Goal: Information Seeking & Learning: Learn about a topic

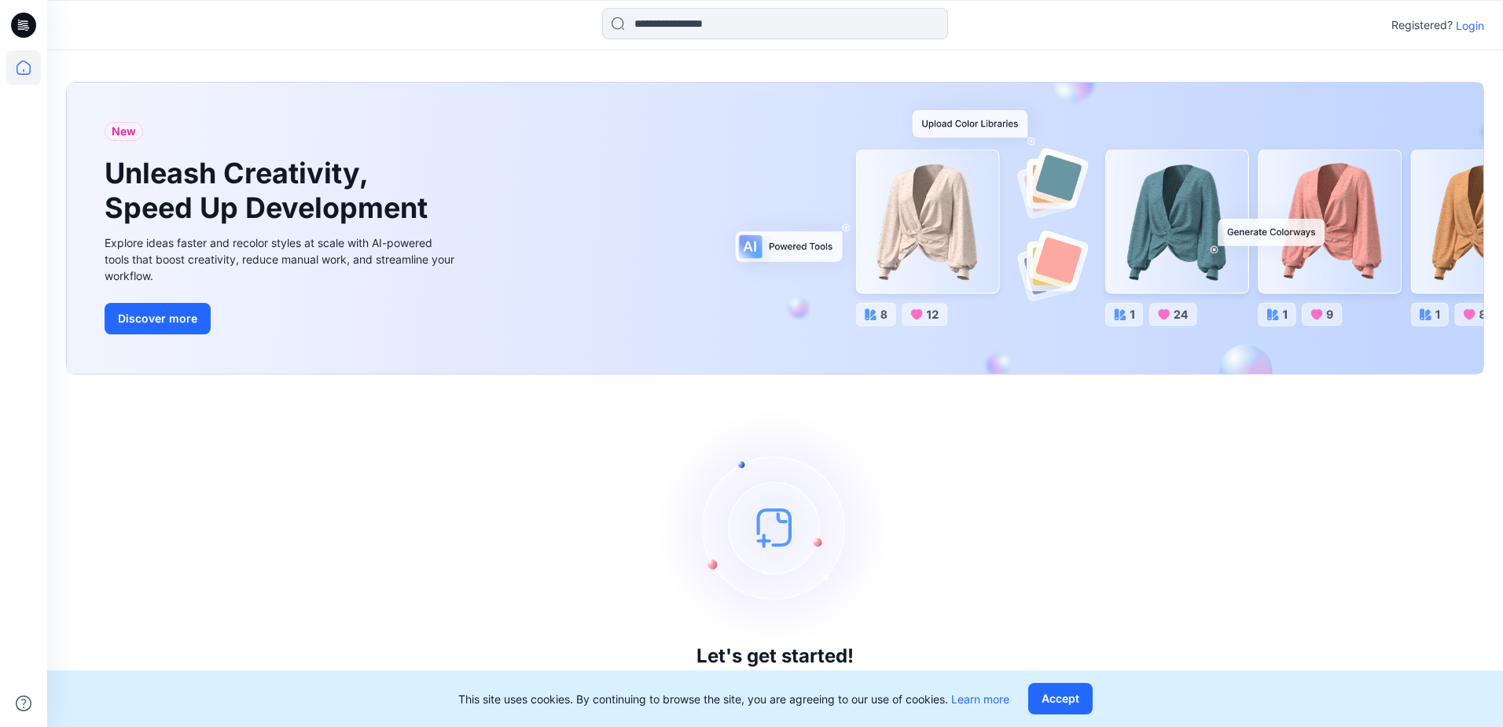
click at [1469, 27] on p "Login" at bounding box center [1470, 25] width 28 height 17
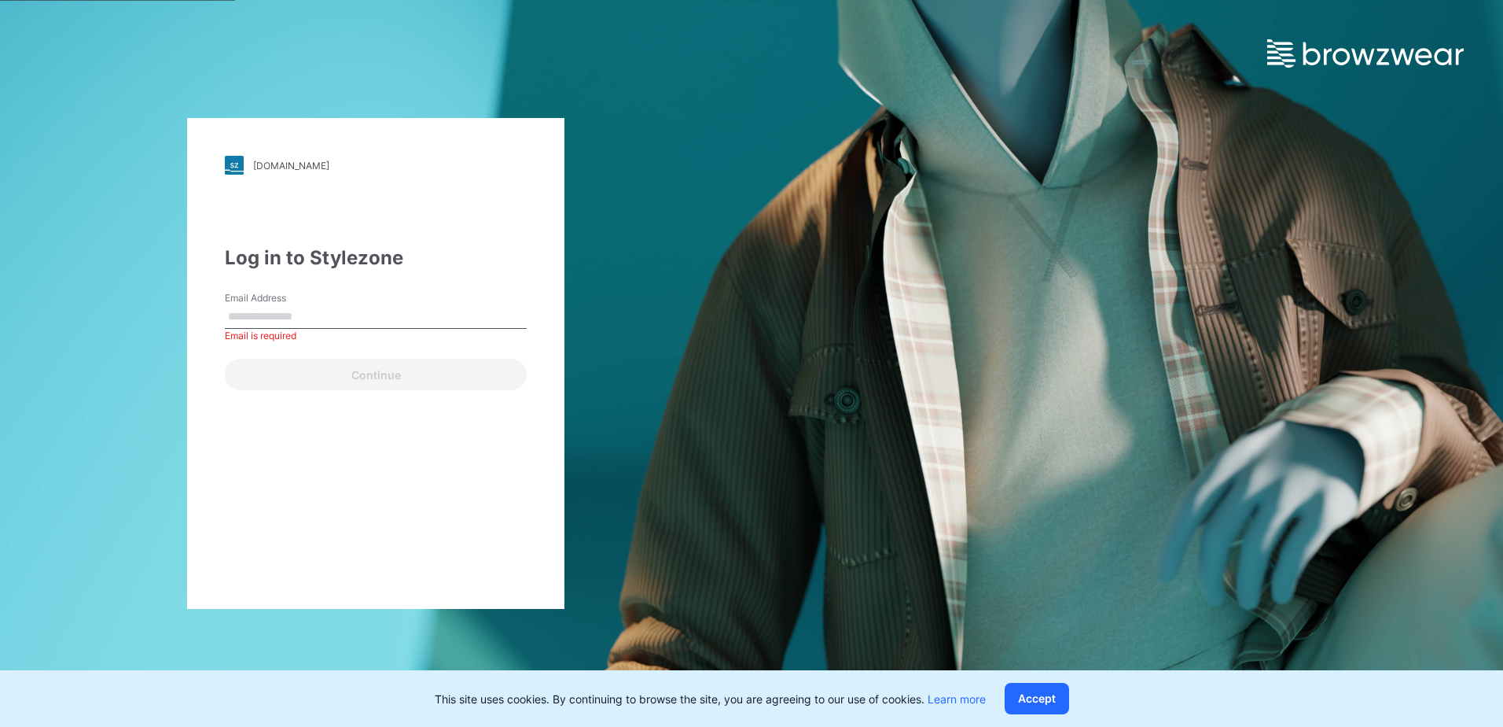
click at [426, 318] on input "Email Address" at bounding box center [376, 317] width 302 height 24
type input "**********"
click at [225, 359] on button "Continue" at bounding box center [376, 374] width 302 height 31
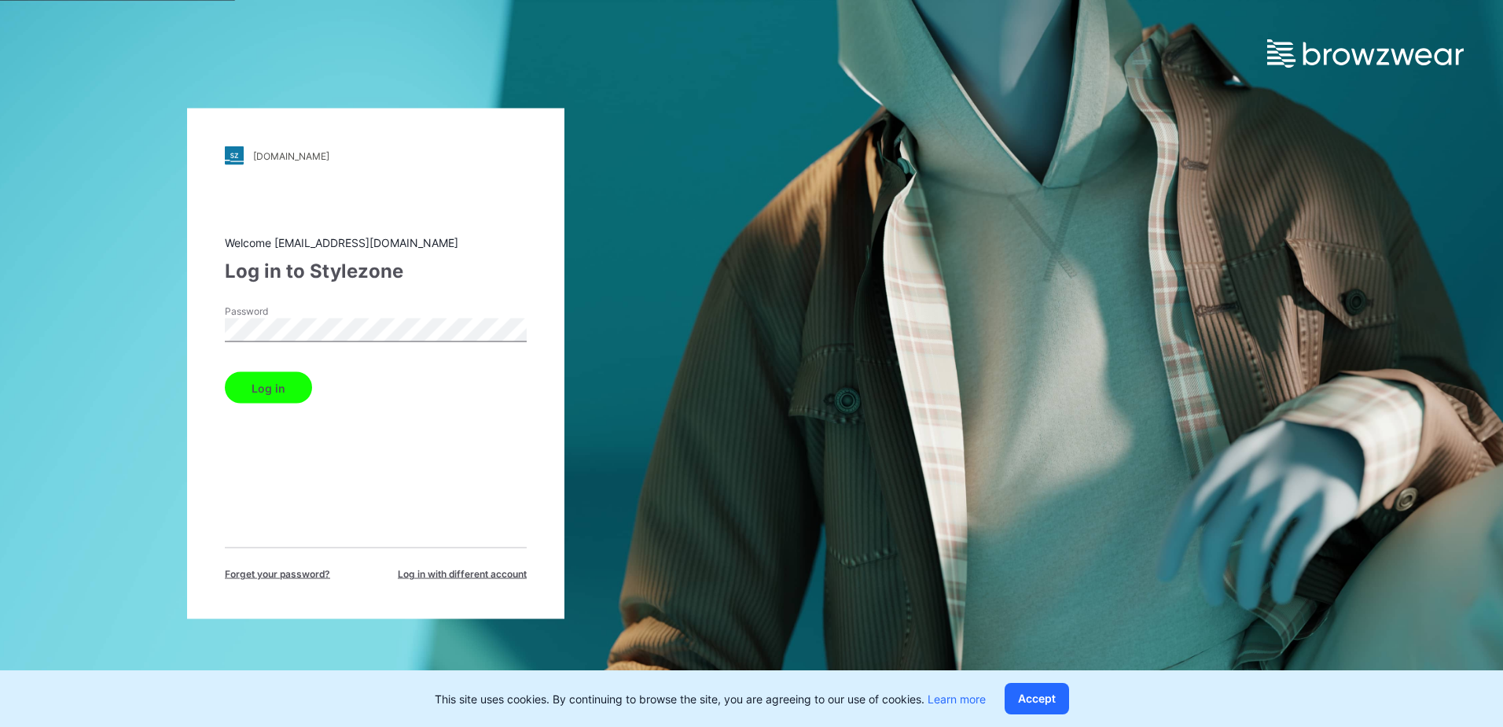
click at [272, 377] on button "Log in" at bounding box center [268, 387] width 87 height 31
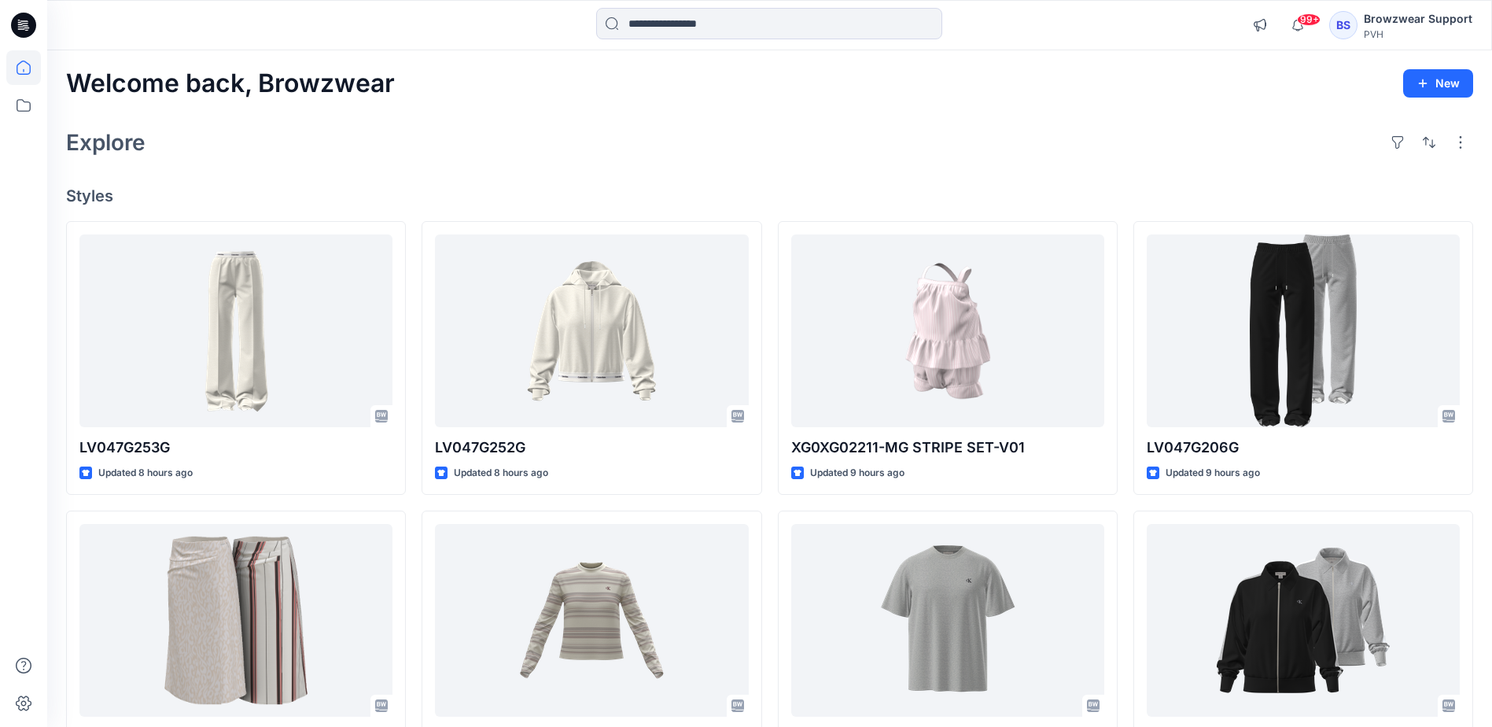
click at [627, 123] on div "Explore" at bounding box center [769, 142] width 1407 height 38
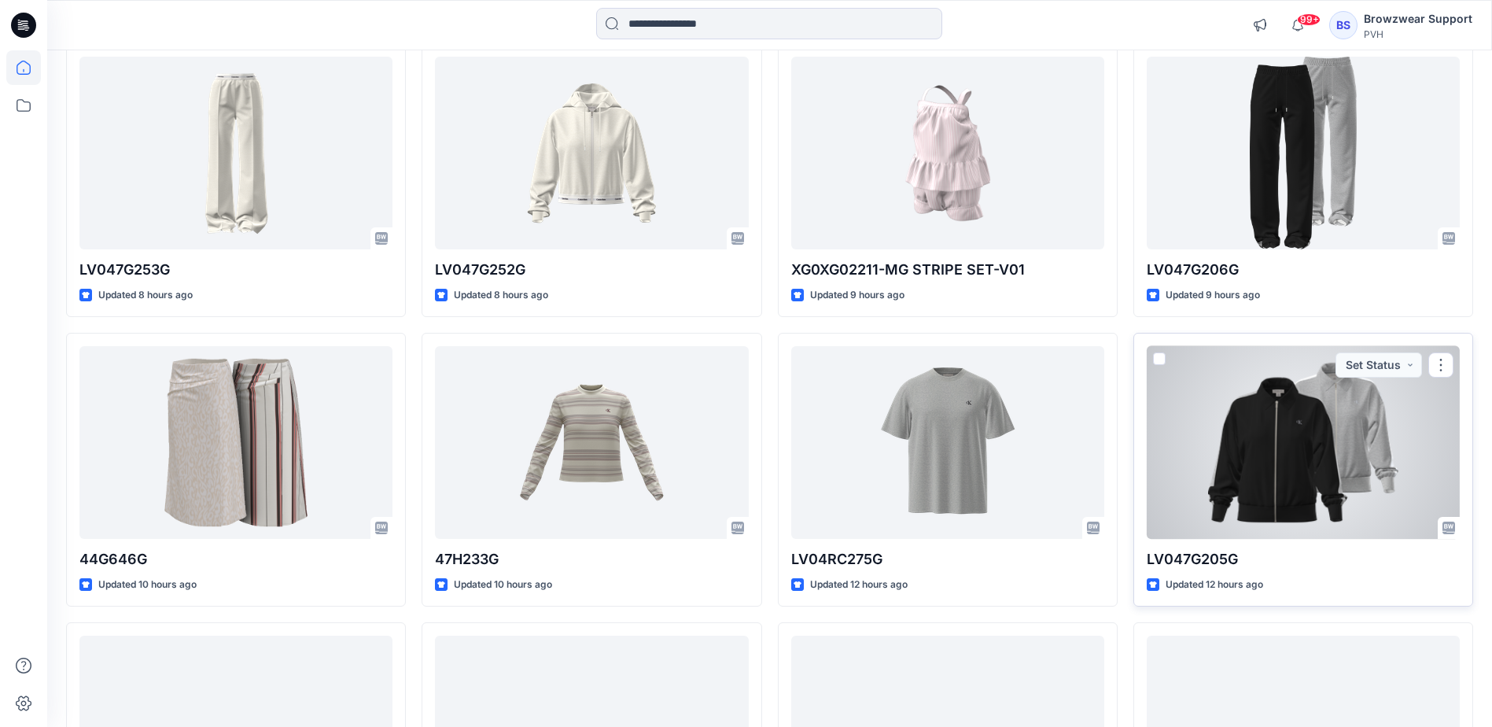
scroll to position [157, 0]
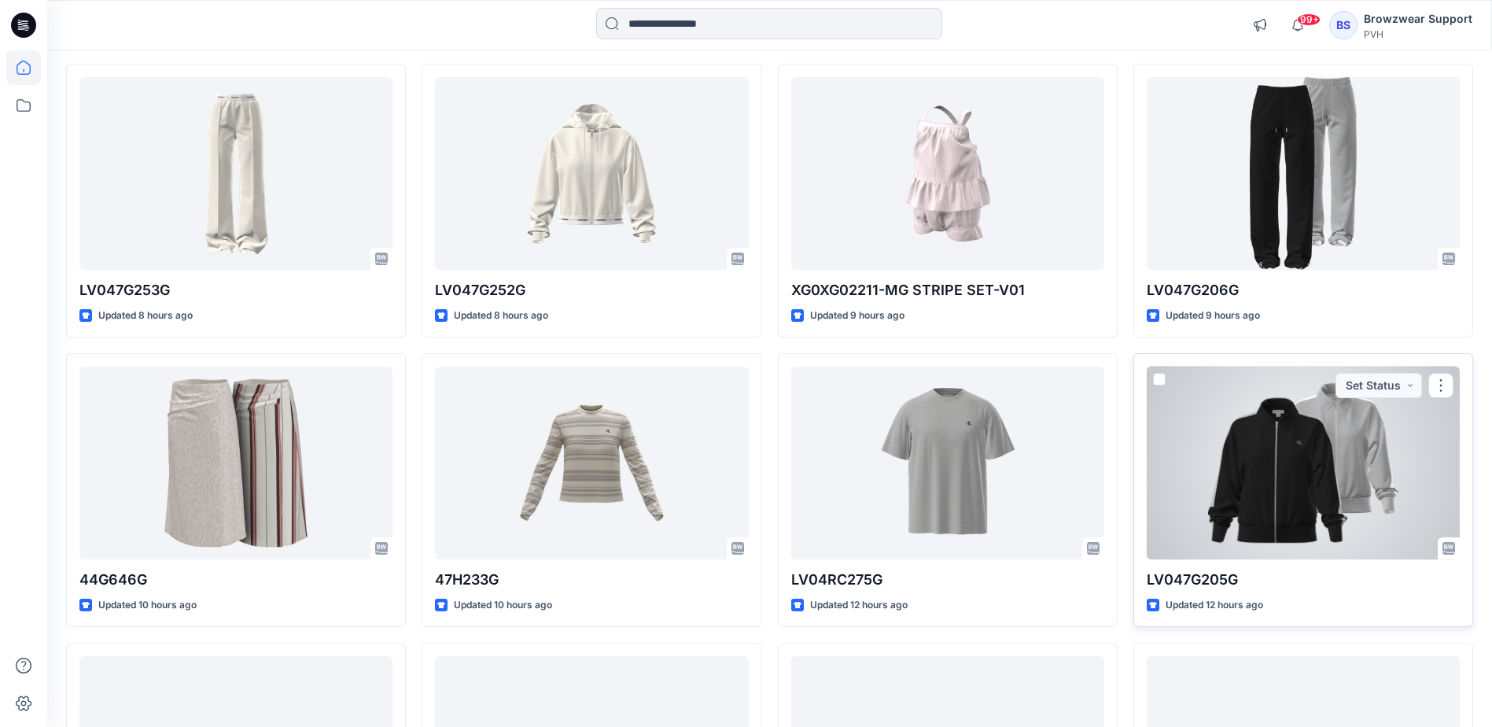
click at [1229, 457] on div at bounding box center [1302, 462] width 313 height 193
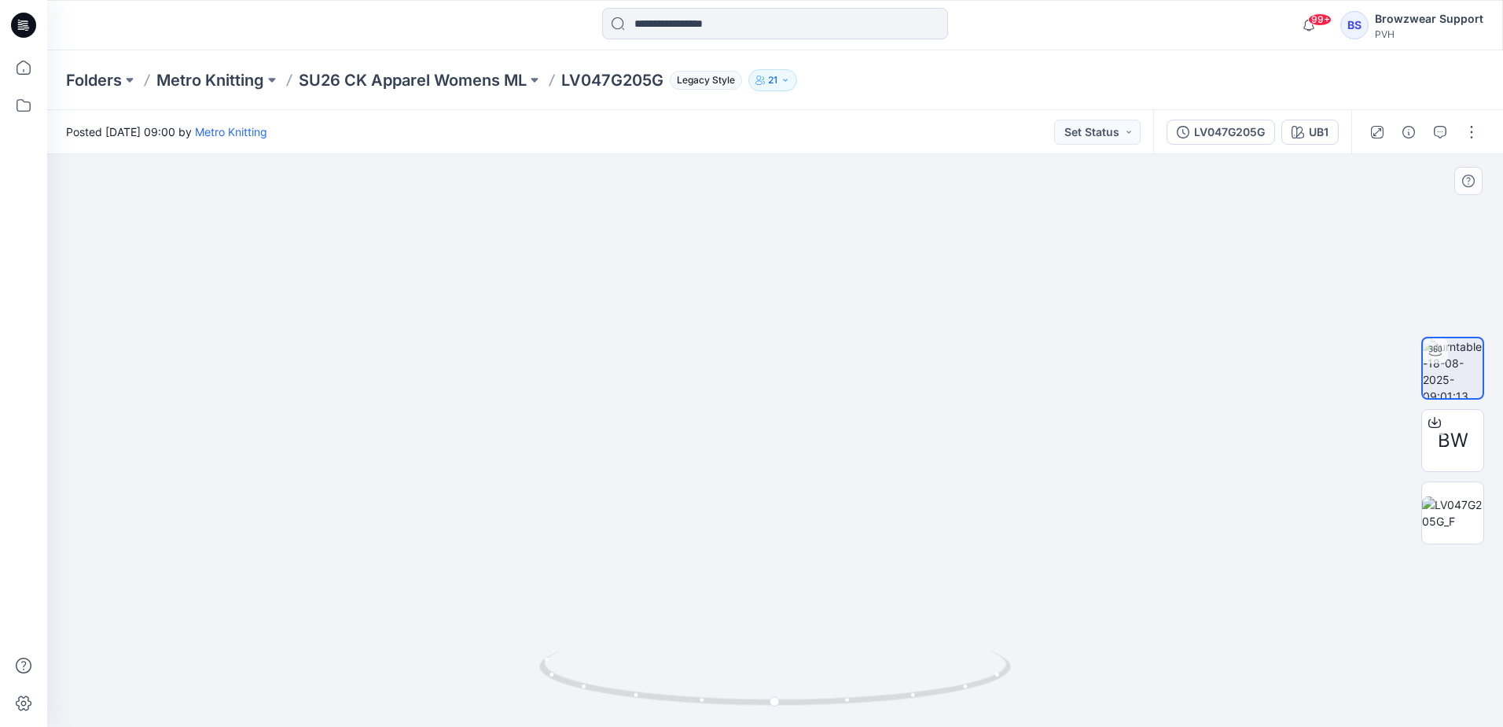
drag, startPoint x: 872, startPoint y: 292, endPoint x: 822, endPoint y: 587, distance: 299.0
click at [822, 587] on img at bounding box center [775, 392] width 1357 height 670
drag, startPoint x: 819, startPoint y: 396, endPoint x: 822, endPoint y: 477, distance: 81.8
click at [822, 477] on img at bounding box center [775, 434] width 1357 height 586
drag, startPoint x: 927, startPoint y: 531, endPoint x: 952, endPoint y: 546, distance: 29.3
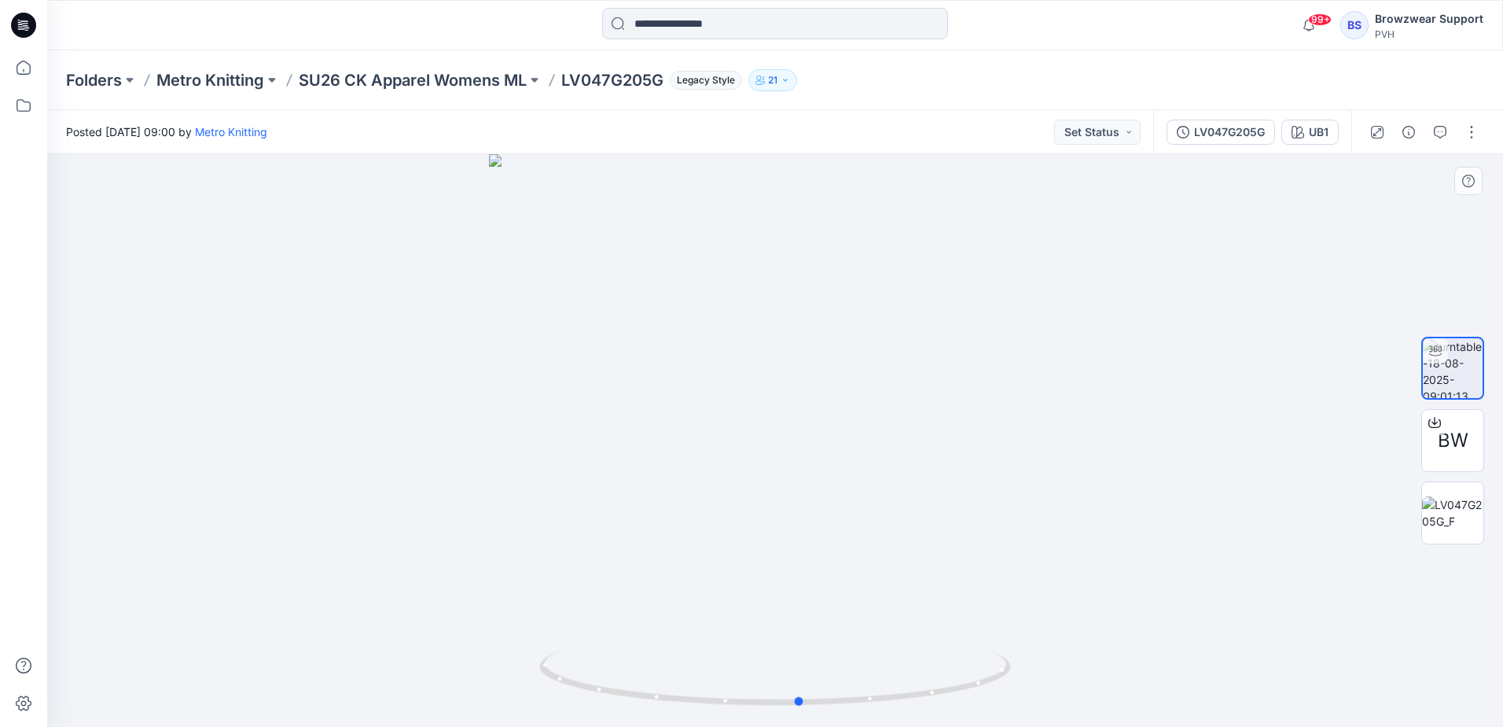
click at [952, 546] on div at bounding box center [775, 440] width 1456 height 572
click at [28, 101] on icon at bounding box center [23, 105] width 35 height 35
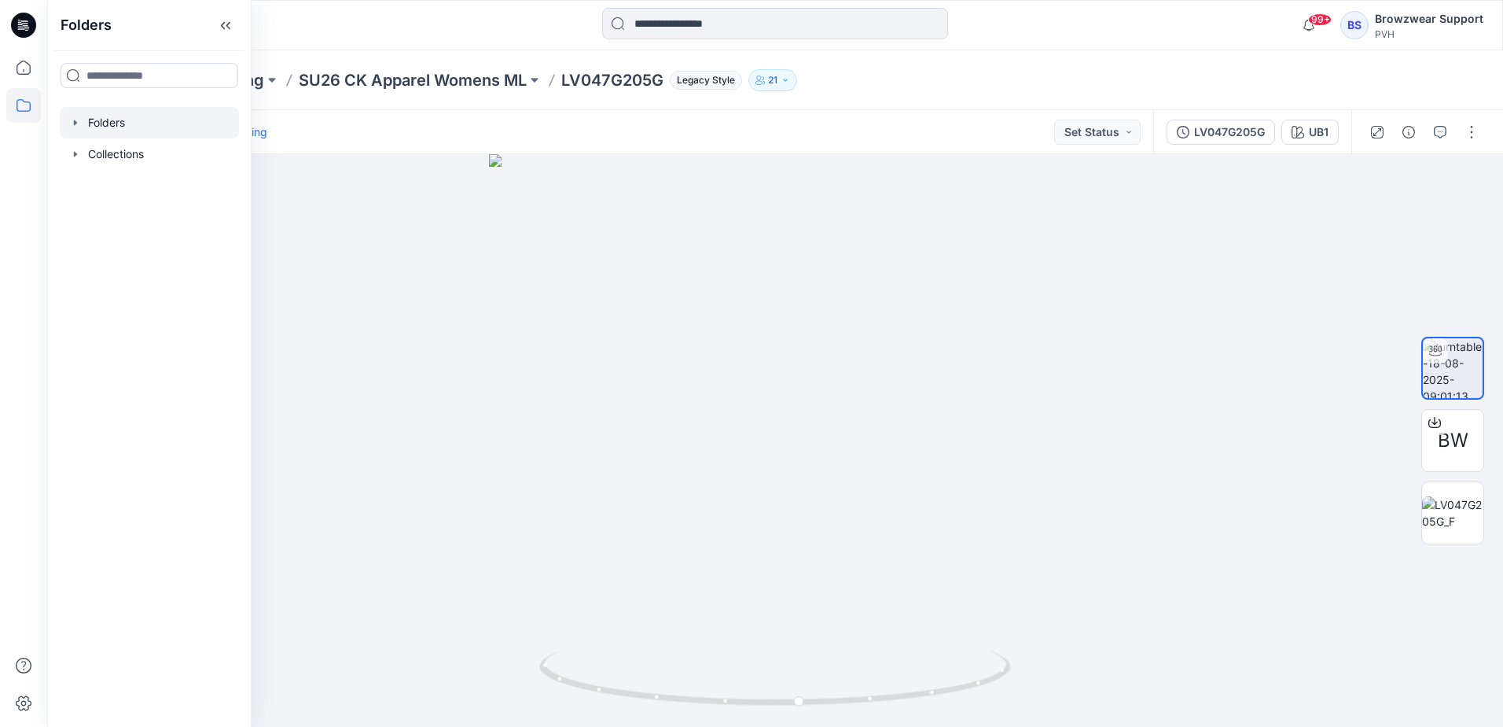
click at [73, 120] on icon "button" at bounding box center [75, 122] width 13 height 13
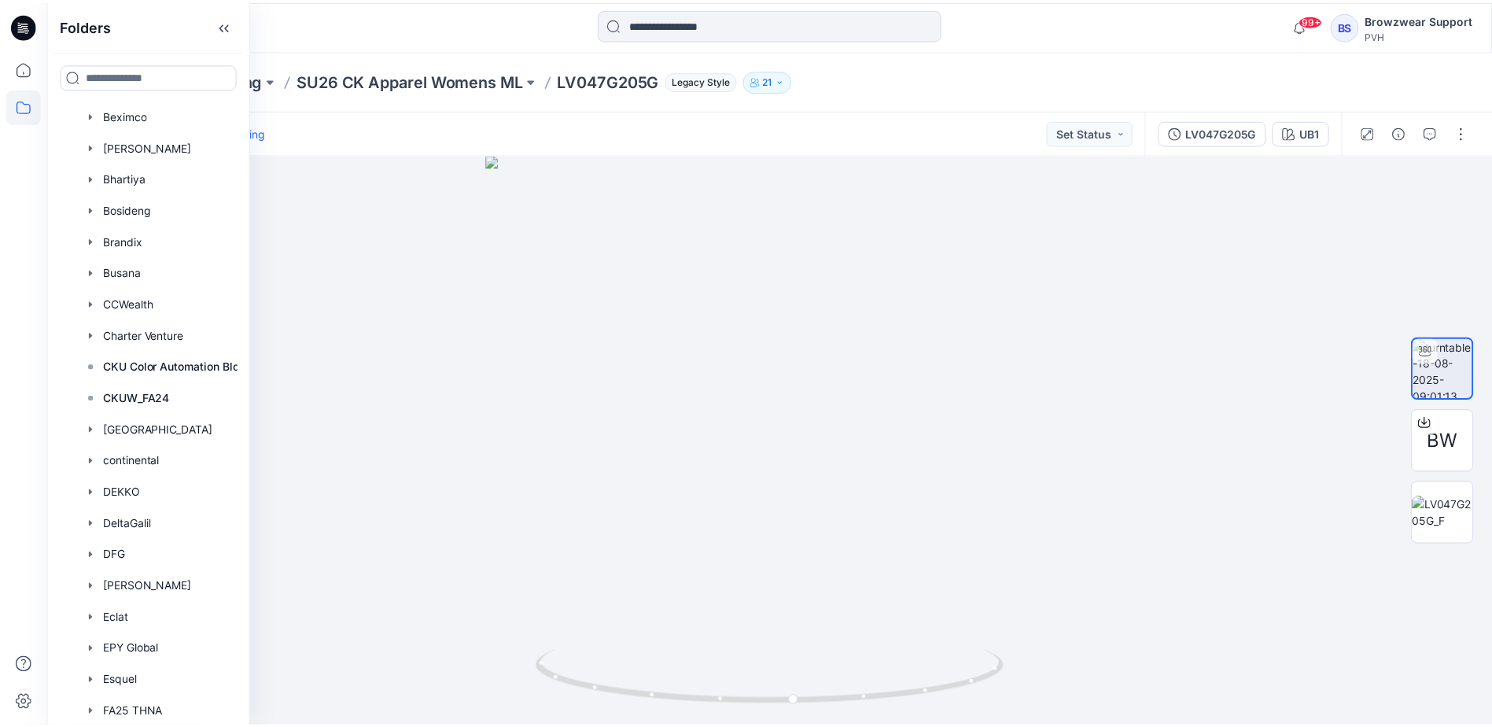
scroll to position [315, 0]
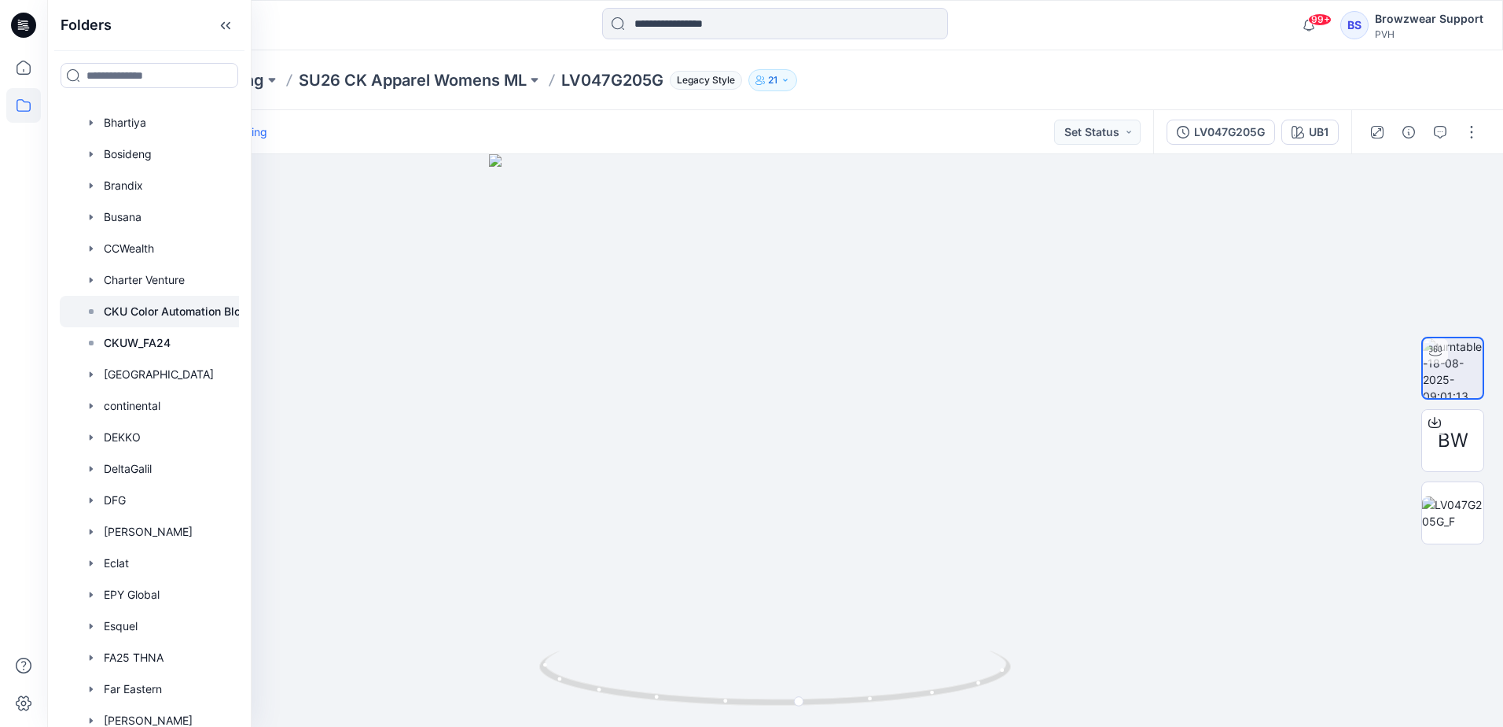
click at [160, 314] on p "CKU Color Automation Blocks" at bounding box center [182, 311] width 156 height 19
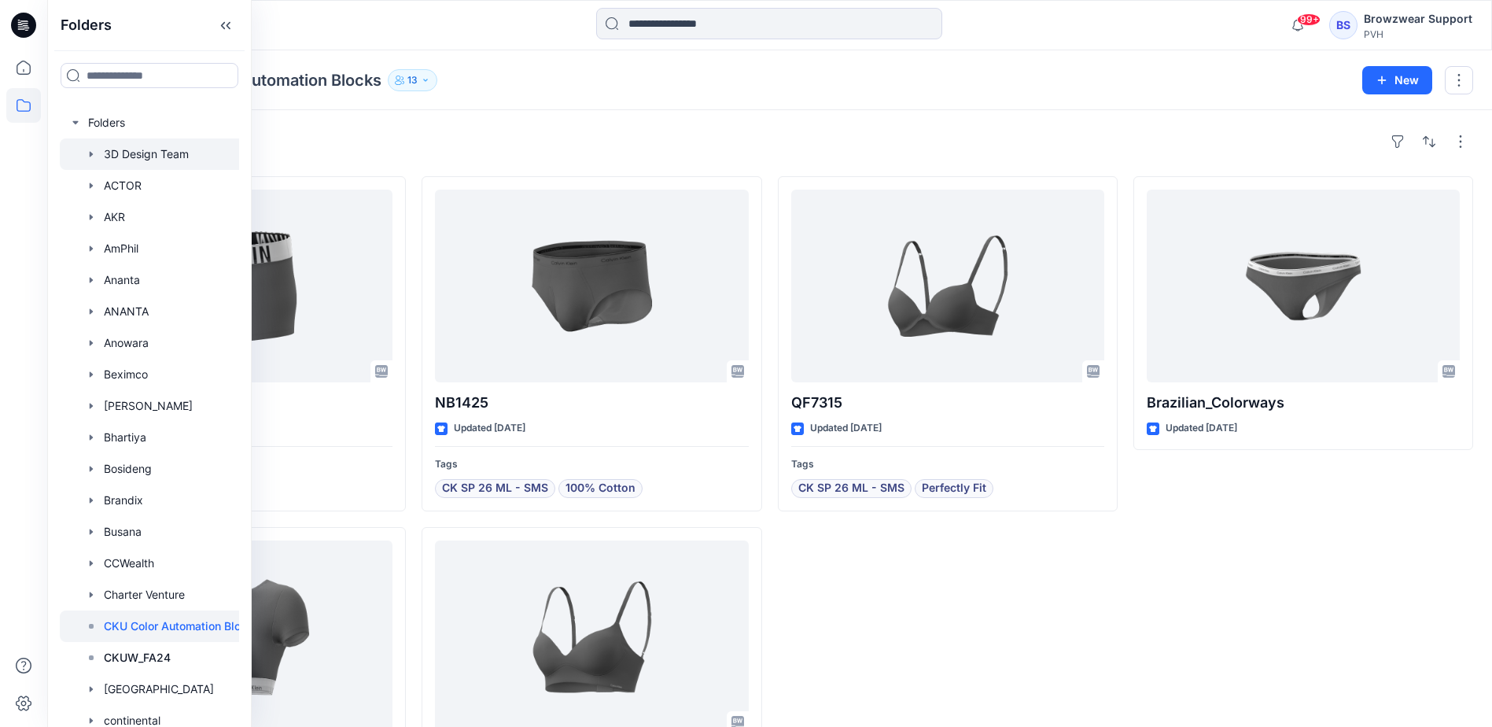
click at [168, 156] on div at bounding box center [167, 153] width 214 height 31
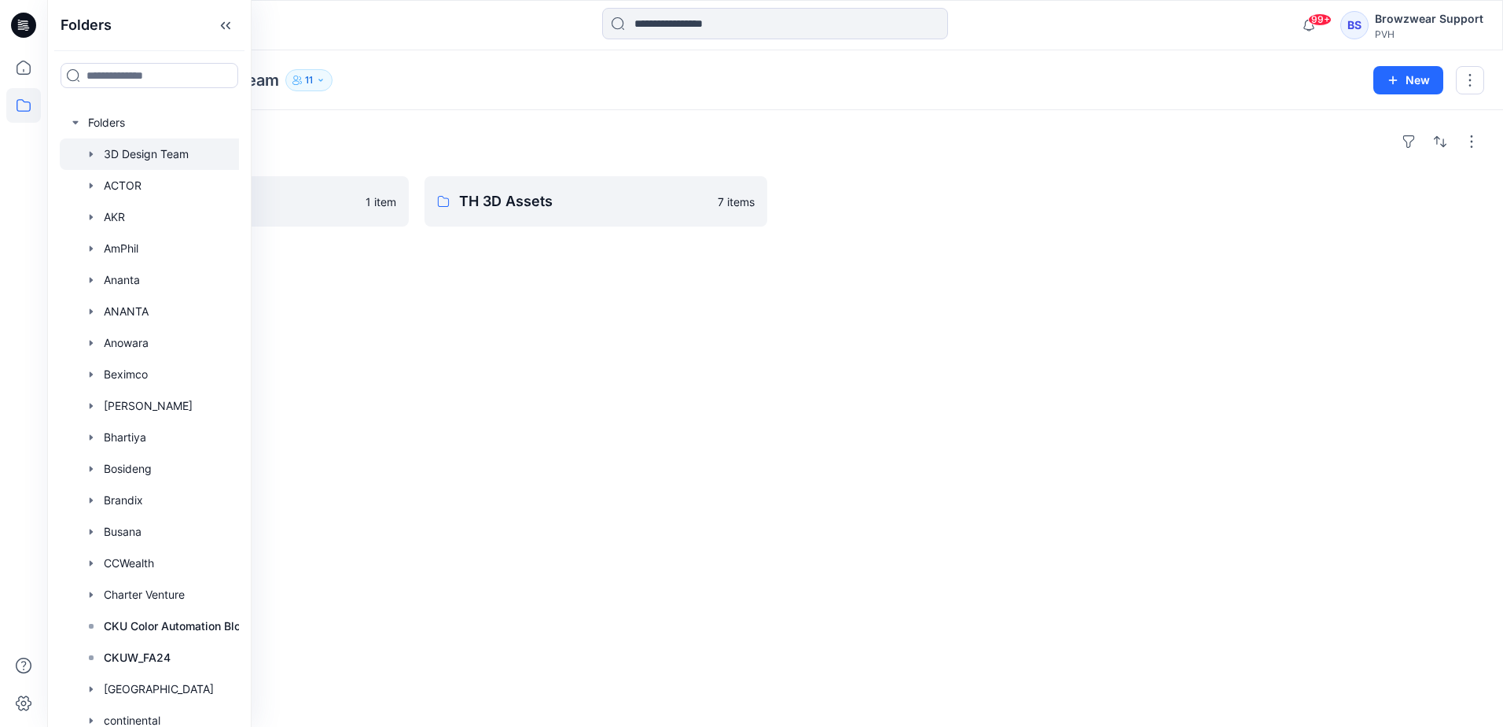
click at [437, 143] on div "Folders" at bounding box center [775, 141] width 1418 height 25
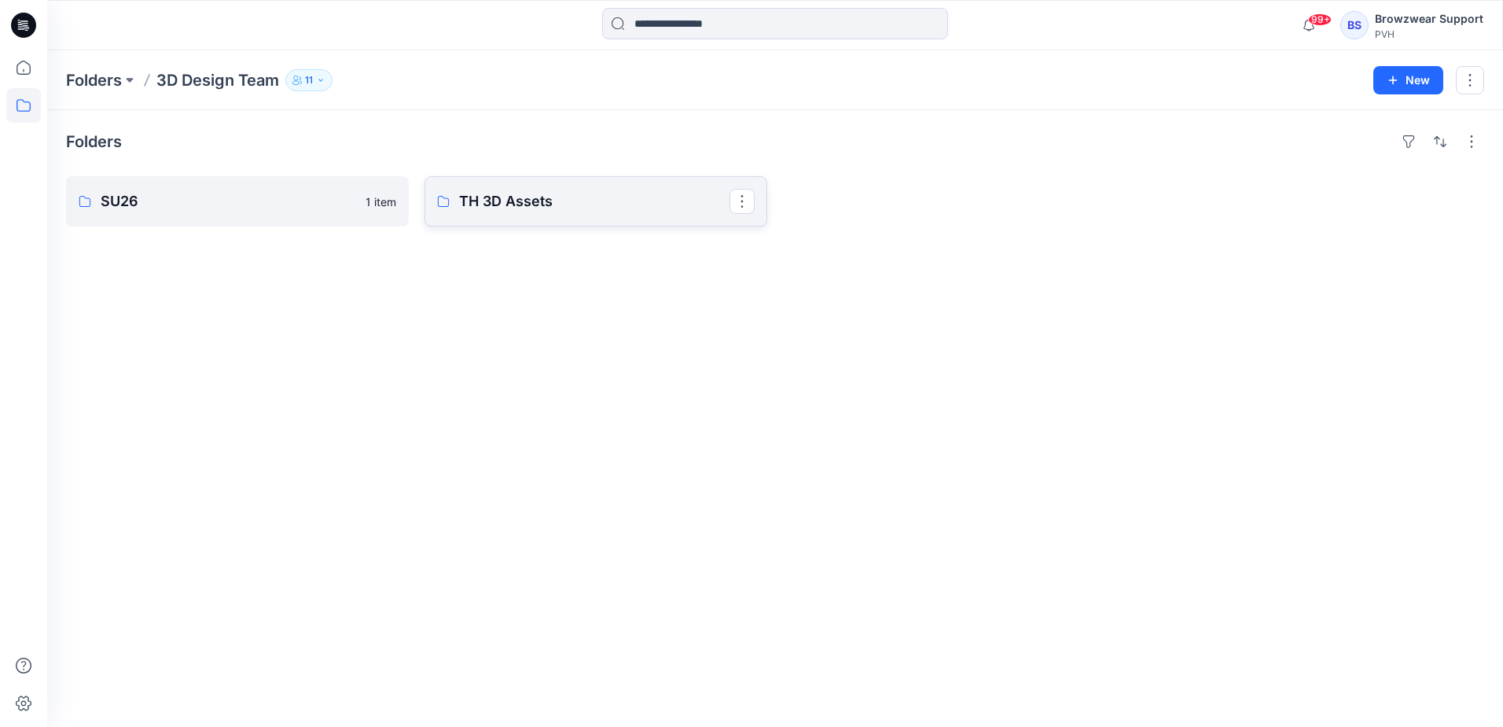
click at [519, 193] on p "TH 3D Assets" at bounding box center [594, 201] width 270 height 22
click at [182, 201] on p "SU26" at bounding box center [236, 201] width 270 height 22
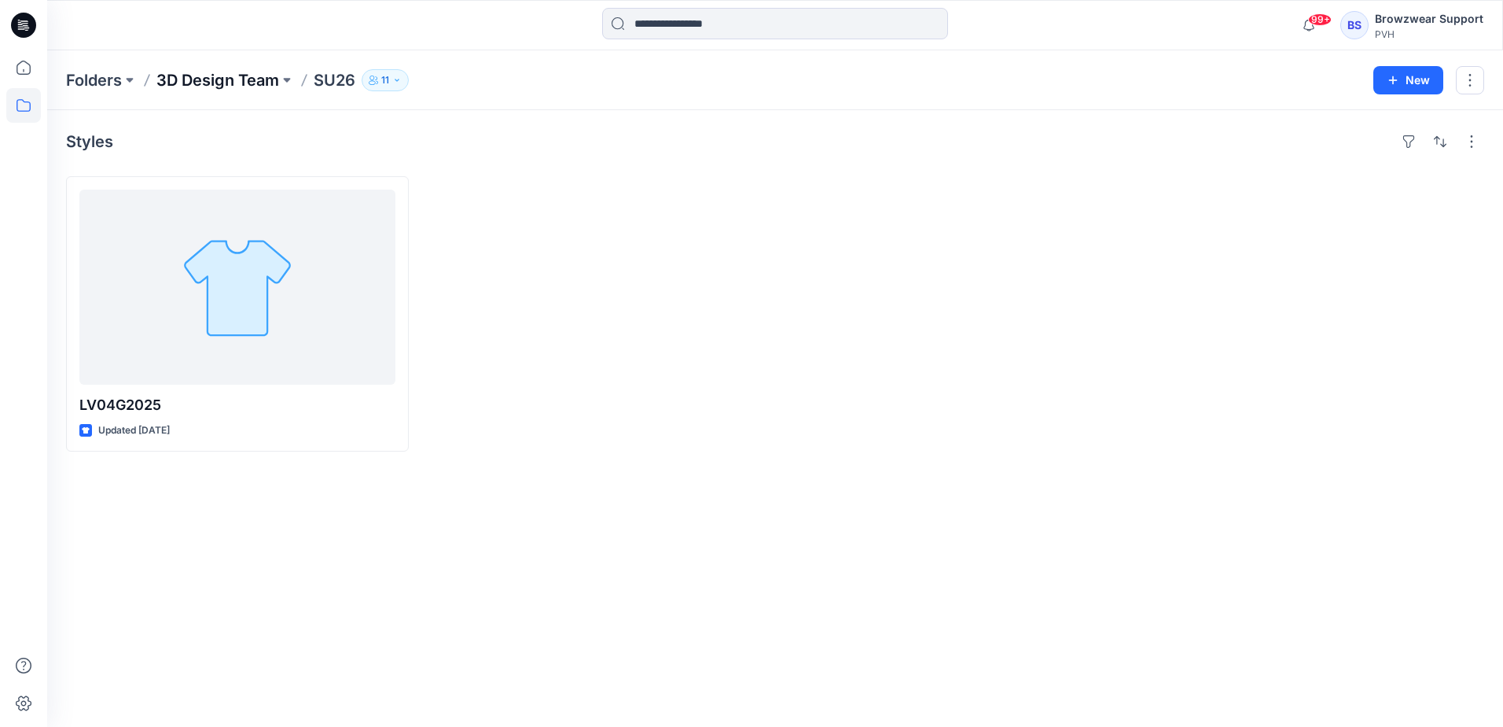
click at [240, 77] on p "3D Design Team" at bounding box center [217, 80] width 123 height 22
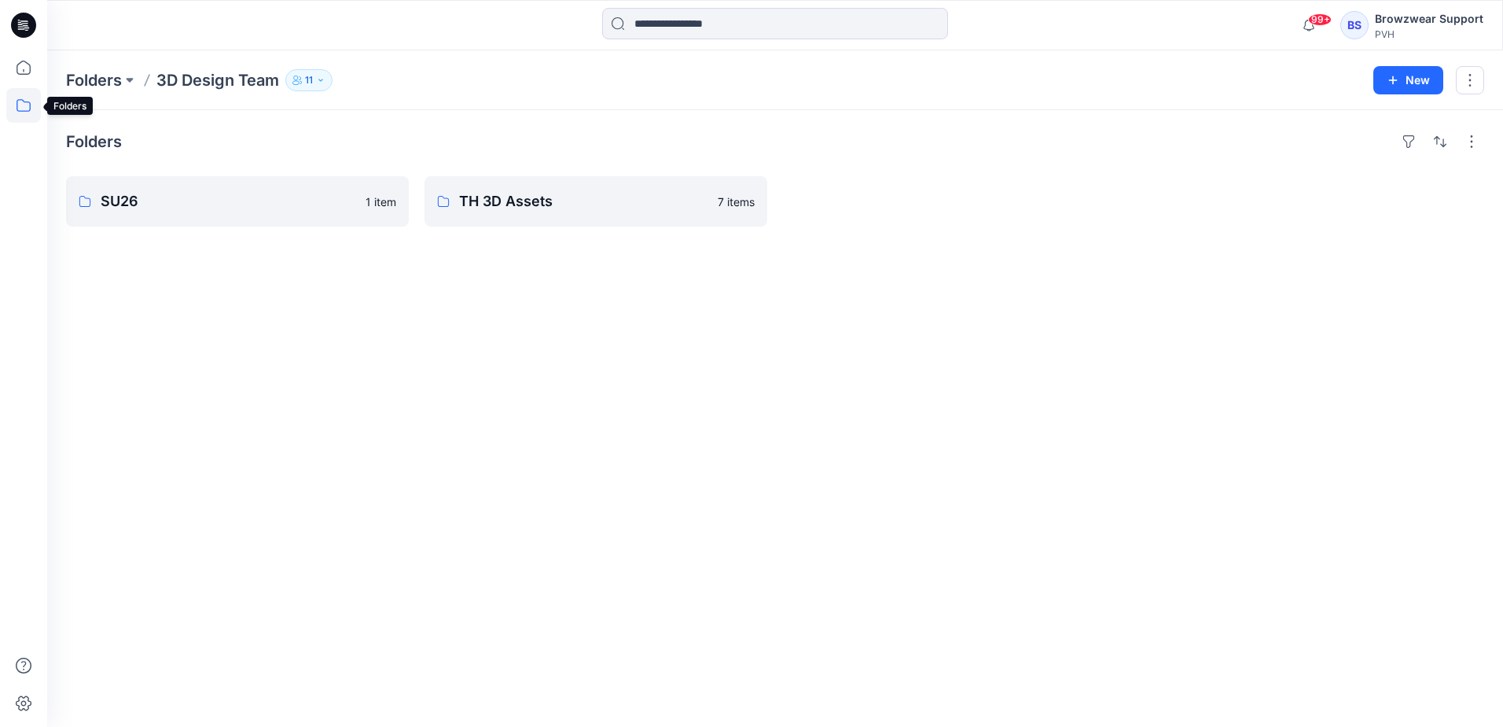
click at [28, 104] on icon at bounding box center [23, 105] width 35 height 35
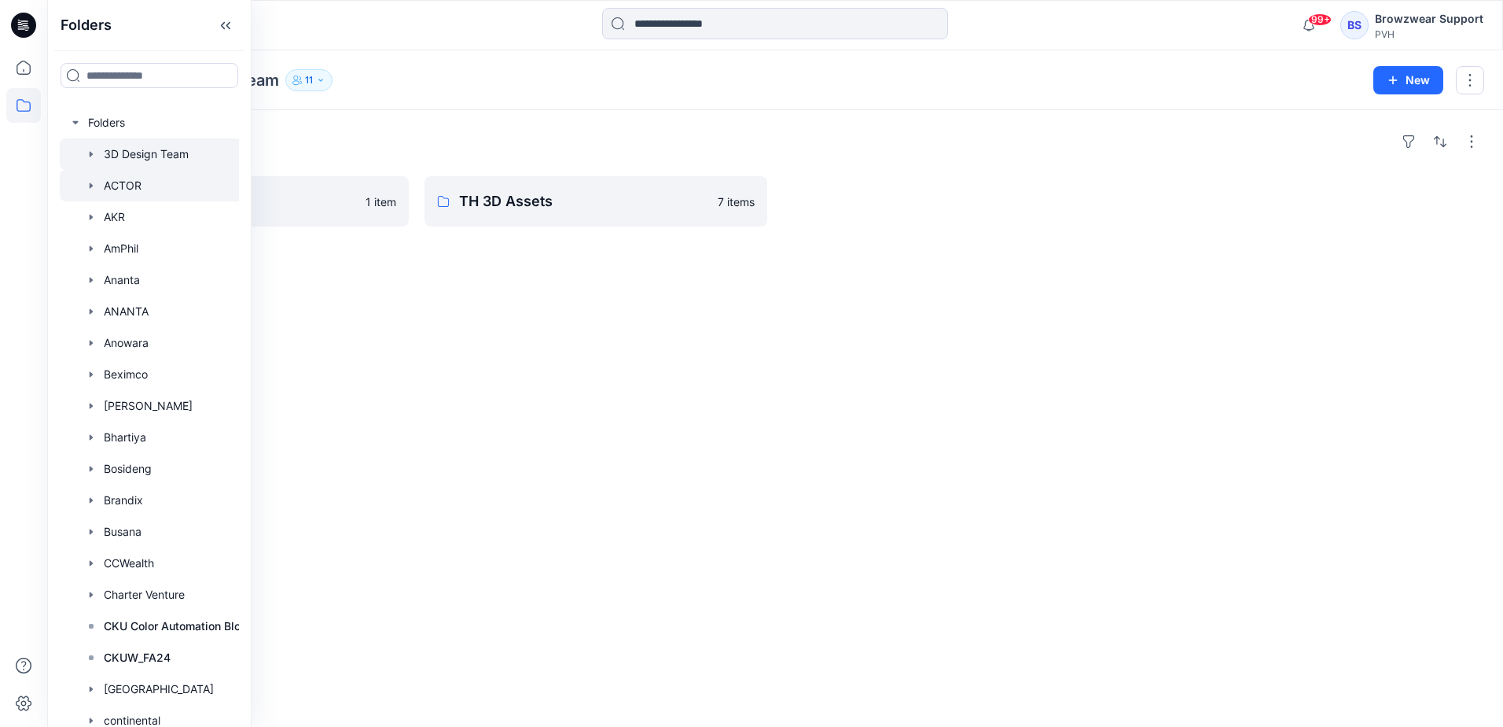
click at [91, 186] on icon "button" at bounding box center [91, 185] width 3 height 6
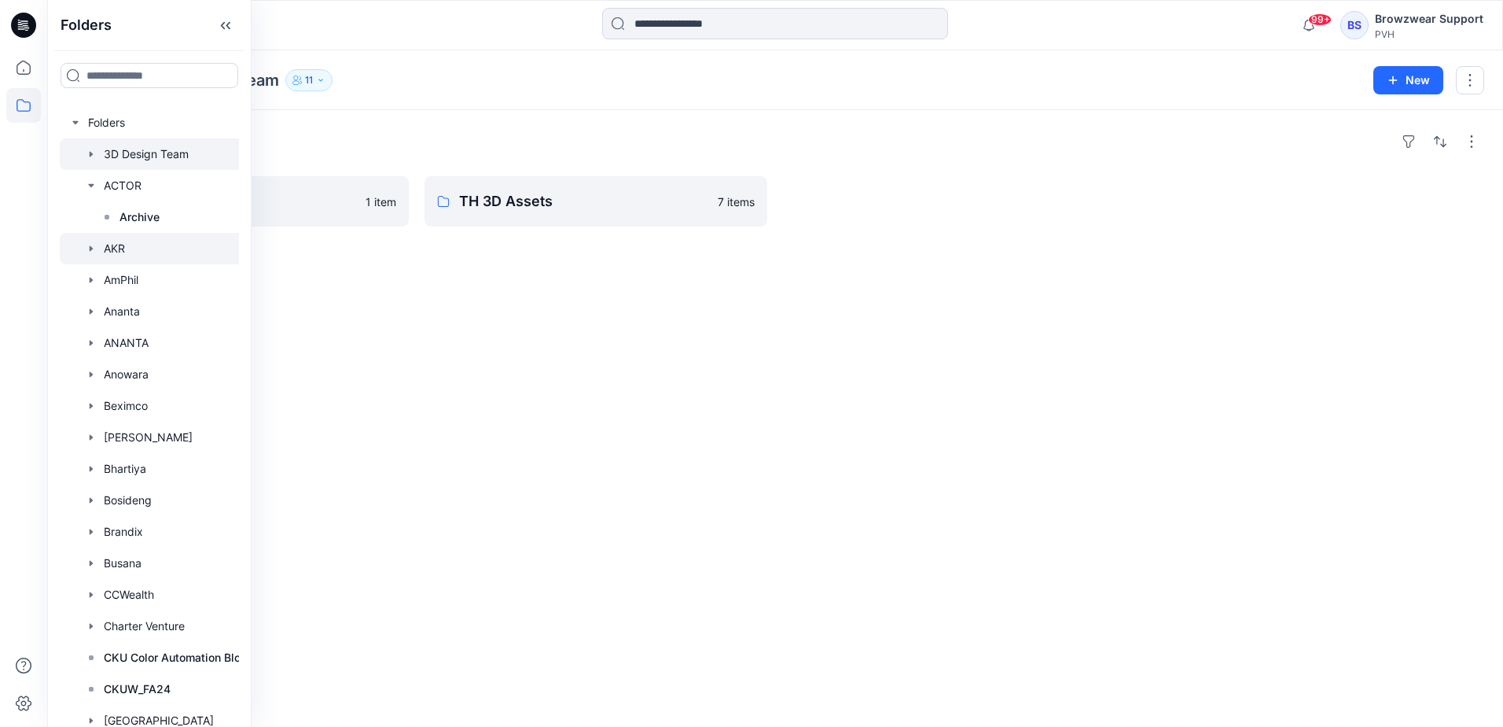
click at [91, 245] on icon "button" at bounding box center [91, 248] width 13 height 13
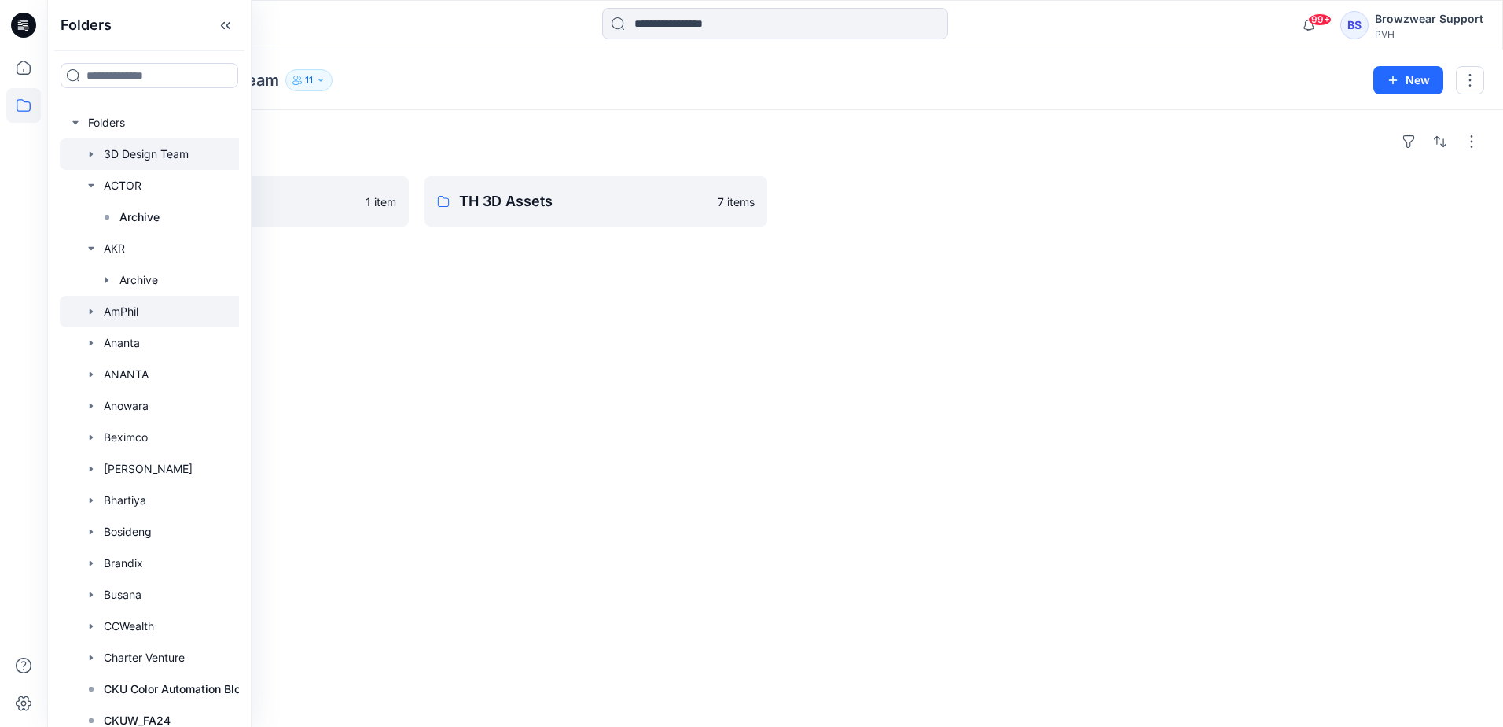
click at [89, 311] on icon "button" at bounding box center [91, 311] width 13 height 13
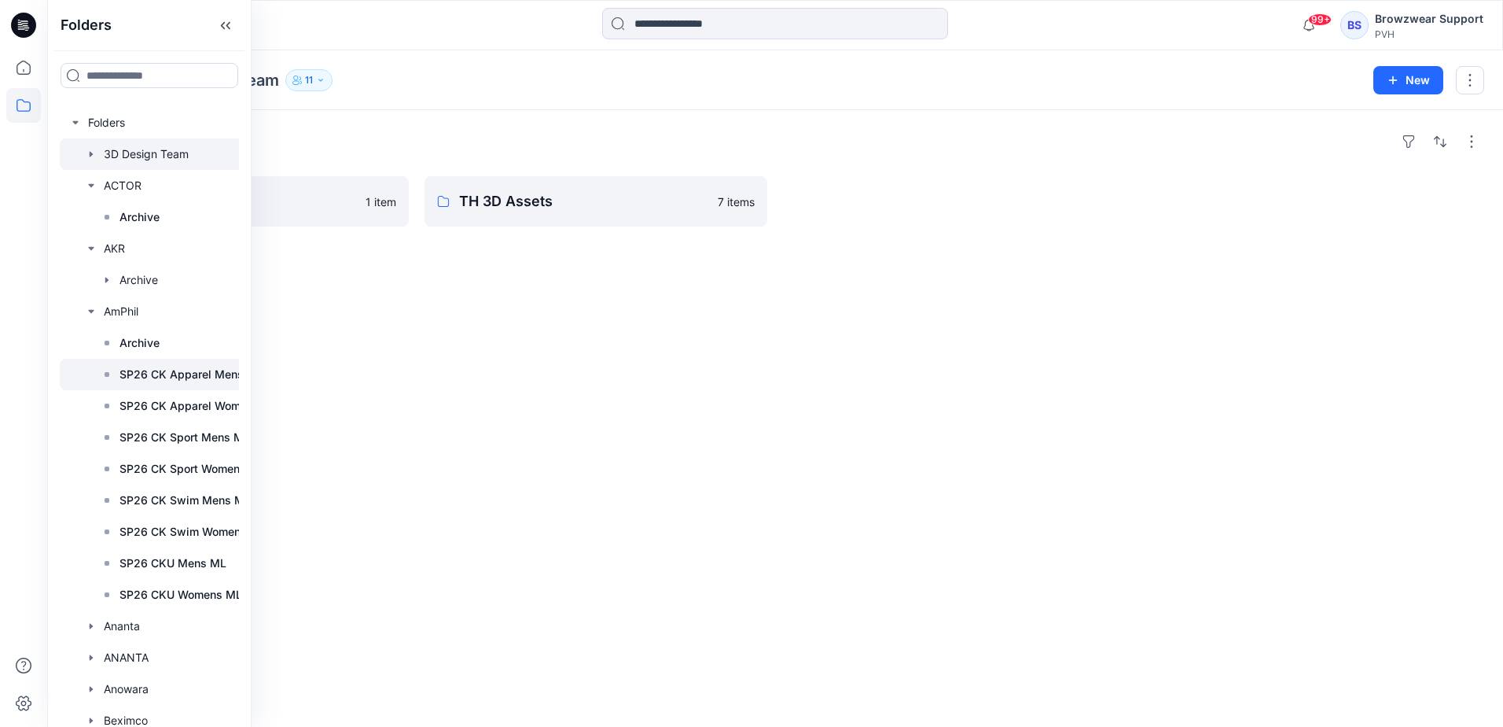
click at [185, 373] on p "SP26 CK Apparel Mens ML" at bounding box center [192, 374] width 144 height 19
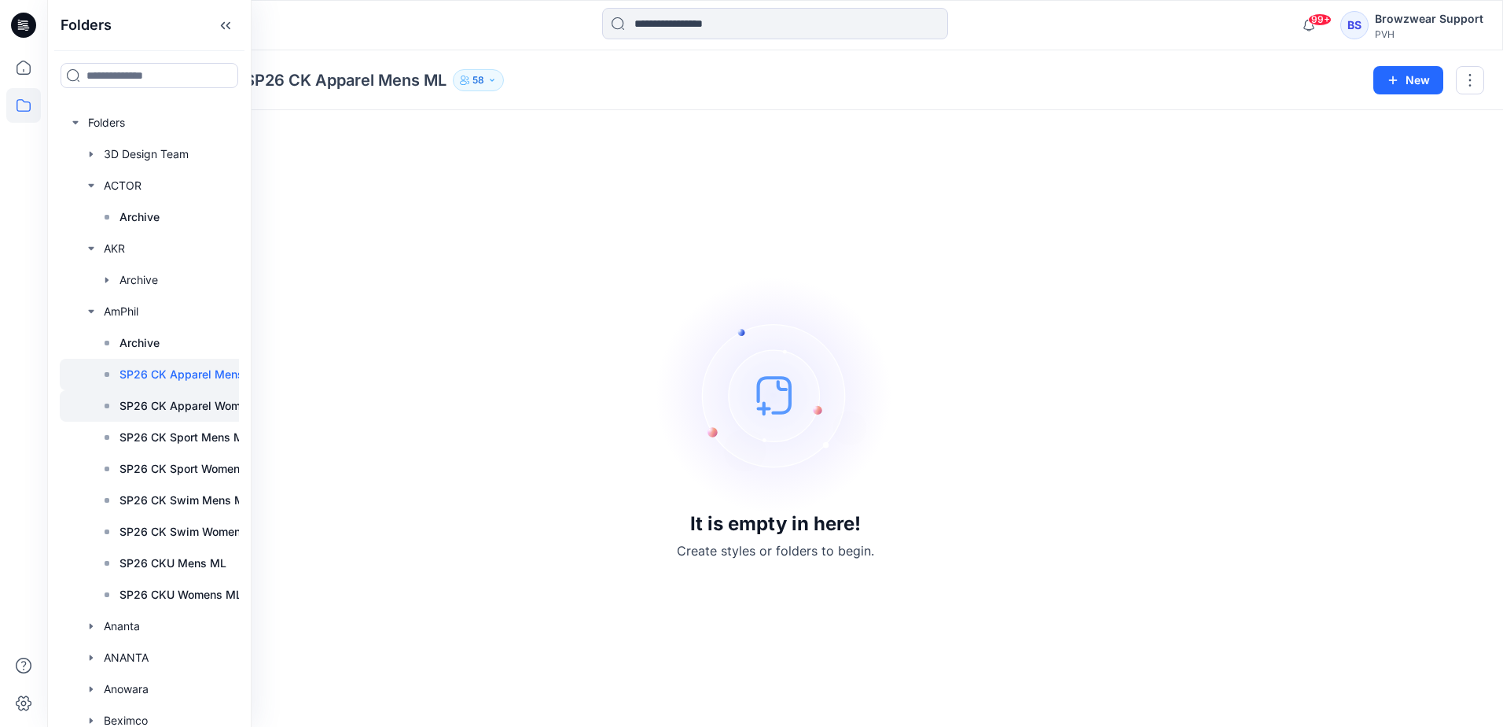
click at [171, 410] on p "SP26 CK Apparel Womens ML" at bounding box center [200, 405] width 160 height 19
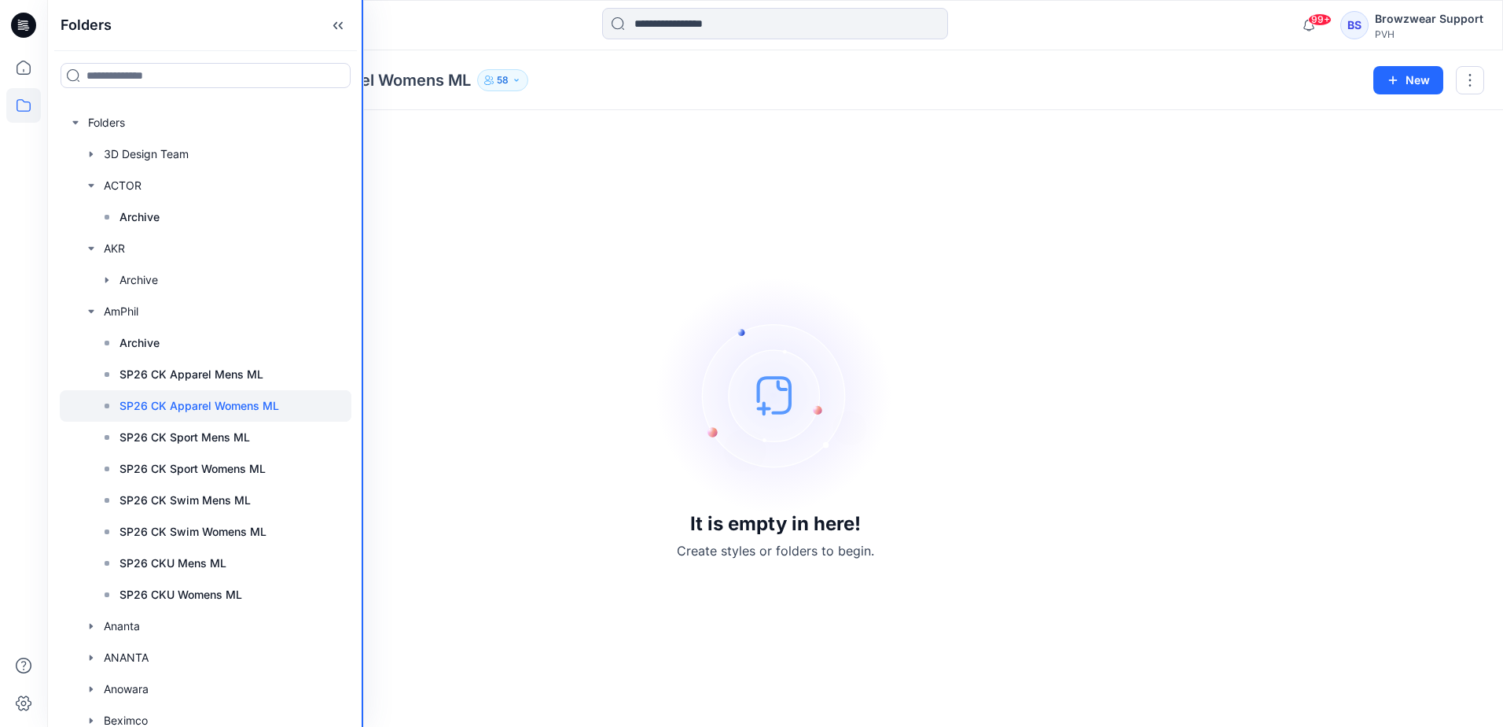
drag, startPoint x: 250, startPoint y: 345, endPoint x: 364, endPoint y: 349, distance: 114.1
click at [364, 349] on div "Folders Folders 3D Design Team ACTOR Archive AKR Archive AmPhil Archive SP26 CK…" at bounding box center [751, 363] width 1503 height 727
click at [220, 560] on p "SP26 CKU Mens ML" at bounding box center [173, 563] width 107 height 19
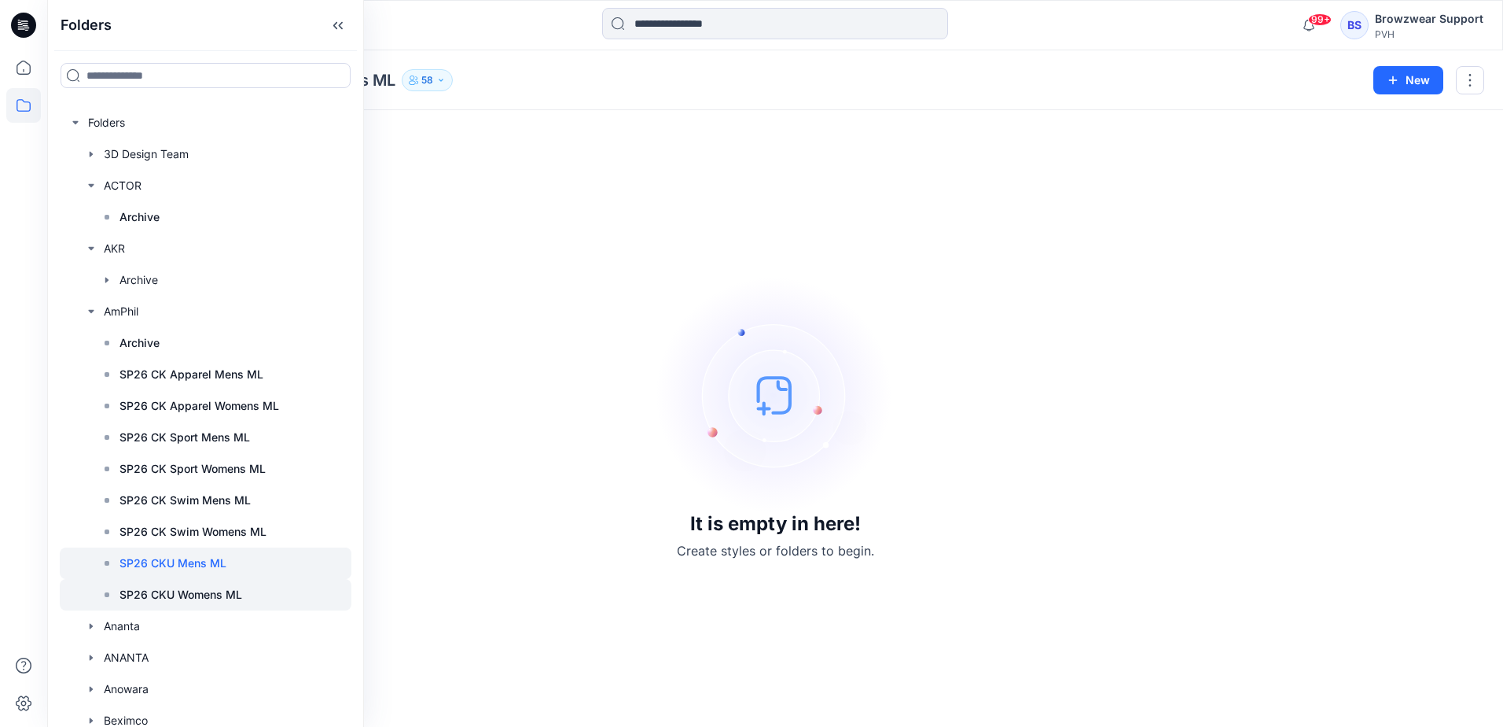
click at [236, 595] on p "SP26 CKU Womens ML" at bounding box center [181, 594] width 123 height 19
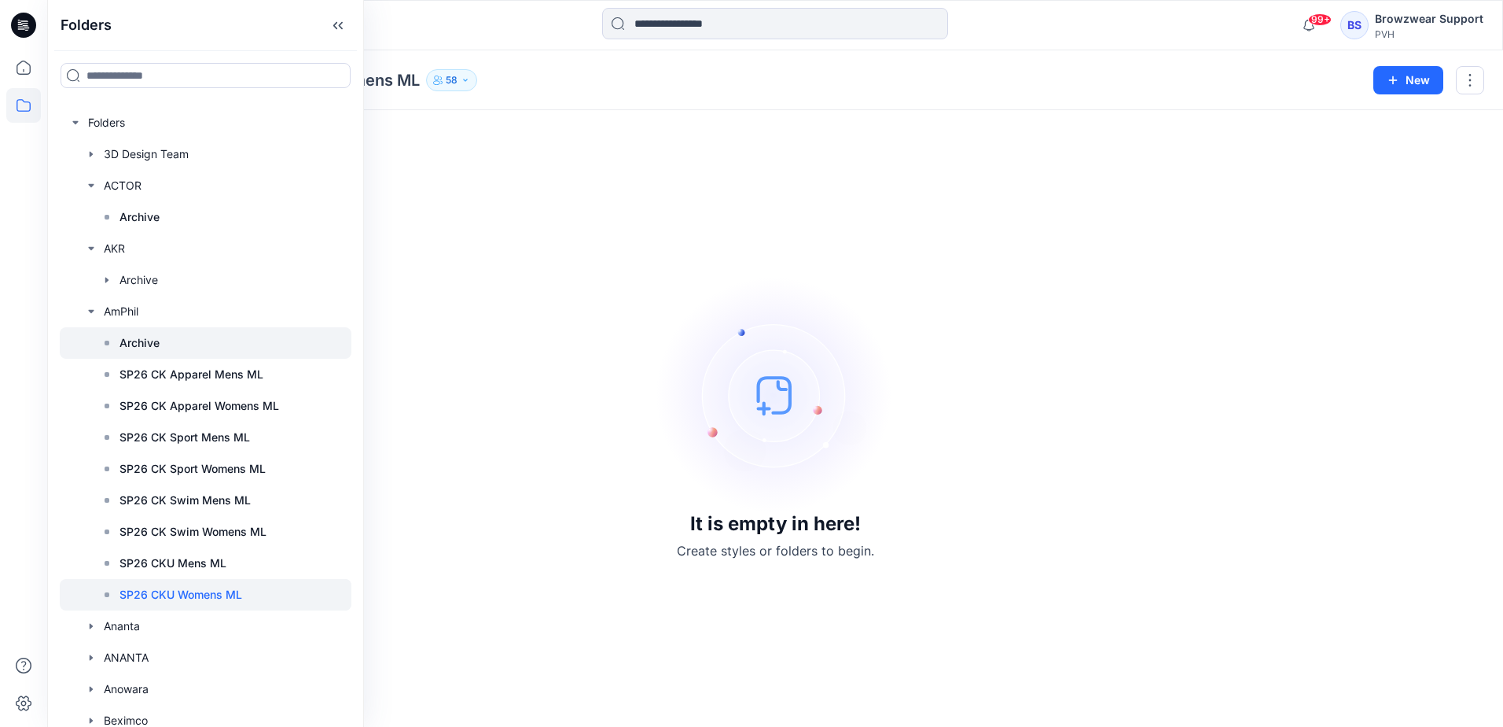
click at [156, 341] on p "Archive" at bounding box center [140, 342] width 40 height 19
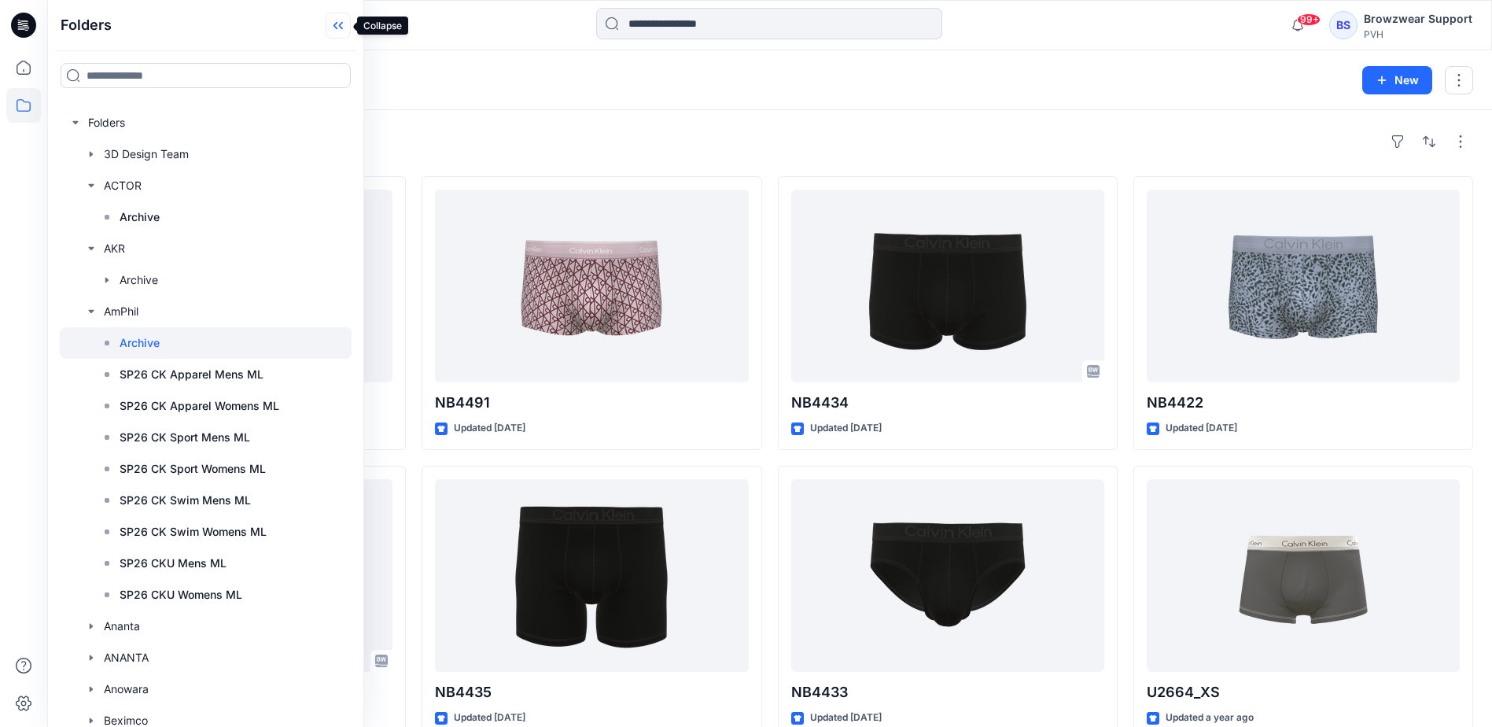
click at [344, 21] on icon at bounding box center [338, 26] width 25 height 26
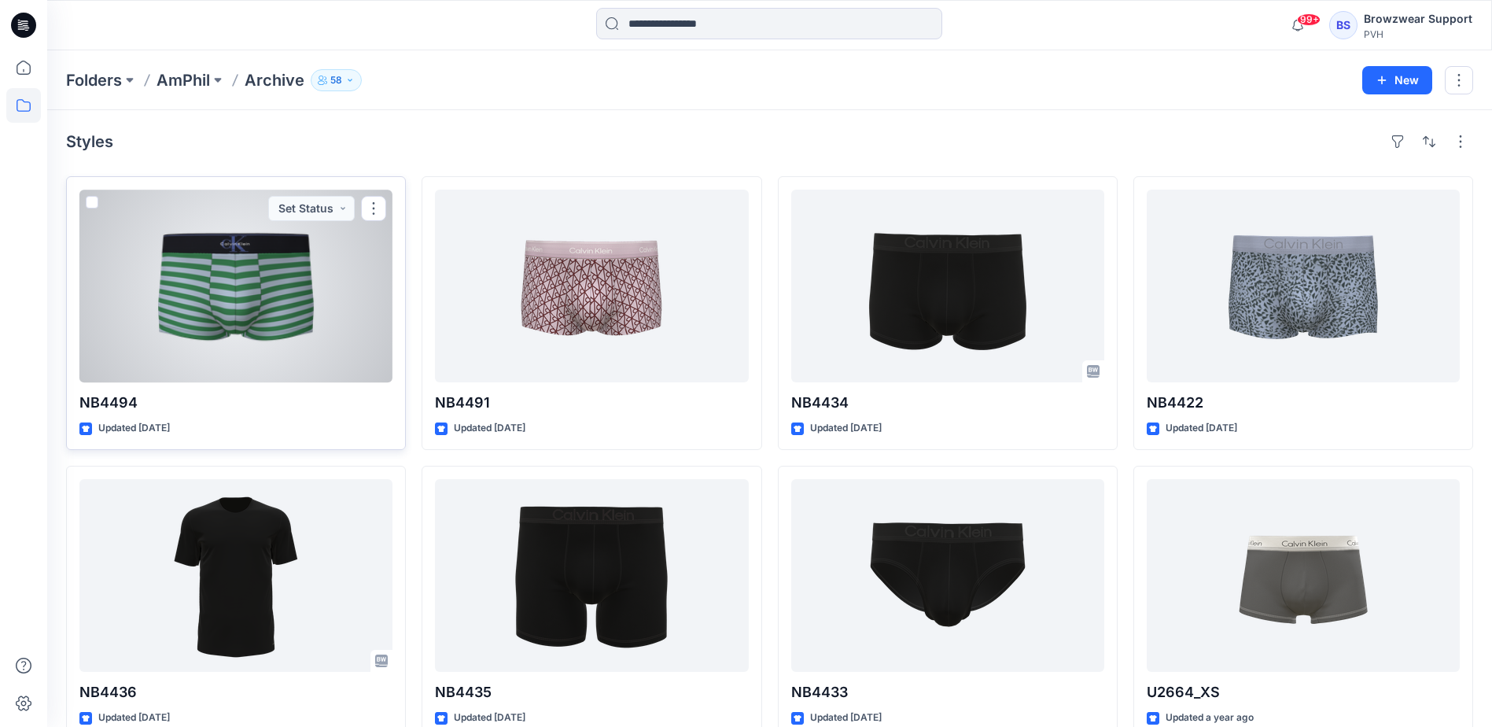
click at [275, 309] on div at bounding box center [235, 285] width 313 height 193
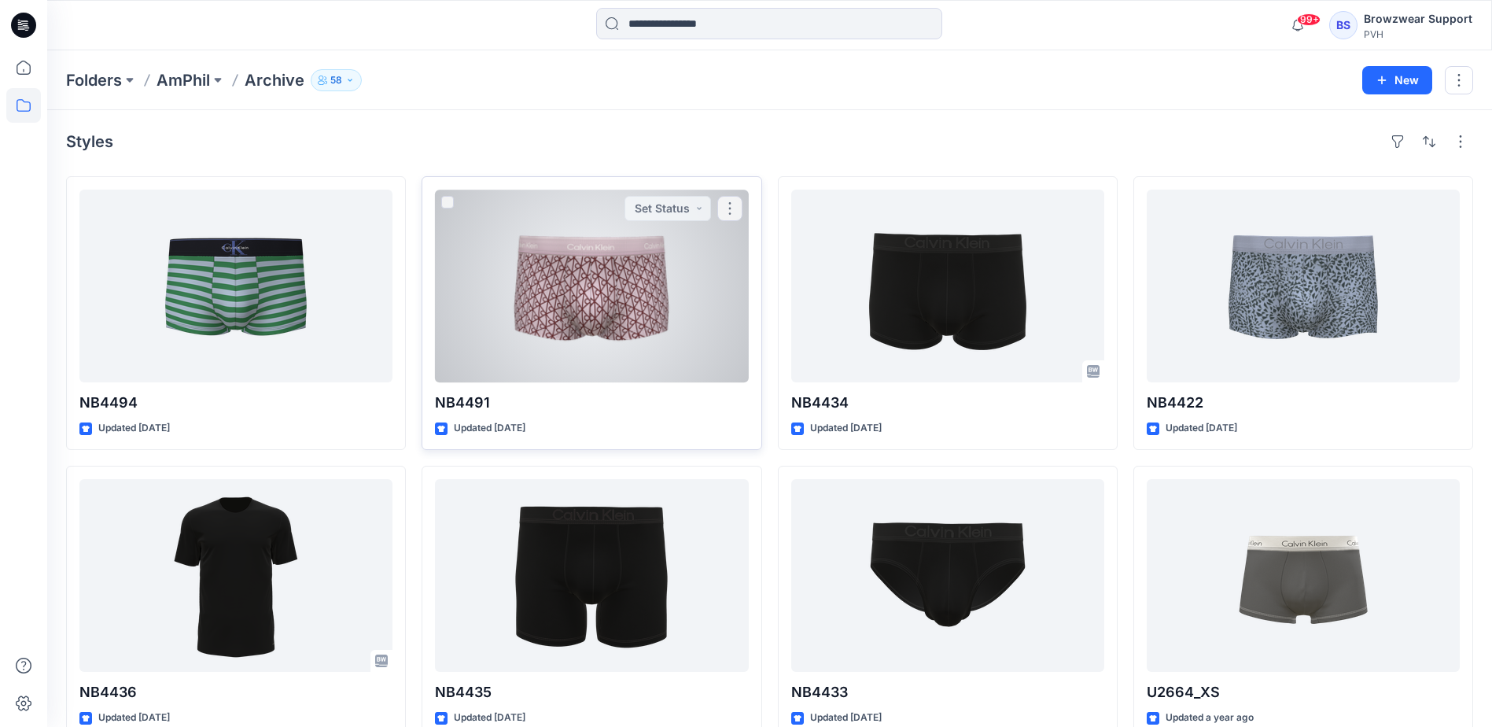
click at [552, 292] on div at bounding box center [591, 285] width 313 height 193
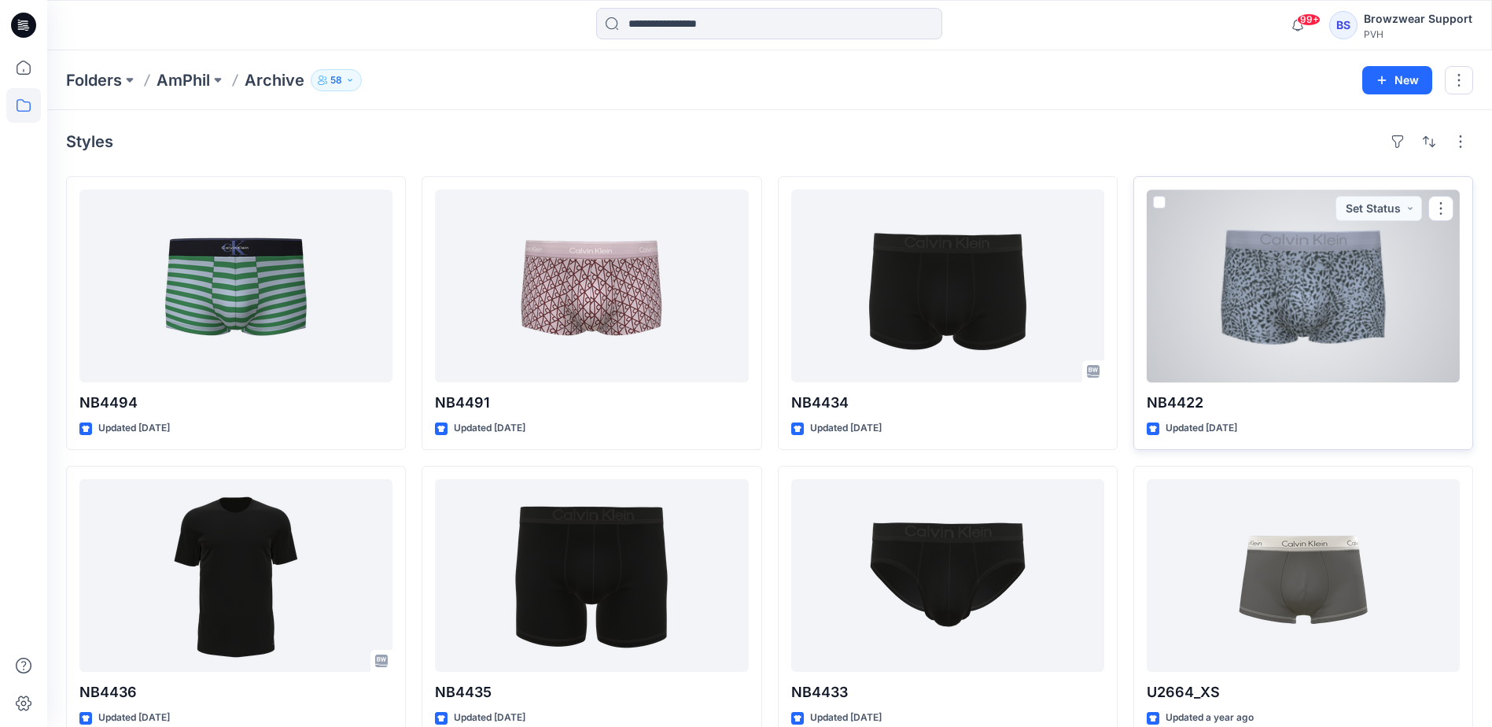
click at [1207, 296] on div at bounding box center [1302, 285] width 313 height 193
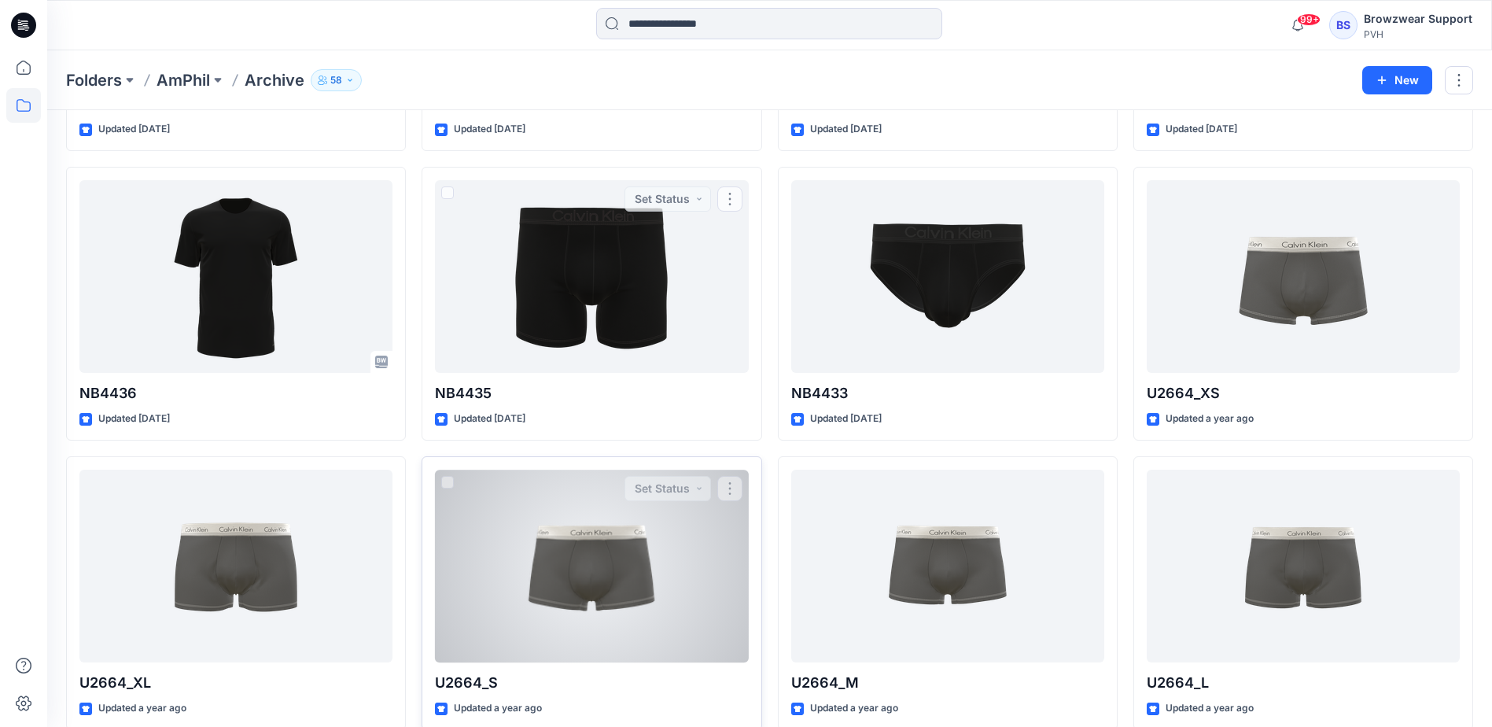
scroll to position [315, 0]
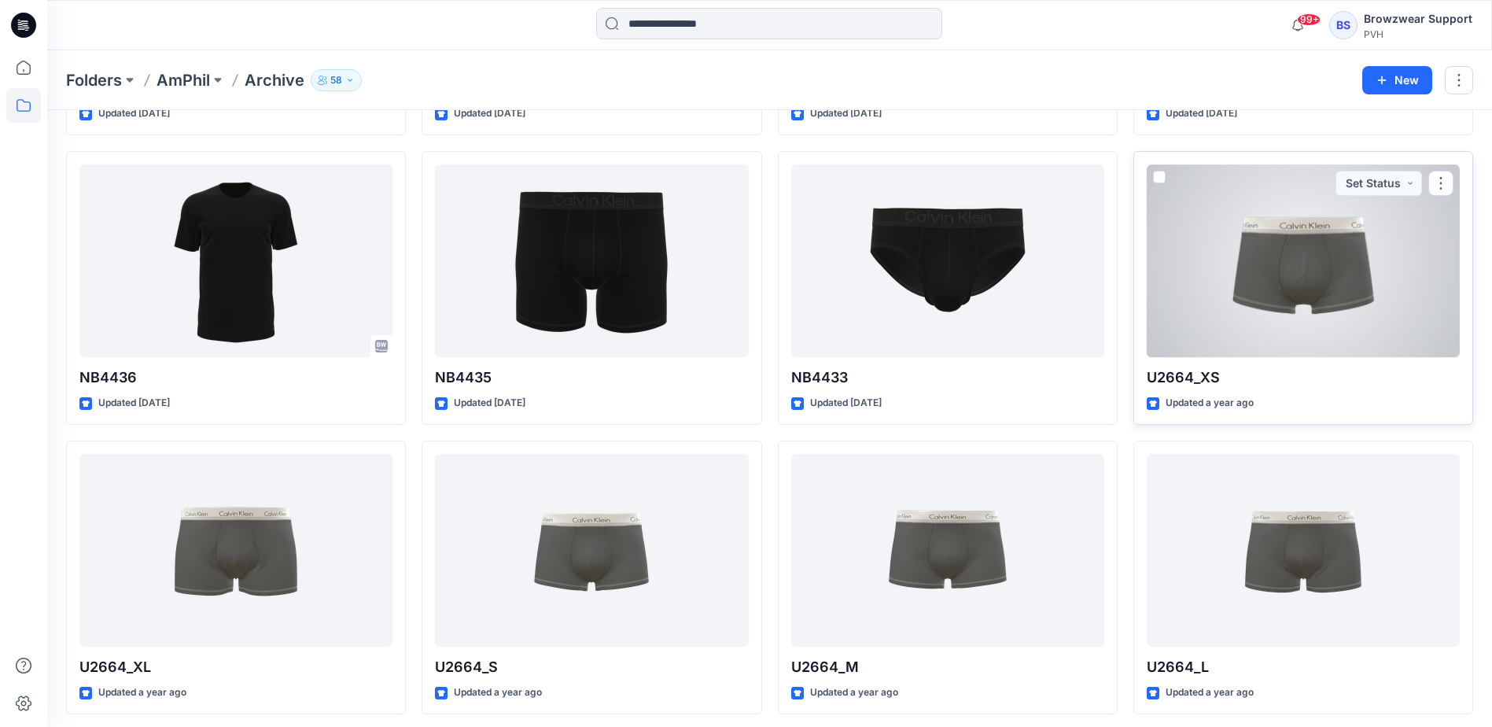
click at [1209, 277] on div at bounding box center [1302, 260] width 313 height 193
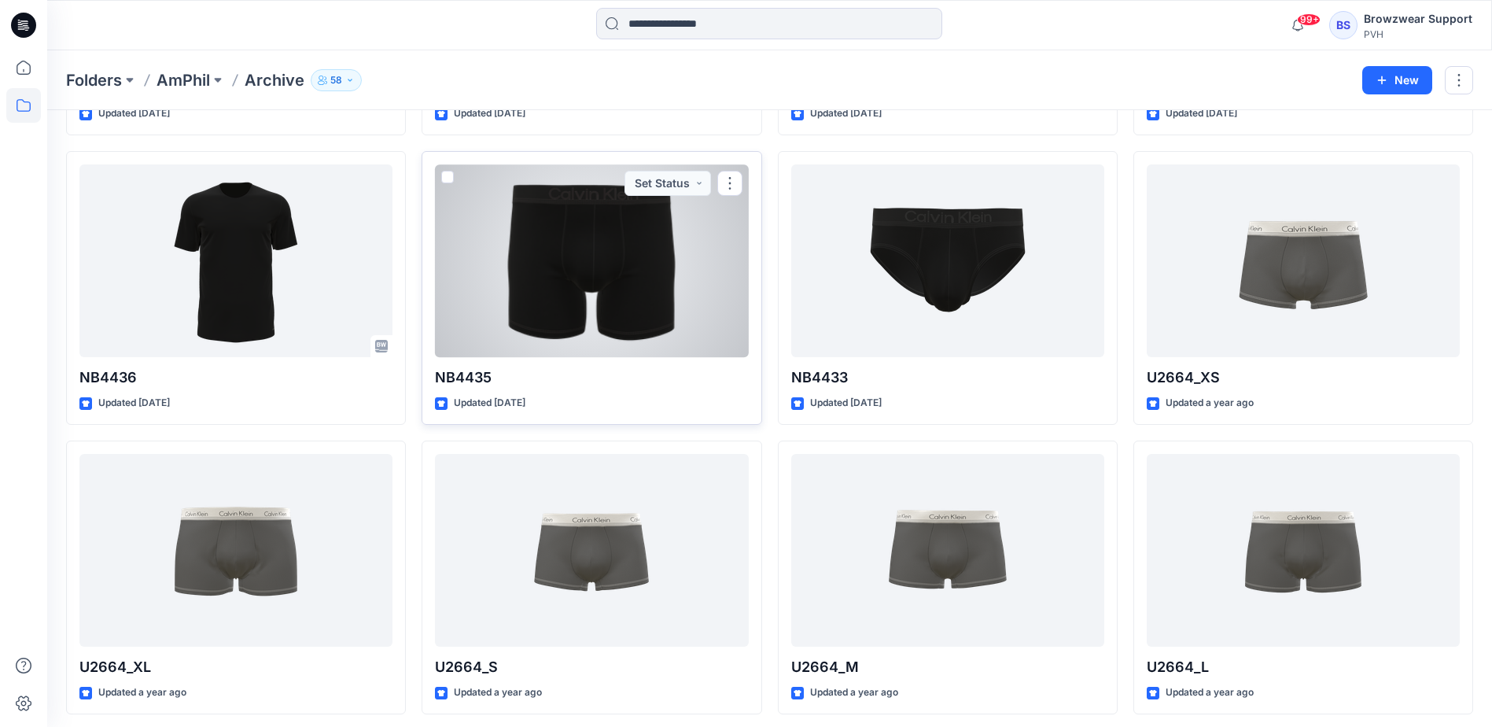
click at [543, 294] on div at bounding box center [591, 260] width 313 height 193
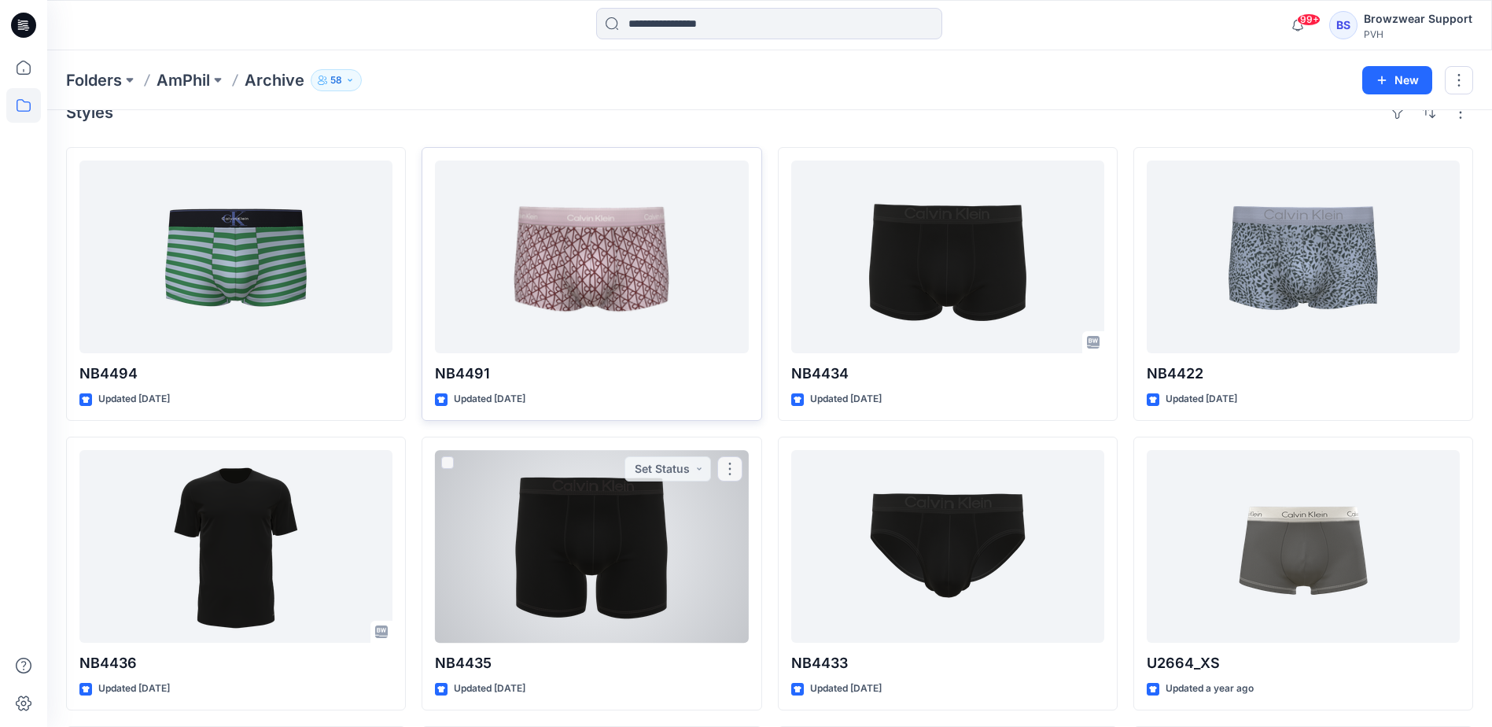
scroll to position [0, 0]
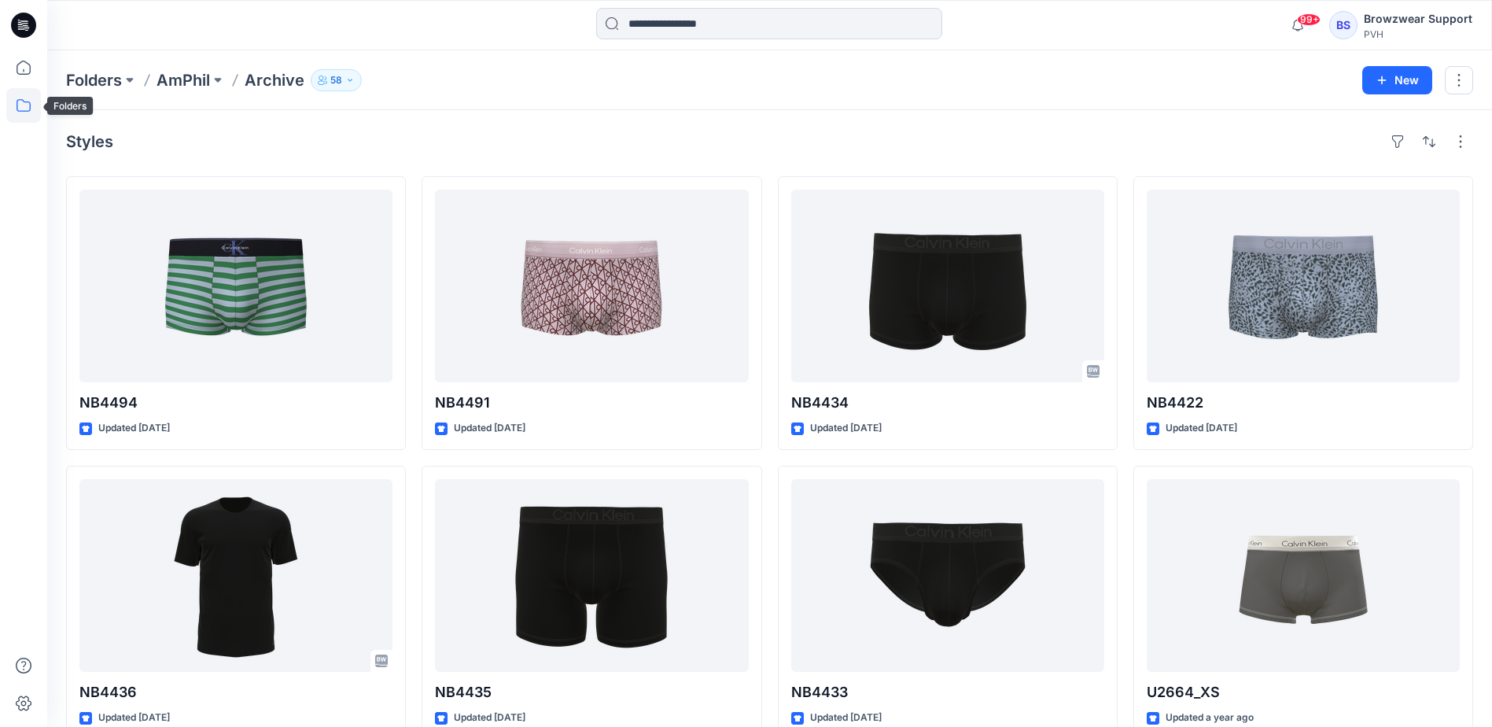
click at [13, 111] on icon at bounding box center [23, 105] width 35 height 35
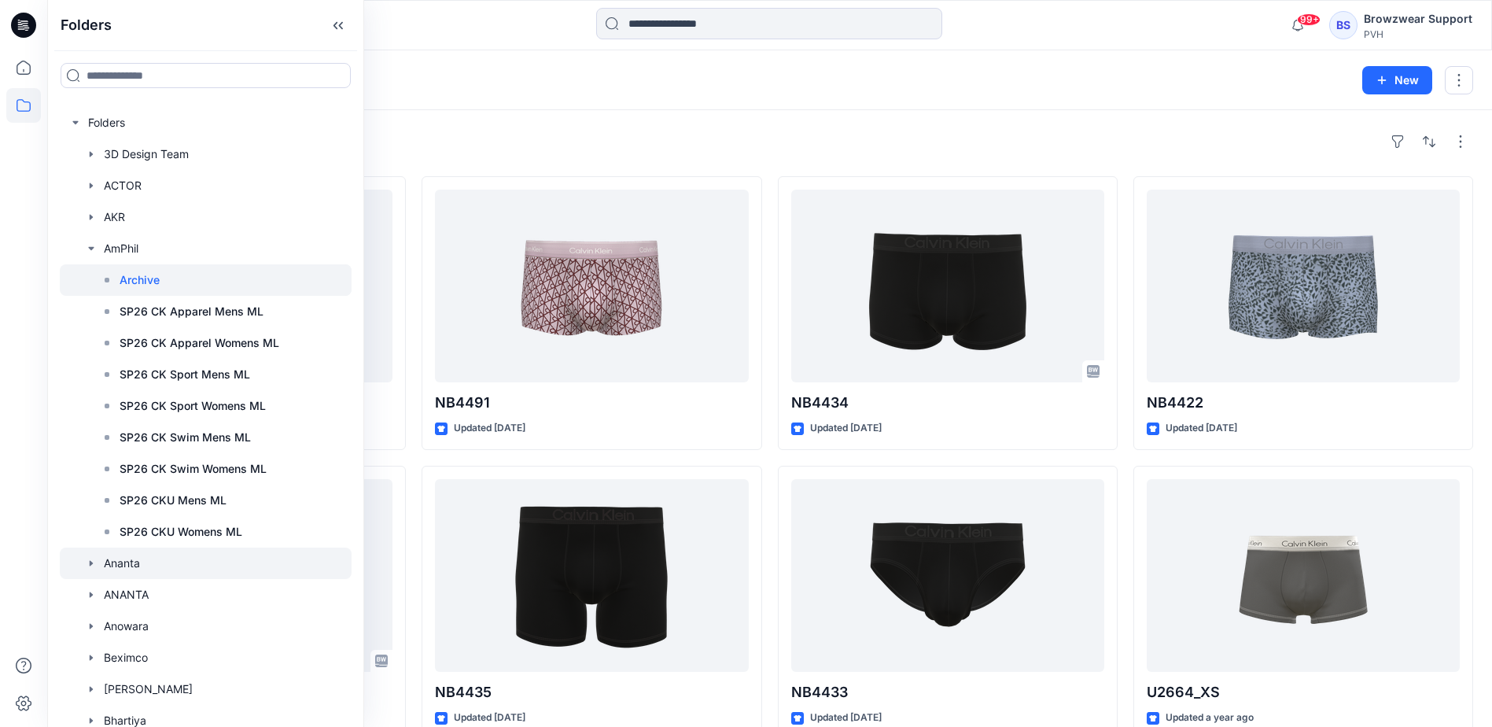
click at [88, 561] on icon "button" at bounding box center [91, 563] width 13 height 13
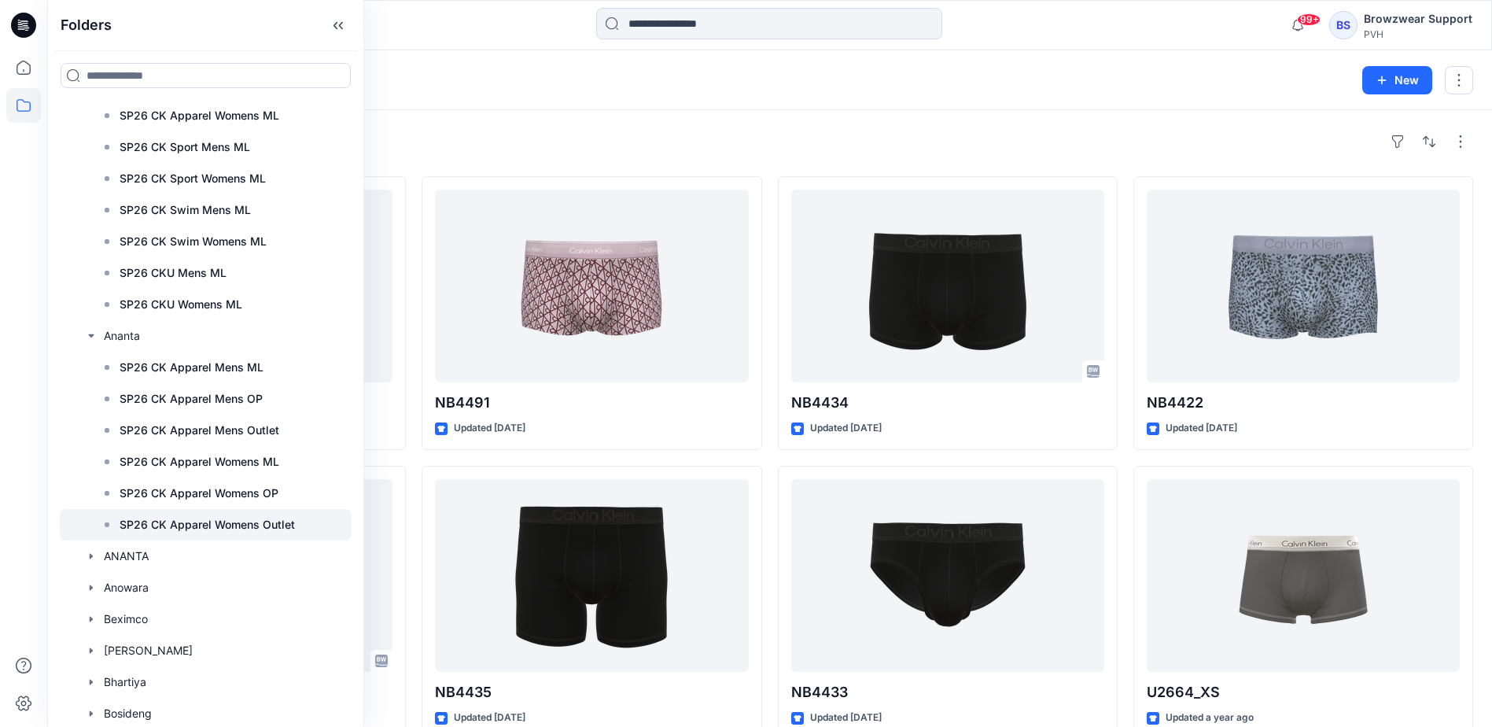
scroll to position [236, 0]
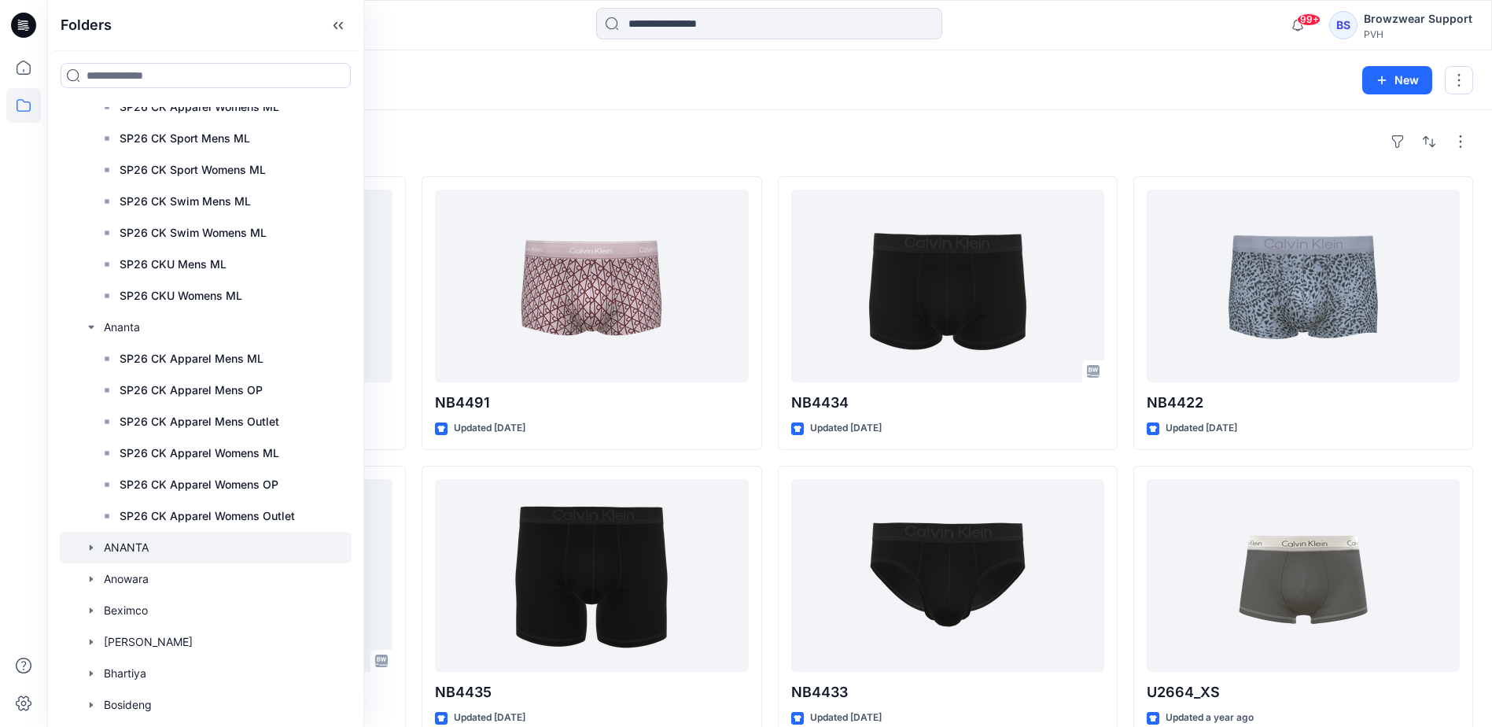
click at [88, 547] on icon "button" at bounding box center [91, 547] width 13 height 13
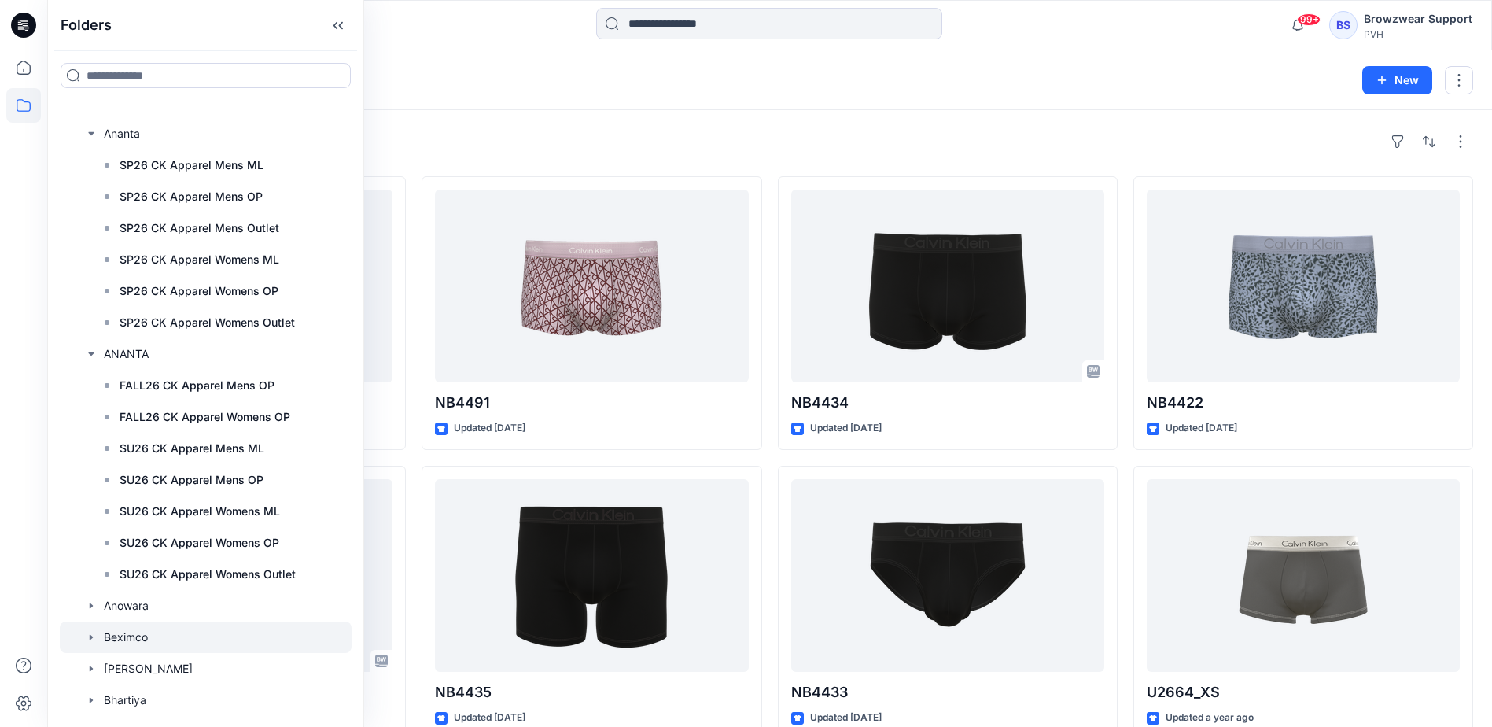
scroll to position [550, 0]
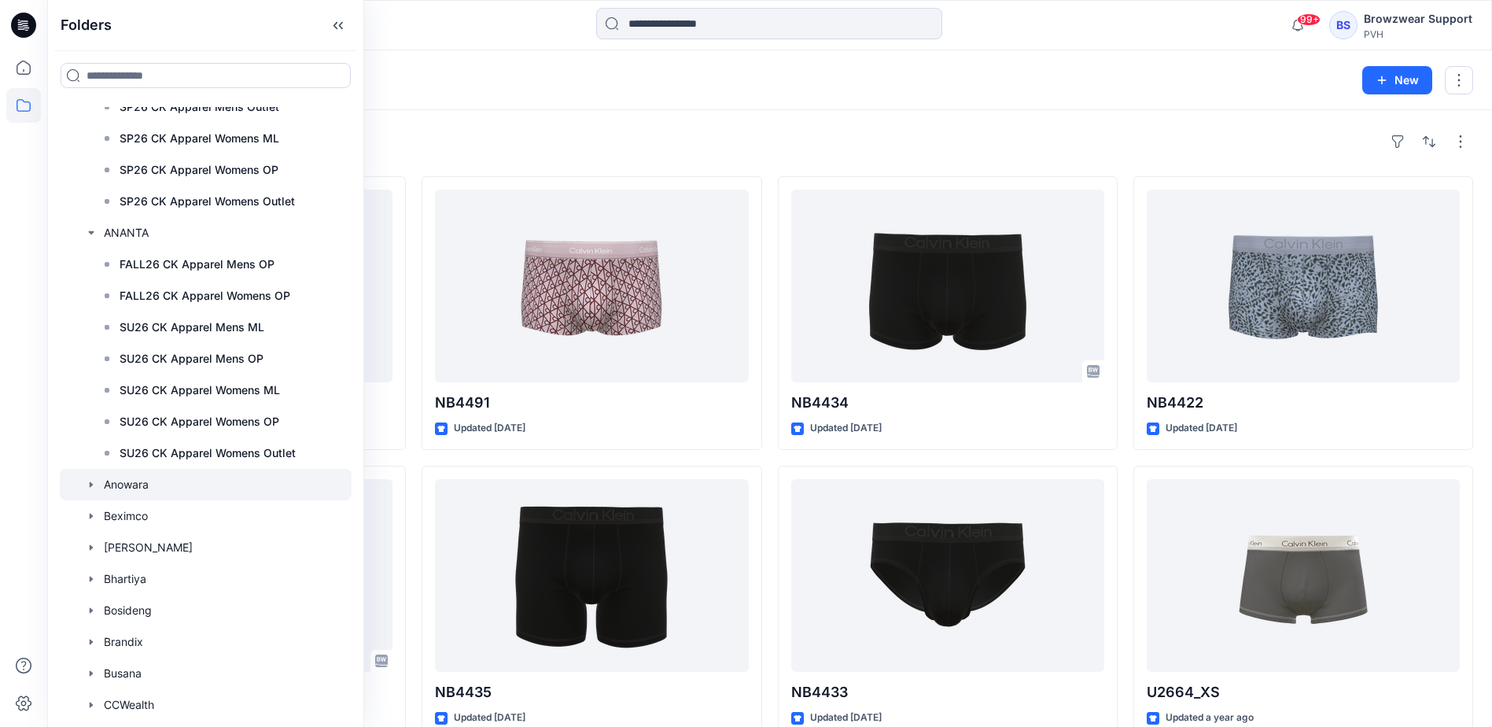
click at [91, 487] on icon "button" at bounding box center [91, 484] width 13 height 13
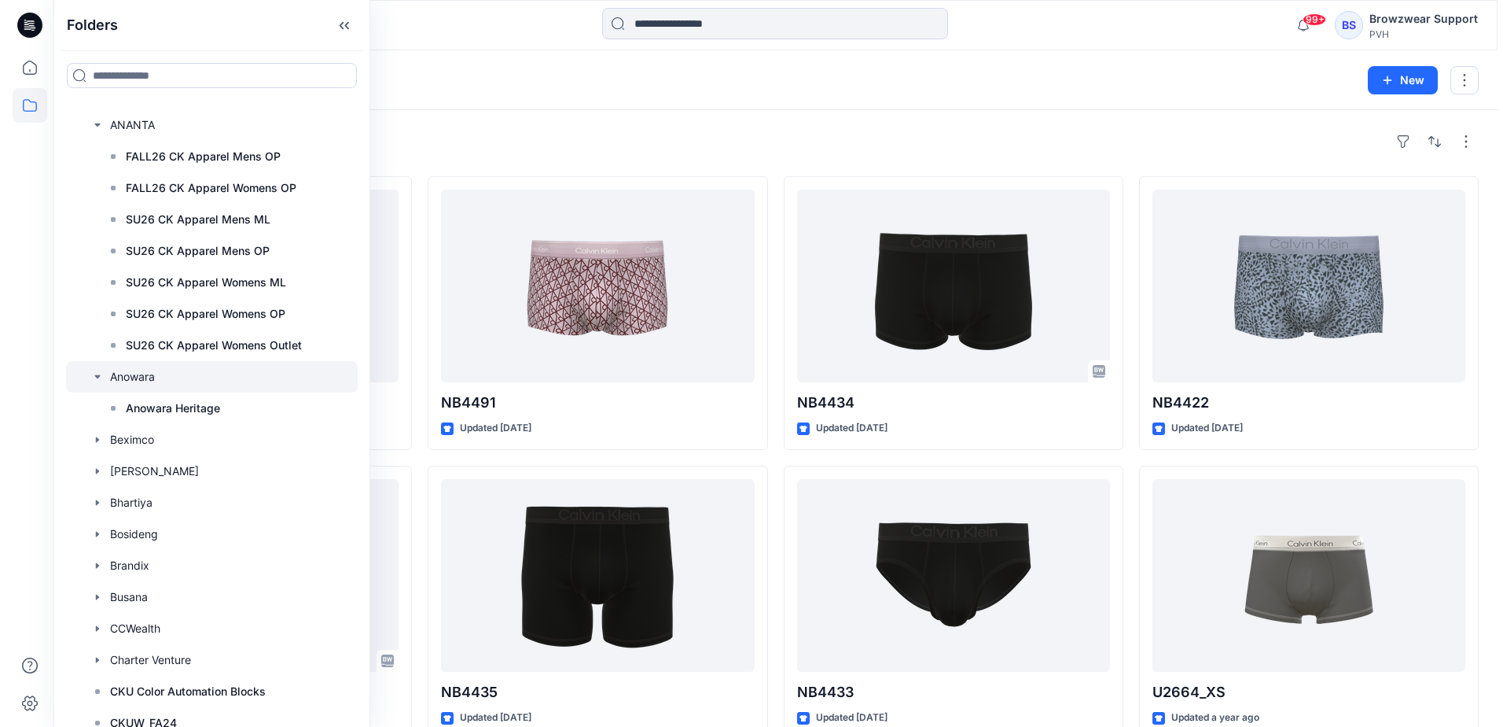
scroll to position [708, 0]
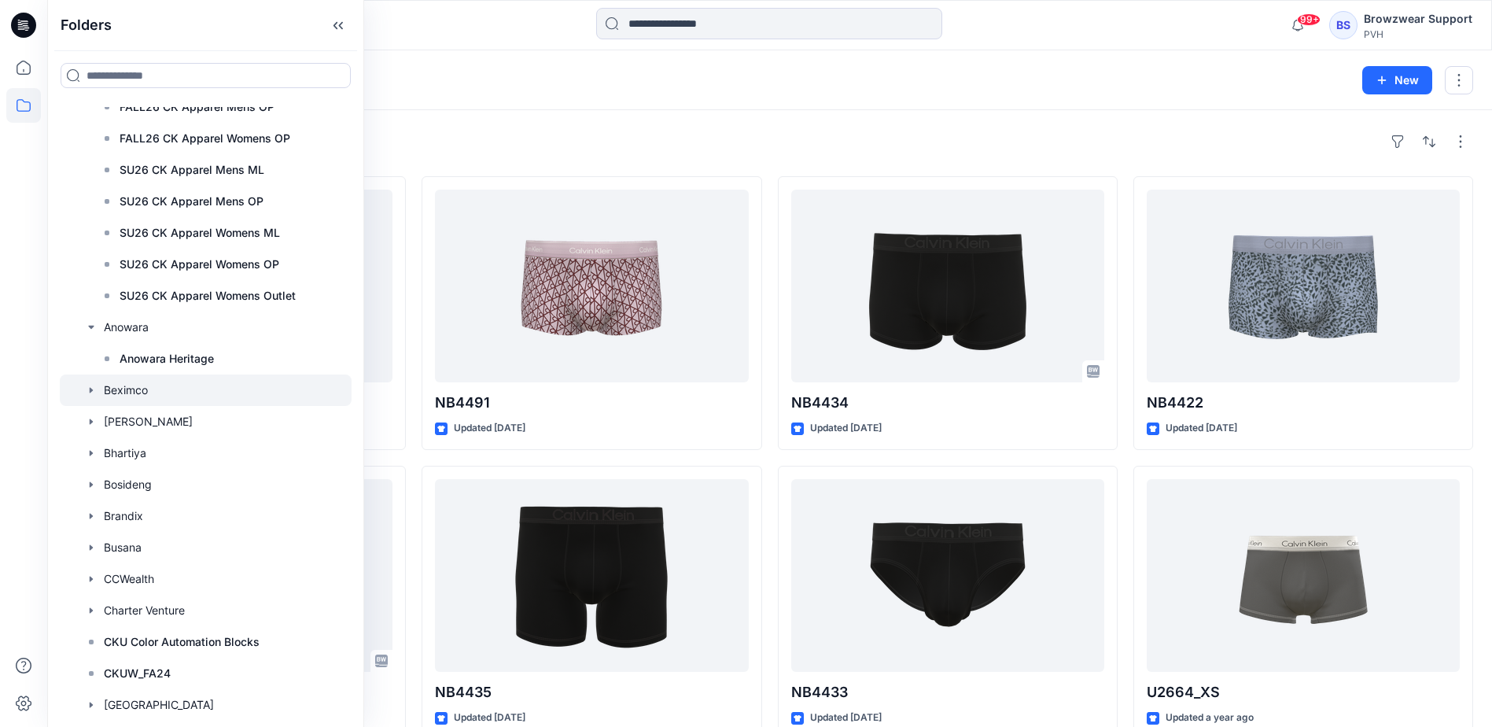
click at [94, 387] on icon "button" at bounding box center [91, 390] width 13 height 13
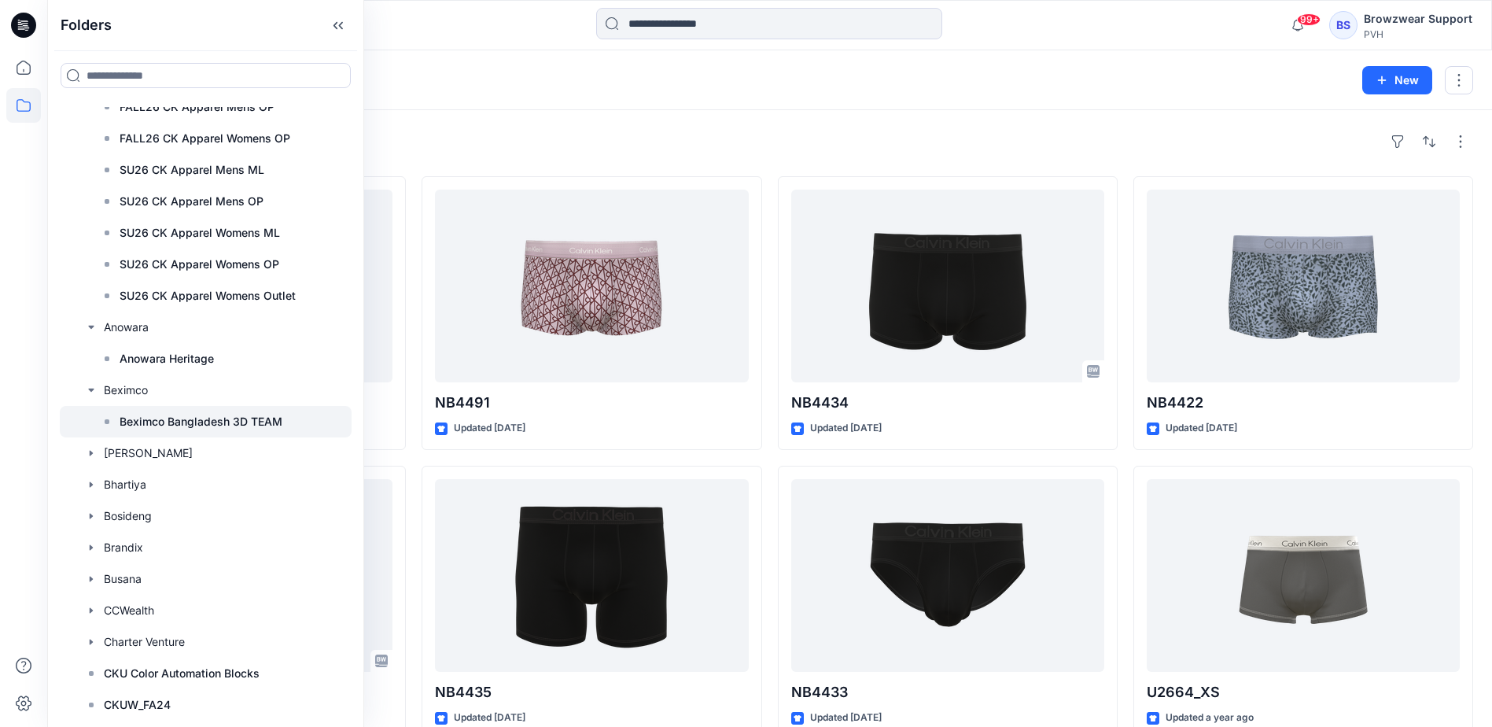
click at [189, 415] on p "Beximco Bangladesh 3D TEAM" at bounding box center [201, 421] width 163 height 19
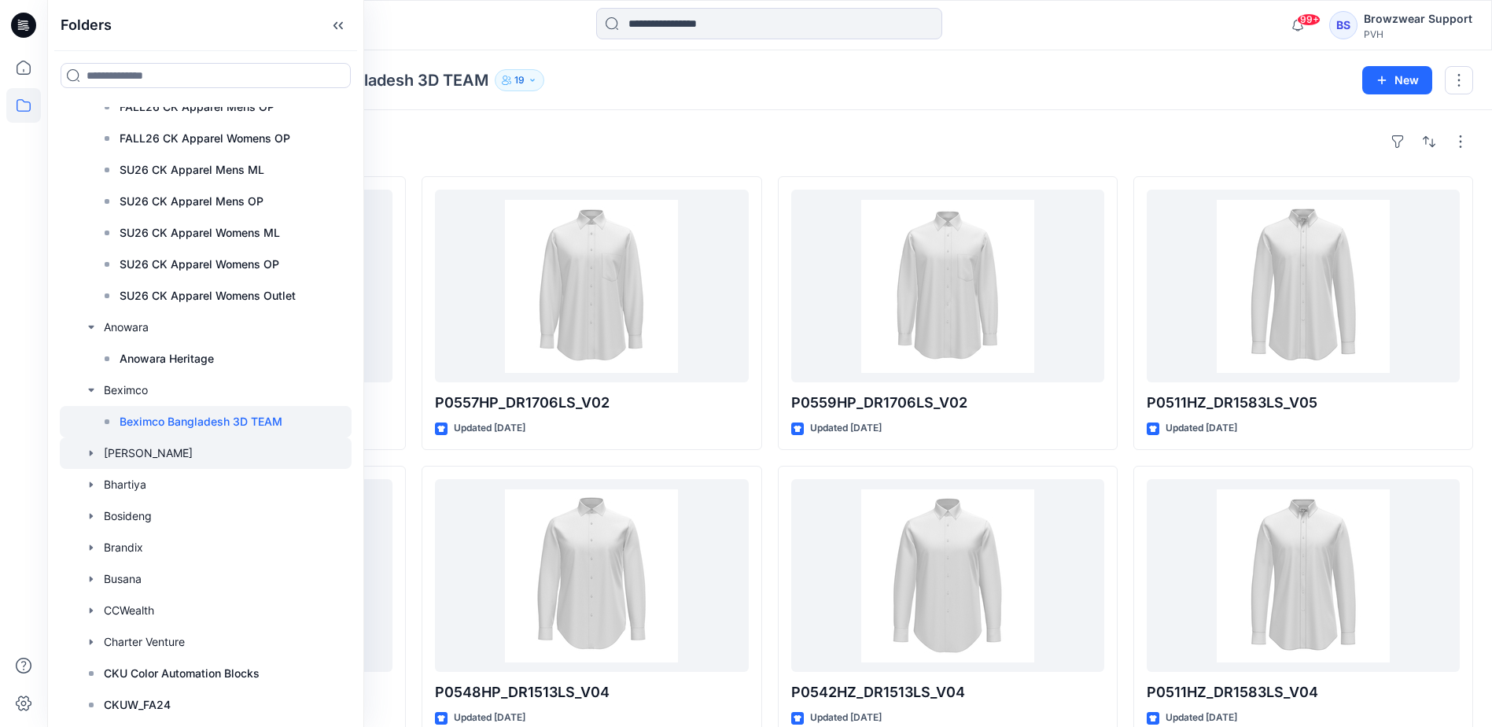
click at [93, 455] on icon "button" at bounding box center [91, 453] width 13 height 13
click at [121, 481] on div at bounding box center [206, 484] width 292 height 31
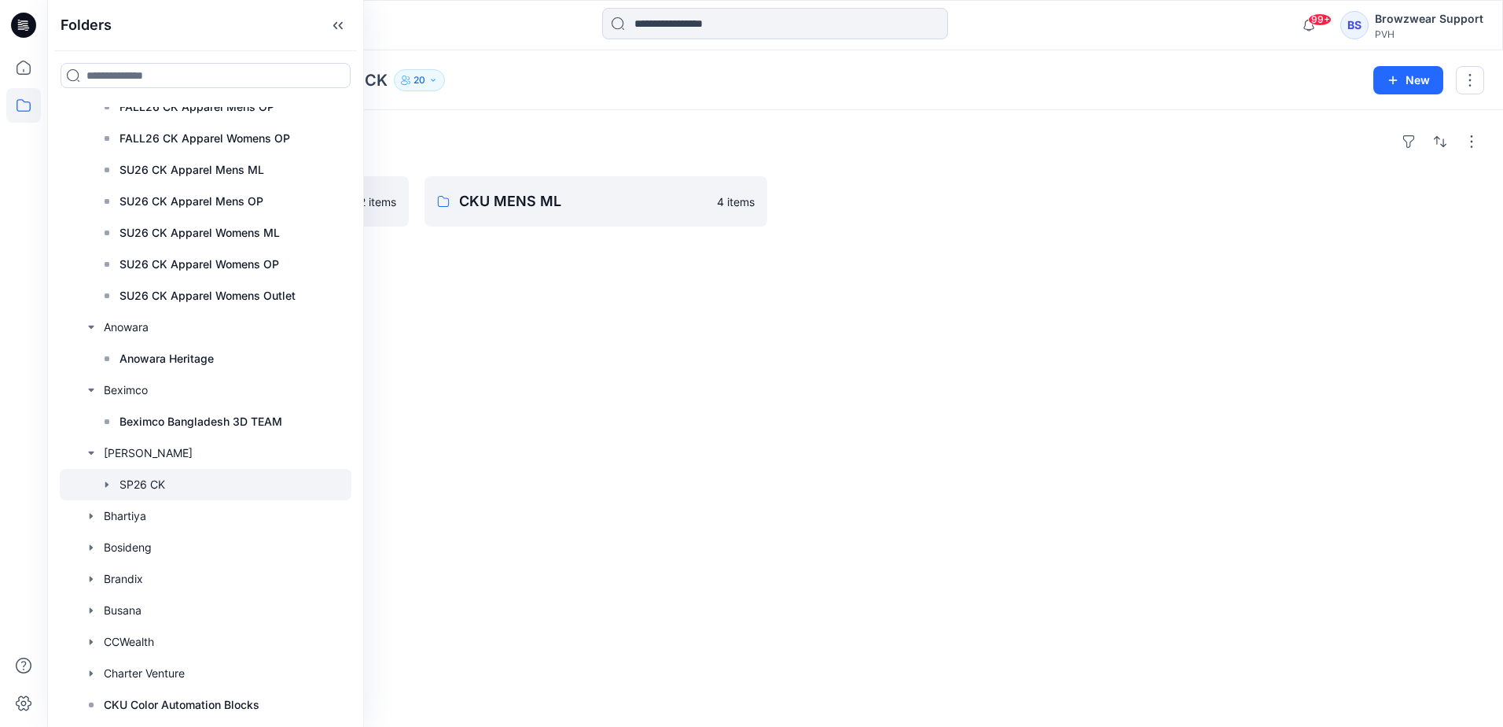
click at [105, 482] on icon "button" at bounding box center [106, 484] width 3 height 6
click at [206, 543] on p "CKU WOMEN ML" at bounding box center [180, 547] width 91 height 19
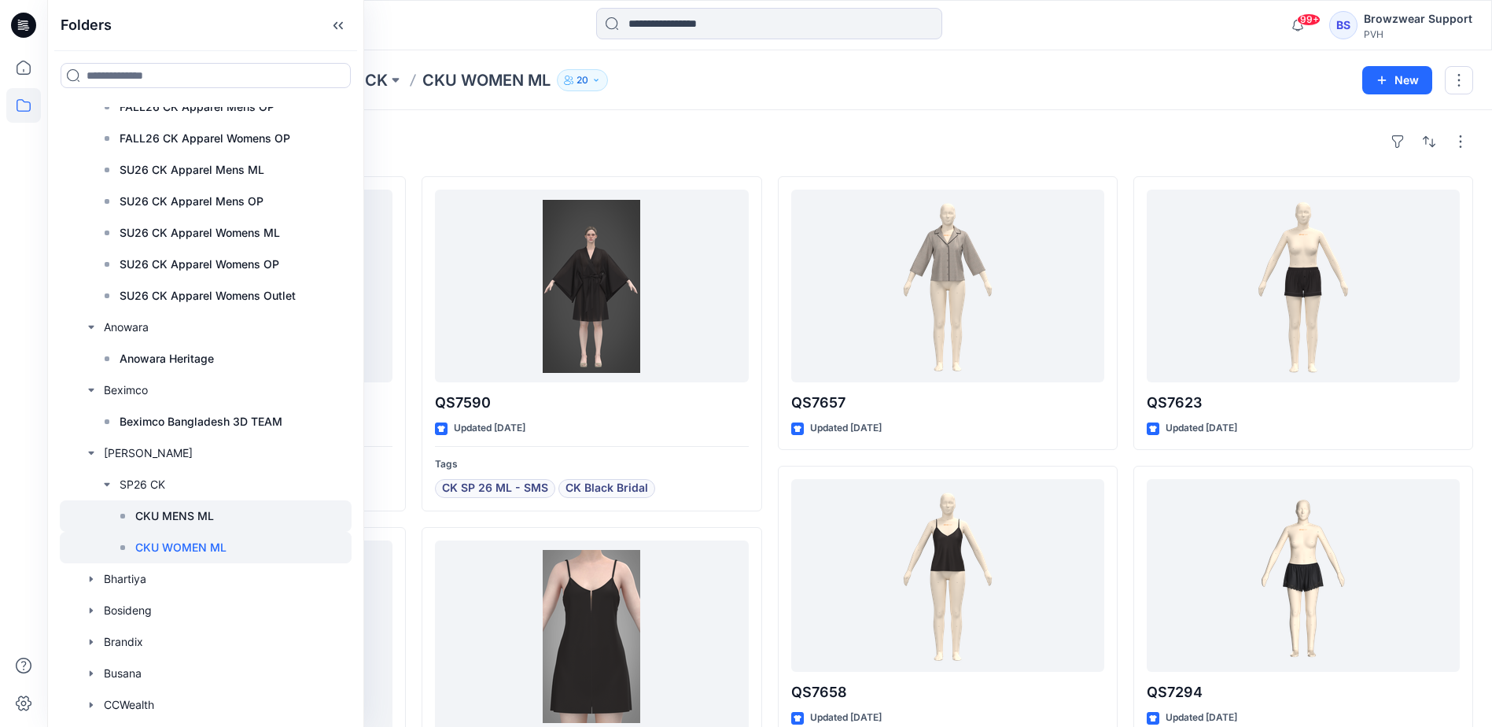
click at [187, 513] on p "CKU MENS ML" at bounding box center [174, 515] width 79 height 19
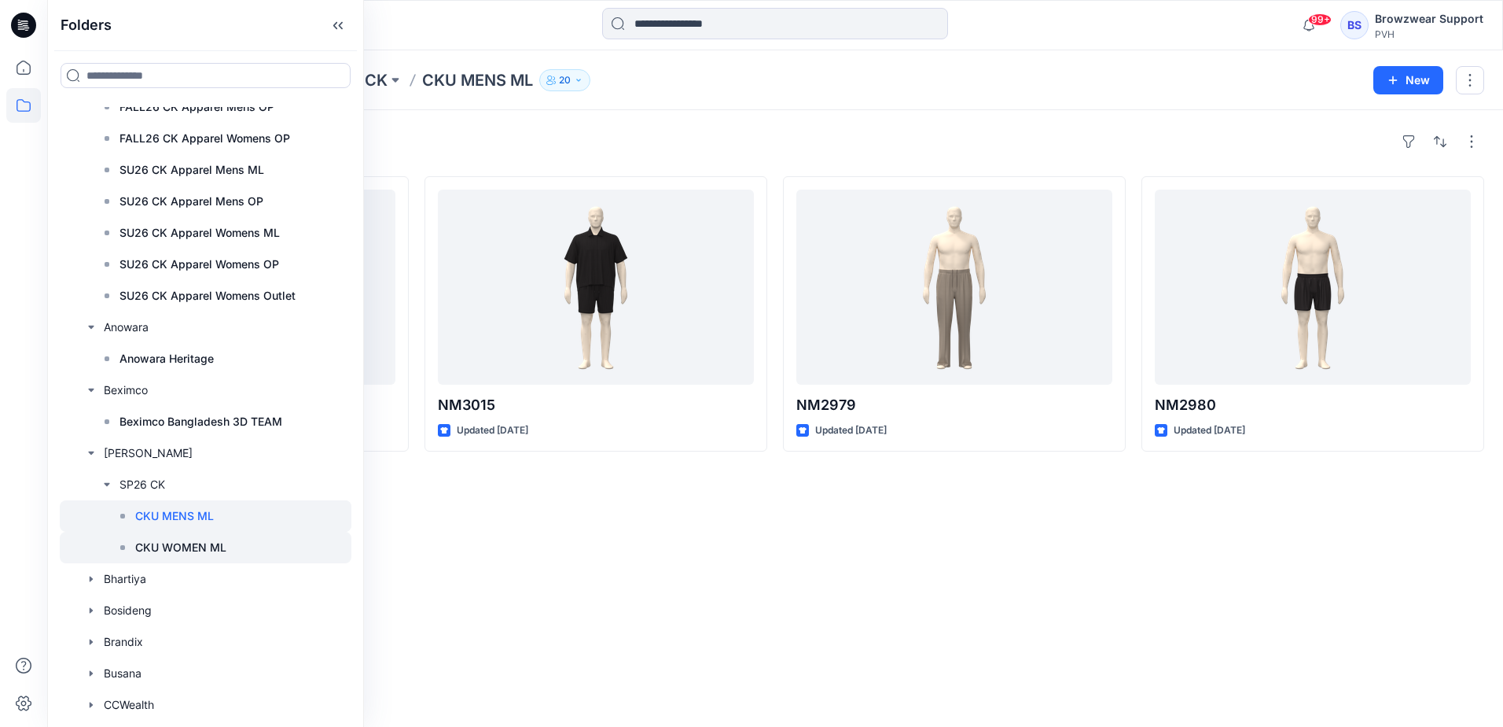
scroll to position [786, 0]
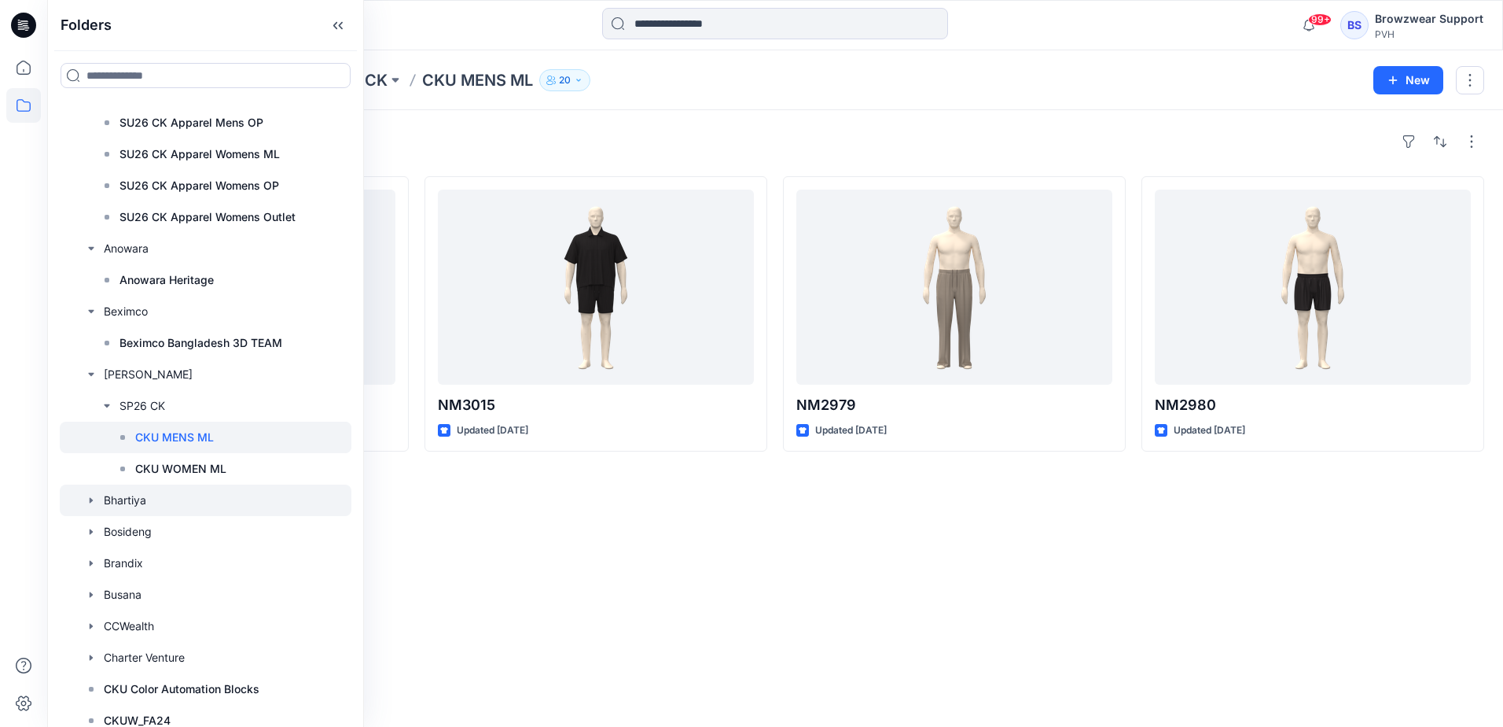
click at [92, 499] on icon "button" at bounding box center [91, 500] width 3 height 6
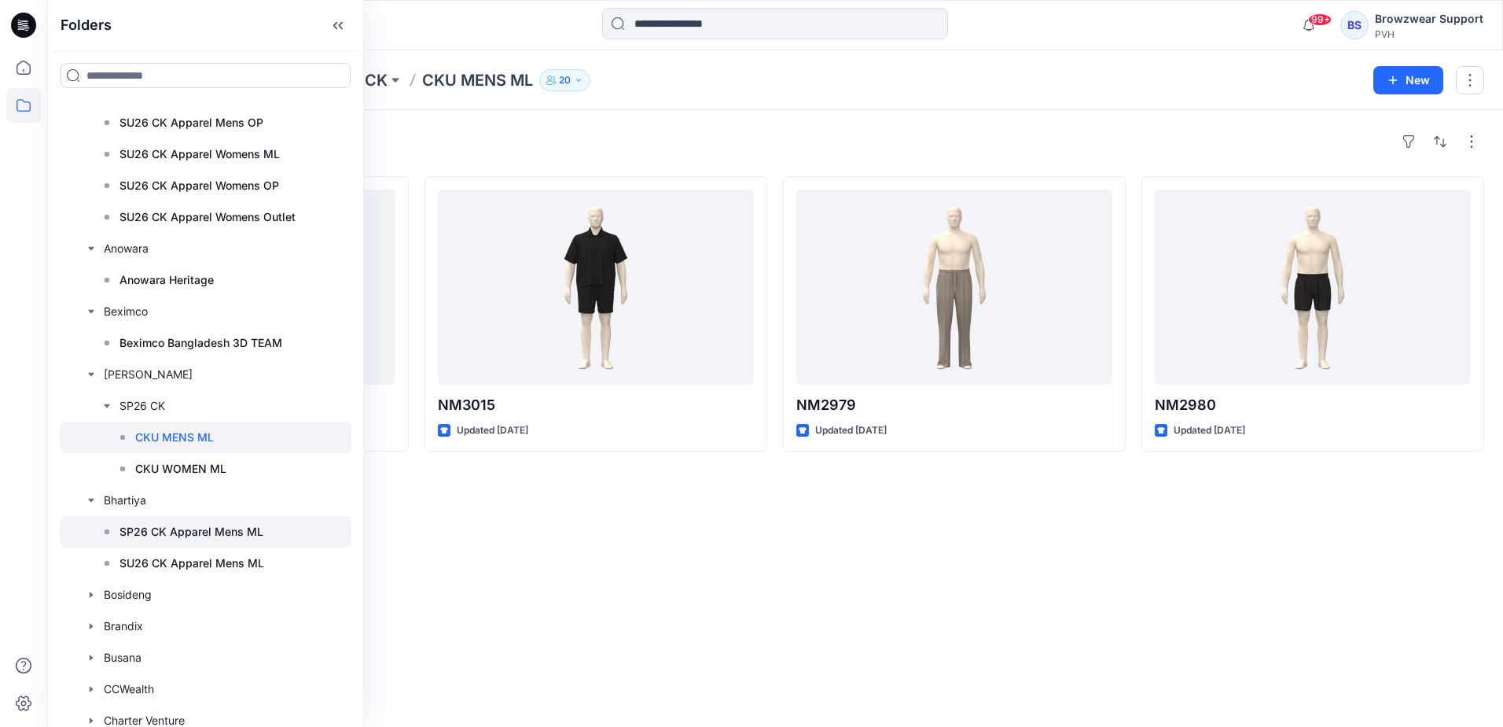
click at [168, 532] on p "SP26 CK Apparel Mens ML" at bounding box center [192, 531] width 144 height 19
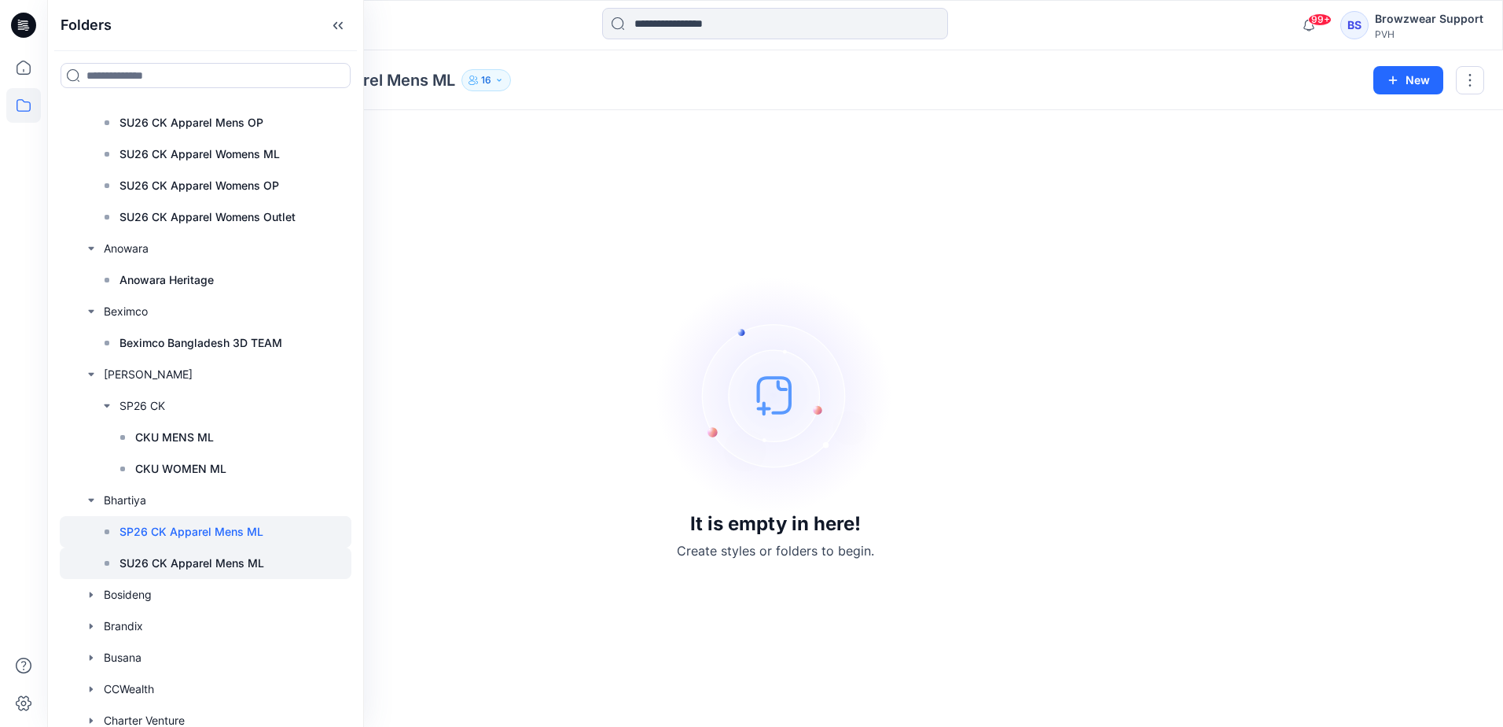
click at [186, 568] on p "SU26 CK Apparel Mens ML" at bounding box center [192, 563] width 145 height 19
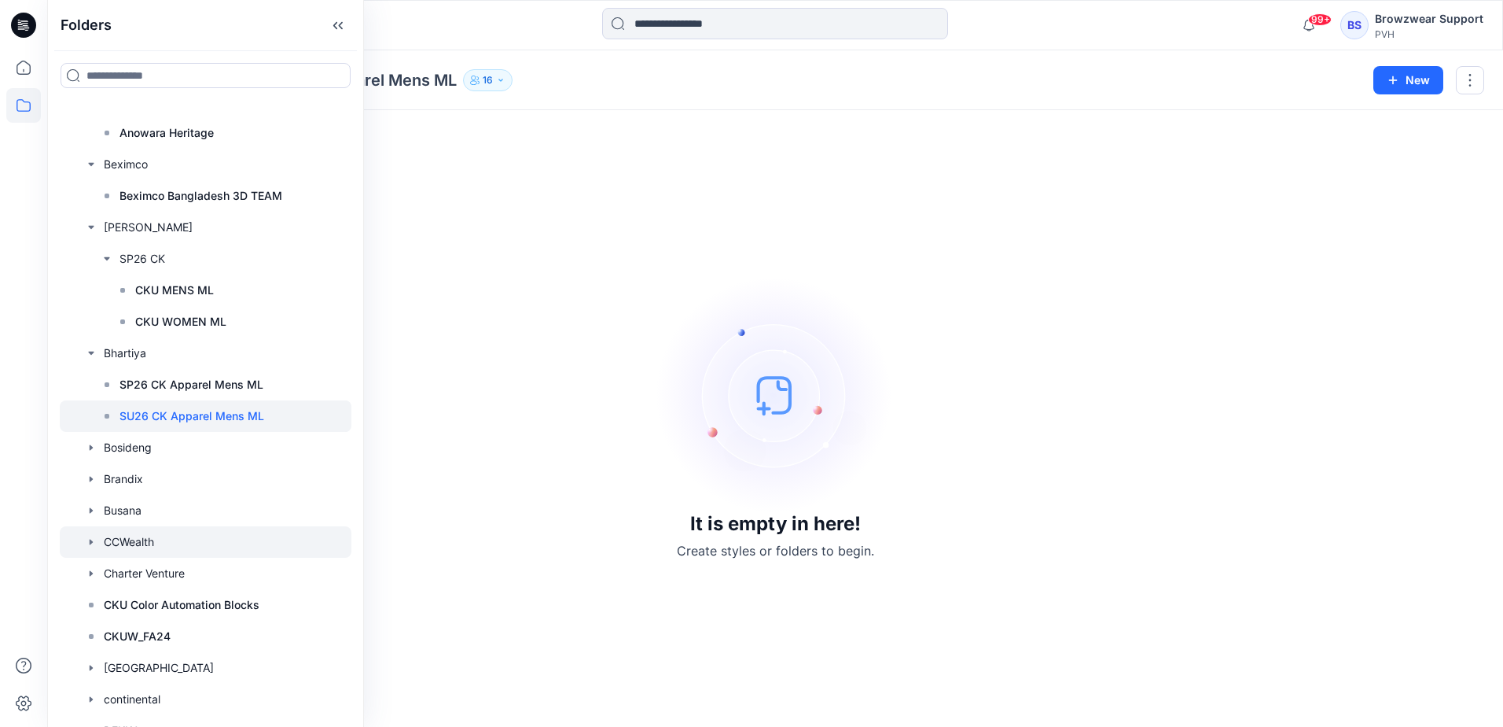
scroll to position [944, 0]
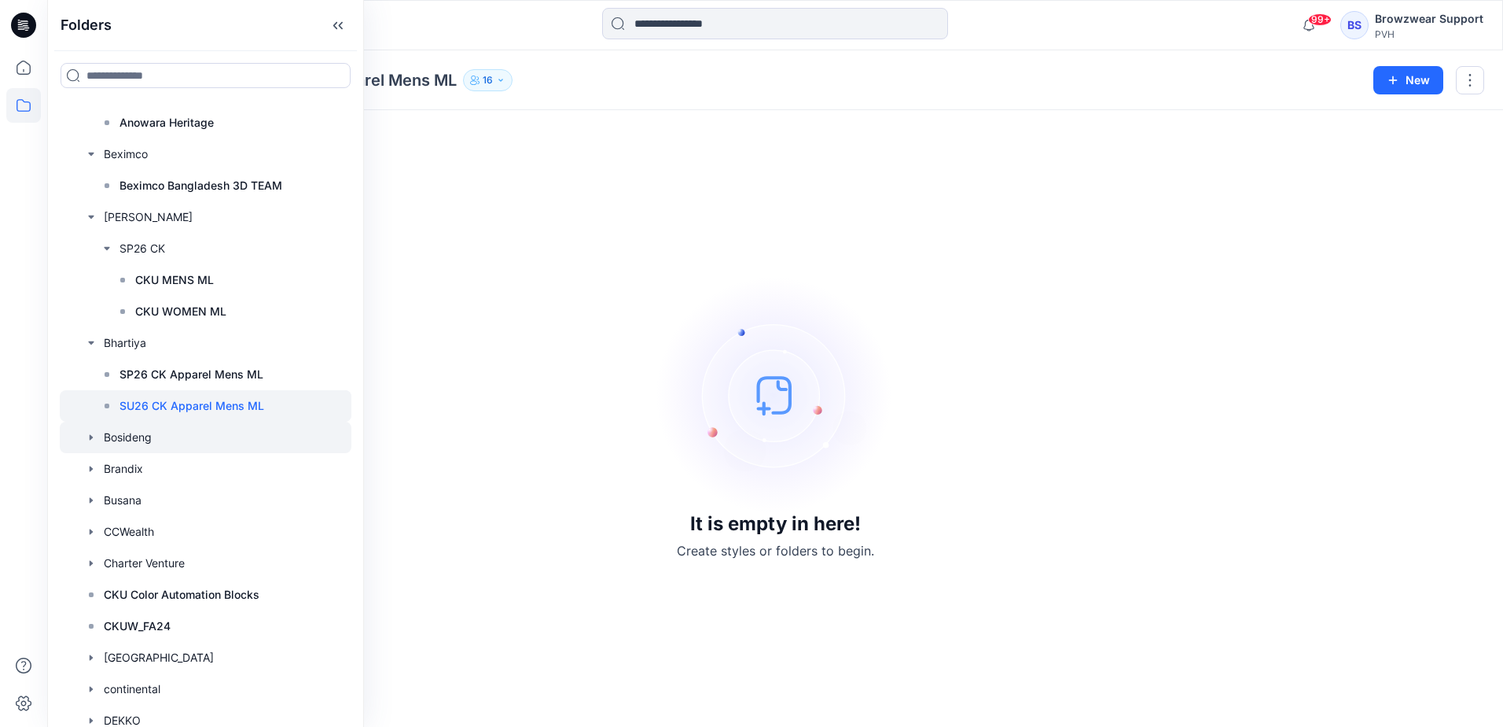
click at [91, 434] on icon "button" at bounding box center [91, 437] width 13 height 13
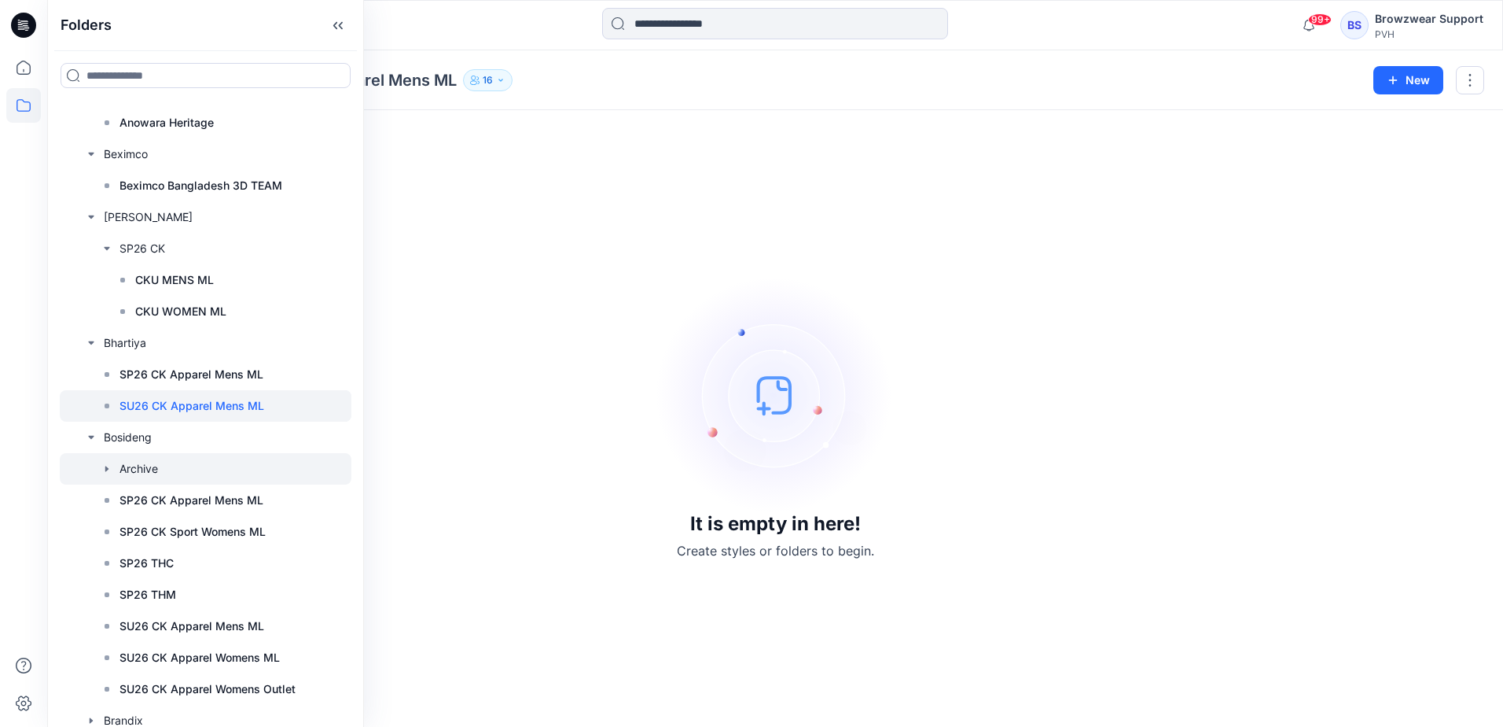
click at [106, 467] on icon "button" at bounding box center [106, 468] width 3 height 6
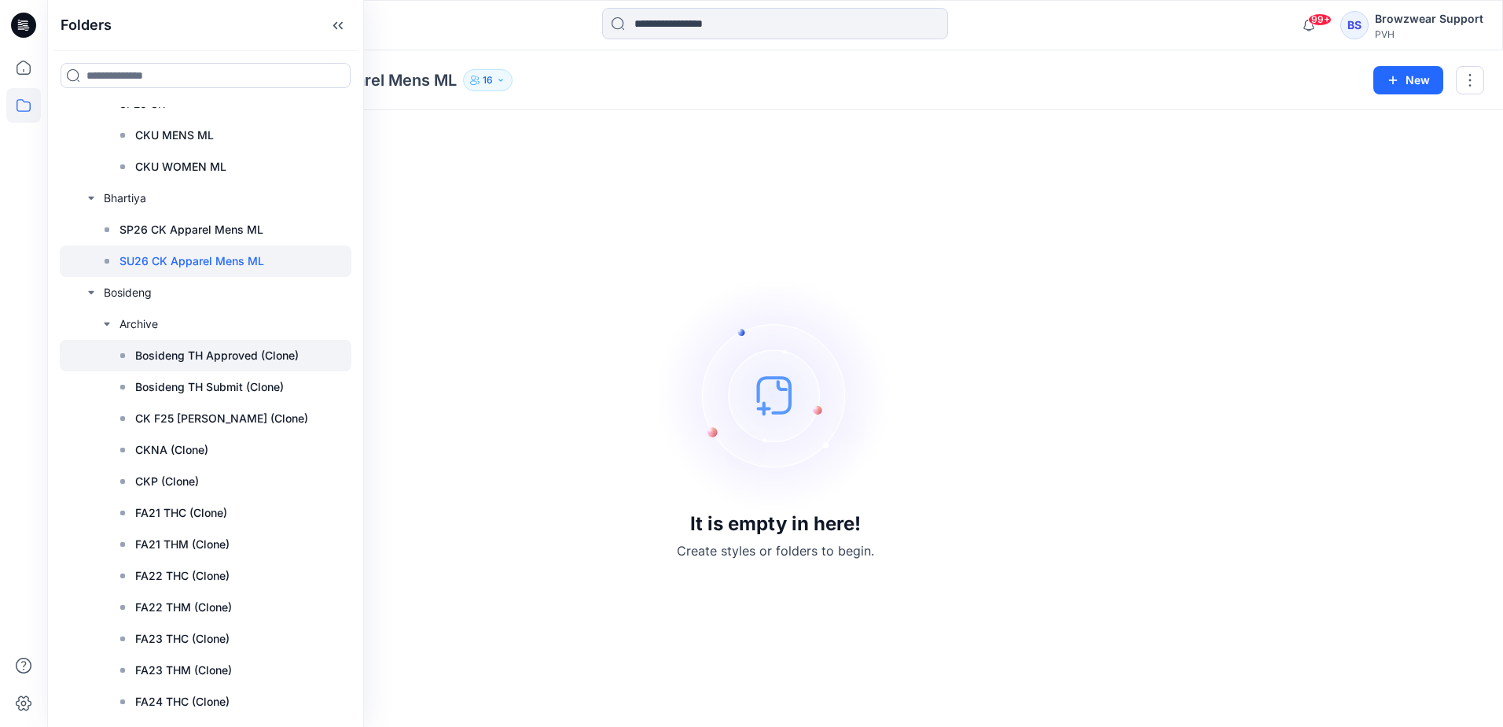
scroll to position [1101, 0]
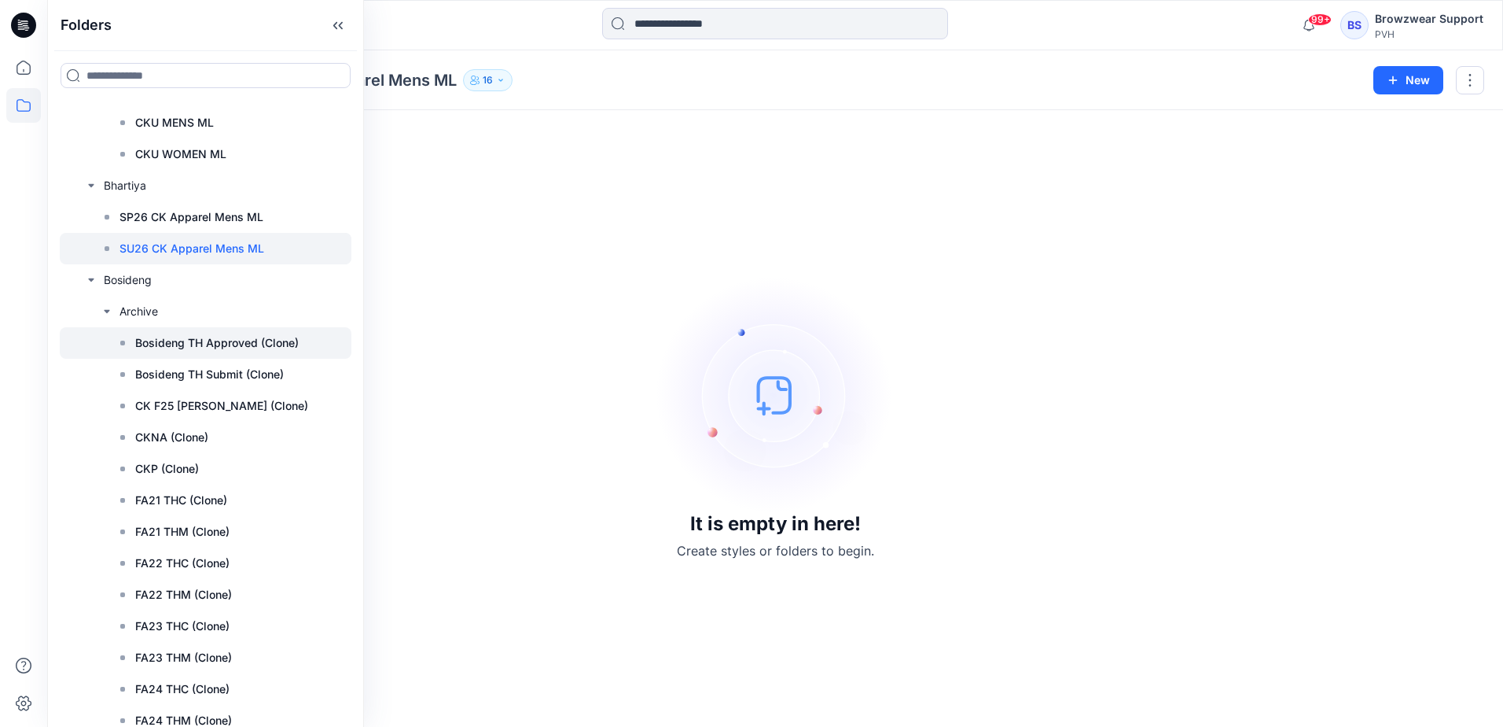
click at [224, 344] on p "Bosideng TH Approved (Clone)" at bounding box center [217, 342] width 164 height 19
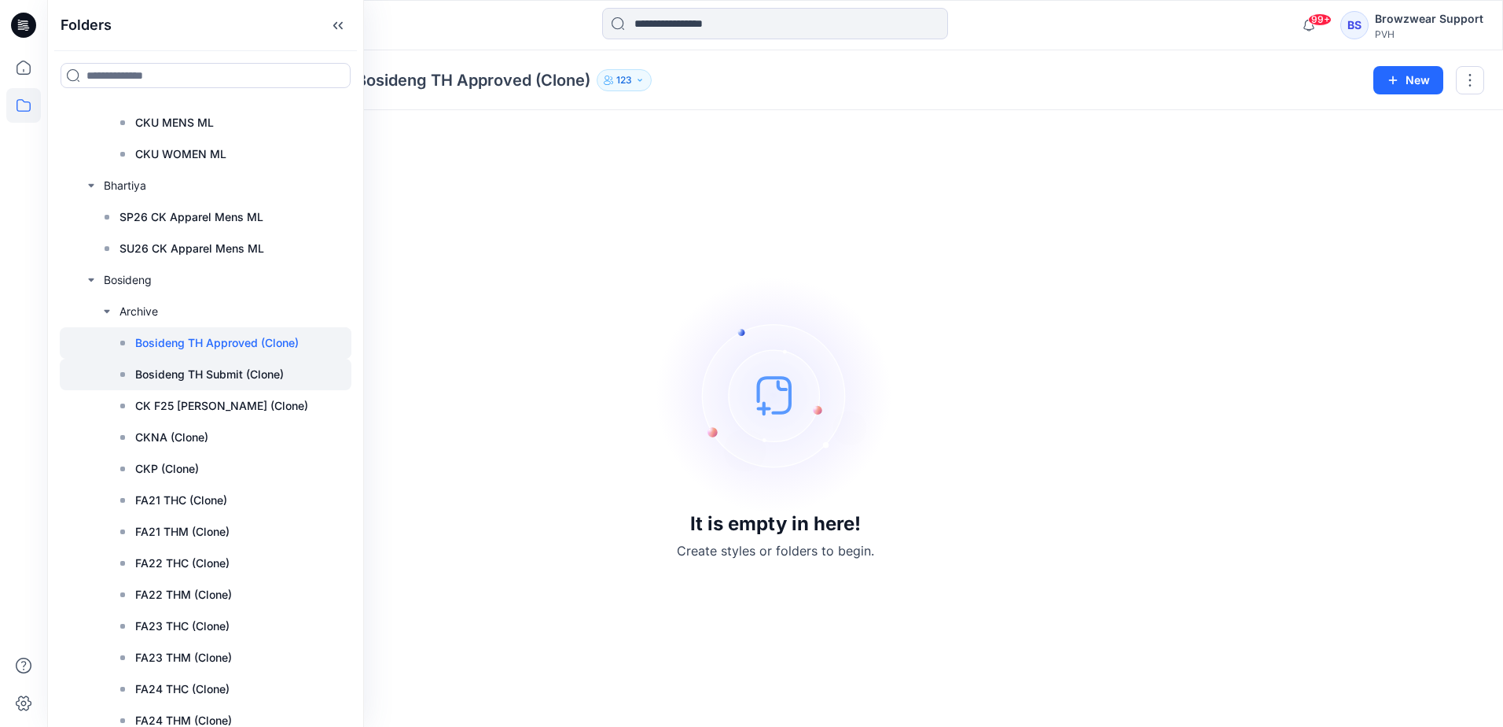
click at [221, 371] on p "Bosideng TH Submit (Clone)" at bounding box center [209, 374] width 149 height 19
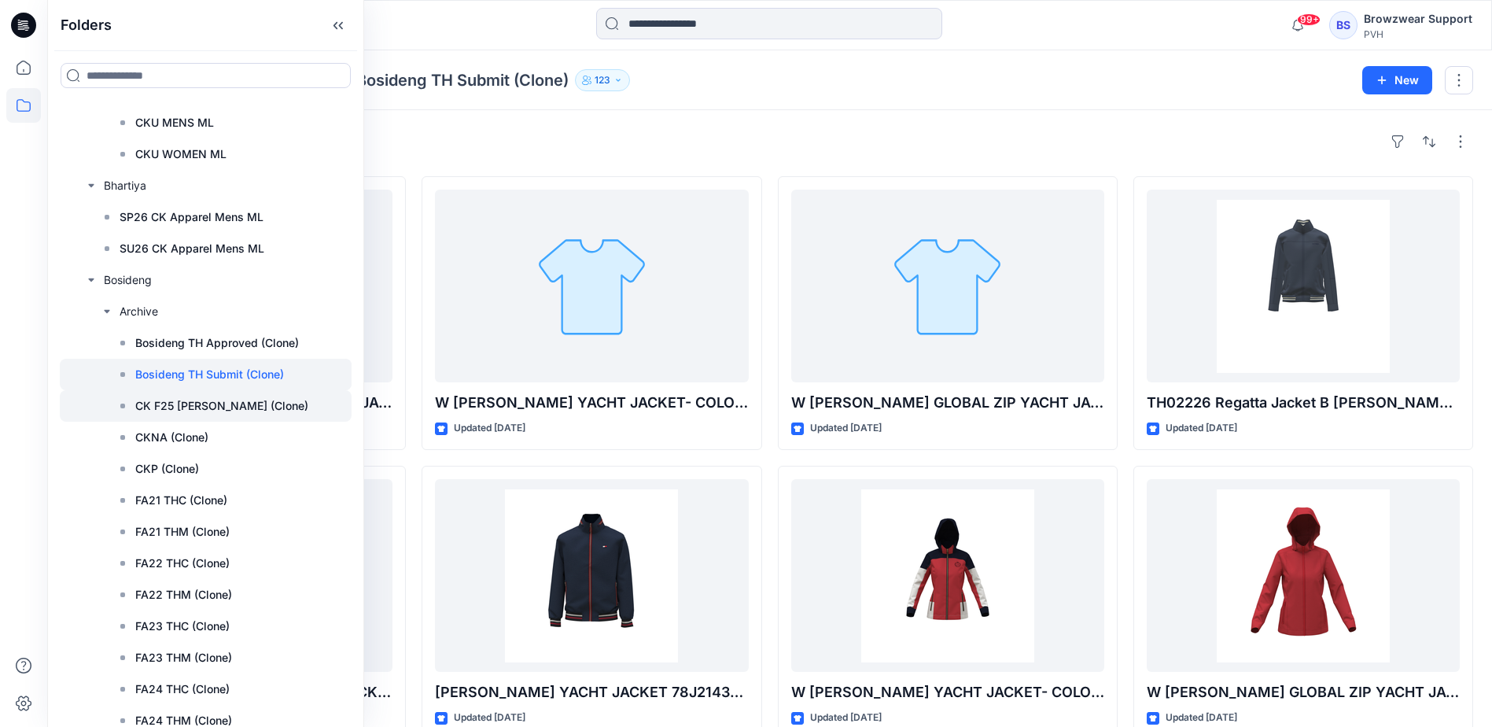
click at [218, 406] on p "CK F25 ML Bosideng (Clone)" at bounding box center [221, 405] width 173 height 19
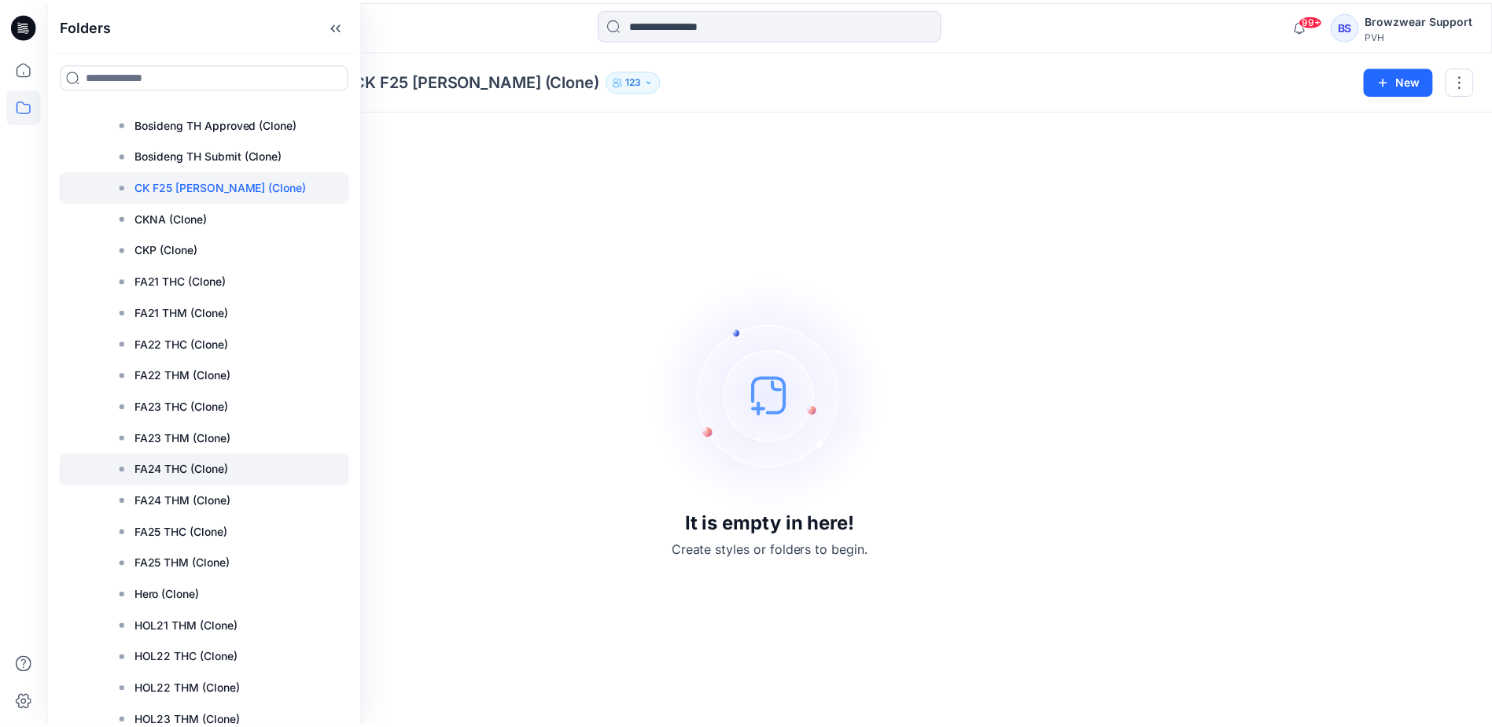
scroll to position [1337, 0]
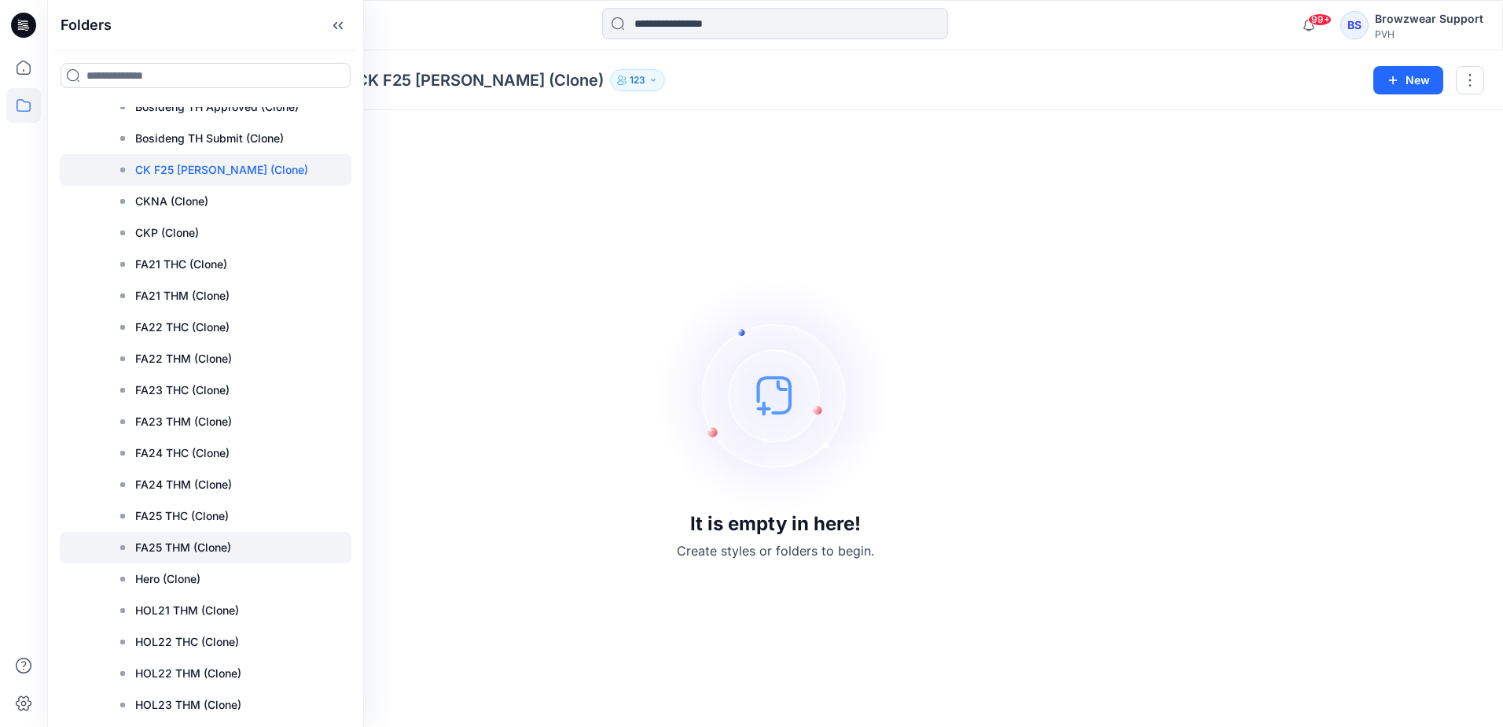
click at [183, 546] on p "FA25 THM (Clone)" at bounding box center [183, 547] width 96 height 19
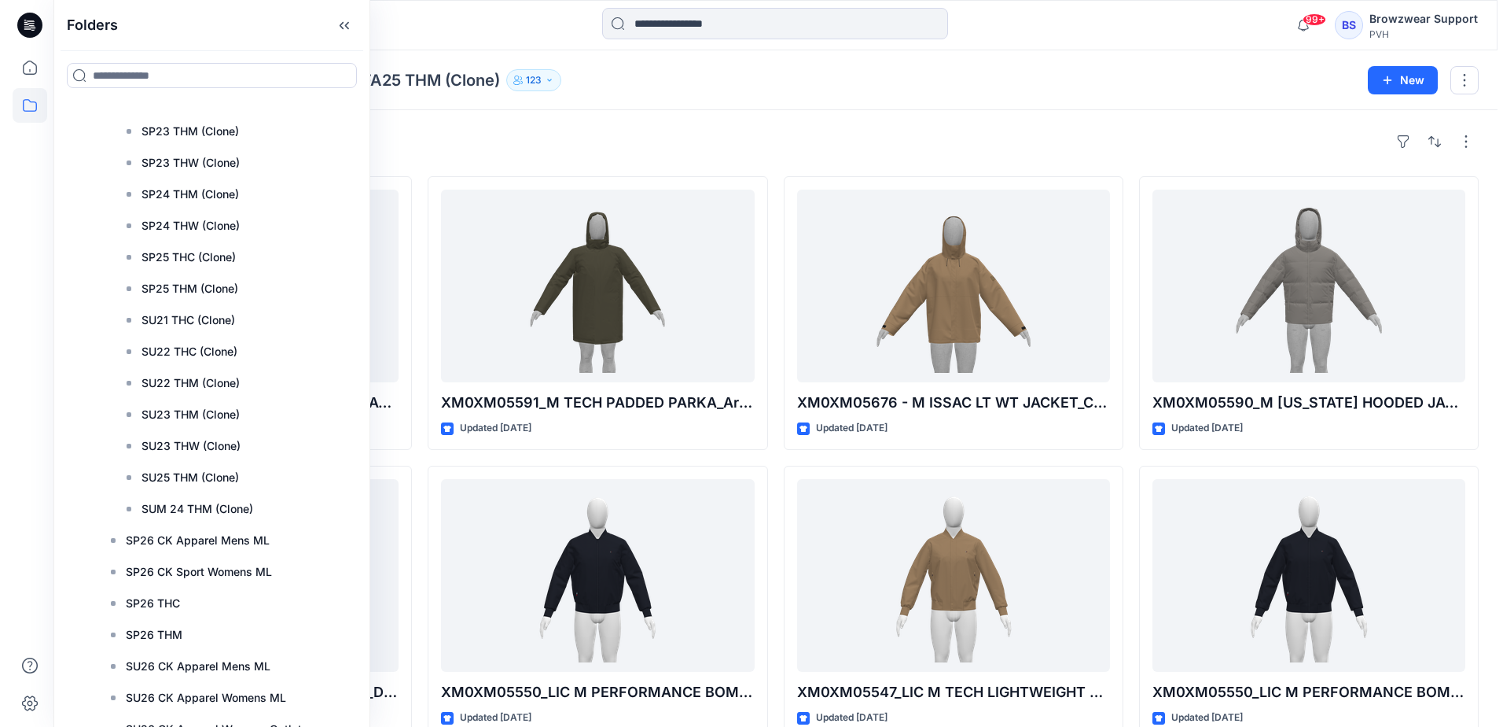
scroll to position [2202, 0]
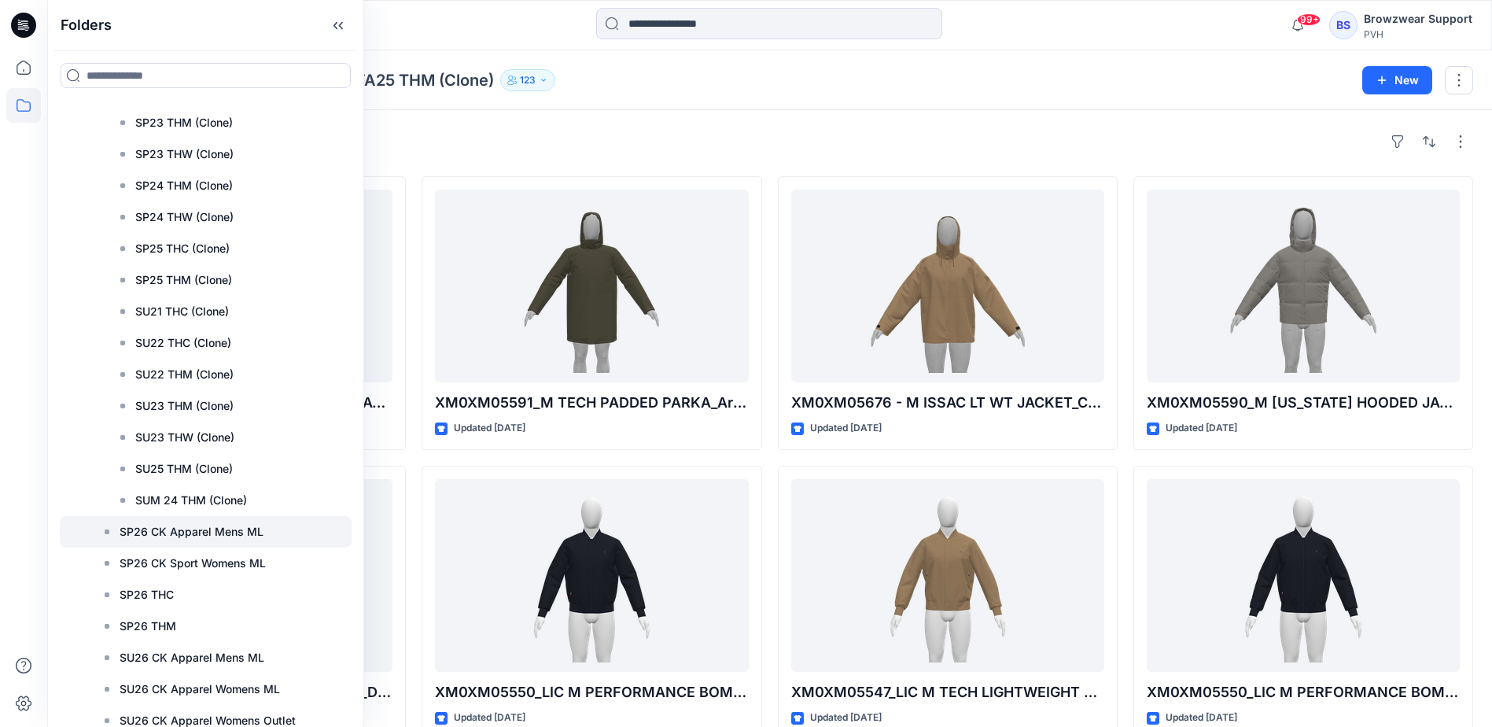
click at [196, 534] on p "SP26 CK Apparel Mens ML" at bounding box center [192, 531] width 144 height 19
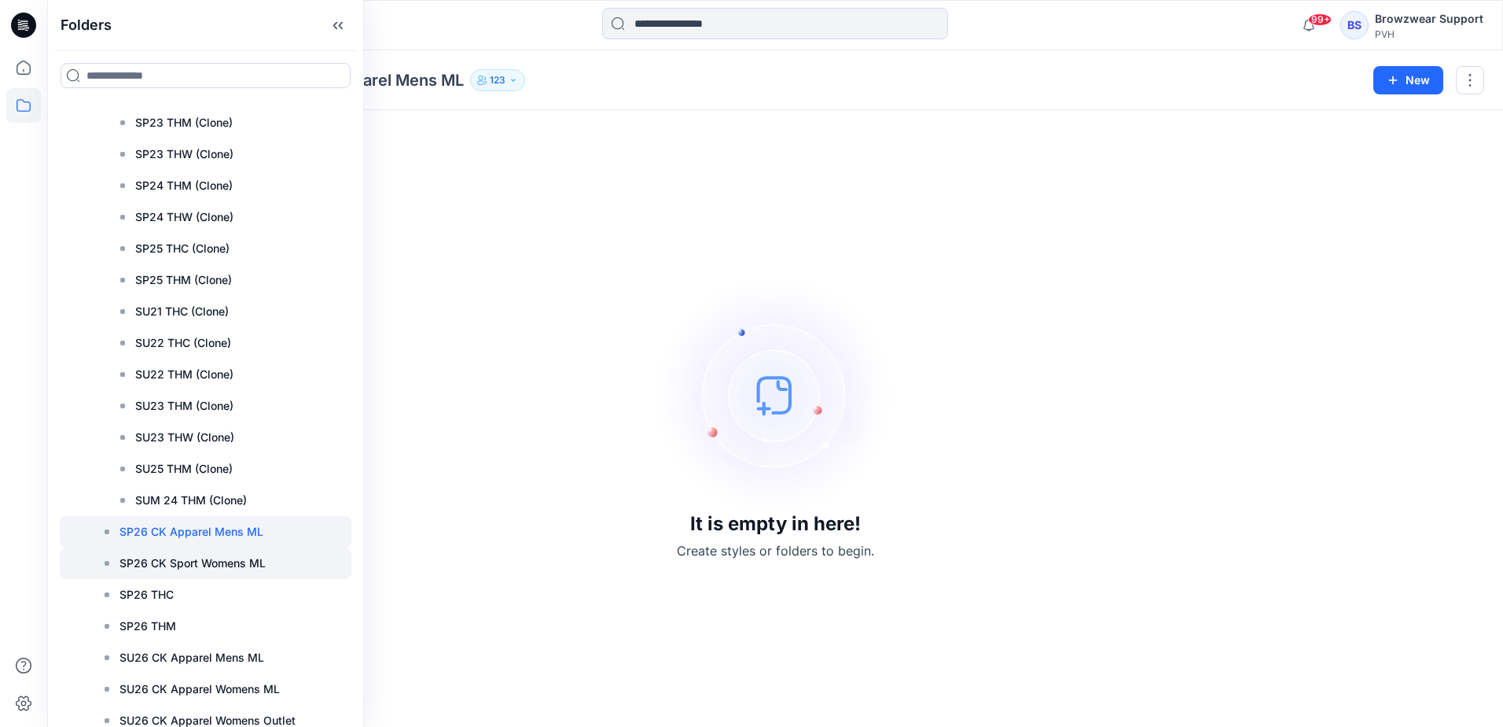
click at [228, 562] on p "SP26 CK Sport Womens ML" at bounding box center [193, 563] width 146 height 19
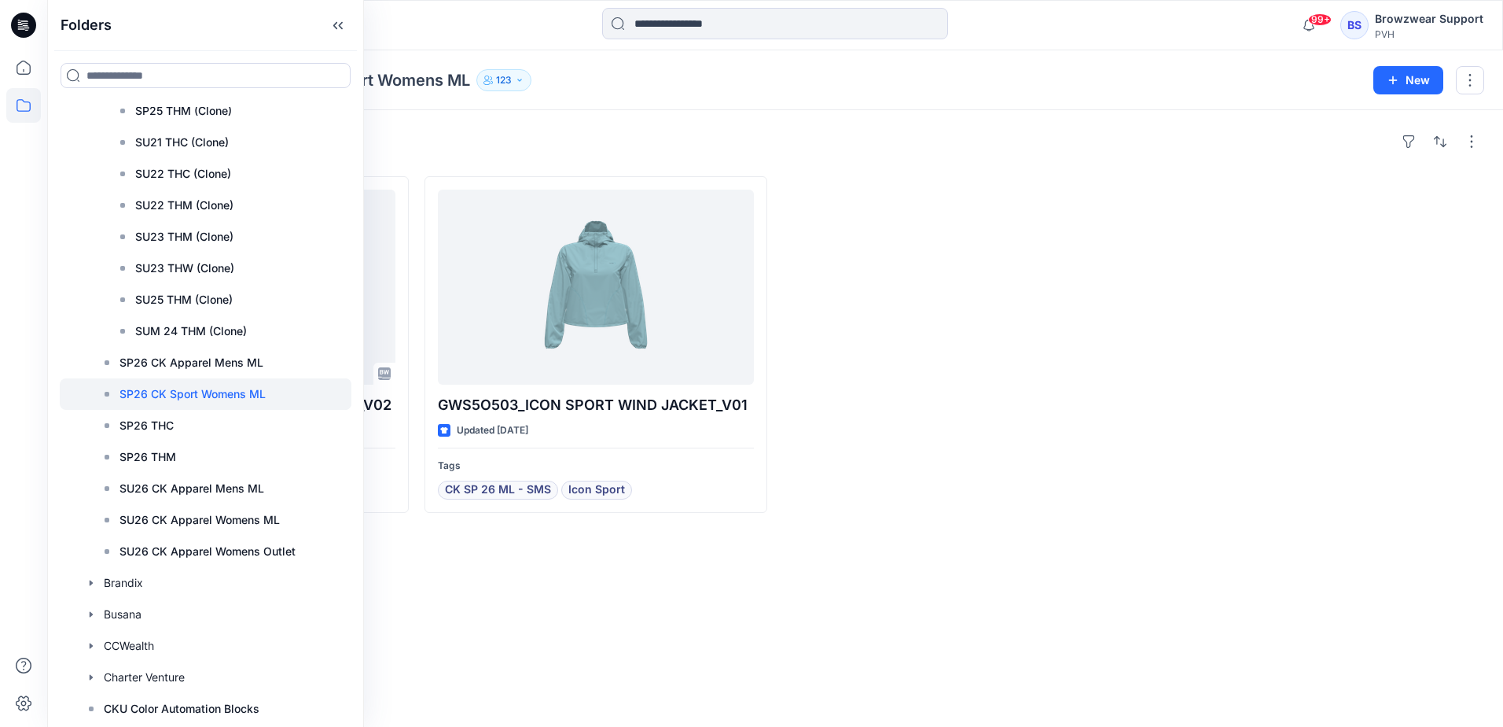
scroll to position [2437, 0]
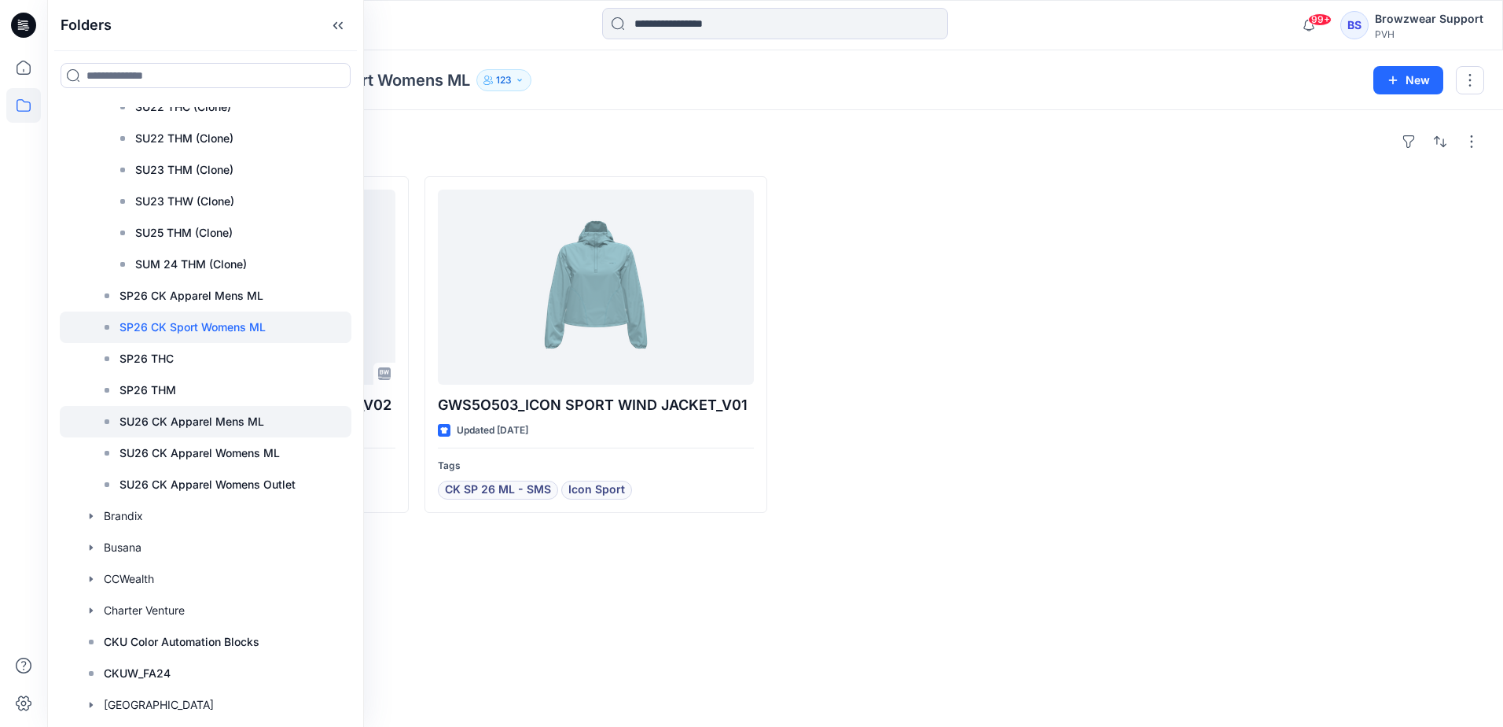
click at [217, 414] on p "SU26 CK Apparel Mens ML" at bounding box center [192, 421] width 145 height 19
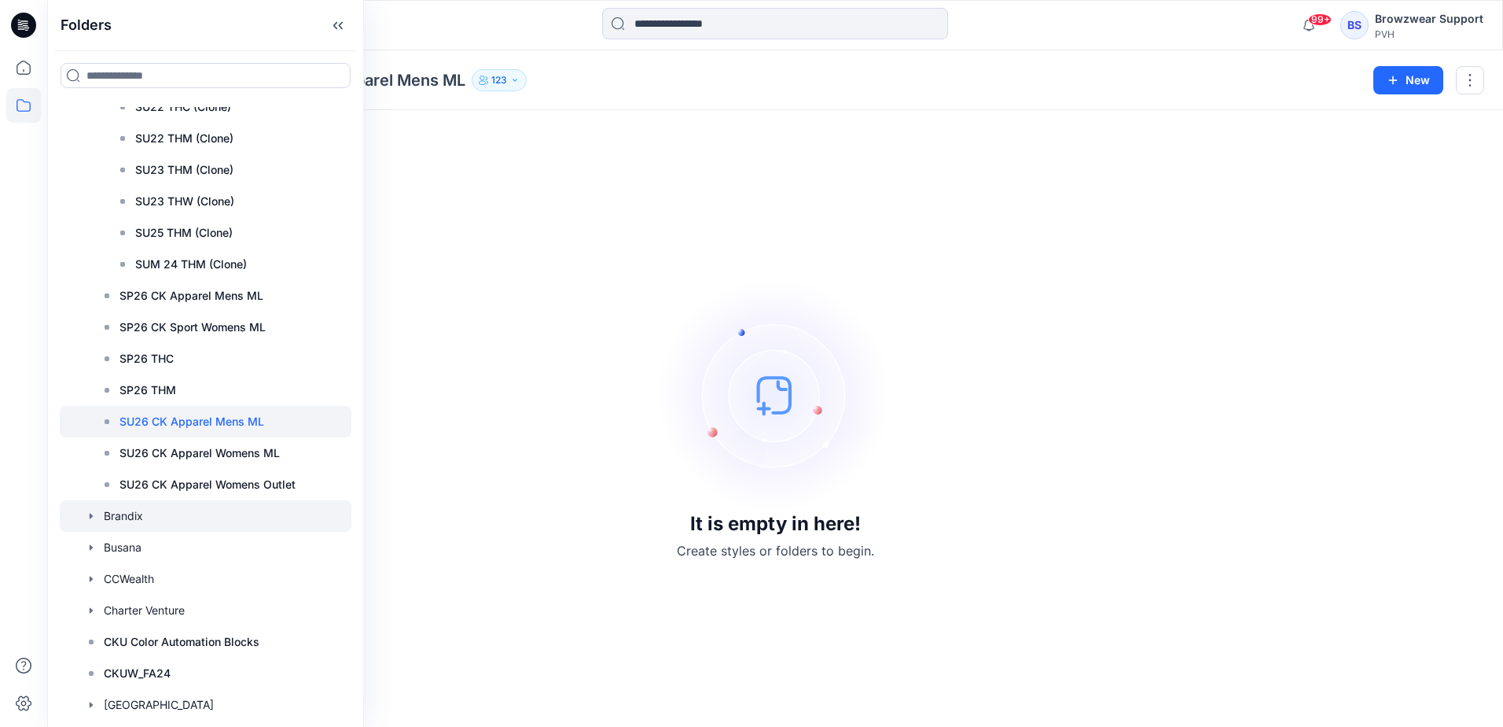
click at [90, 517] on icon "button" at bounding box center [91, 516] width 3 height 6
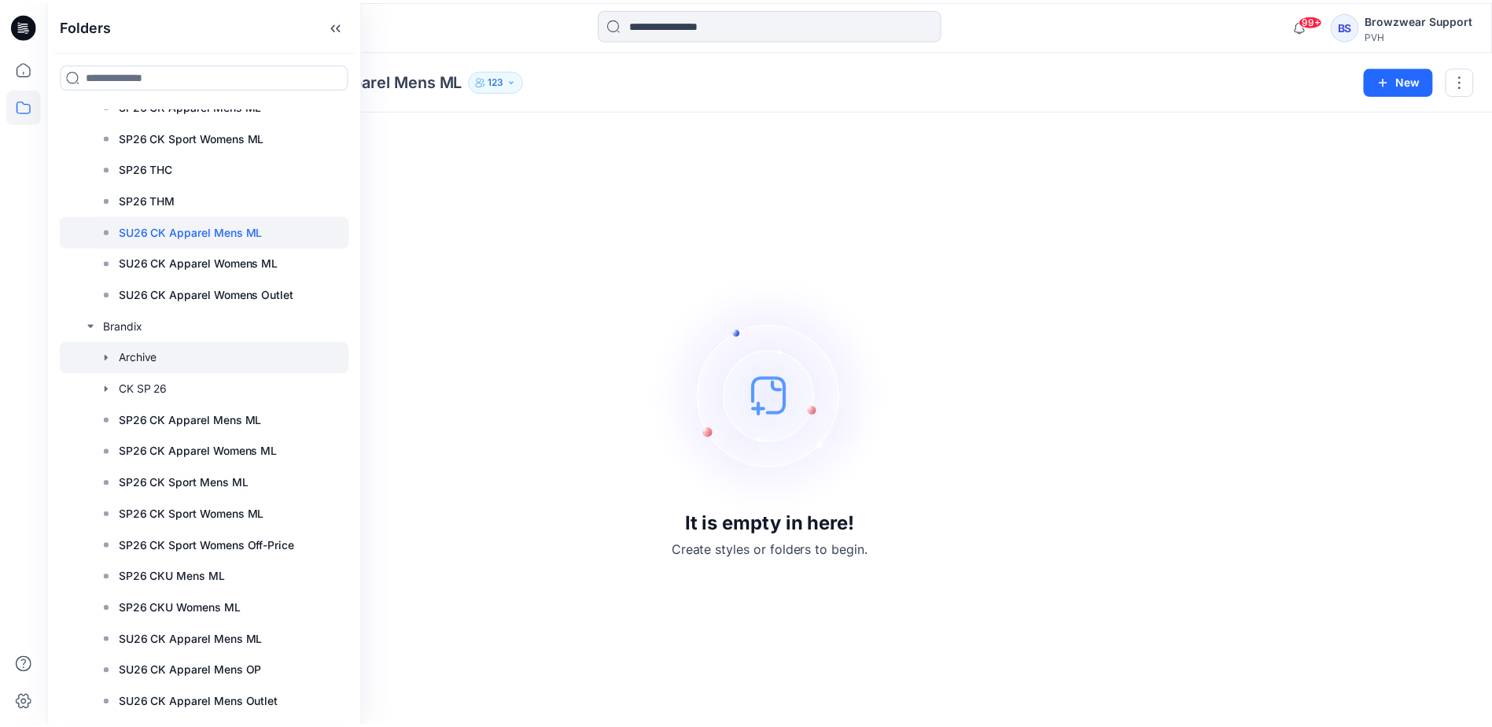
scroll to position [2673, 0]
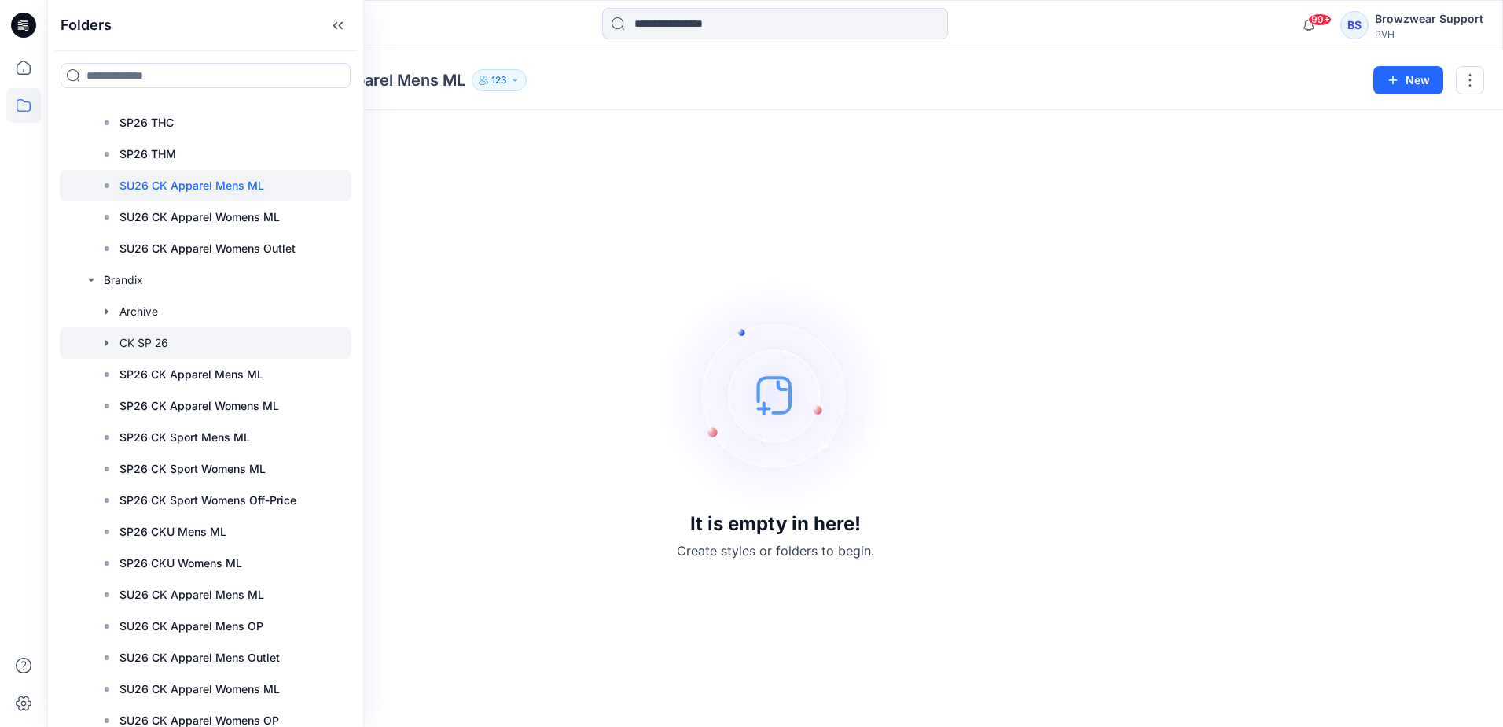
click at [109, 344] on icon "button" at bounding box center [107, 343] width 13 height 13
click at [167, 367] on p "CK SP 26_OP" at bounding box center [169, 374] width 69 height 19
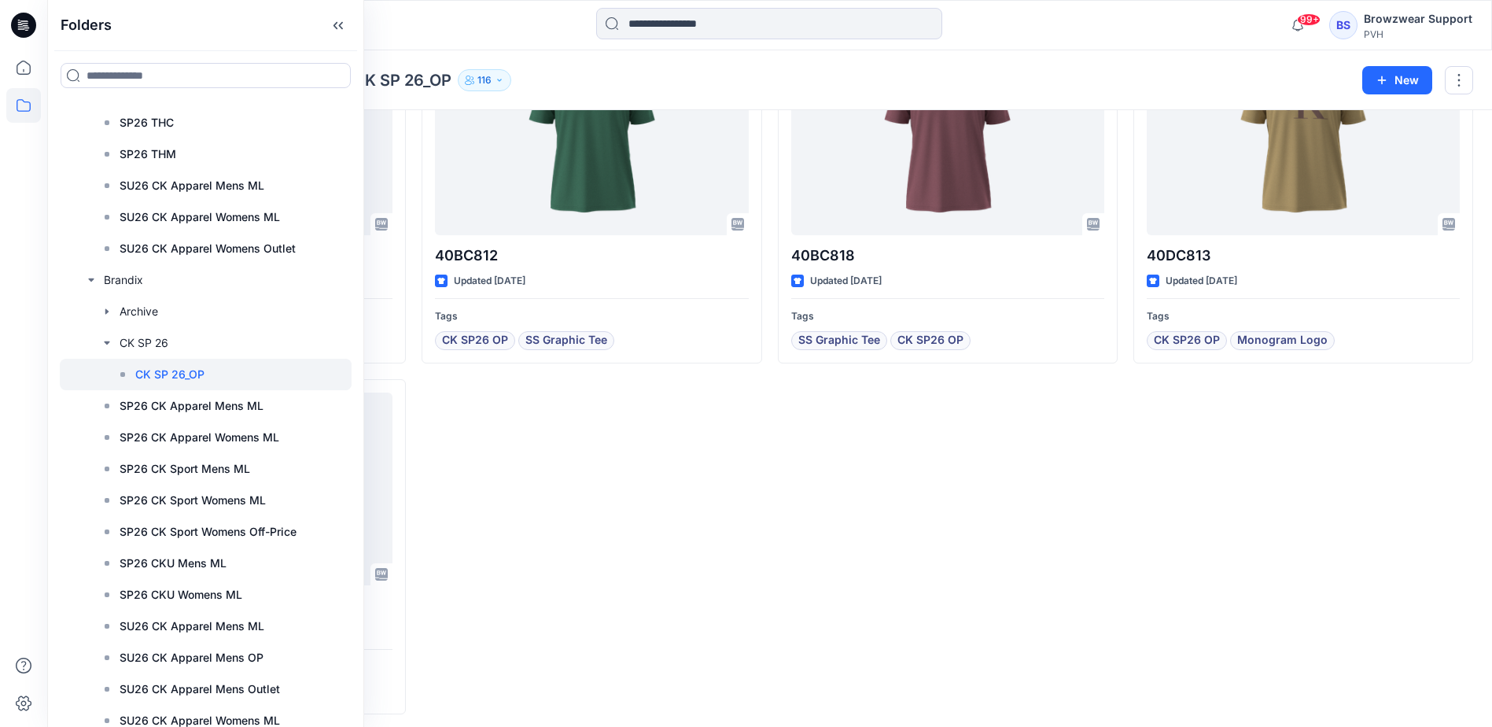
scroll to position [3657, 0]
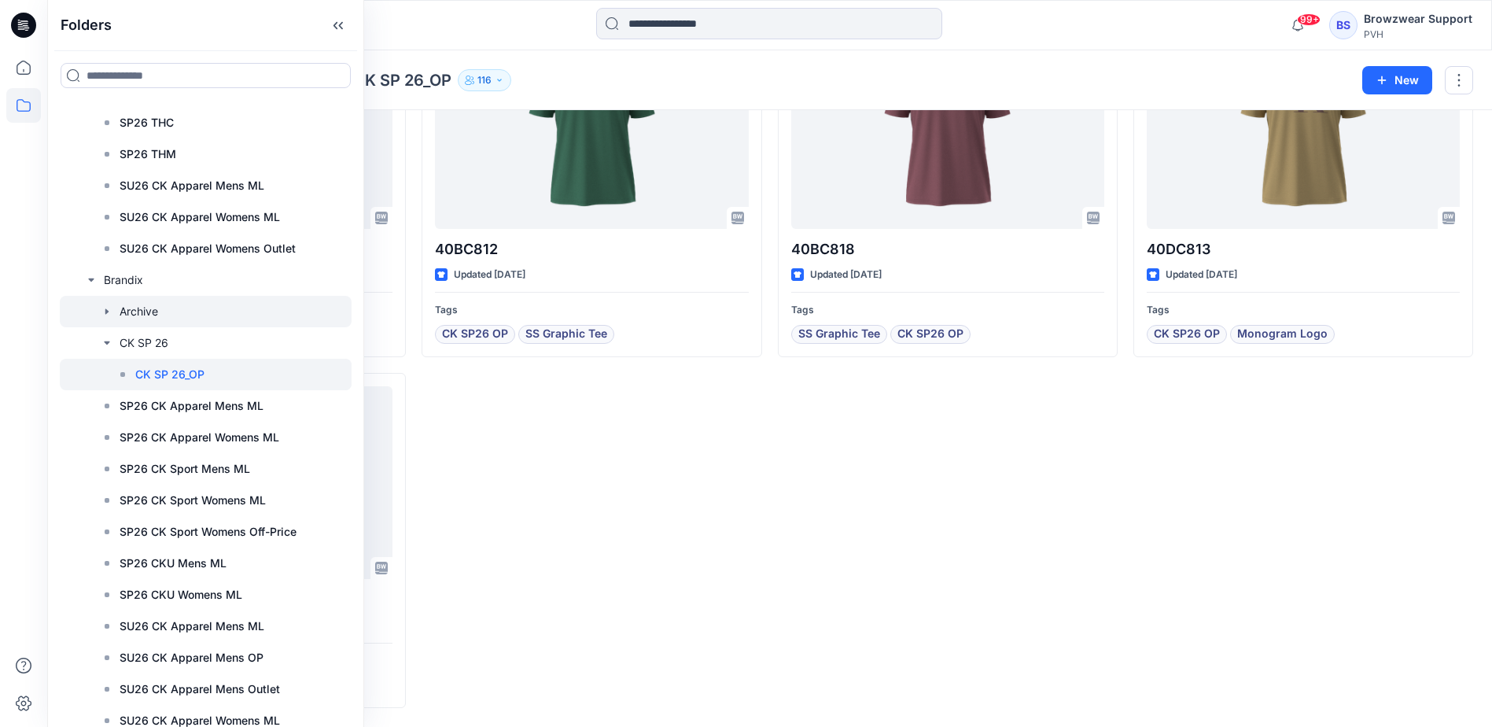
click at [109, 312] on icon "button" at bounding box center [107, 311] width 13 height 13
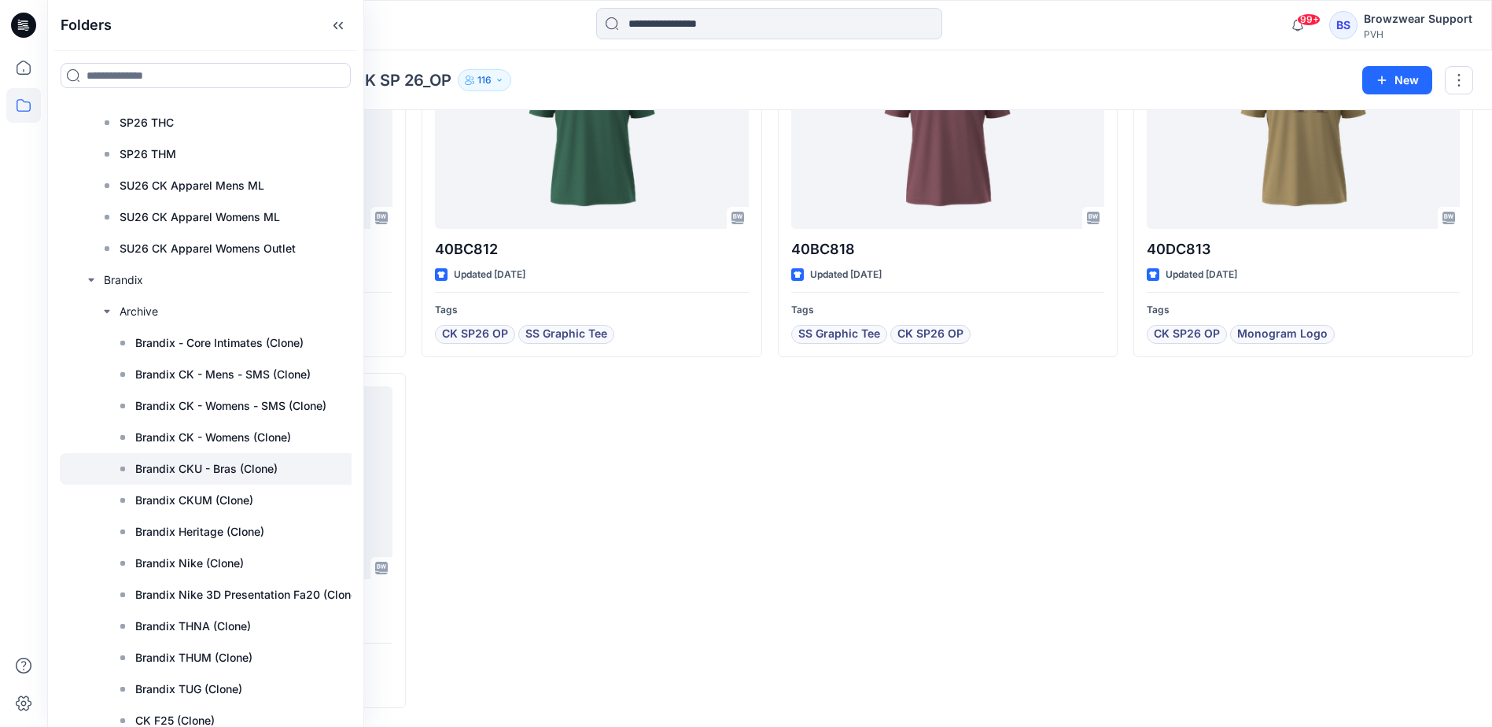
click at [153, 468] on p "Brandix CKU - Bras (Clone)" at bounding box center [206, 468] width 142 height 19
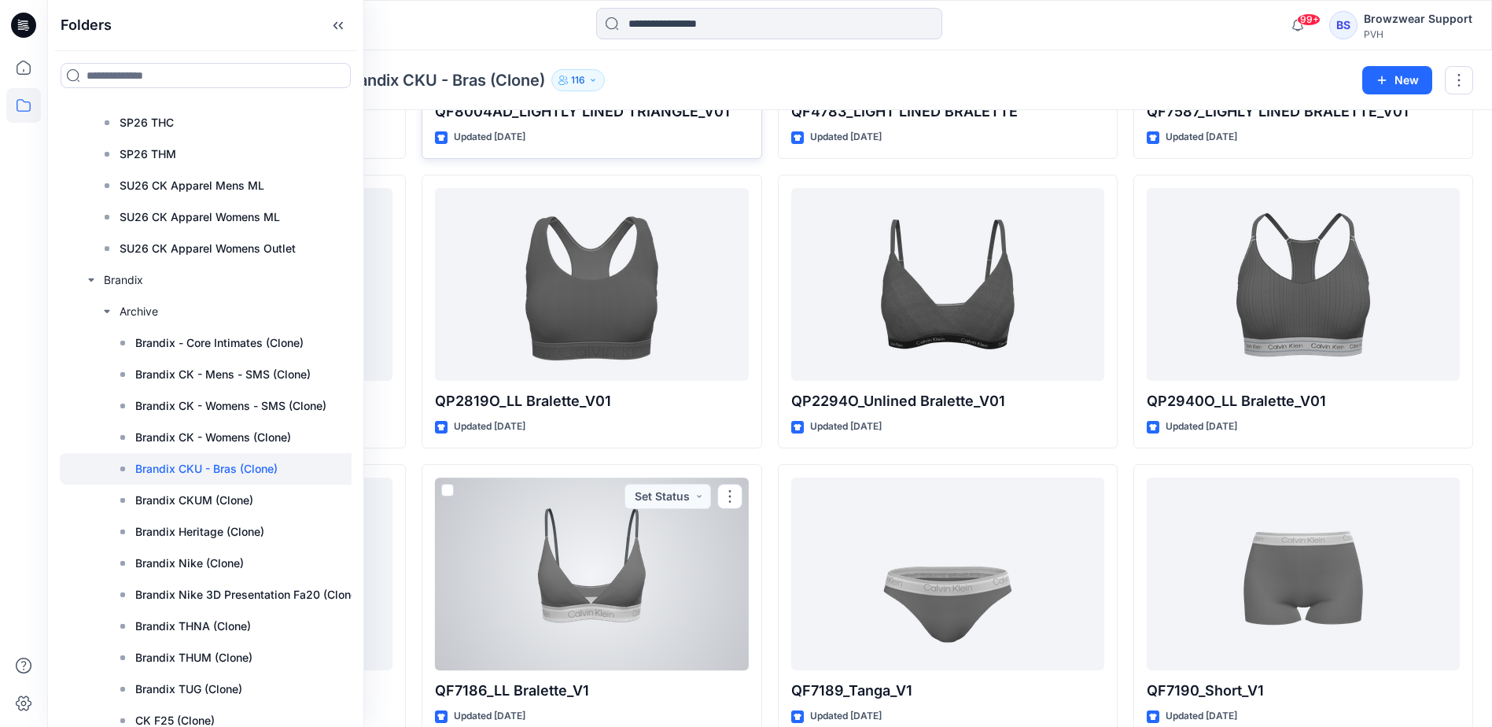
scroll to position [1717, 0]
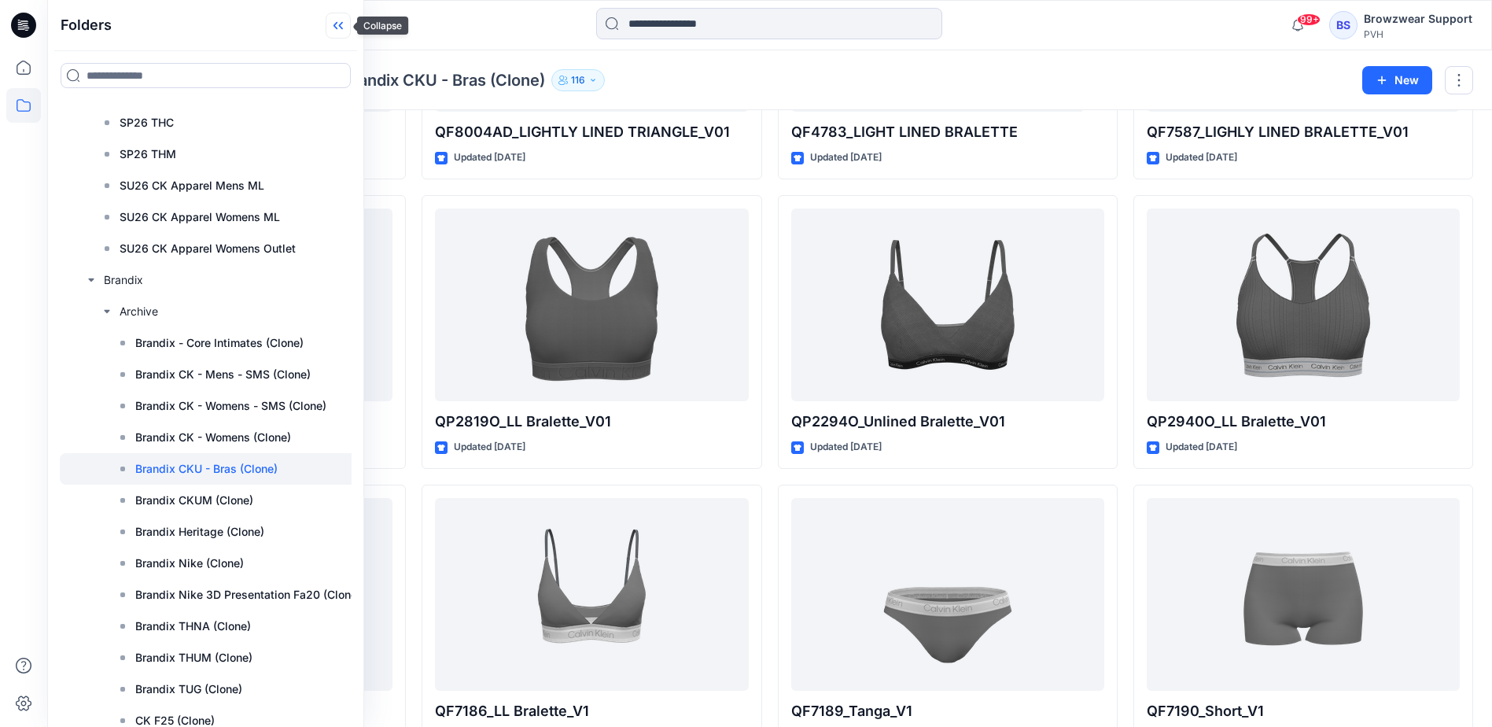
click at [336, 29] on icon at bounding box center [338, 26] width 25 height 26
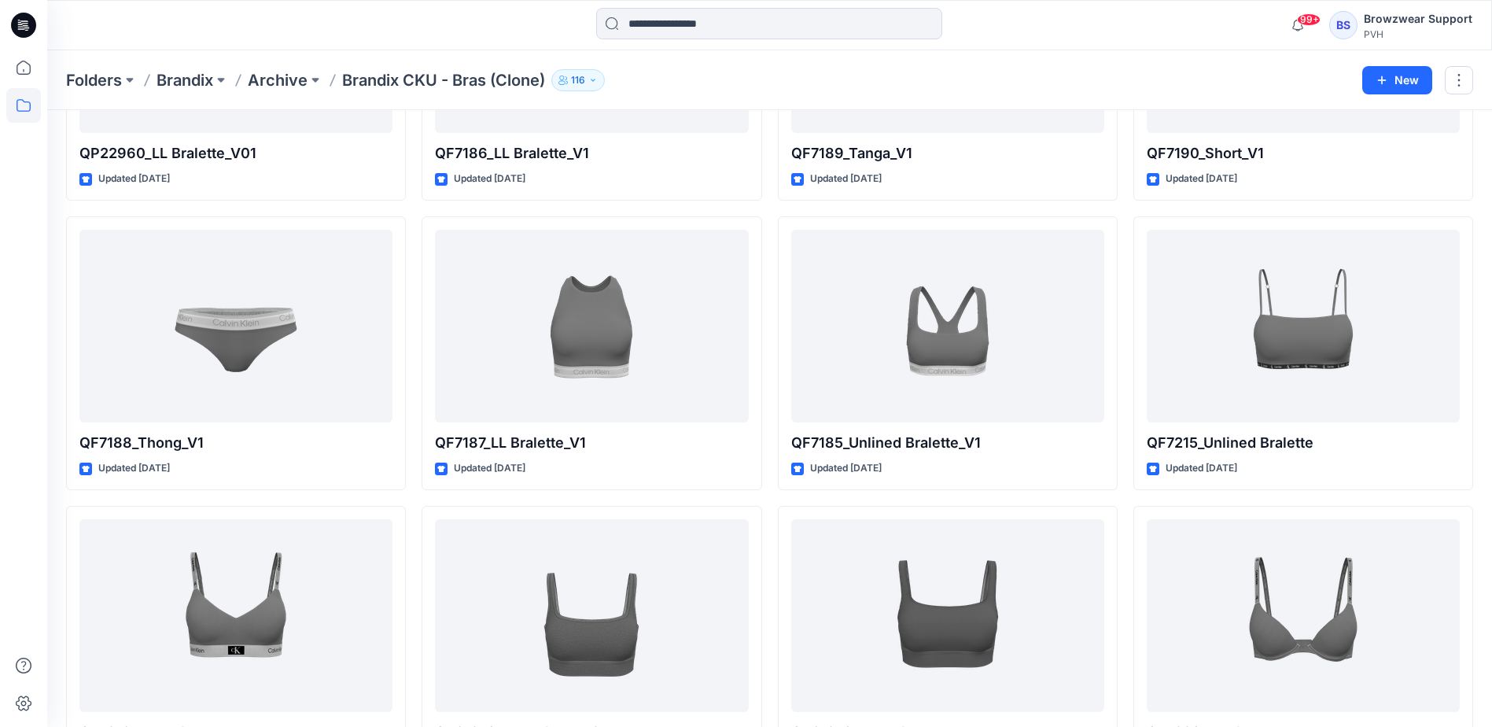
scroll to position [2349, 0]
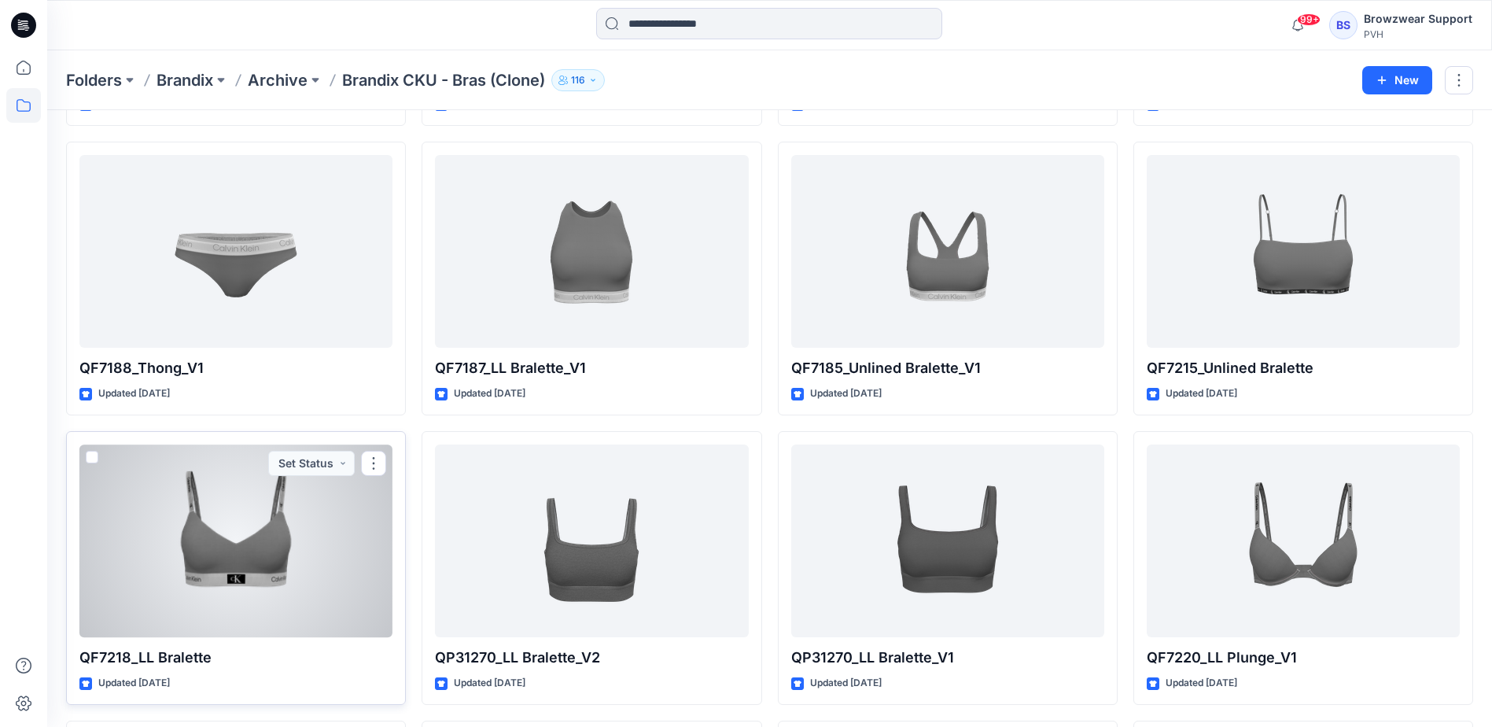
click at [283, 544] on div at bounding box center [235, 540] width 313 height 193
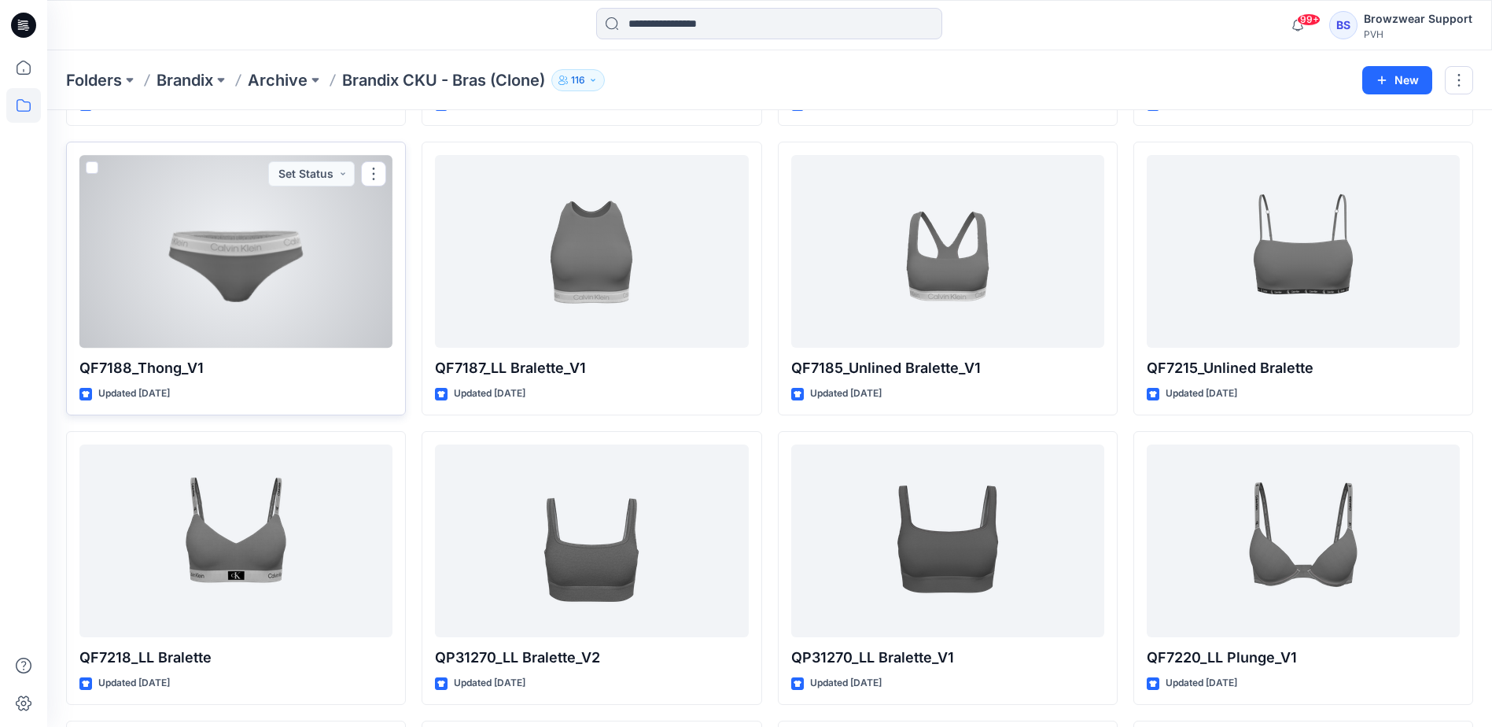
click at [258, 256] on div at bounding box center [235, 251] width 313 height 193
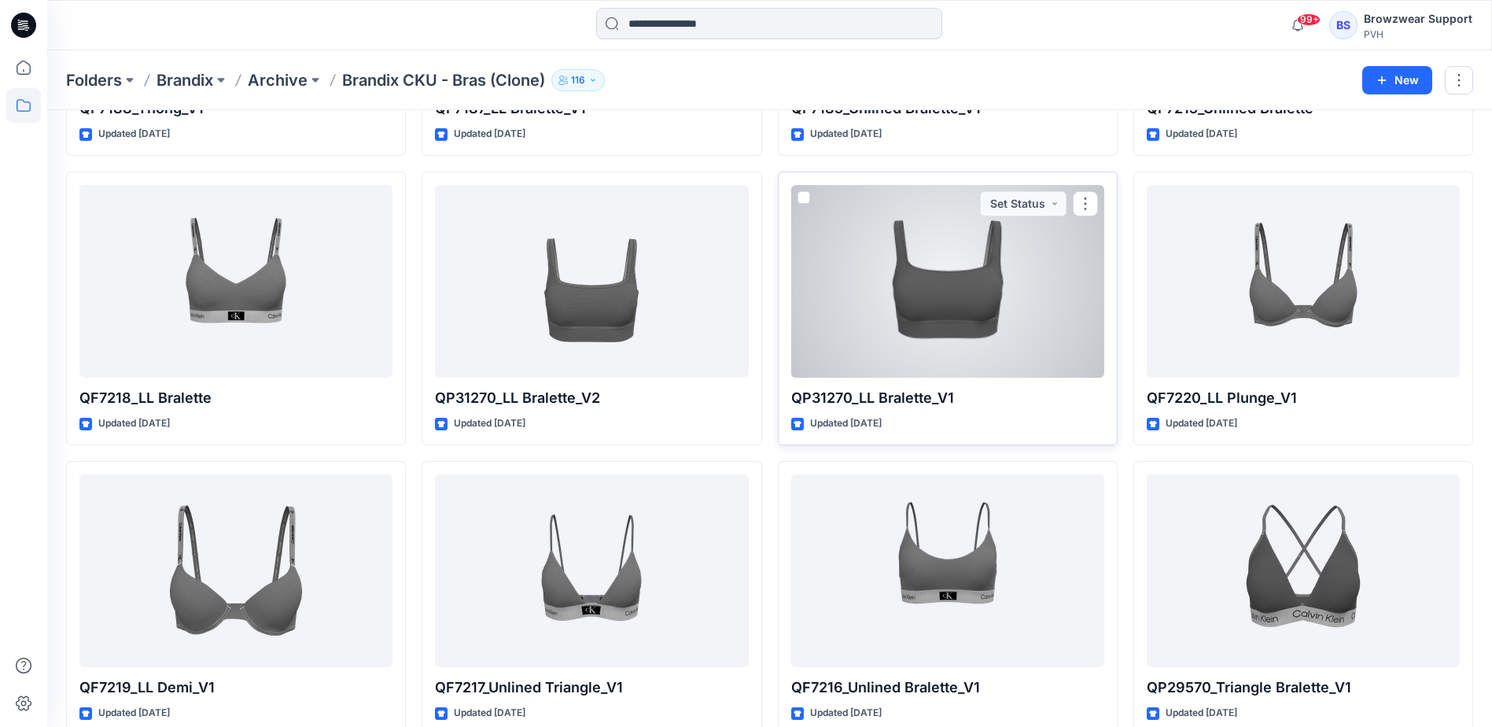
scroll to position [2743, 0]
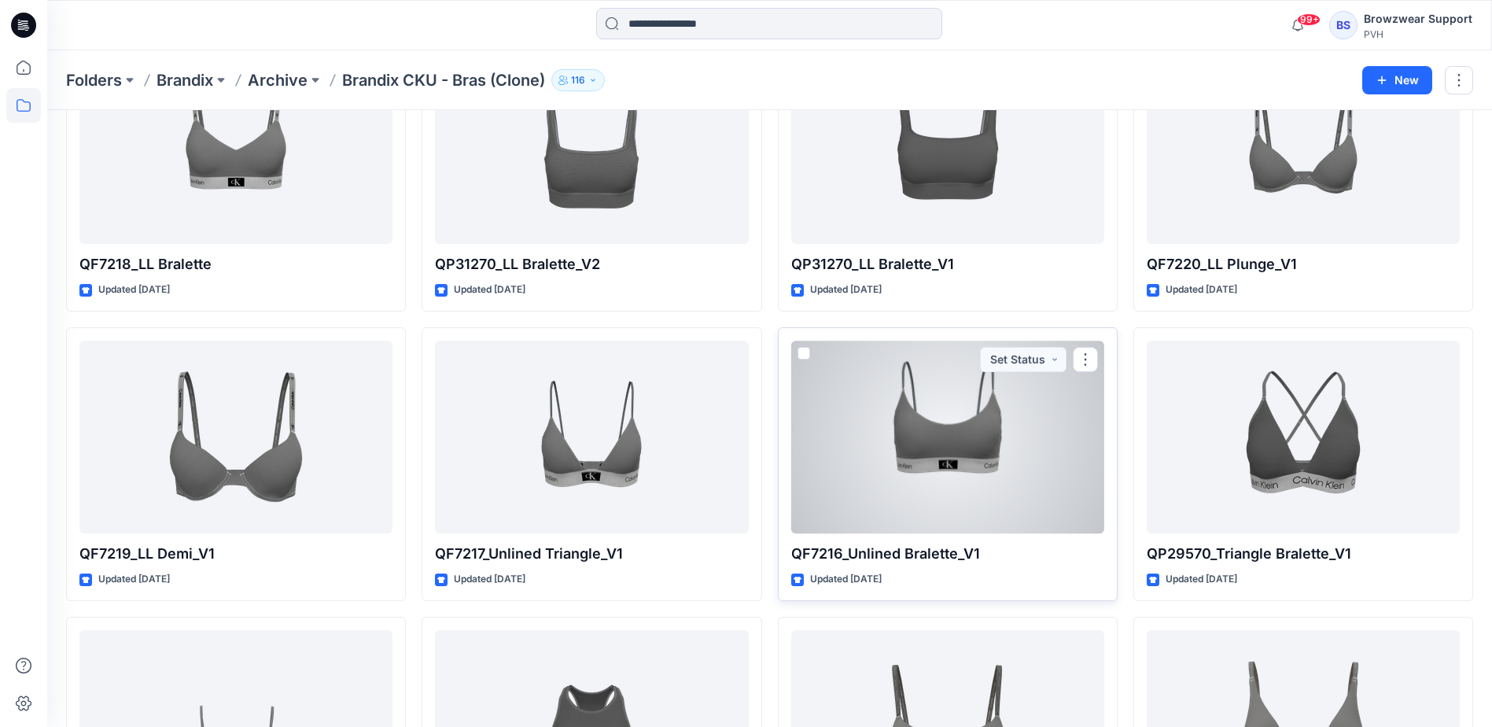
click at [980, 443] on div at bounding box center [947, 436] width 313 height 193
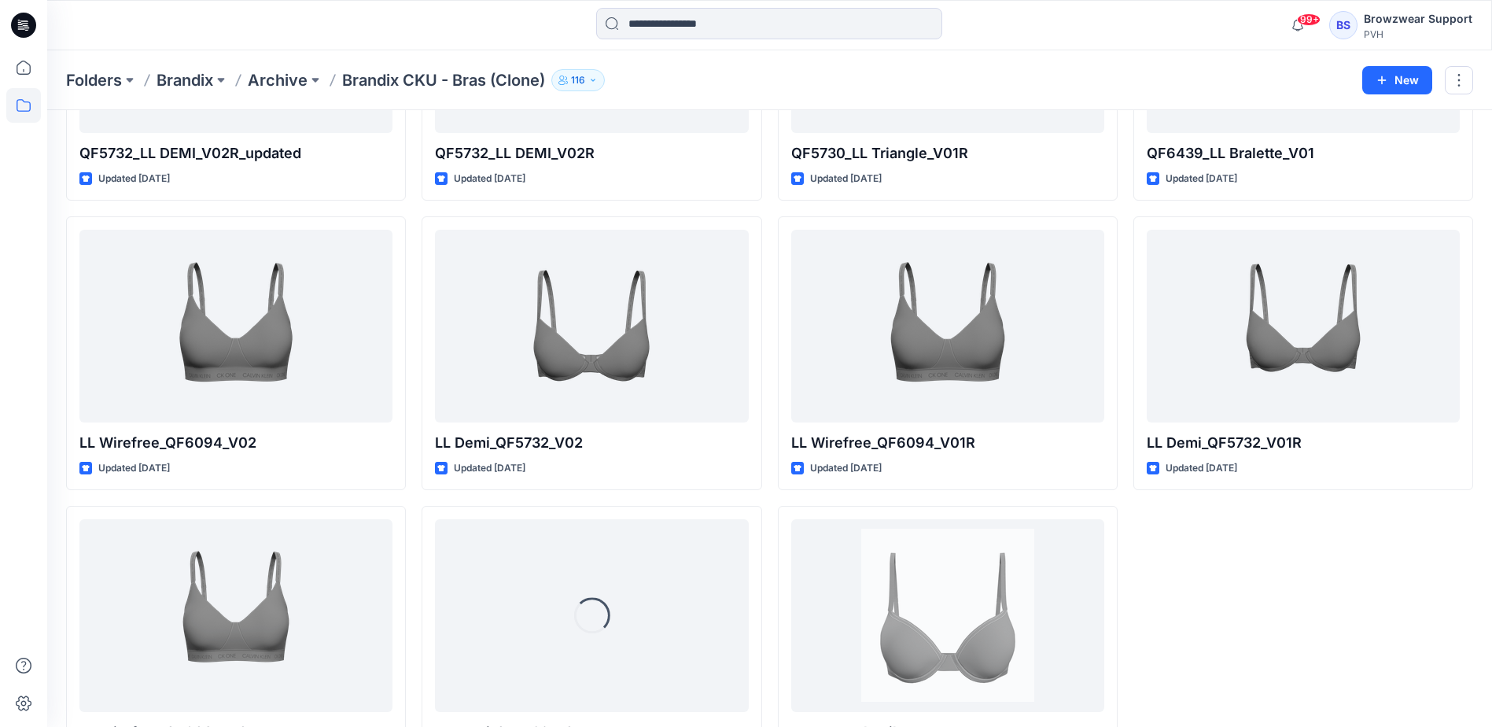
scroll to position [4950, 0]
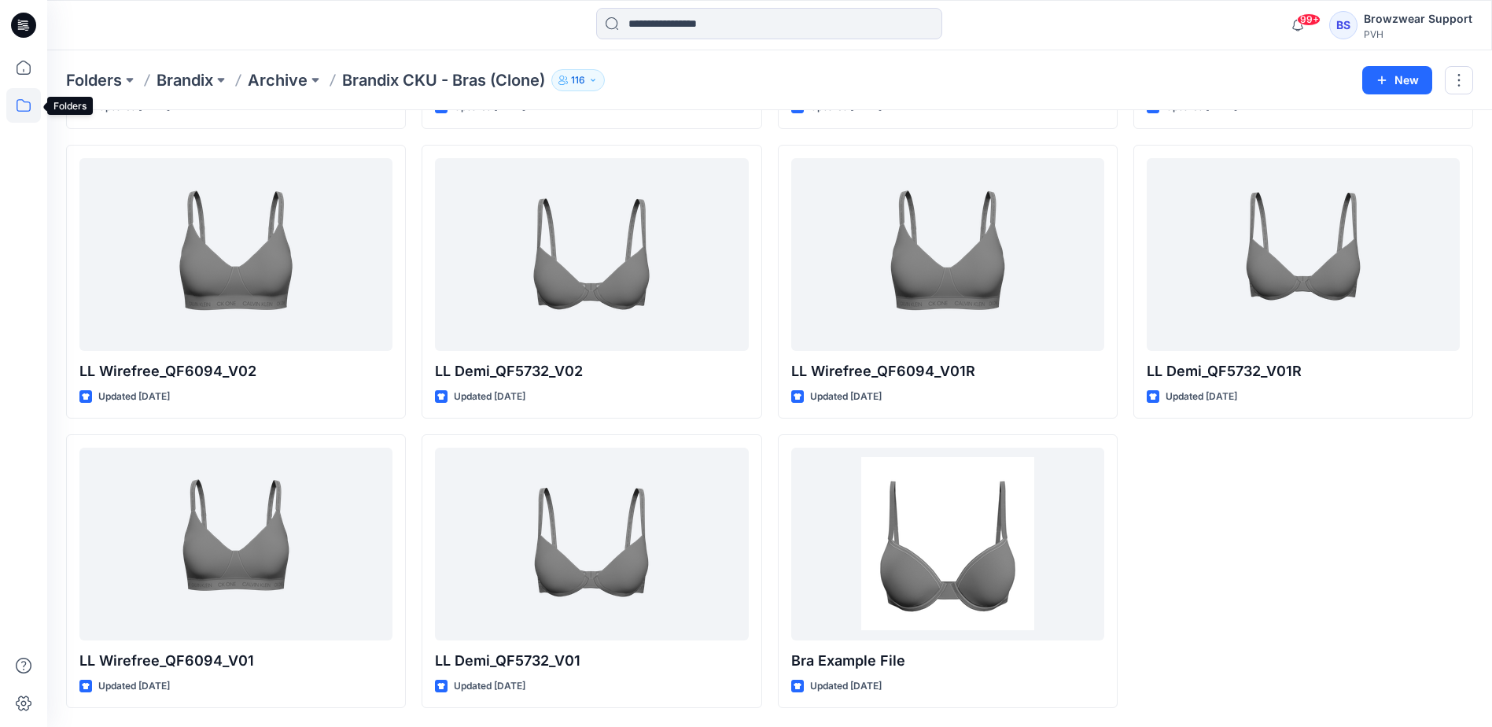
click at [17, 104] on icon at bounding box center [24, 105] width 14 height 13
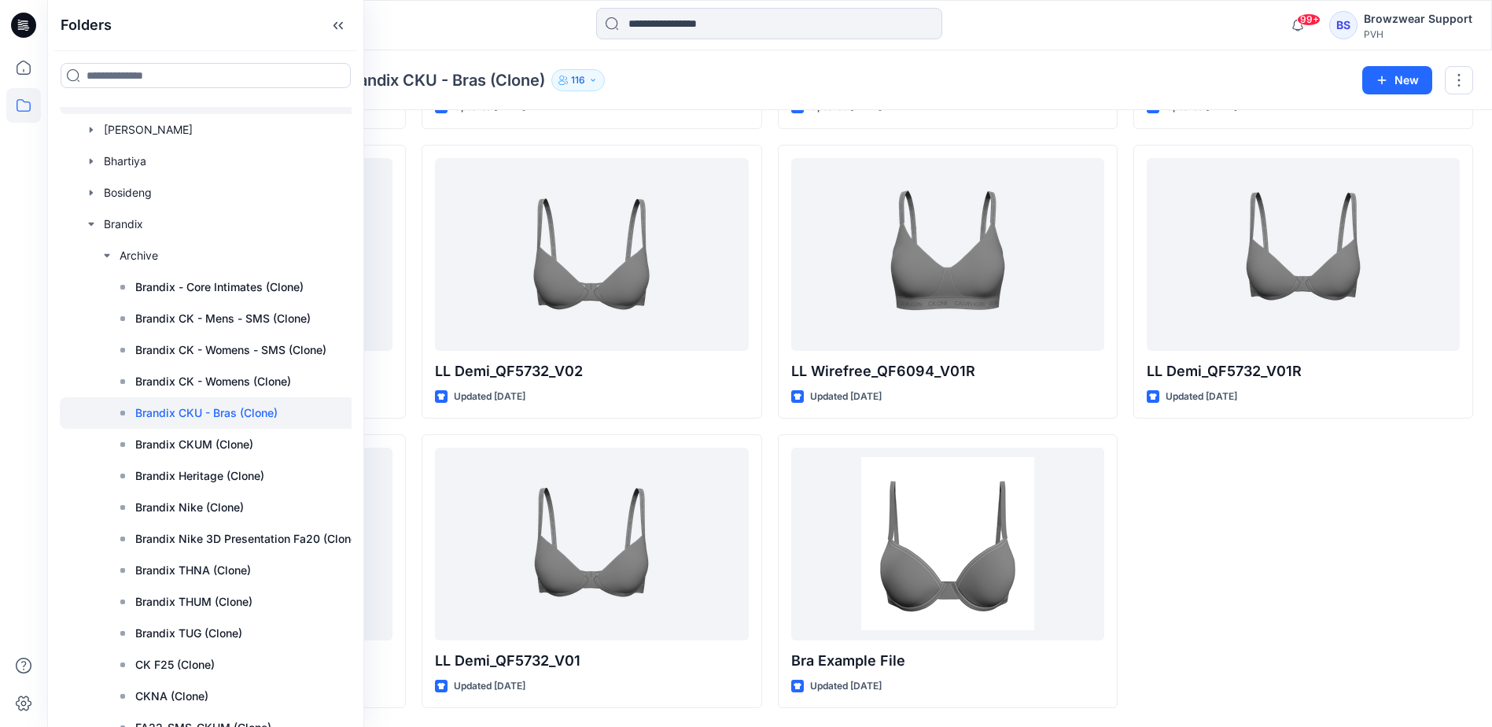
scroll to position [315, 0]
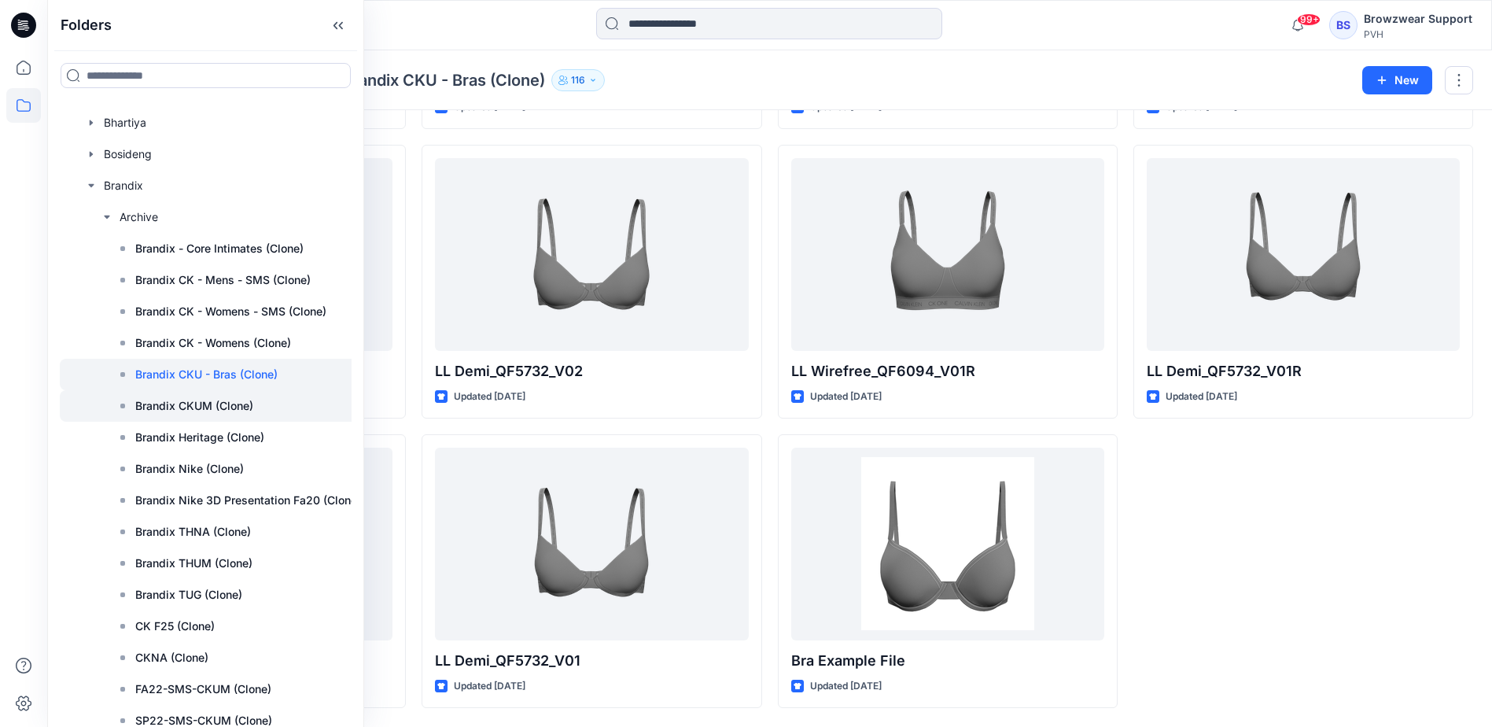
click at [223, 406] on p "Brandix CKUM (Clone)" at bounding box center [194, 405] width 118 height 19
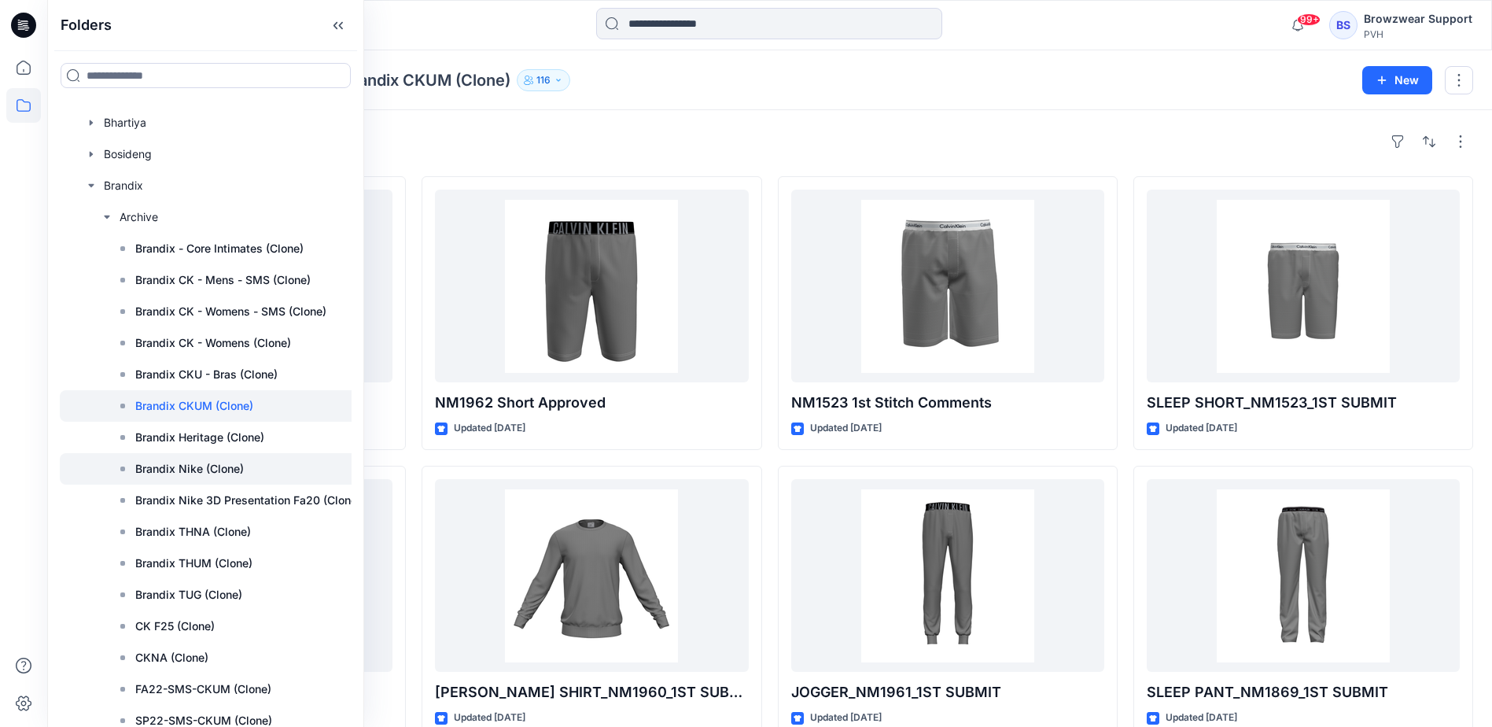
click at [224, 470] on p "Brandix Nike (Clone)" at bounding box center [189, 468] width 109 height 19
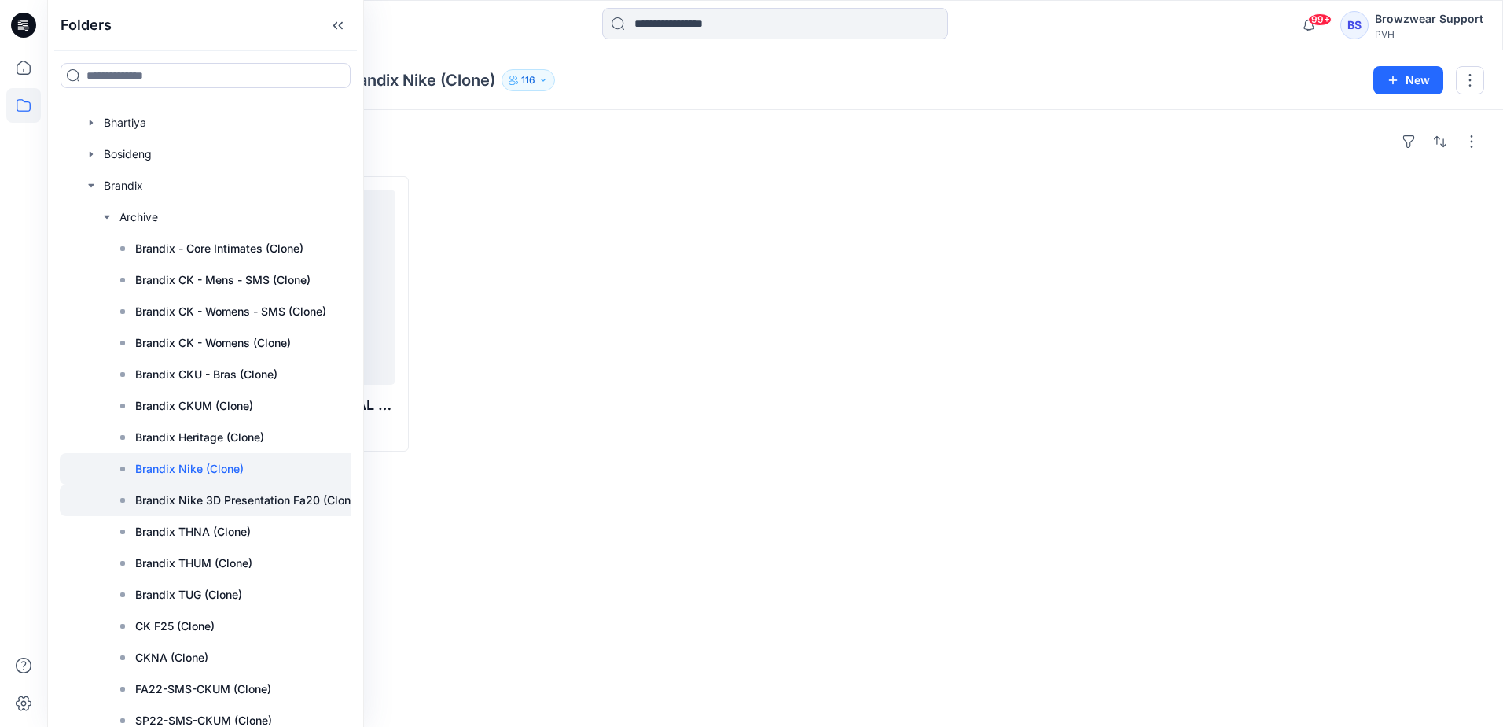
click at [223, 501] on p "Brandix Nike 3D Presentation Fa20 (Clone)" at bounding box center [248, 500] width 226 height 19
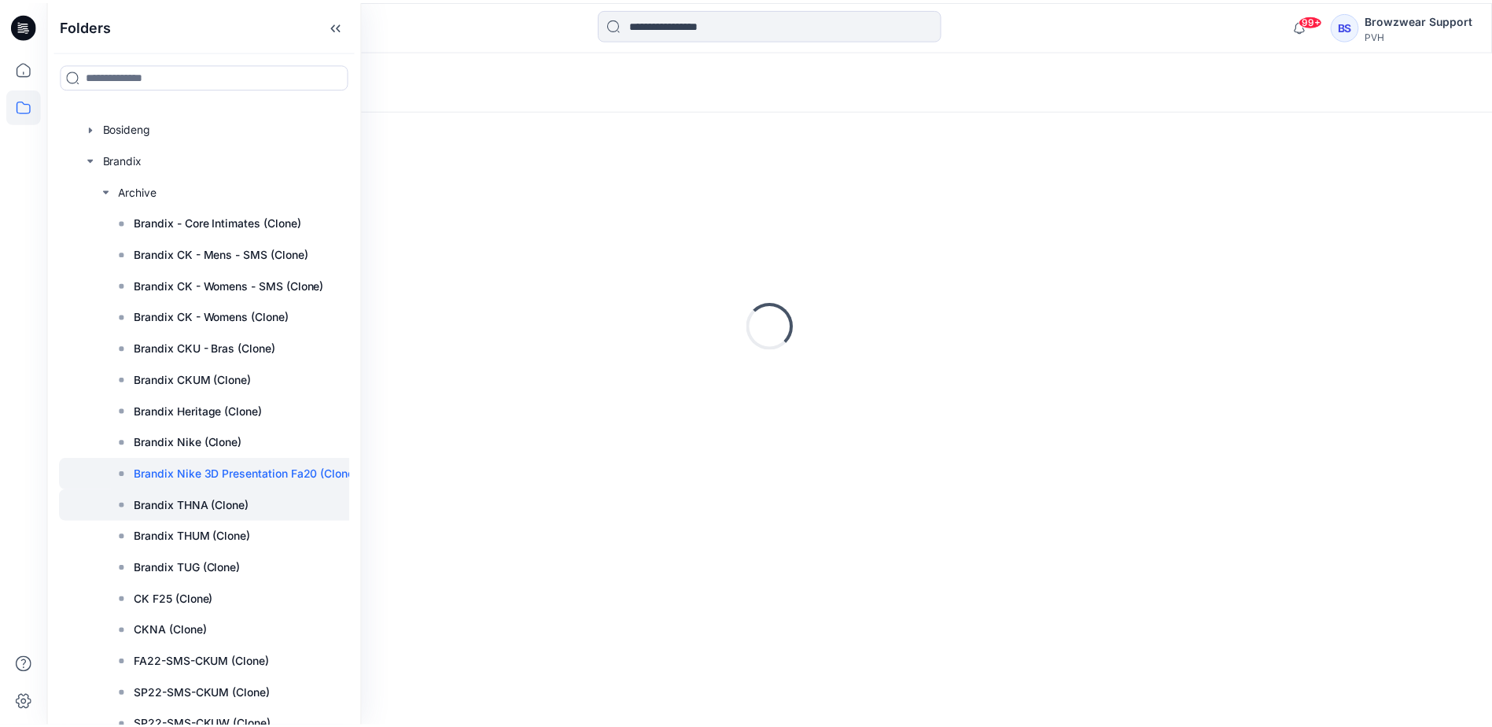
scroll to position [393, 0]
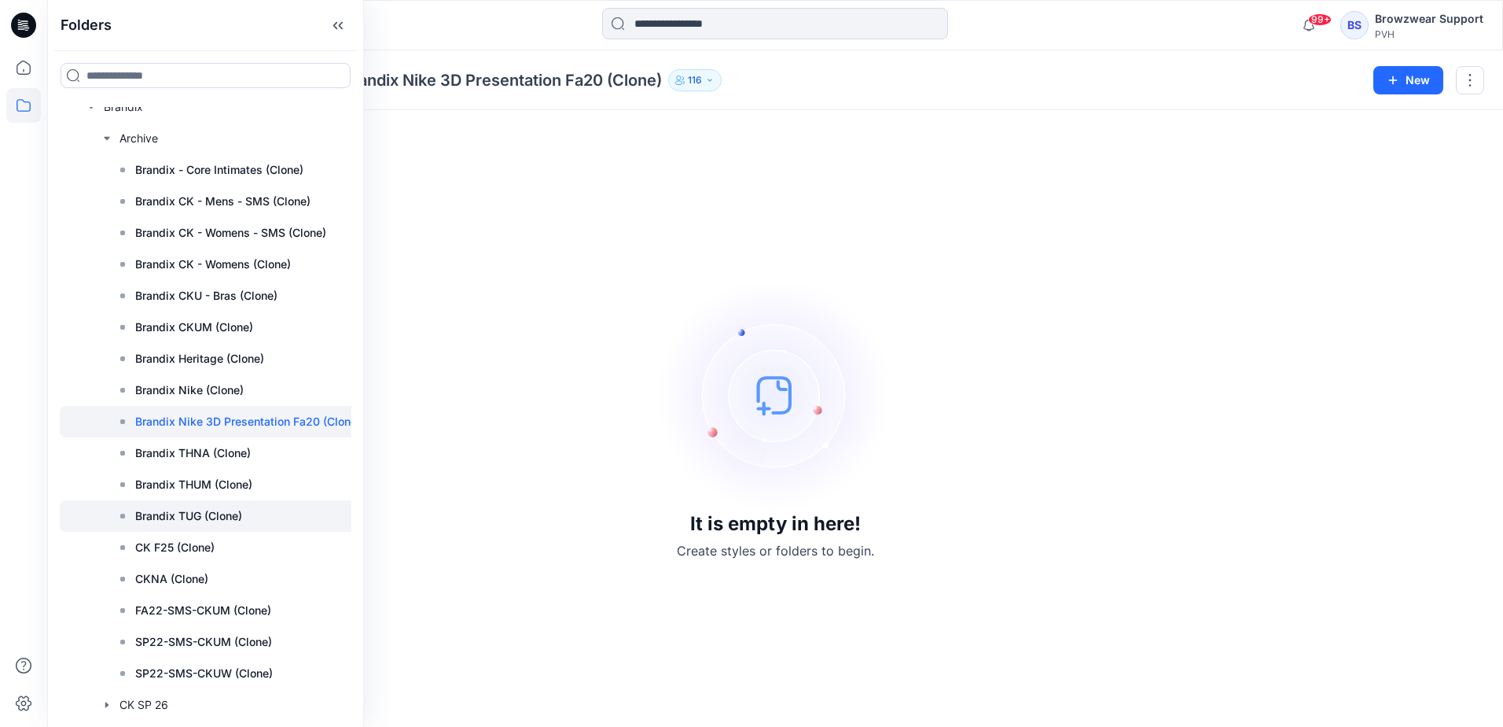
click at [232, 515] on p "Brandix TUG (Clone)" at bounding box center [188, 515] width 107 height 19
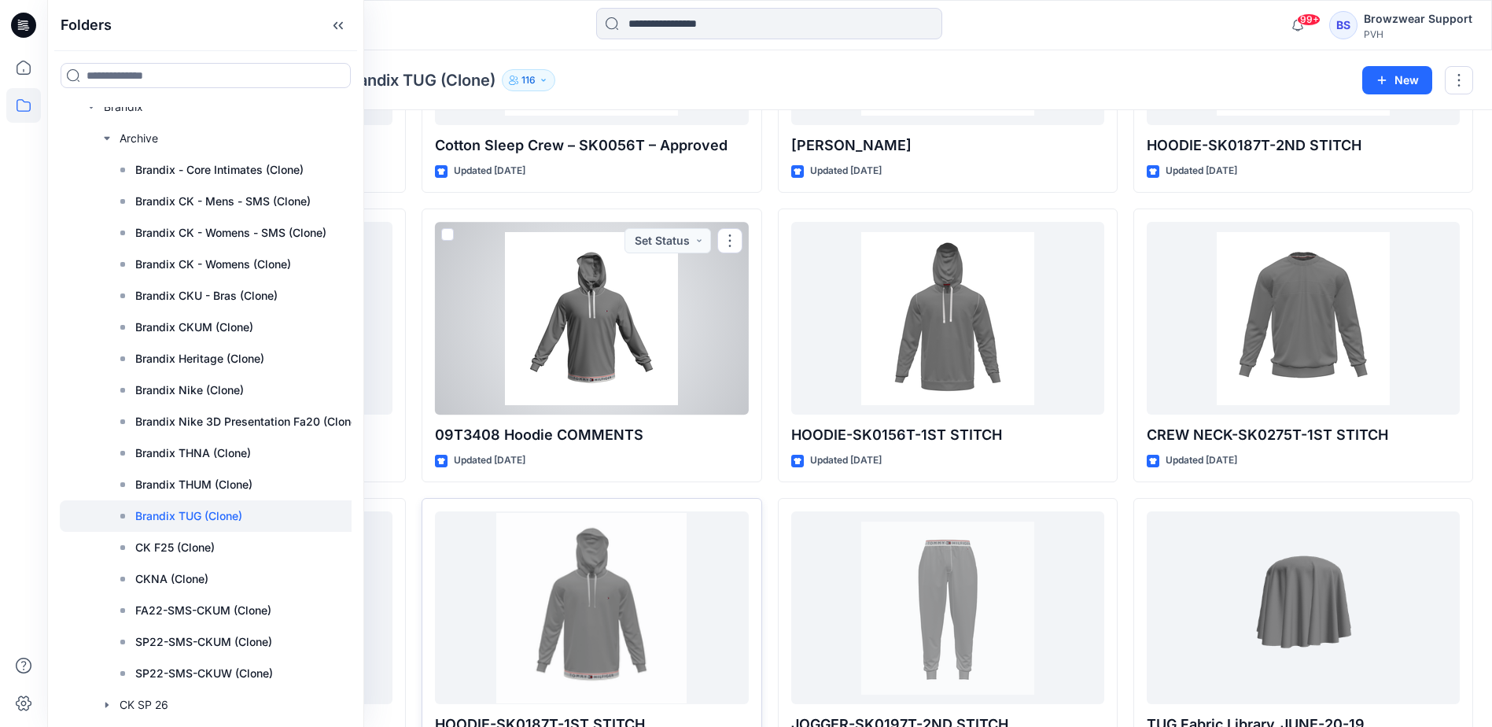
scroll to position [610, 0]
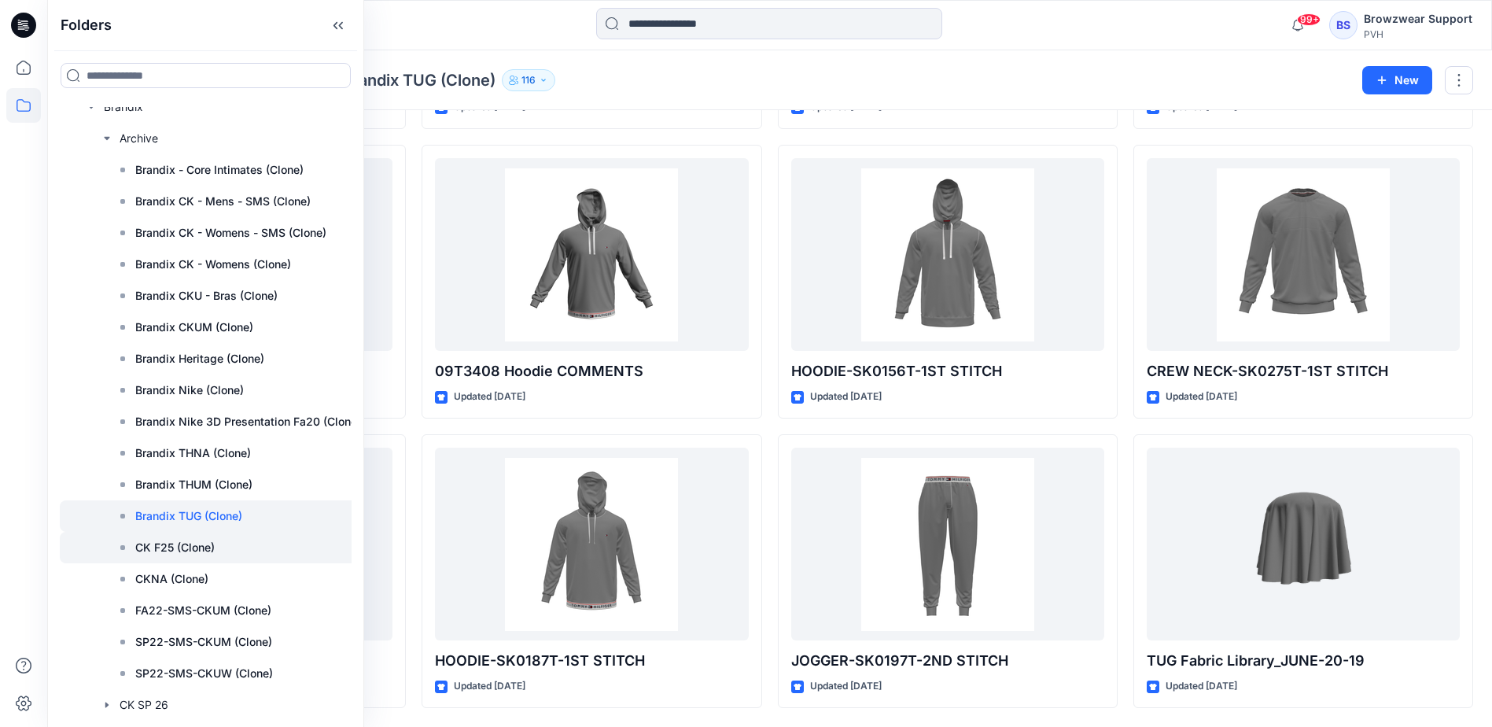
click at [197, 546] on p "CK F25 (Clone)" at bounding box center [174, 547] width 79 height 19
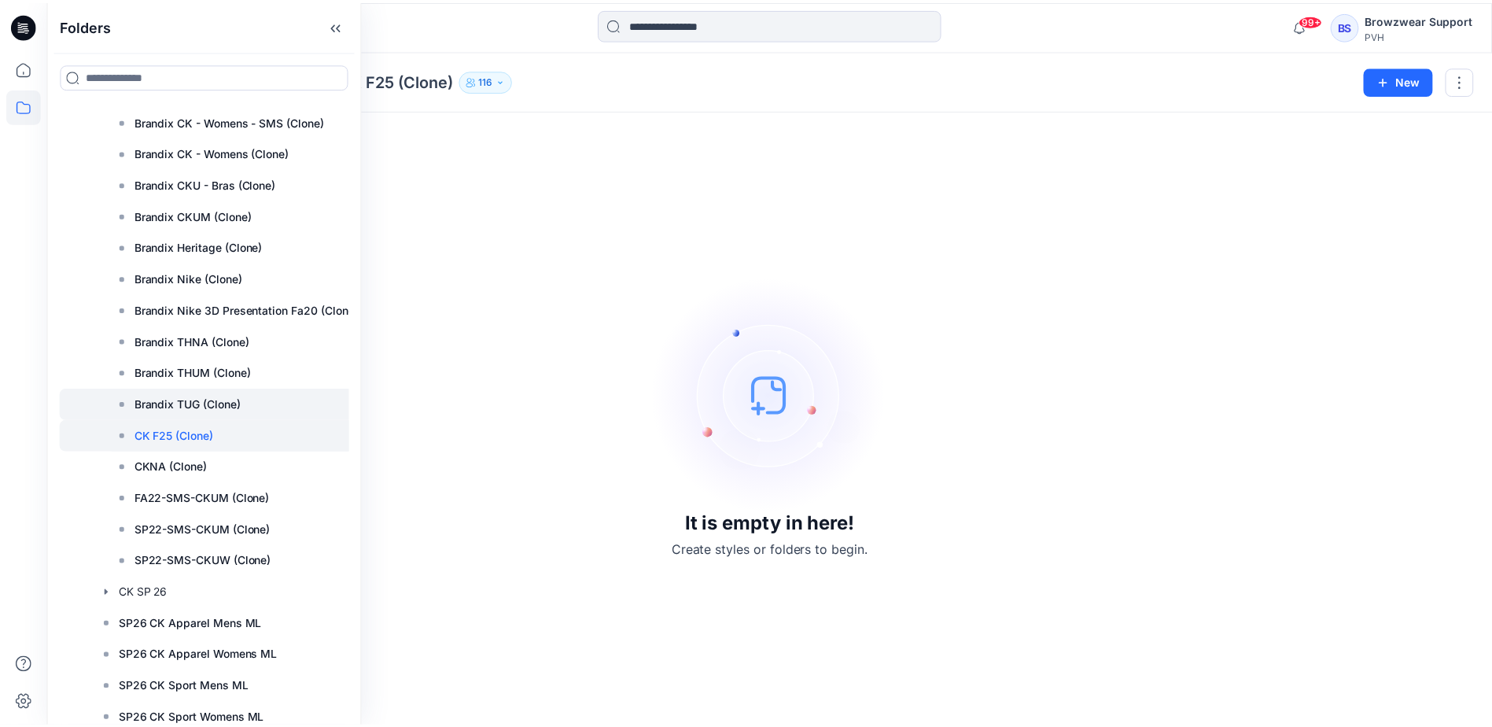
scroll to position [550, 0]
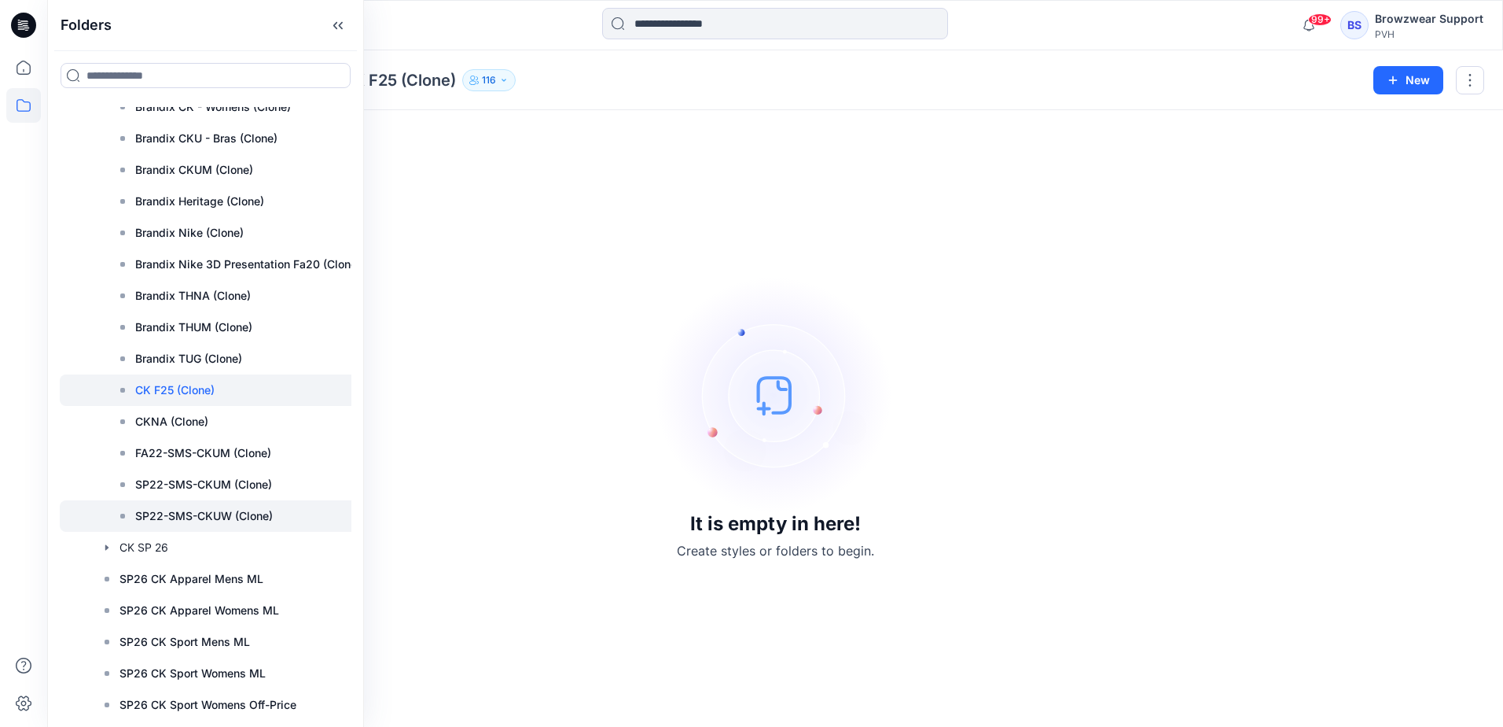
click at [230, 513] on p "SP22-SMS-CKUW (Clone)" at bounding box center [204, 515] width 138 height 19
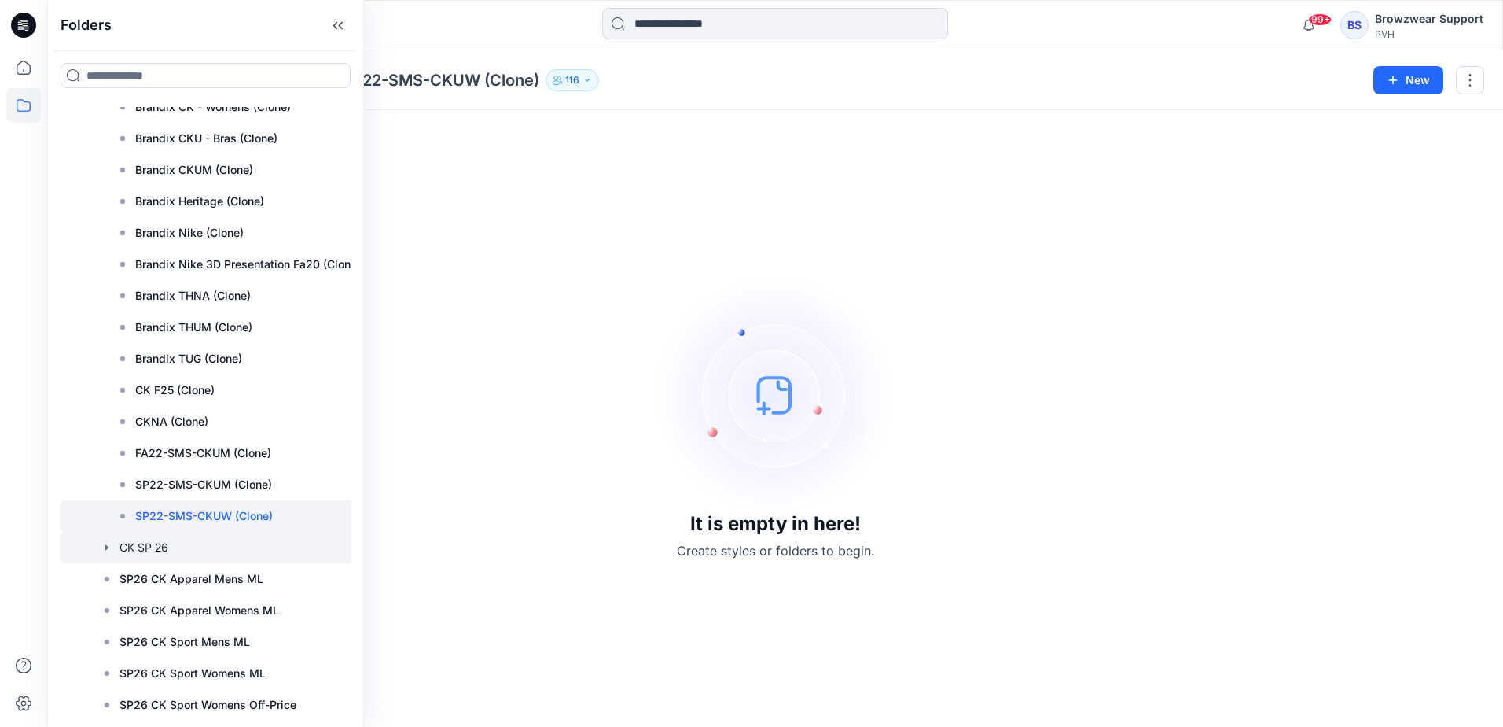
click at [106, 546] on icon "button" at bounding box center [106, 547] width 3 height 6
click at [194, 579] on p "CK SP 26_OP" at bounding box center [169, 578] width 69 height 19
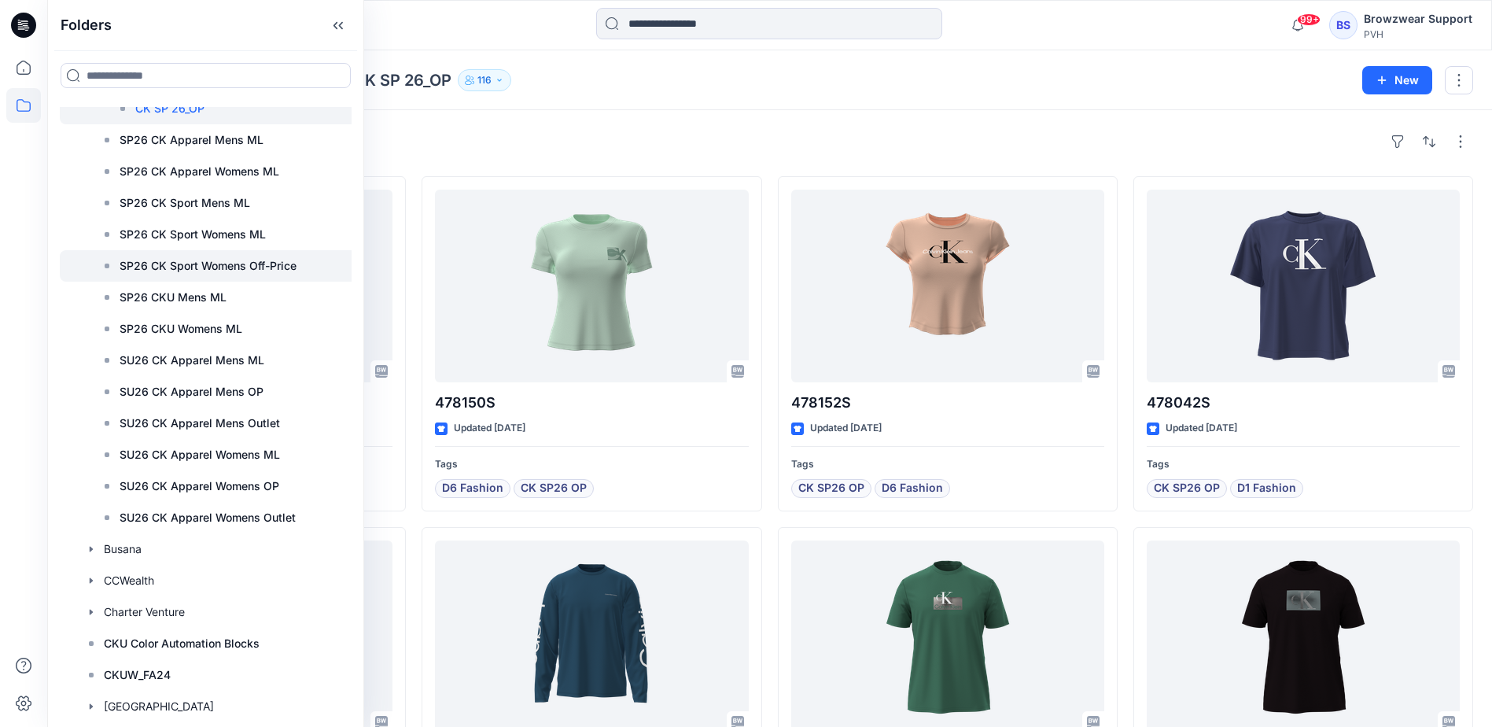
scroll to position [1022, 0]
click at [90, 546] on icon "button" at bounding box center [91, 547] width 3 height 6
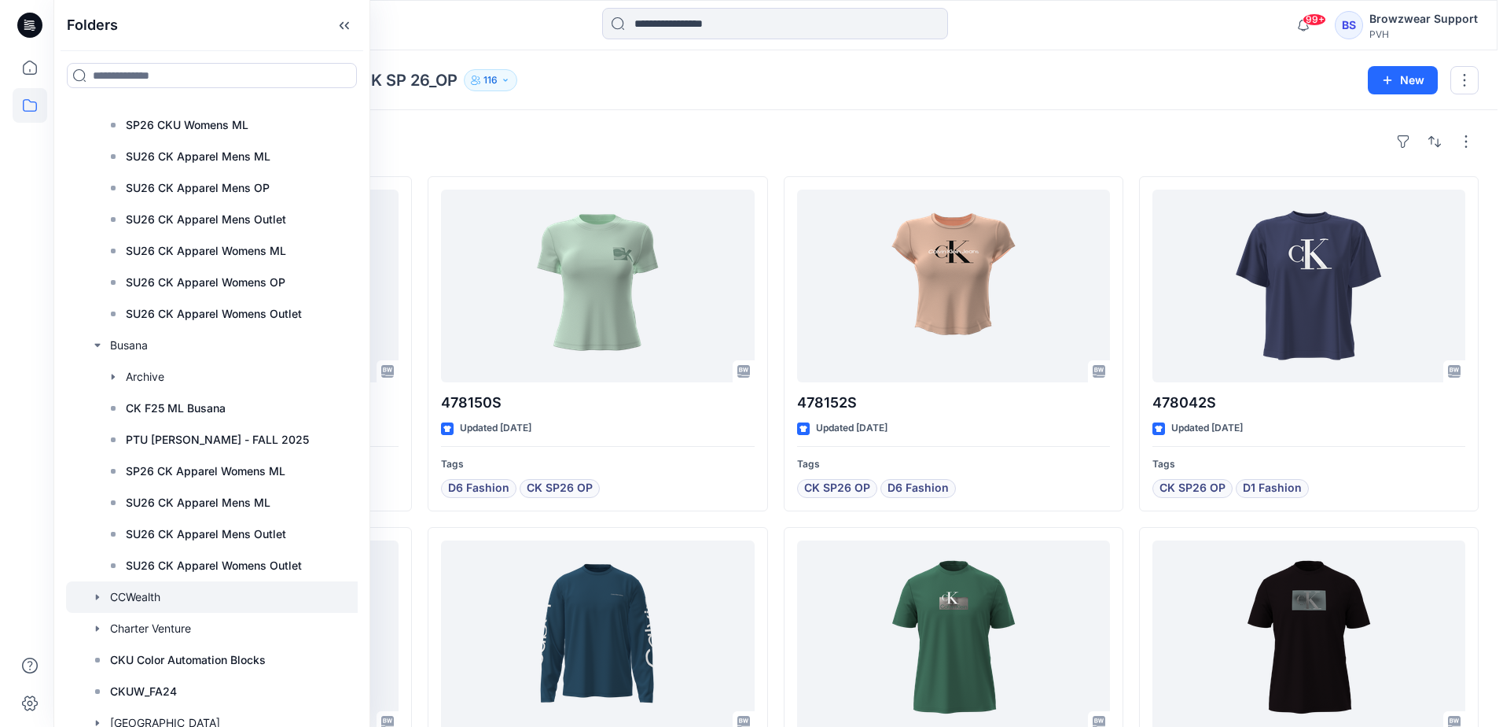
scroll to position [1258, 0]
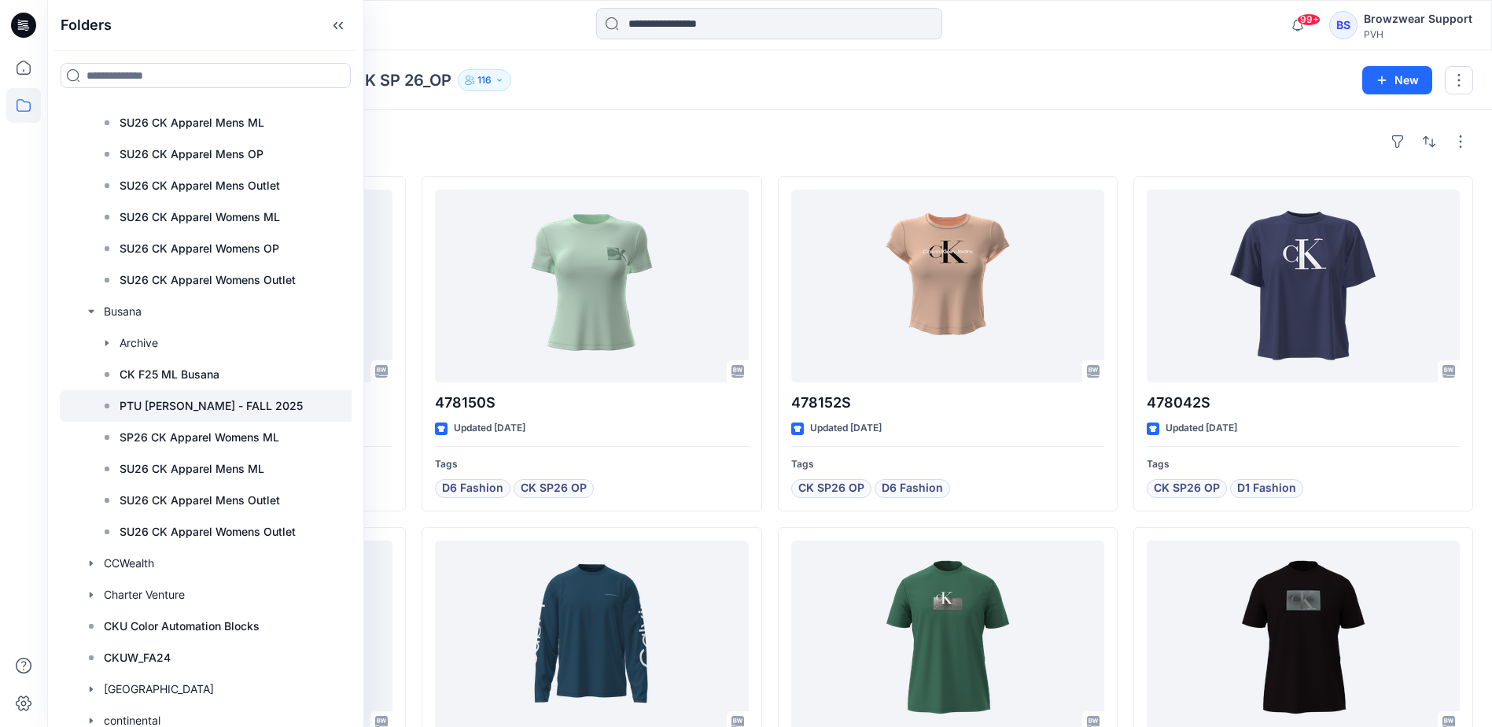
click at [132, 403] on p "PTU Tommy - FALL 2025" at bounding box center [211, 405] width 183 height 19
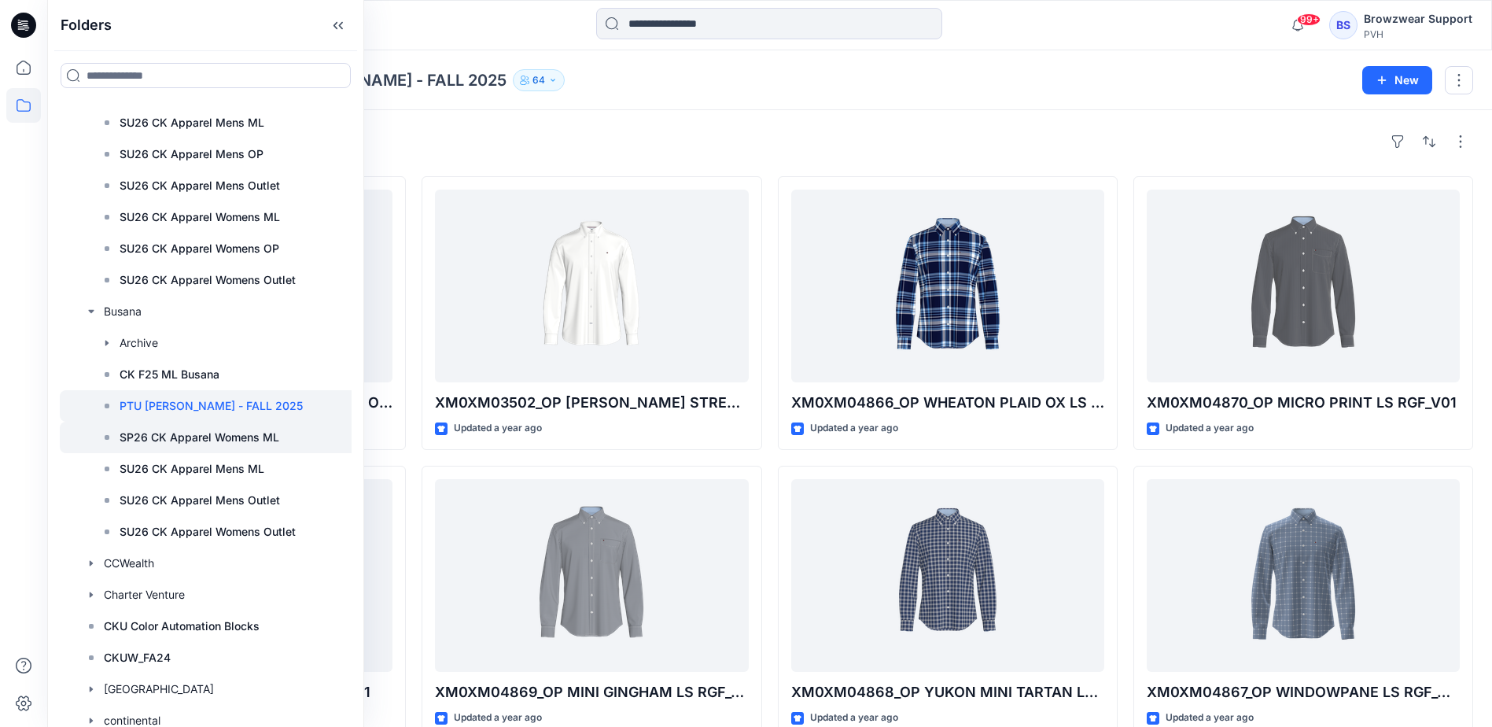
click at [178, 433] on p "SP26 CK Apparel Womens ML" at bounding box center [200, 437] width 160 height 19
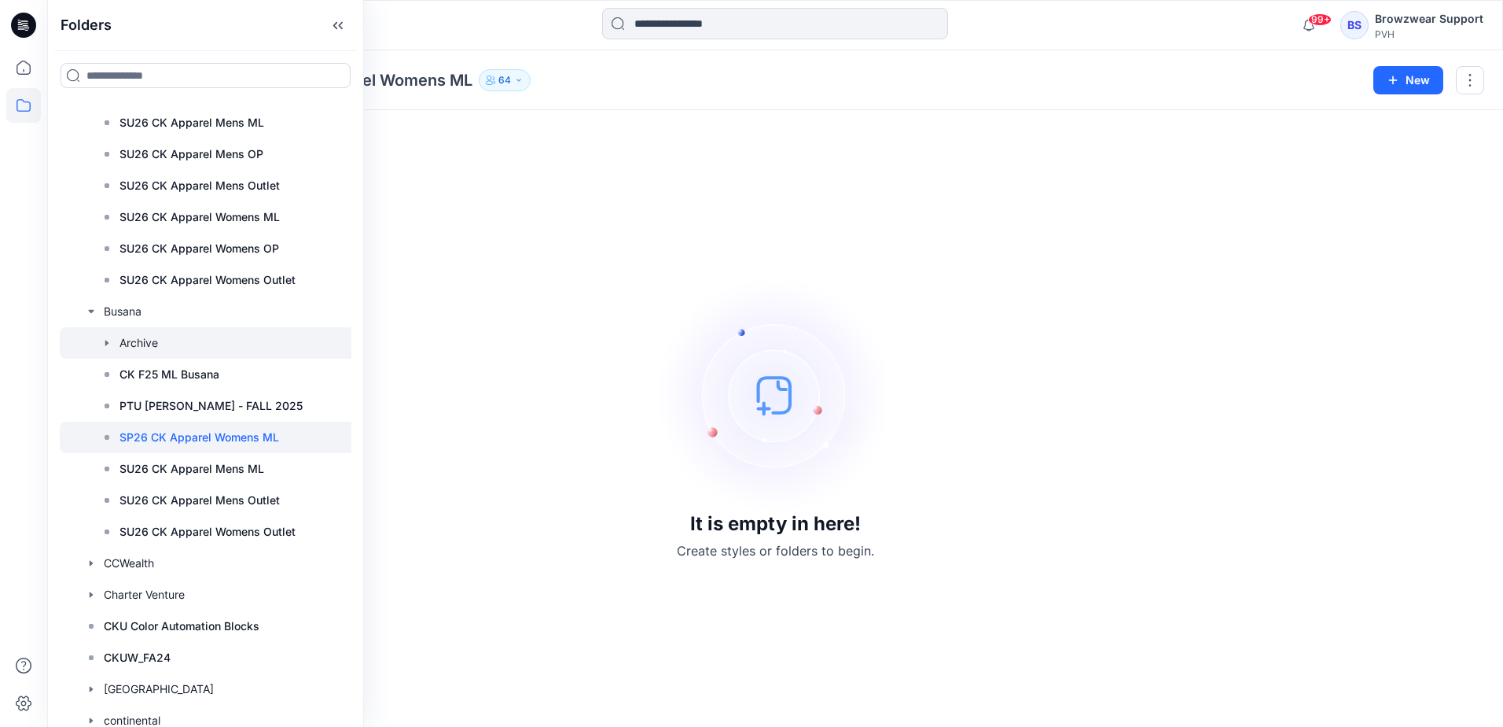
click at [109, 338] on icon "button" at bounding box center [107, 343] width 13 height 13
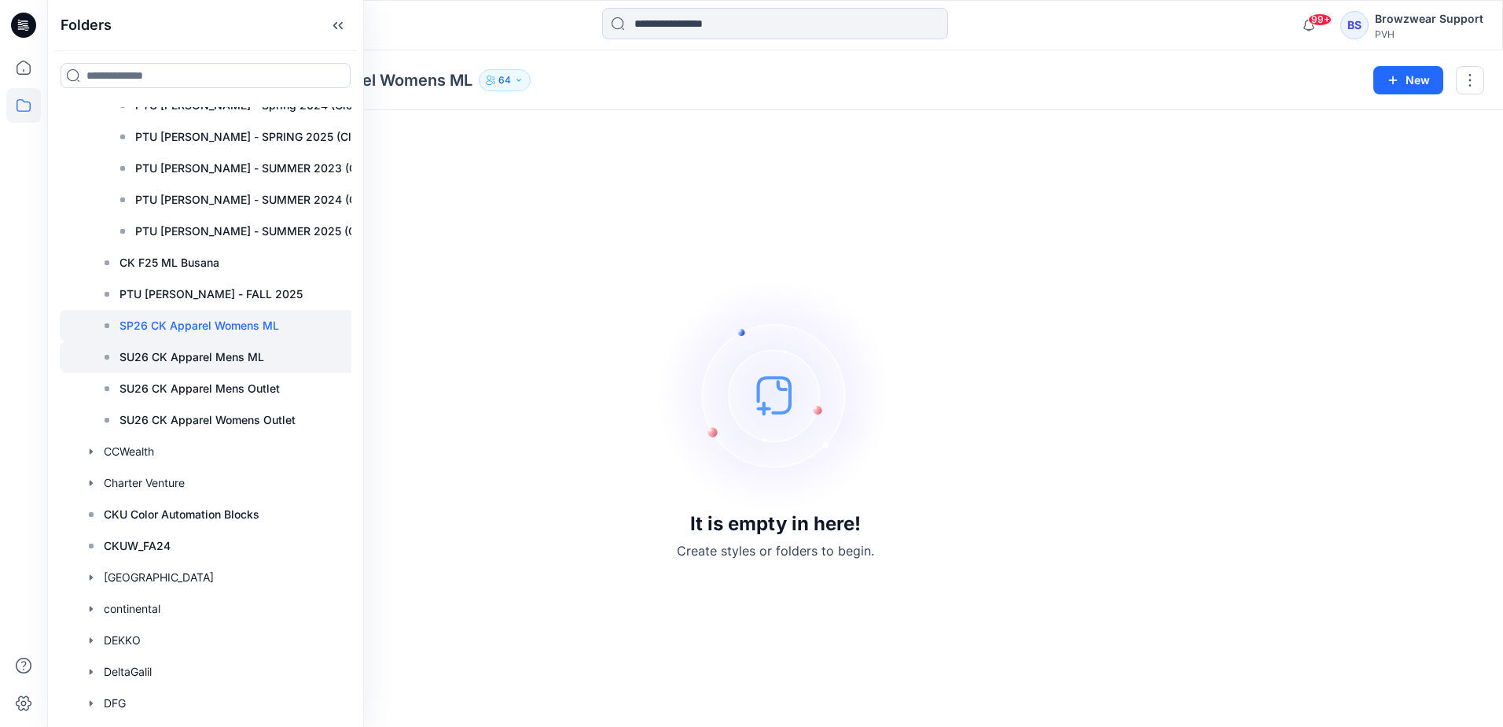
scroll to position [1887, 0]
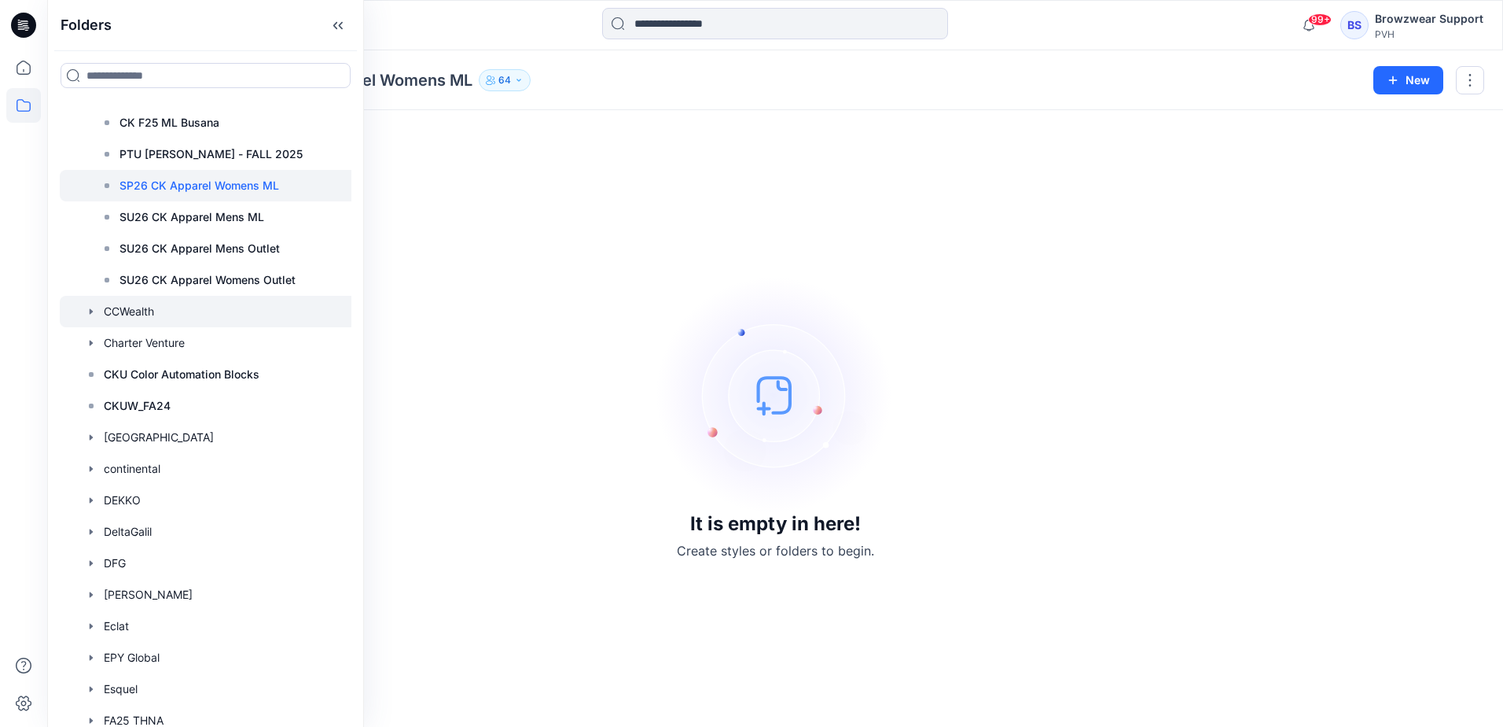
click at [91, 310] on icon "button" at bounding box center [91, 311] width 3 height 6
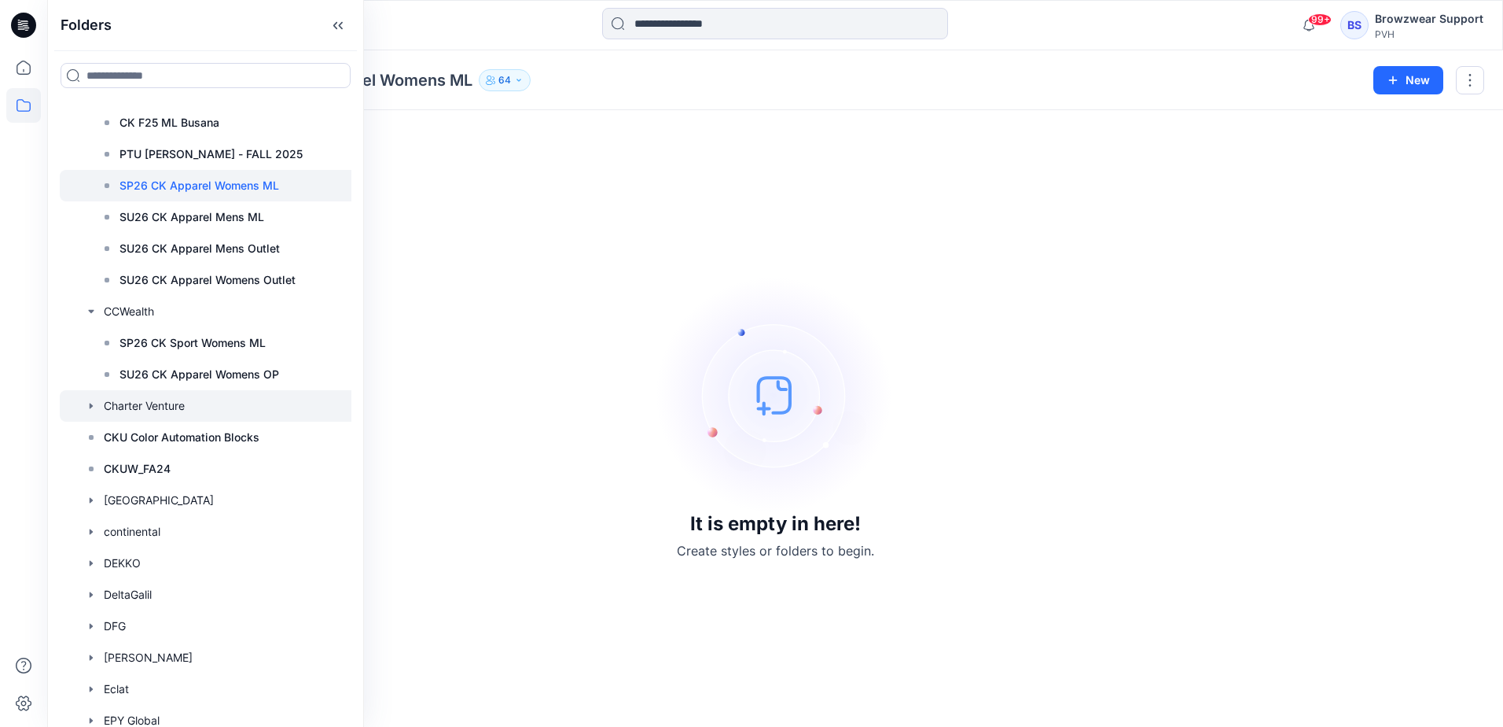
click at [94, 405] on icon "button" at bounding box center [91, 405] width 13 height 13
click at [109, 439] on icon "button" at bounding box center [107, 437] width 13 height 13
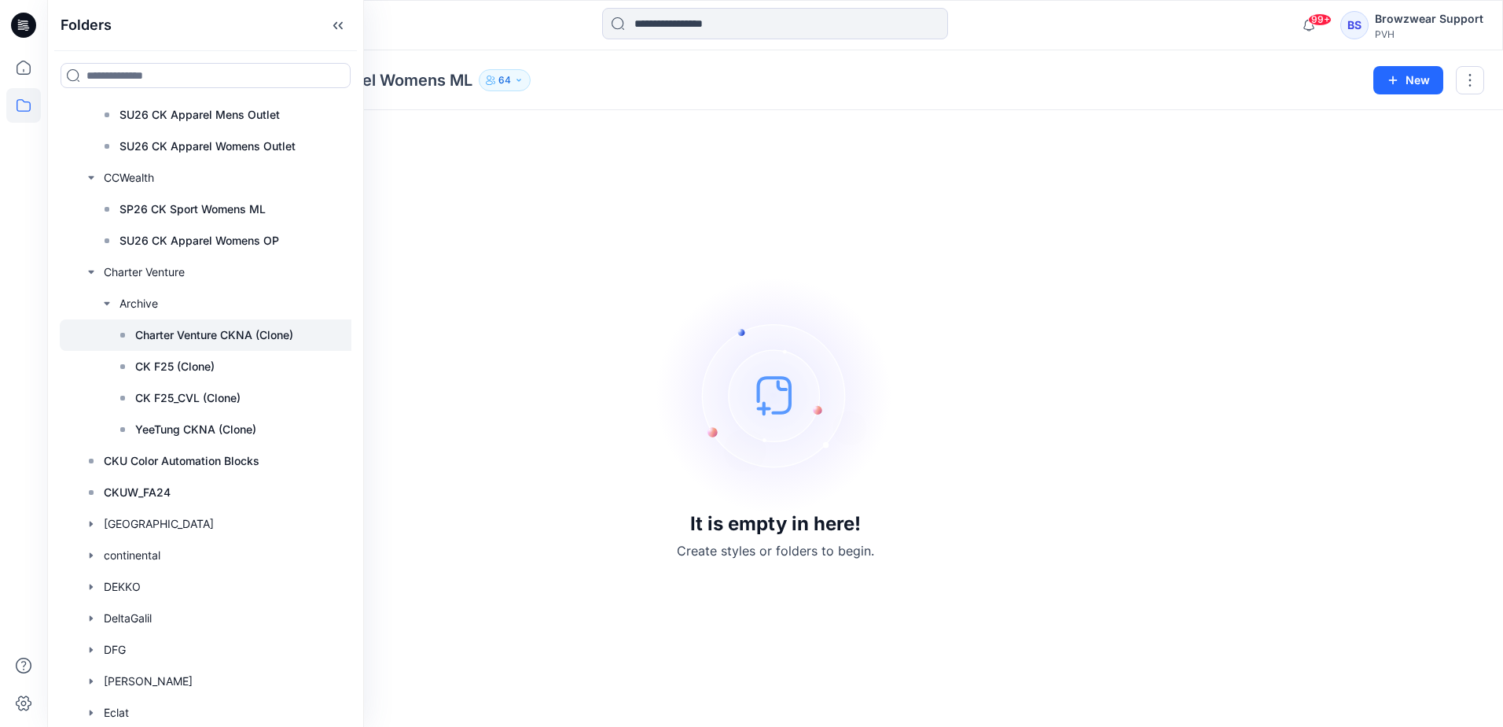
scroll to position [2044, 0]
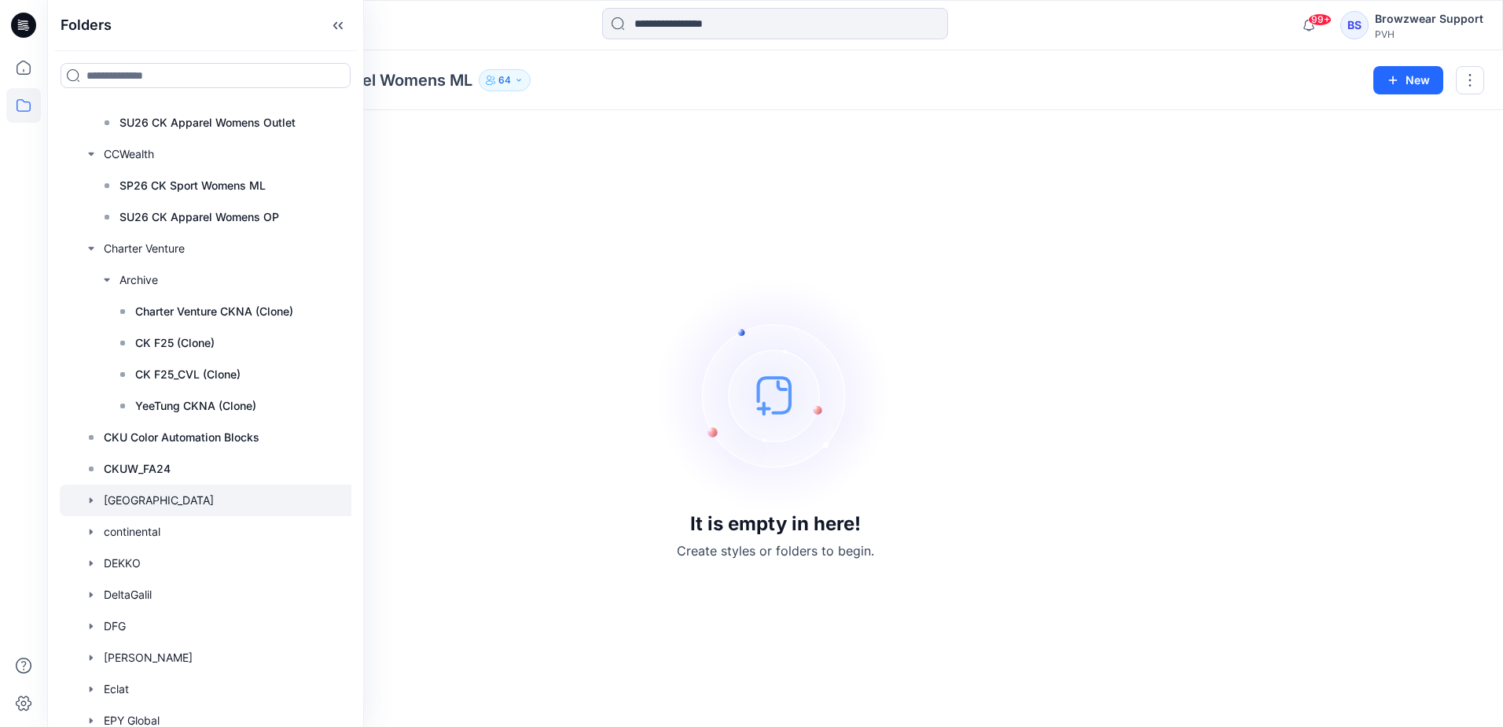
click at [92, 499] on icon "button" at bounding box center [91, 500] width 13 height 13
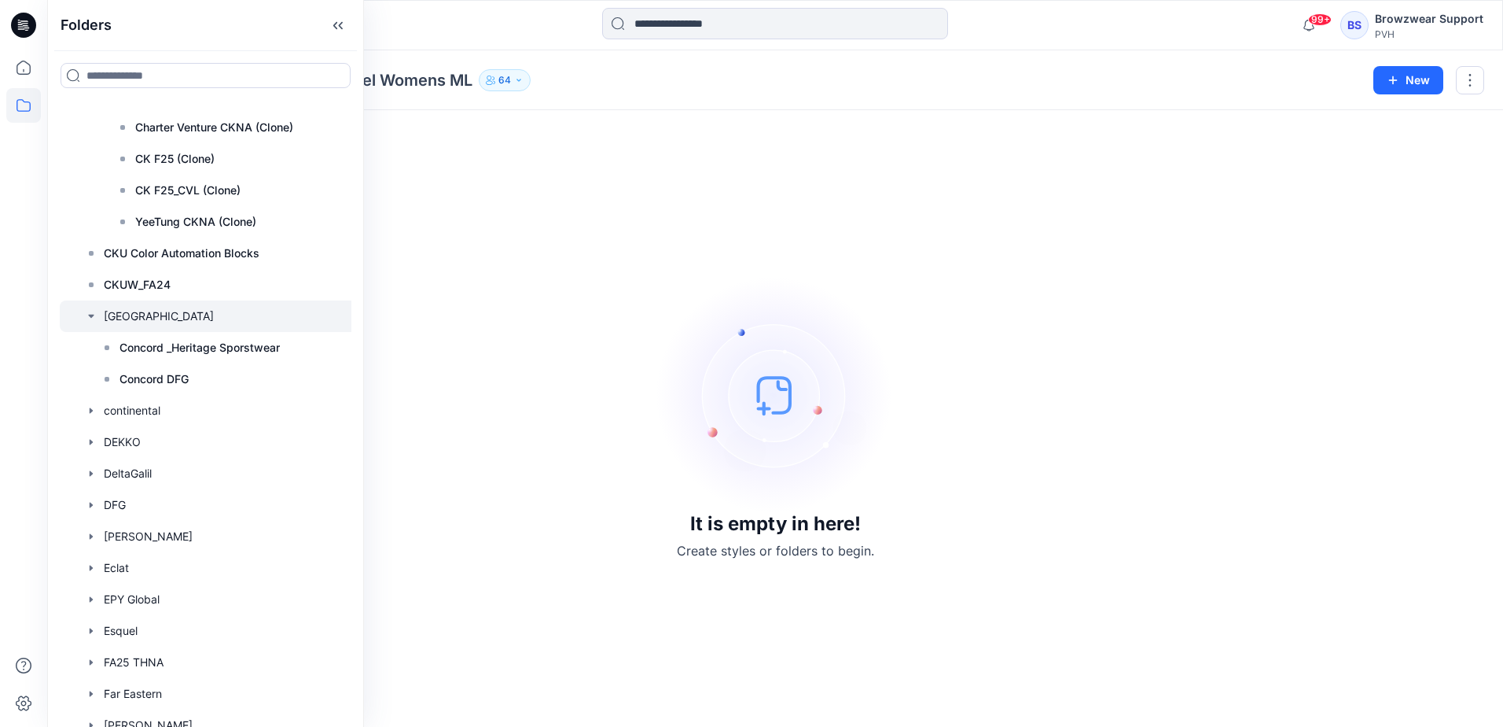
scroll to position [2280, 0]
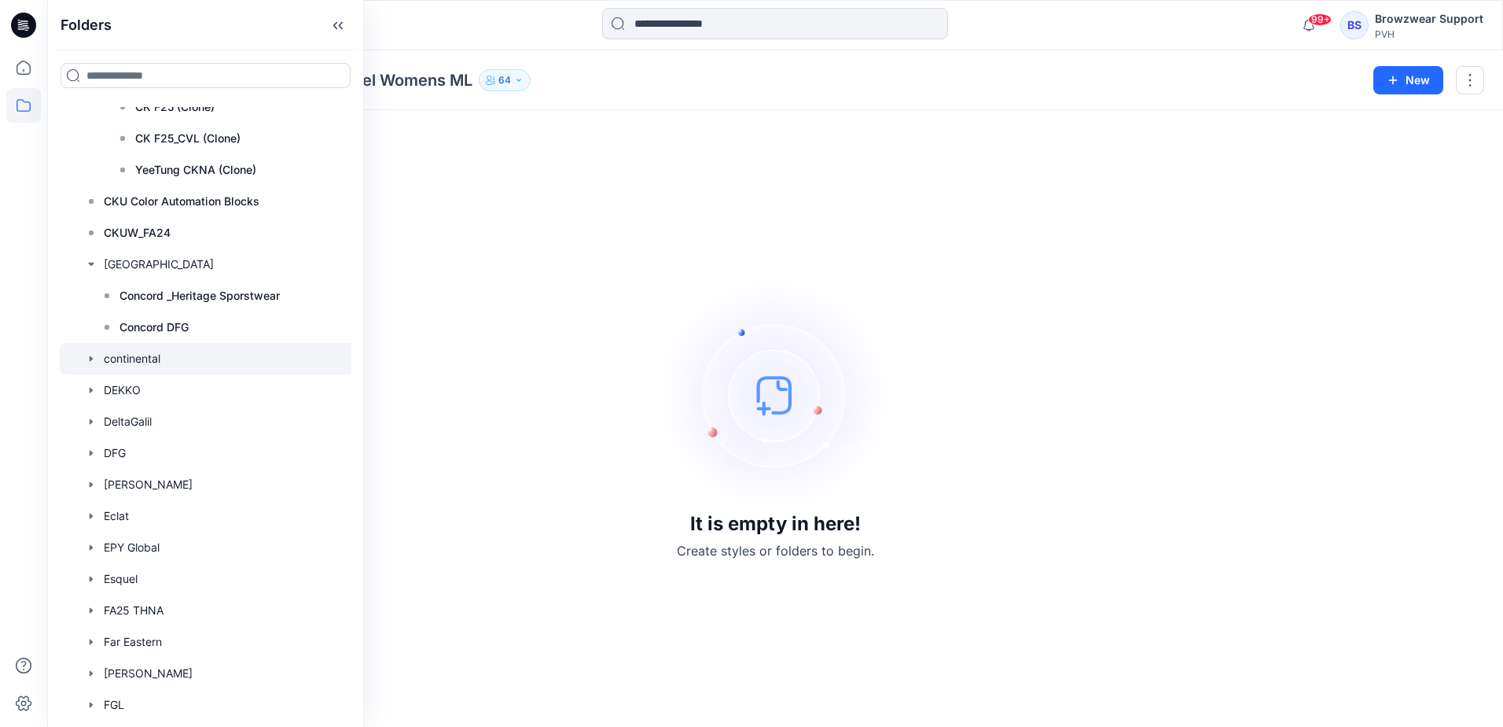
click at [90, 356] on icon "button" at bounding box center [91, 358] width 3 height 6
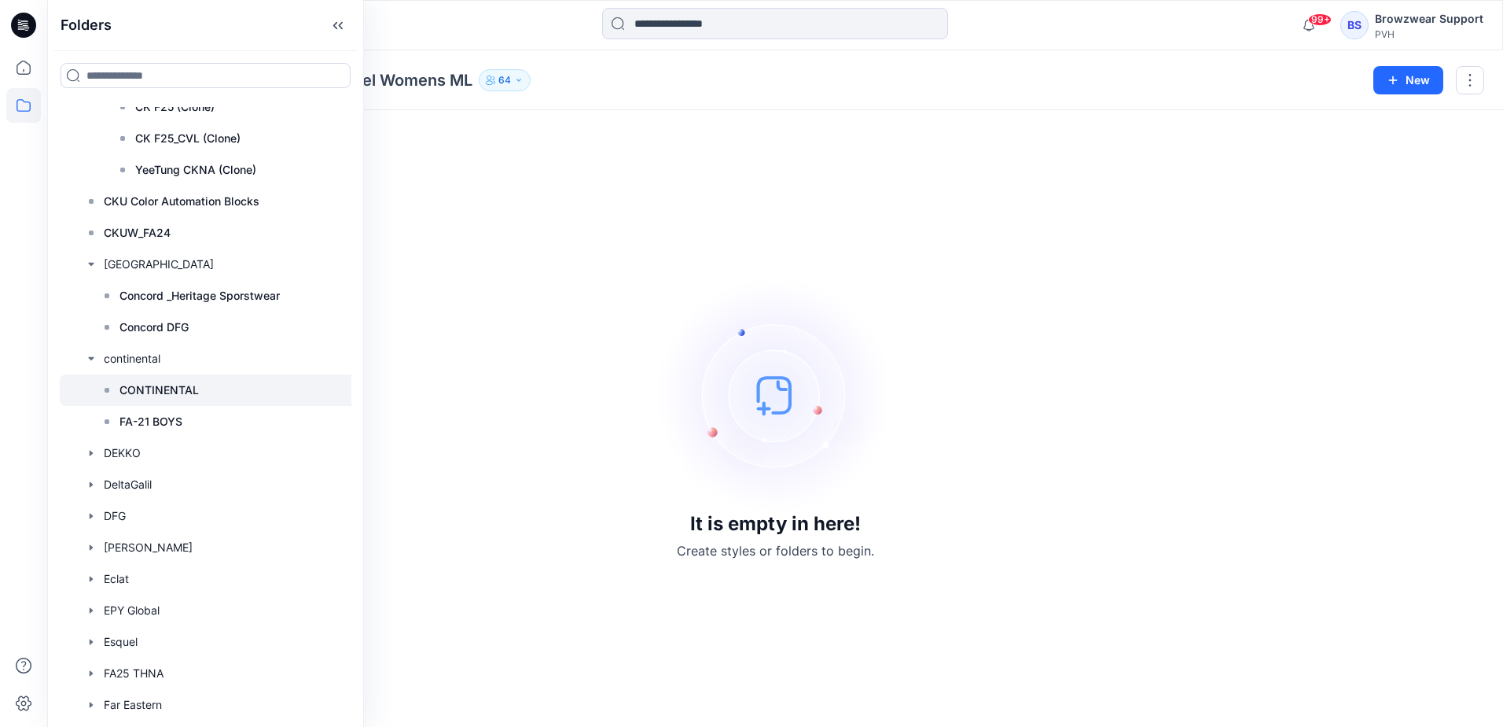
click at [108, 391] on rect at bounding box center [107, 390] width 5 height 5
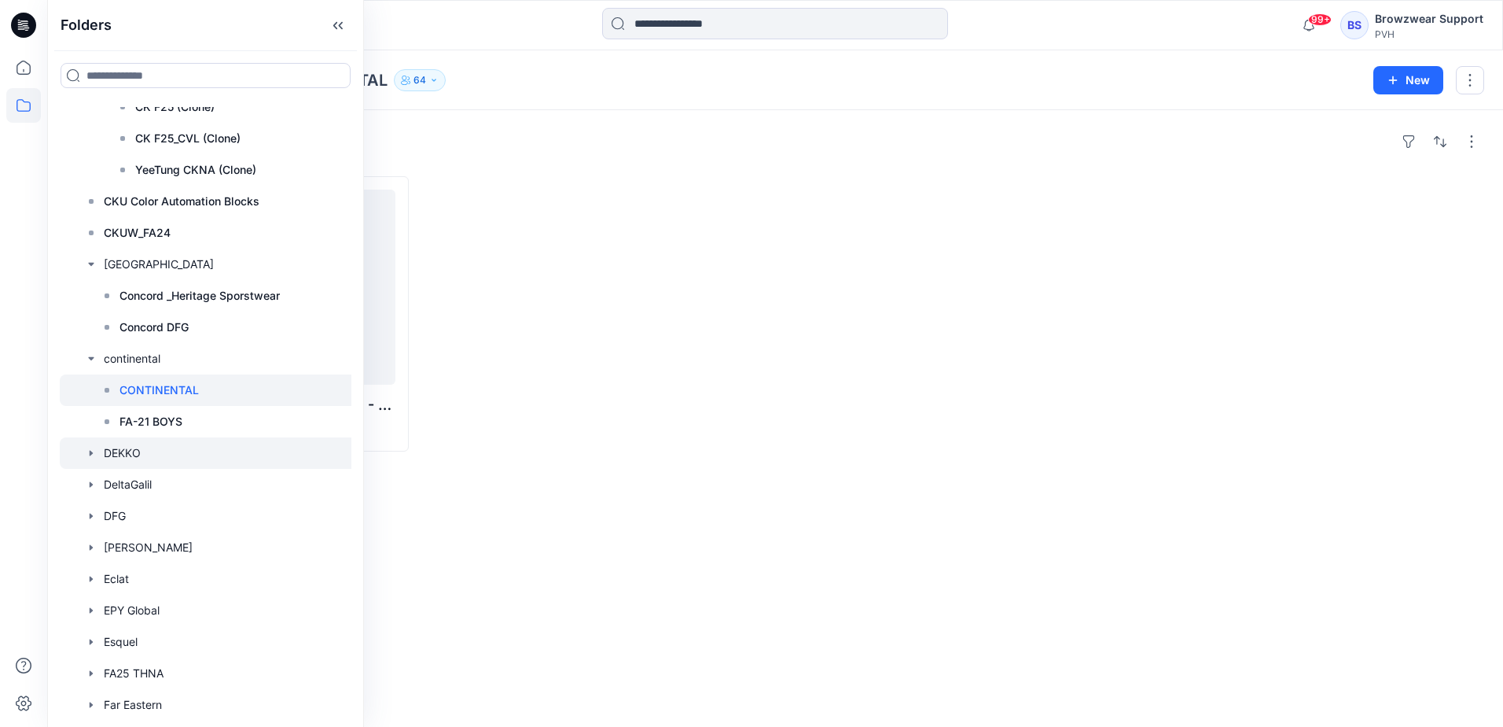
click at [94, 452] on icon "button" at bounding box center [91, 453] width 13 height 13
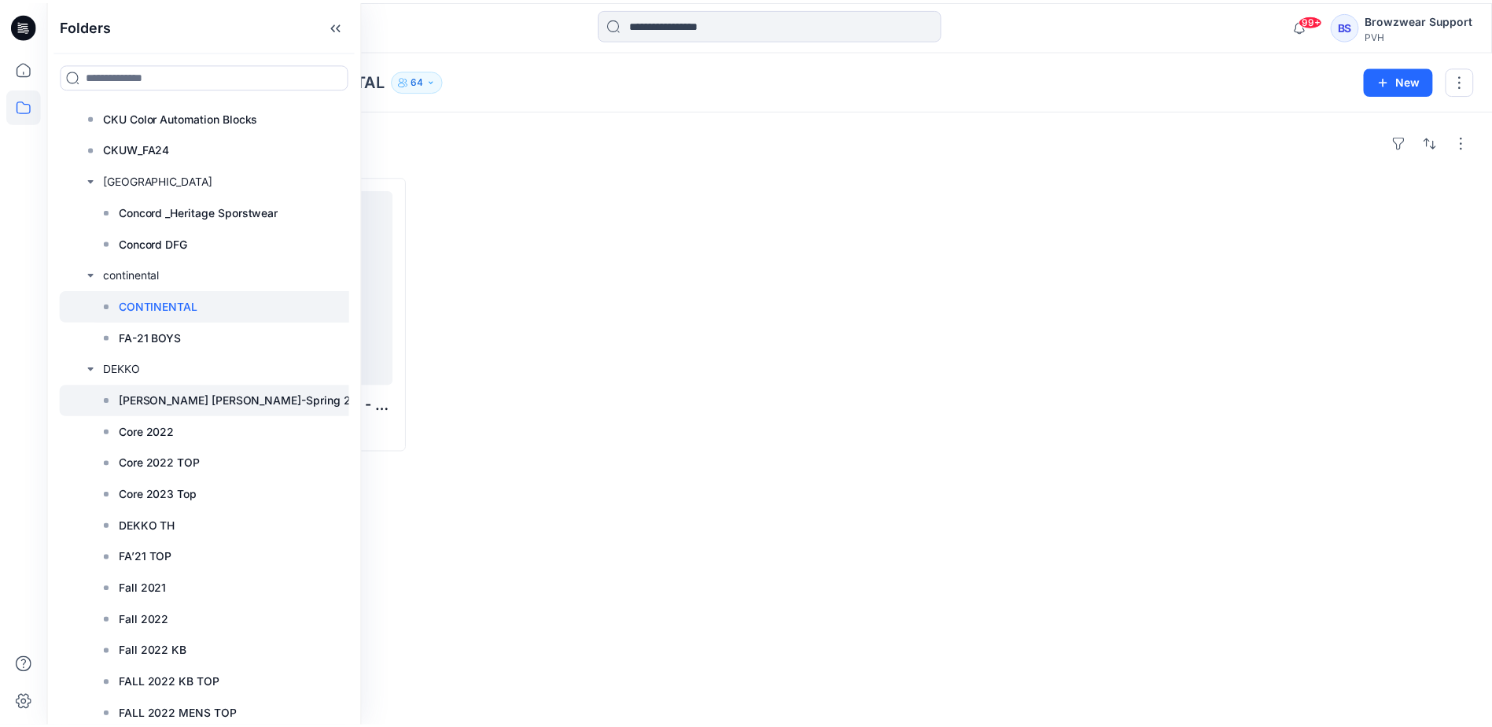
scroll to position [2437, 0]
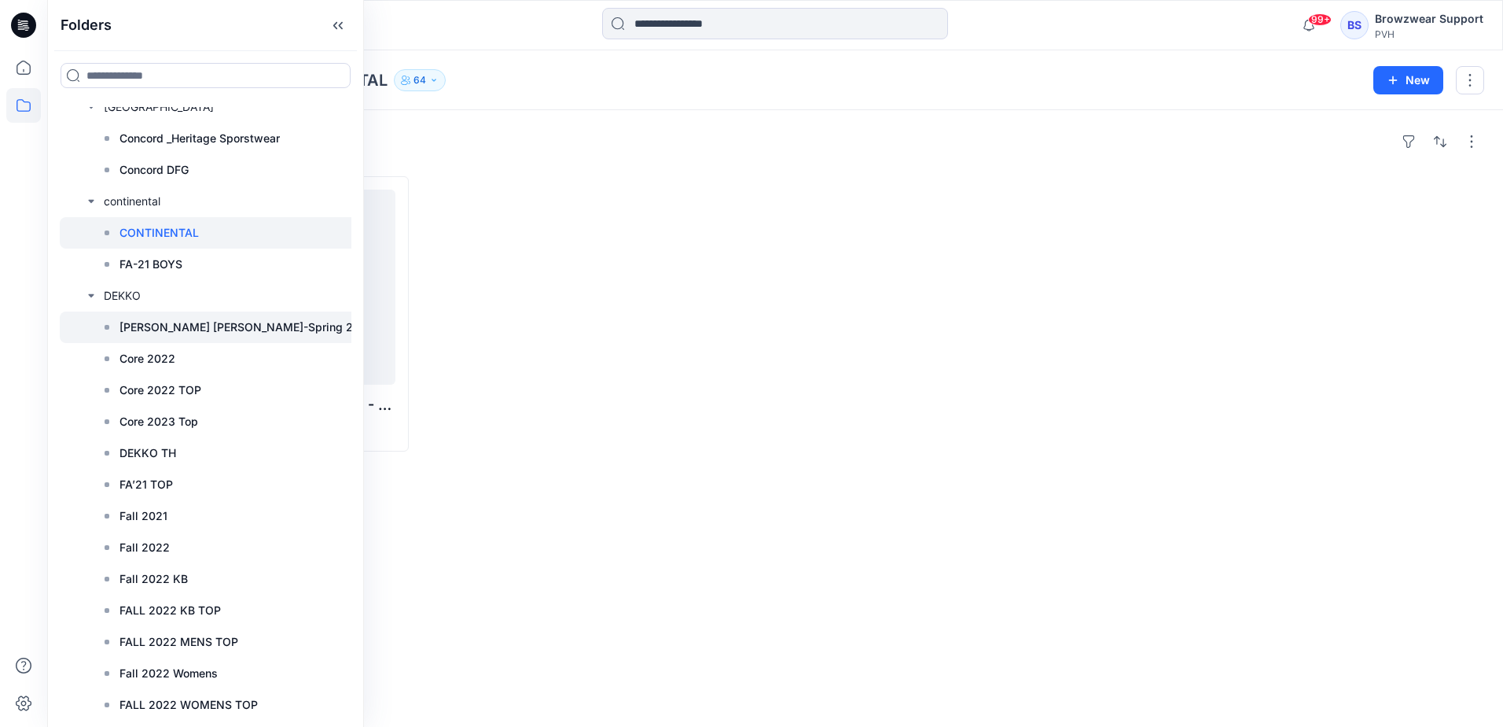
click at [182, 329] on p "Calvin Klein-Spring 2022" at bounding box center [247, 327] width 255 height 19
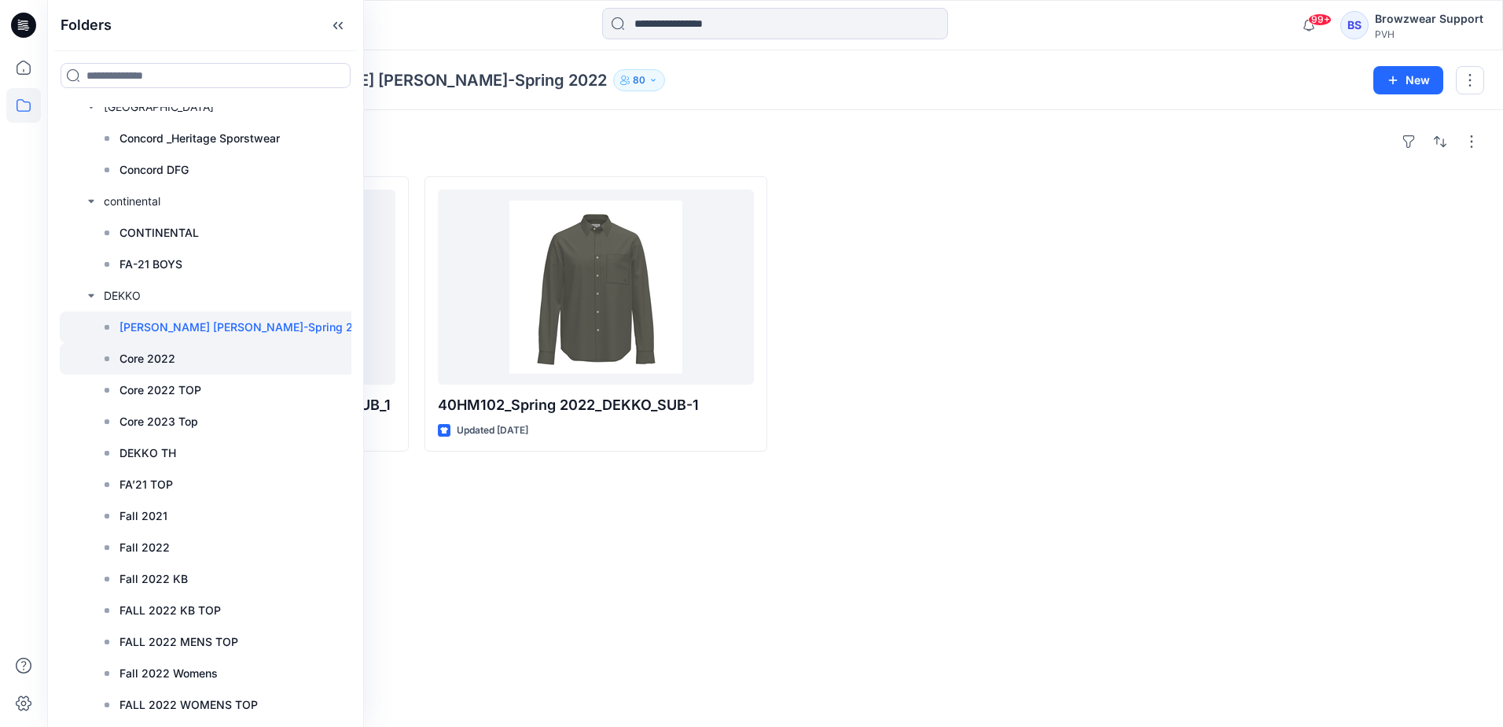
click at [169, 357] on p "Core 2022" at bounding box center [148, 358] width 56 height 19
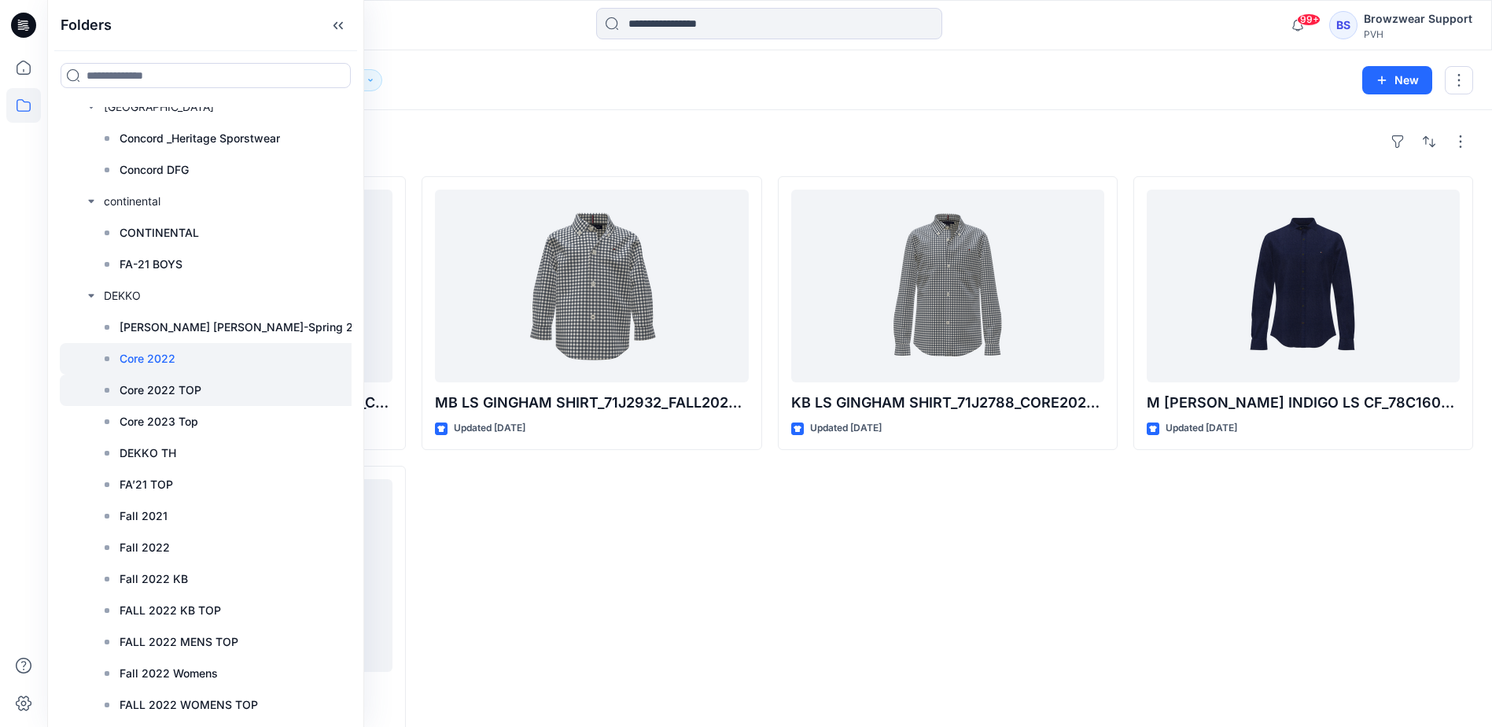
click at [174, 389] on p "Core 2022 TOP" at bounding box center [161, 390] width 82 height 19
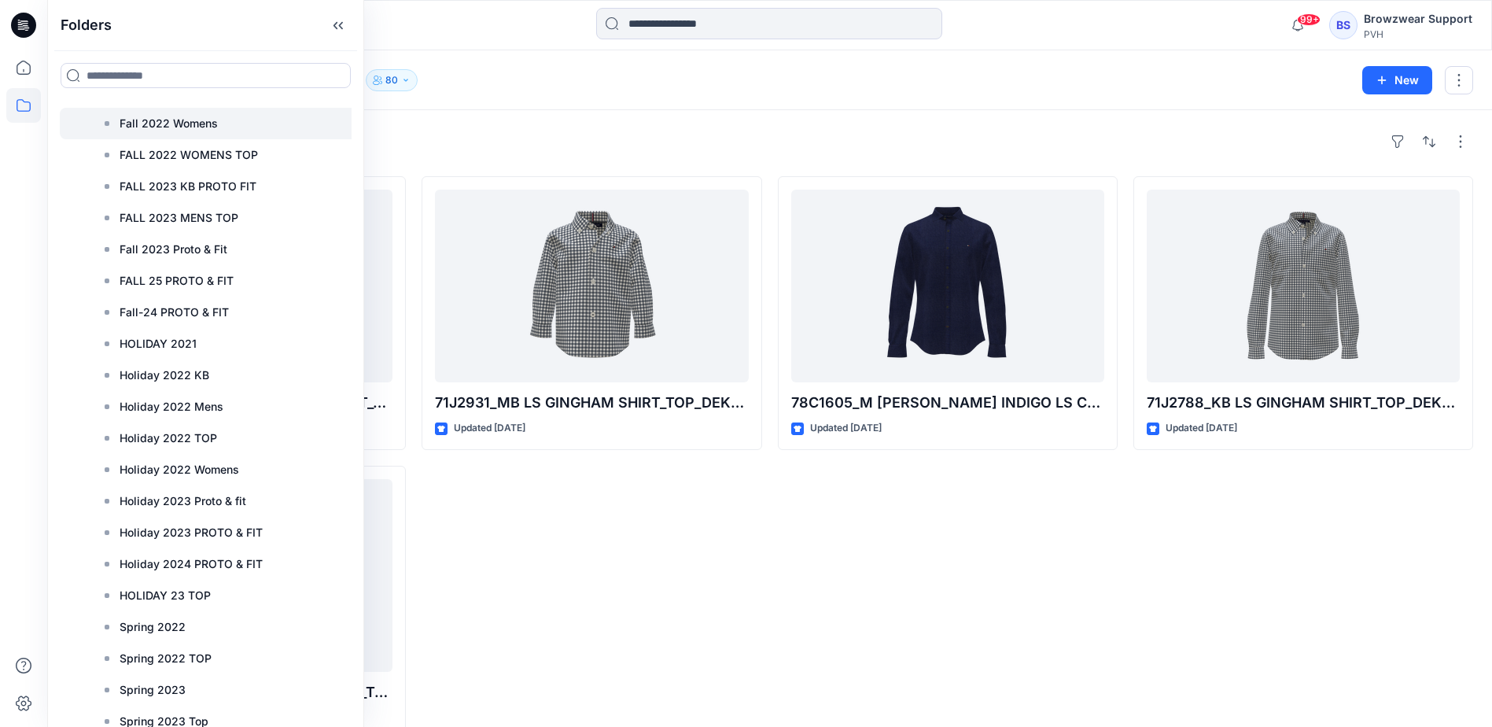
scroll to position [2988, 0]
click at [204, 250] on p "Fall 2023 Proto & Fit" at bounding box center [174, 248] width 108 height 19
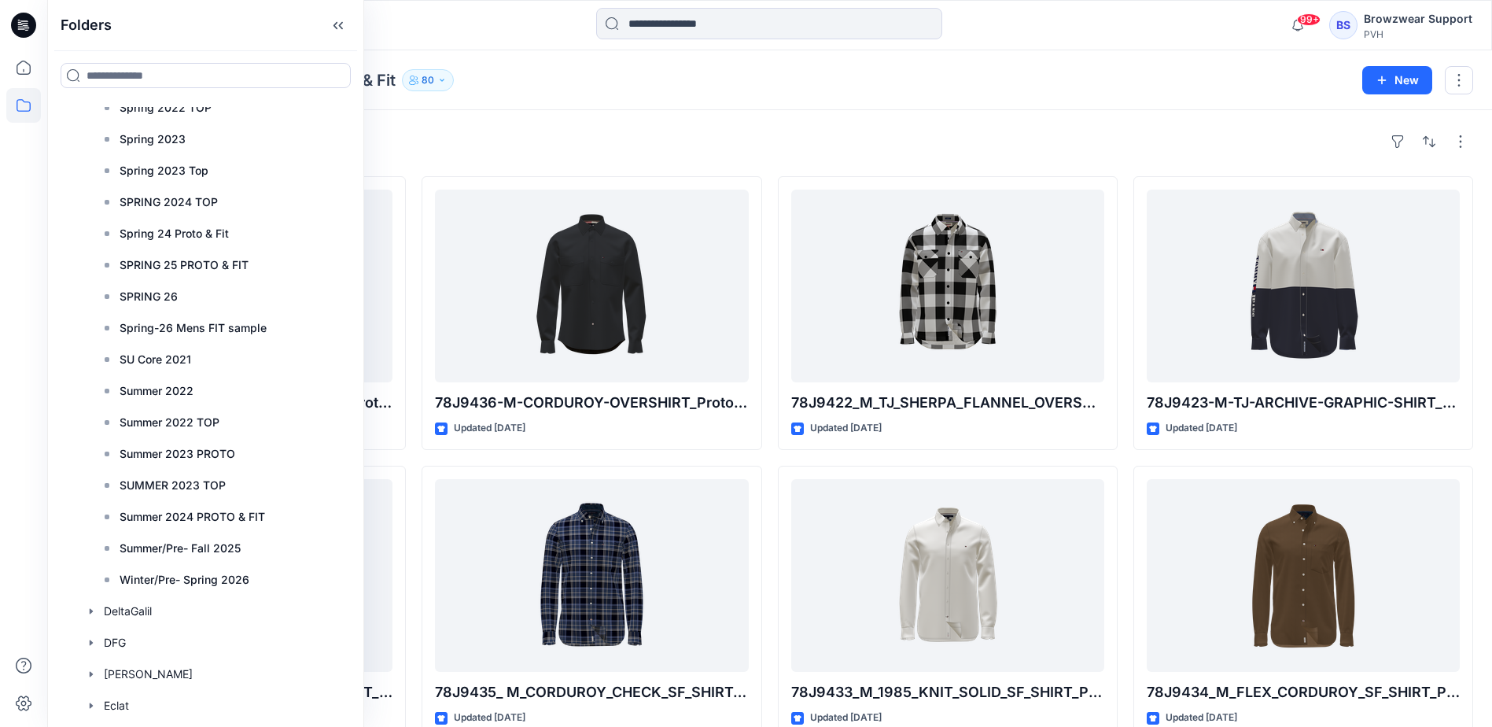
scroll to position [3538, 0]
click at [212, 576] on p "Winter/Pre- Spring 2026" at bounding box center [185, 578] width 130 height 19
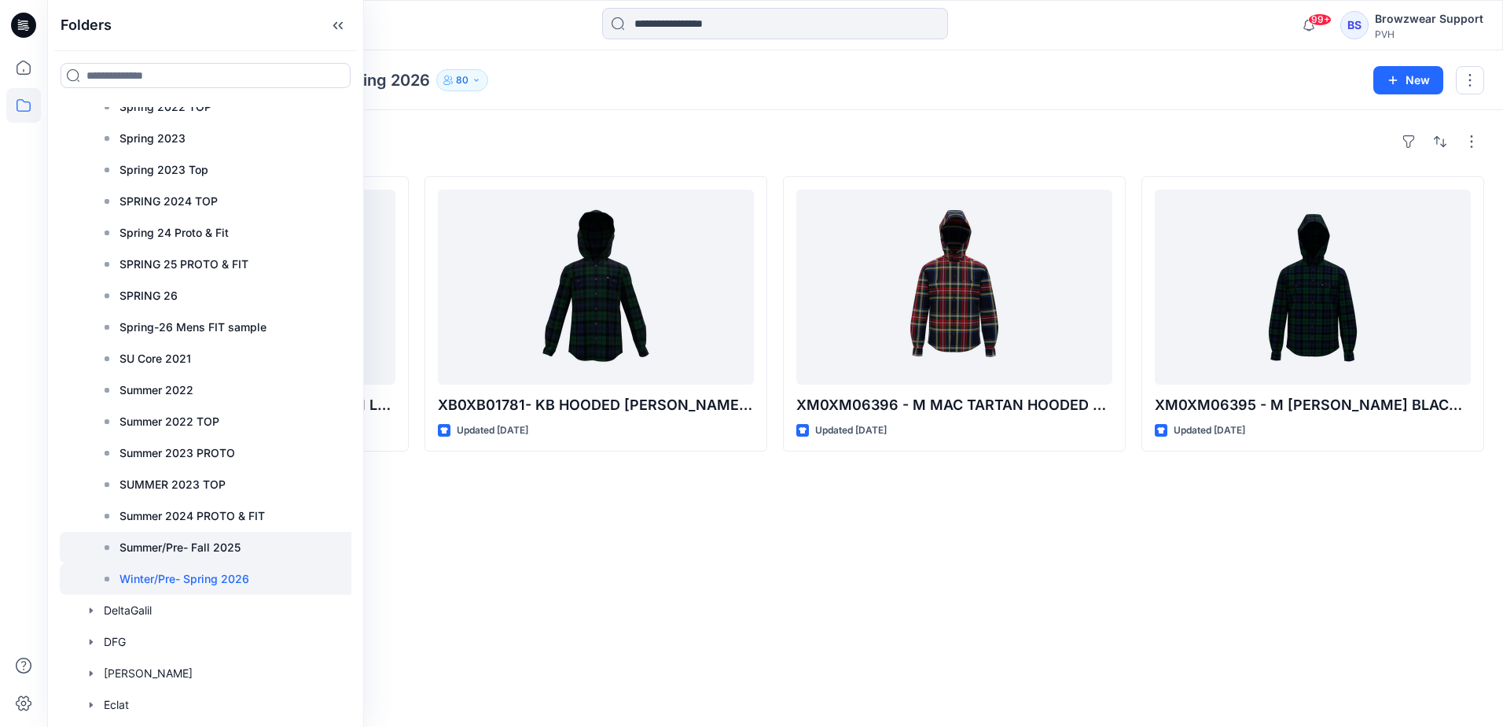
click at [197, 542] on p "Summer/Pre- Fall 2025" at bounding box center [180, 547] width 121 height 19
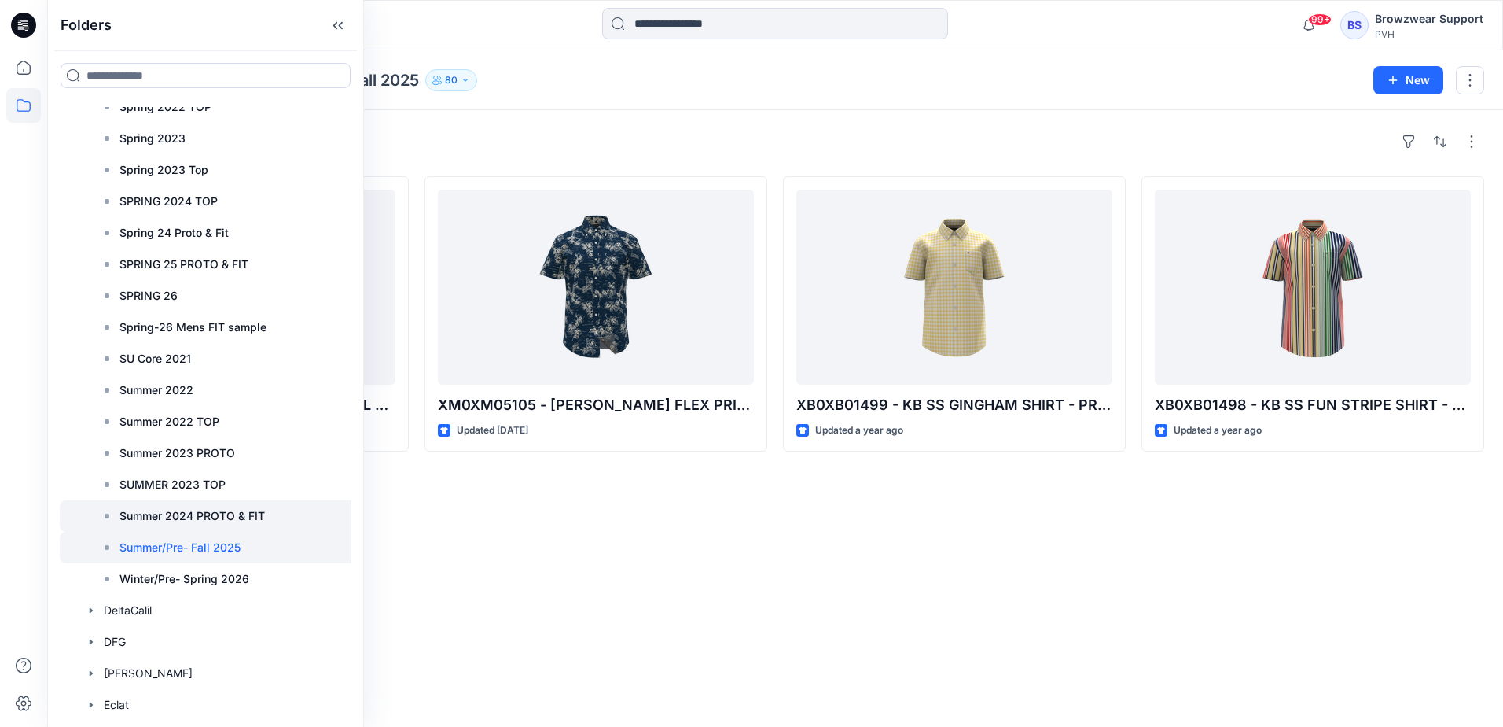
click at [197, 510] on p "Summer 2024 PROTO & FIT" at bounding box center [192, 515] width 145 height 19
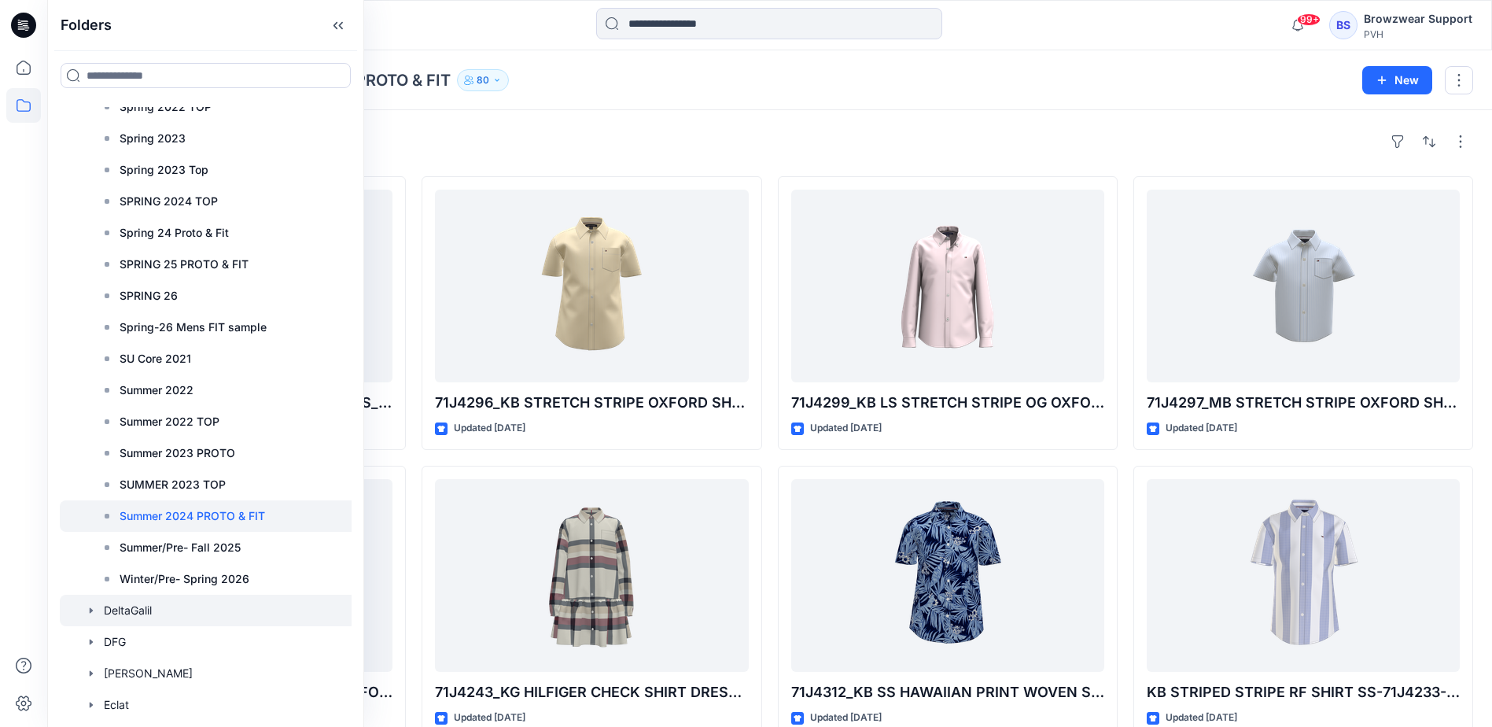
click at [90, 611] on icon "button" at bounding box center [91, 610] width 3 height 6
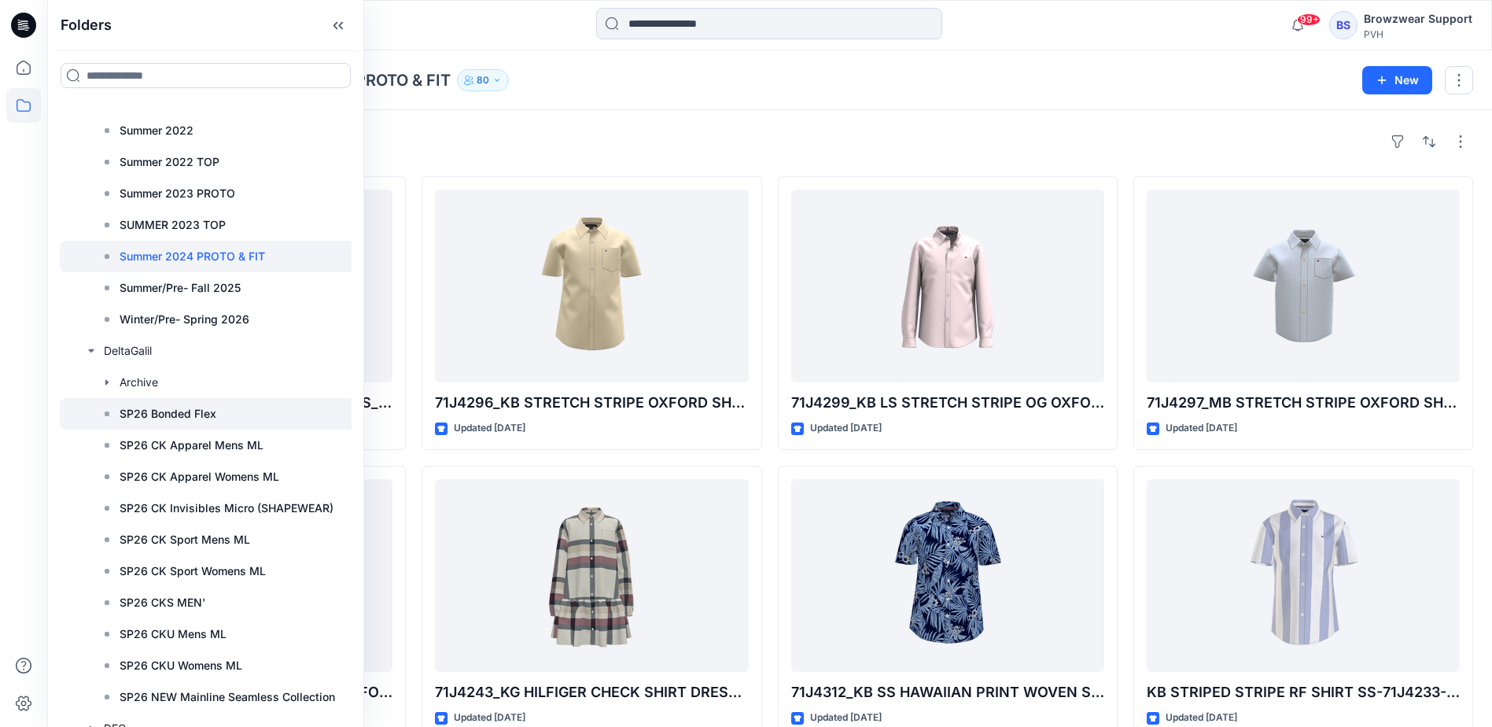
scroll to position [3853, 0]
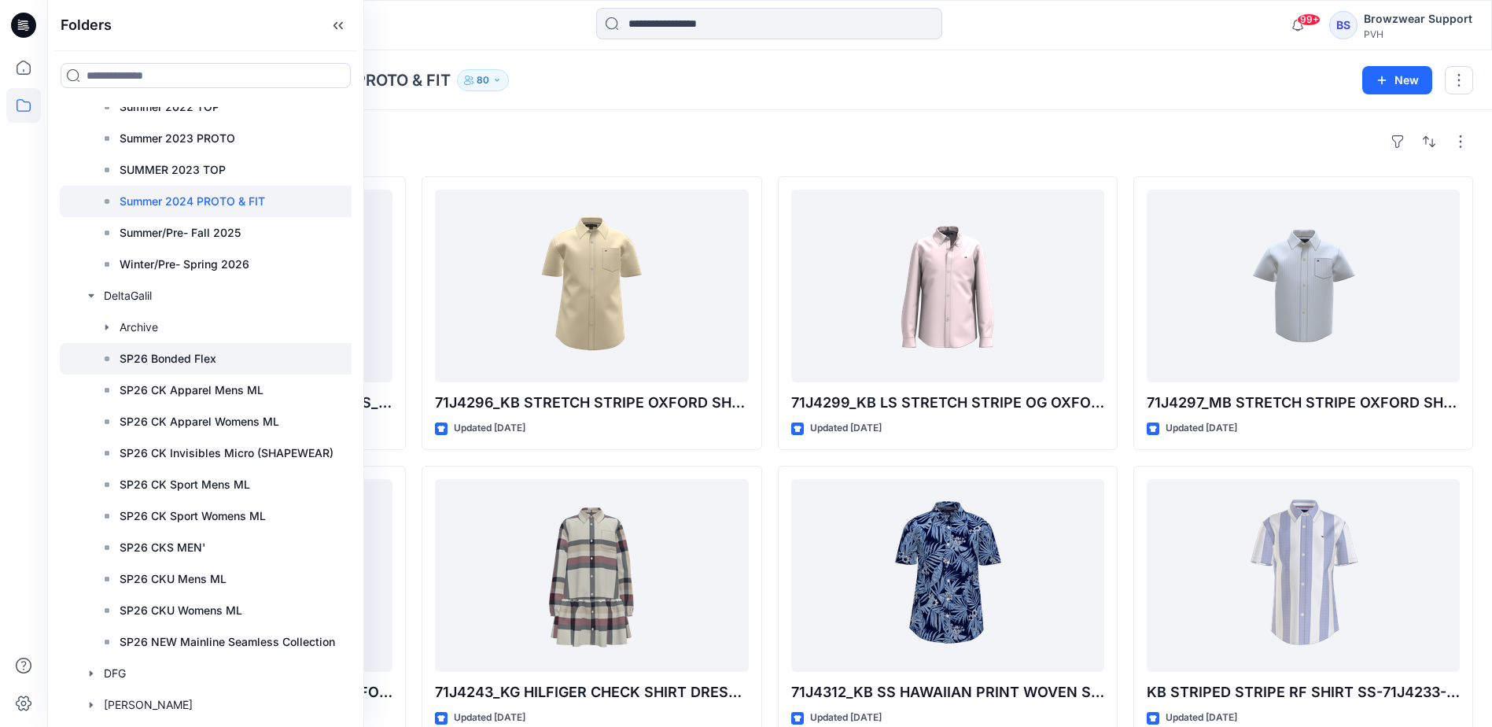
click at [182, 359] on p "SP26 Bonded Flex" at bounding box center [168, 358] width 97 height 19
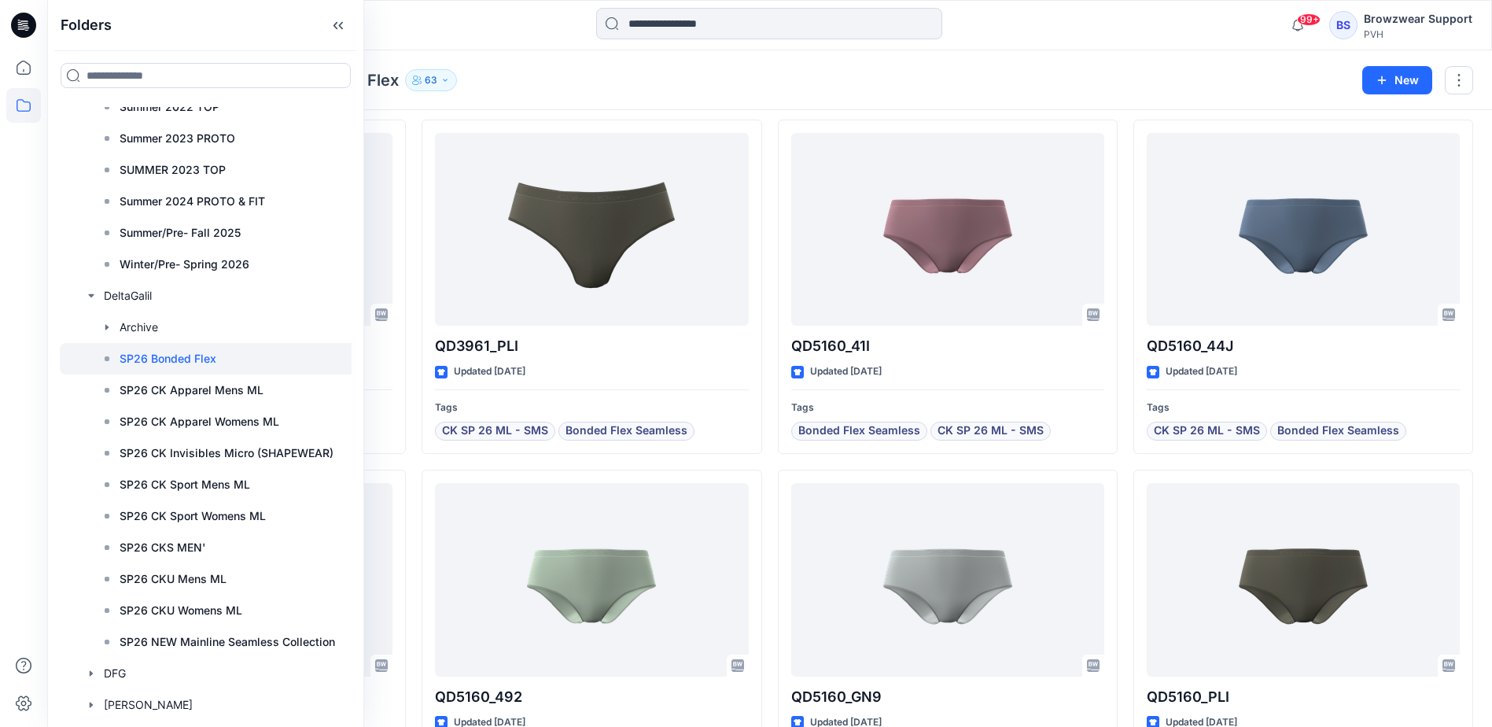
scroll to position [2662, 0]
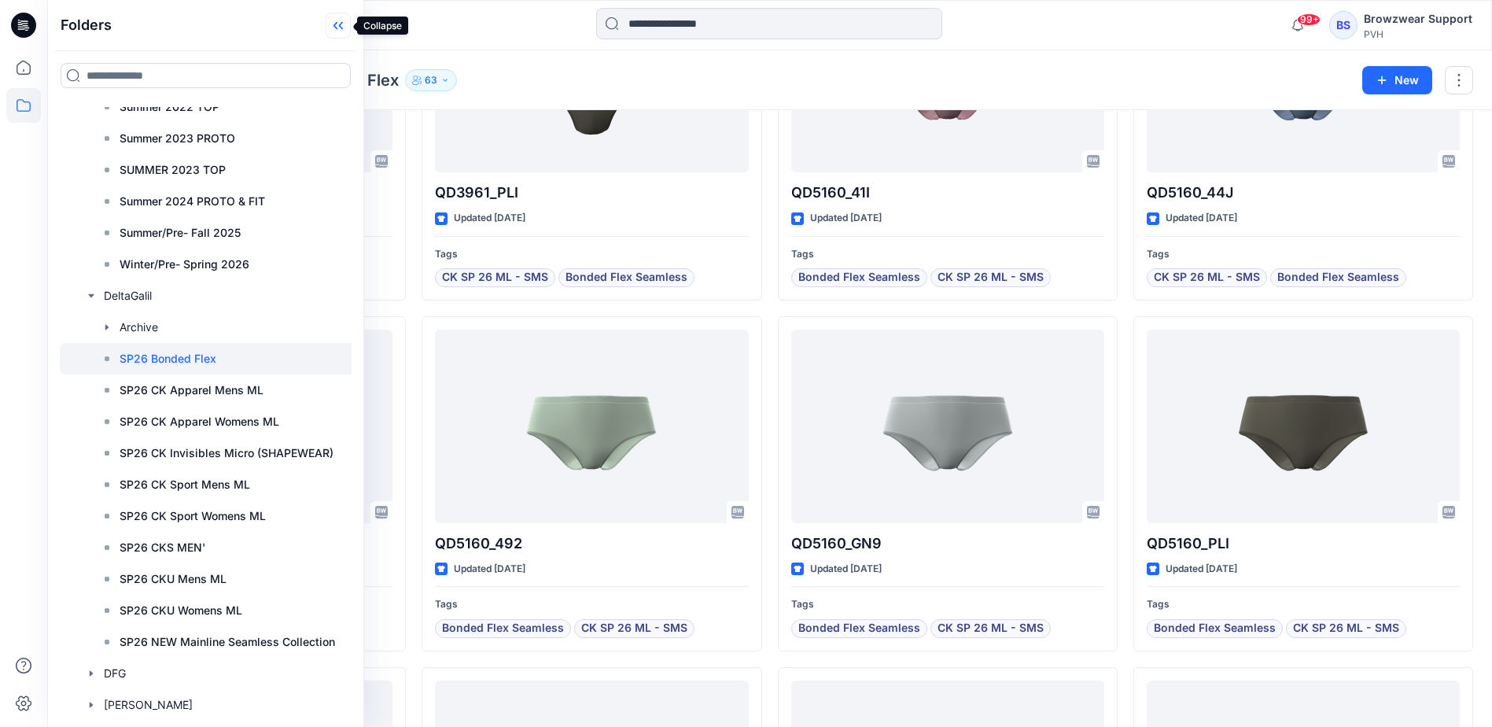
click at [333, 31] on icon at bounding box center [338, 26] width 25 height 26
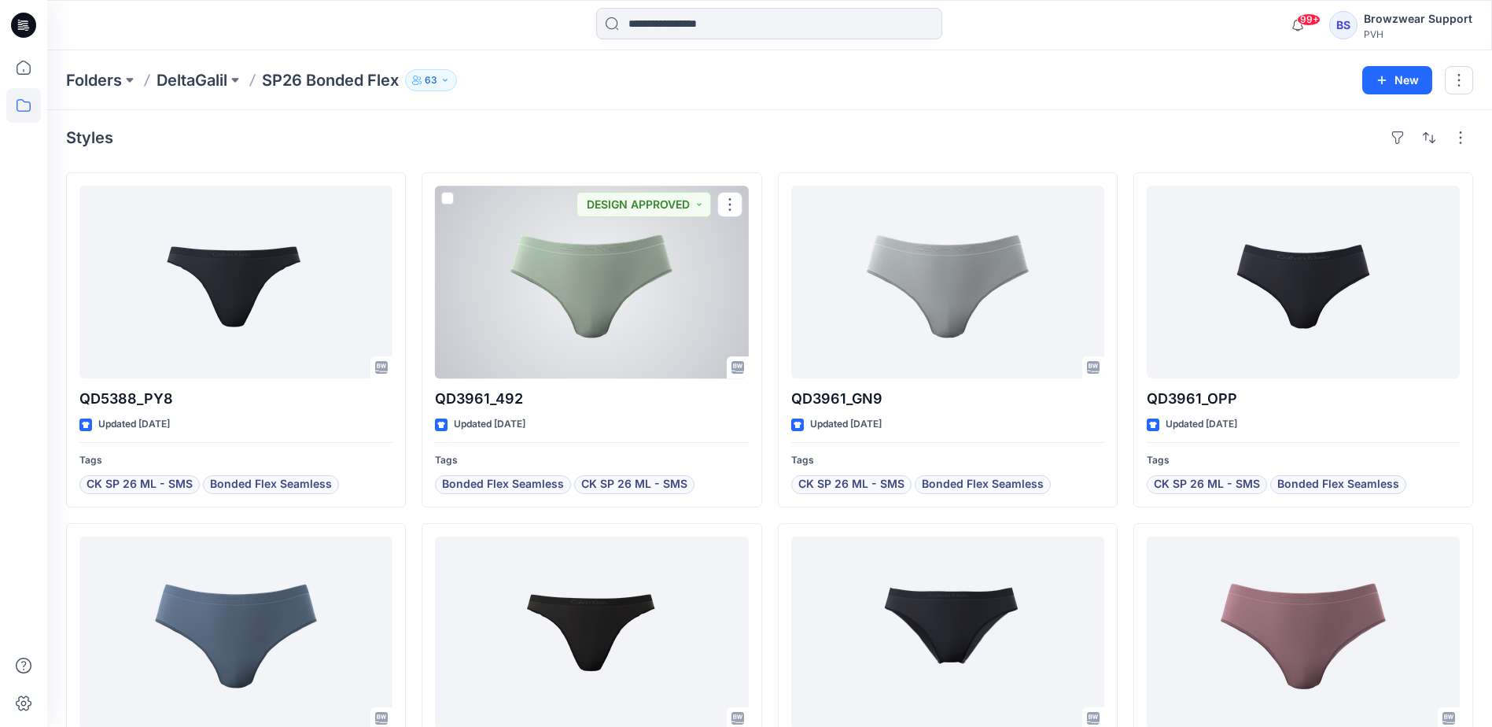
scroll to position [0, 0]
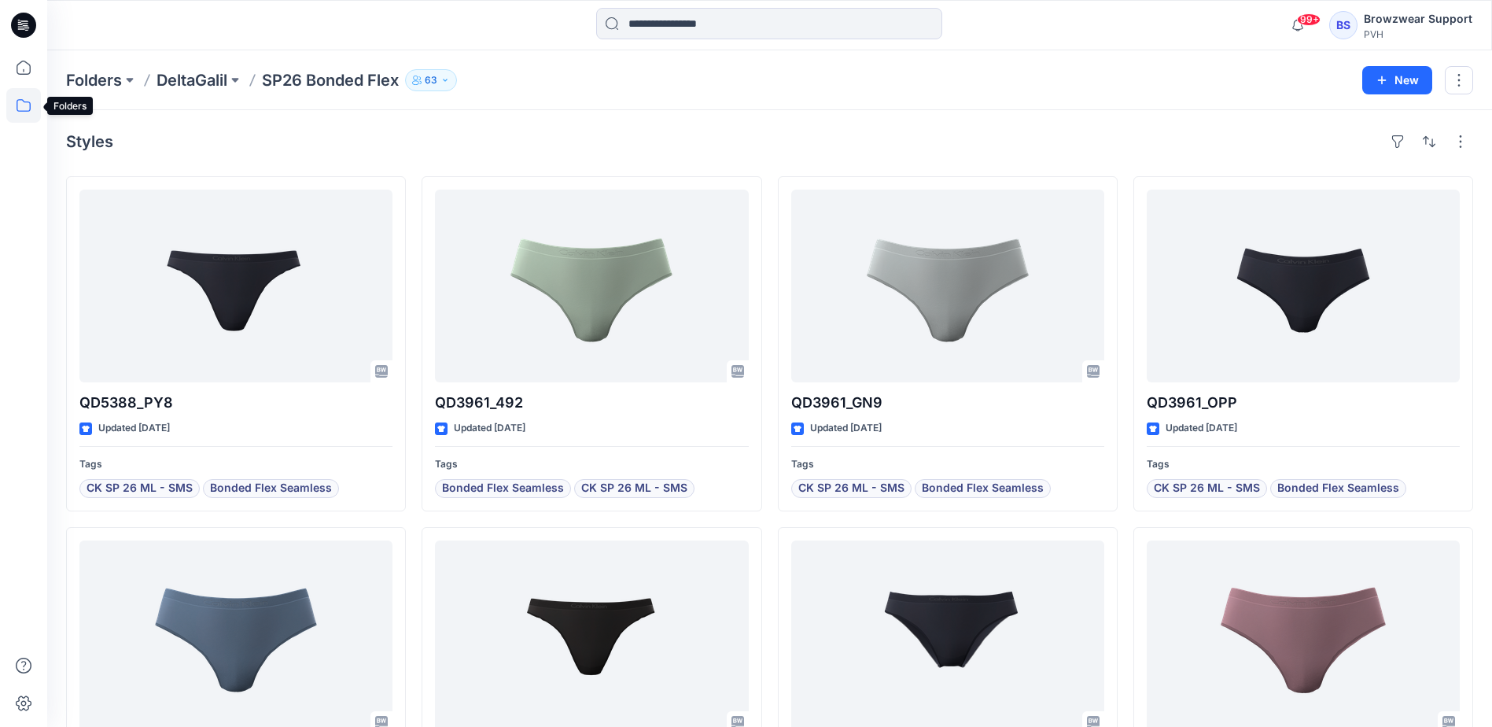
click at [13, 108] on icon at bounding box center [23, 105] width 35 height 35
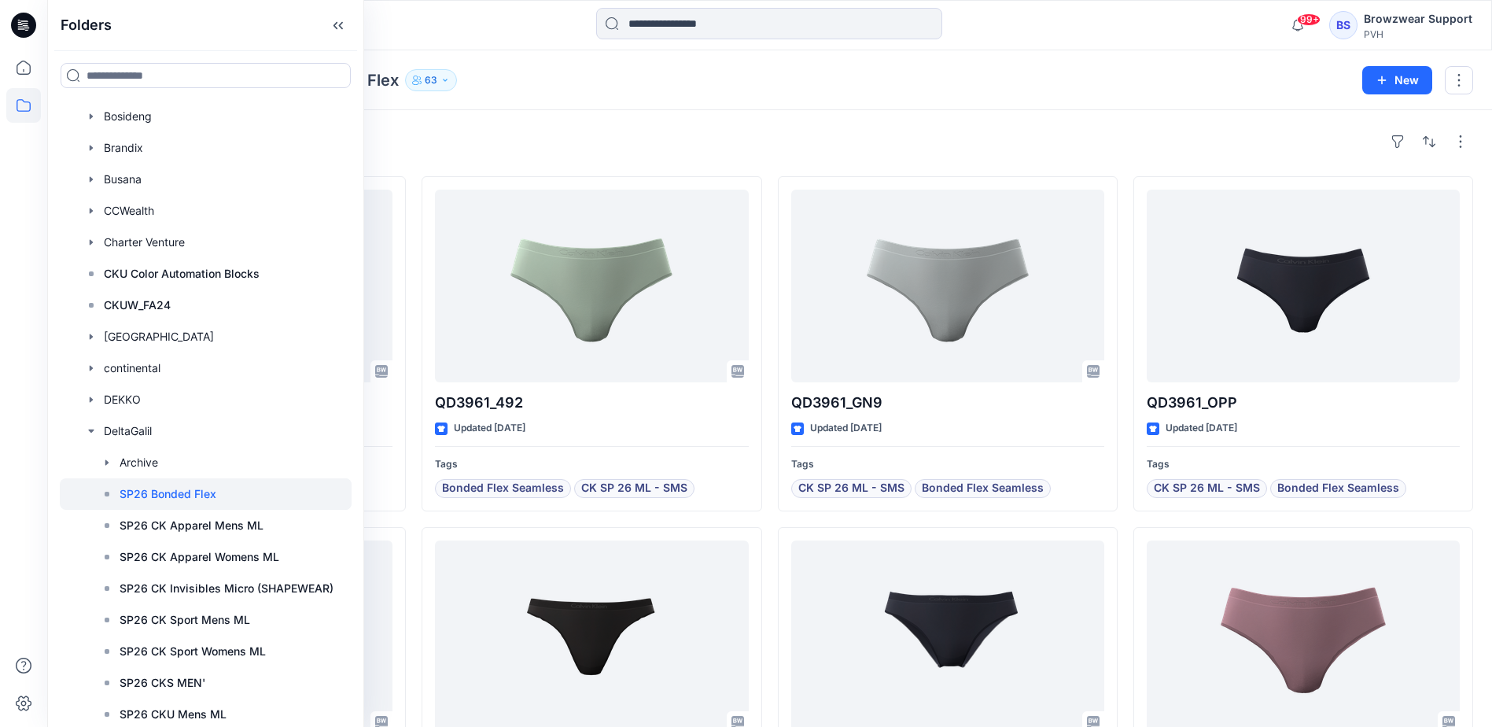
scroll to position [550, 0]
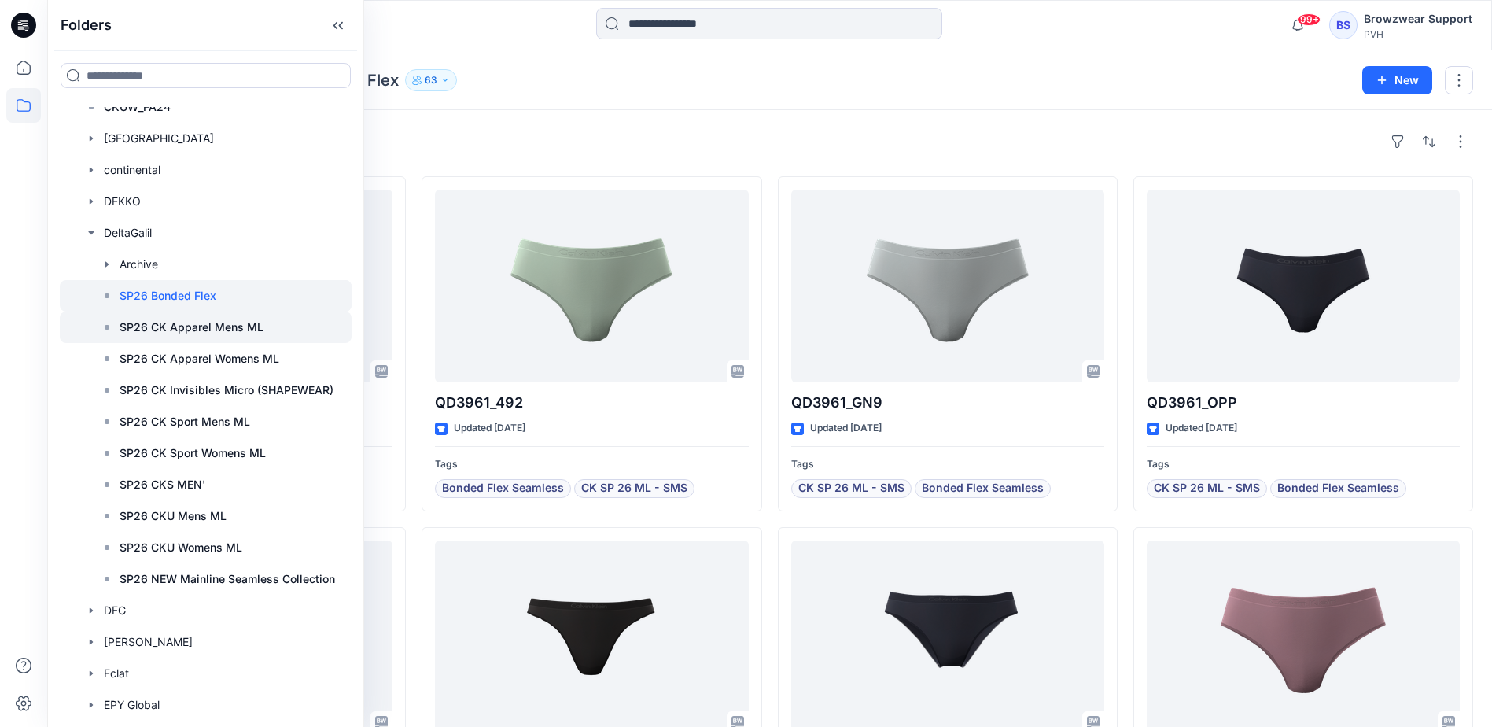
click at [234, 326] on p "SP26 CK Apparel Mens ML" at bounding box center [192, 327] width 144 height 19
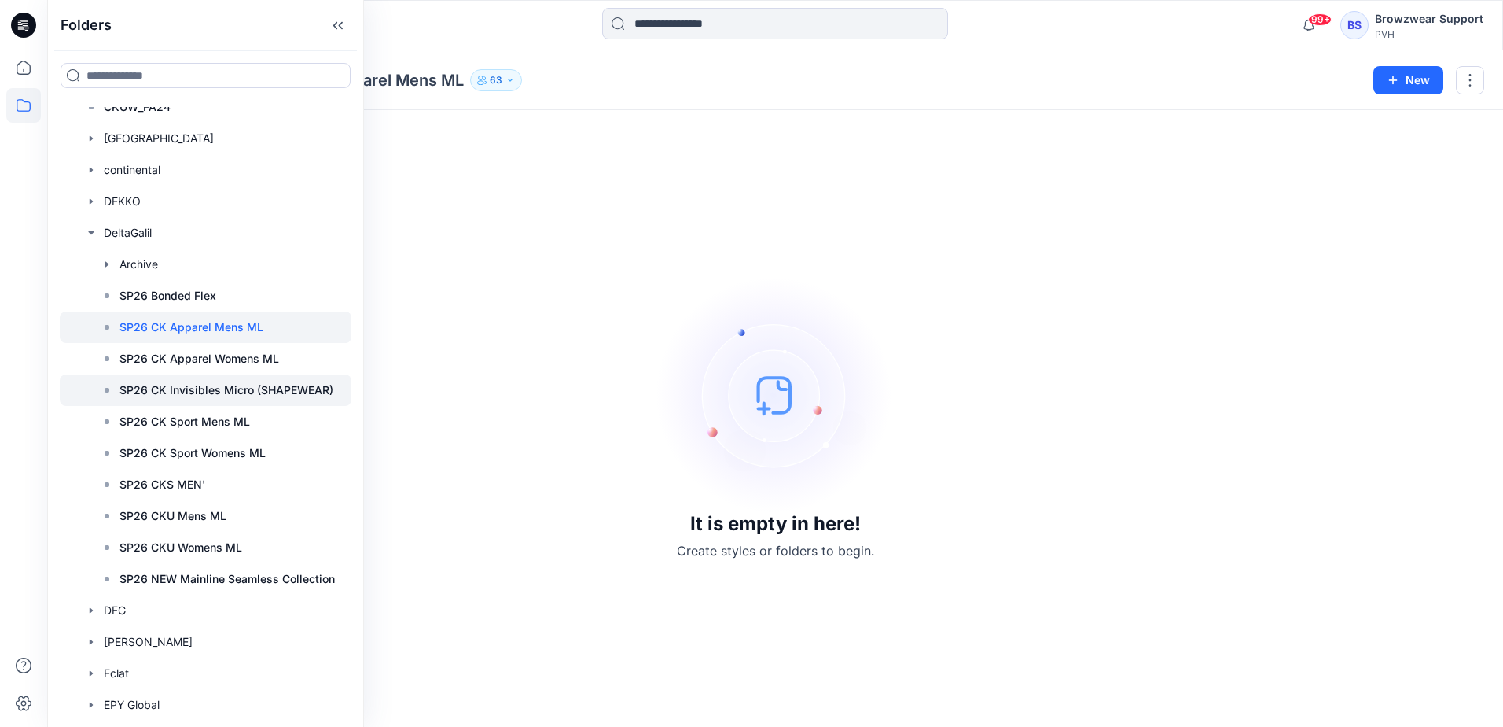
click at [245, 384] on p "SP26 CK Invisibles Micro (SHAPEWEAR)" at bounding box center [227, 390] width 214 height 19
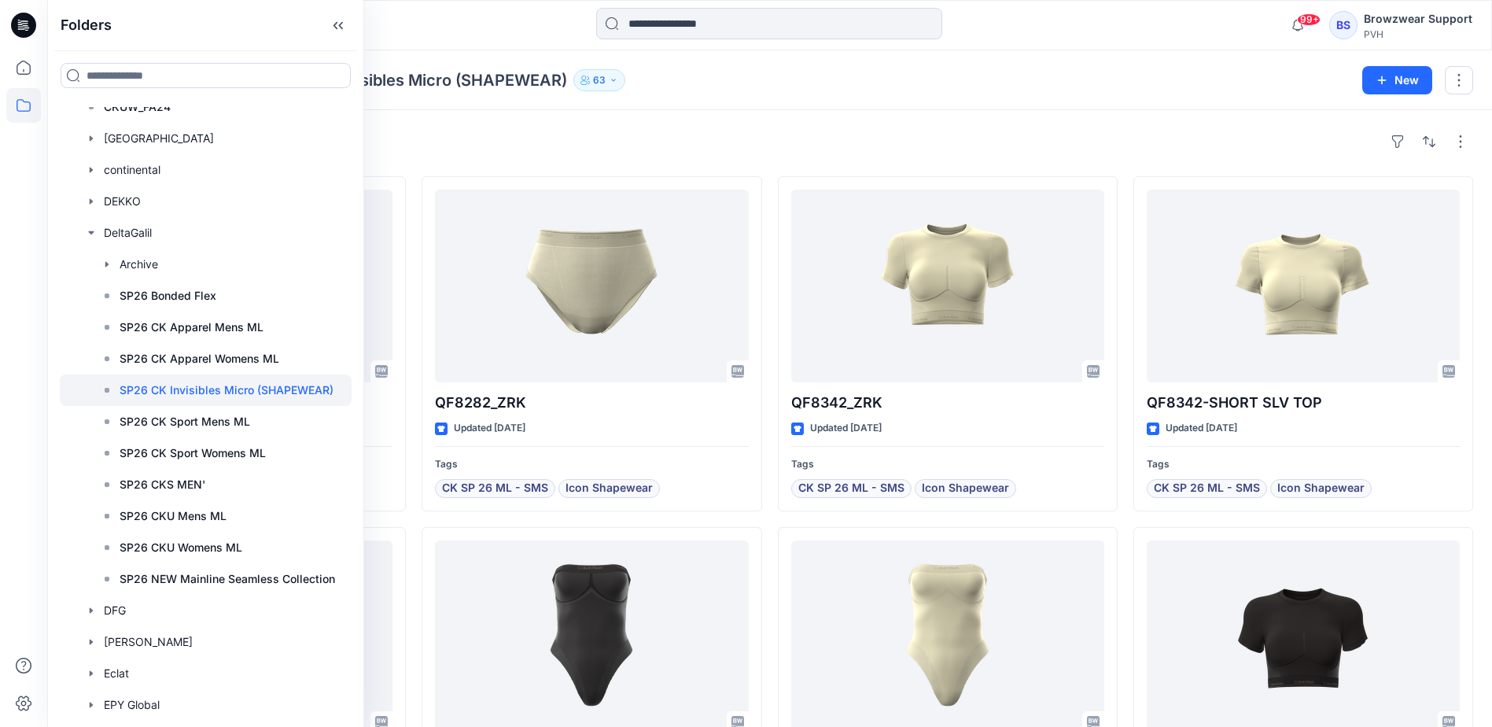
click at [583, 131] on div "Styles" at bounding box center [769, 141] width 1407 height 25
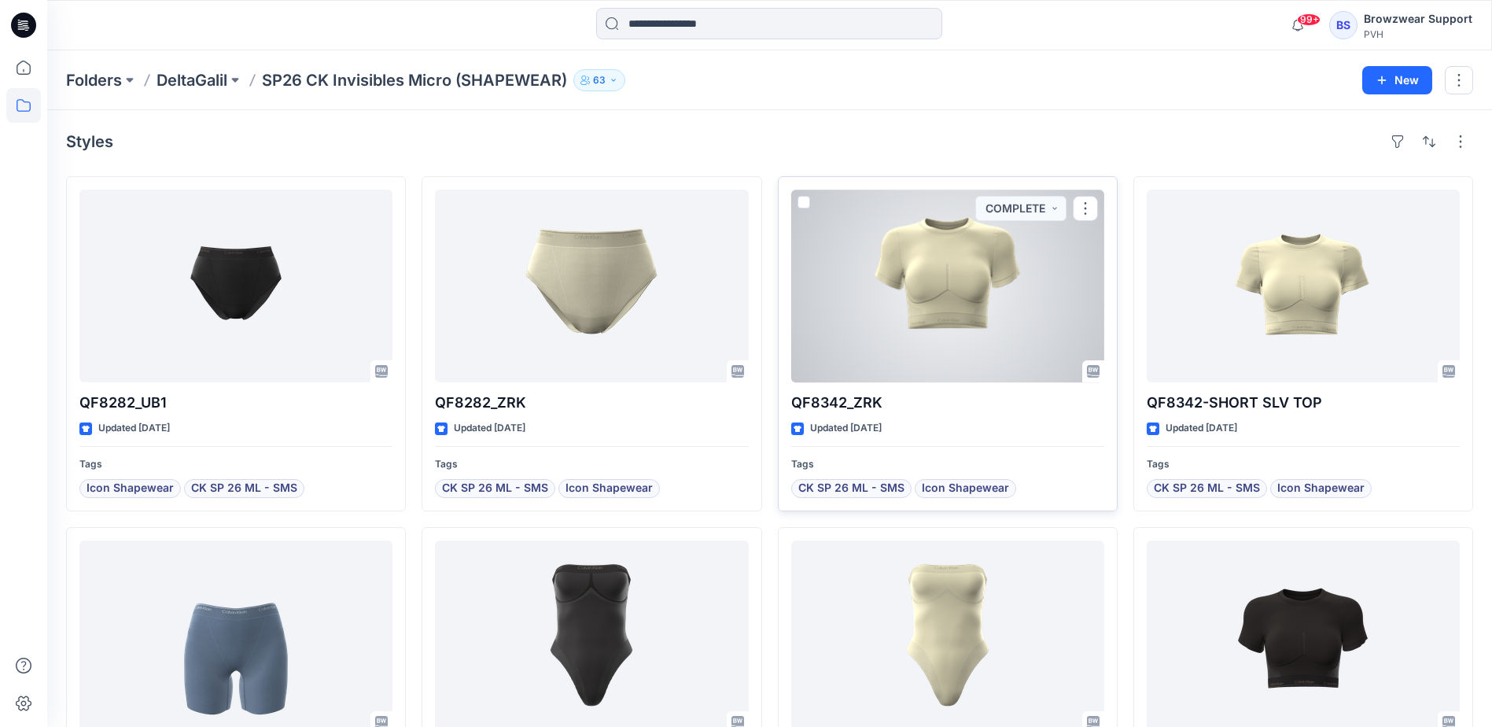
click at [894, 326] on div at bounding box center [947, 285] width 313 height 193
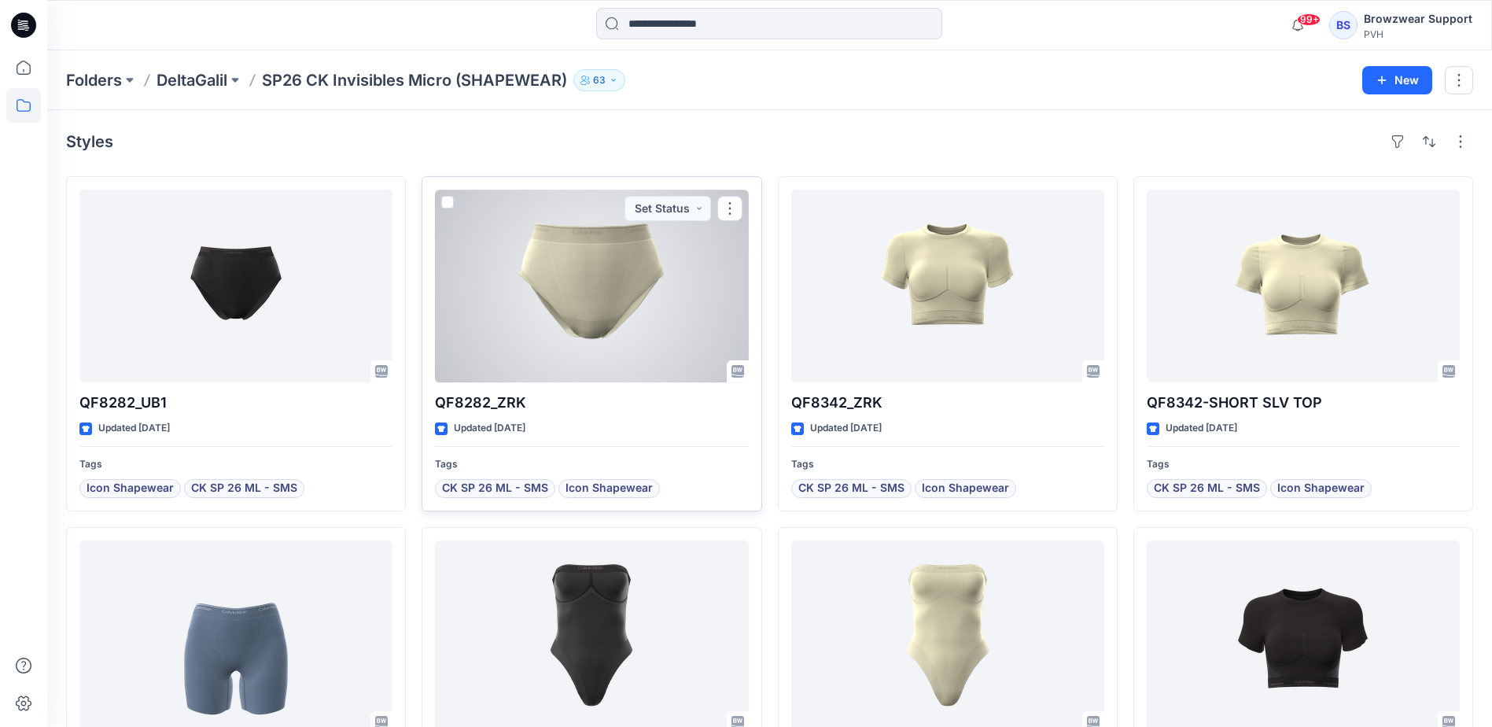
click at [708, 318] on div at bounding box center [591, 285] width 313 height 193
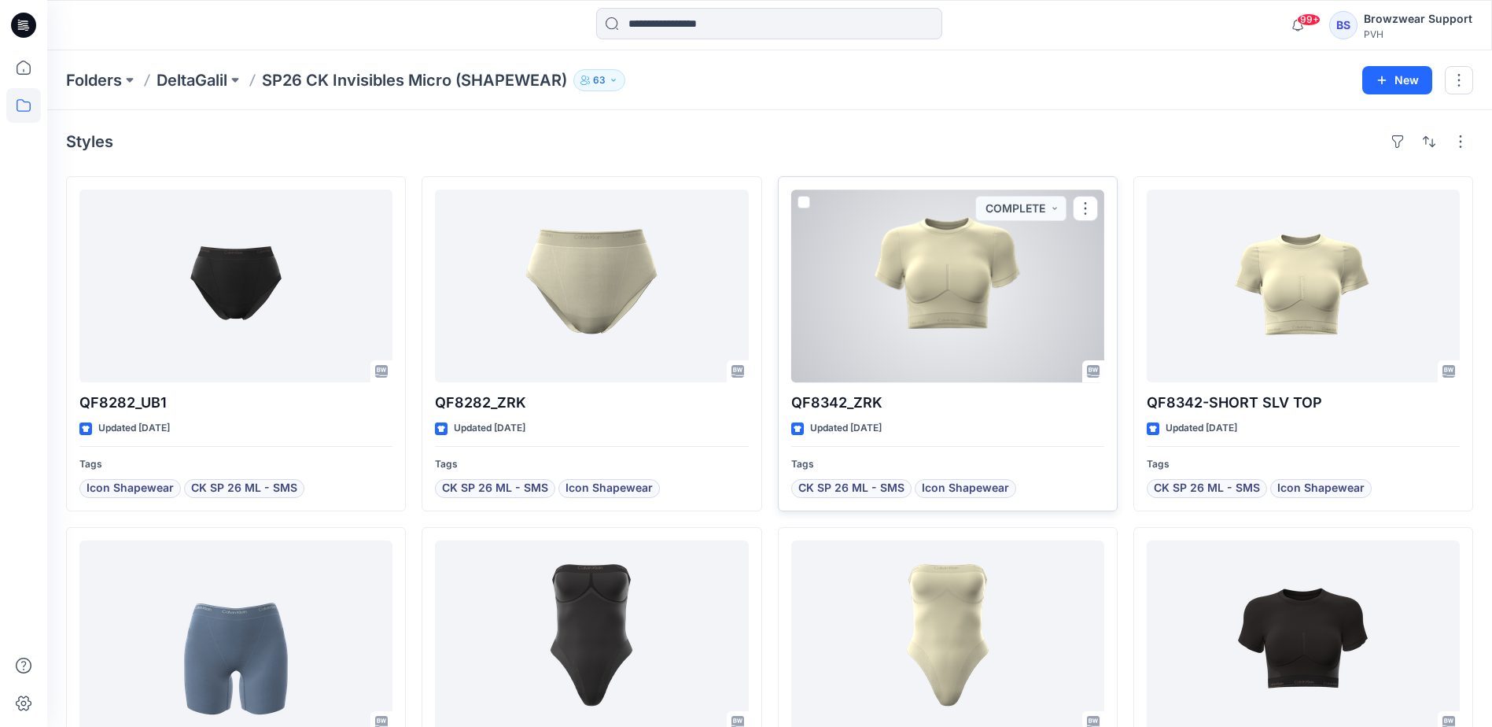
click at [871, 322] on div at bounding box center [947, 285] width 313 height 193
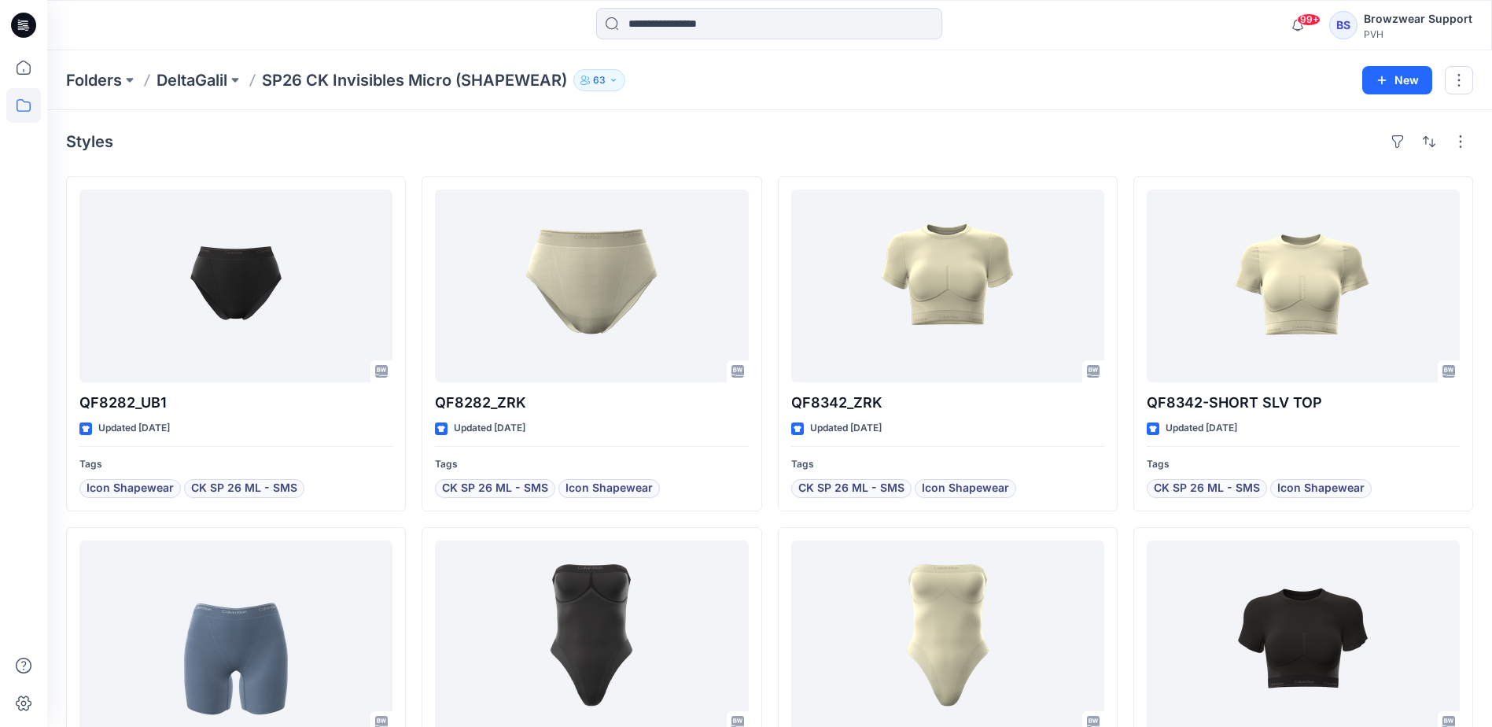
click at [1045, 76] on div "Folders DeltaGalil SP26 CK Invisibles Micro (SHAPEWEAR) 63" at bounding box center [708, 80] width 1284 height 22
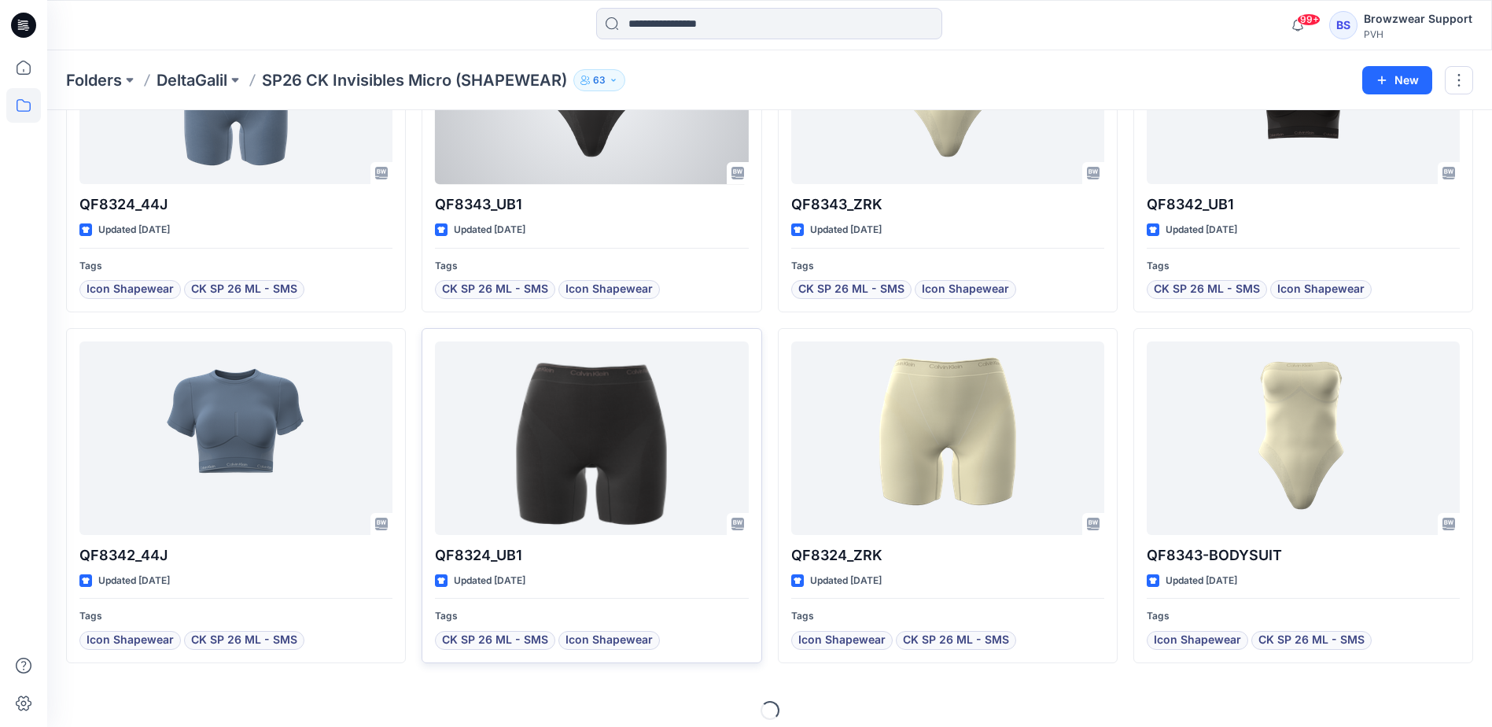
scroll to position [550, 0]
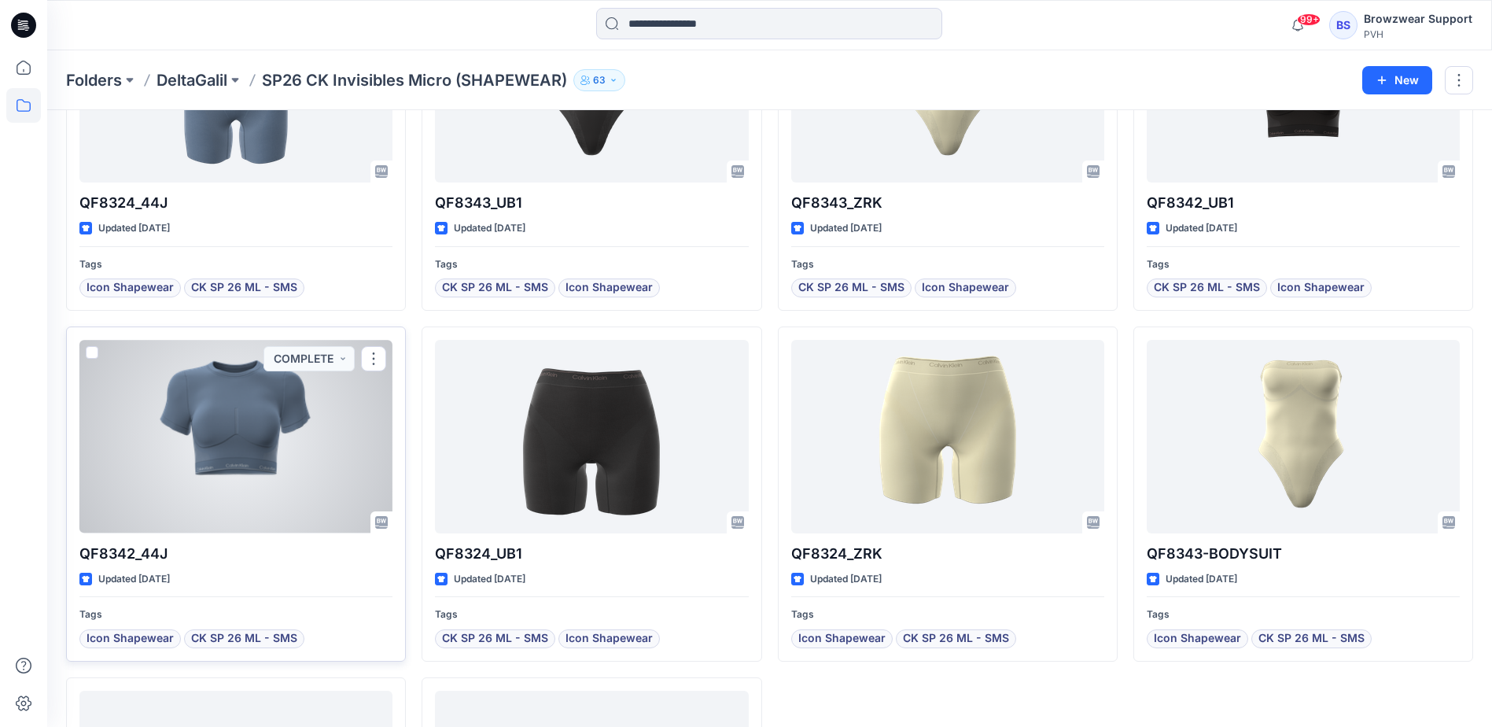
click at [275, 430] on div at bounding box center [235, 436] width 313 height 193
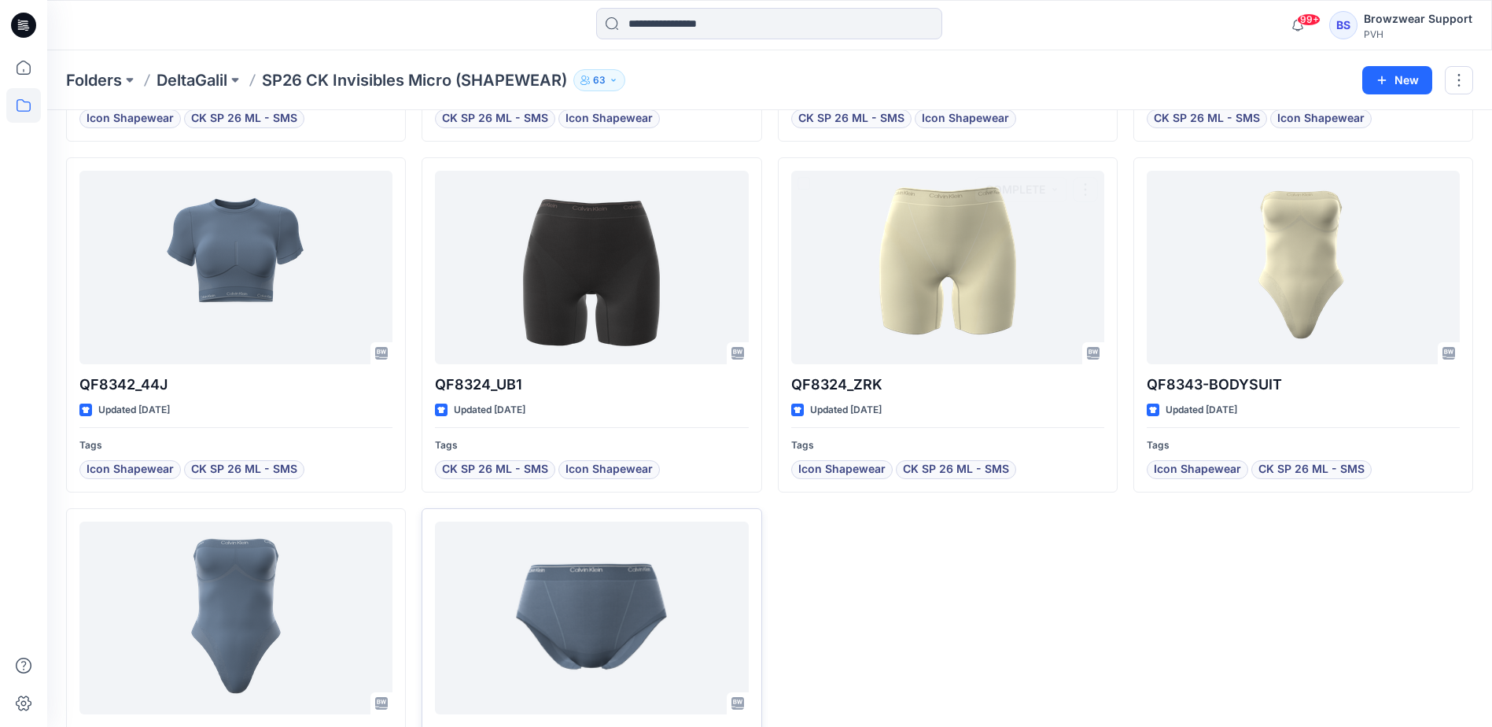
scroll to position [775, 0]
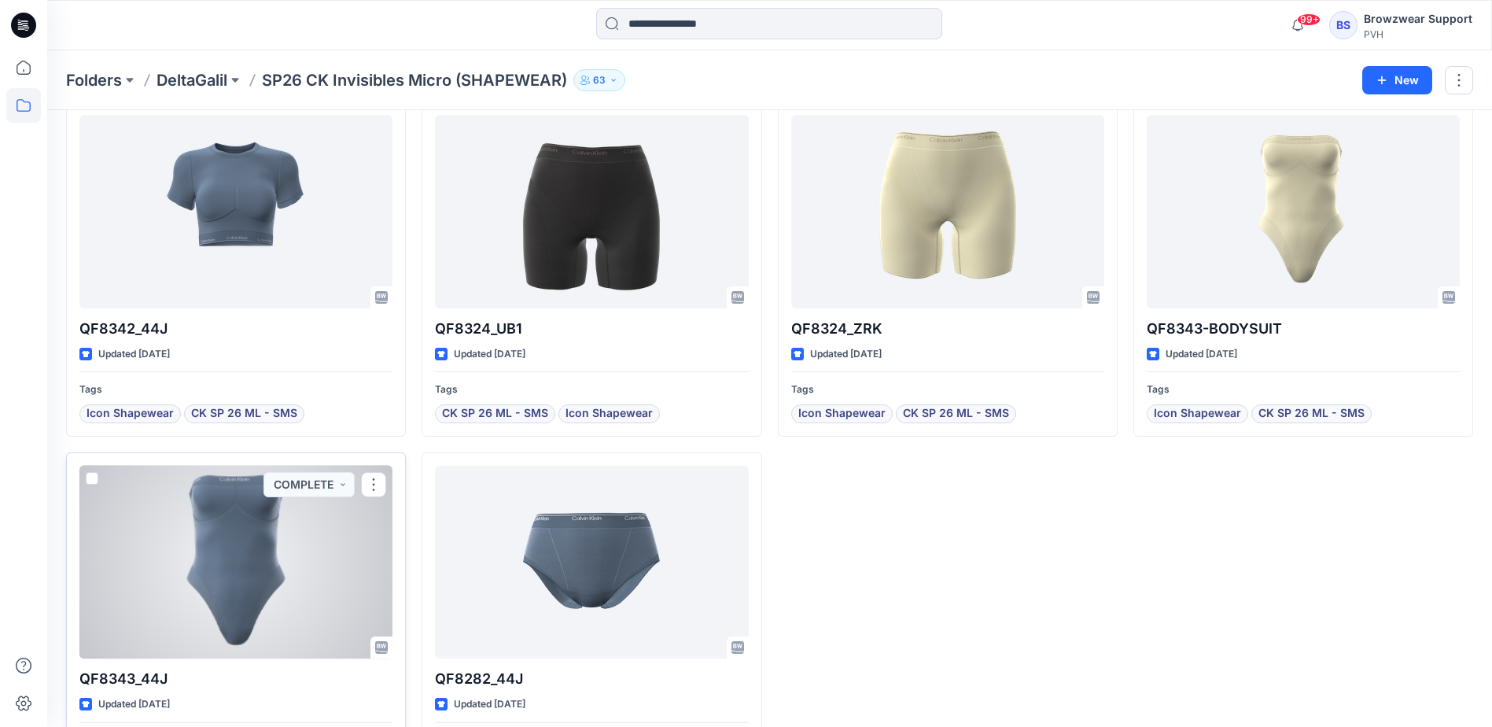
click at [249, 546] on div at bounding box center [235, 561] width 313 height 193
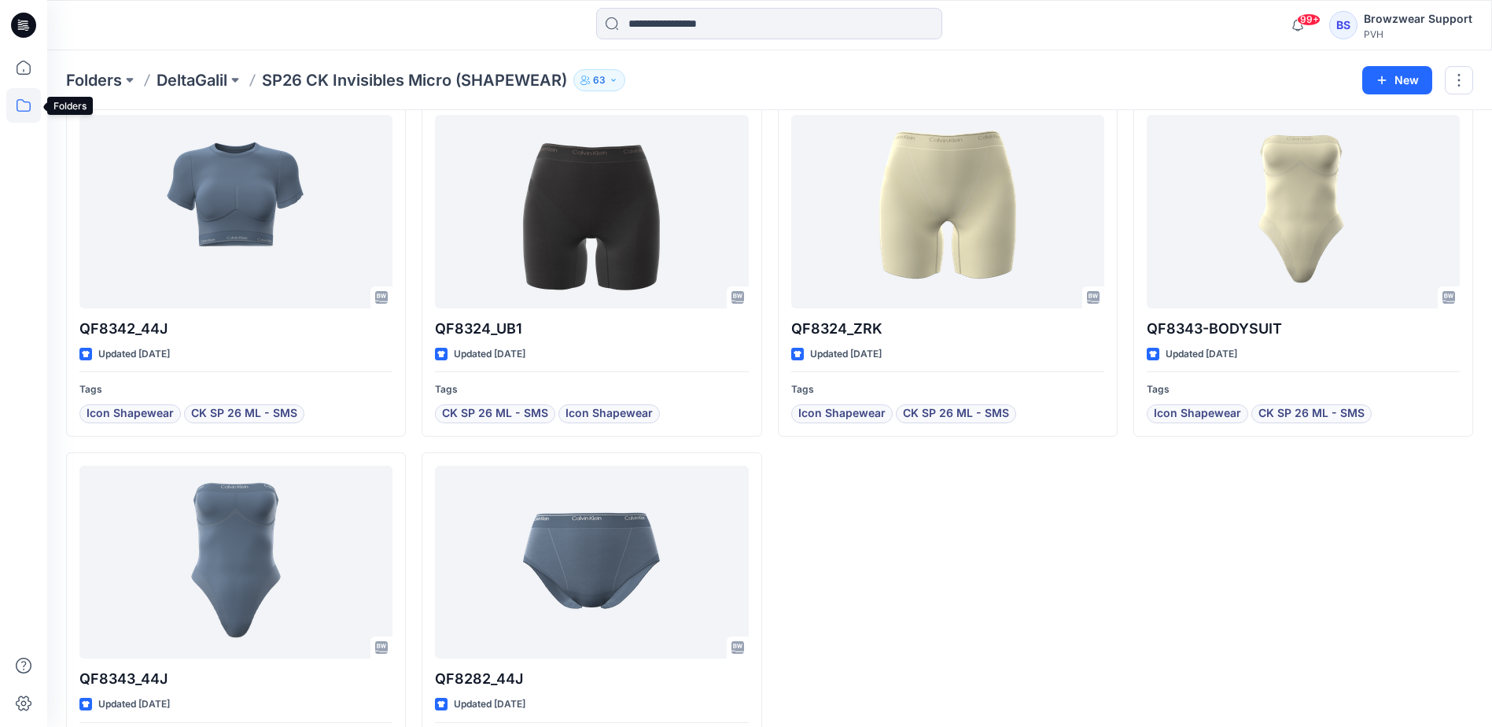
click at [25, 116] on icon at bounding box center [23, 105] width 35 height 35
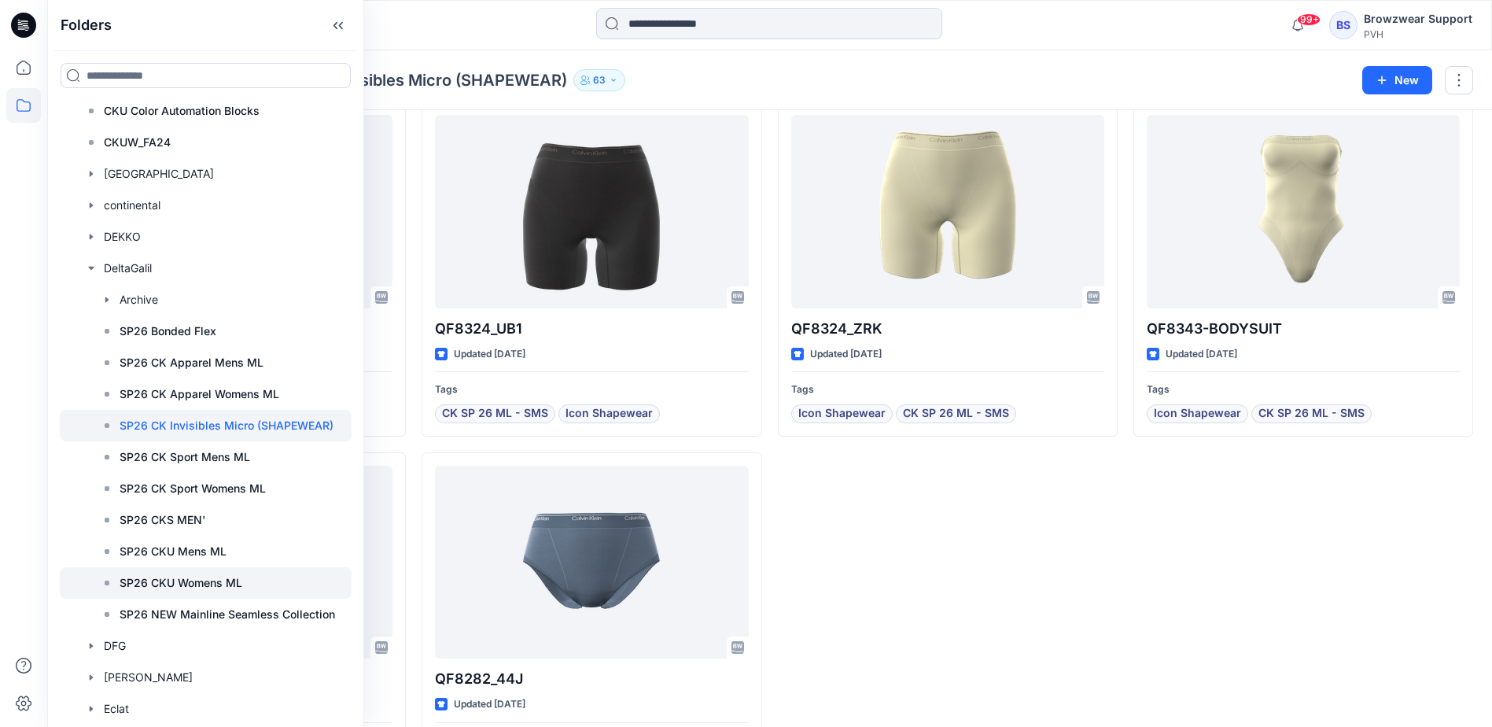
scroll to position [629, 0]
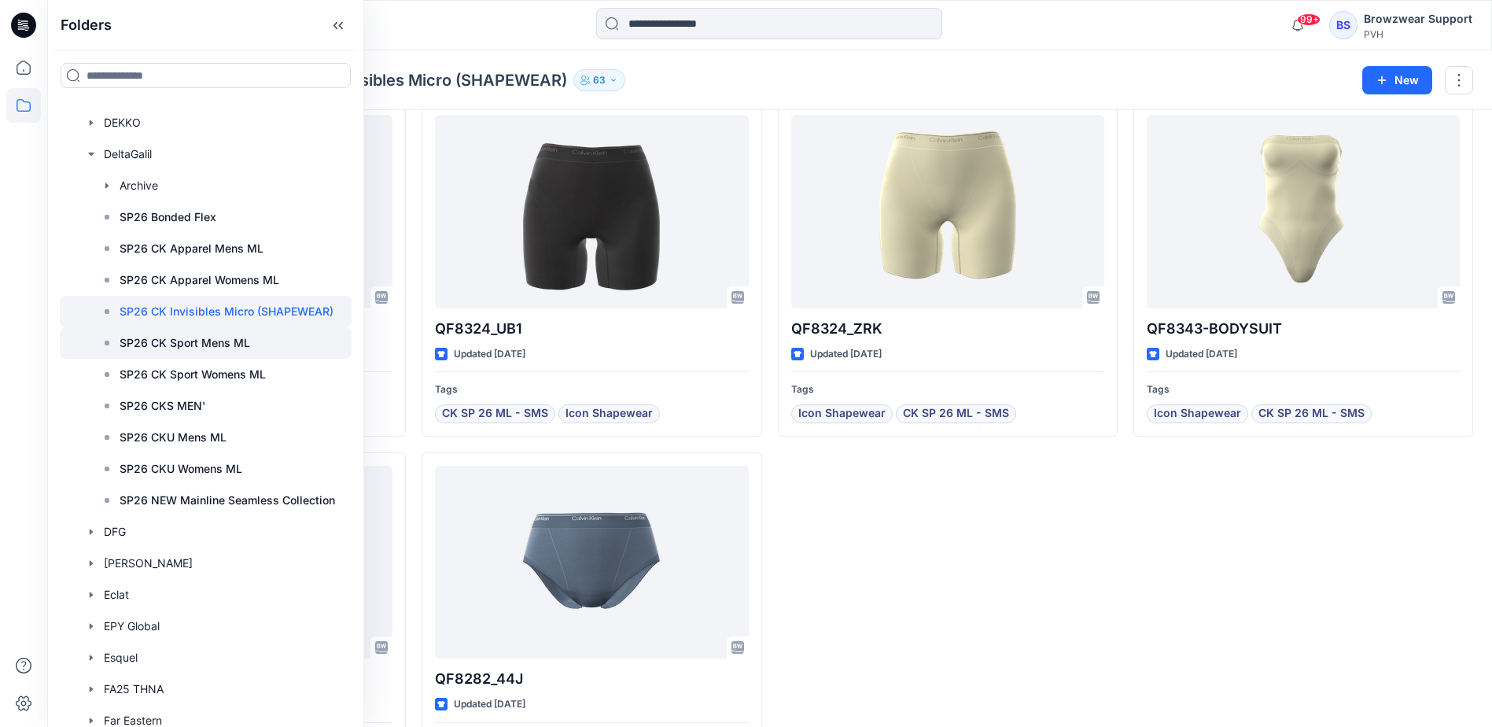
click at [220, 346] on p "SP26 CK Sport Mens ML" at bounding box center [185, 342] width 131 height 19
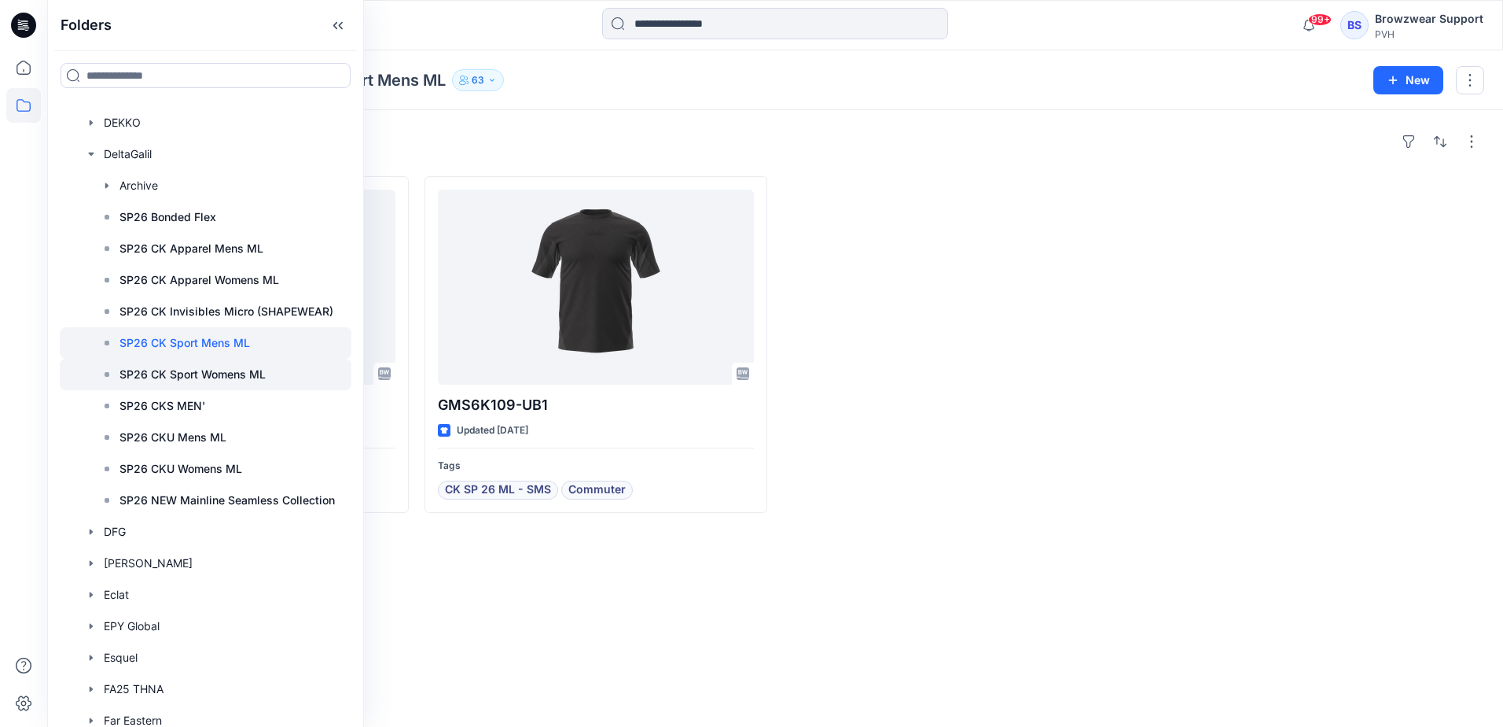
click at [215, 370] on p "SP26 CK Sport Womens ML" at bounding box center [193, 374] width 146 height 19
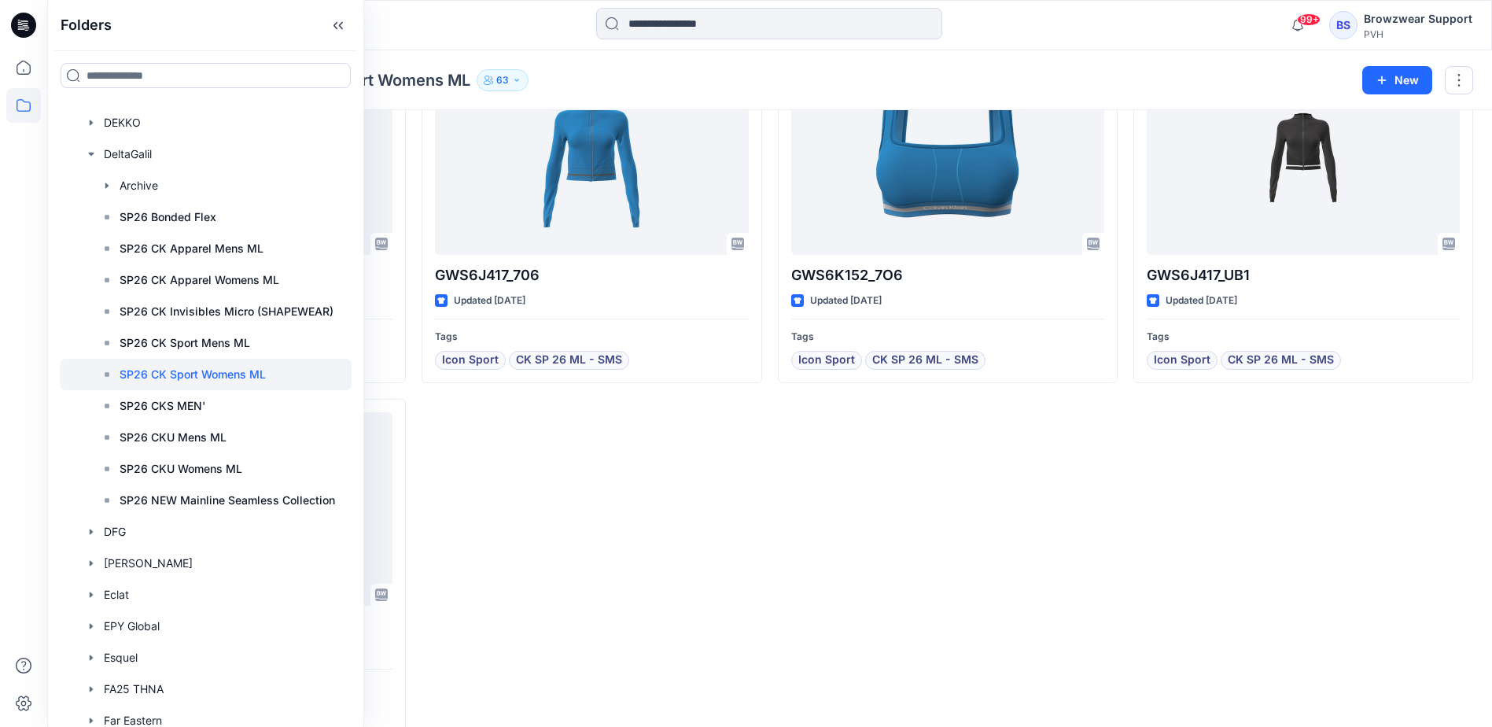
scroll to position [504, 0]
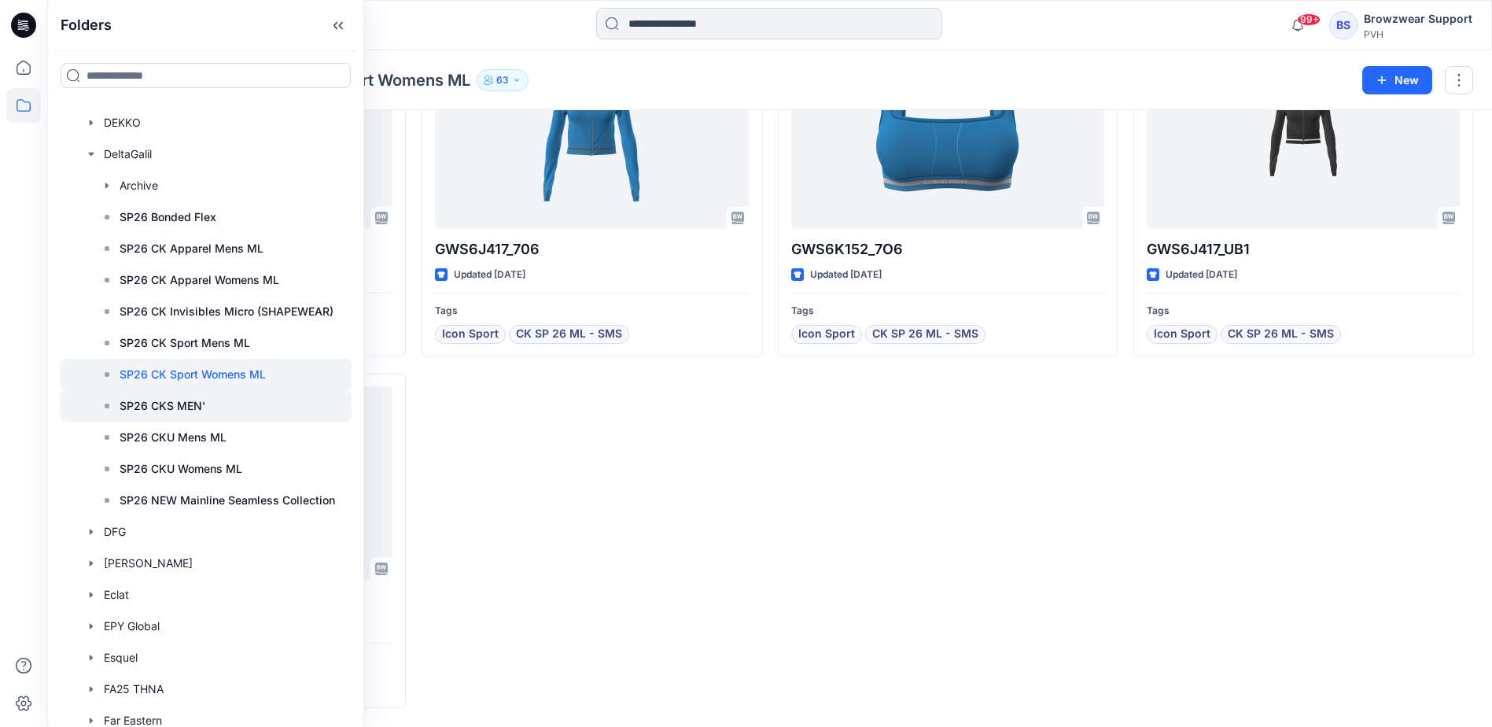
click at [201, 406] on p "SP26 CKS MEN'" at bounding box center [163, 405] width 86 height 19
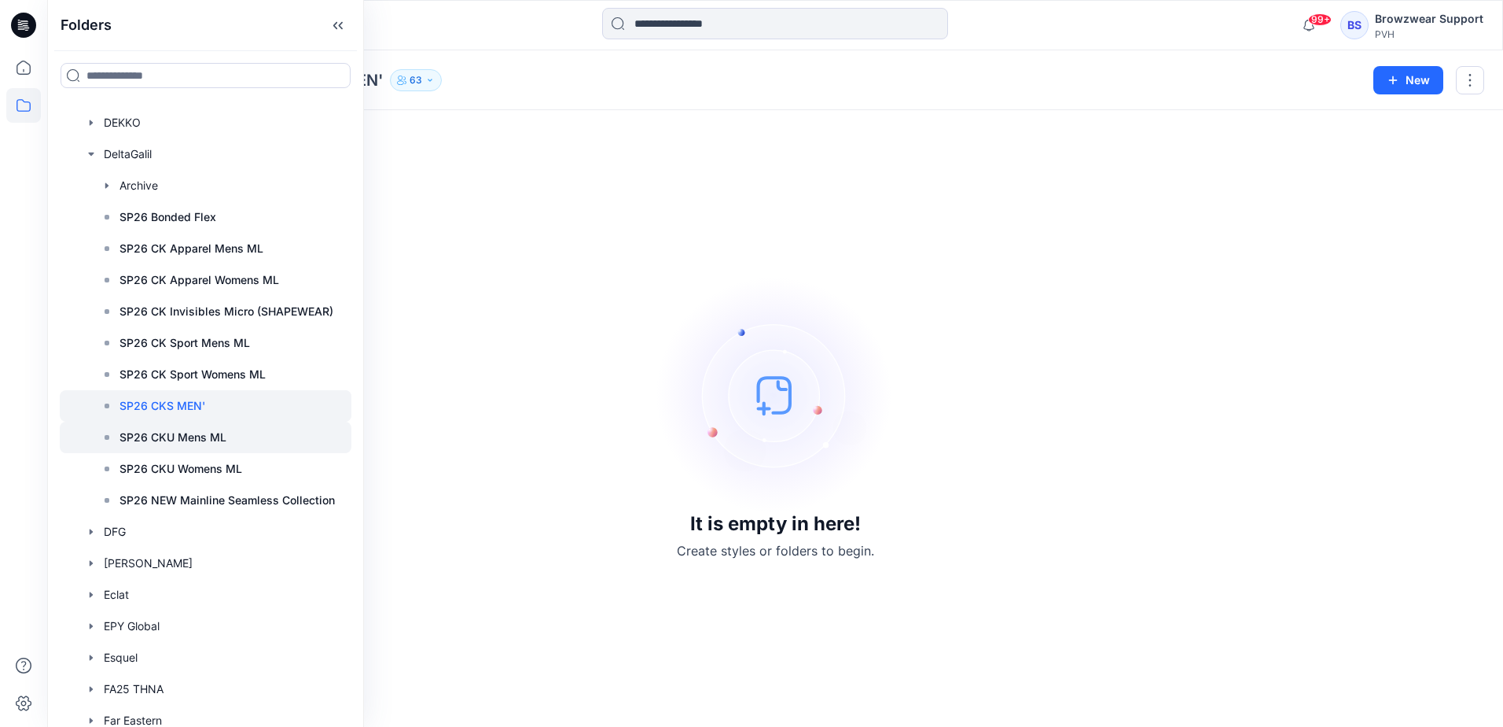
click at [195, 440] on p "SP26 CKU Mens ML" at bounding box center [173, 437] width 107 height 19
click at [201, 465] on p "SP26 CKU Womens ML" at bounding box center [181, 468] width 123 height 19
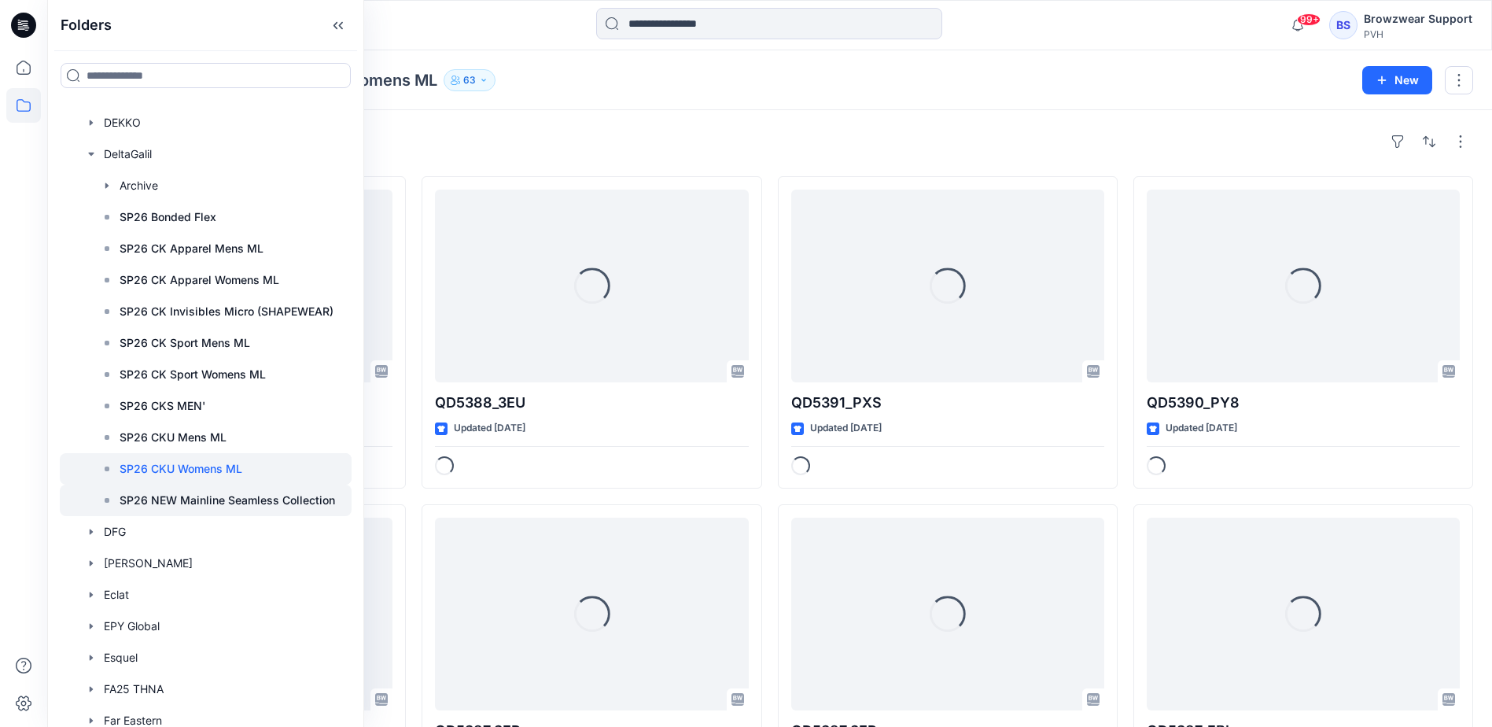
click at [215, 506] on p "SP26 NEW Mainline Seamless Collection" at bounding box center [227, 500] width 215 height 19
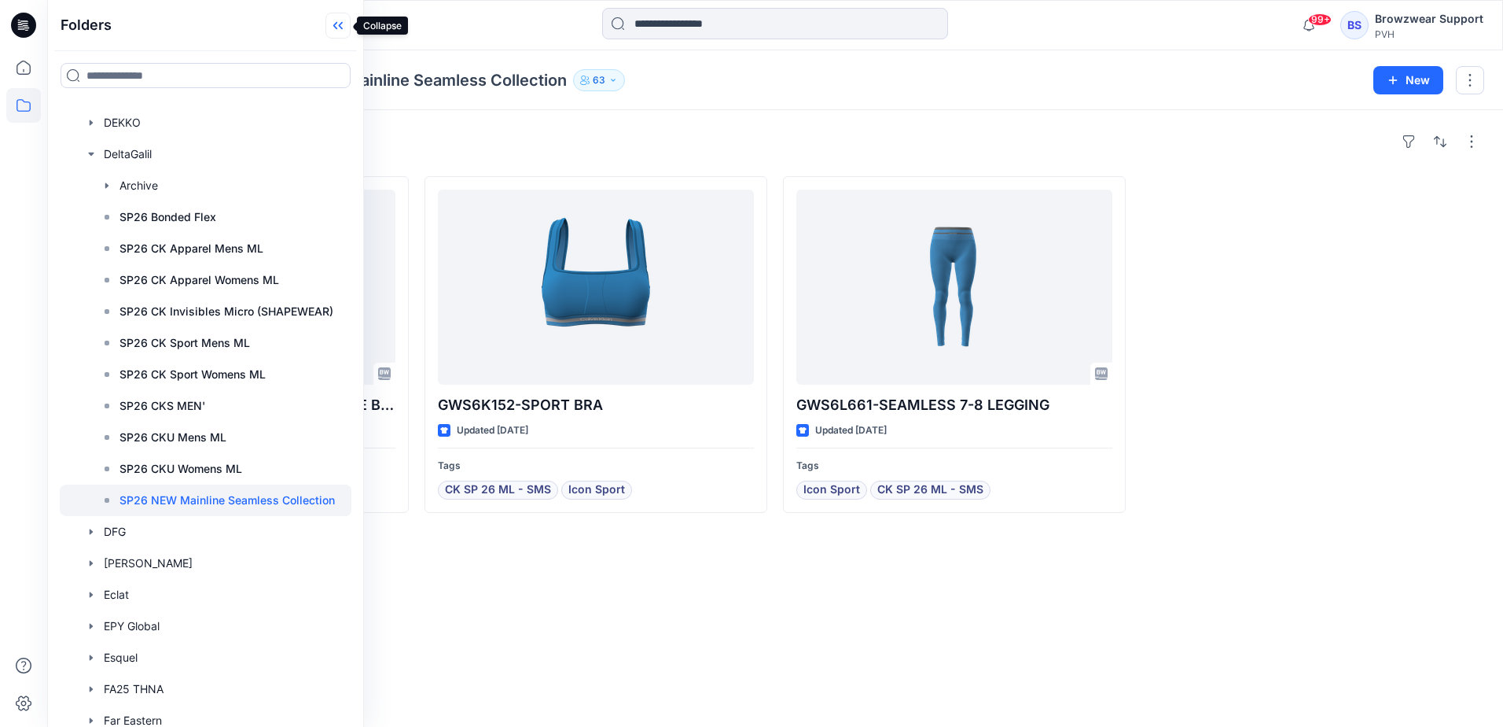
click at [339, 28] on icon at bounding box center [338, 26] width 25 height 26
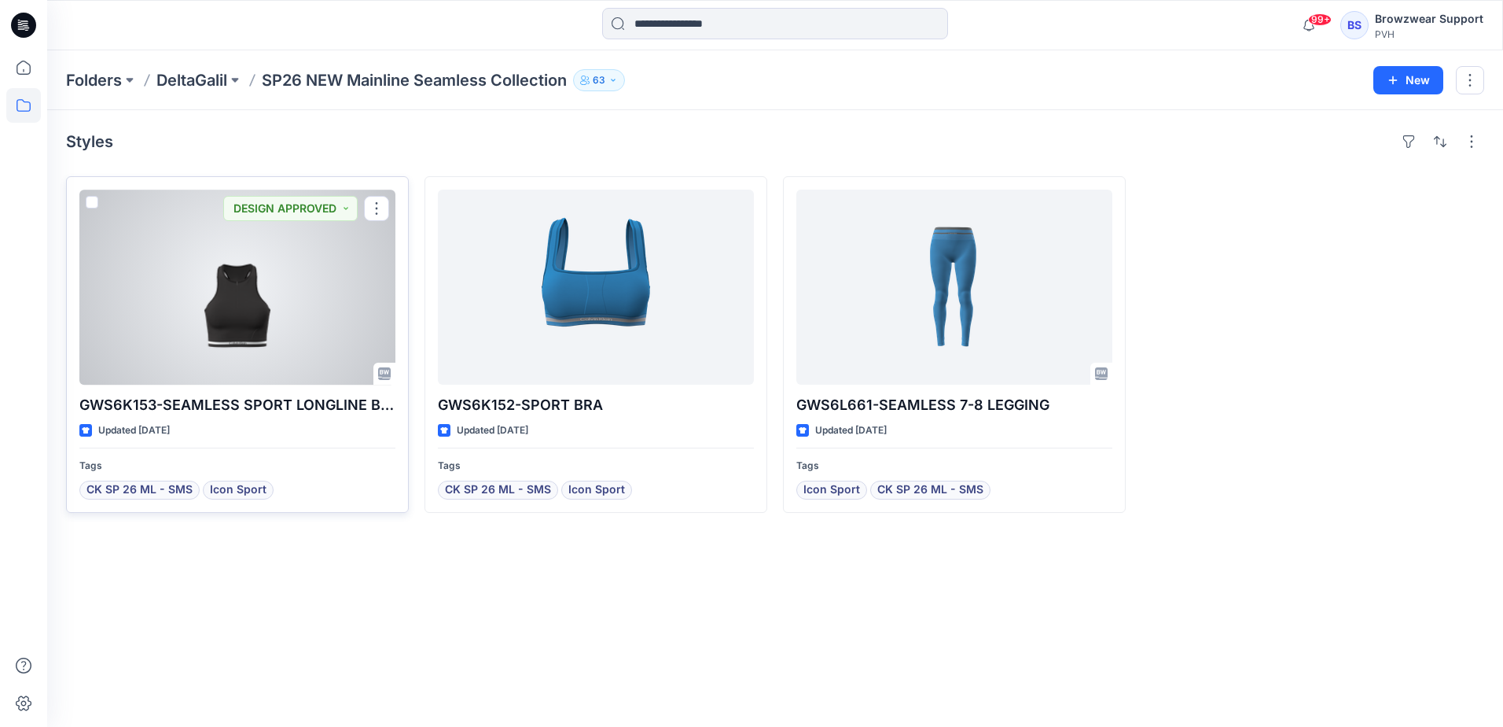
click at [279, 324] on div at bounding box center [237, 286] width 316 height 195
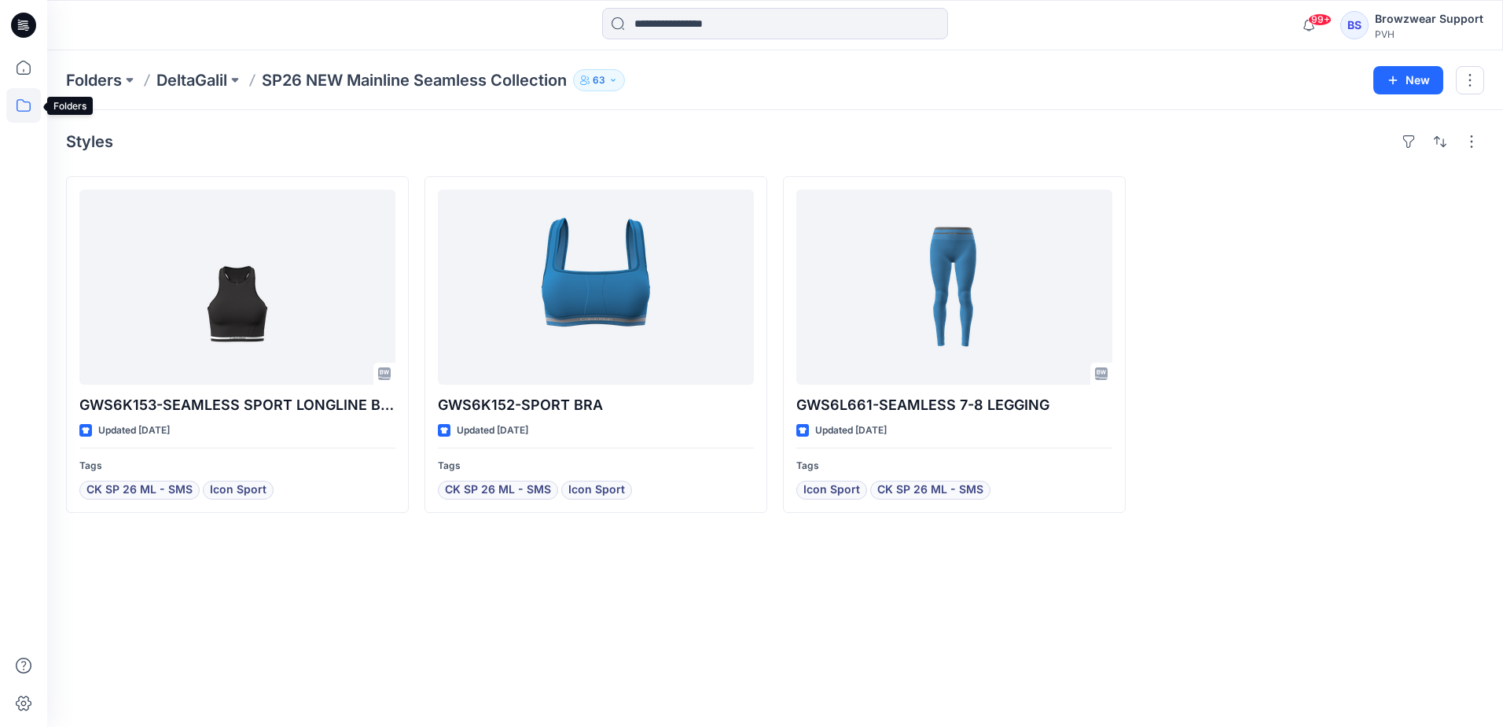
click at [27, 109] on icon at bounding box center [23, 105] width 35 height 35
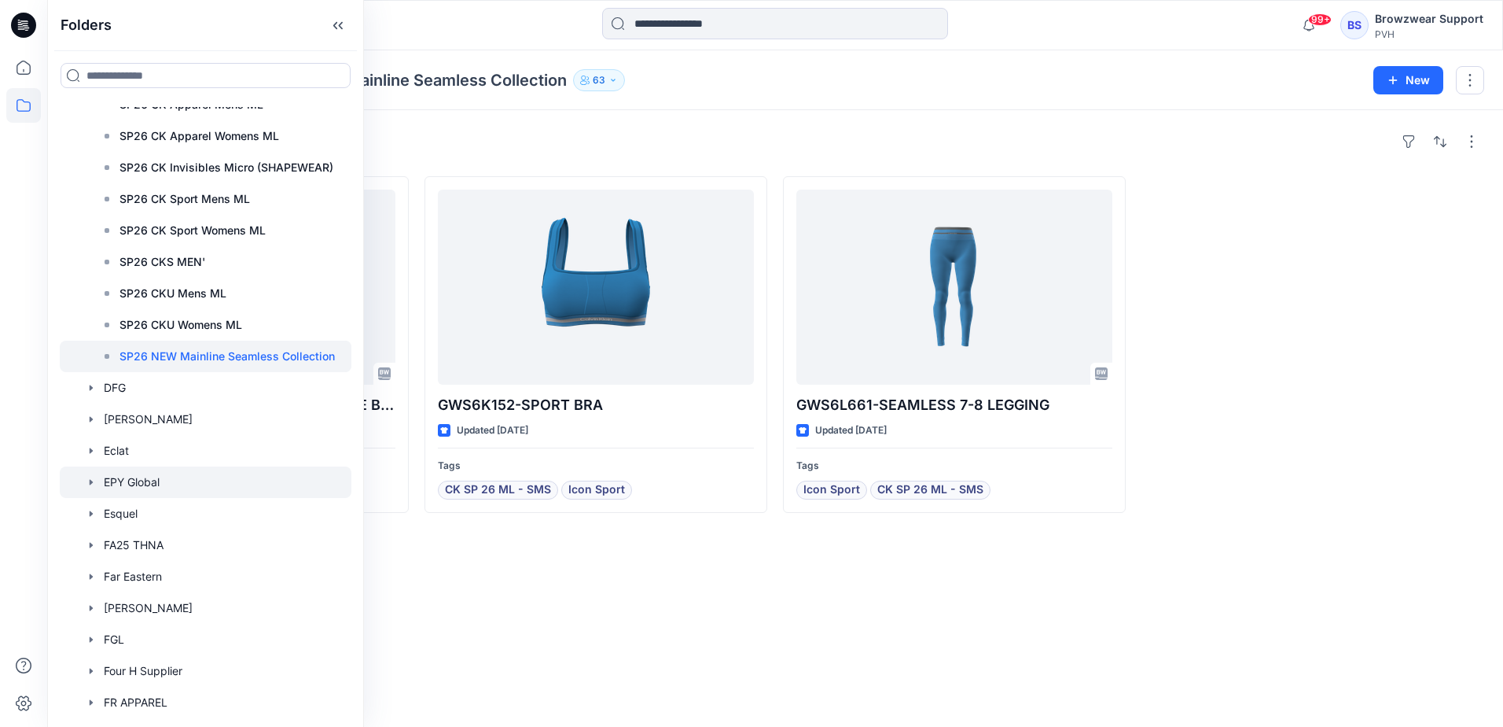
scroll to position [786, 0]
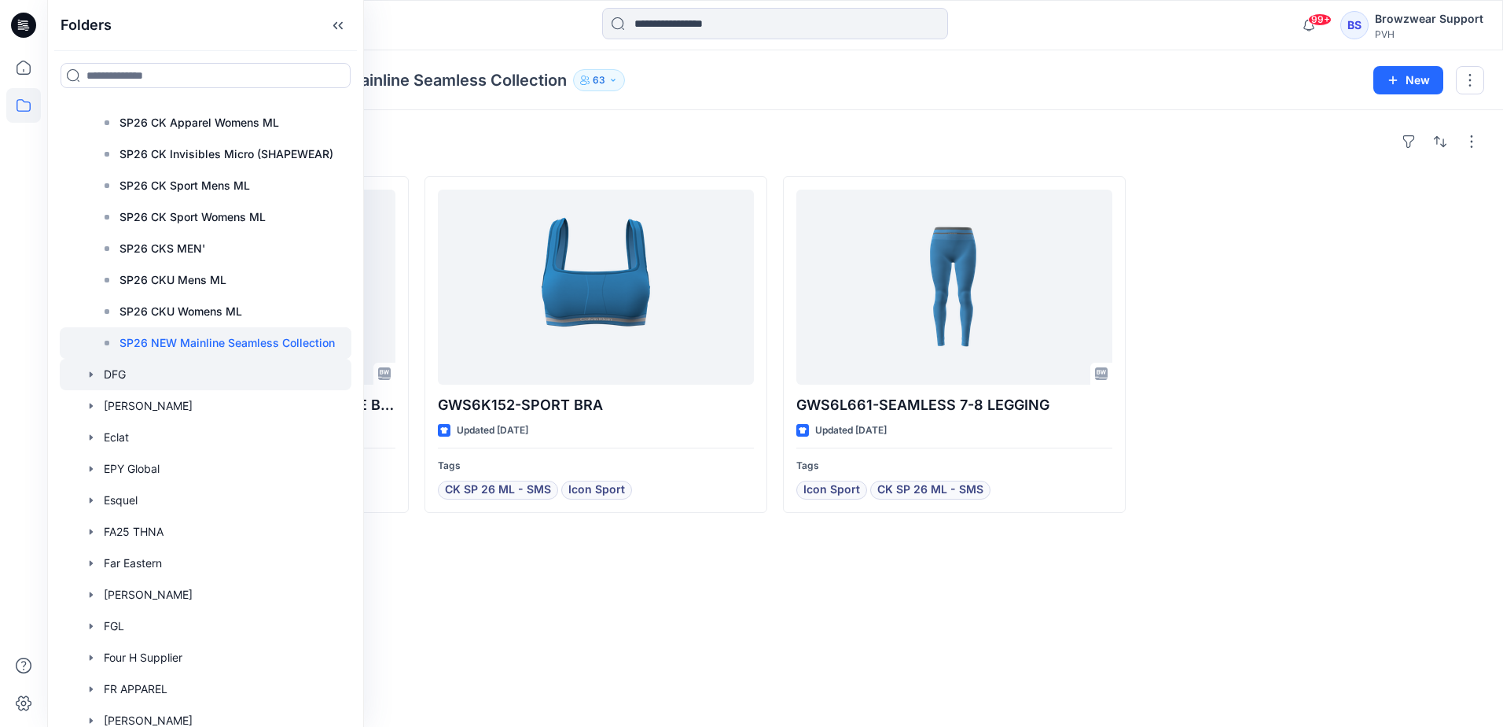
click at [90, 374] on icon "button" at bounding box center [91, 374] width 3 height 6
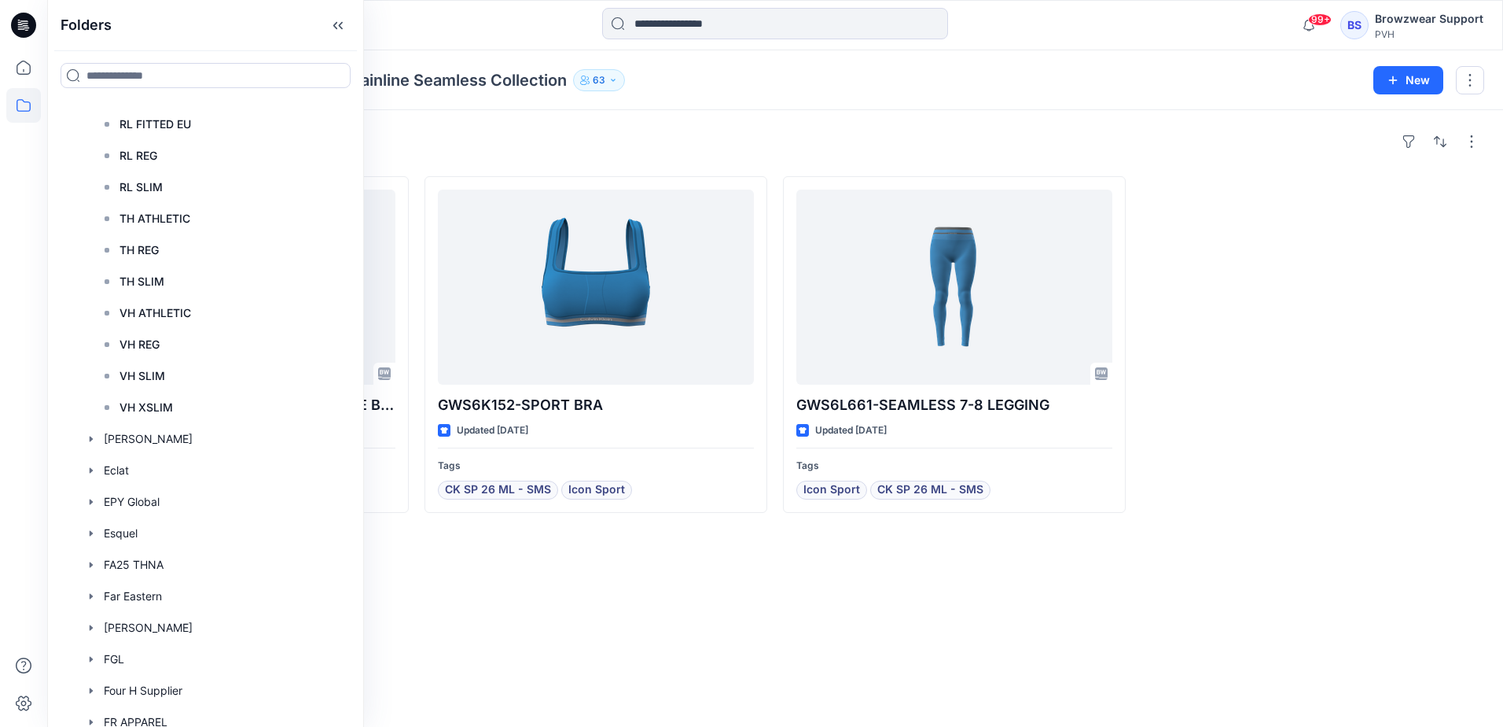
scroll to position [1730, 0]
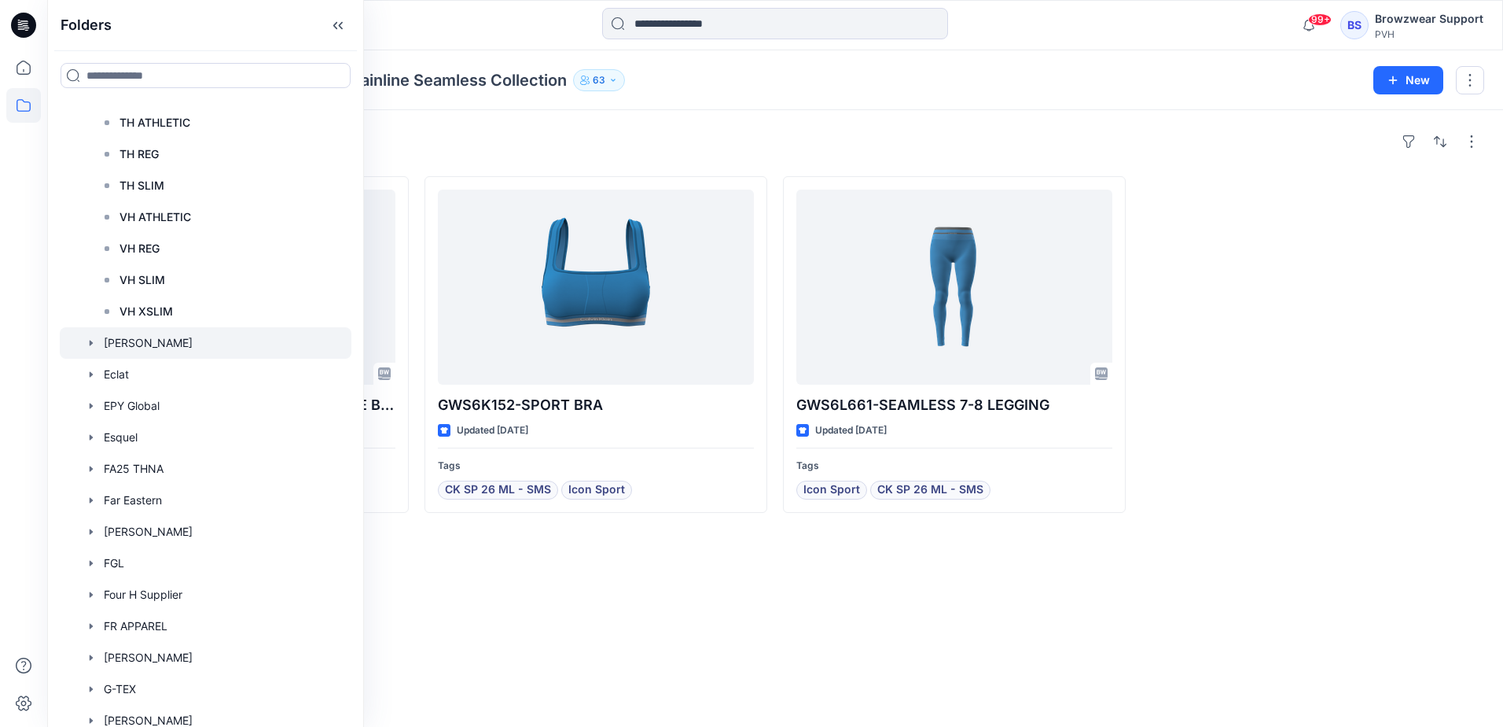
click at [90, 340] on icon "button" at bounding box center [91, 343] width 3 height 6
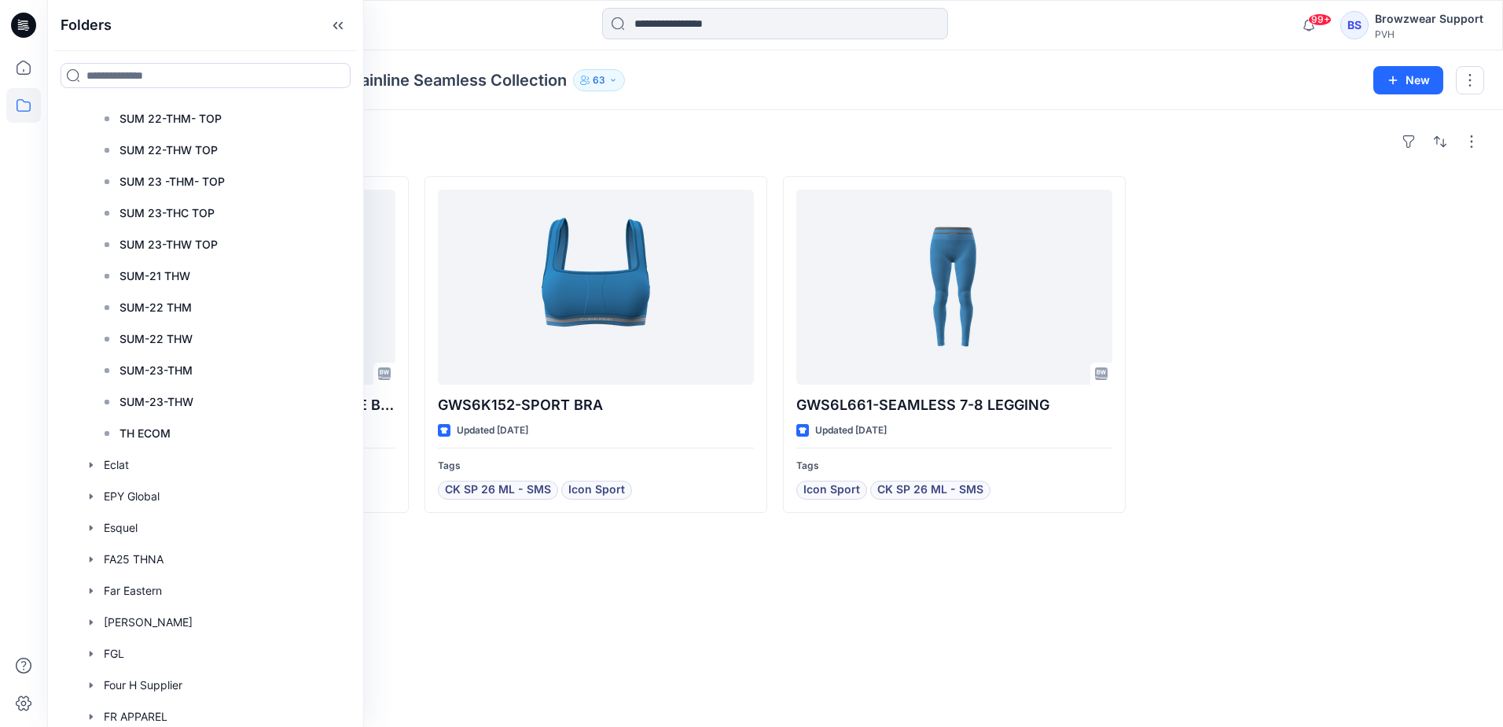
scroll to position [3145, 0]
click at [94, 403] on icon "button" at bounding box center [91, 405] width 13 height 13
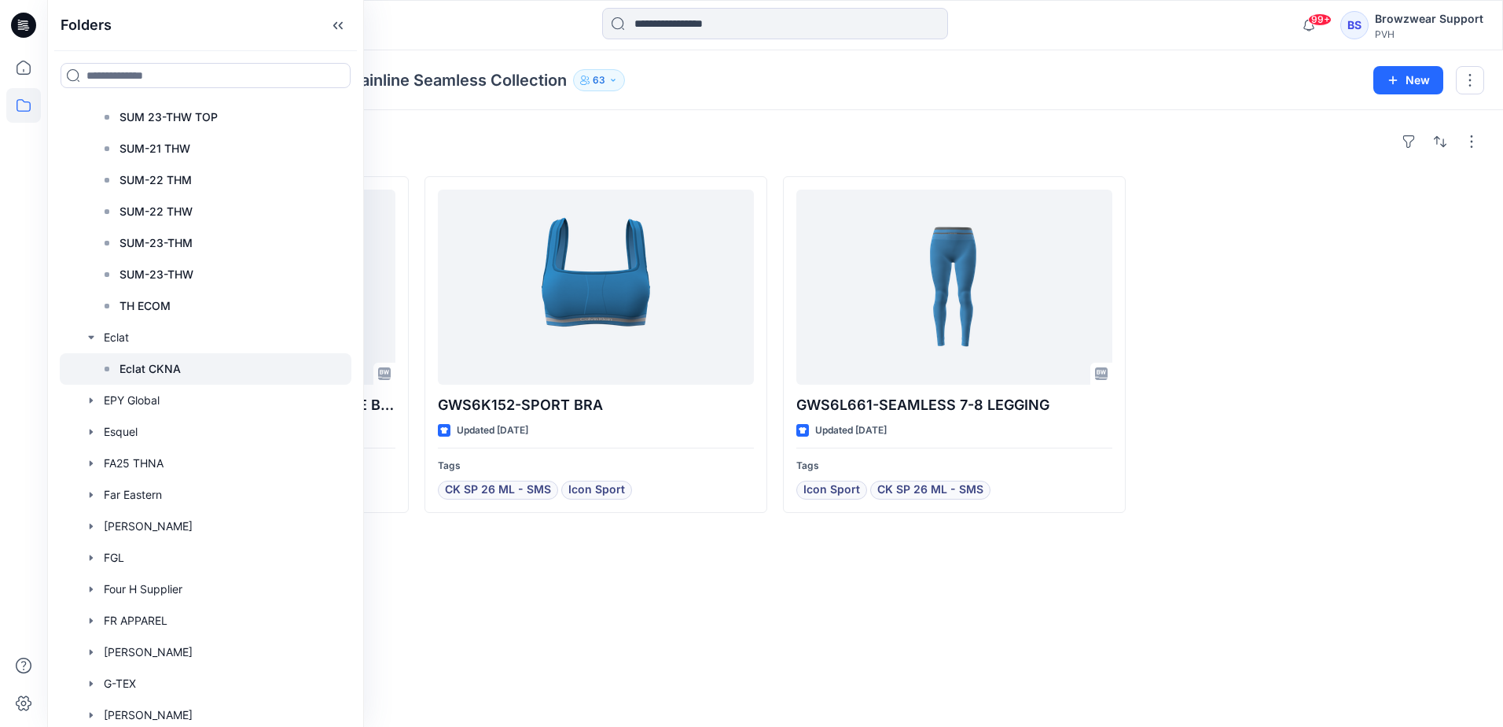
scroll to position [3224, 0]
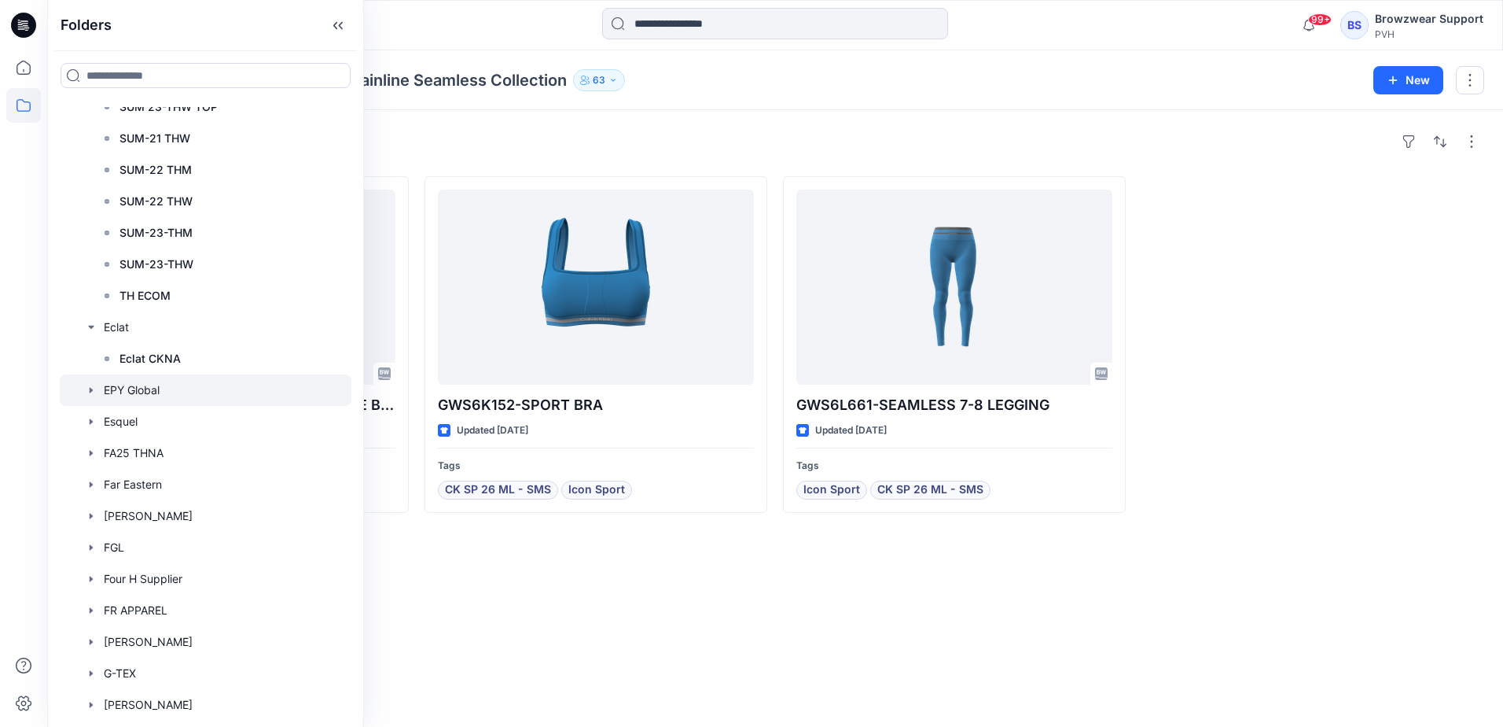
click at [94, 390] on icon "button" at bounding box center [91, 390] width 13 height 13
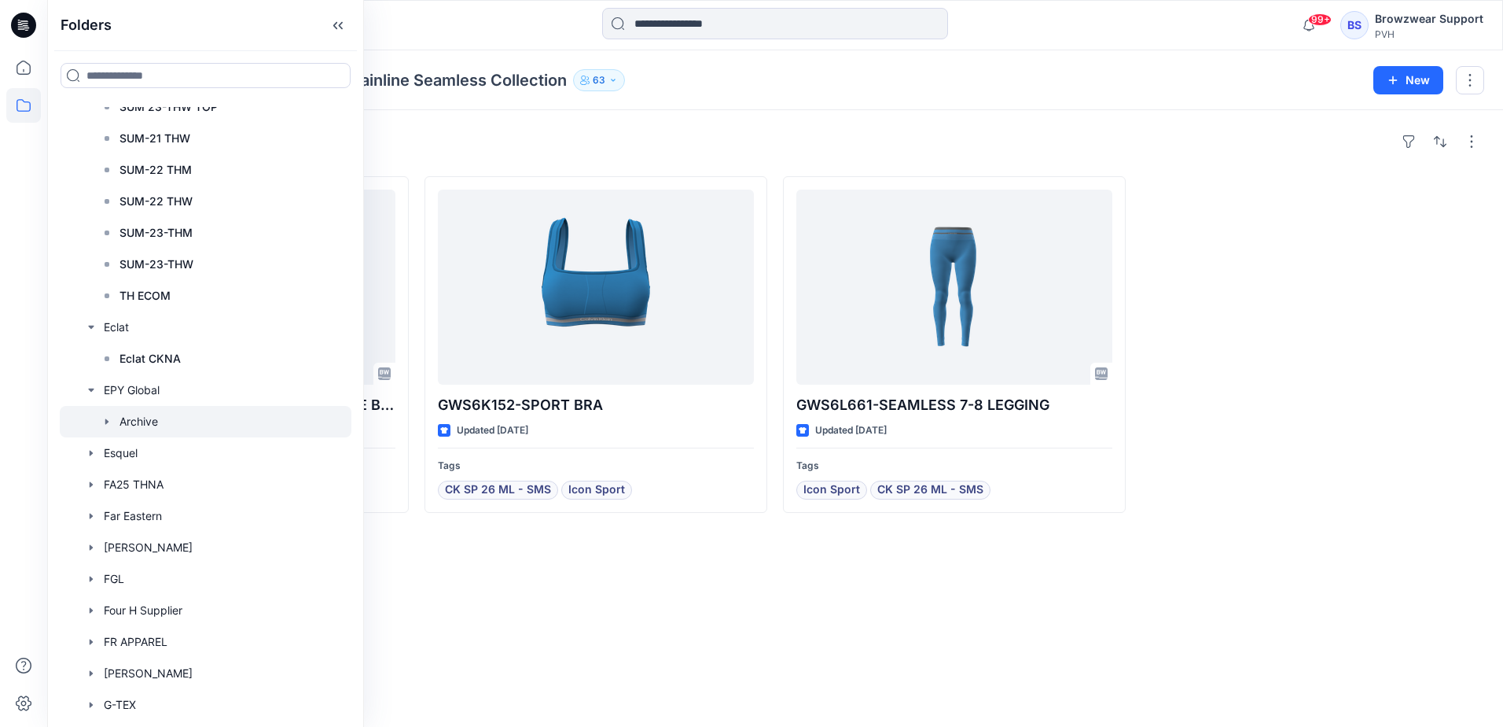
click at [106, 419] on icon "button" at bounding box center [106, 421] width 3 height 6
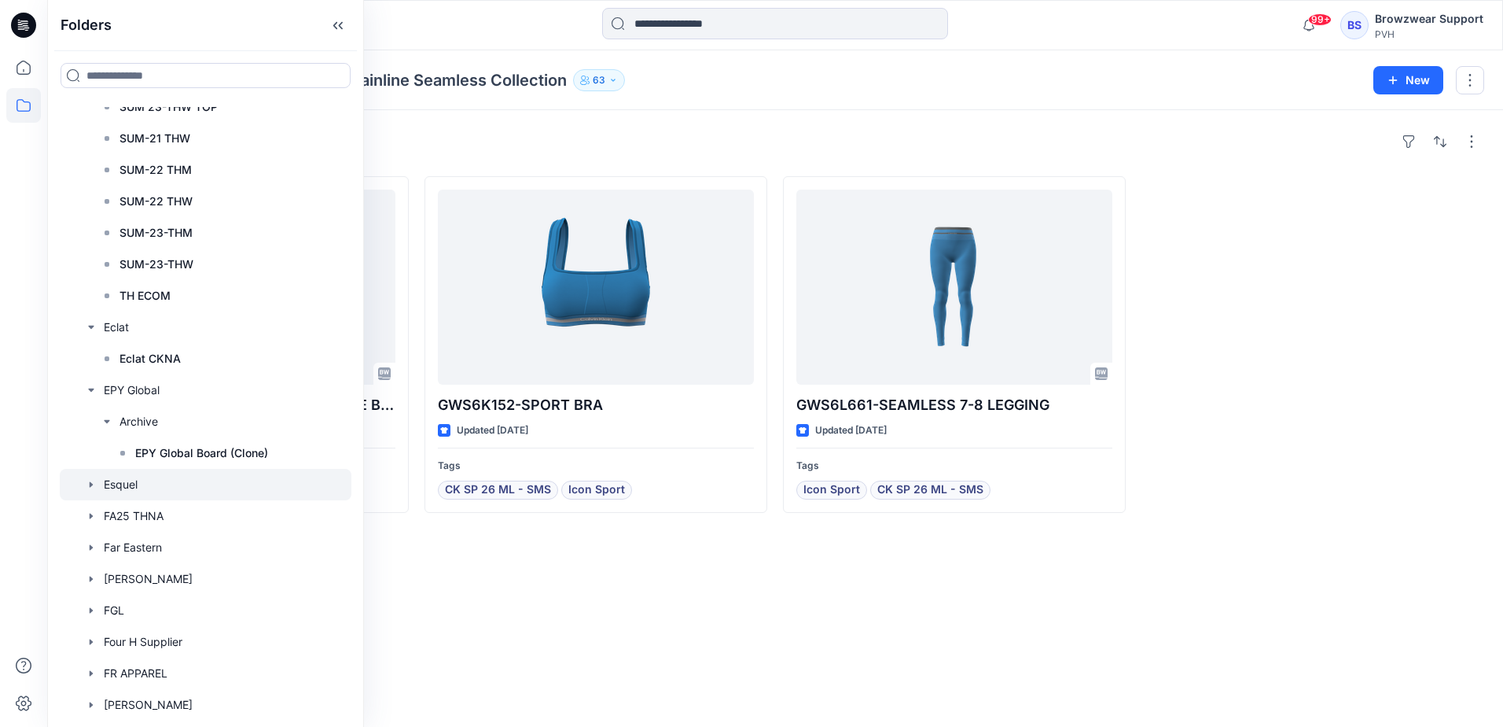
click at [92, 482] on icon "button" at bounding box center [91, 484] width 13 height 13
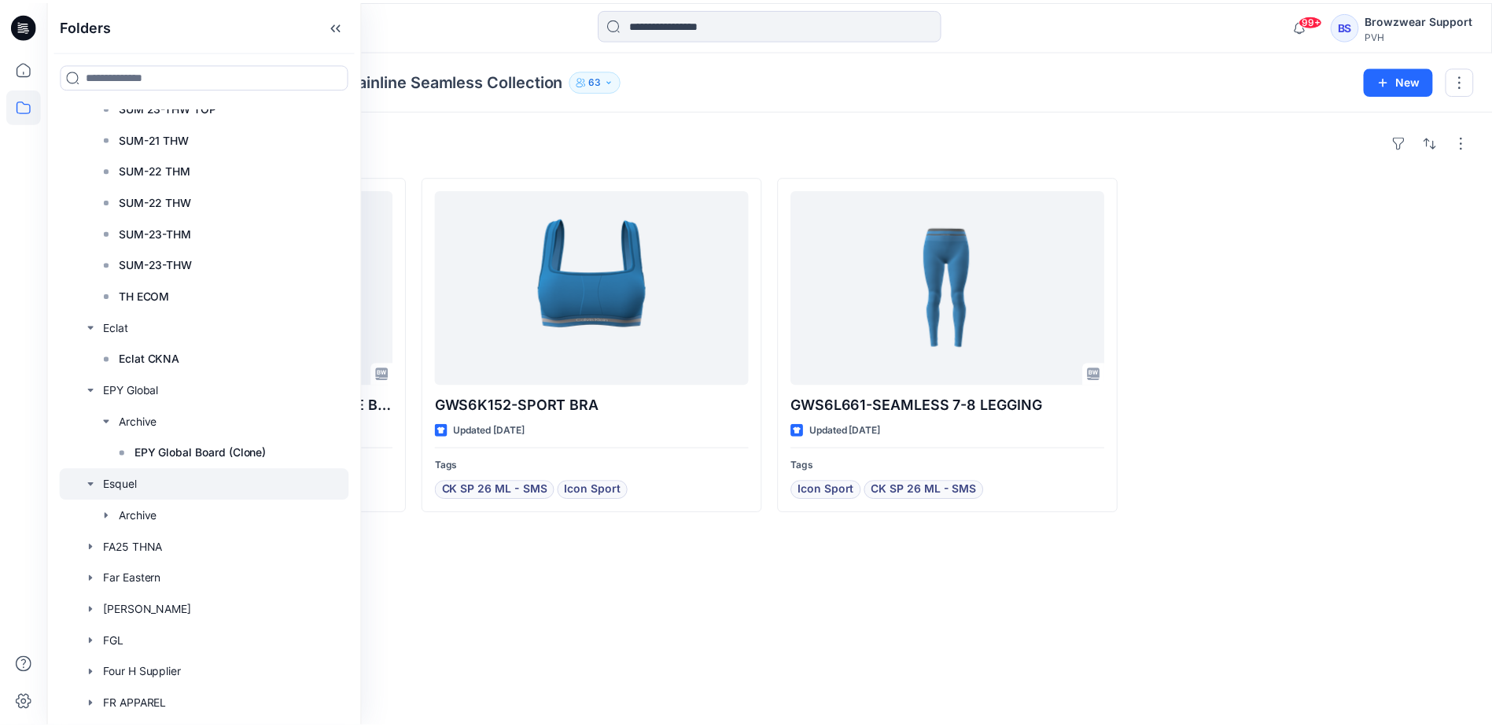
scroll to position [3302, 0]
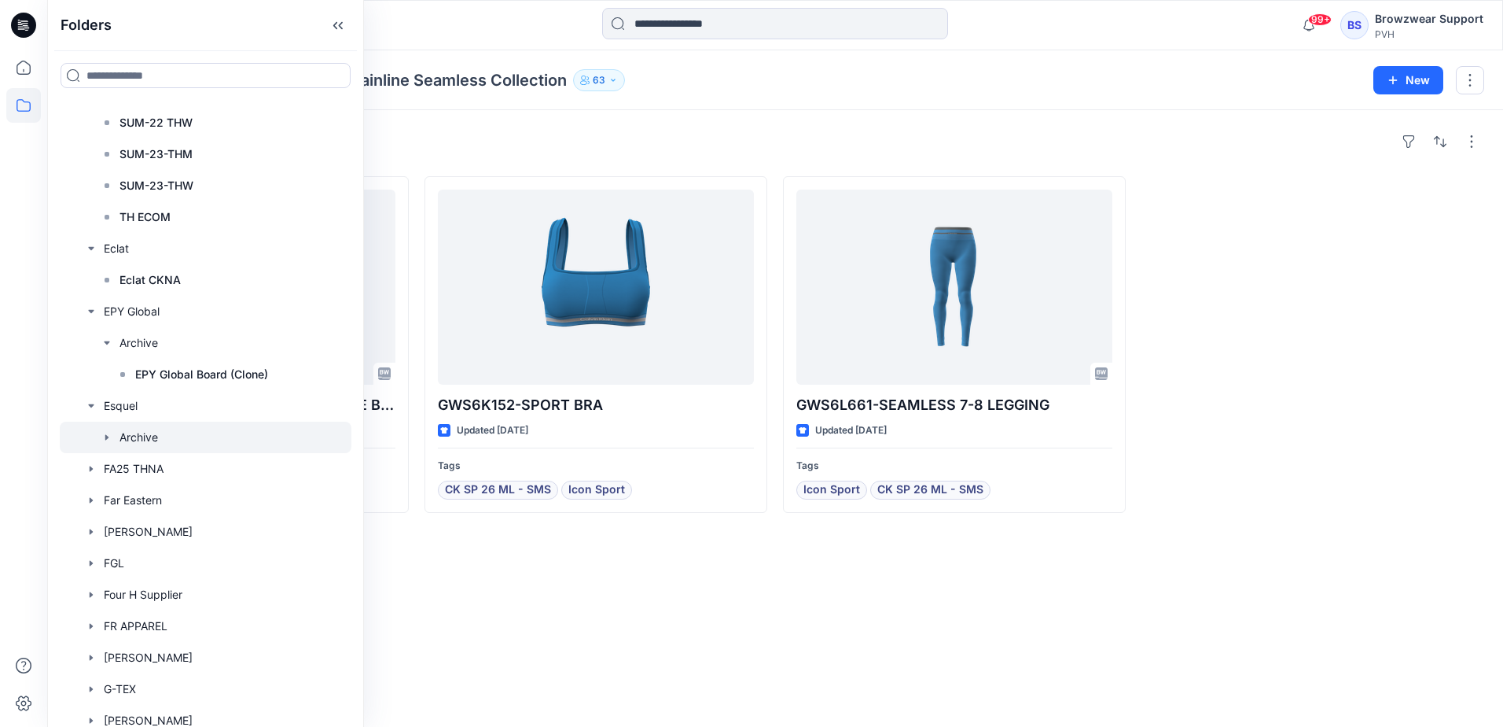
click at [108, 436] on icon "button" at bounding box center [107, 437] width 13 height 13
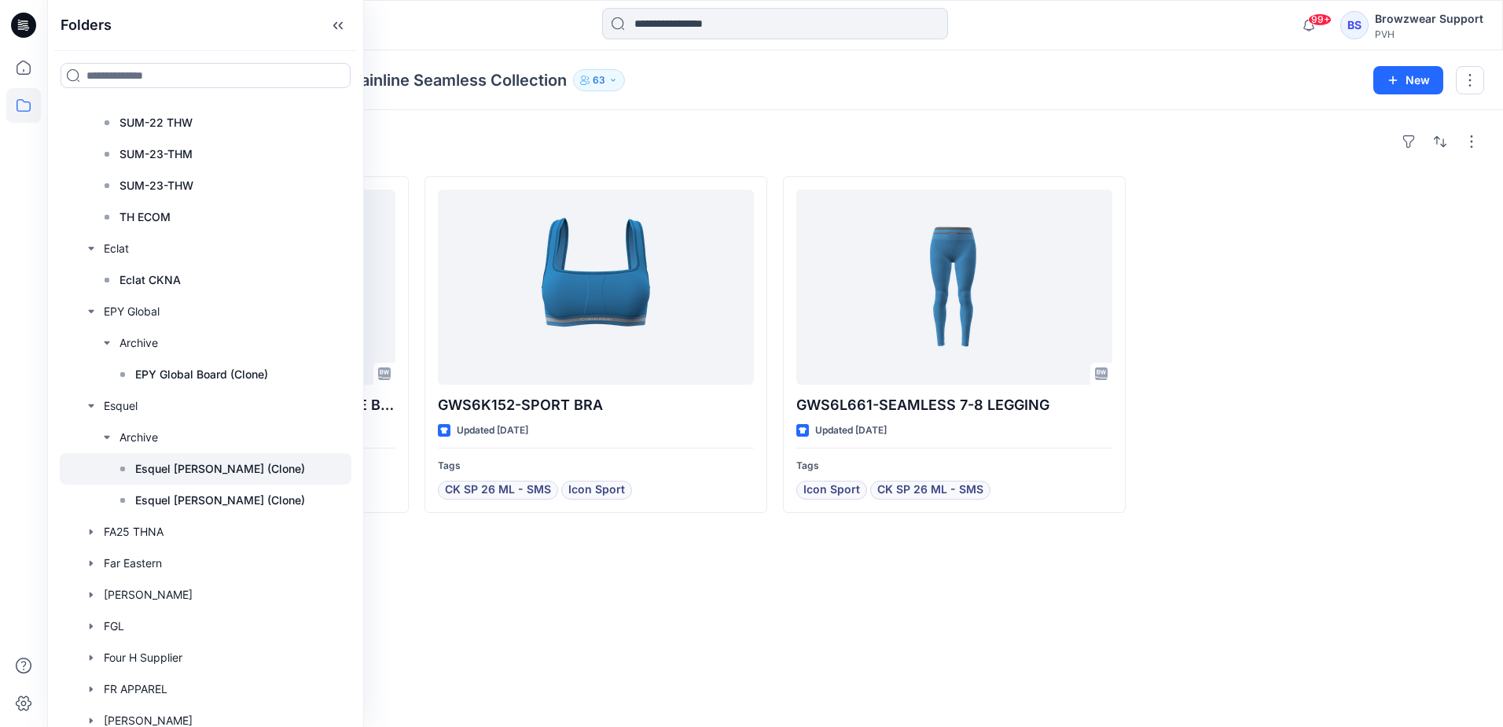
click at [168, 465] on p "Esquel Calvin (Clone)" at bounding box center [220, 468] width 170 height 19
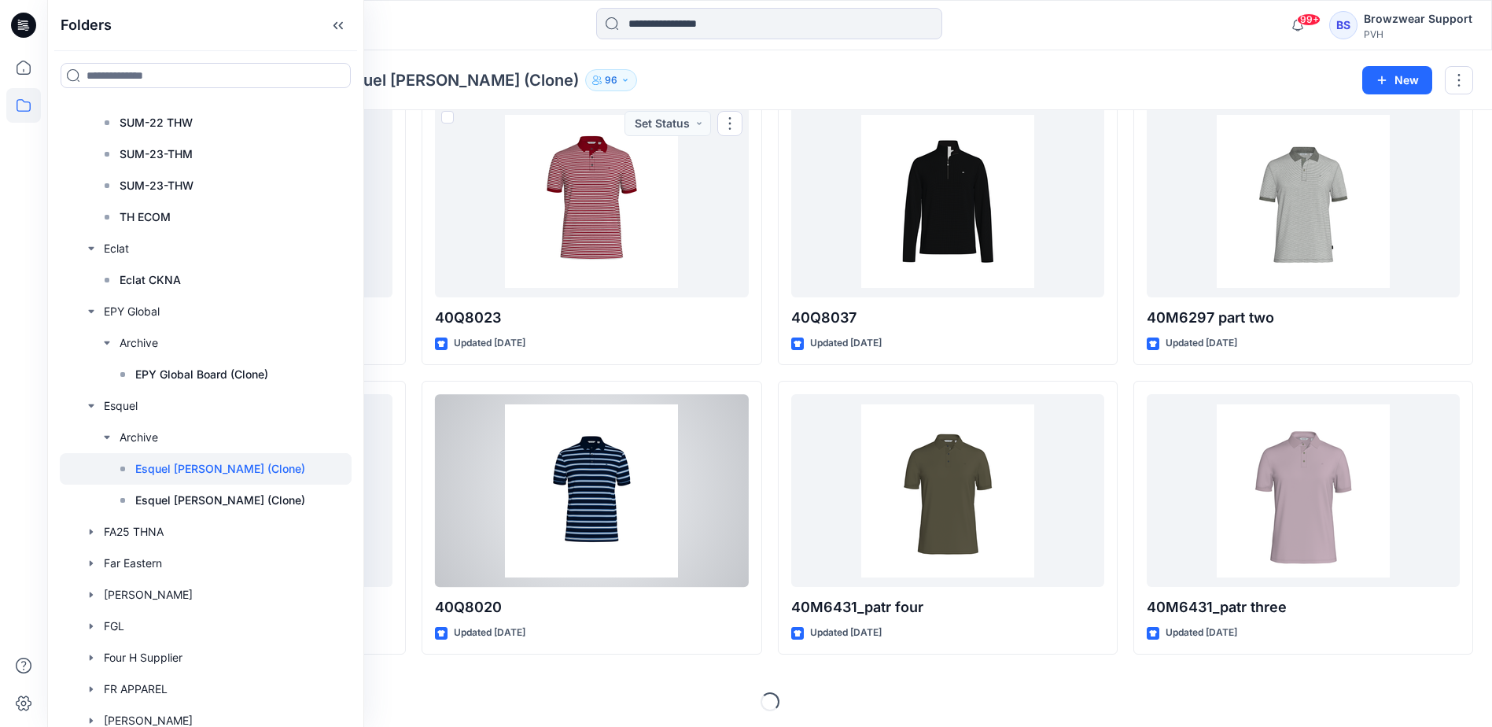
scroll to position [1245, 0]
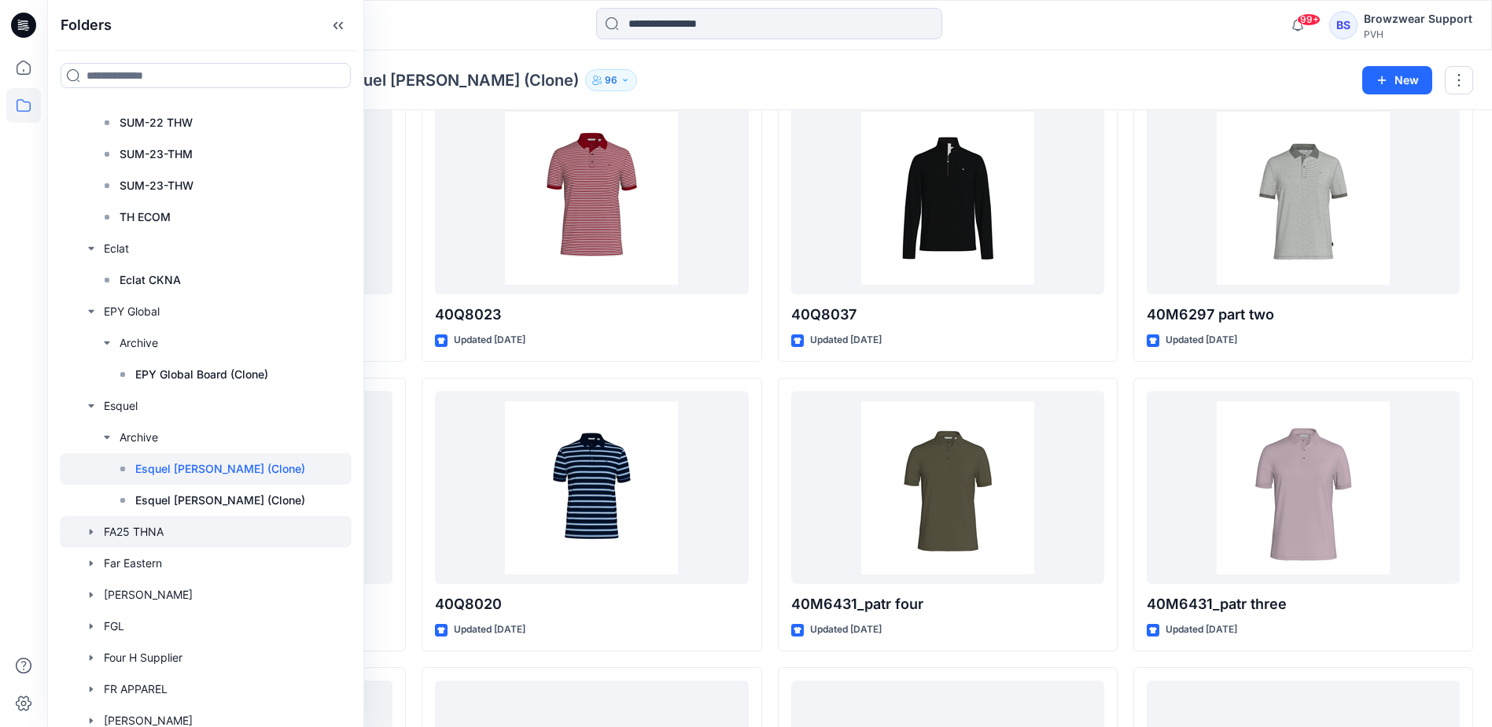
click at [94, 531] on icon "button" at bounding box center [91, 531] width 13 height 13
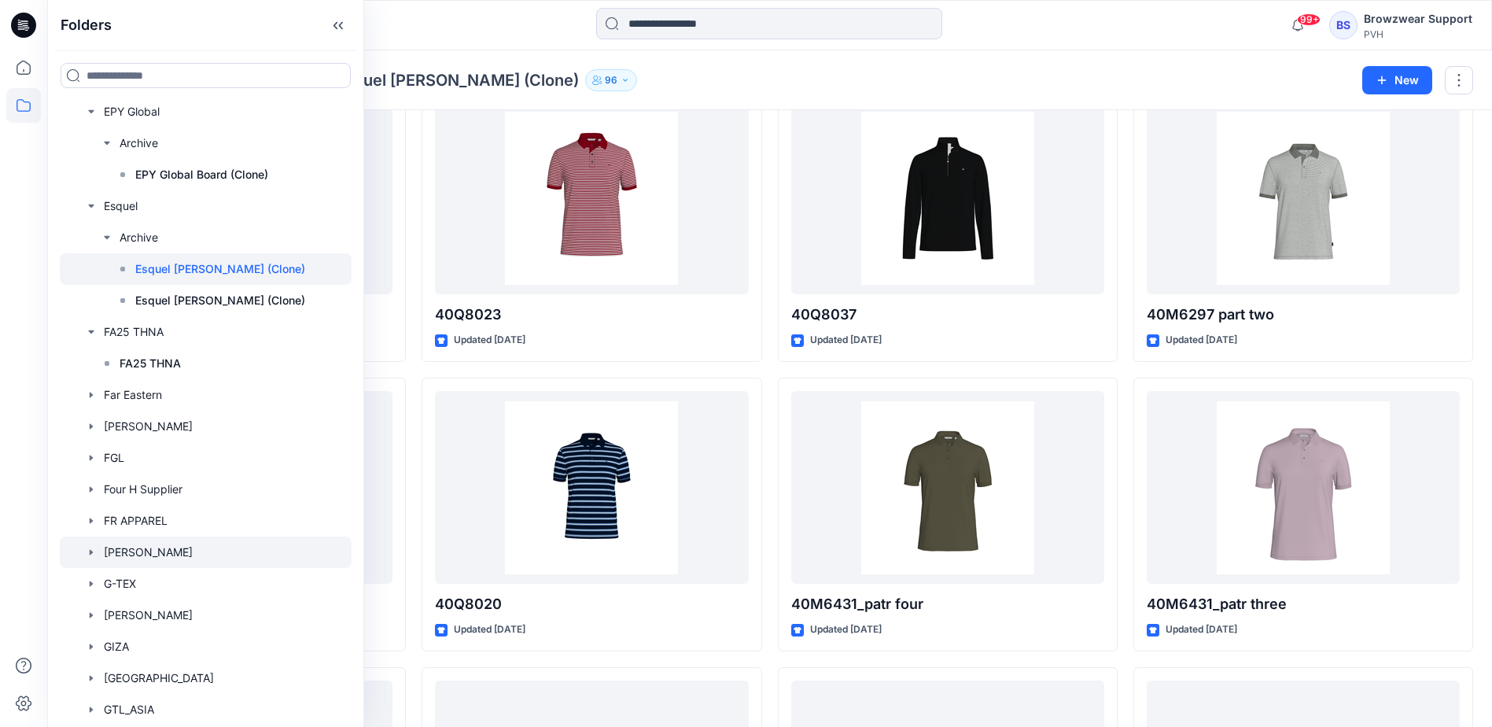
scroll to position [3538, 0]
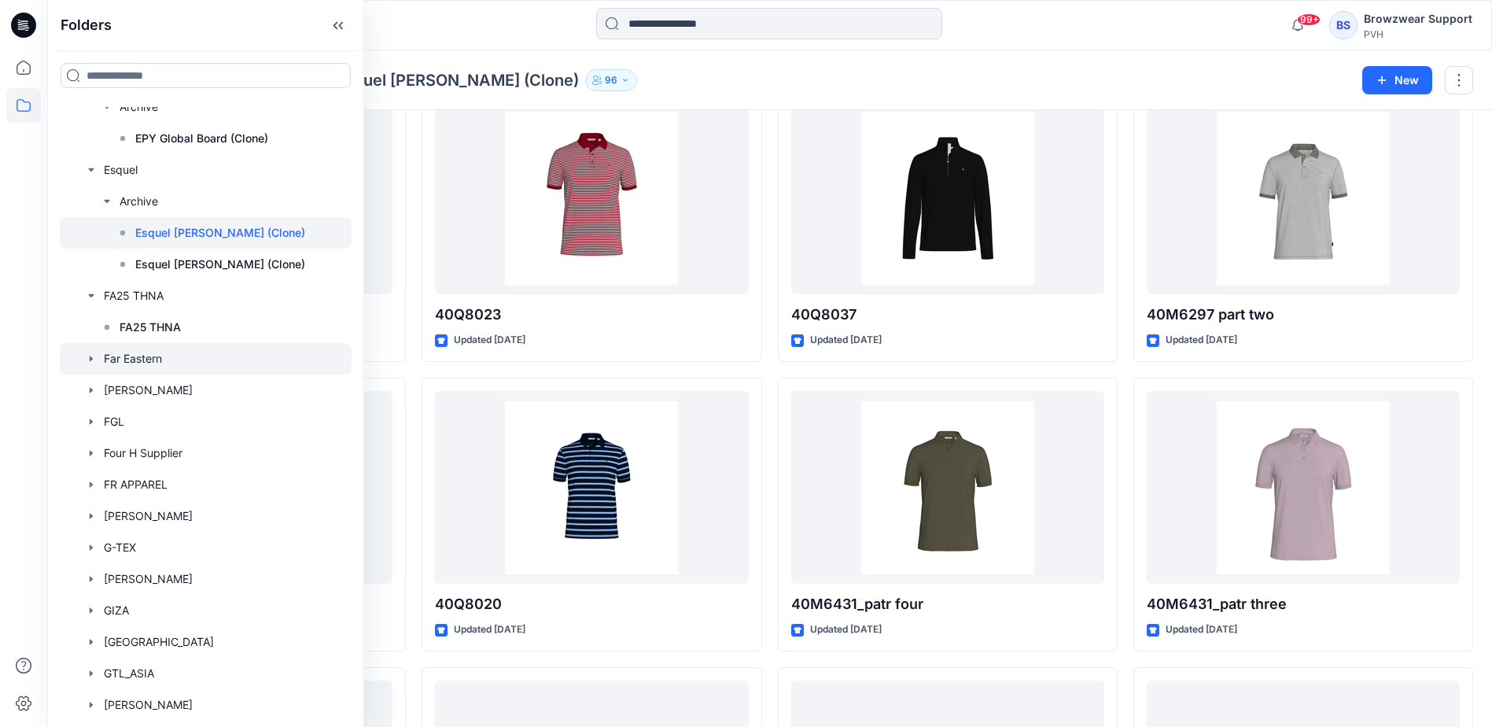
click at [90, 359] on icon "button" at bounding box center [91, 358] width 3 height 6
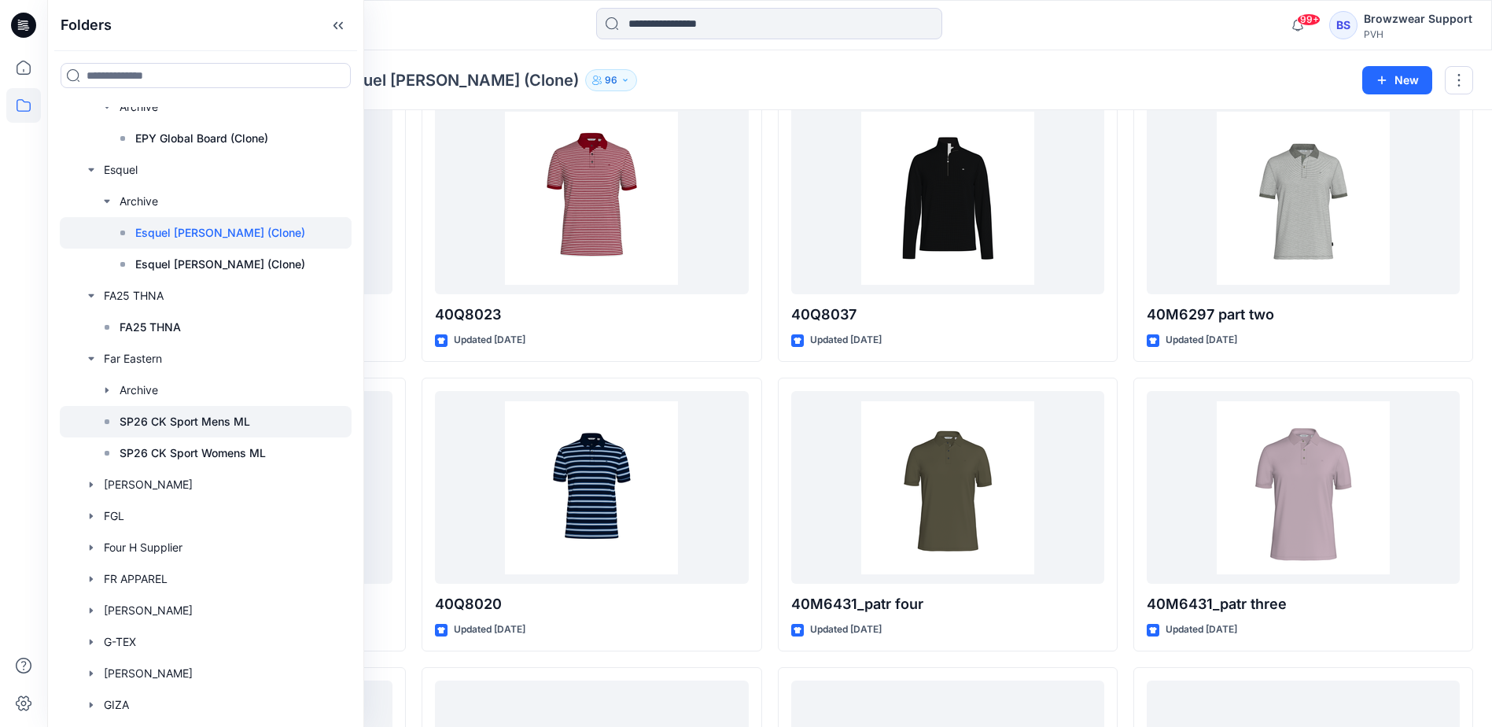
click at [181, 412] on p "SP26 CK Sport Mens ML" at bounding box center [185, 421] width 131 height 19
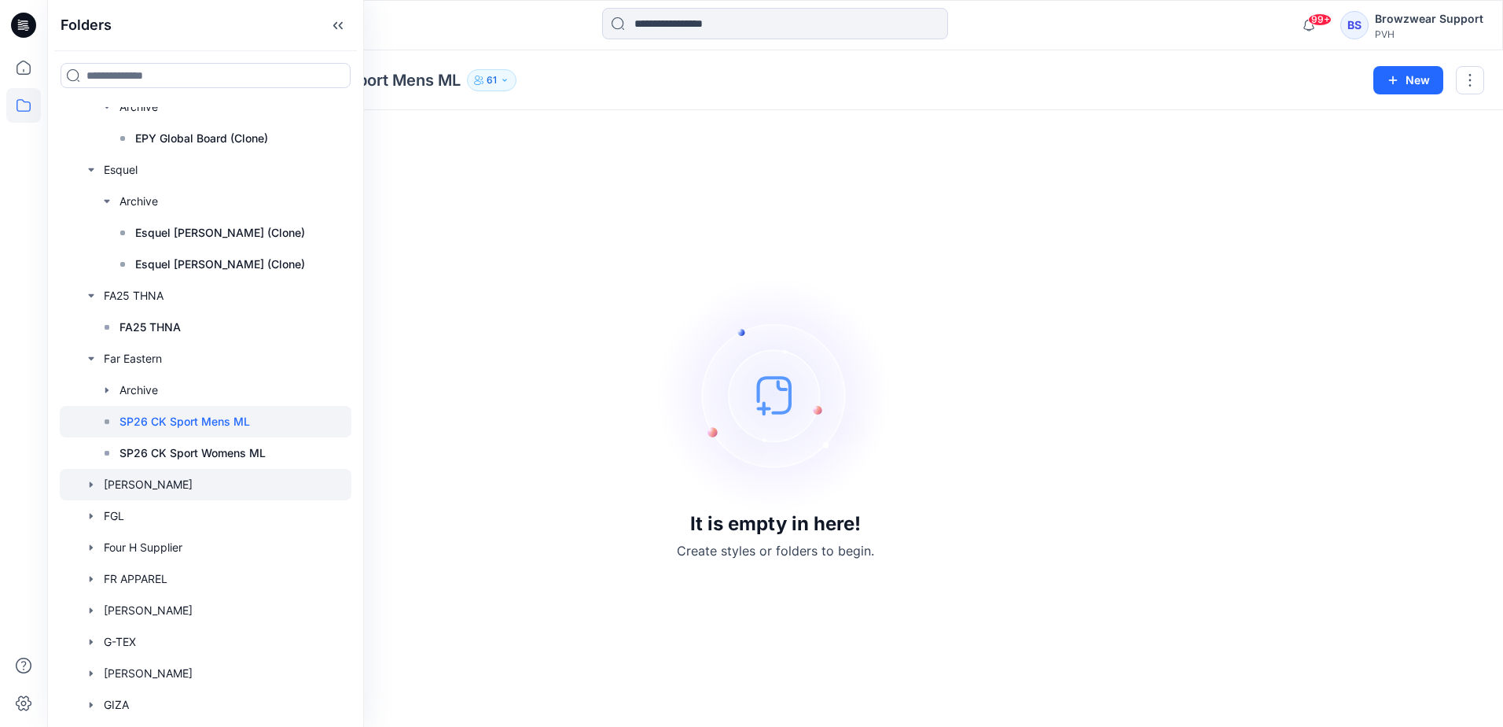
click at [90, 483] on icon "button" at bounding box center [91, 484] width 3 height 6
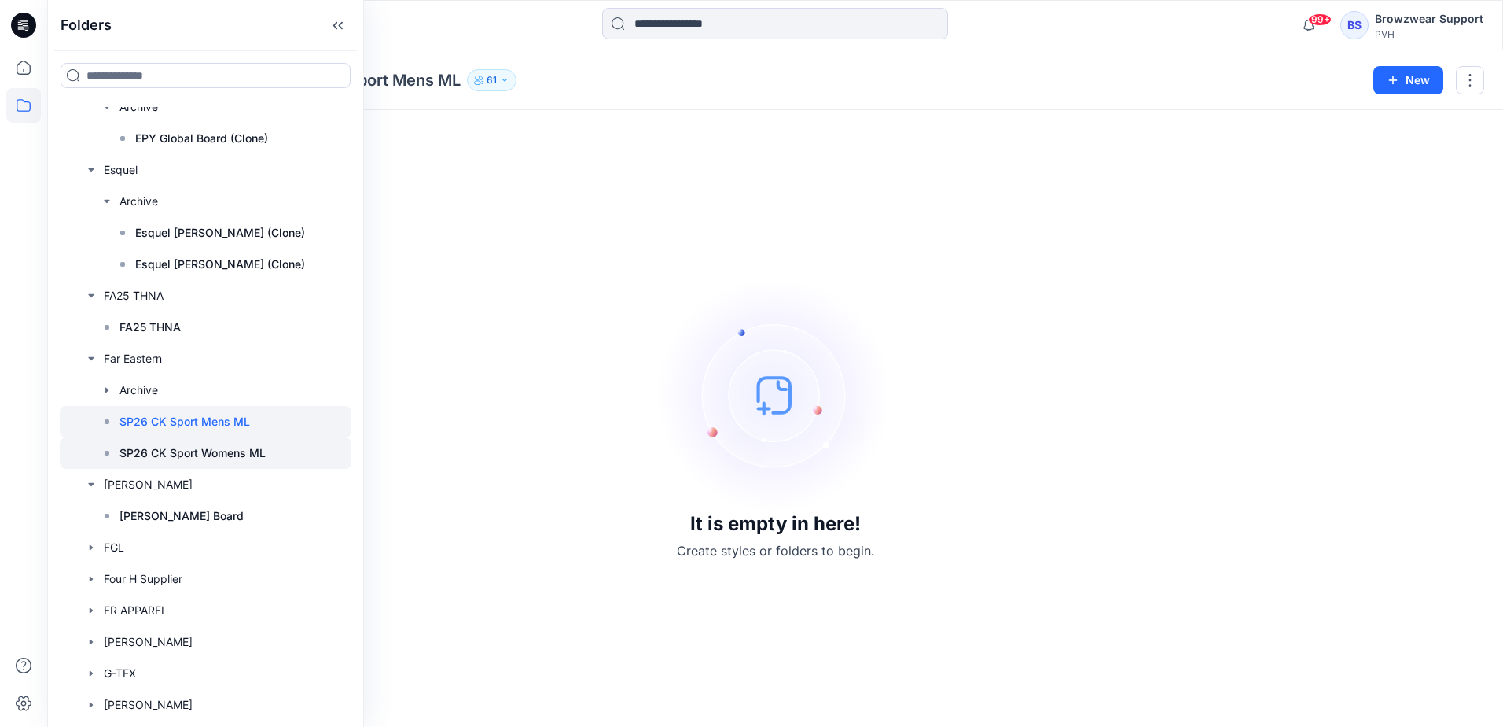
click at [164, 460] on p "SP26 CK Sport Womens ML" at bounding box center [193, 452] width 146 height 19
click at [104, 388] on icon "button" at bounding box center [107, 390] width 13 height 13
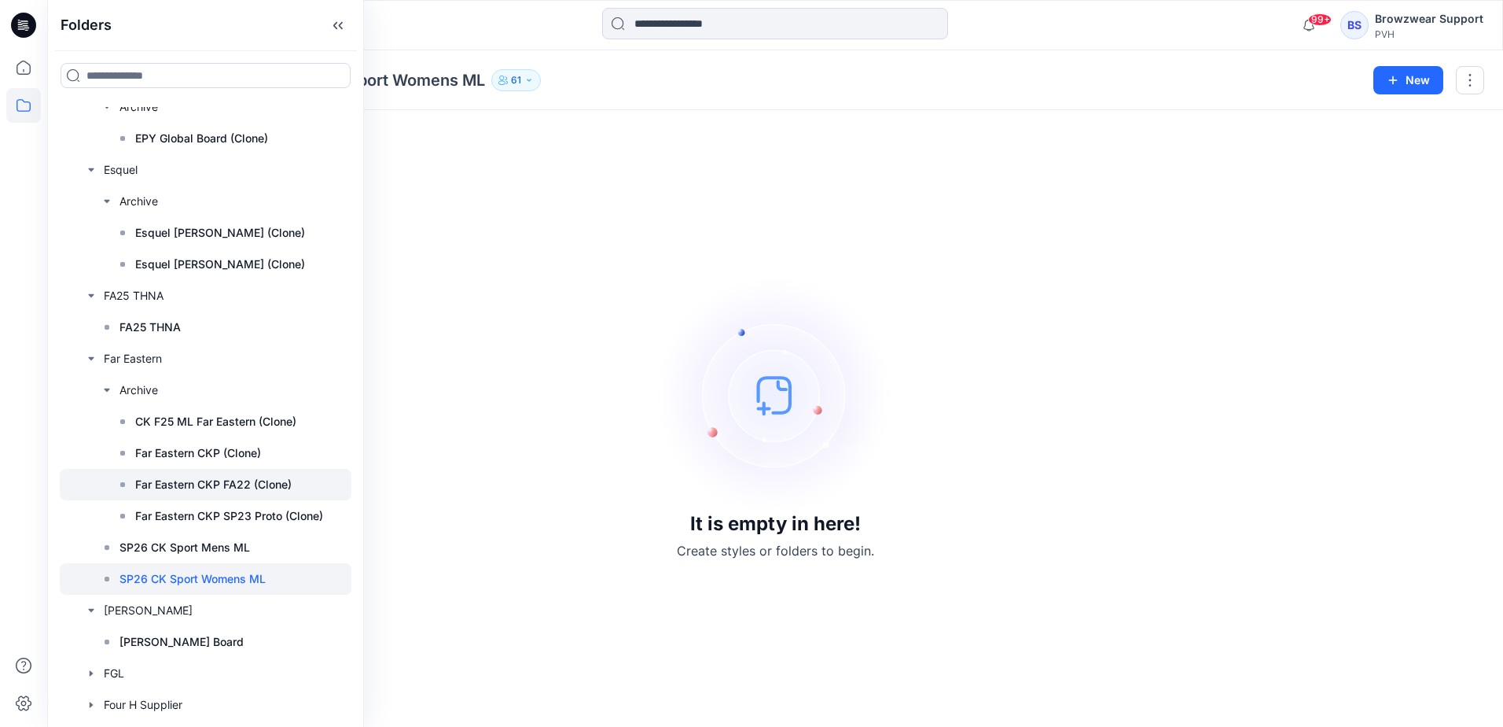
click at [234, 474] on div at bounding box center [206, 484] width 292 height 31
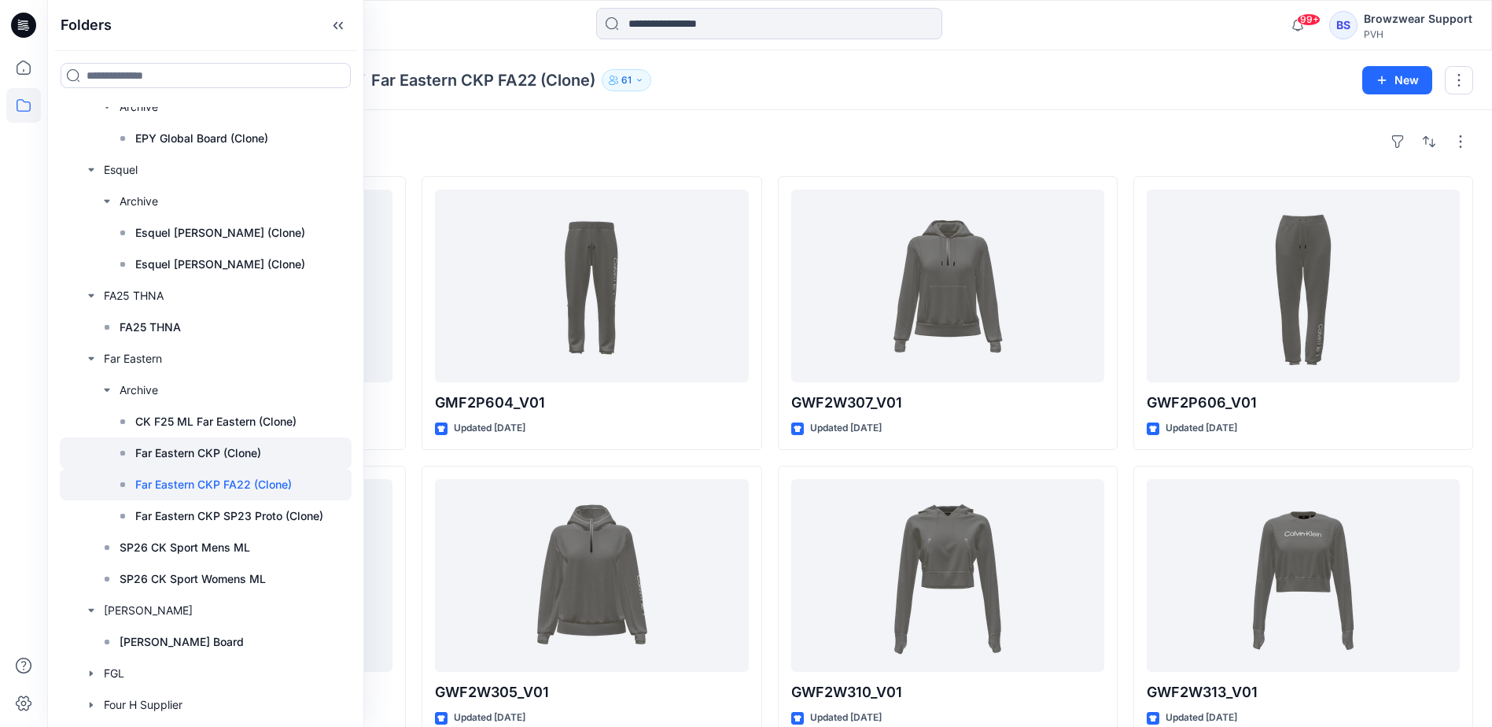
click at [223, 443] on p "Far Eastern CKP (Clone)" at bounding box center [198, 452] width 126 height 19
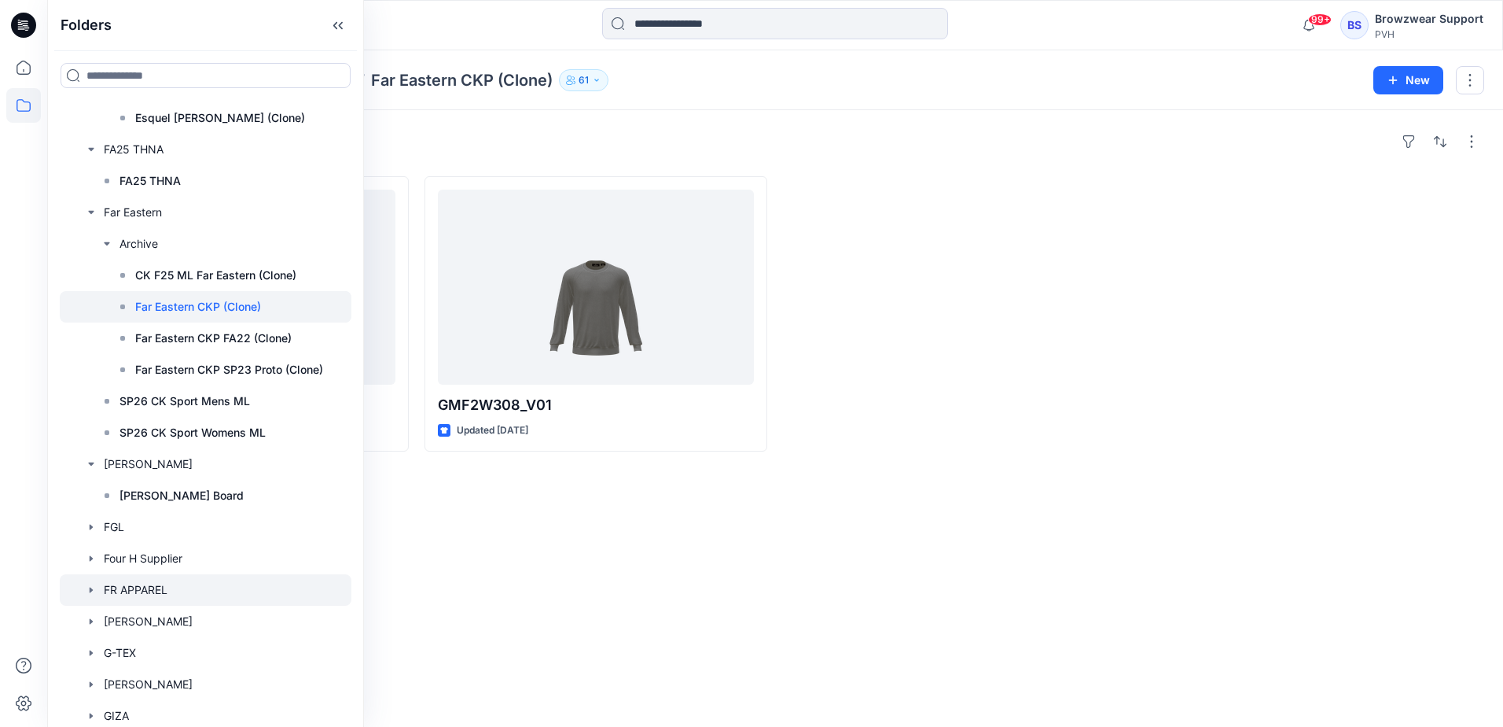
scroll to position [3696, 0]
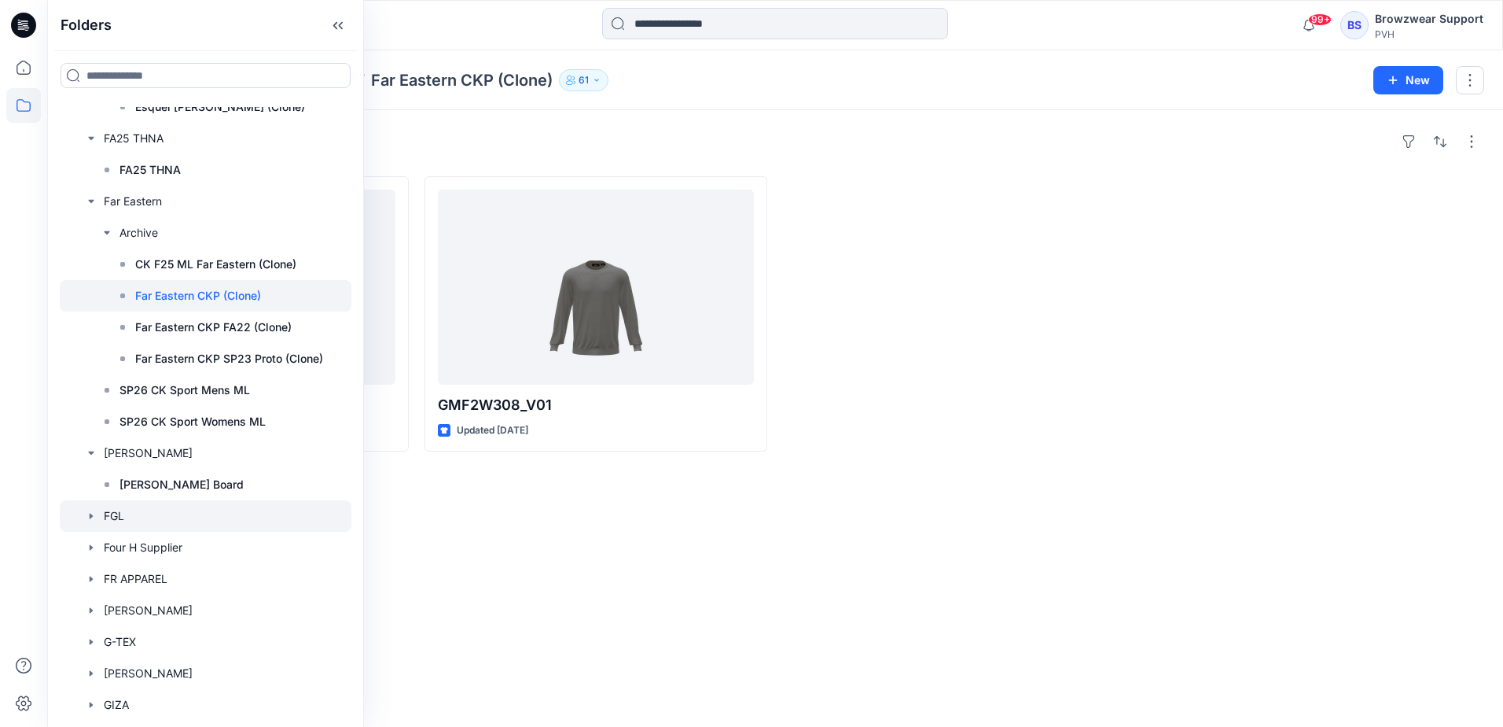
click at [92, 513] on icon "button" at bounding box center [91, 516] width 13 height 13
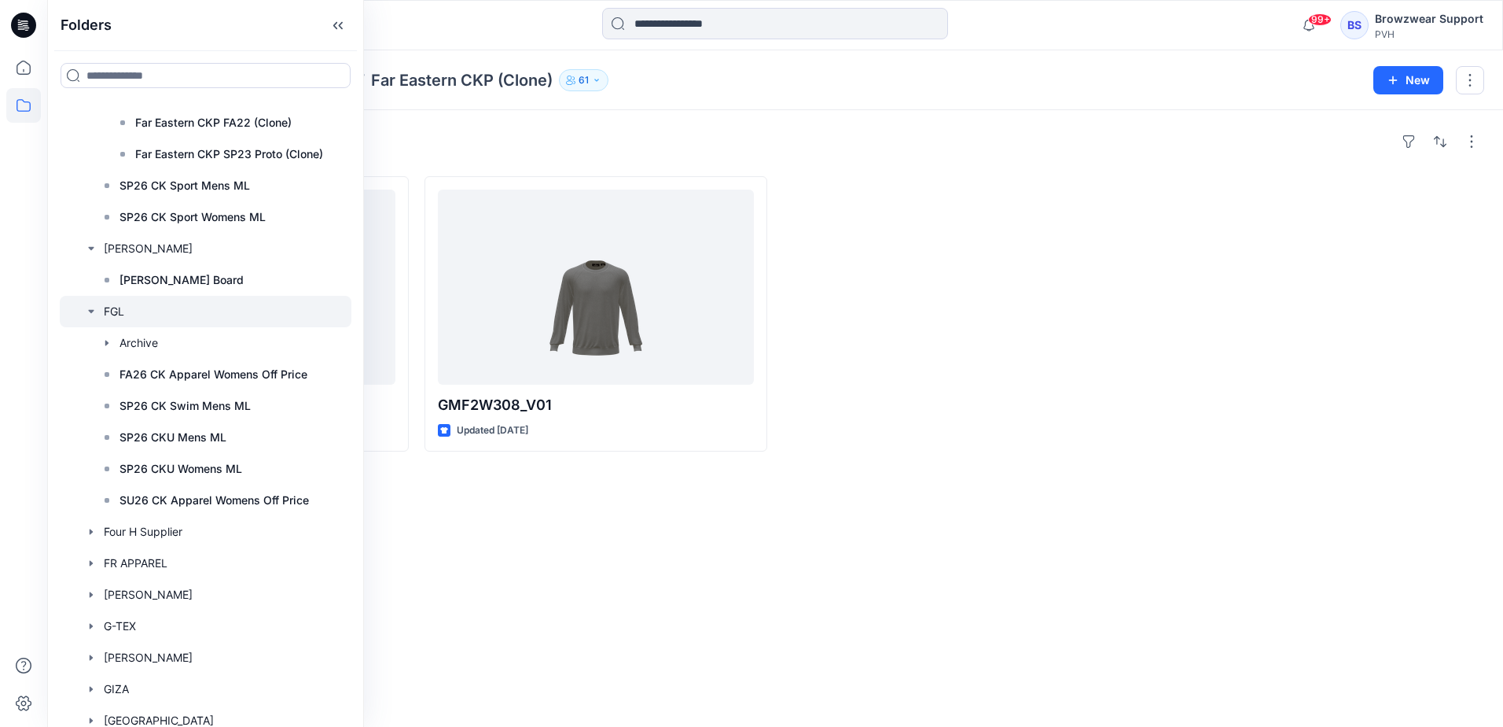
scroll to position [3931, 0]
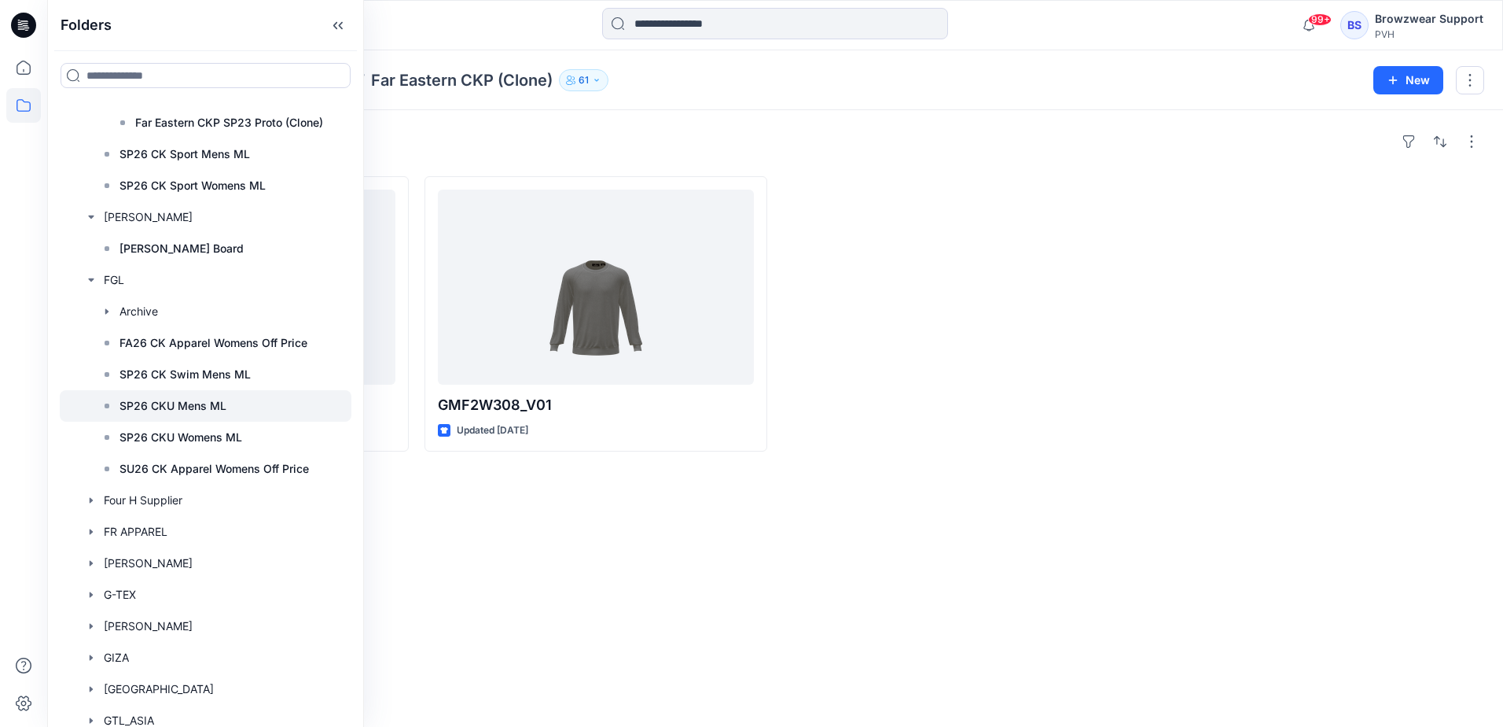
click at [158, 407] on p "SP26 CKU Mens ML" at bounding box center [173, 405] width 107 height 19
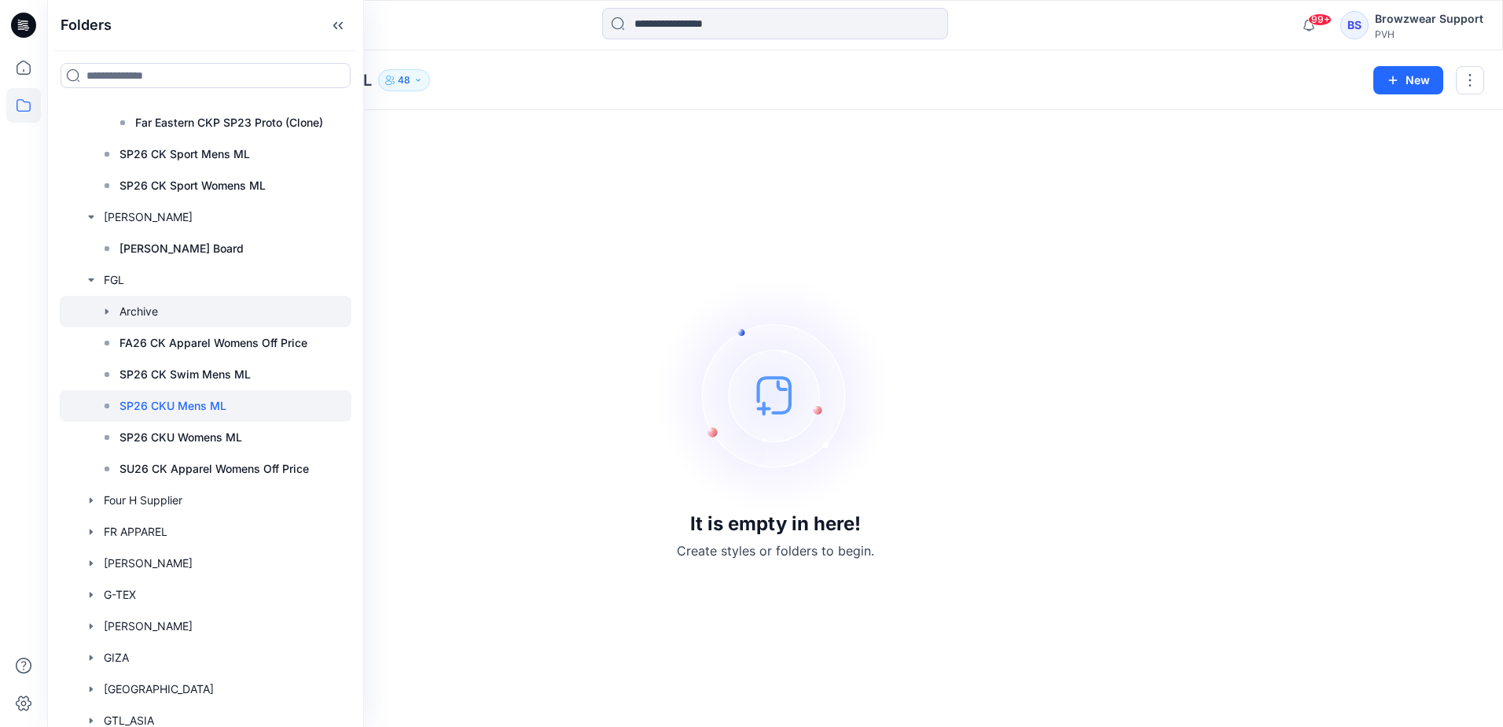
click at [108, 310] on icon "button" at bounding box center [107, 311] width 13 height 13
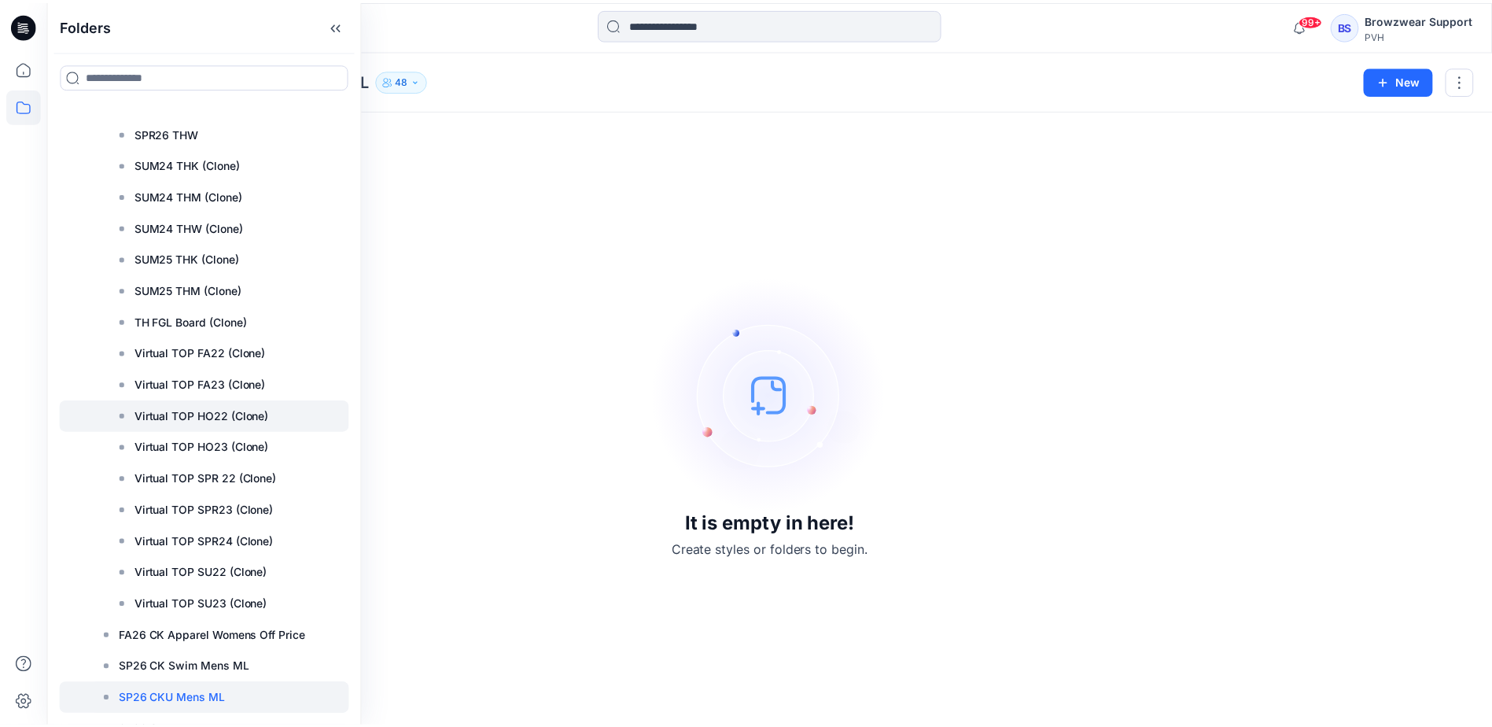
scroll to position [4718, 0]
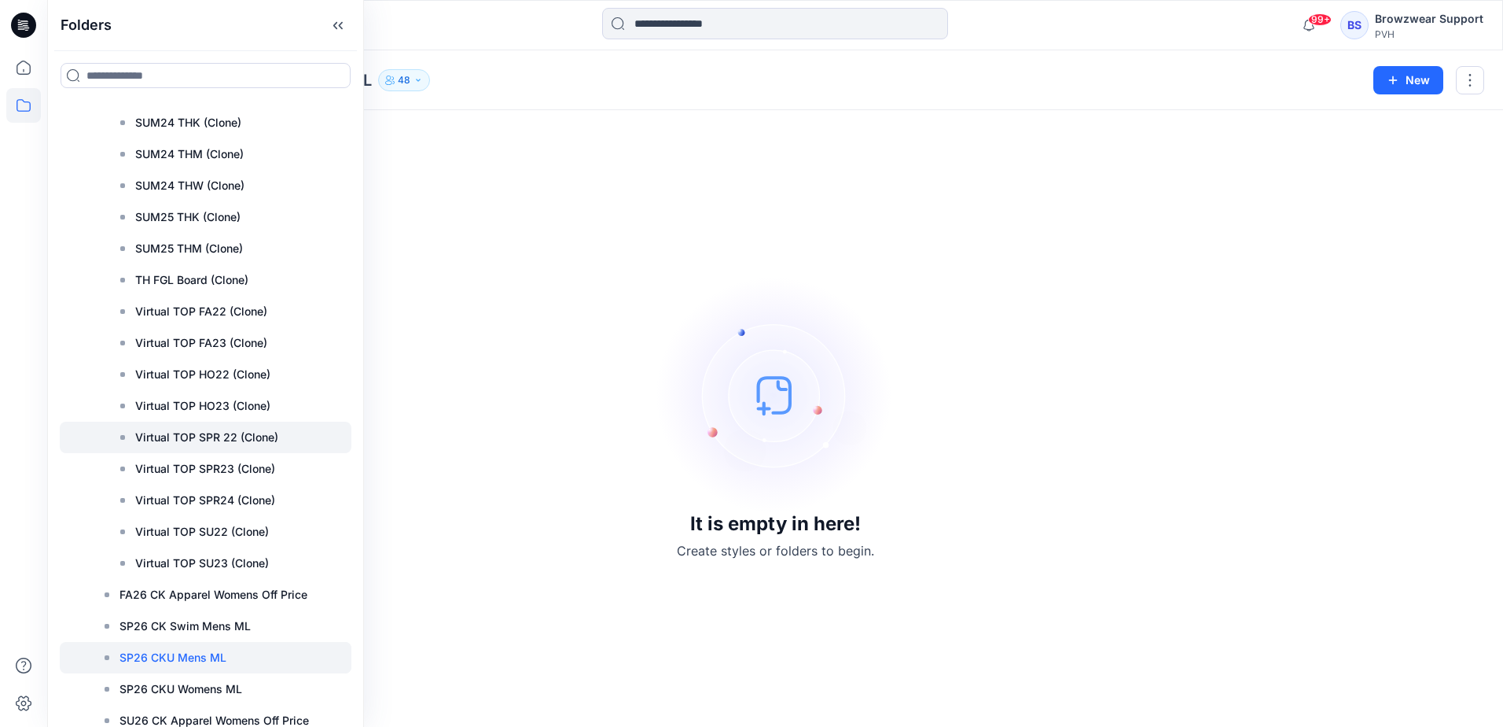
click at [195, 432] on p "Virtual TOP SPR 22 (Clone)" at bounding box center [206, 437] width 143 height 19
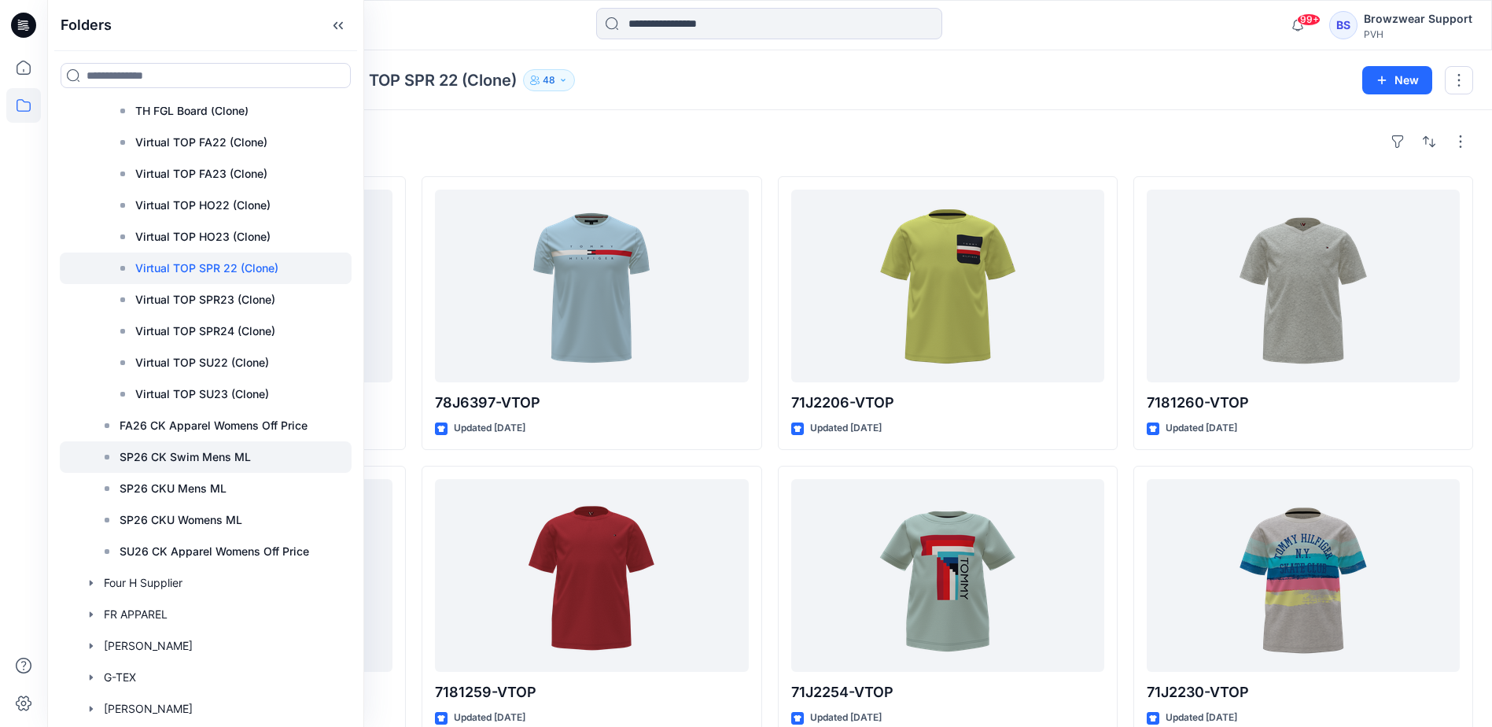
scroll to position [4954, 0]
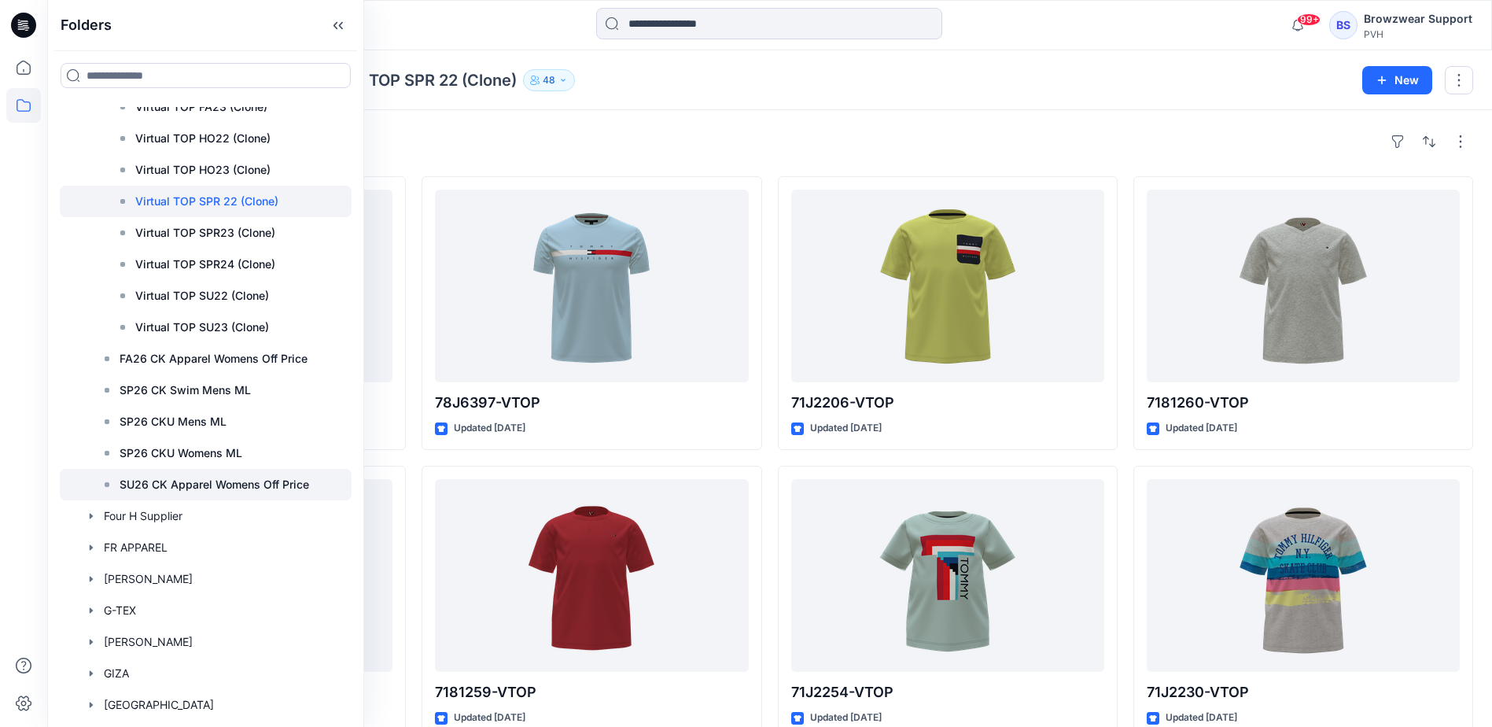
click at [179, 482] on p "SU26 CK Apparel Womens Off Price" at bounding box center [214, 484] width 189 height 19
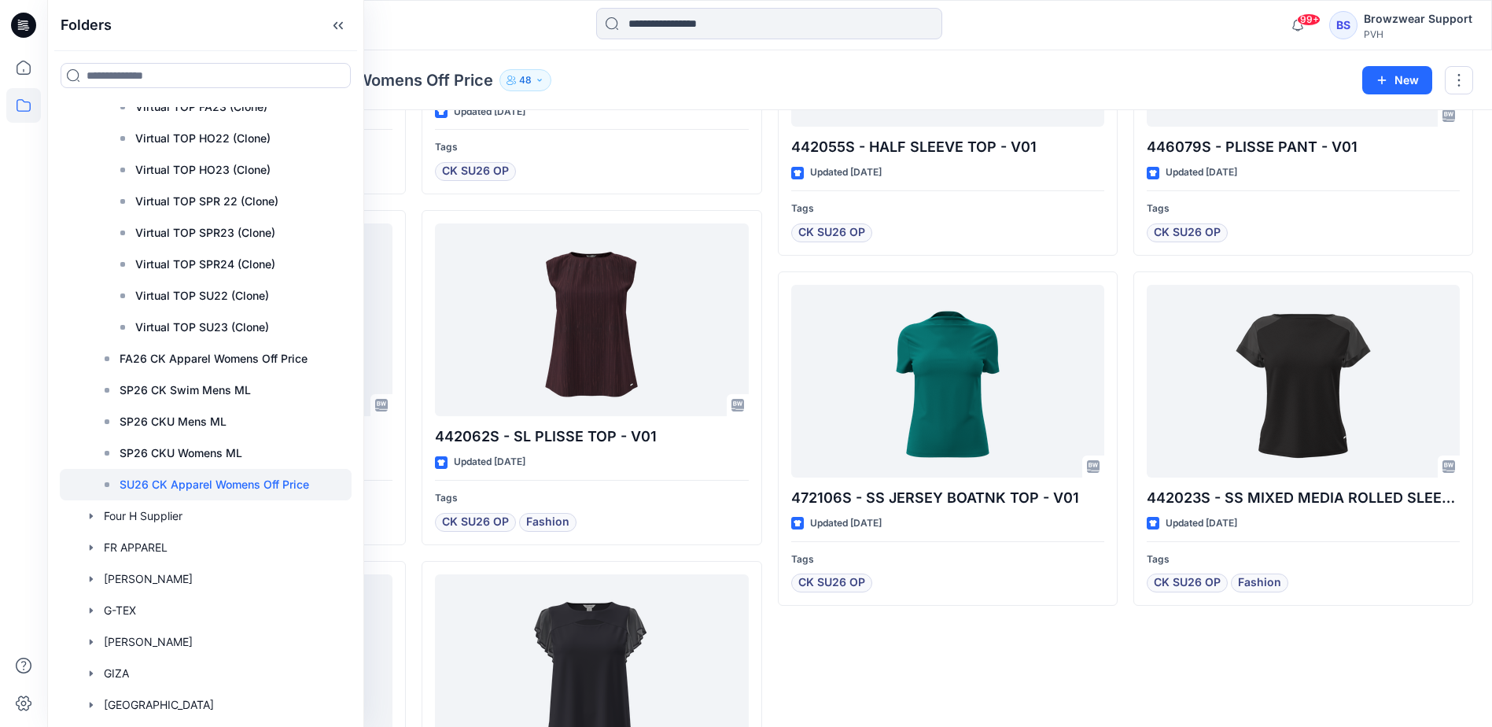
scroll to position [4586, 0]
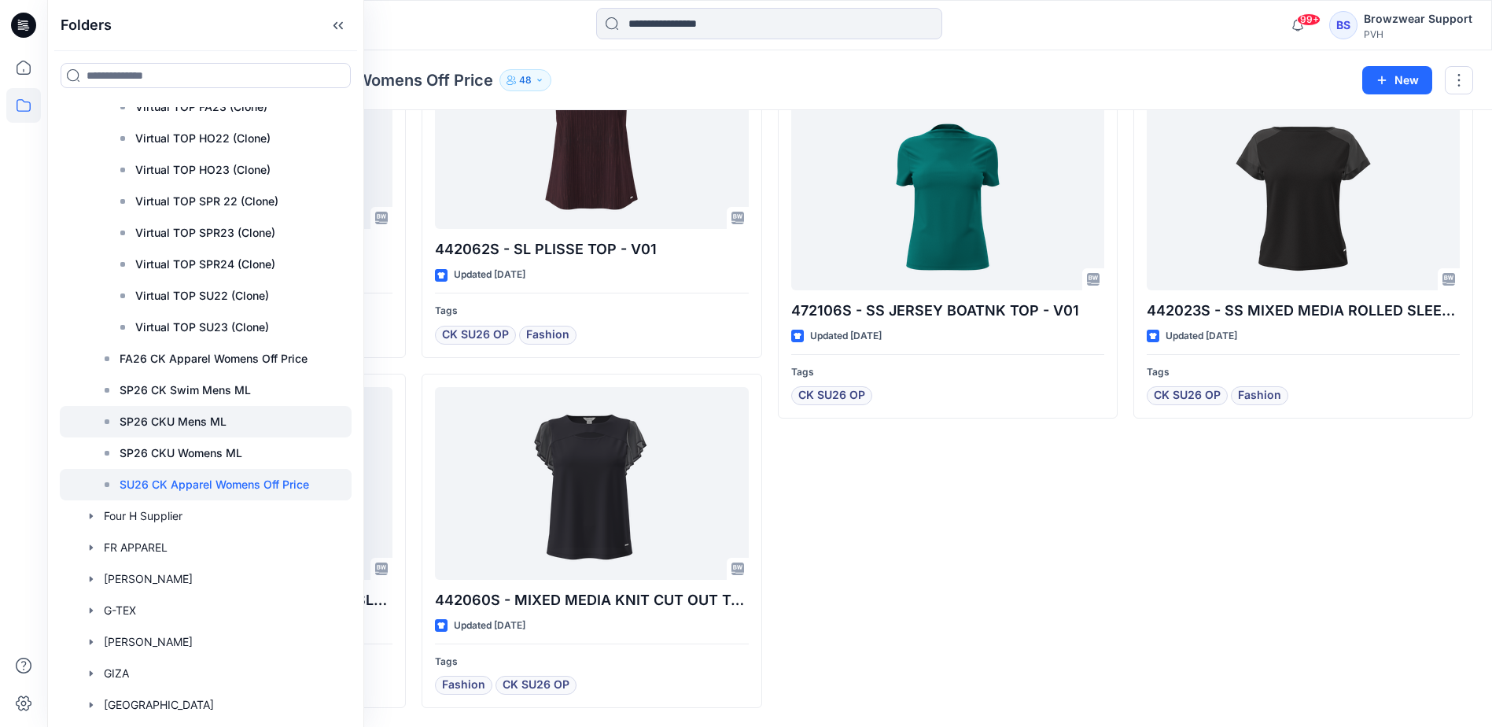
click at [209, 419] on p "SP26 CKU Mens ML" at bounding box center [173, 421] width 107 height 19
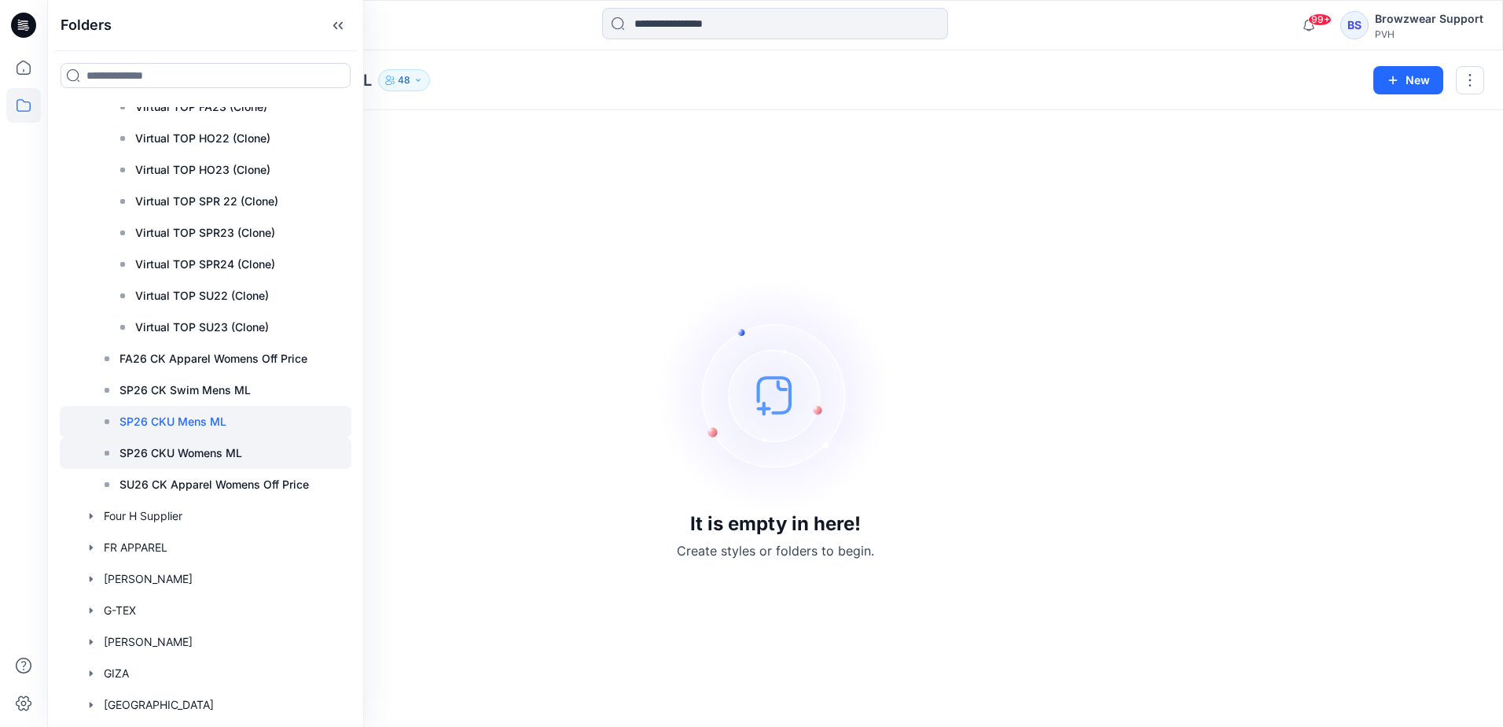
click at [216, 451] on p "SP26 CKU Womens ML" at bounding box center [181, 452] width 123 height 19
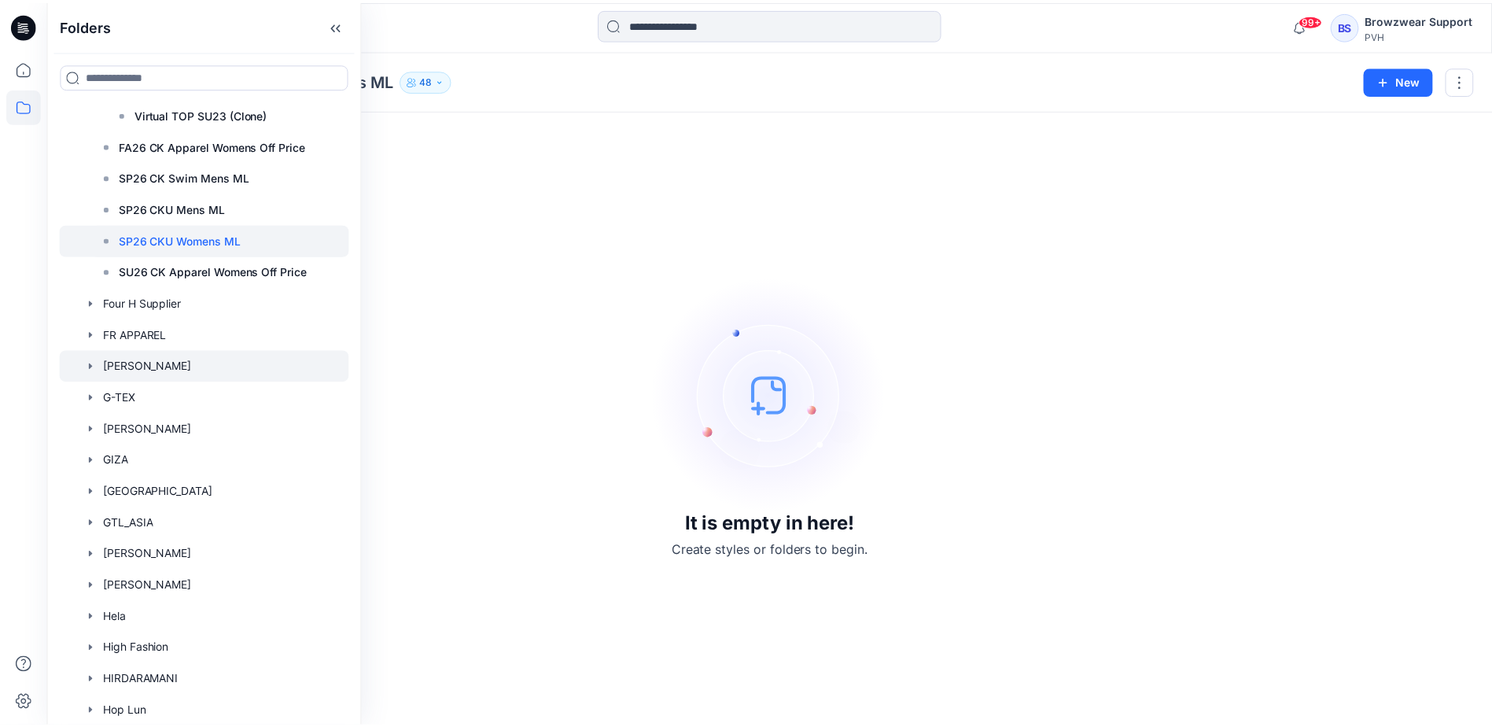
scroll to position [5190, 0]
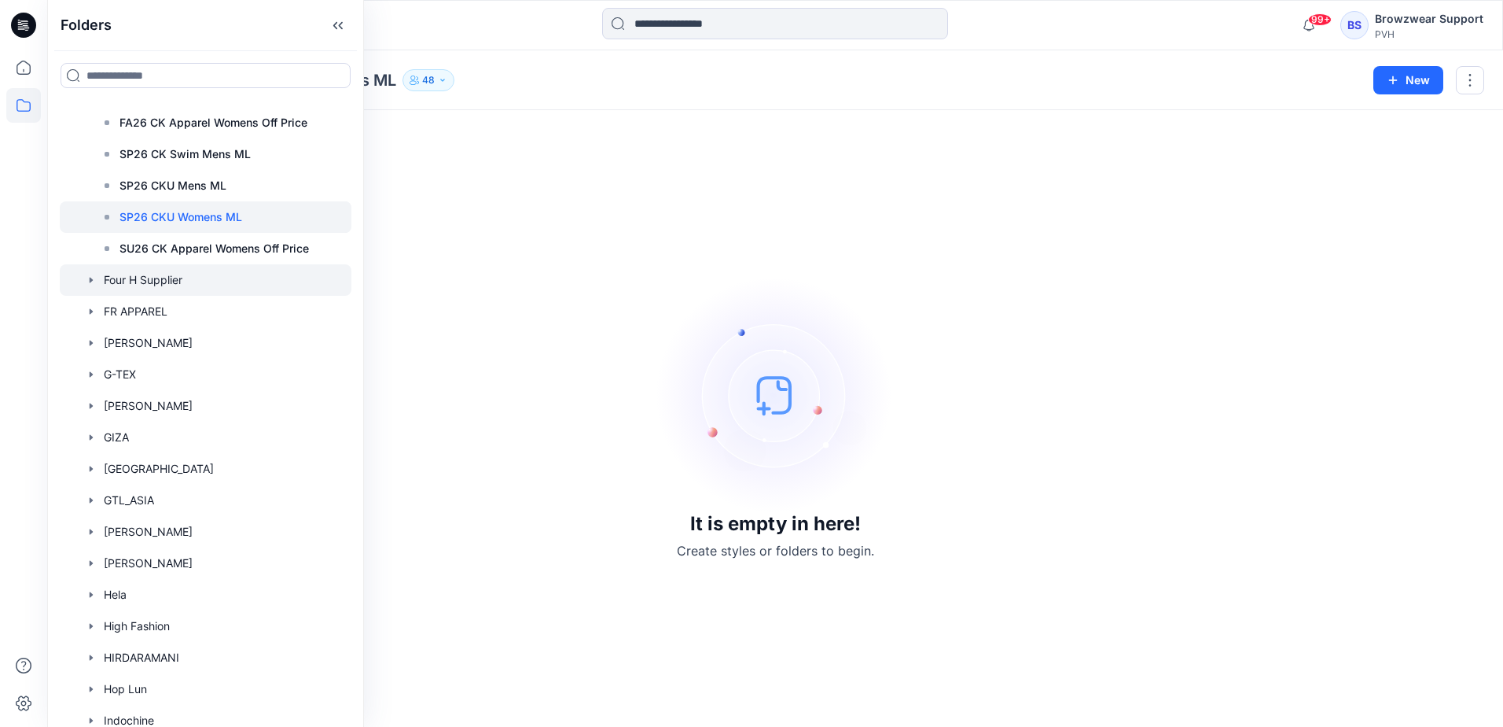
click at [90, 280] on icon "button" at bounding box center [91, 280] width 3 height 6
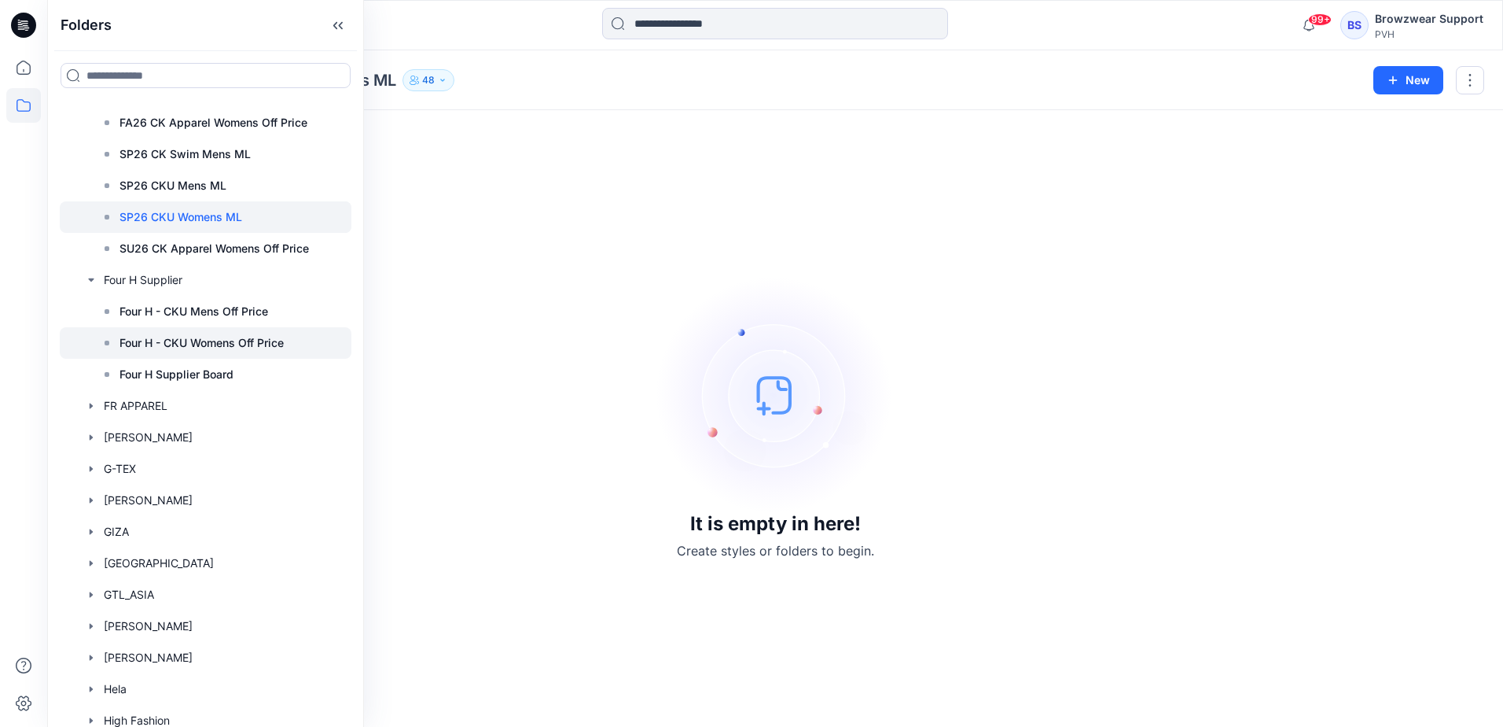
click at [154, 343] on p "Four H - CKU Womens Off Price" at bounding box center [202, 342] width 164 height 19
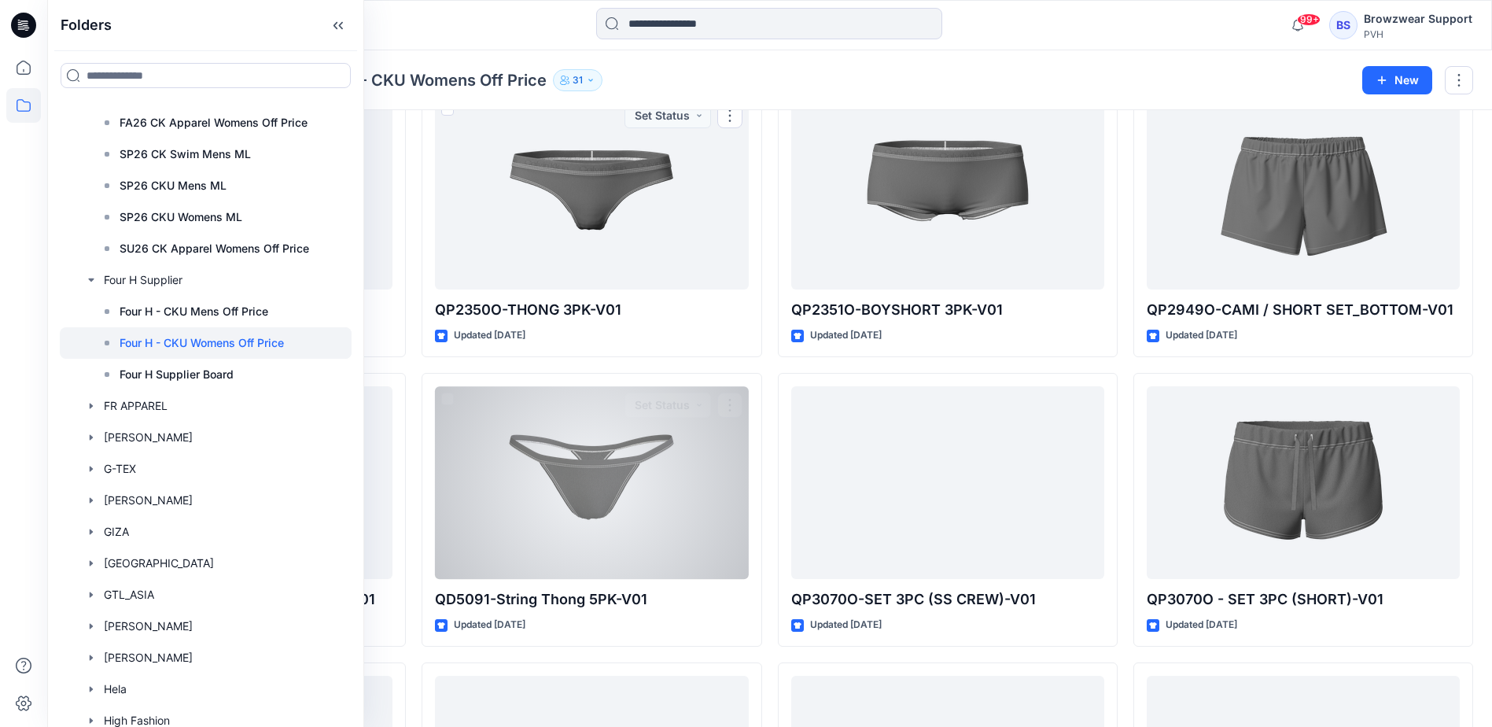
scroll to position [1875, 0]
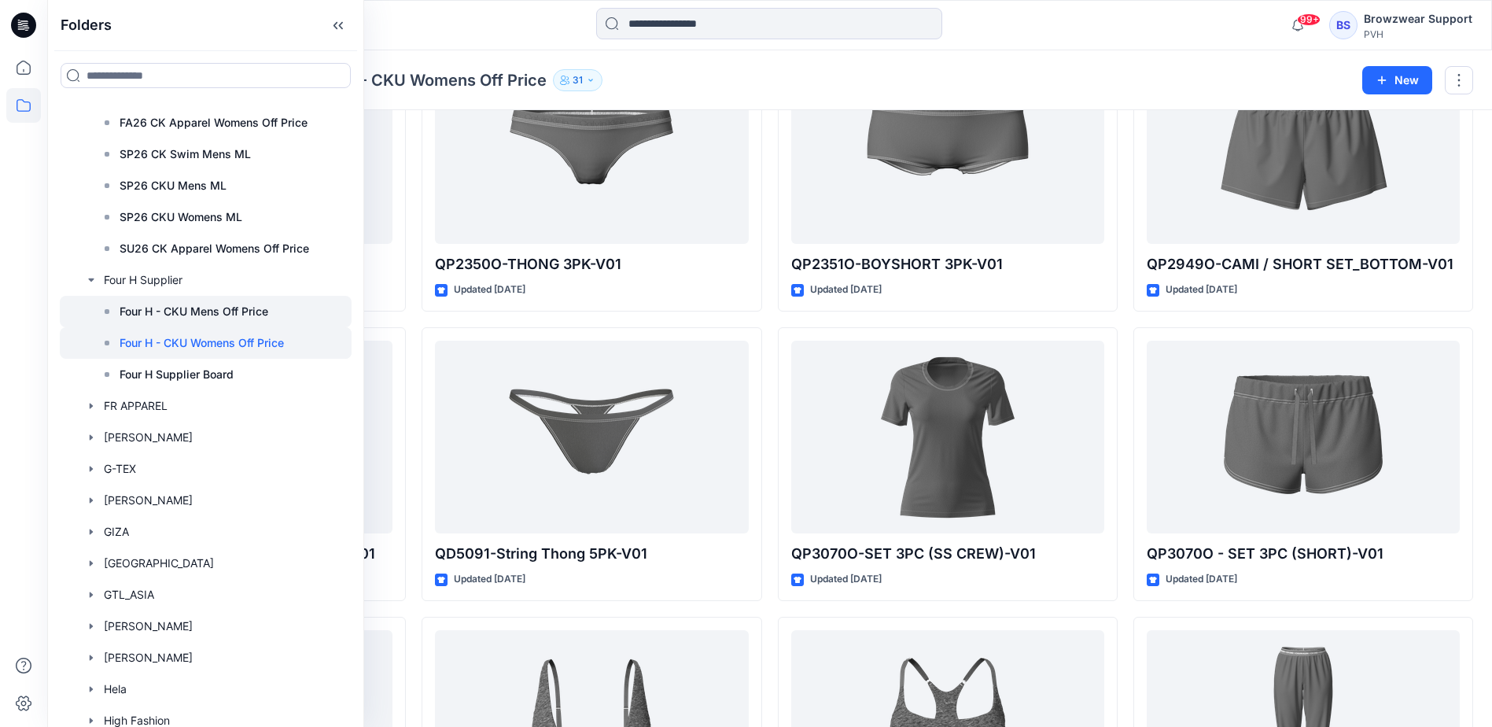
click at [213, 312] on p "Four H - CKU Mens Off Price" at bounding box center [194, 311] width 149 height 19
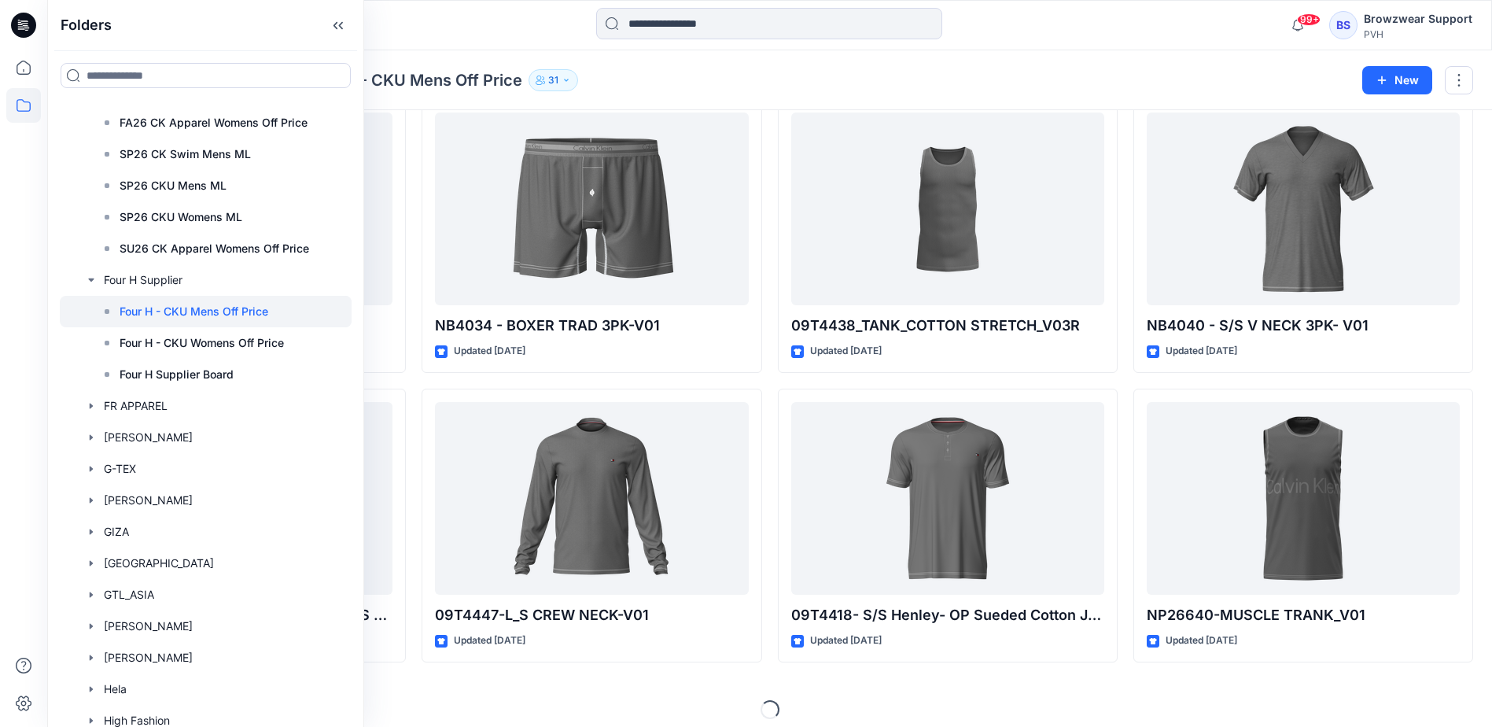
scroll to position [377, 0]
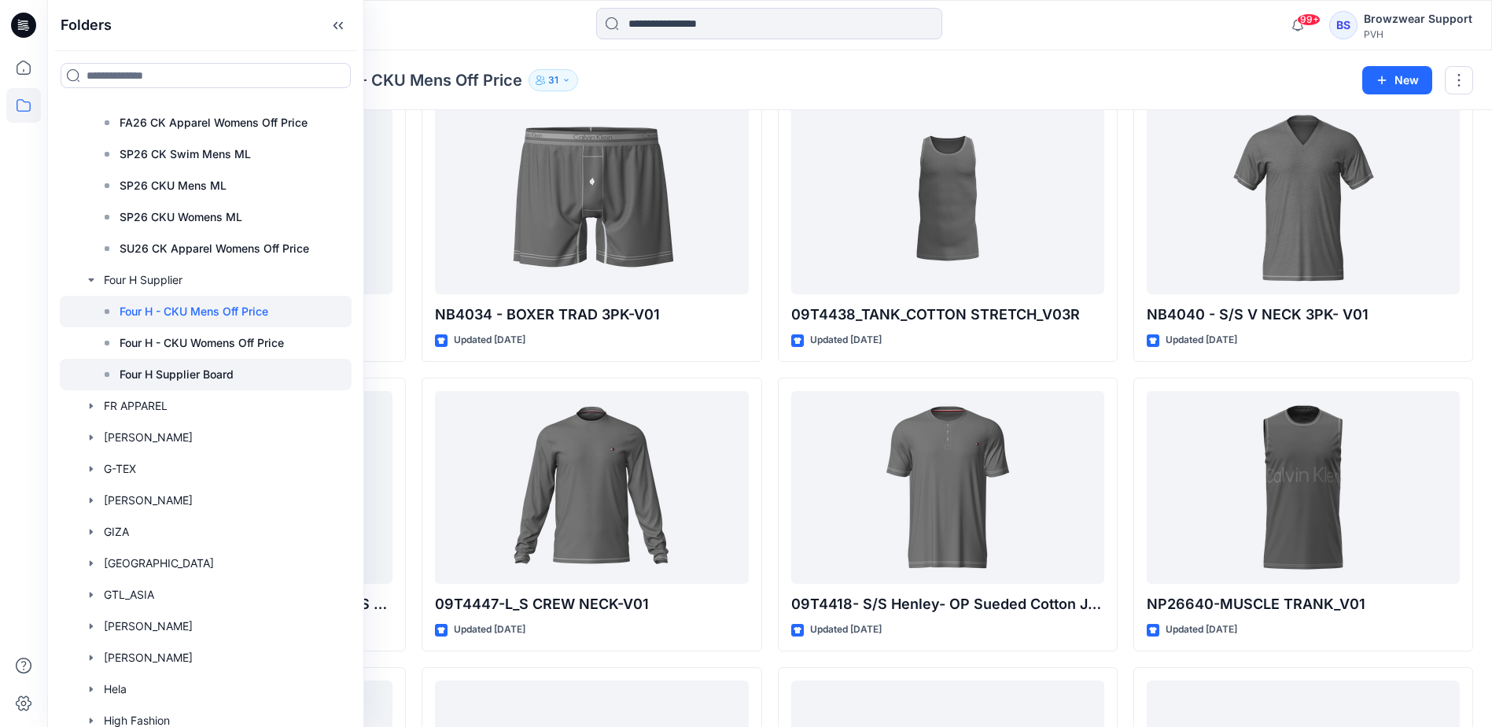
click at [160, 375] on p "Four H Supplier Board" at bounding box center [177, 374] width 114 height 19
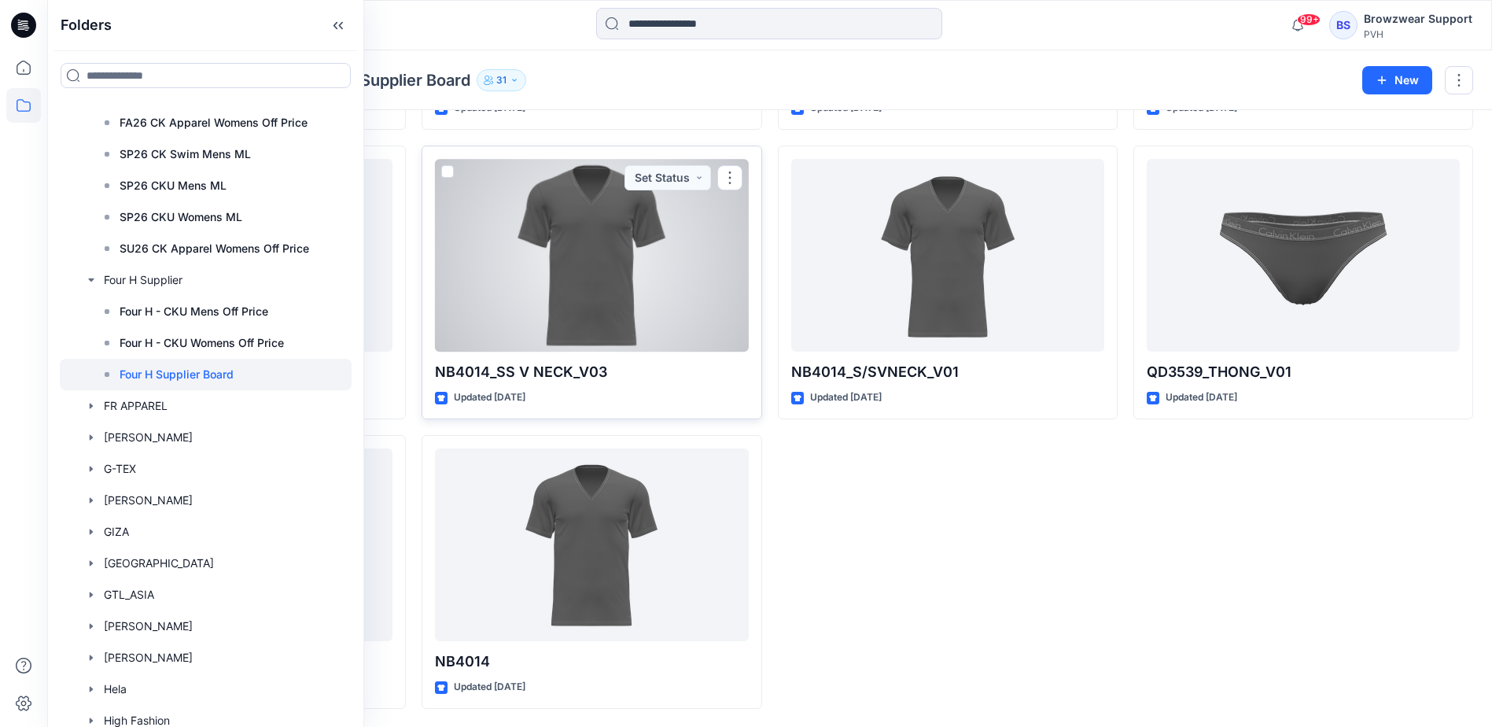
scroll to position [321, 0]
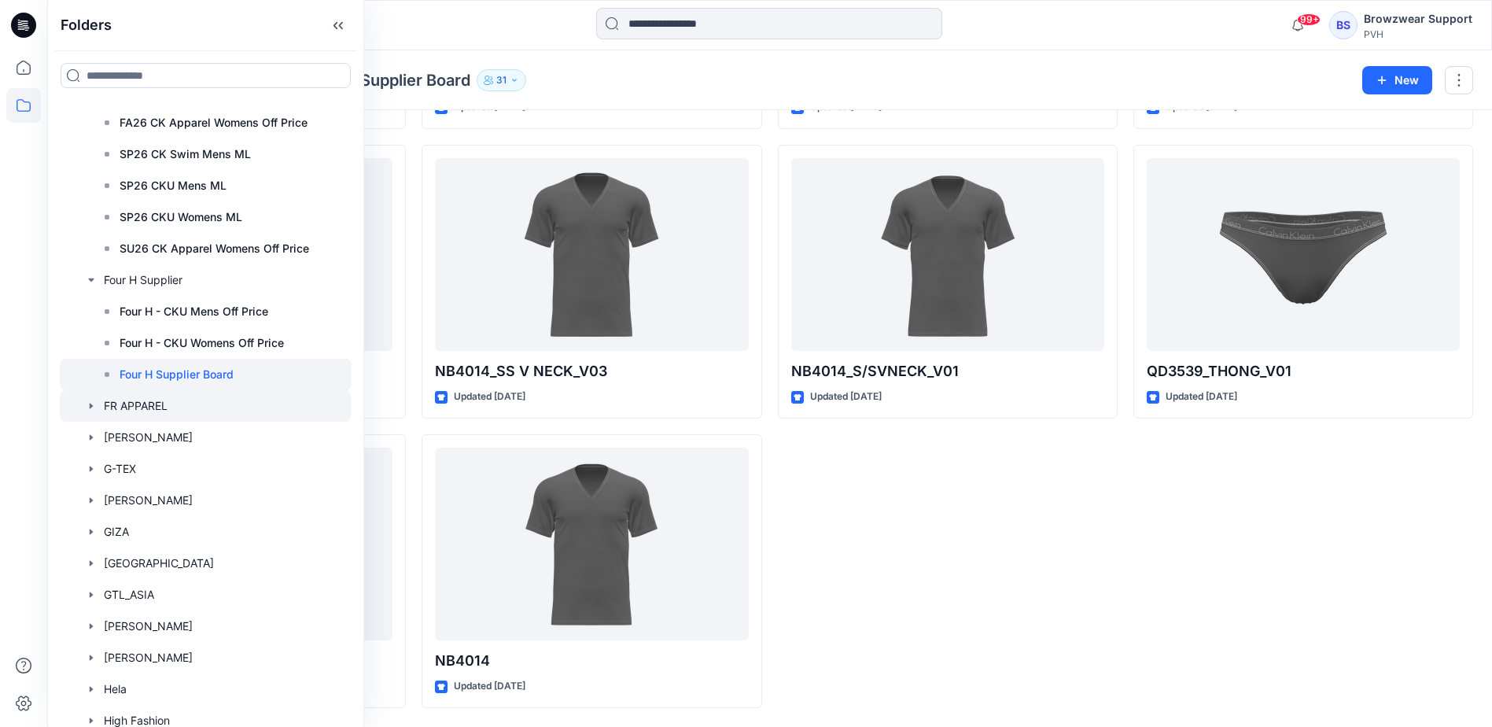
click at [91, 403] on icon "button" at bounding box center [91, 405] width 13 height 13
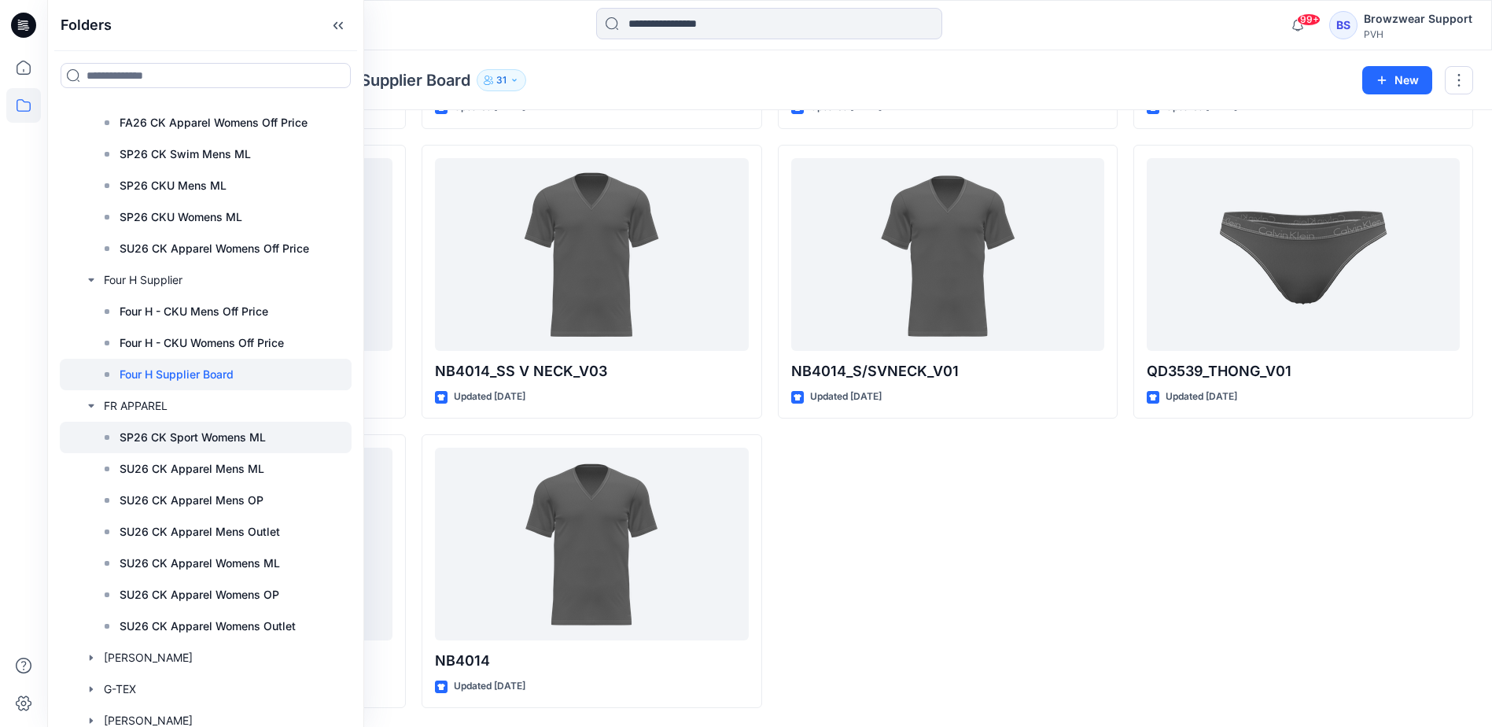
click at [231, 435] on p "SP26 CK Sport Womens ML" at bounding box center [193, 437] width 146 height 19
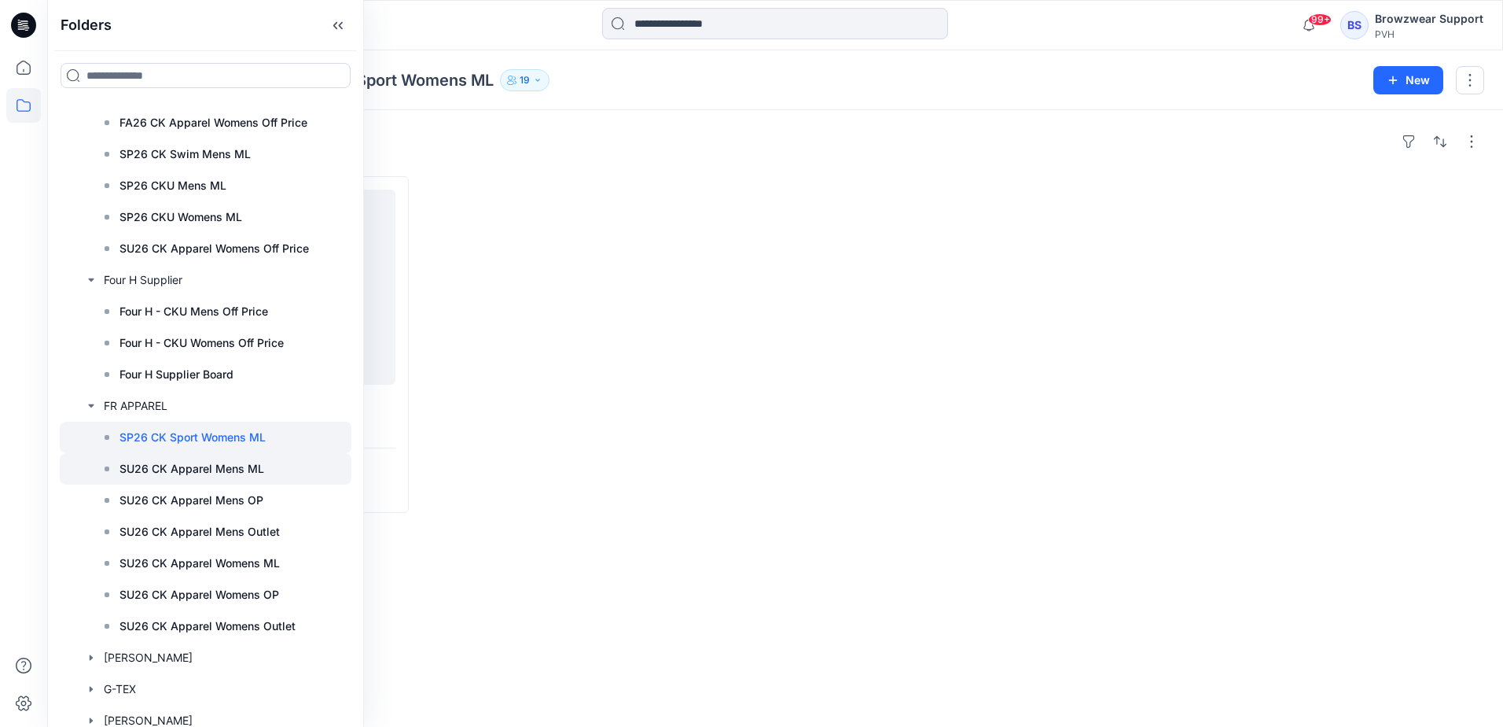
click at [211, 469] on p "SU26 CK Apparel Mens ML" at bounding box center [192, 468] width 145 height 19
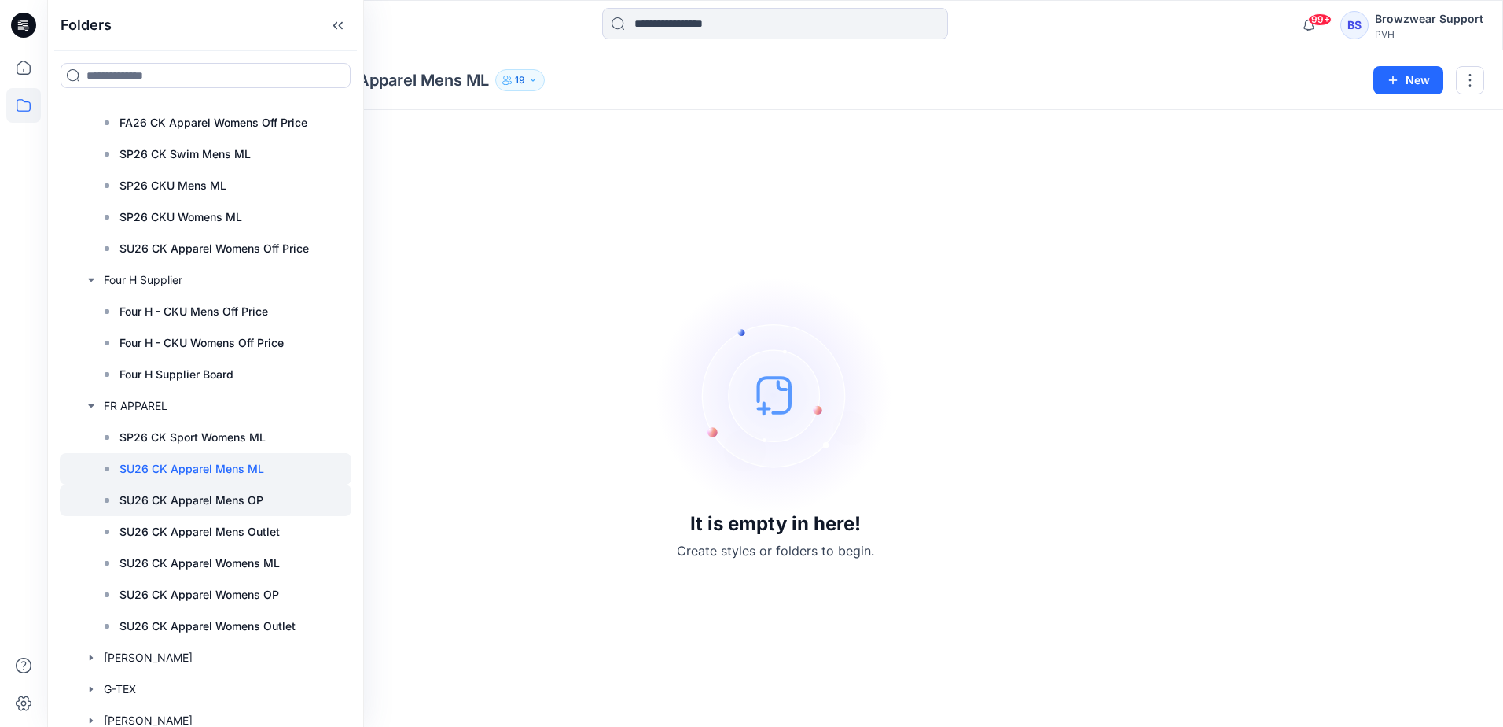
click at [208, 495] on p "SU26 CK Apparel Mens OP" at bounding box center [192, 500] width 144 height 19
click at [232, 565] on p "SU26 CK Apparel Womens ML" at bounding box center [200, 563] width 160 height 19
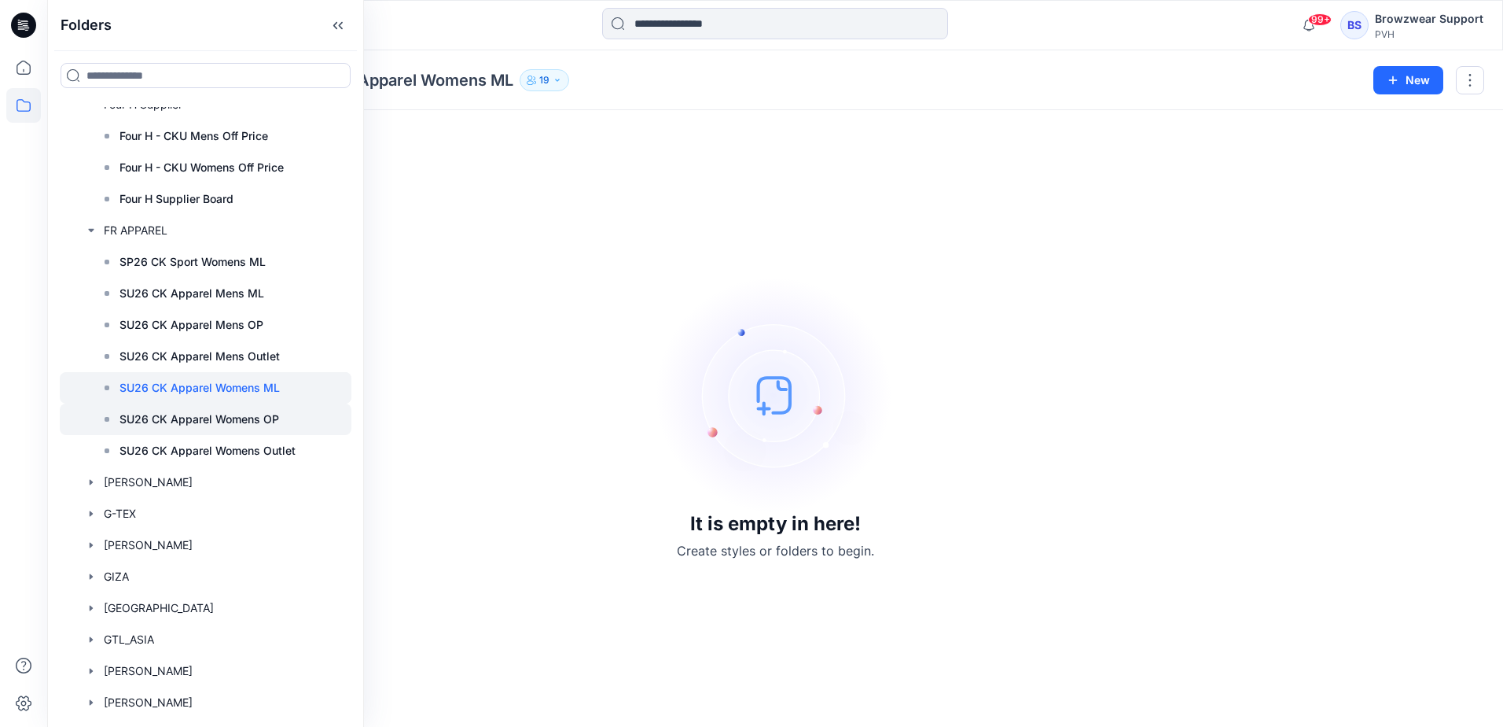
scroll to position [5425, 0]
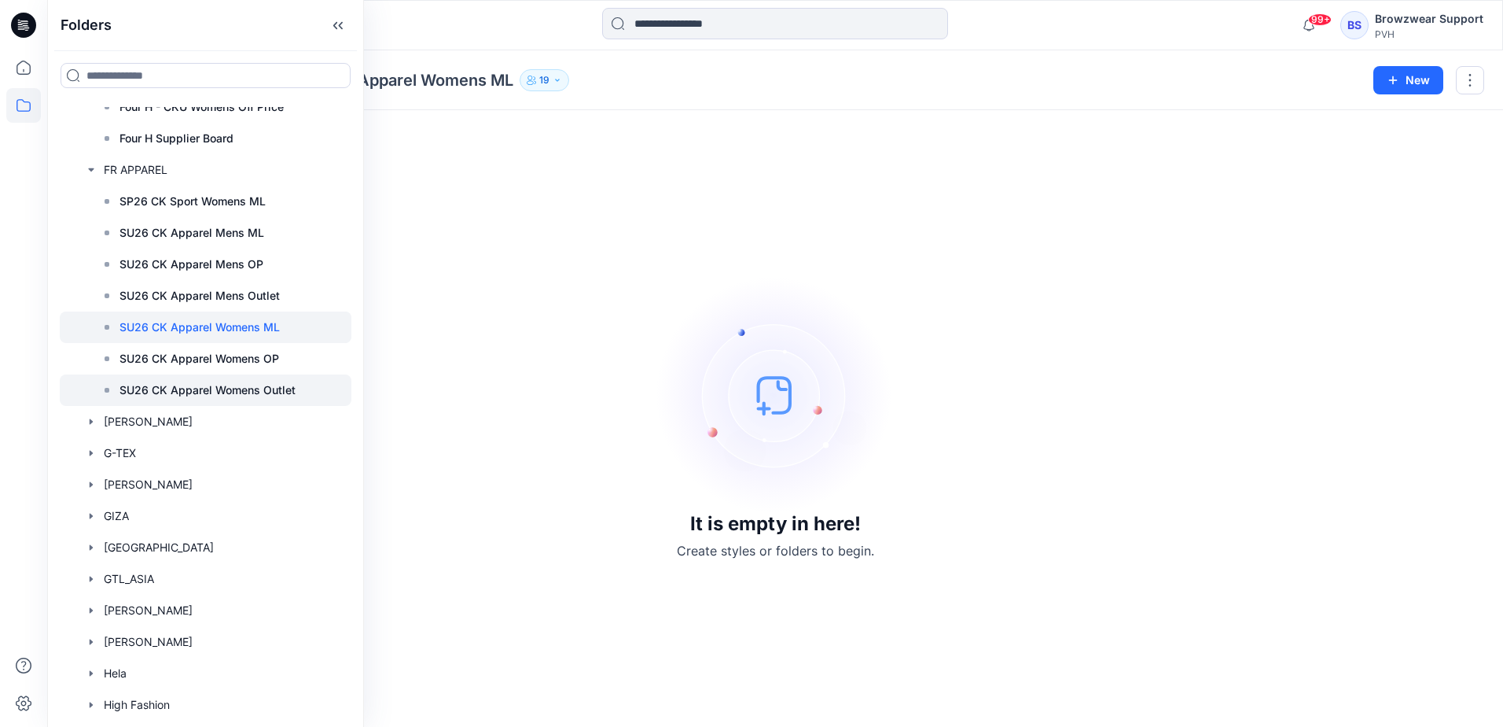
click at [138, 390] on p "SU26 CK Apparel Womens Outlet" at bounding box center [208, 390] width 176 height 19
click at [91, 420] on icon "button" at bounding box center [91, 421] width 3 height 6
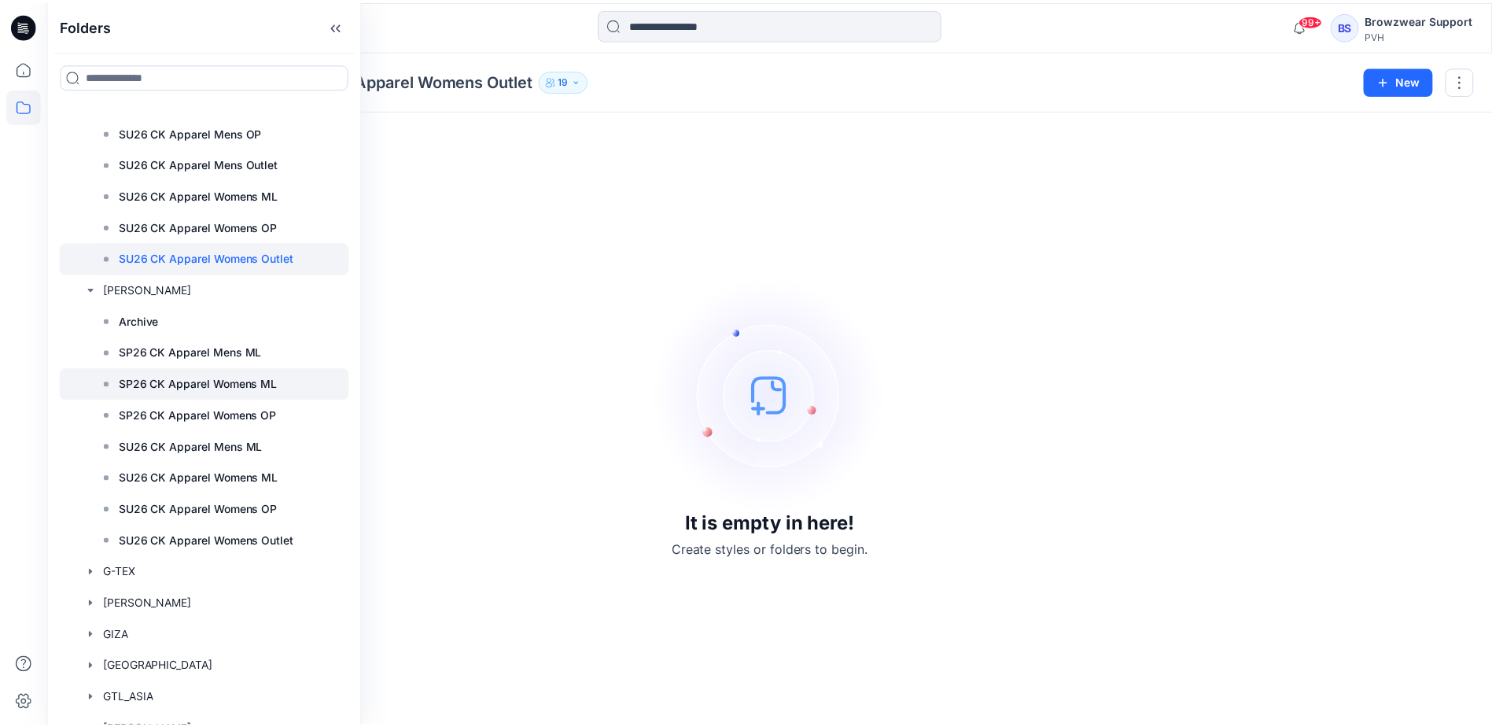
scroll to position [5583, 0]
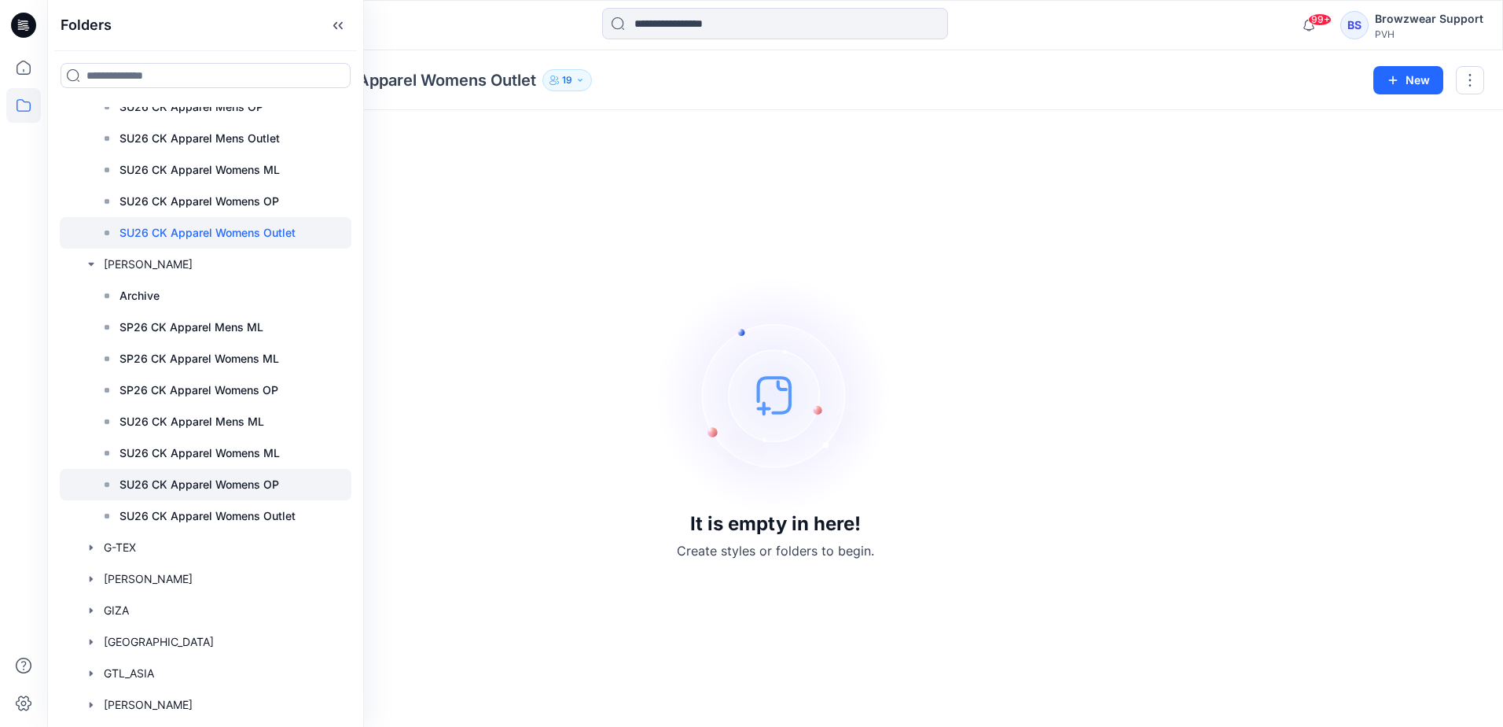
click at [170, 482] on p "SU26 CK Apparel Womens OP" at bounding box center [200, 484] width 160 height 19
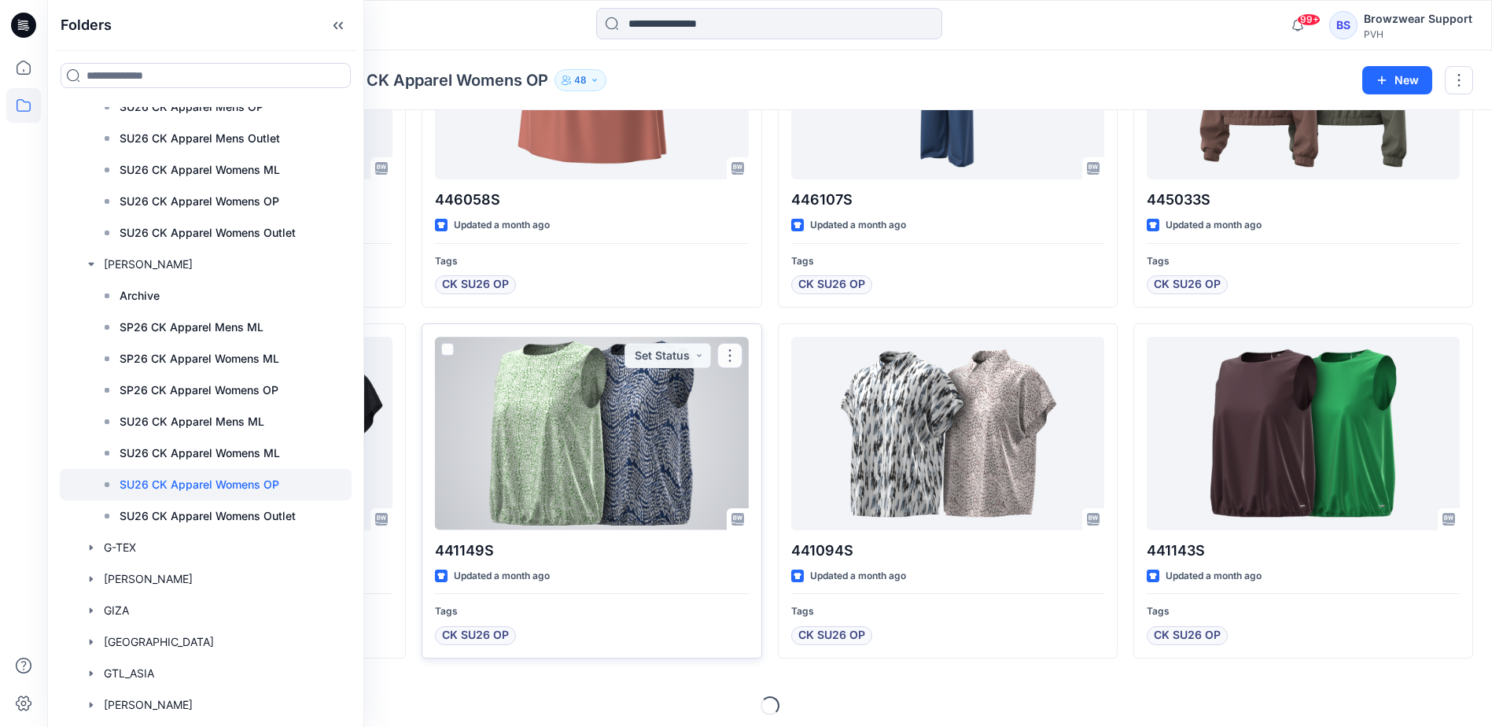
scroll to position [561, 0]
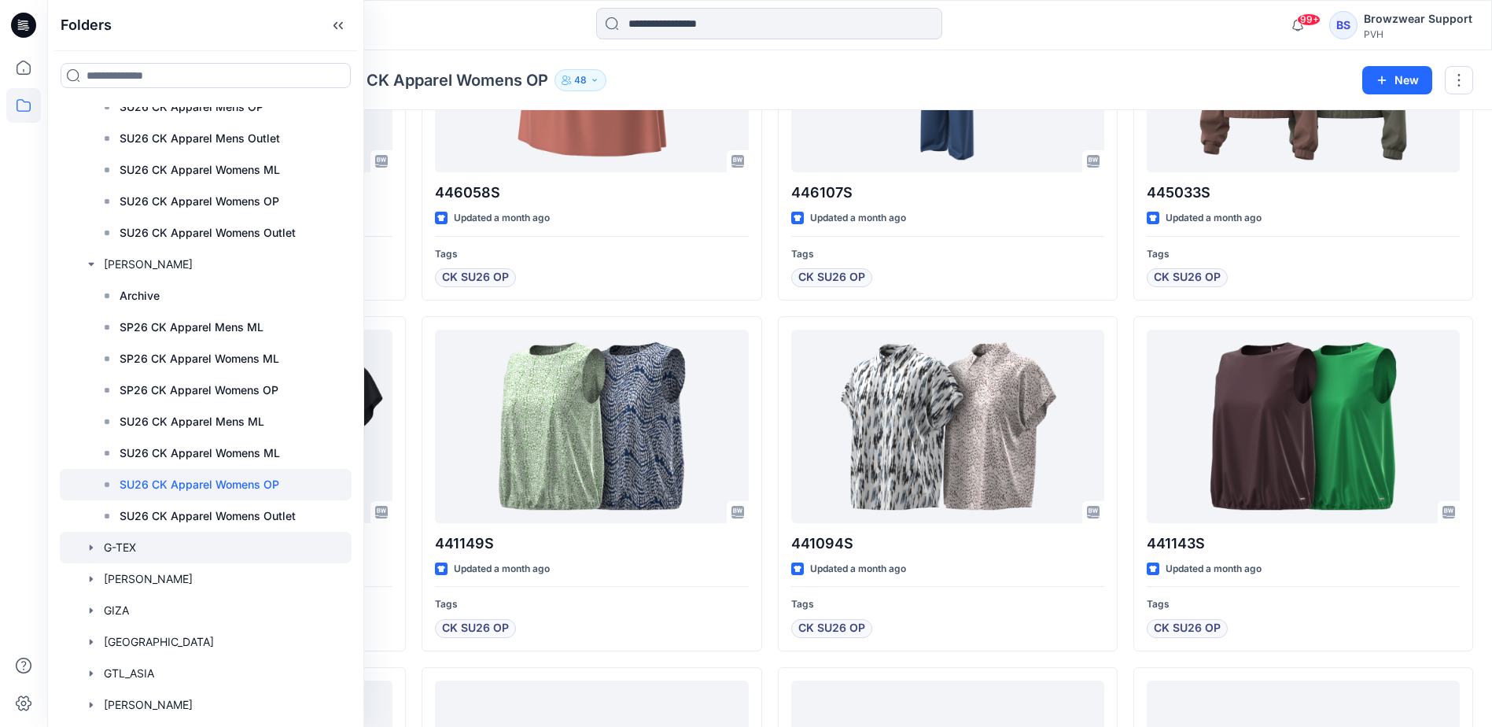
click at [89, 545] on icon "button" at bounding box center [91, 547] width 13 height 13
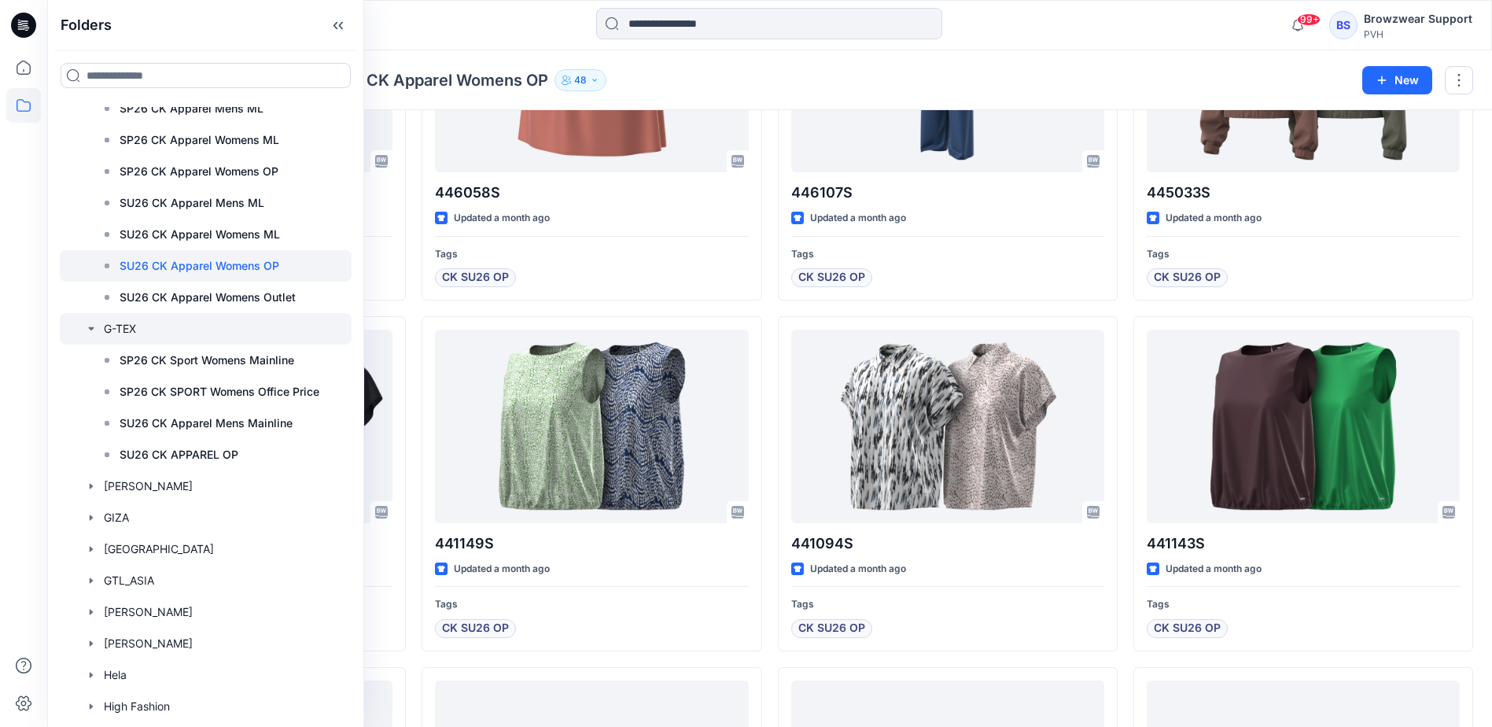
scroll to position [5819, 0]
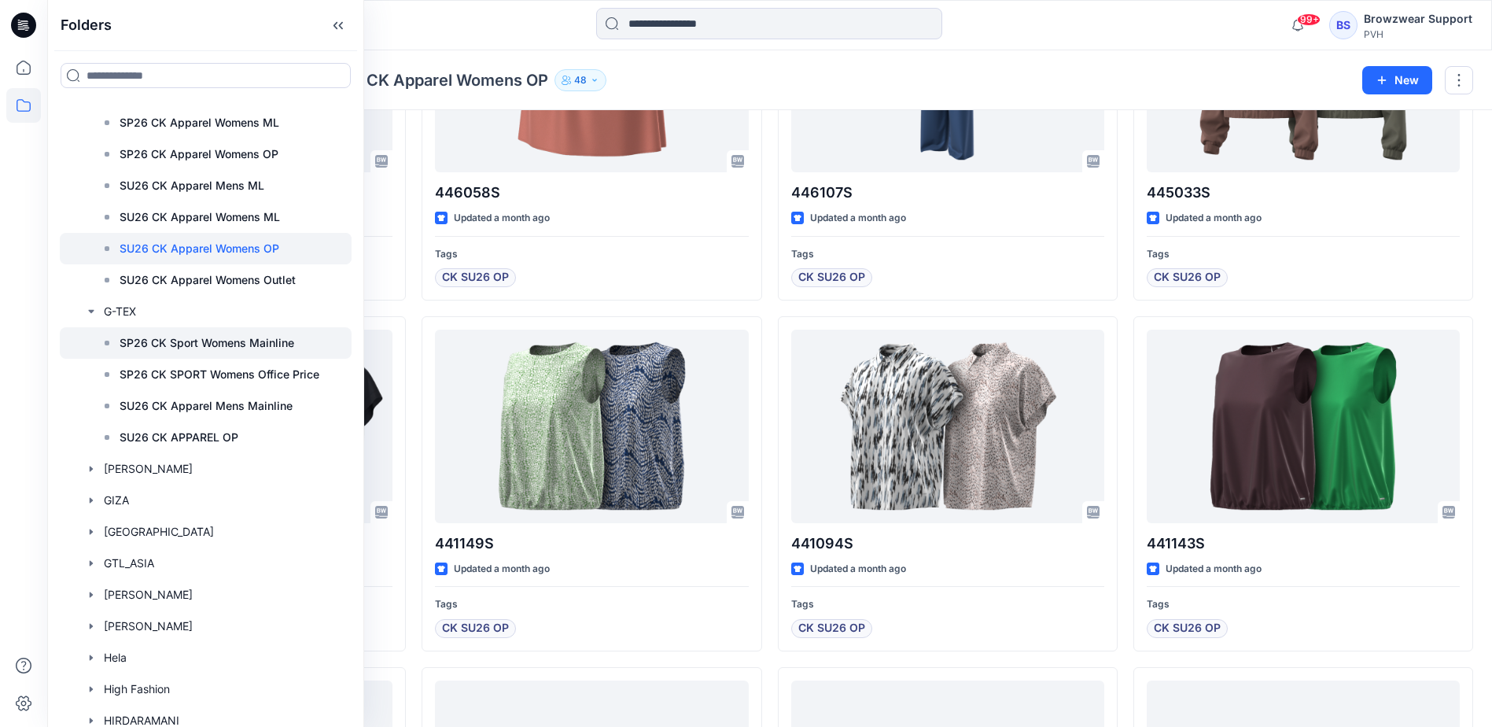
click at [186, 338] on p "SP26 CK Sport Womens Mainline" at bounding box center [207, 342] width 175 height 19
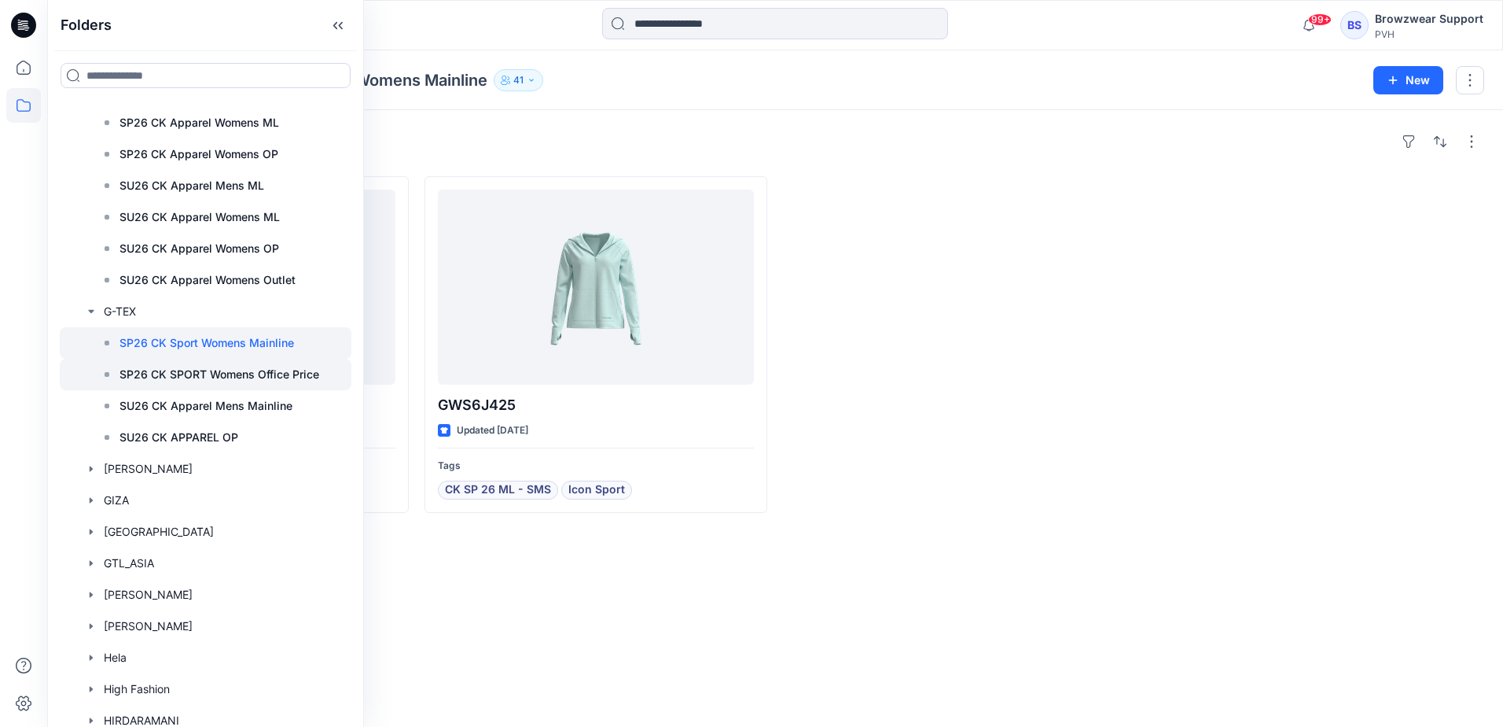
click at [175, 372] on p "SP26 CK SPORT Womens Office Price" at bounding box center [220, 374] width 200 height 19
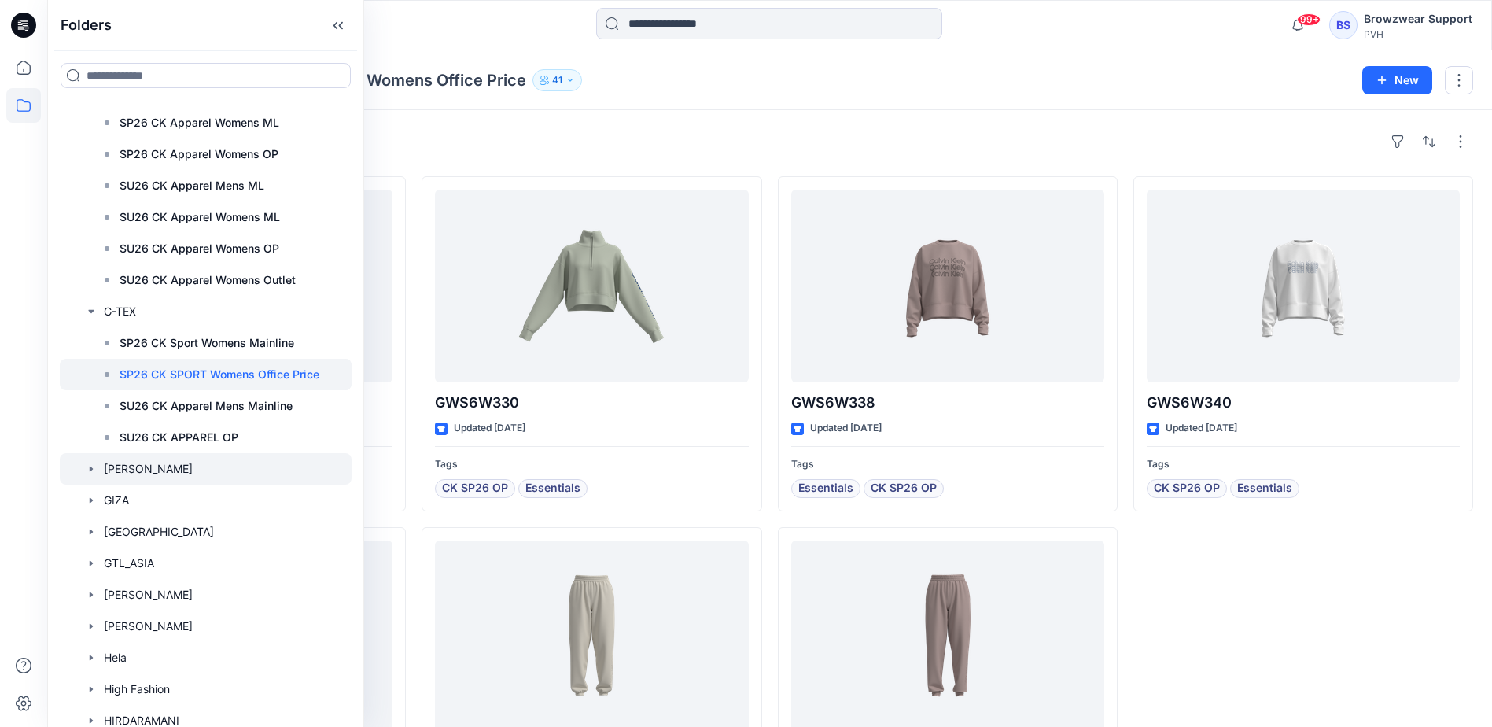
click at [93, 466] on icon "button" at bounding box center [91, 468] width 13 height 13
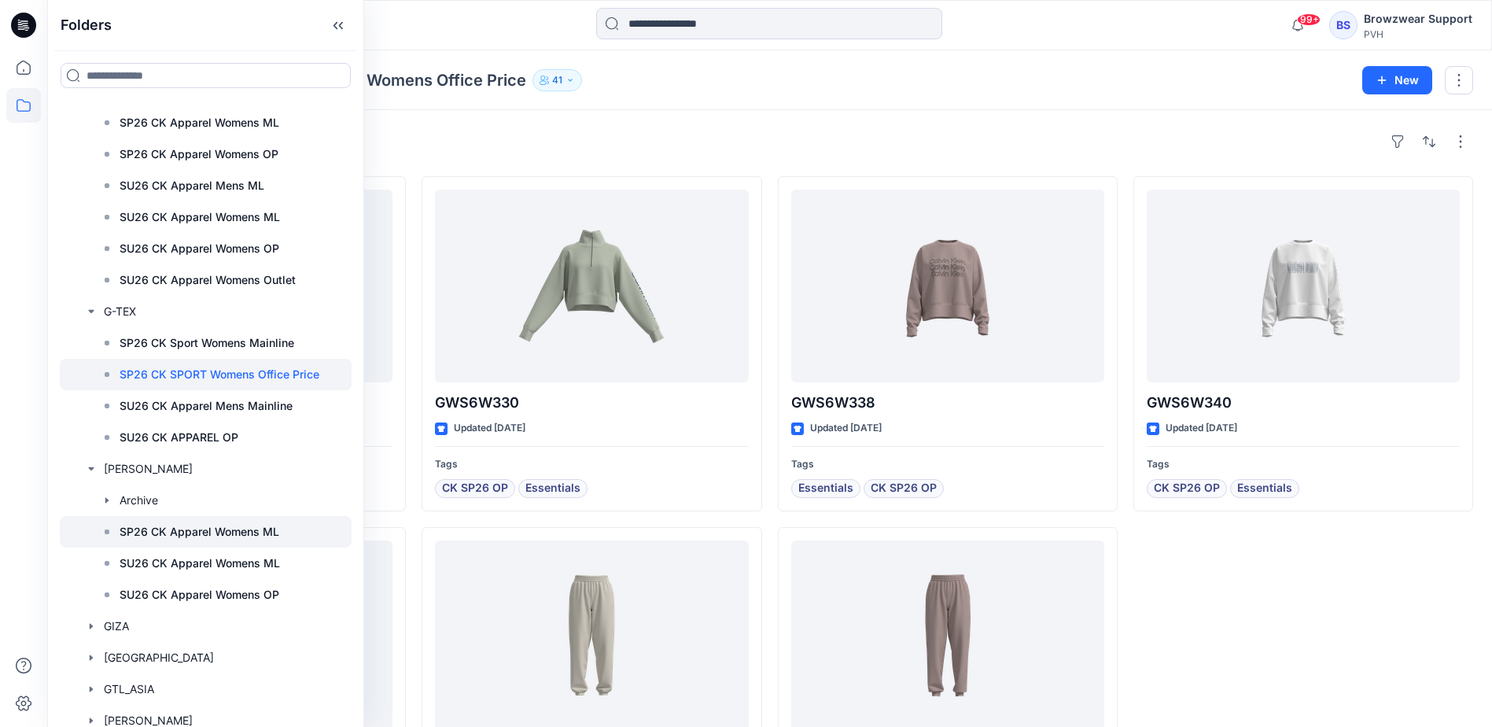
click at [164, 533] on p "SP26 CK Apparel Womens ML" at bounding box center [200, 531] width 160 height 19
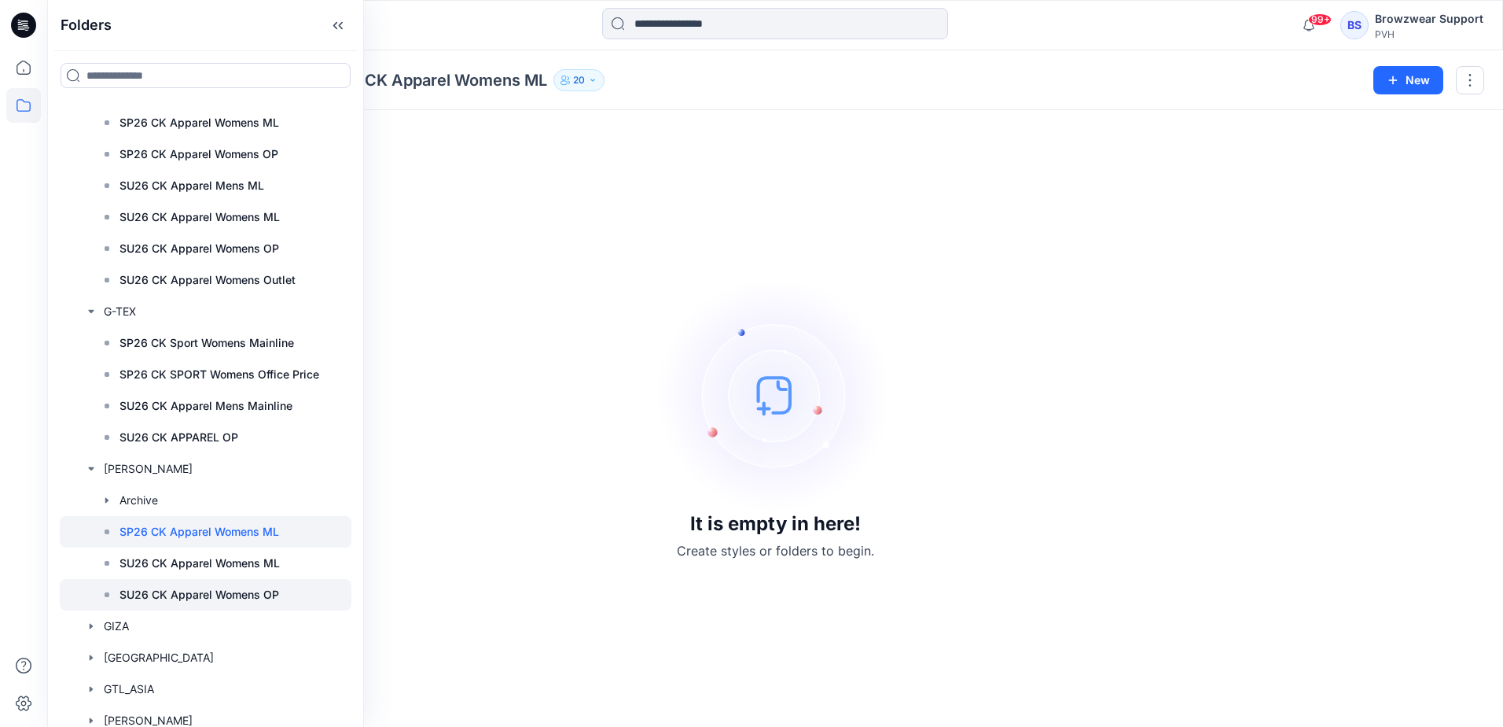
click at [173, 591] on p "SU26 CK Apparel Womens OP" at bounding box center [200, 594] width 160 height 19
click at [106, 495] on icon "button" at bounding box center [107, 500] width 13 height 13
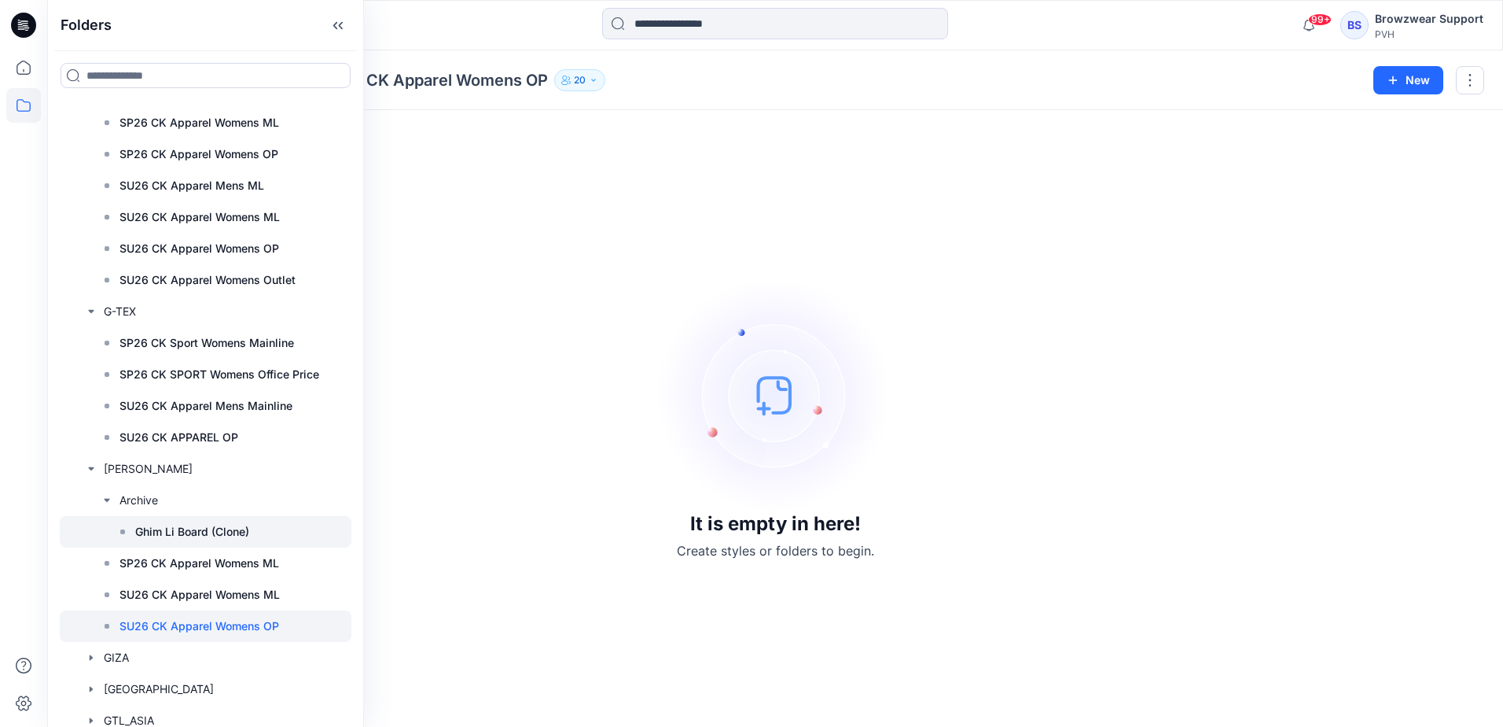
click at [137, 530] on p "Ghim Li Board (Clone)" at bounding box center [192, 531] width 114 height 19
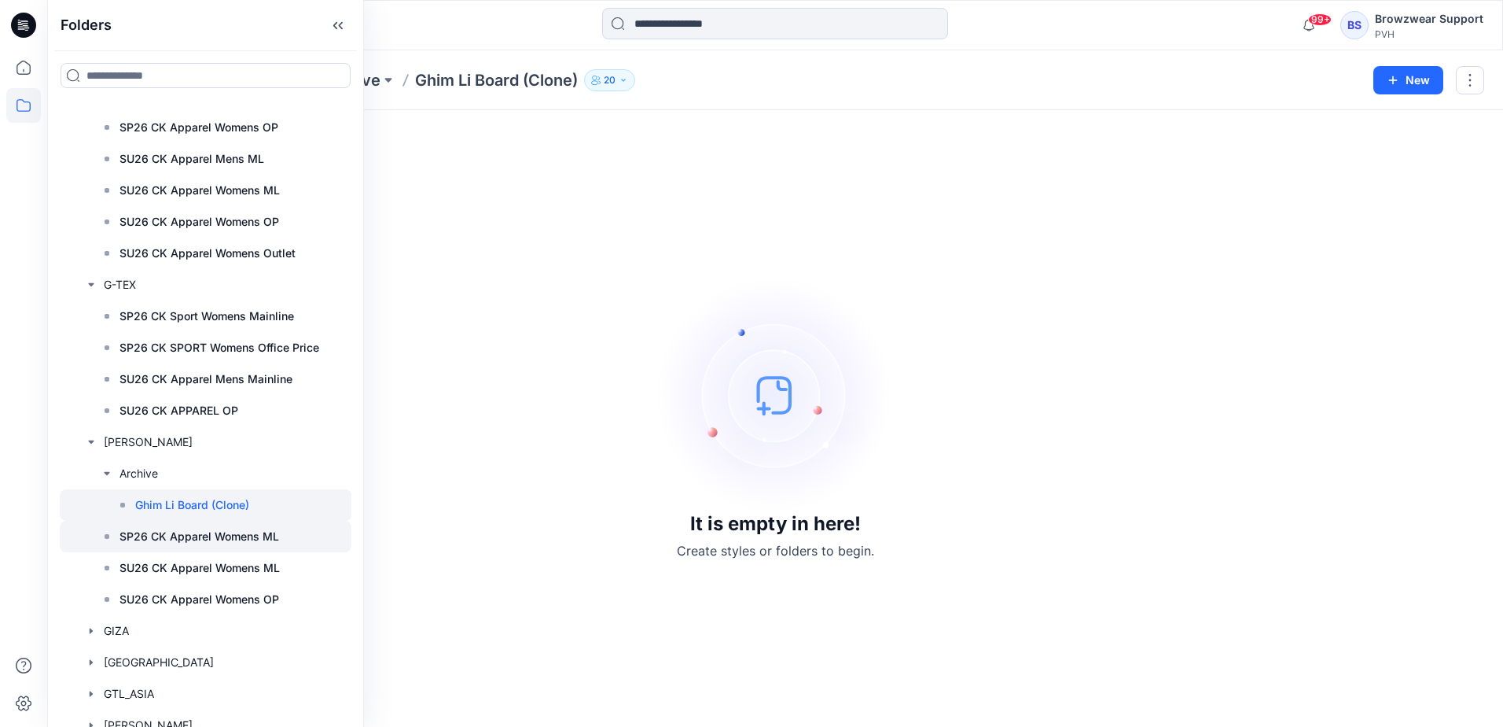
scroll to position [5897, 0]
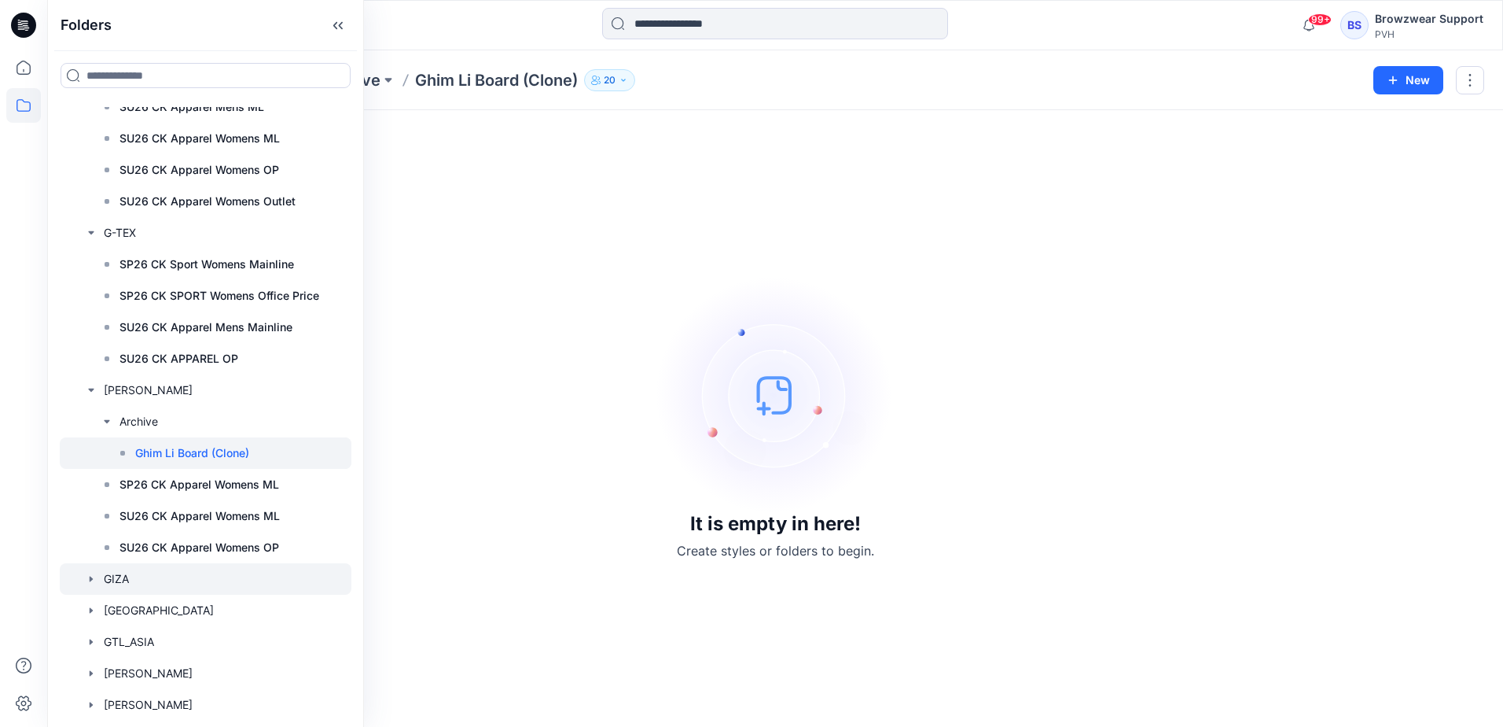
click at [91, 575] on icon "button" at bounding box center [91, 578] width 13 height 13
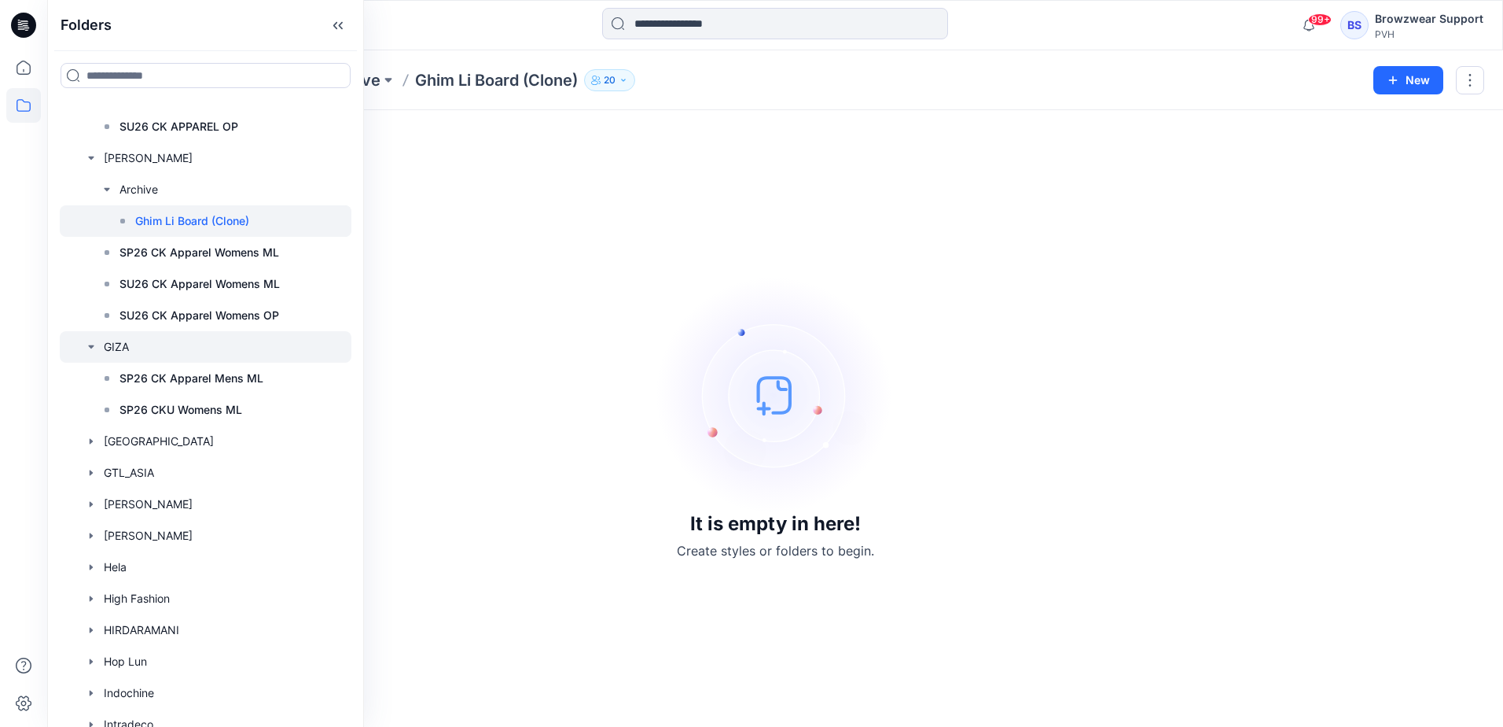
scroll to position [6133, 0]
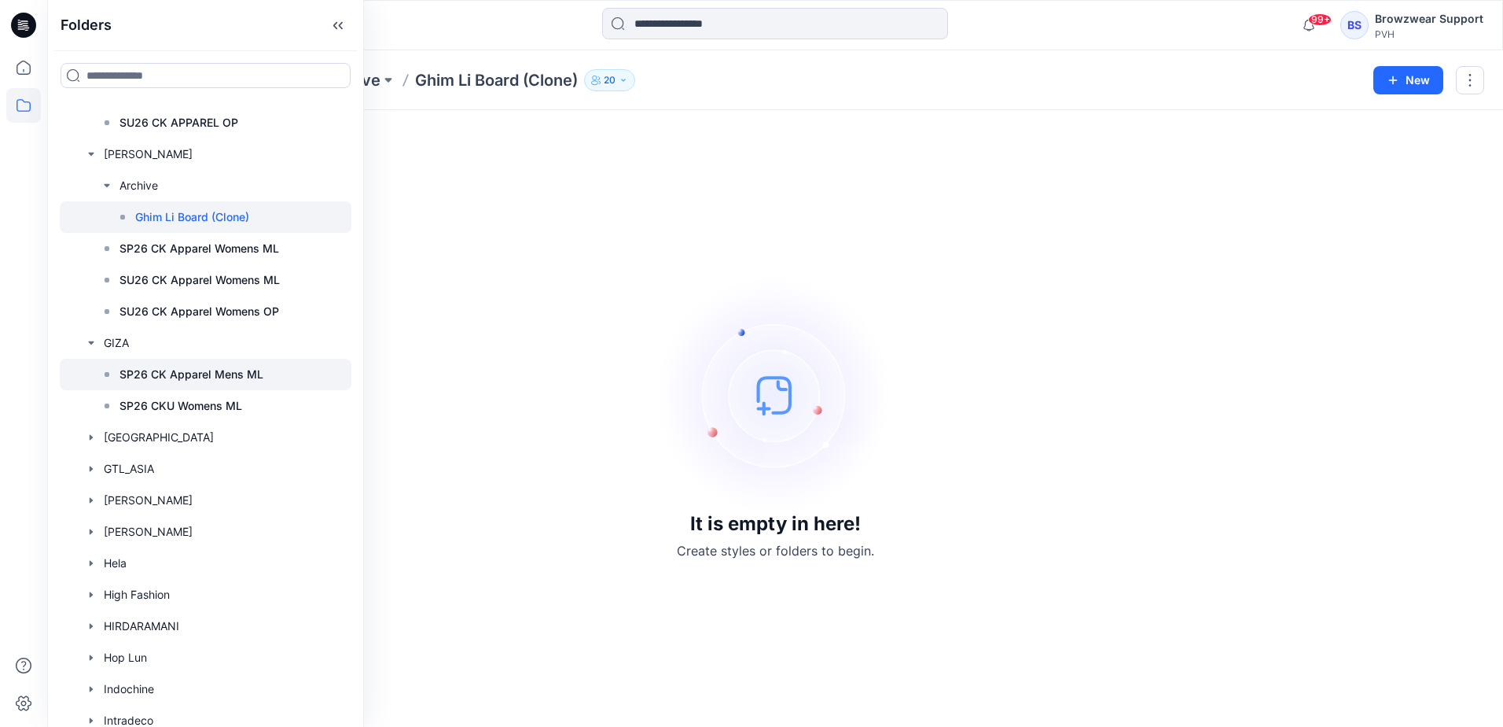
click at [132, 372] on p "SP26 CK Apparel Mens ML" at bounding box center [192, 374] width 144 height 19
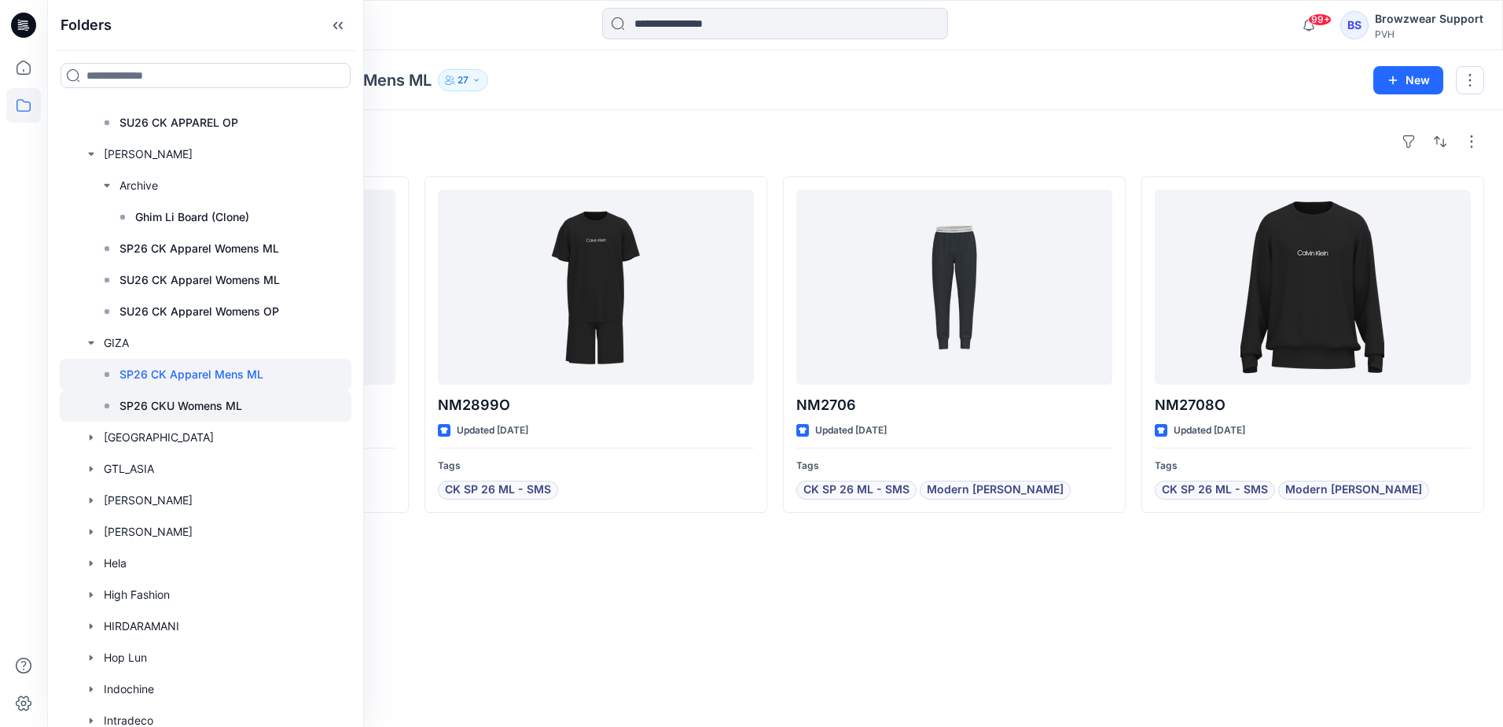
click at [159, 407] on p "SP26 CKU Womens ML" at bounding box center [181, 405] width 123 height 19
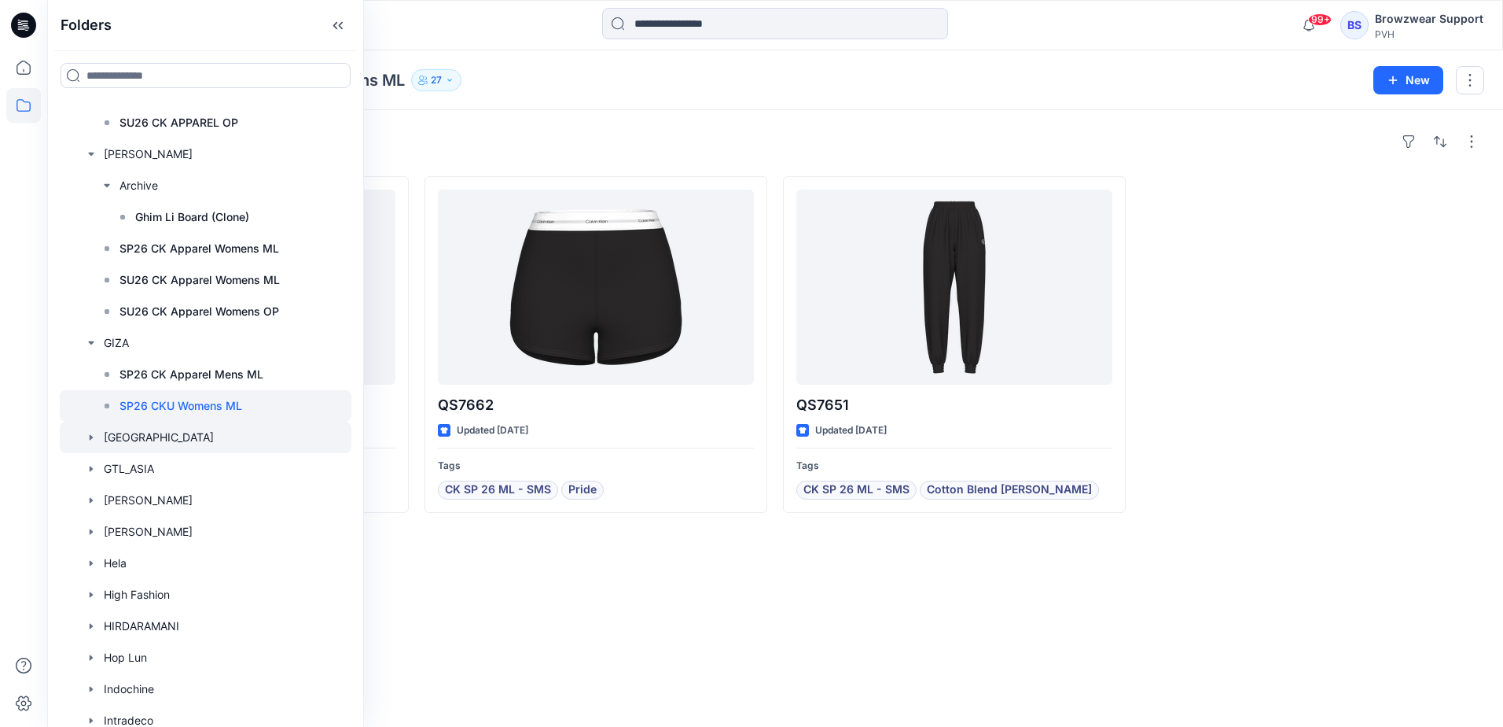
click at [88, 437] on icon "button" at bounding box center [91, 437] width 13 height 13
click at [119, 469] on div at bounding box center [206, 468] width 292 height 31
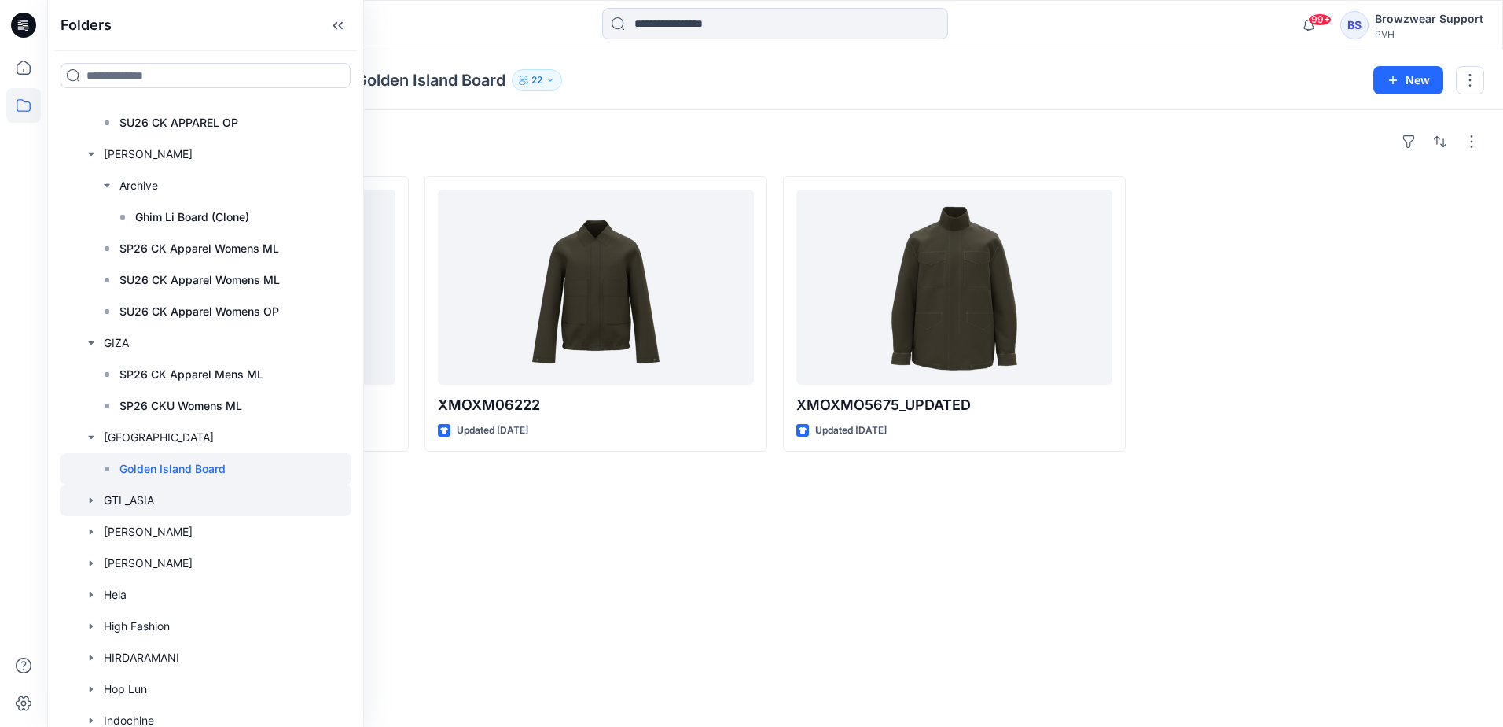
click at [91, 500] on icon "button" at bounding box center [91, 500] width 3 height 6
click at [110, 529] on icon at bounding box center [107, 531] width 13 height 13
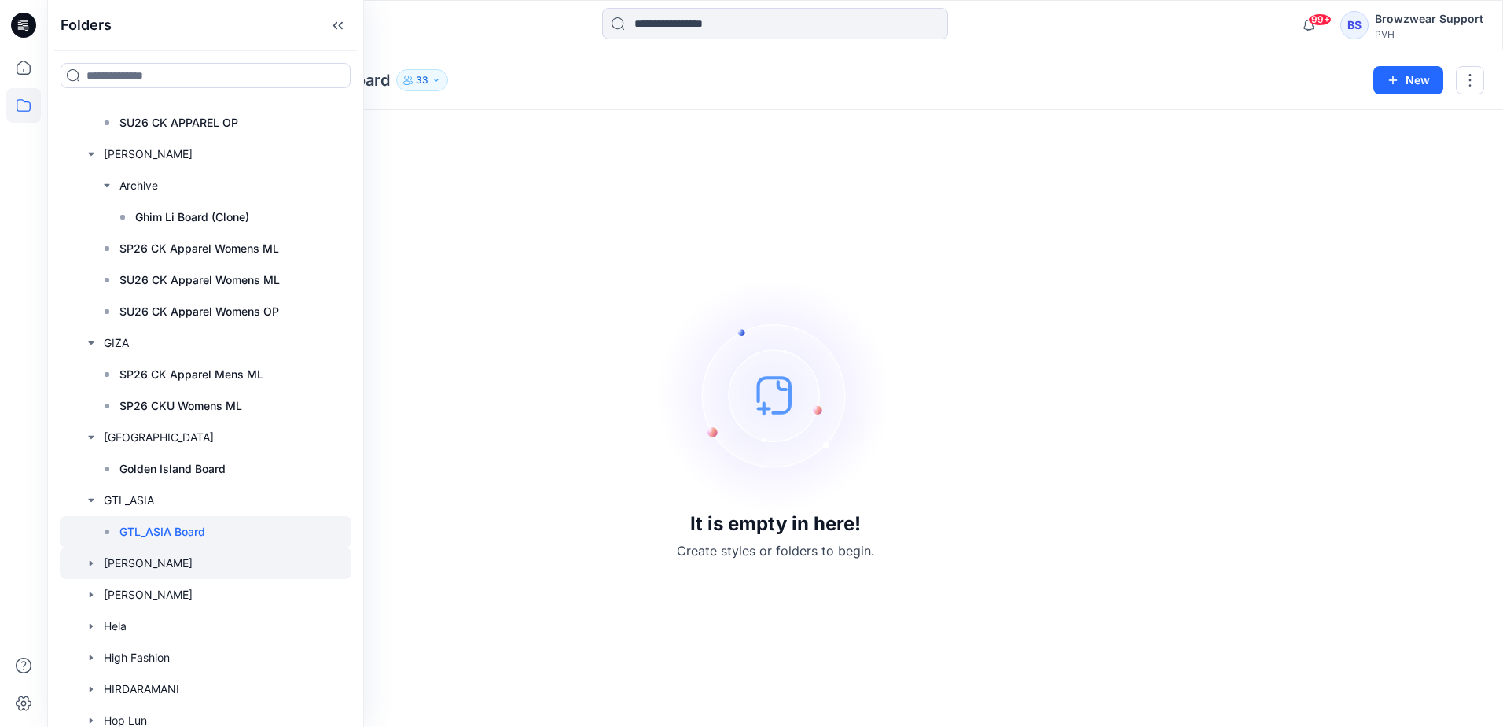
click at [91, 563] on icon "button" at bounding box center [91, 563] width 3 height 6
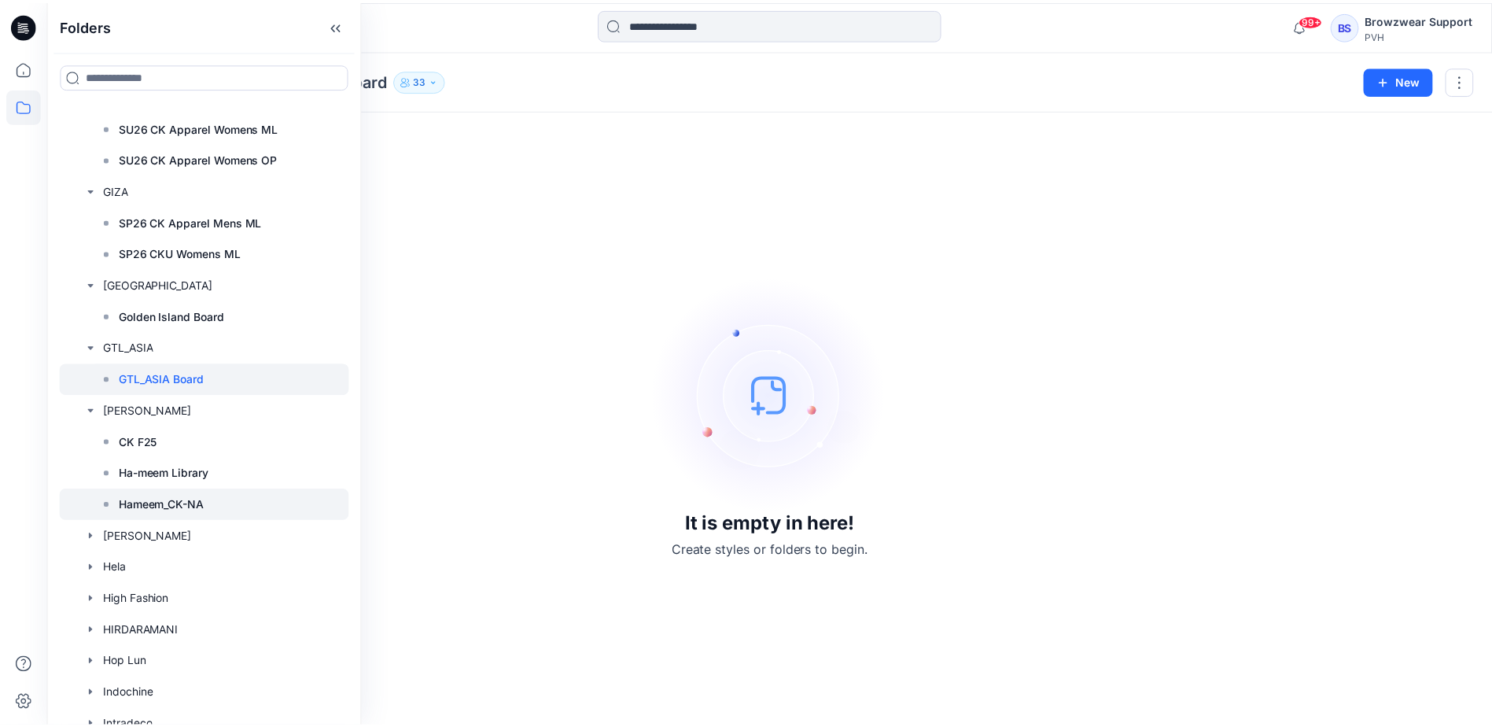
scroll to position [6290, 0]
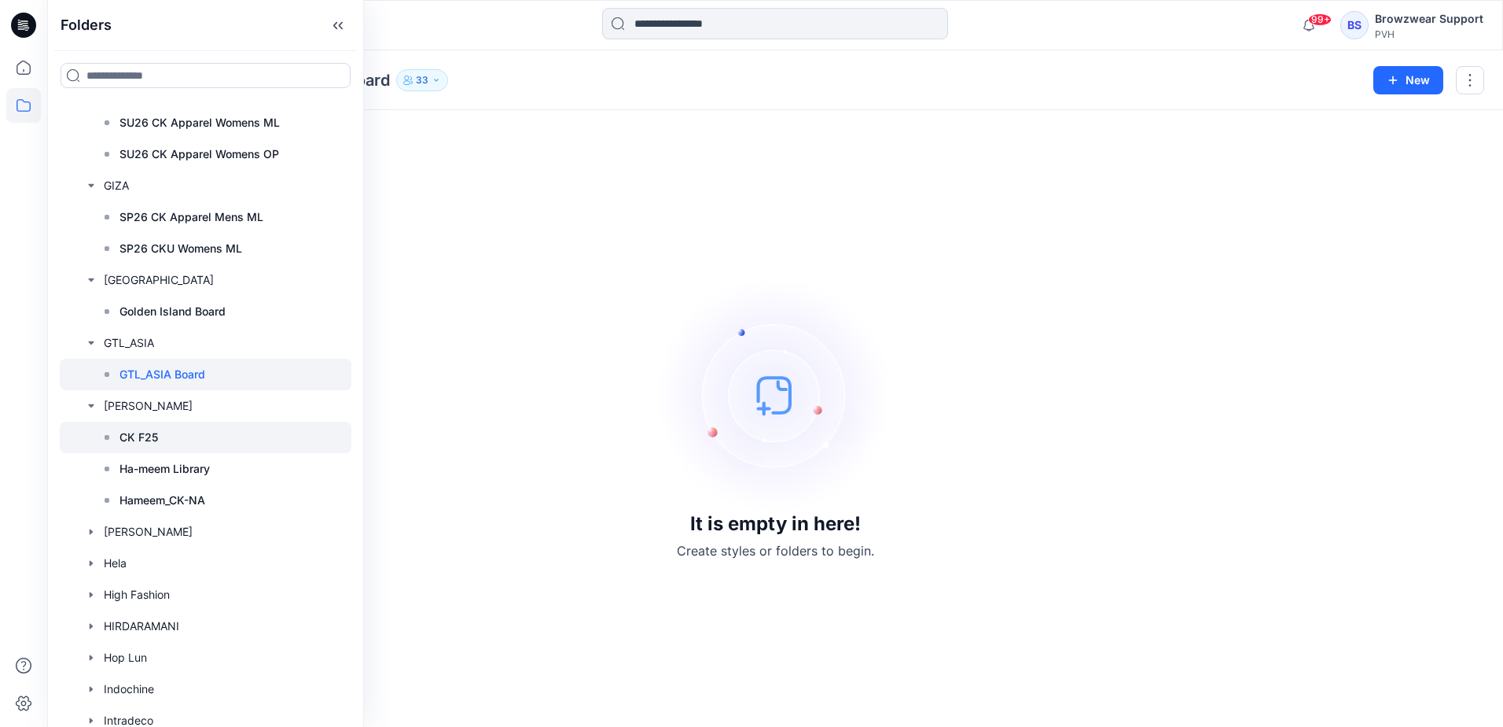
click at [123, 437] on p "CK F25" at bounding box center [139, 437] width 39 height 19
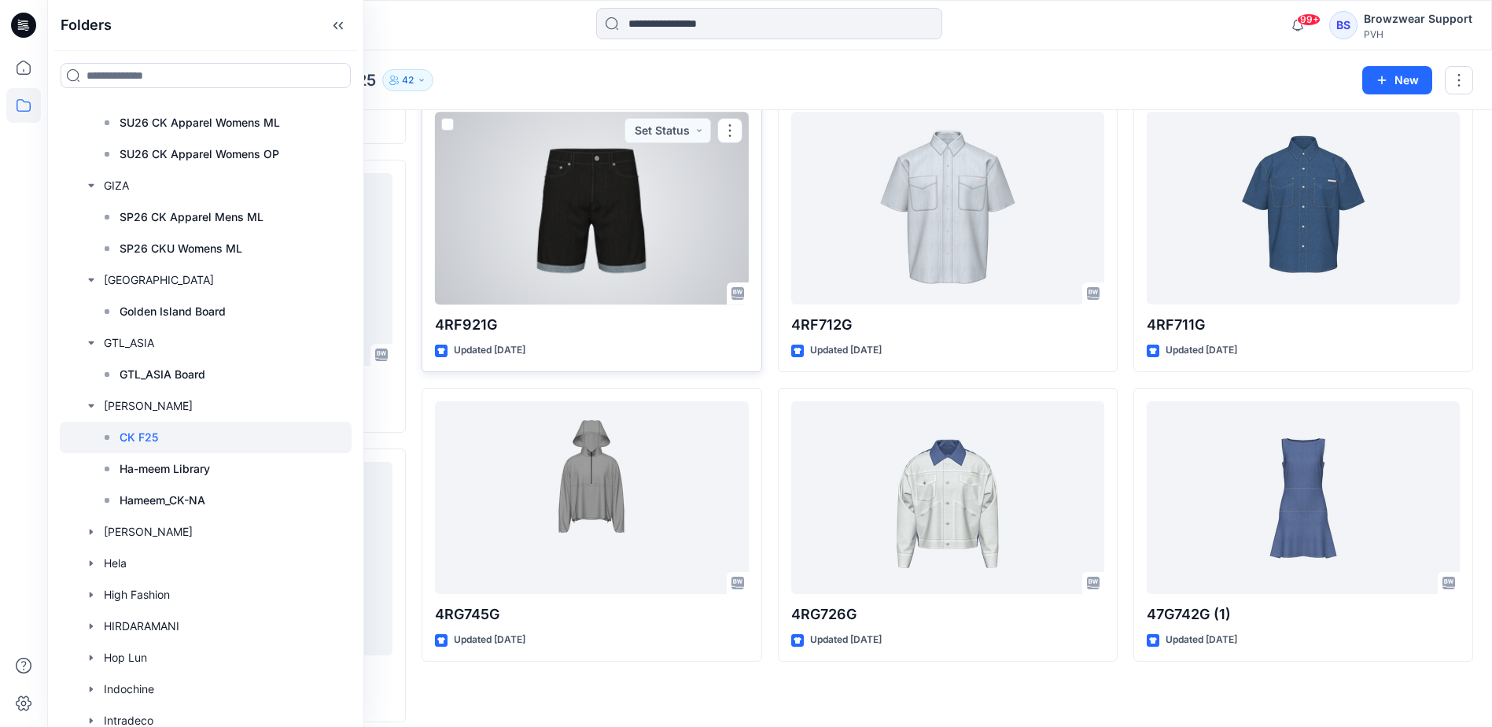
scroll to position [1306, 0]
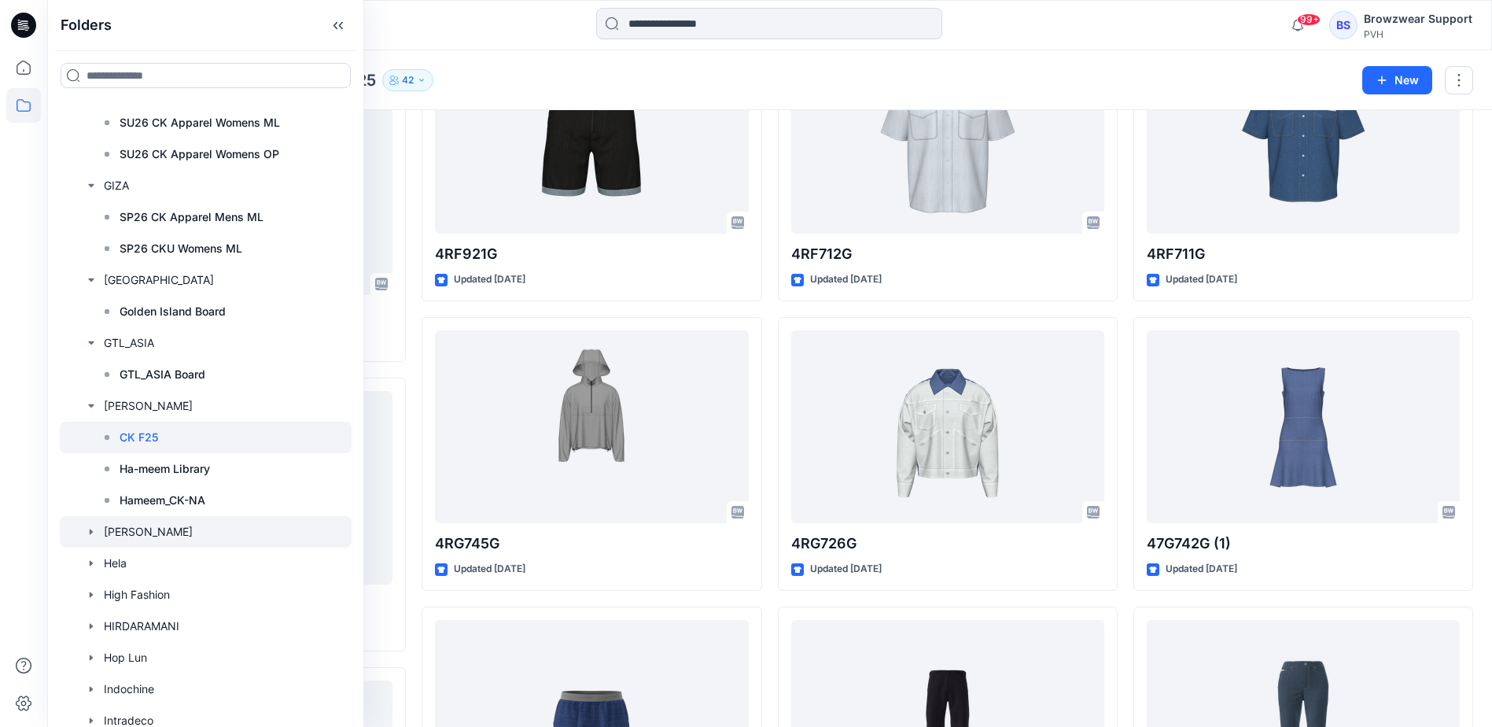
click at [94, 532] on icon "button" at bounding box center [91, 531] width 13 height 13
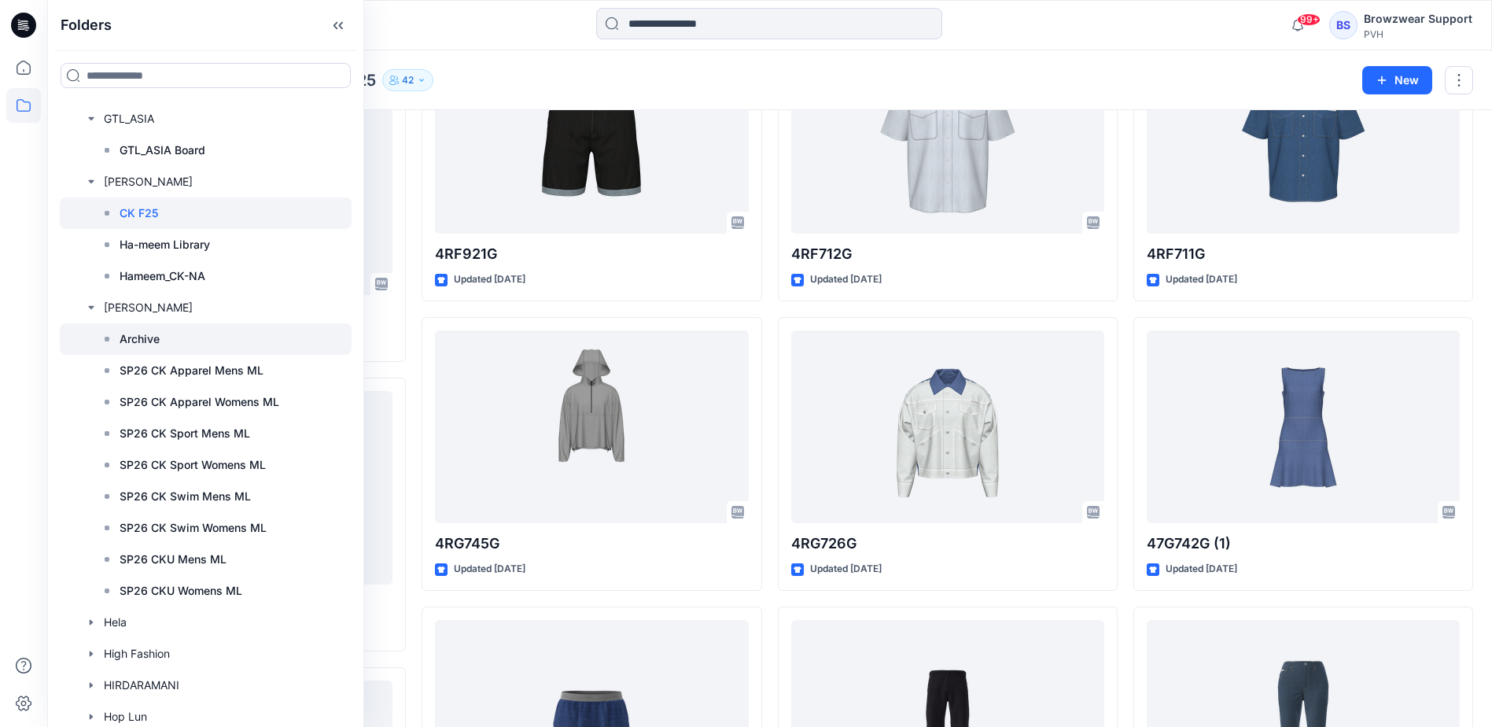
scroll to position [6526, 0]
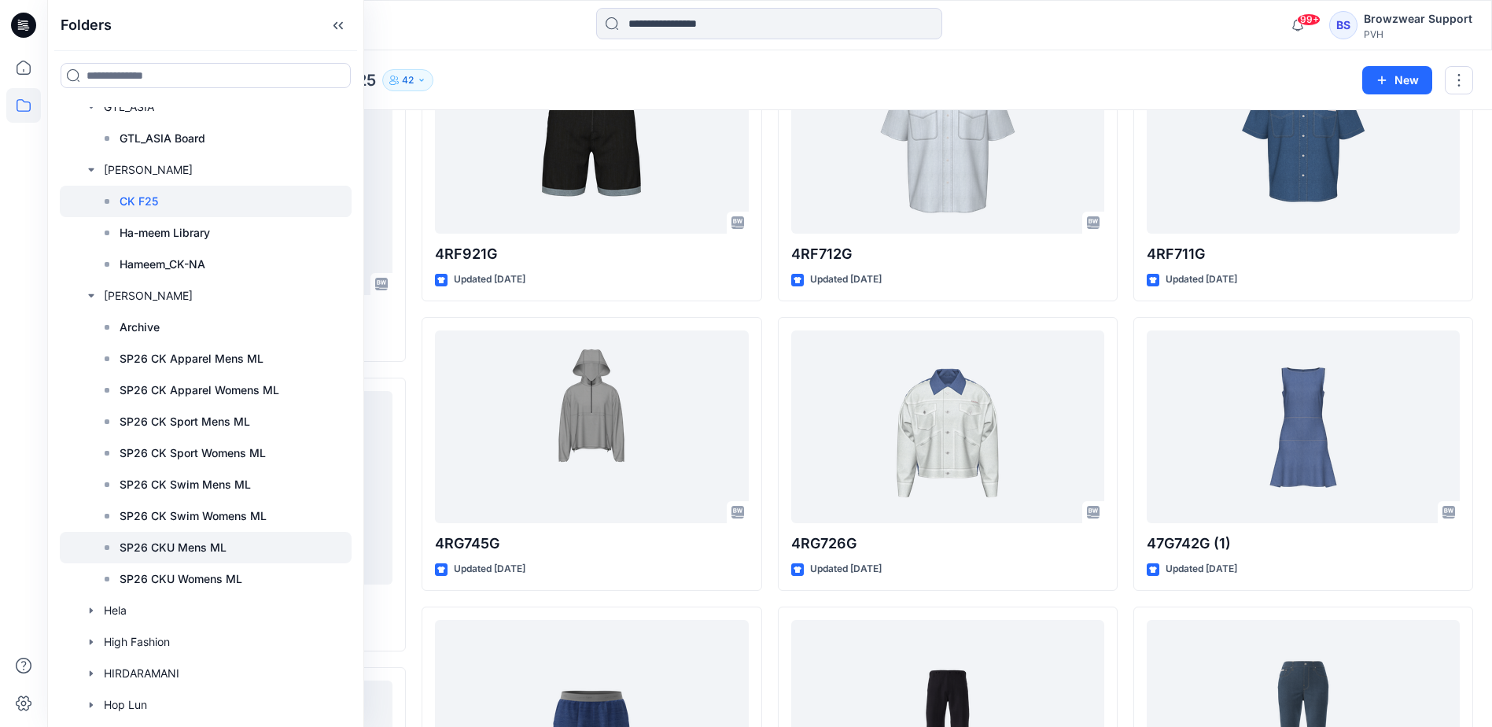
click at [200, 544] on p "SP26 CKU Mens ML" at bounding box center [173, 547] width 107 height 19
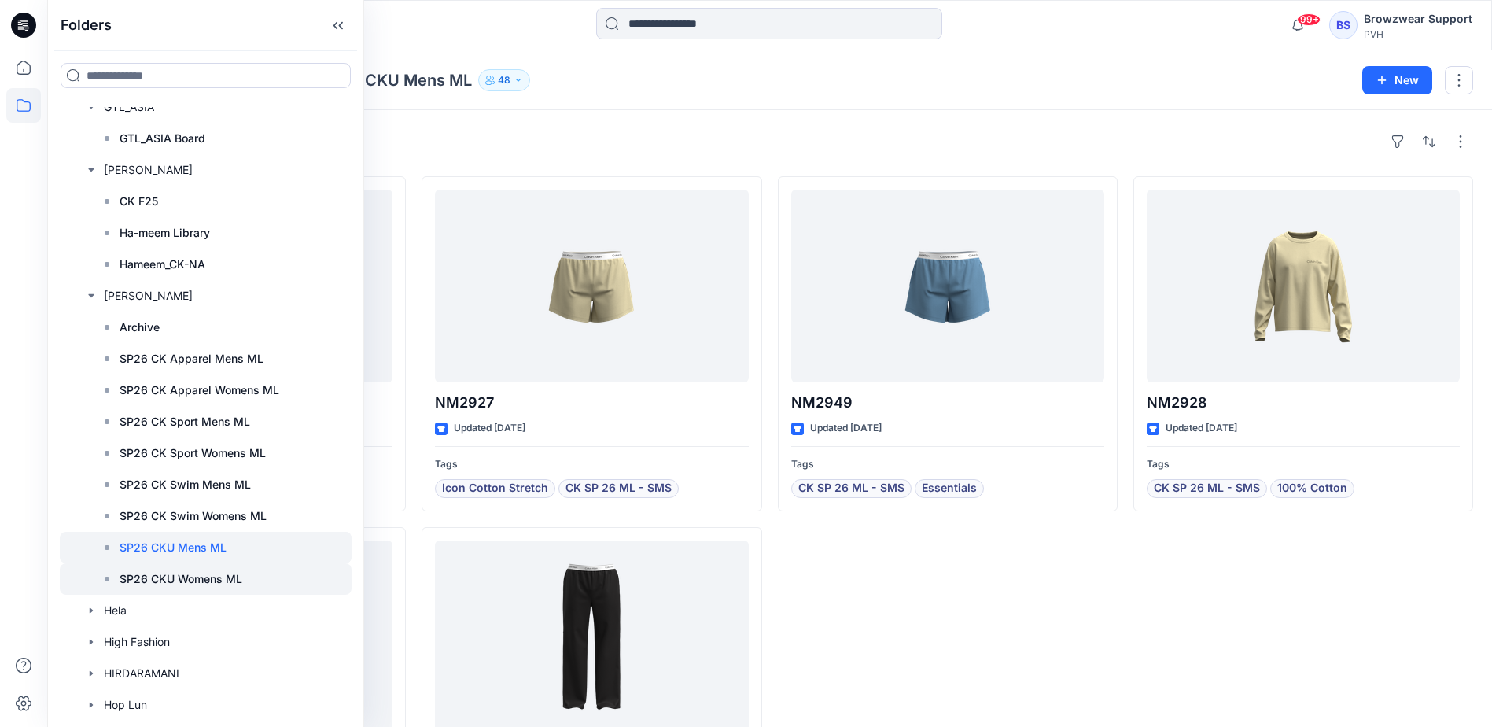
click at [210, 577] on p "SP26 CKU Womens ML" at bounding box center [181, 578] width 123 height 19
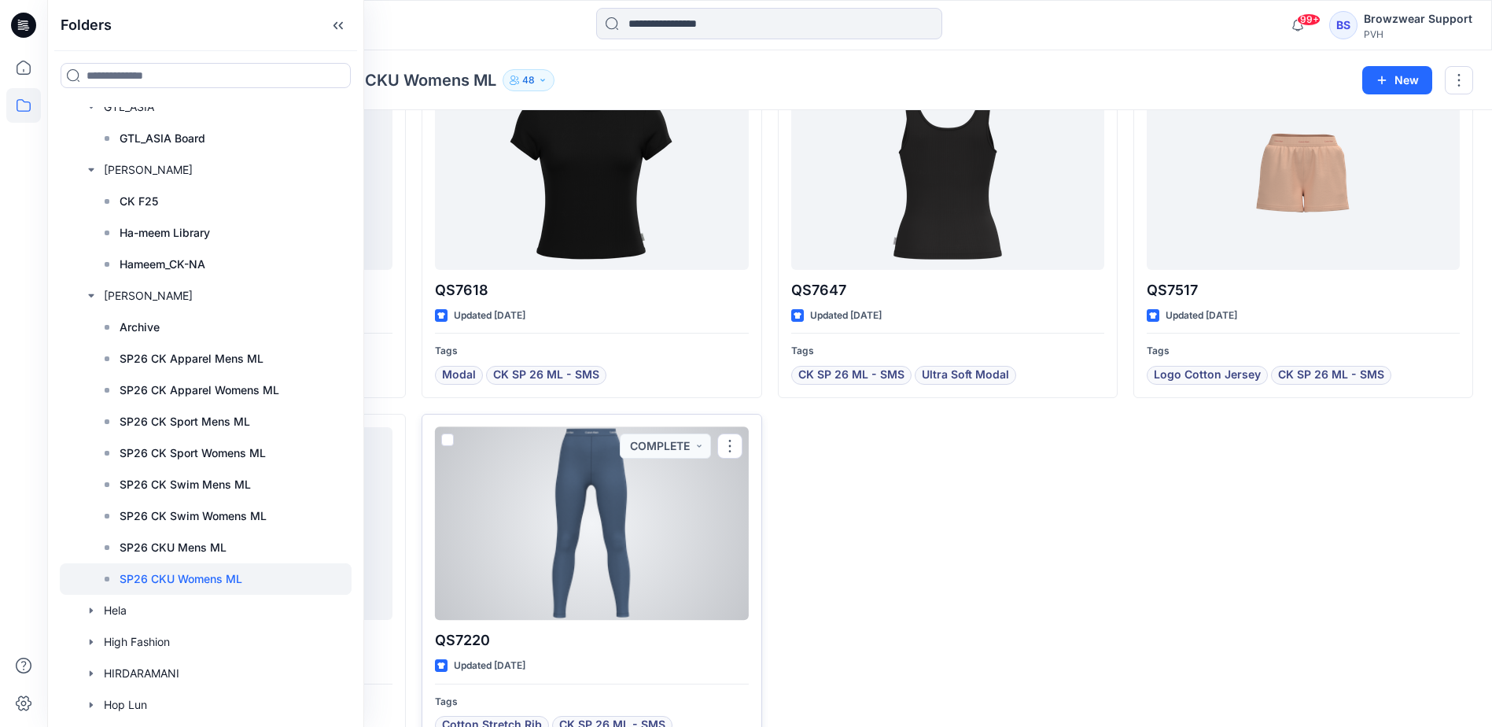
scroll to position [854, 0]
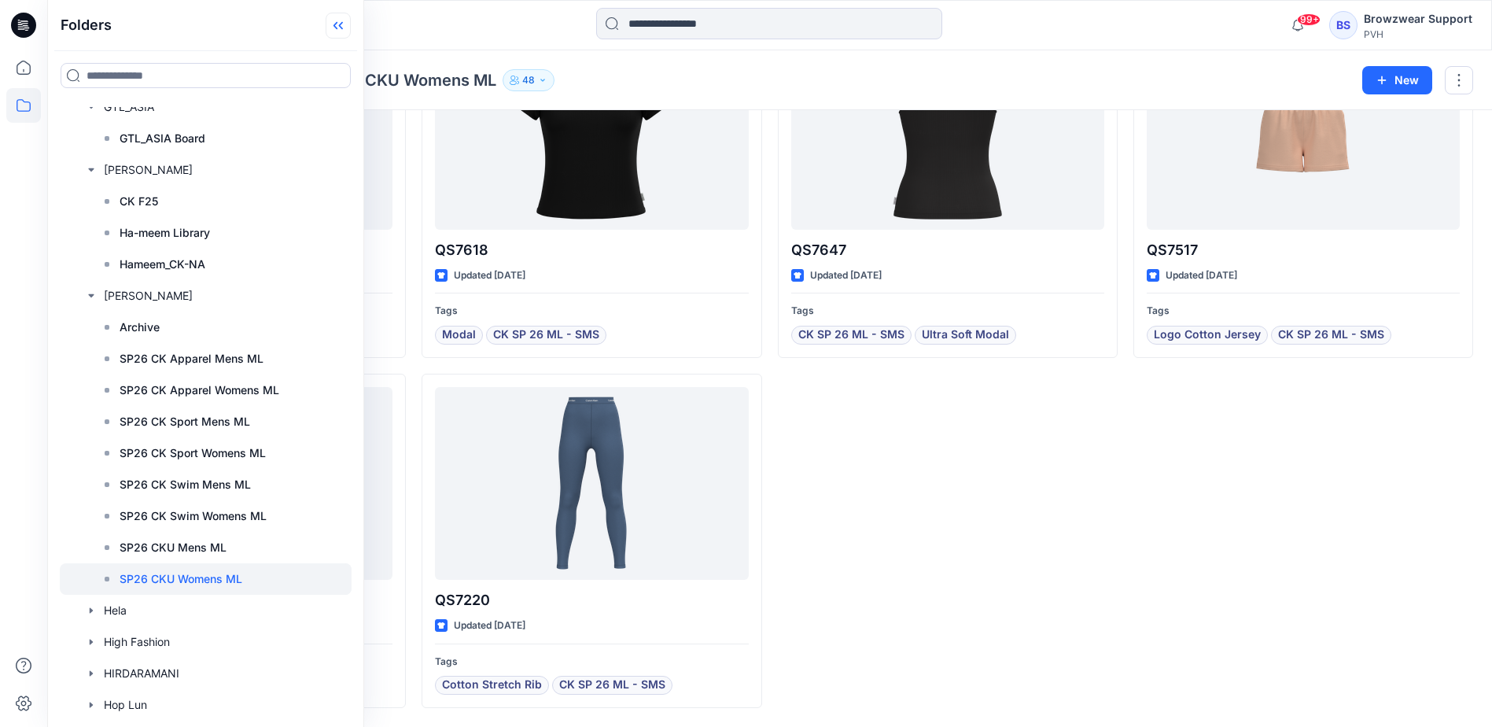
click at [330, 24] on icon at bounding box center [338, 26] width 25 height 26
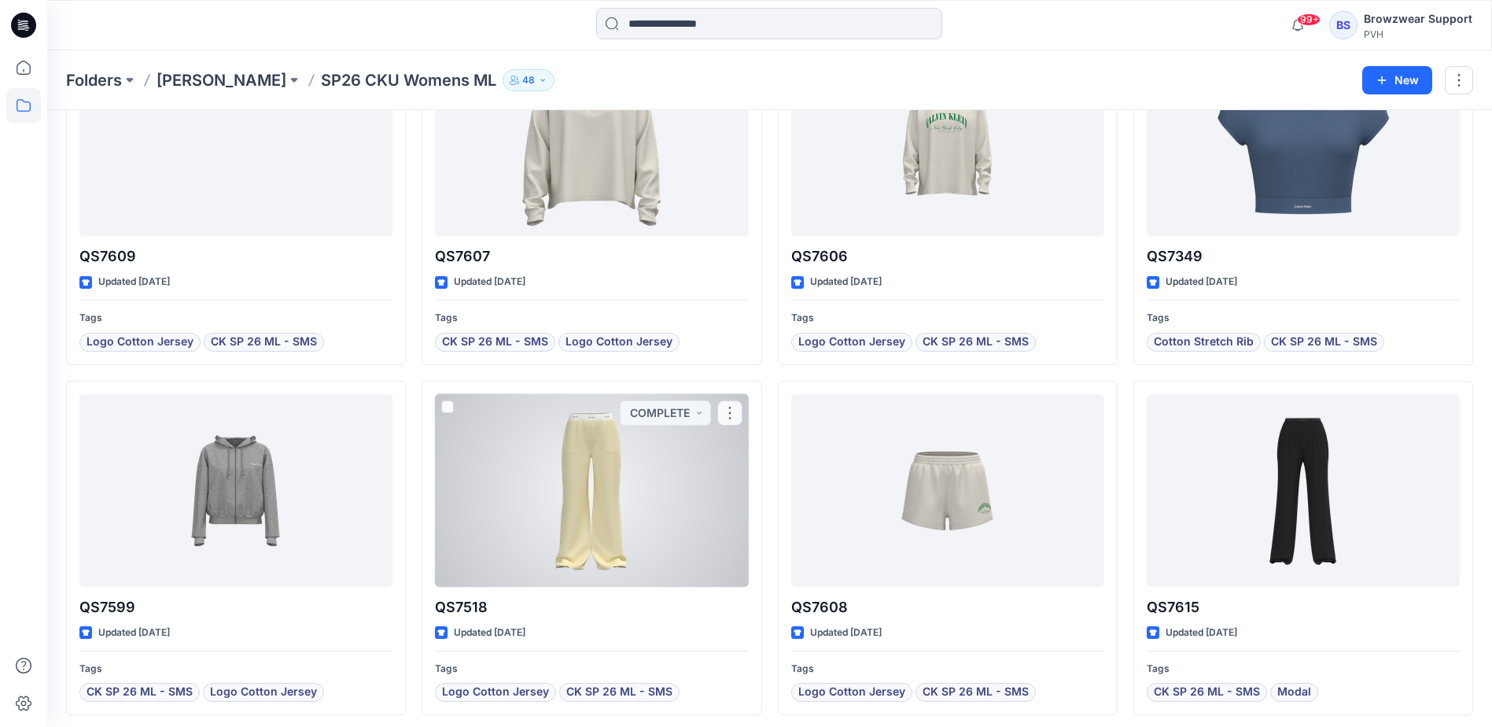
scroll to position [0, 0]
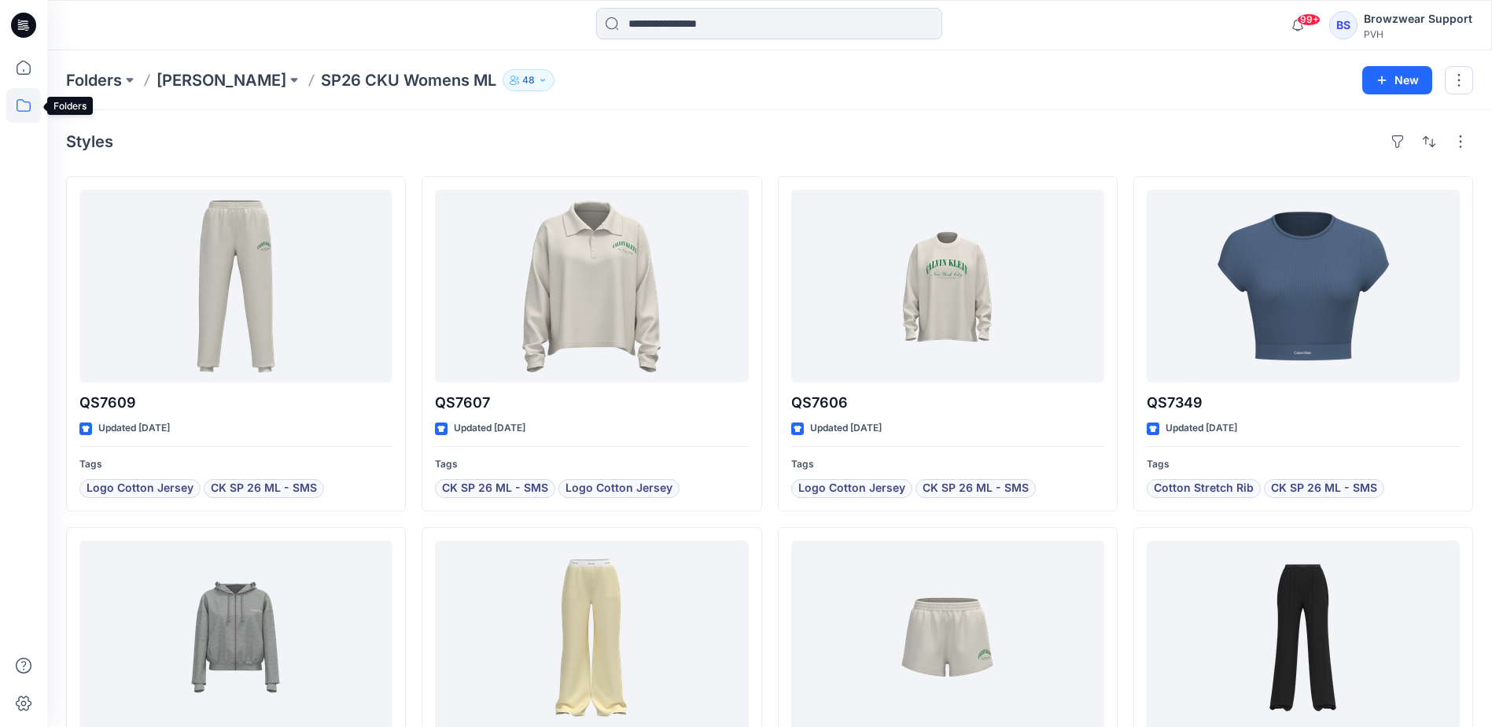
click at [21, 101] on icon at bounding box center [23, 105] width 35 height 35
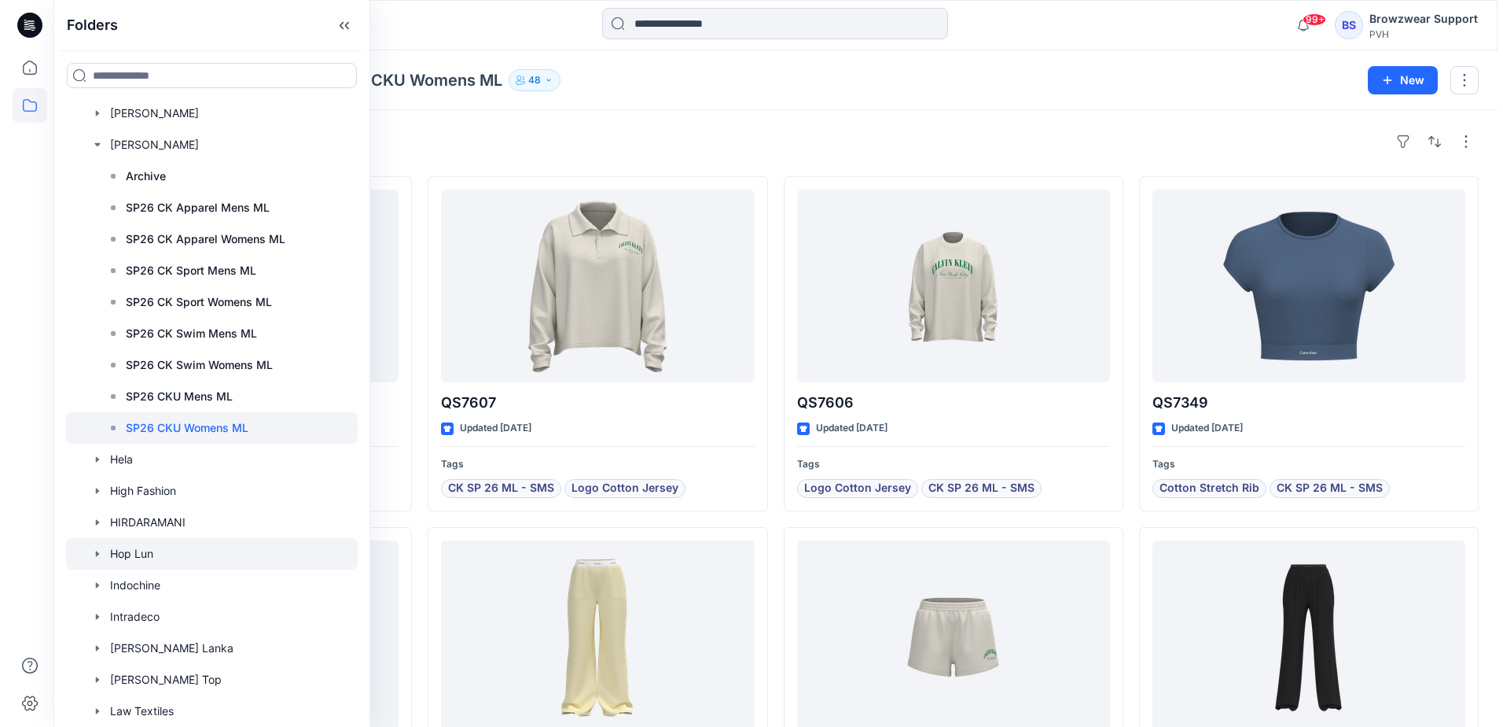
scroll to position [1179, 0]
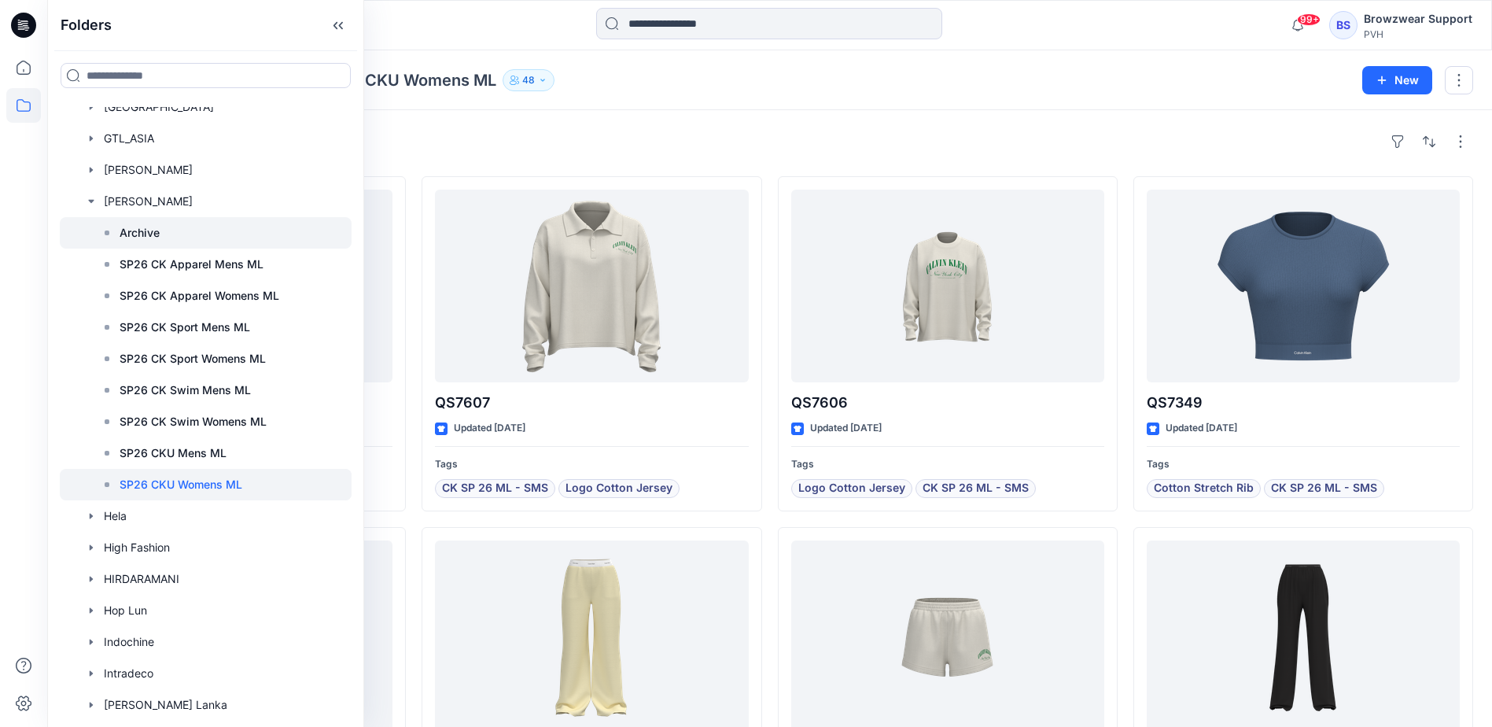
click at [109, 232] on rect at bounding box center [107, 232] width 5 height 5
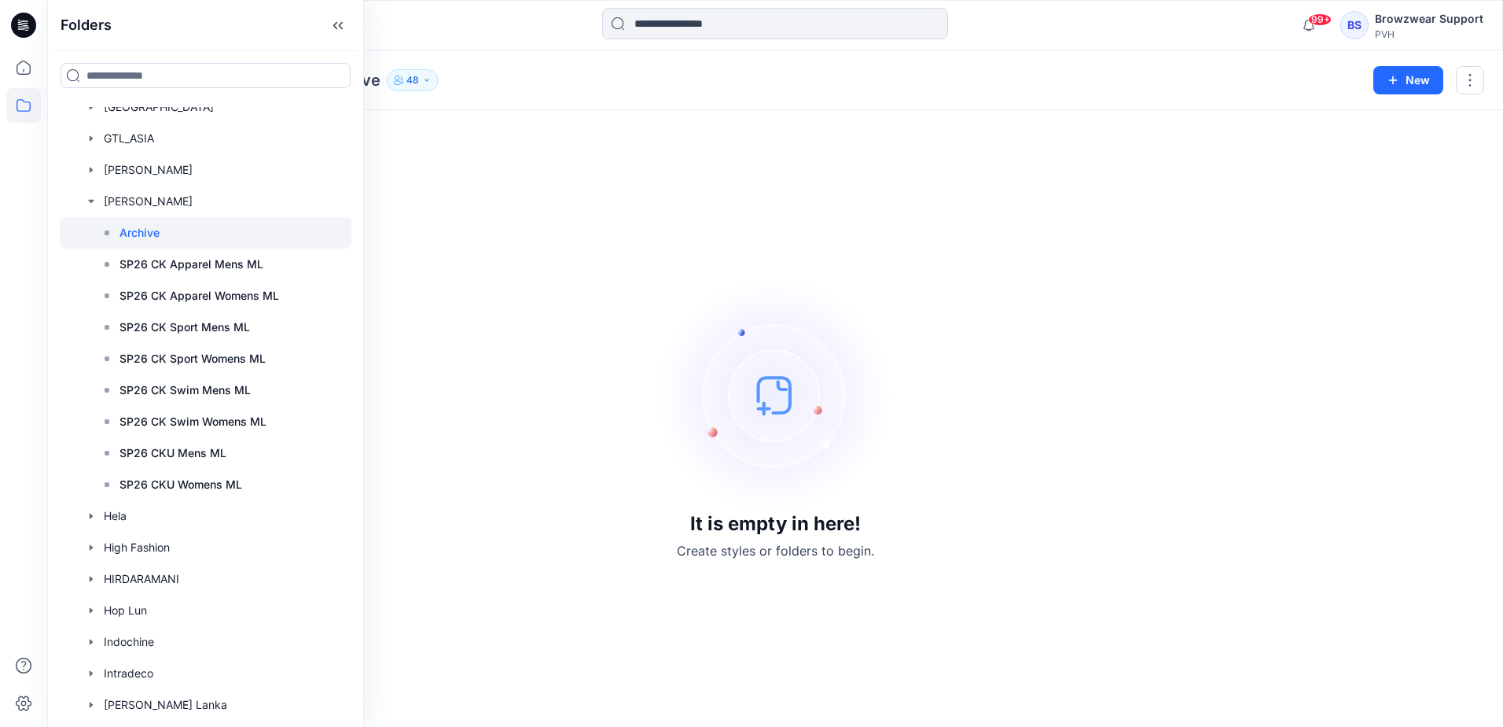
click at [130, 230] on p "Archive" at bounding box center [140, 232] width 40 height 19
click at [90, 513] on icon "button" at bounding box center [91, 516] width 13 height 13
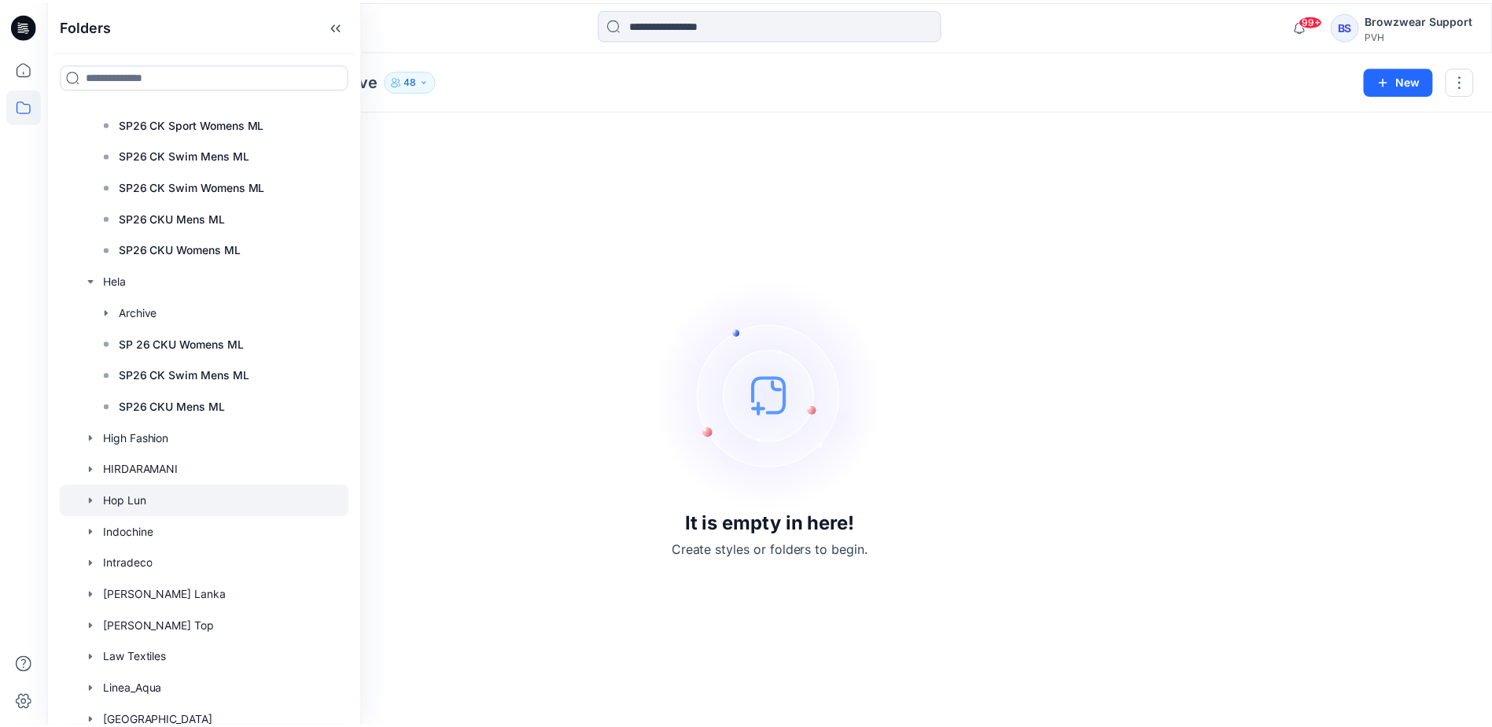
scroll to position [1415, 0]
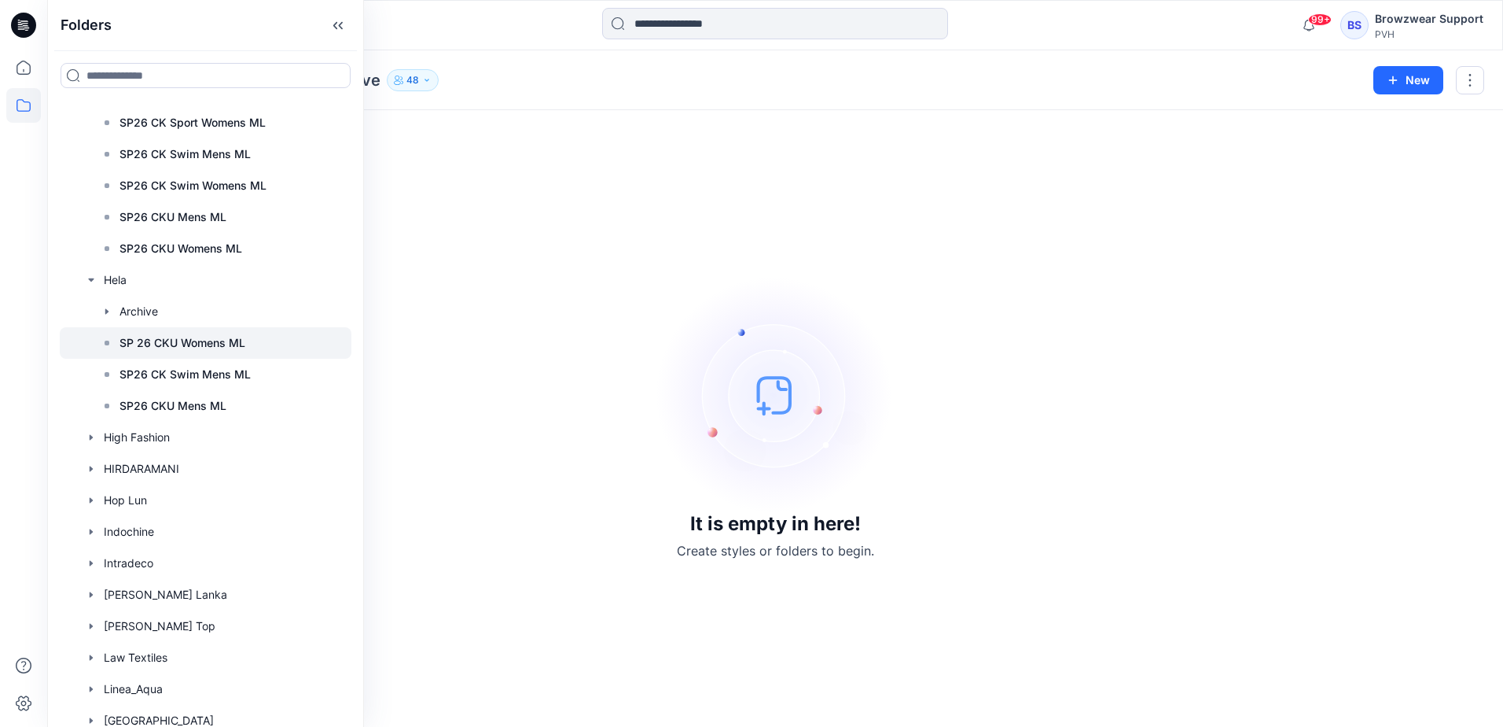
click at [225, 347] on p "SP 26 CKU Womens ML" at bounding box center [183, 342] width 126 height 19
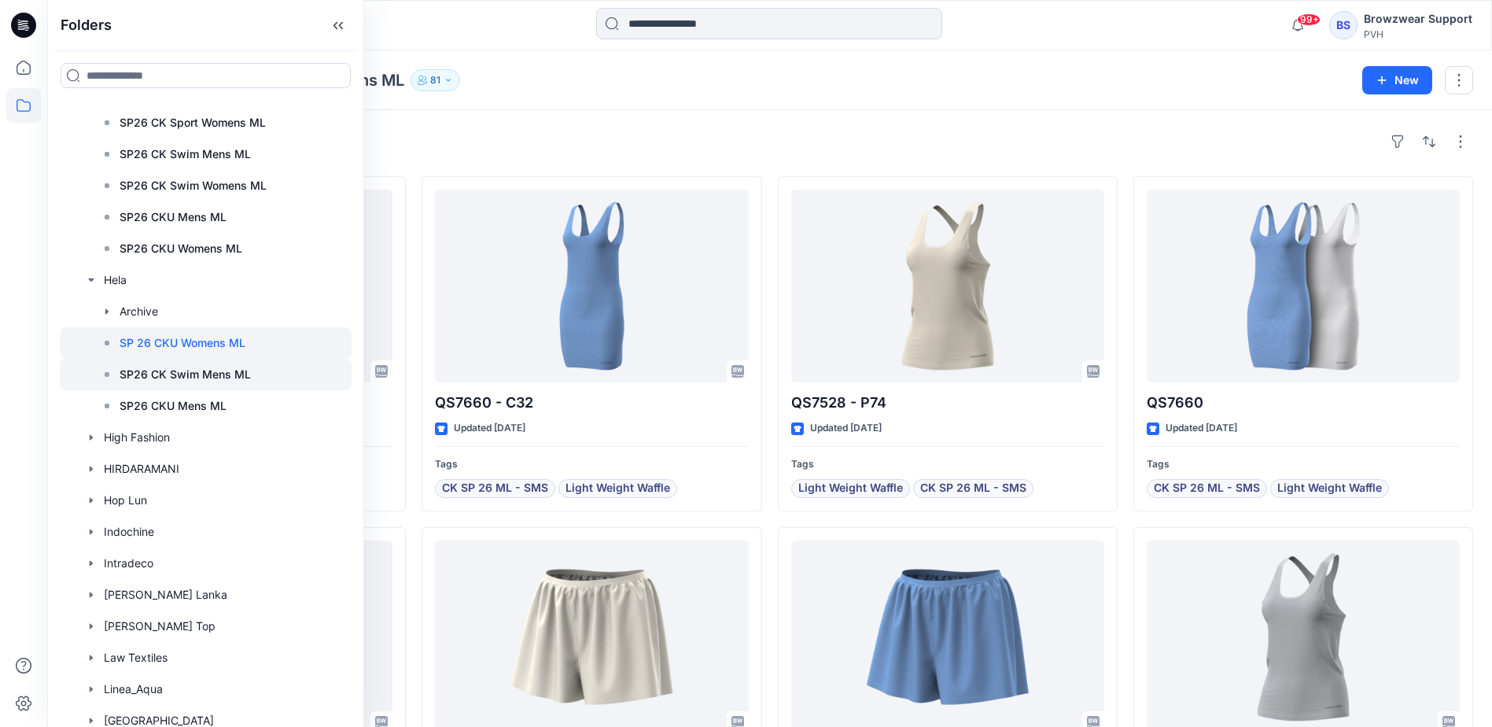
click at [207, 372] on p "SP26 CK Swim Mens ML" at bounding box center [185, 374] width 131 height 19
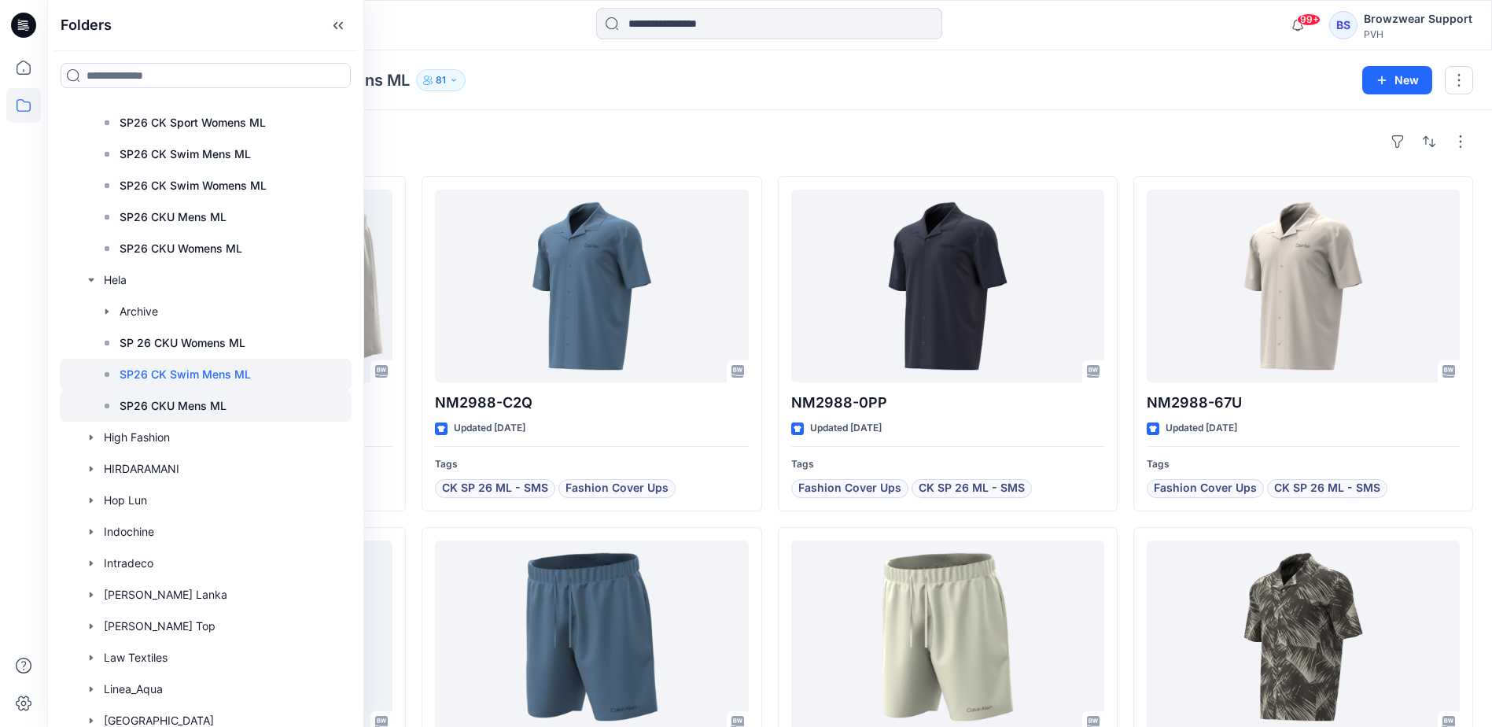
click at [205, 407] on p "SP26 CKU Mens ML" at bounding box center [173, 405] width 107 height 19
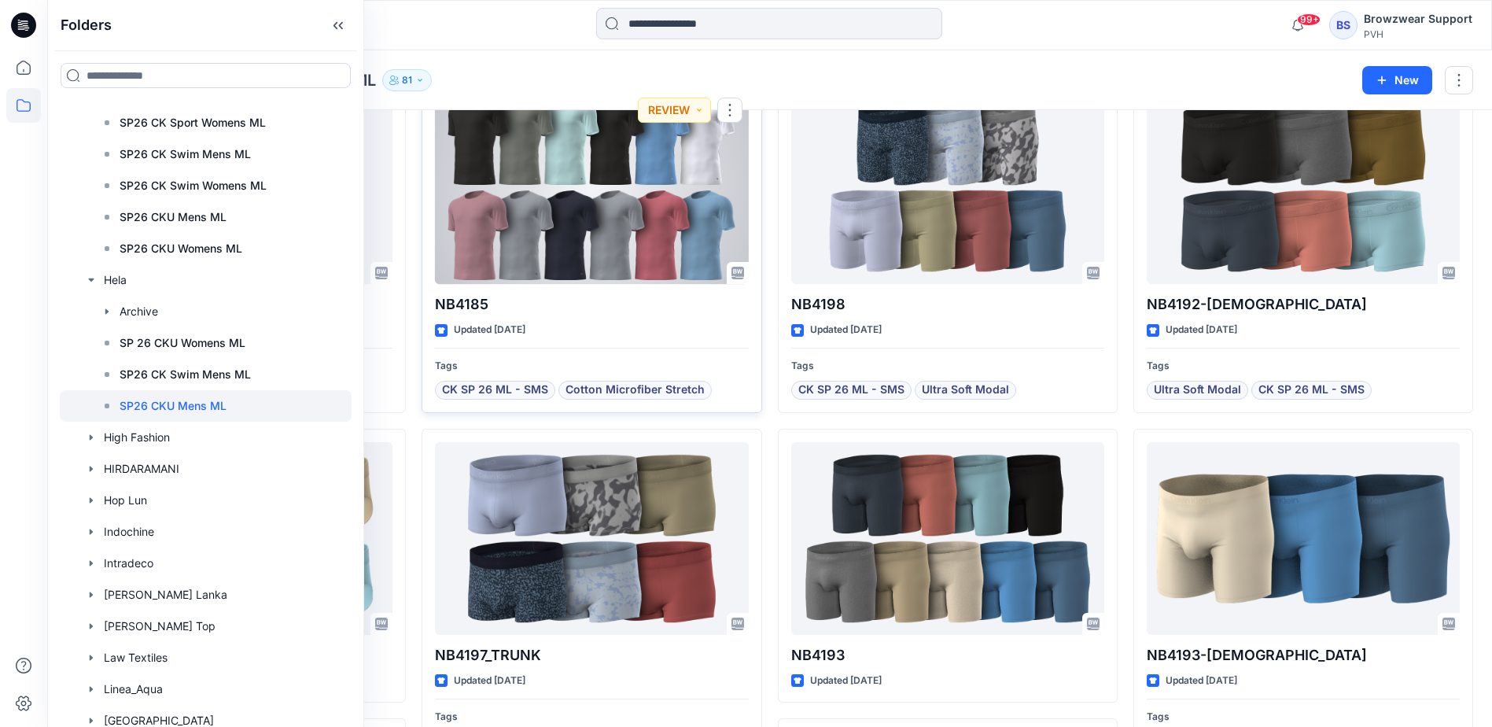
scroll to position [236, 0]
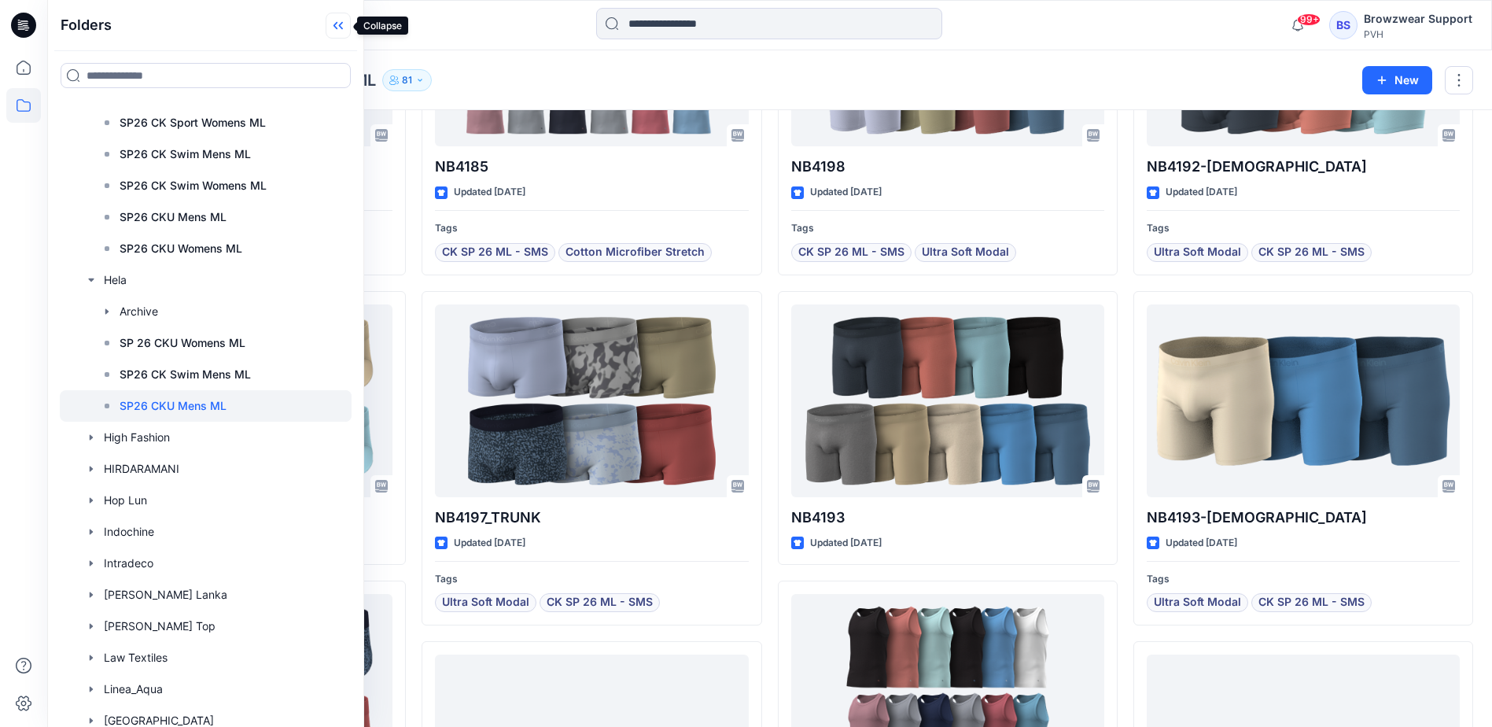
click at [340, 20] on icon at bounding box center [338, 26] width 25 height 26
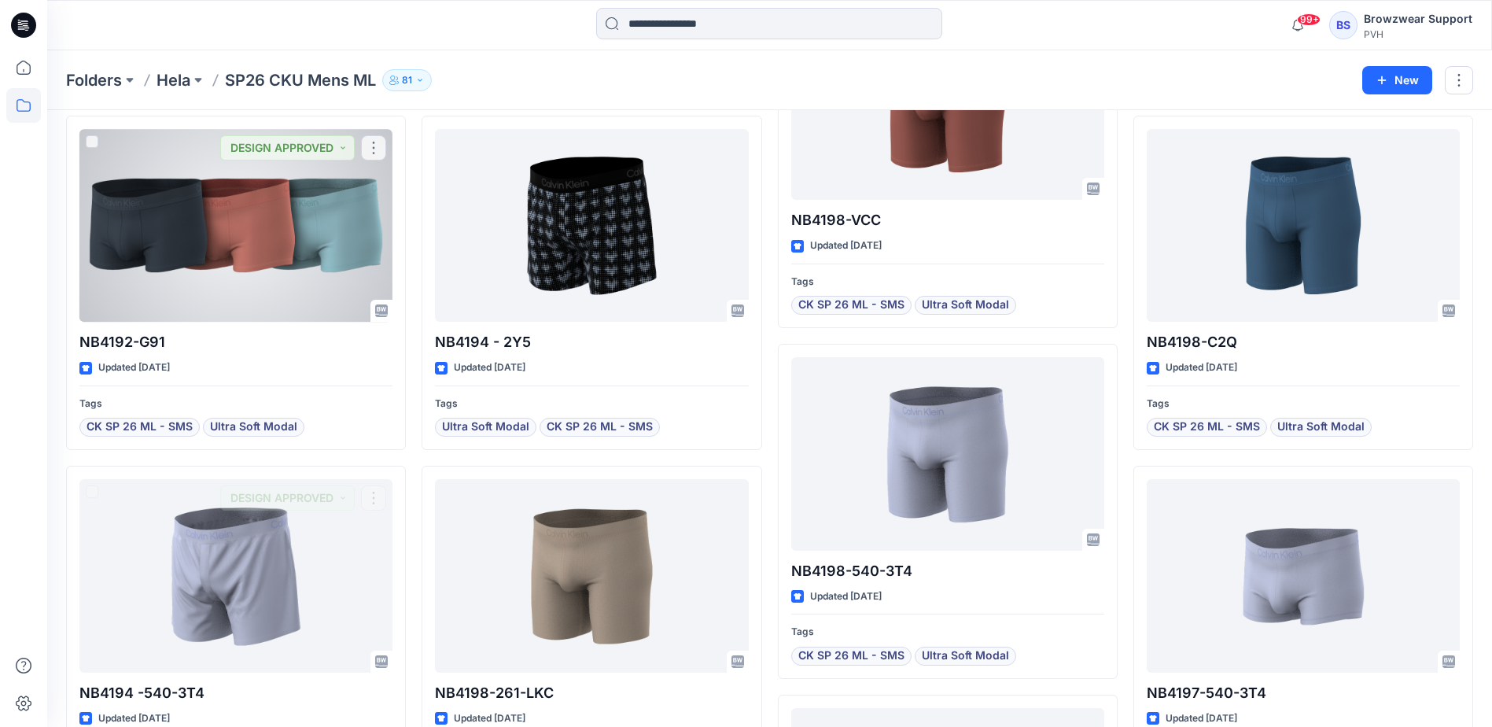
scroll to position [4889, 0]
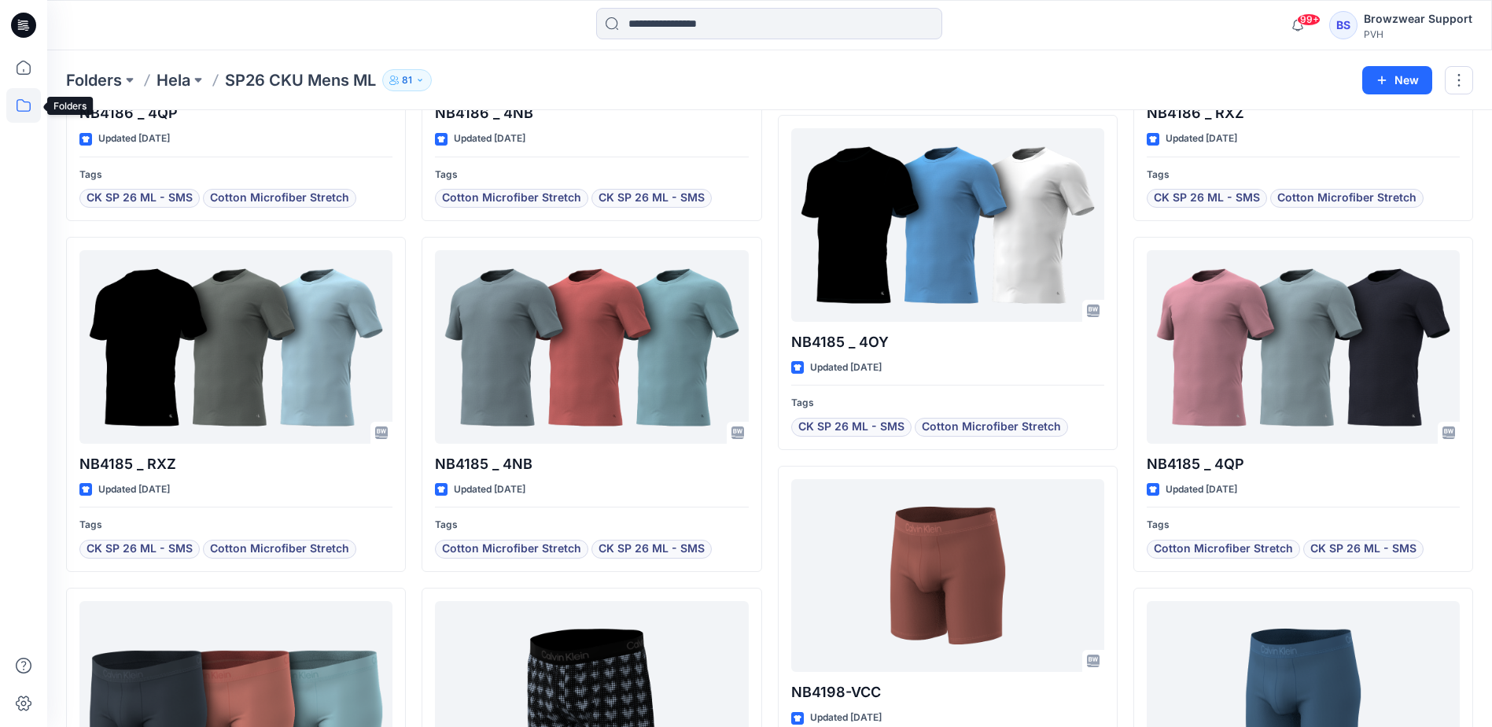
click at [29, 97] on icon at bounding box center [23, 105] width 35 height 35
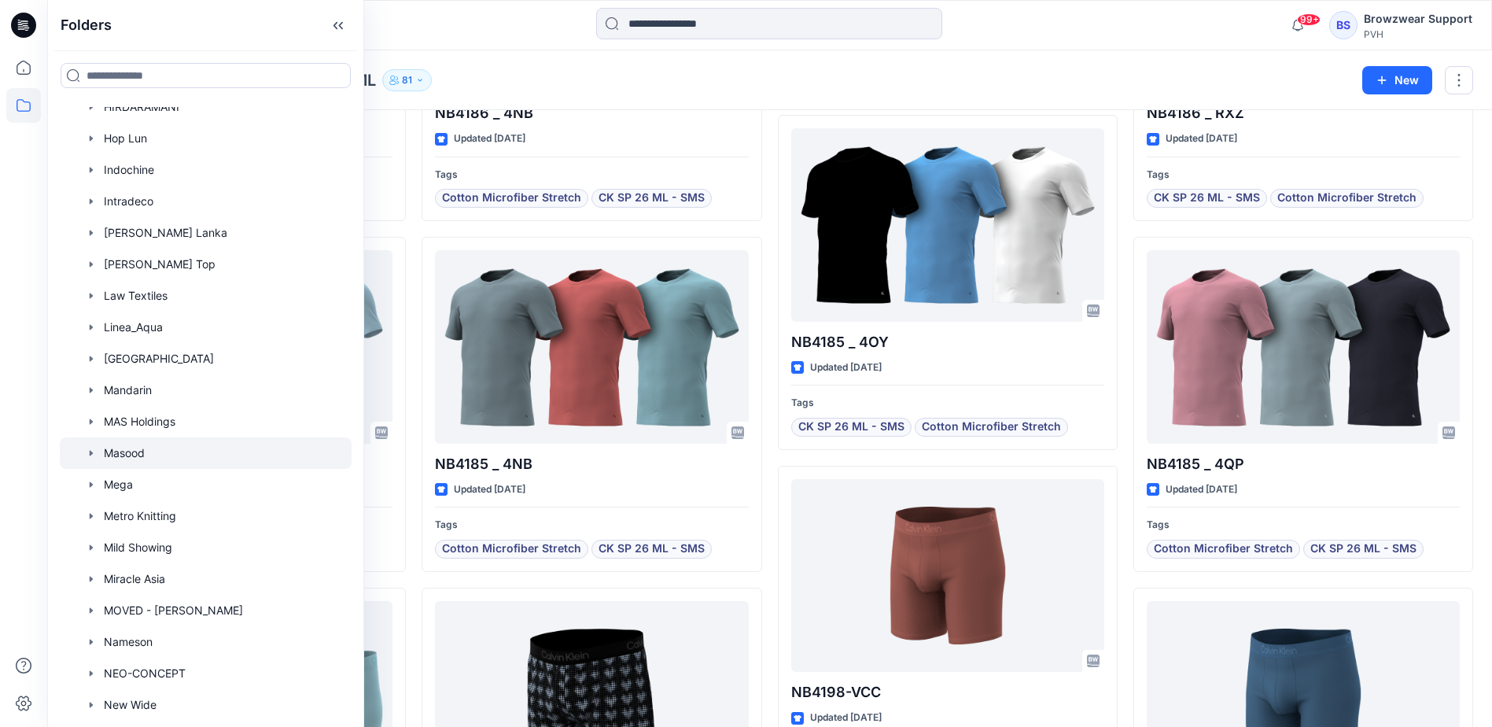
scroll to position [1179, 0]
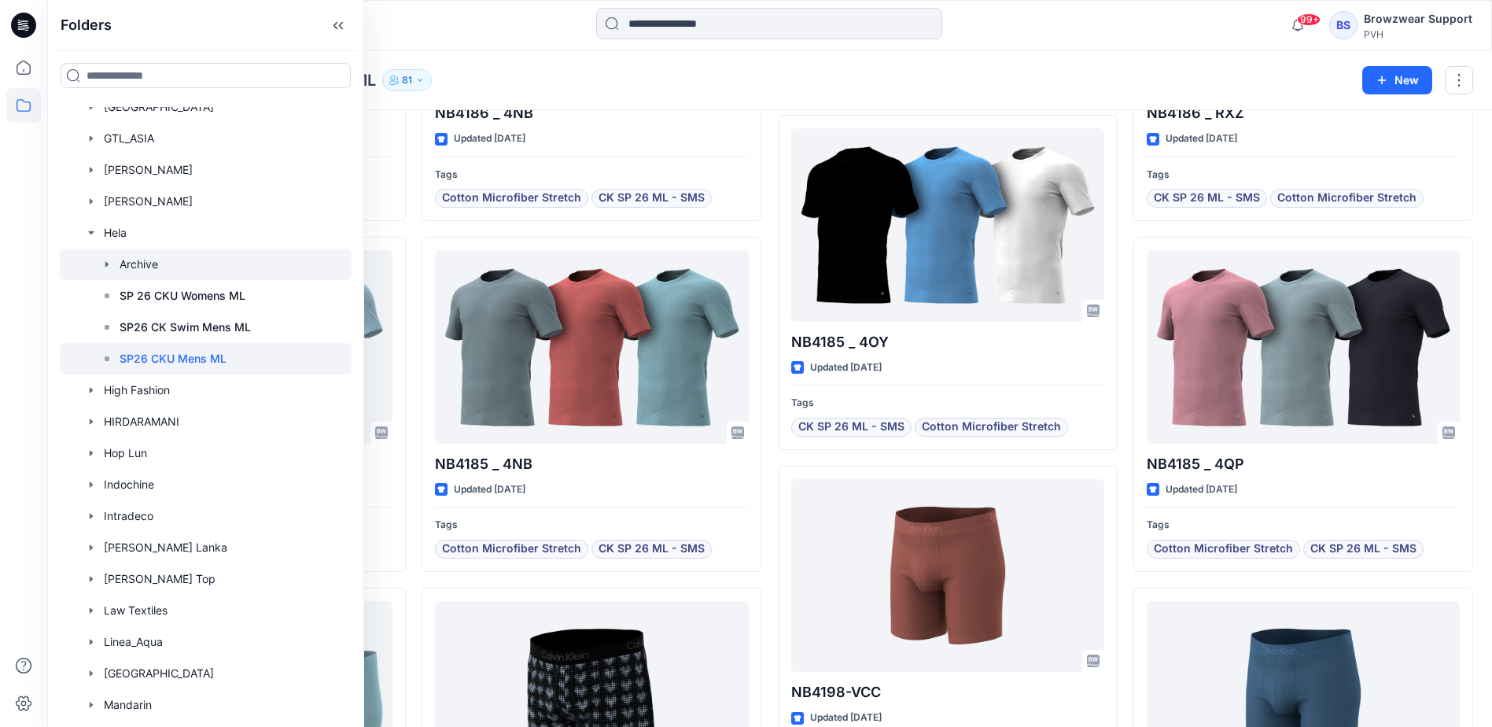
click at [109, 260] on icon "button" at bounding box center [107, 264] width 13 height 13
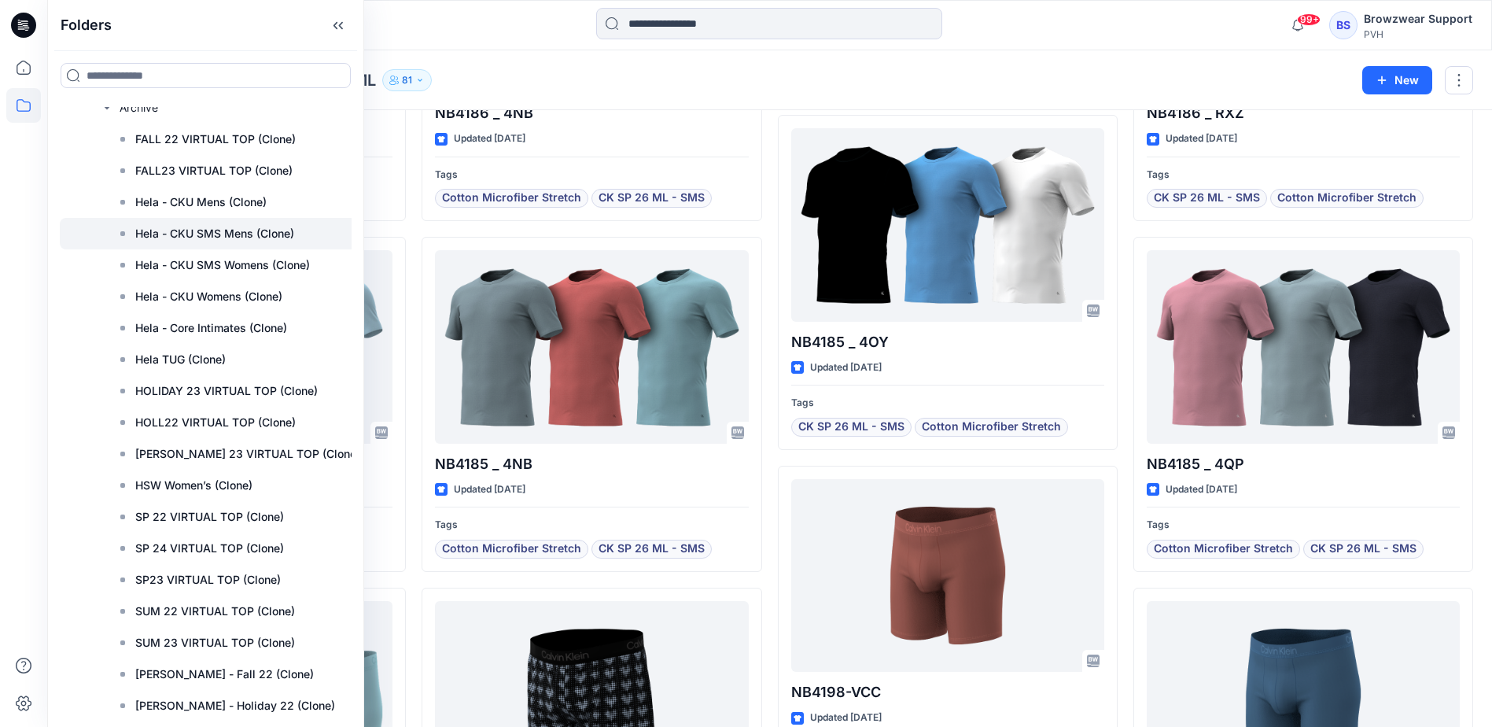
scroll to position [1337, 0]
click at [229, 325] on p "Hela - Core Intimates (Clone)" at bounding box center [211, 327] width 152 height 19
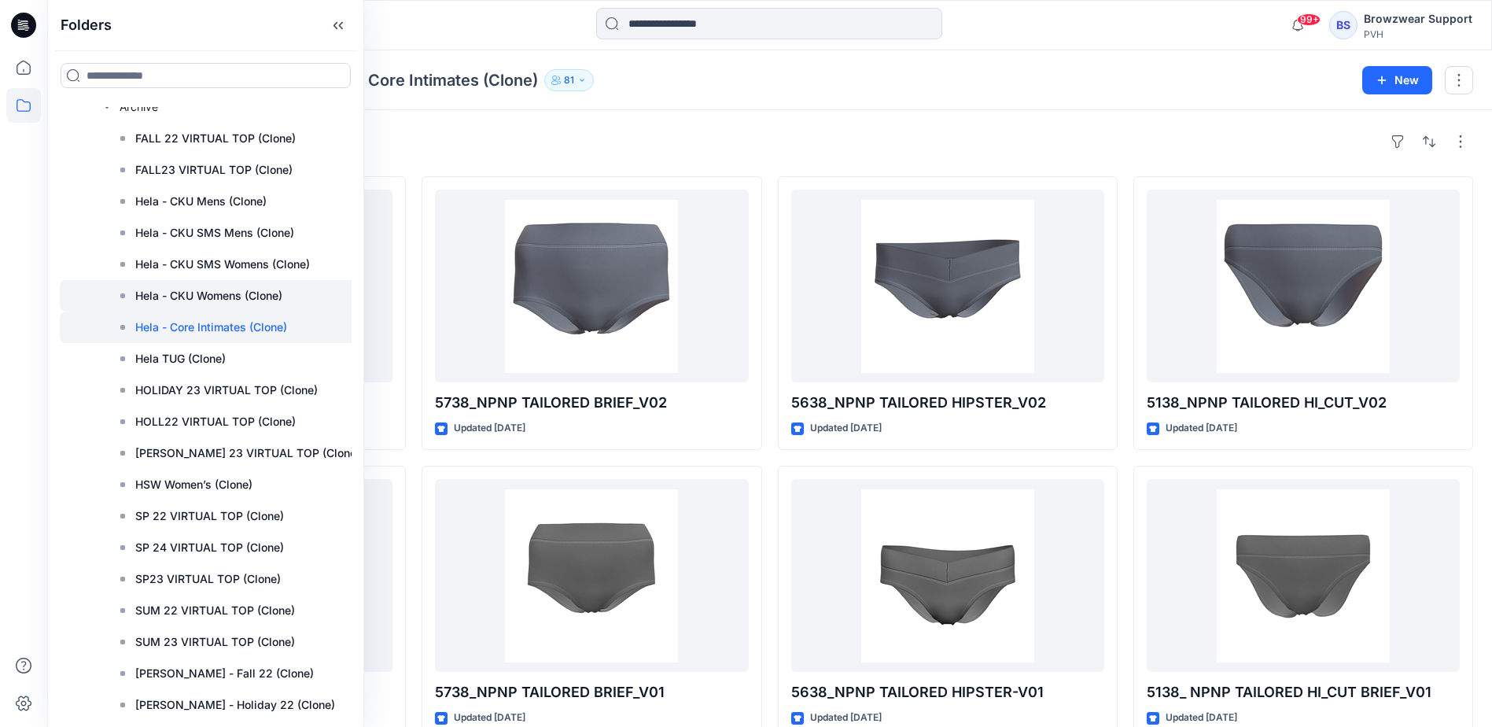
click at [211, 290] on p "Hela - CKU Womens (Clone)" at bounding box center [208, 295] width 147 height 19
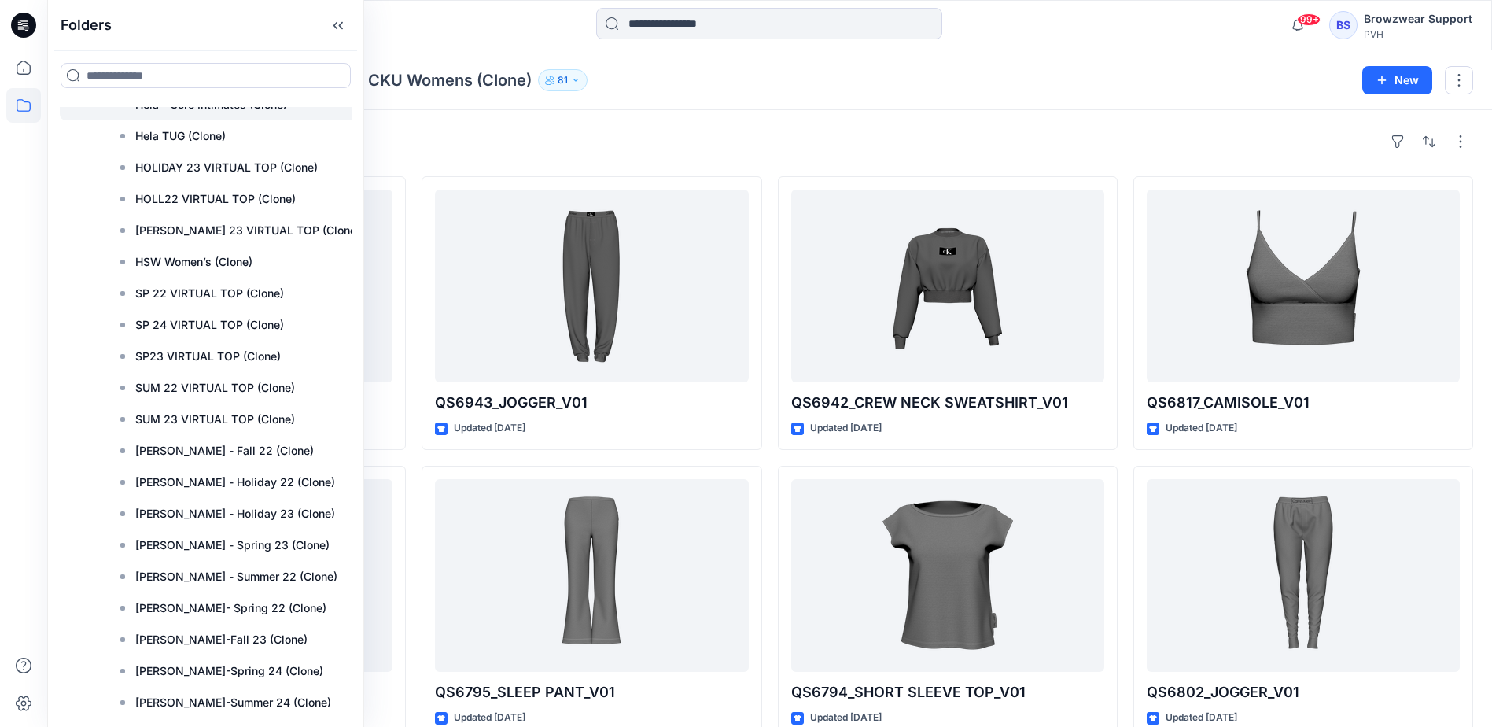
scroll to position [1573, 0]
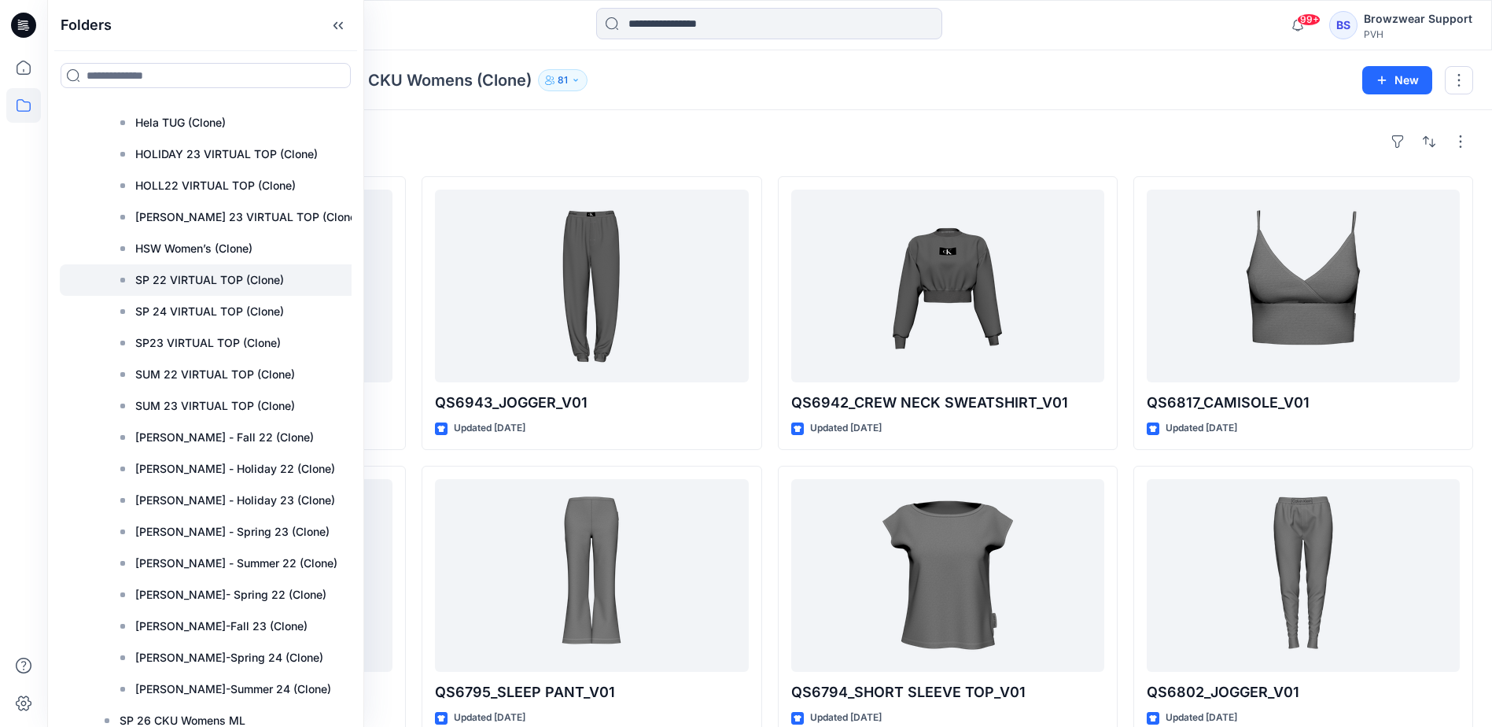
click at [212, 274] on p "SP 22 VIRTUAL TOP (Clone)" at bounding box center [209, 279] width 149 height 19
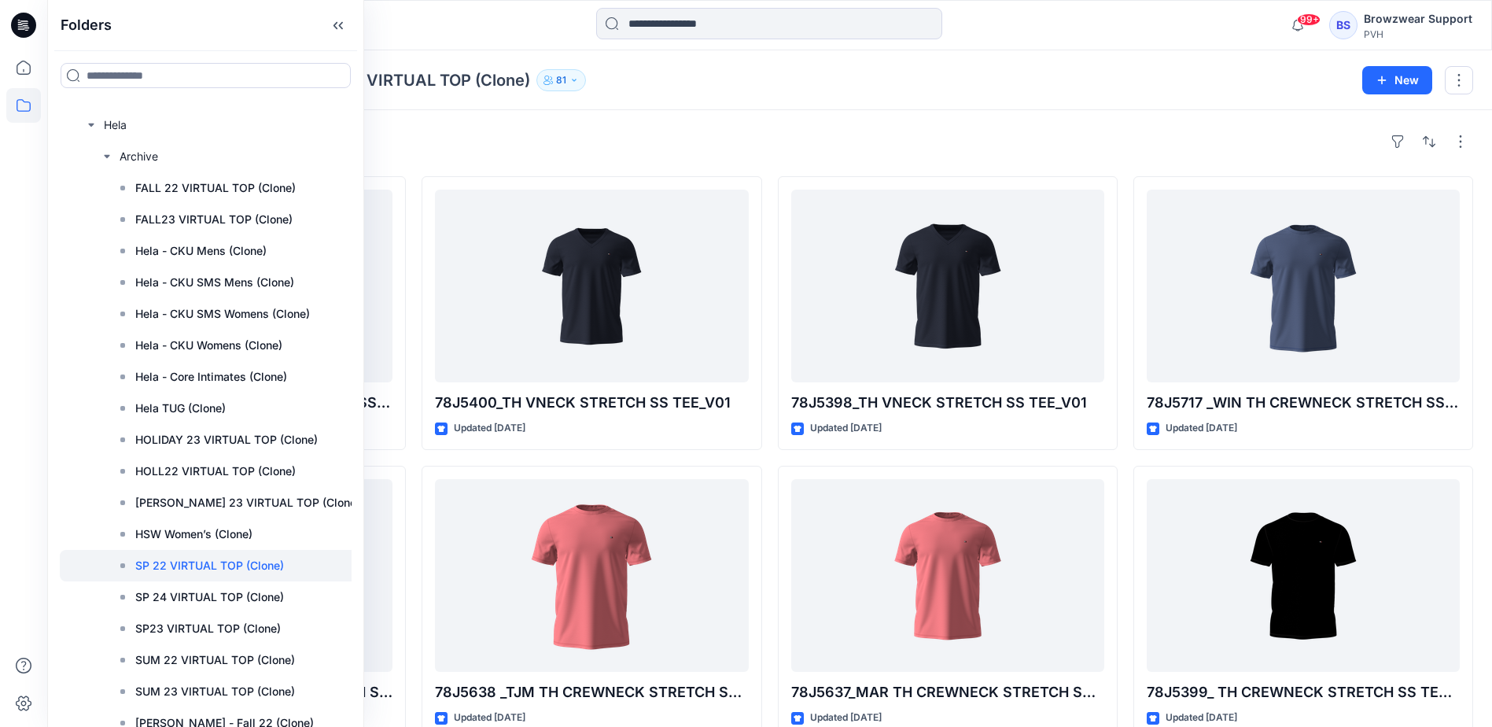
scroll to position [1258, 0]
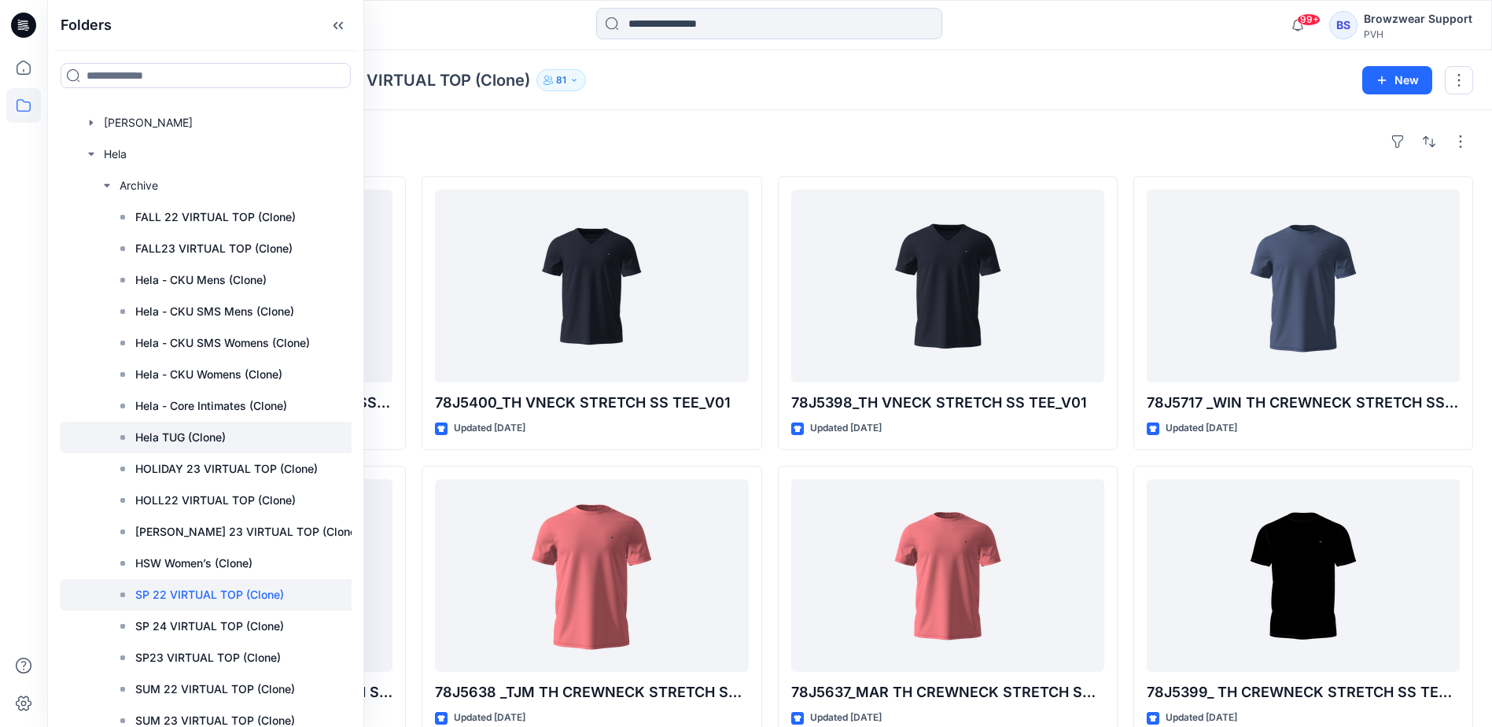
click at [230, 434] on div at bounding box center [215, 436] width 310 height 31
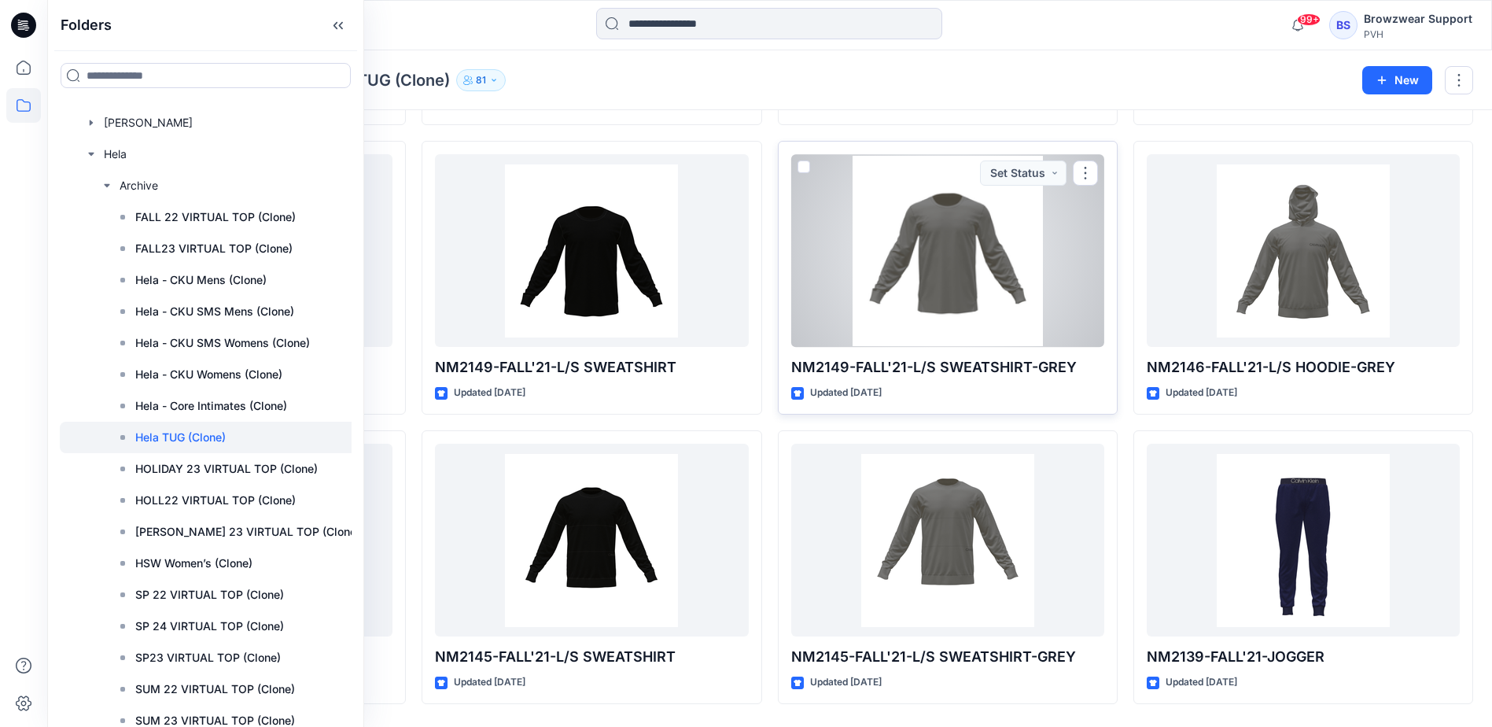
scroll to position [1245, 0]
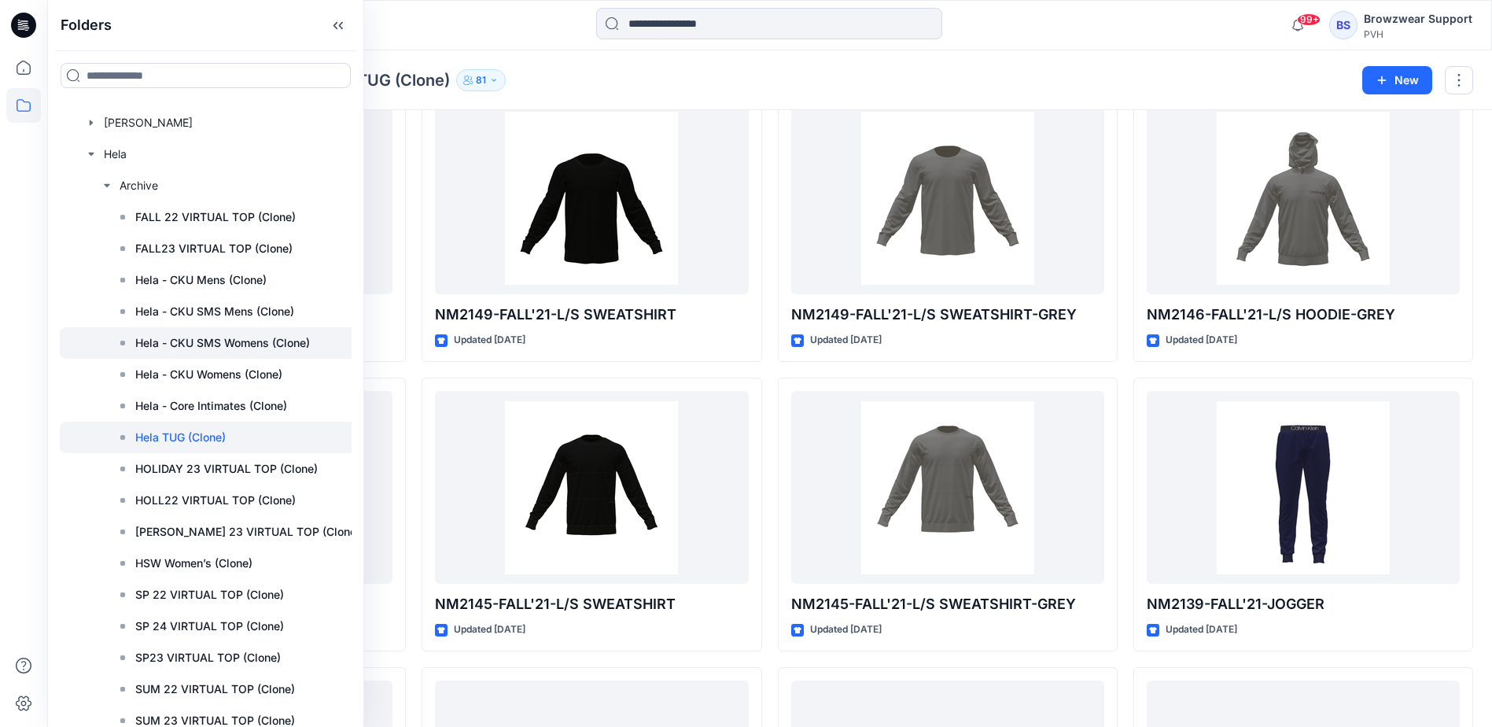
click at [248, 333] on div at bounding box center [215, 342] width 310 height 31
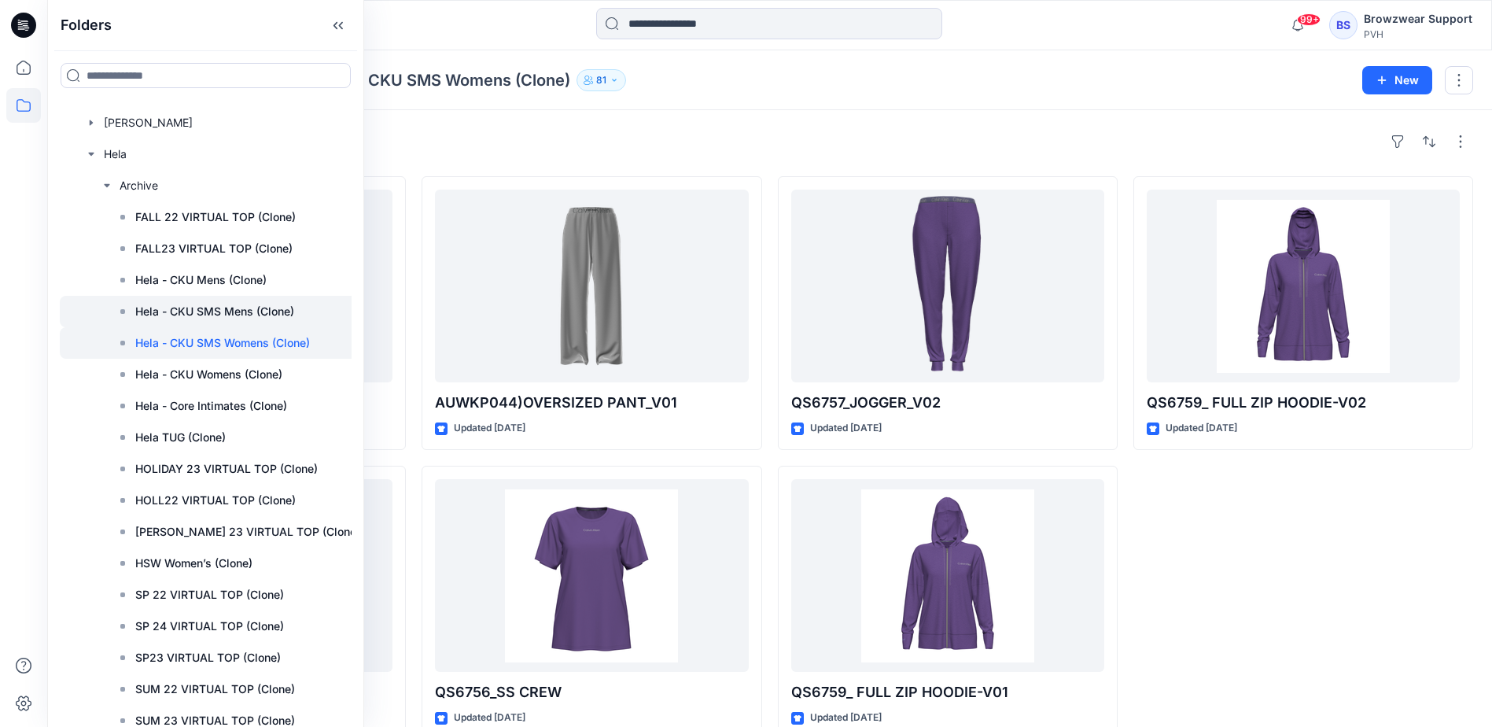
click at [242, 311] on p "Hela - CKU SMS Mens (Clone)" at bounding box center [214, 311] width 159 height 19
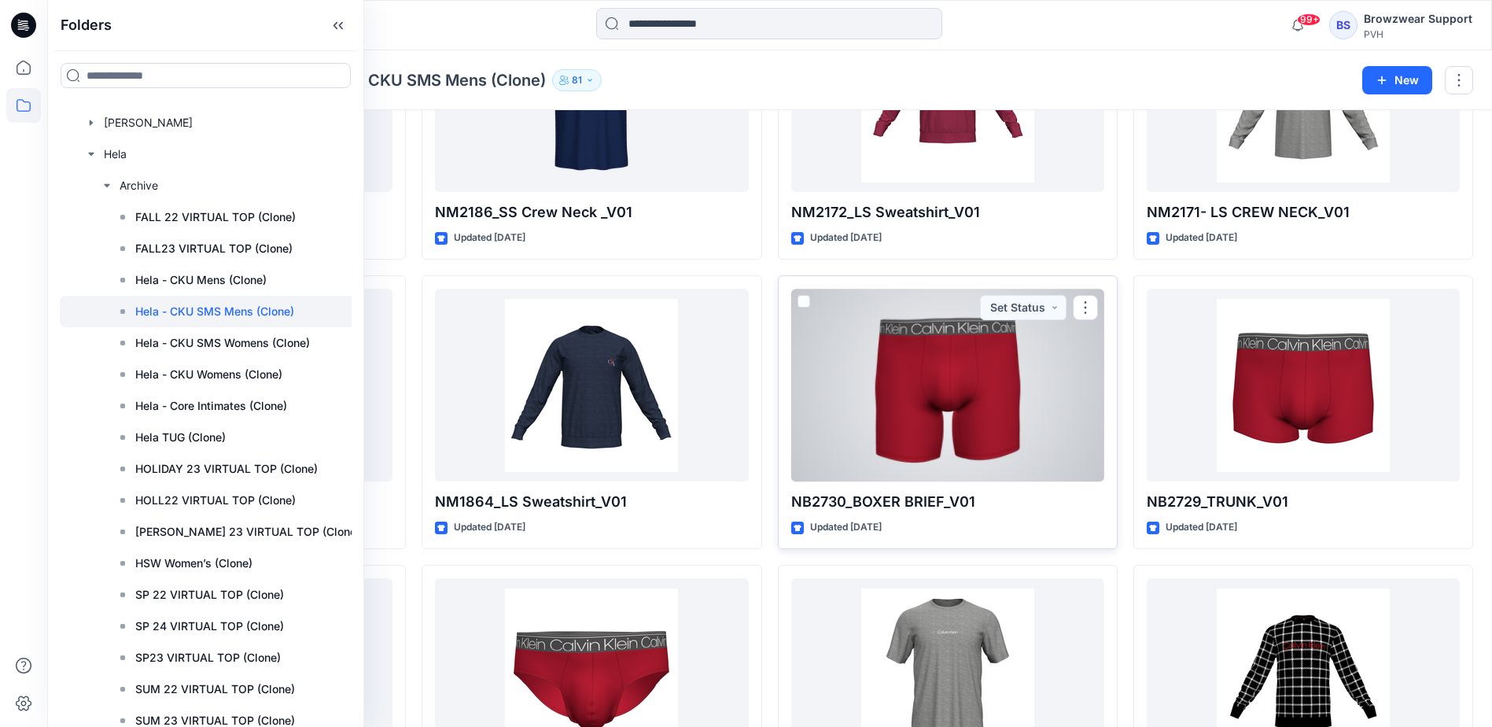
scroll to position [1242, 0]
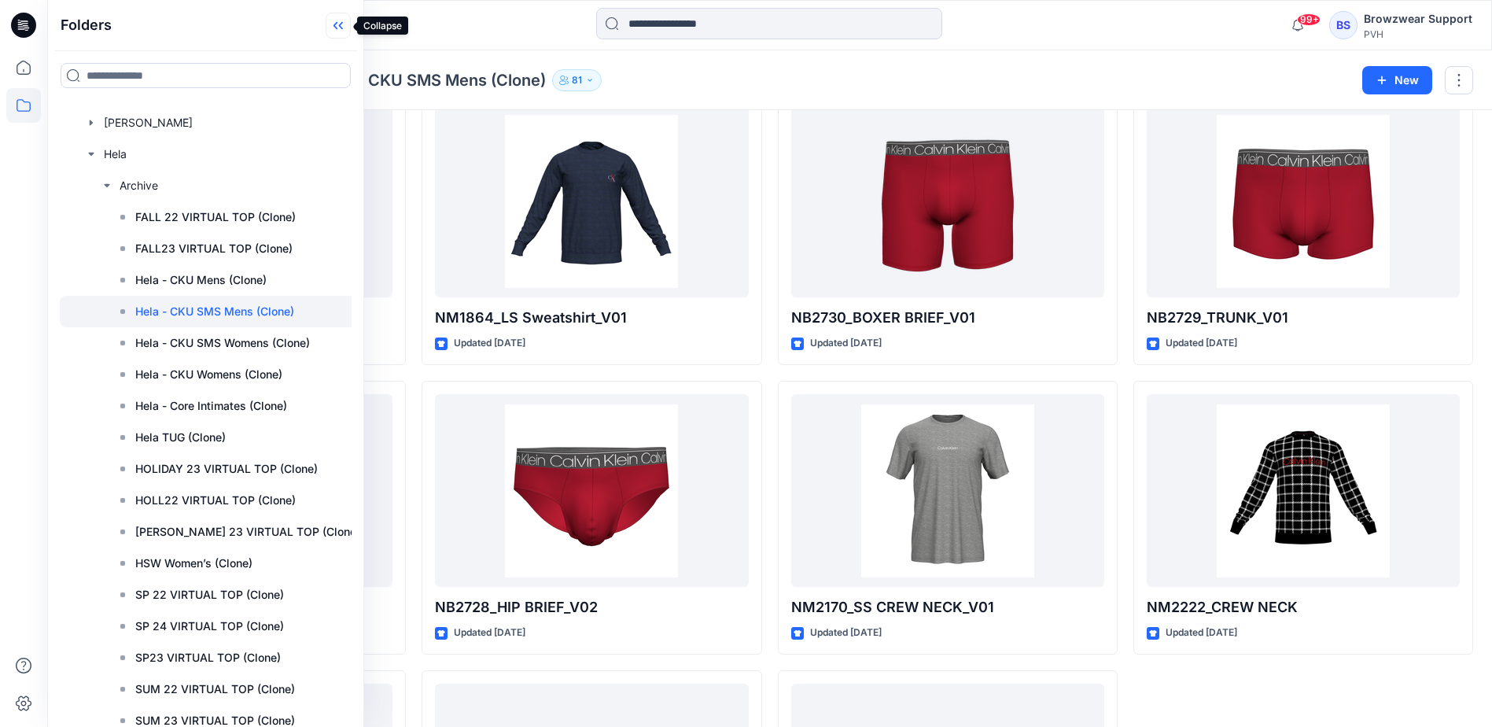
click at [337, 25] on icon at bounding box center [338, 26] width 25 height 26
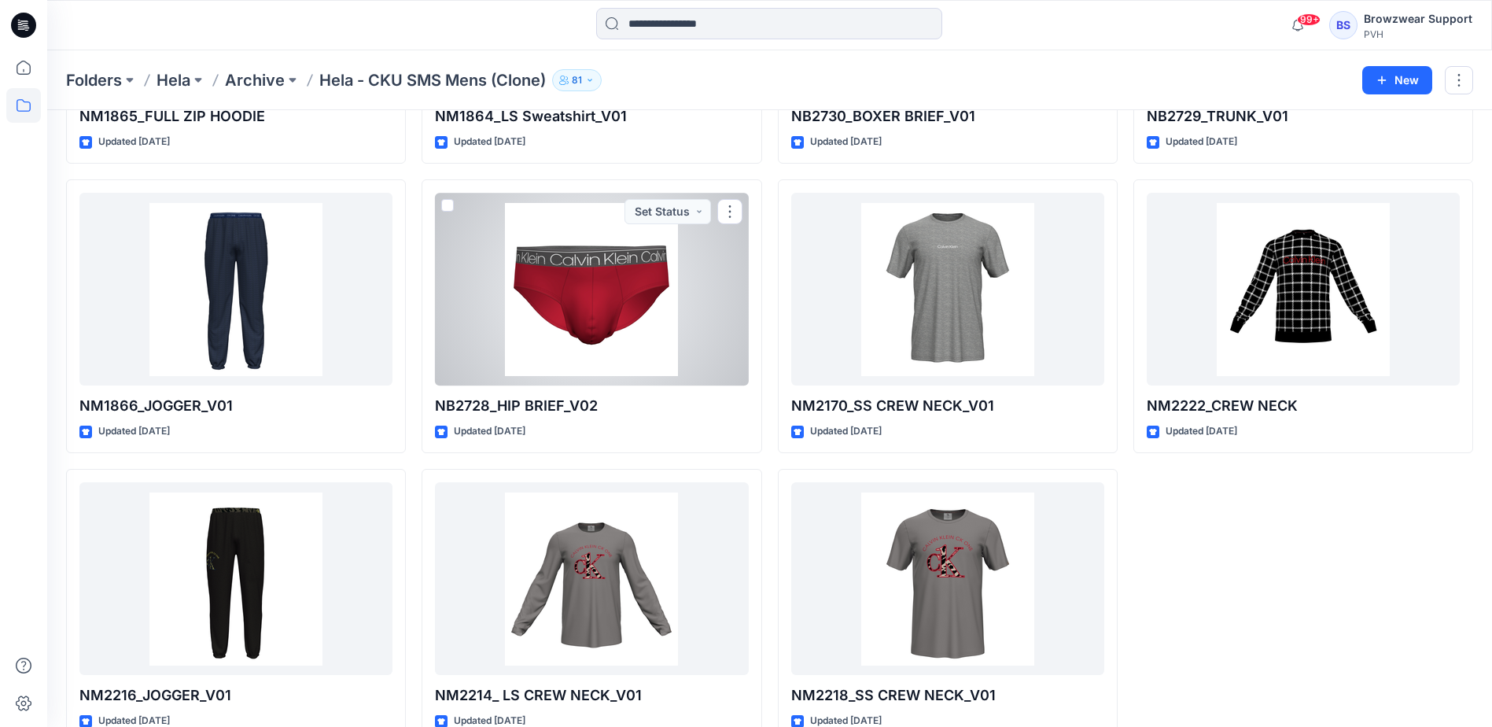
scroll to position [1478, 0]
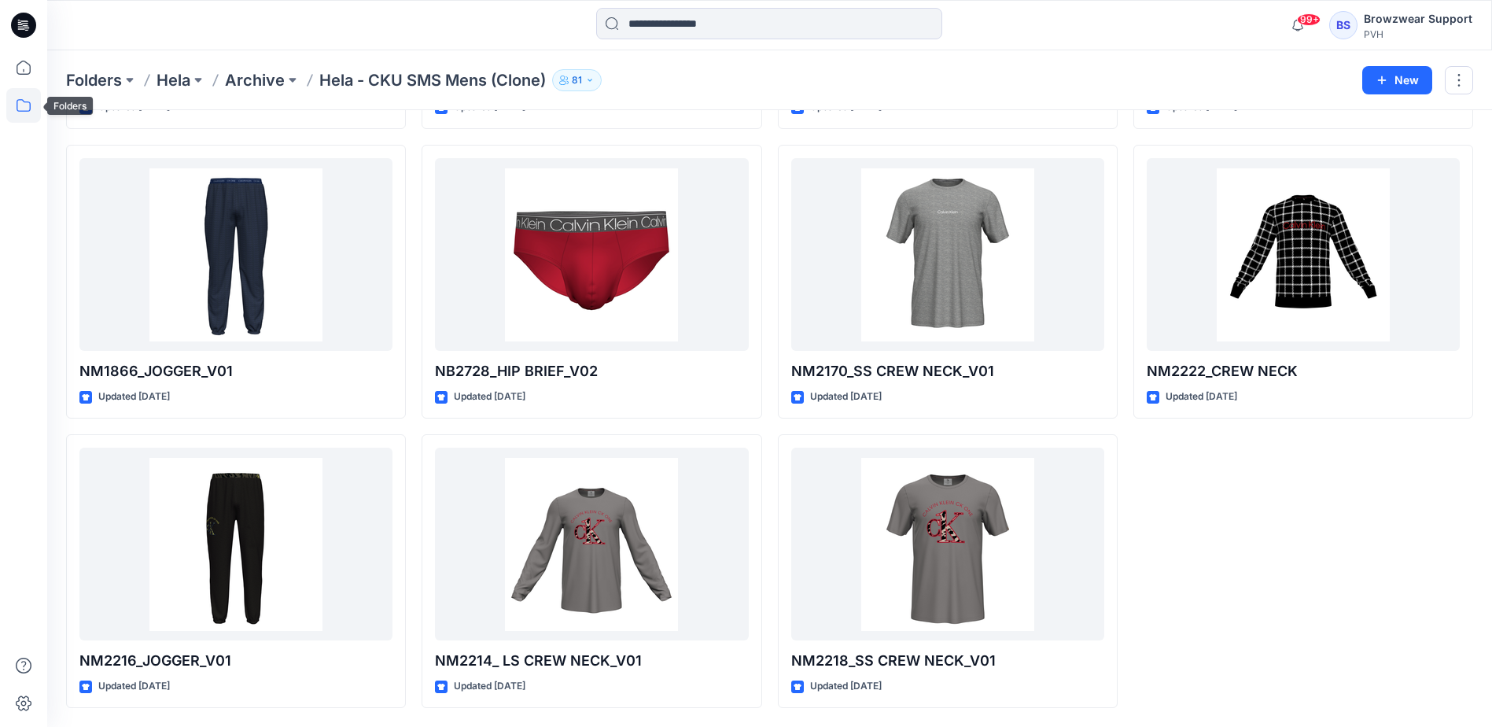
click at [25, 111] on icon at bounding box center [24, 105] width 14 height 13
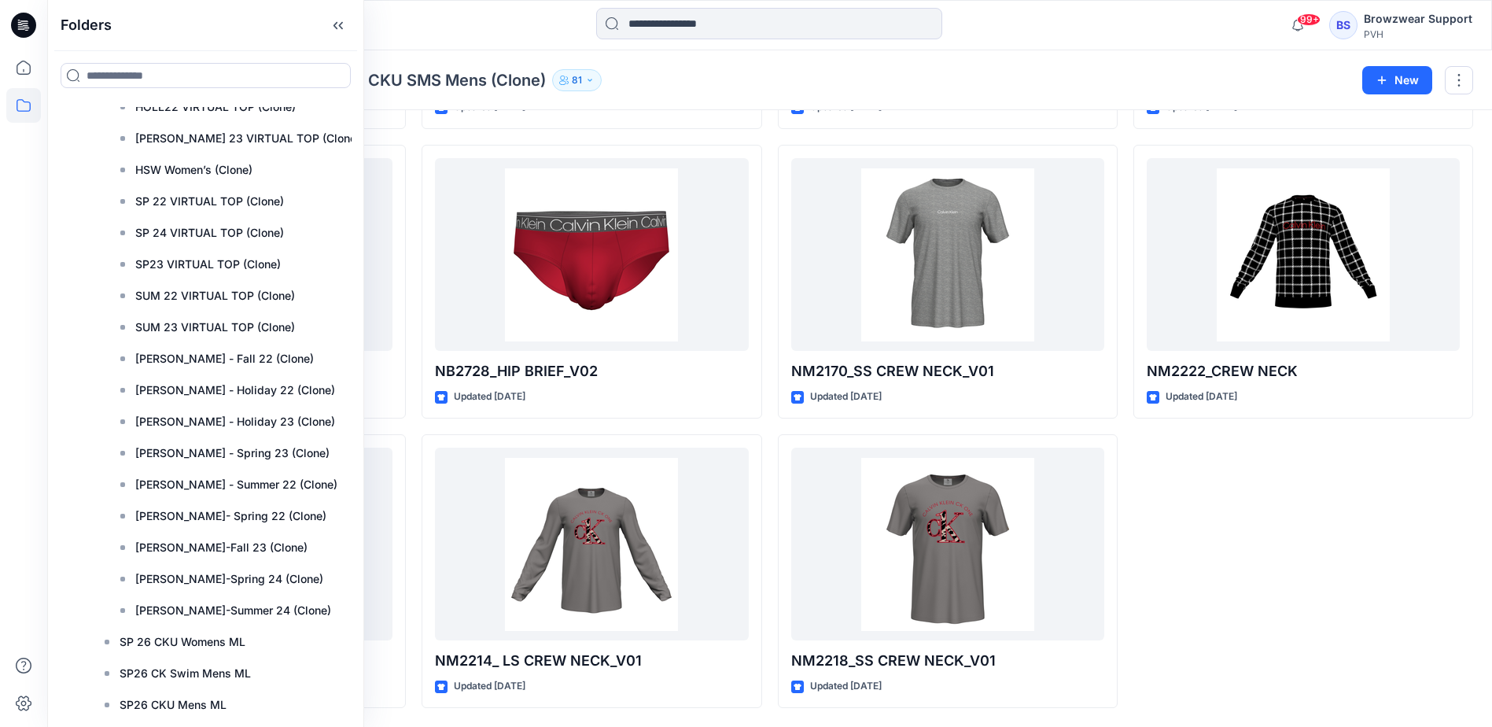
scroll to position [1966, 0]
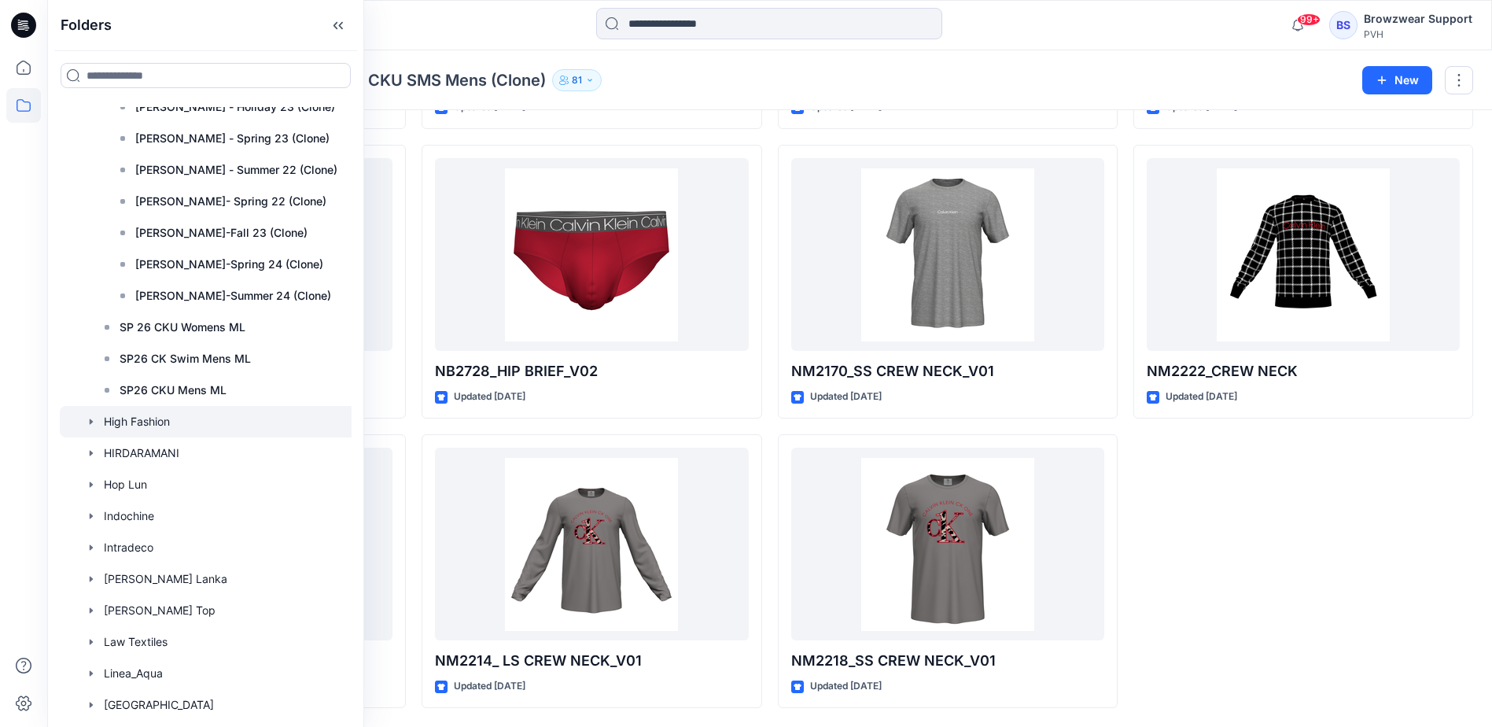
click at [90, 419] on icon "button" at bounding box center [91, 421] width 3 height 6
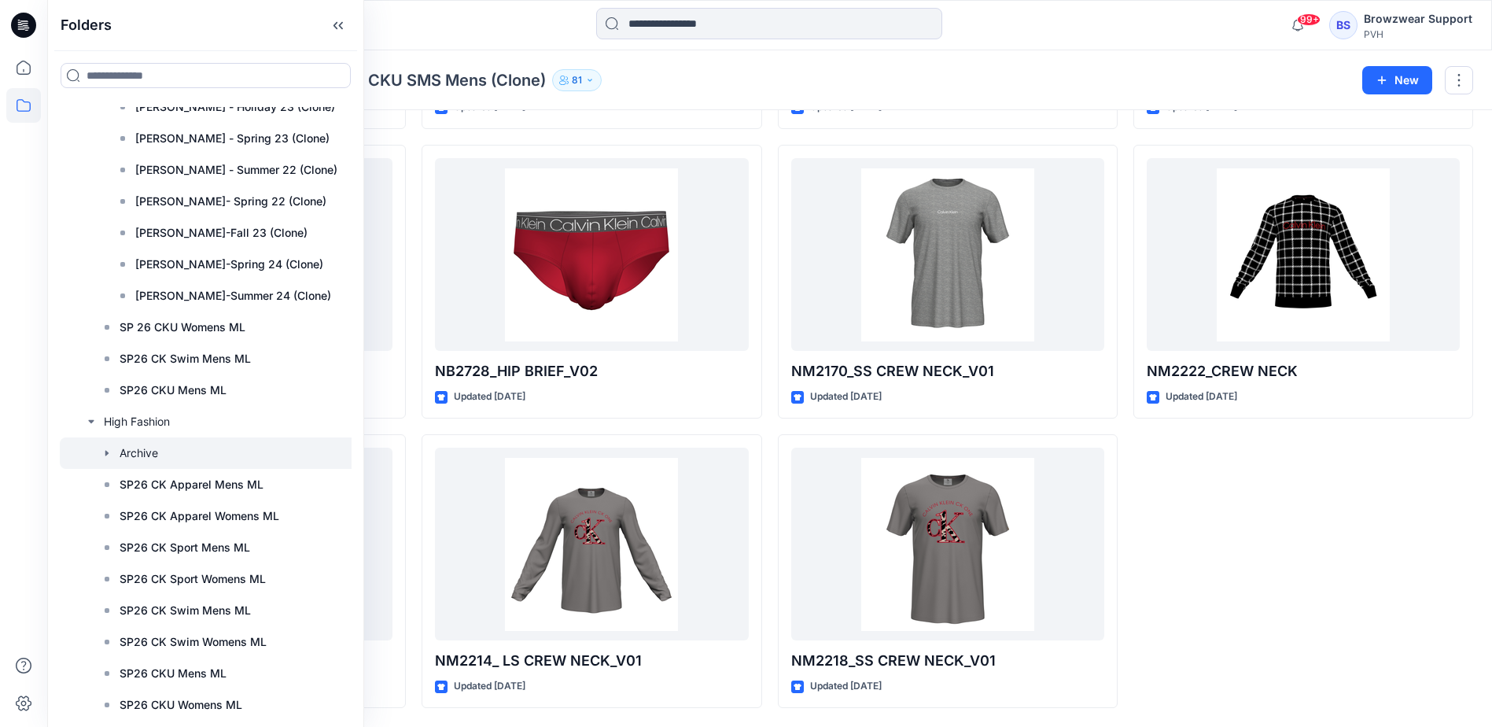
scroll to position [2202, 0]
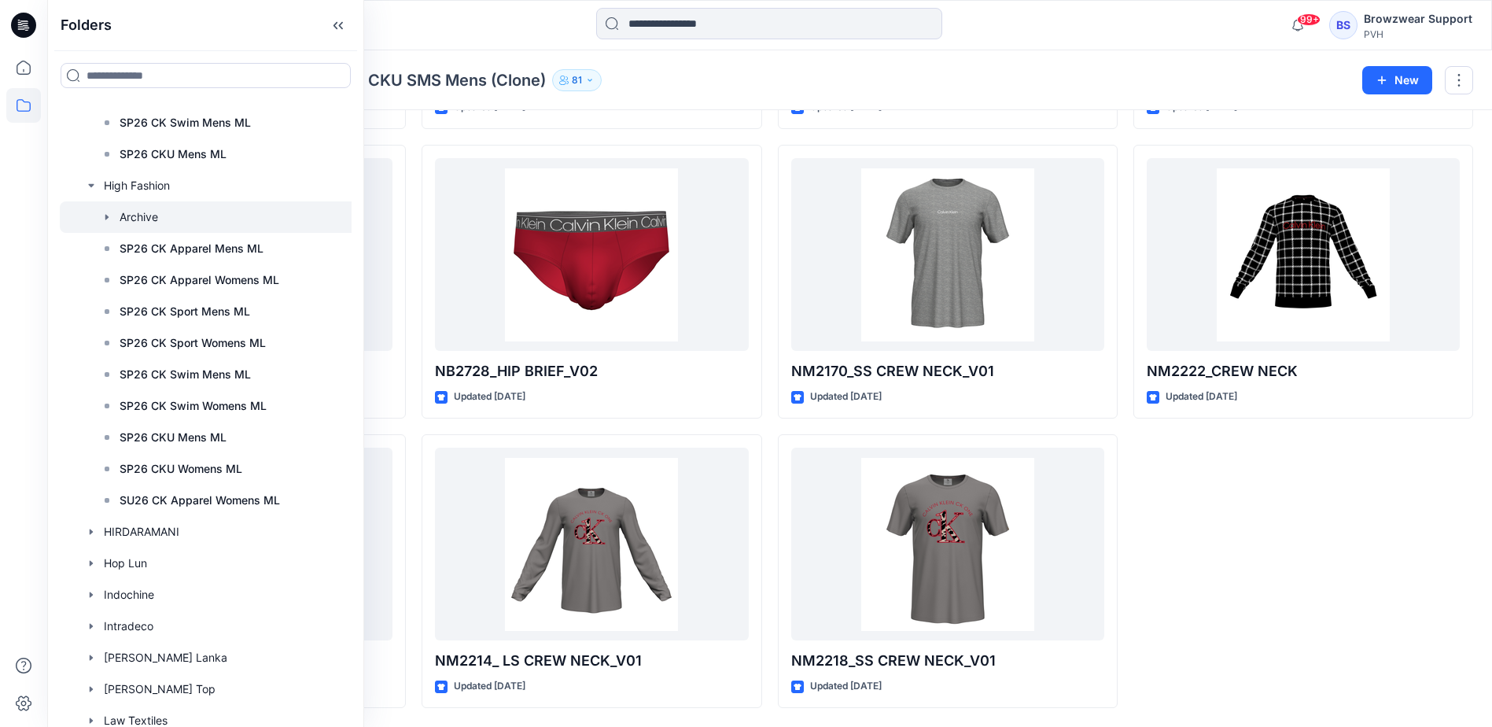
click at [109, 212] on icon "button" at bounding box center [107, 217] width 13 height 13
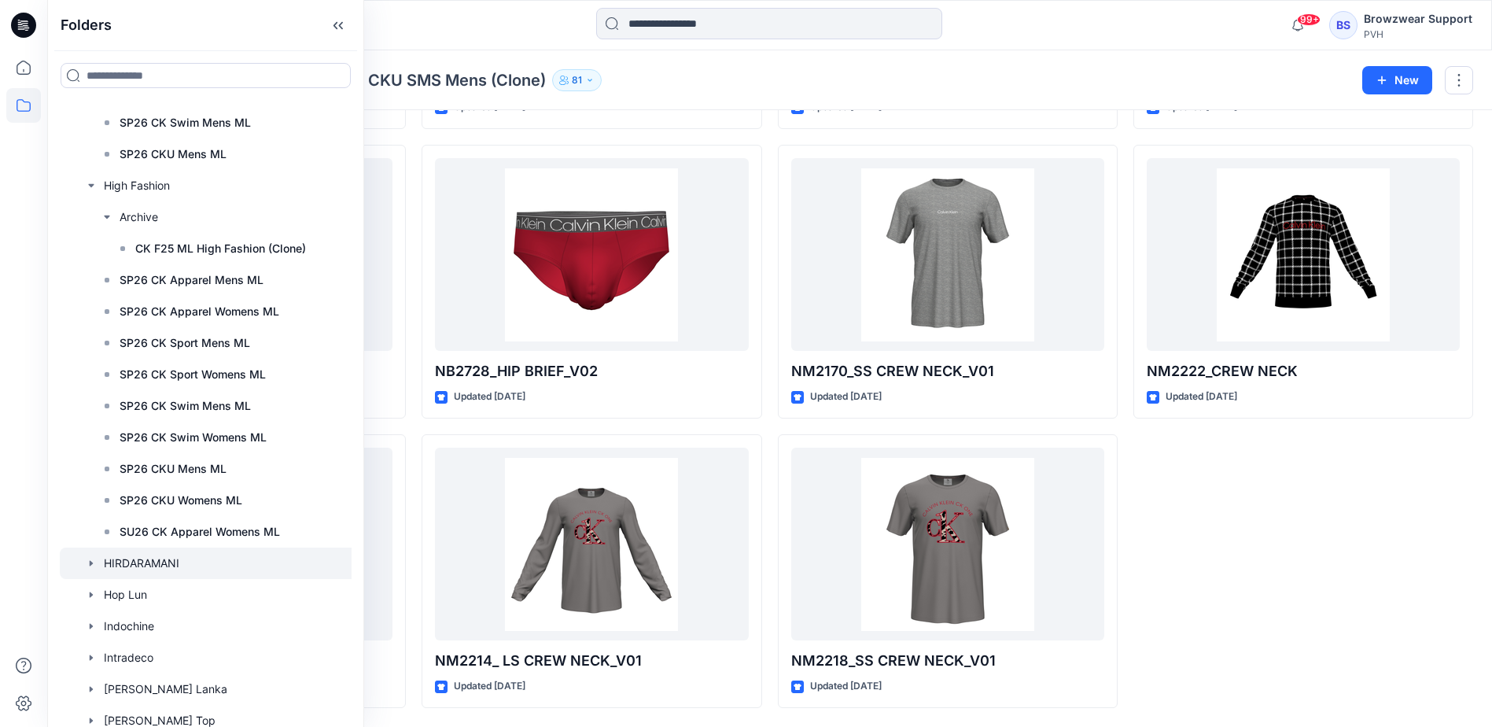
click at [92, 565] on icon "button" at bounding box center [91, 563] width 13 height 13
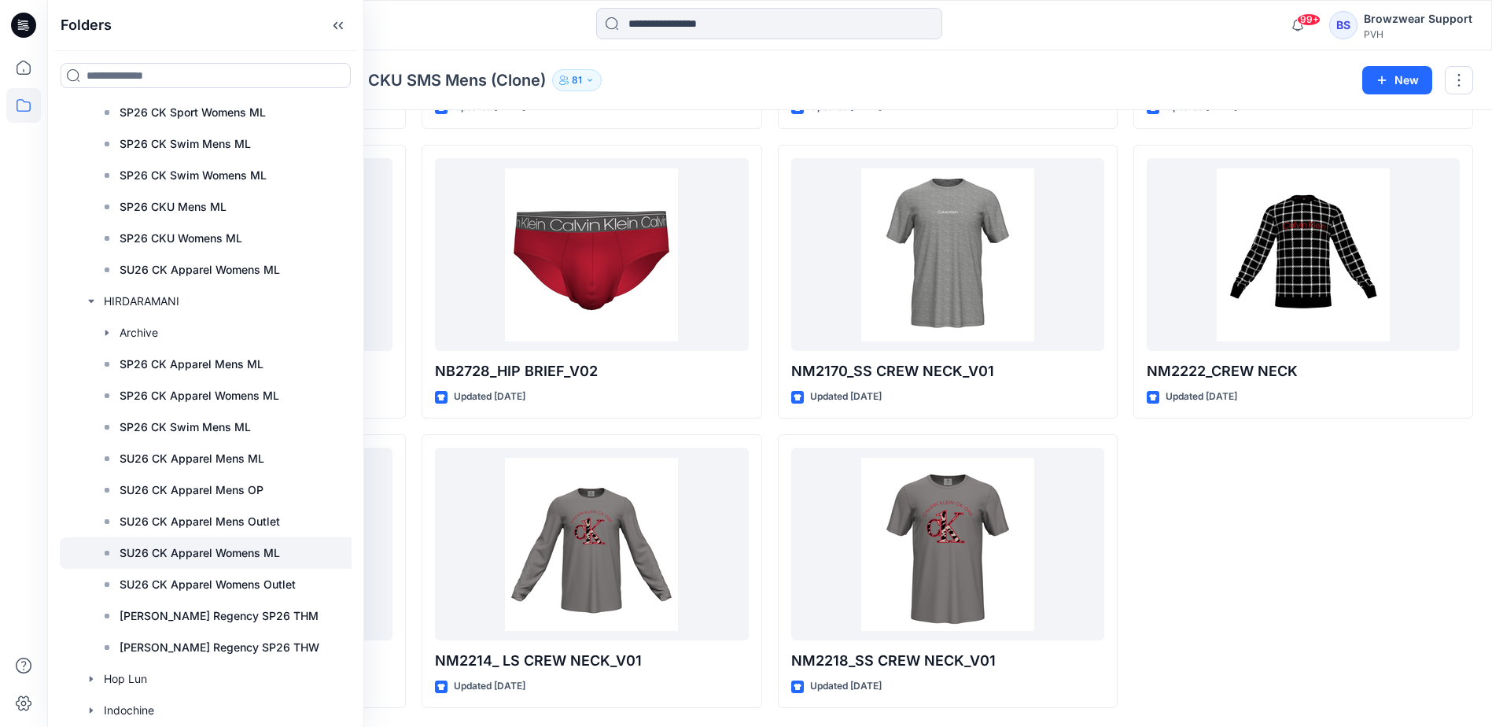
scroll to position [2516, 0]
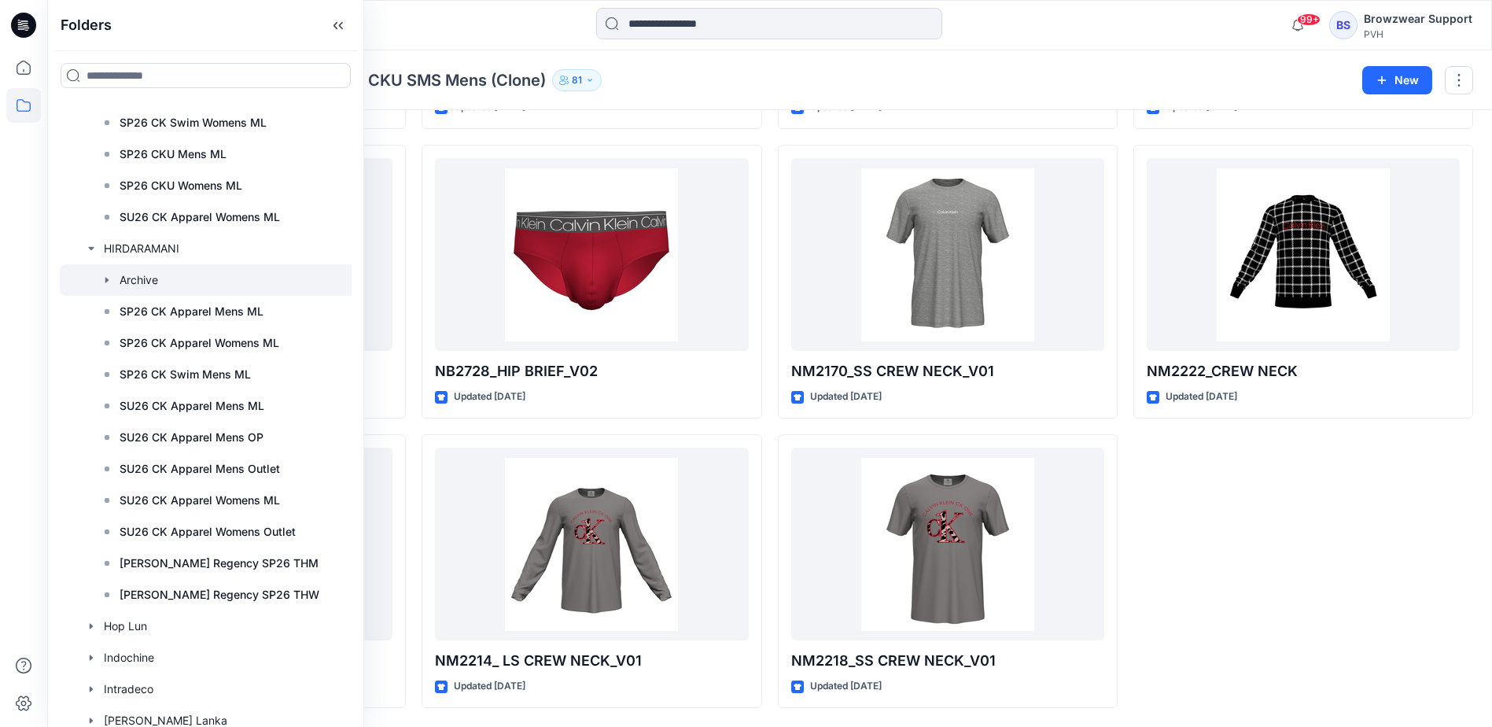
click at [105, 280] on icon "button" at bounding box center [107, 280] width 13 height 13
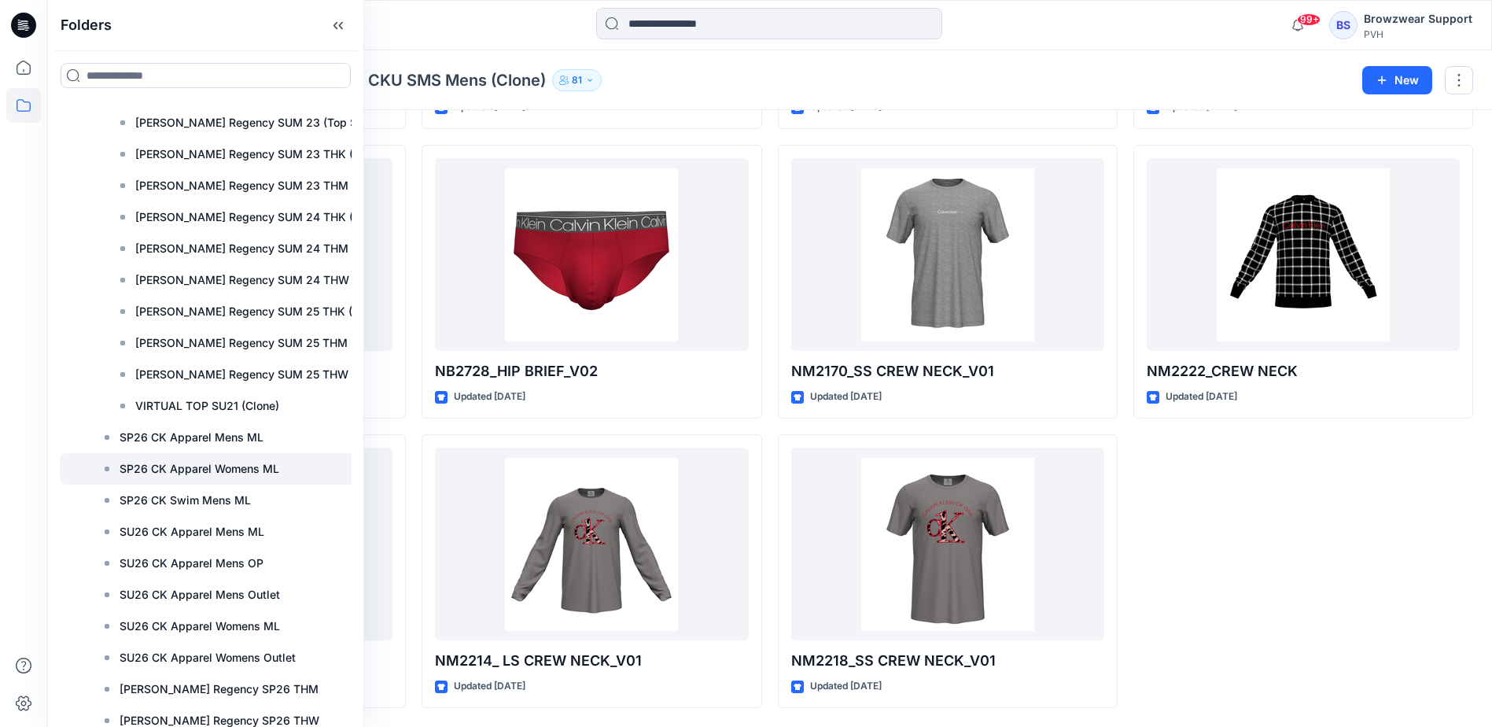
scroll to position [4639, 0]
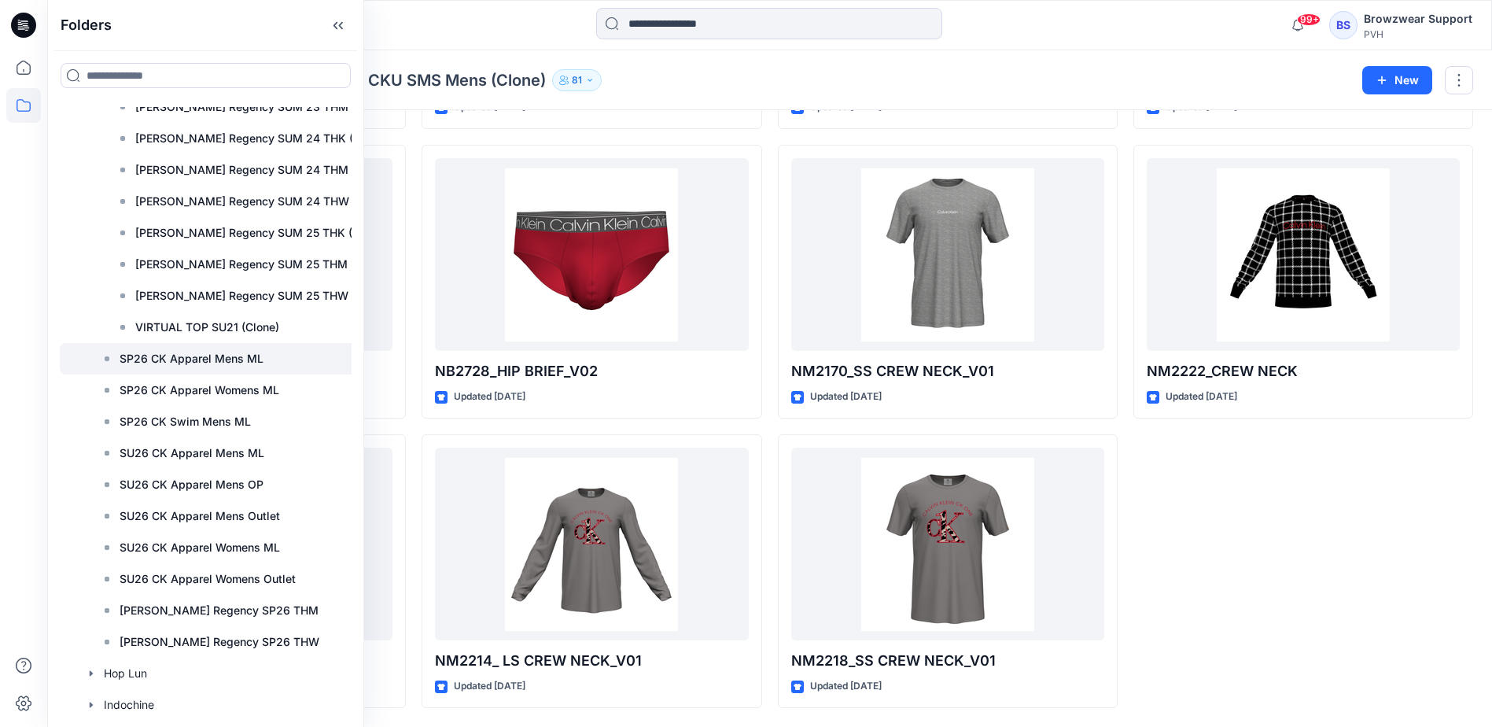
click at [186, 359] on p "SP26 CK Apparel Mens ML" at bounding box center [192, 358] width 144 height 19
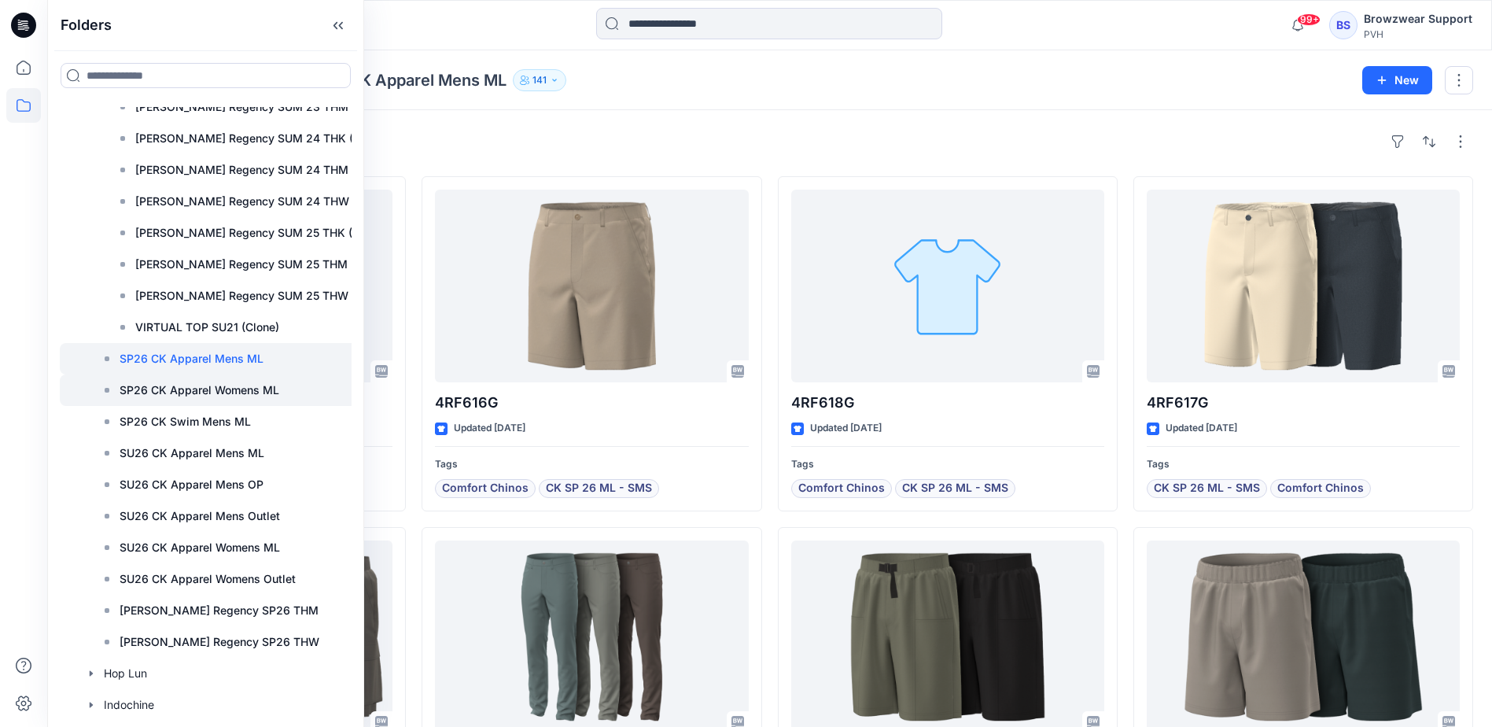
click at [246, 392] on p "SP26 CK Apparel Womens ML" at bounding box center [200, 390] width 160 height 19
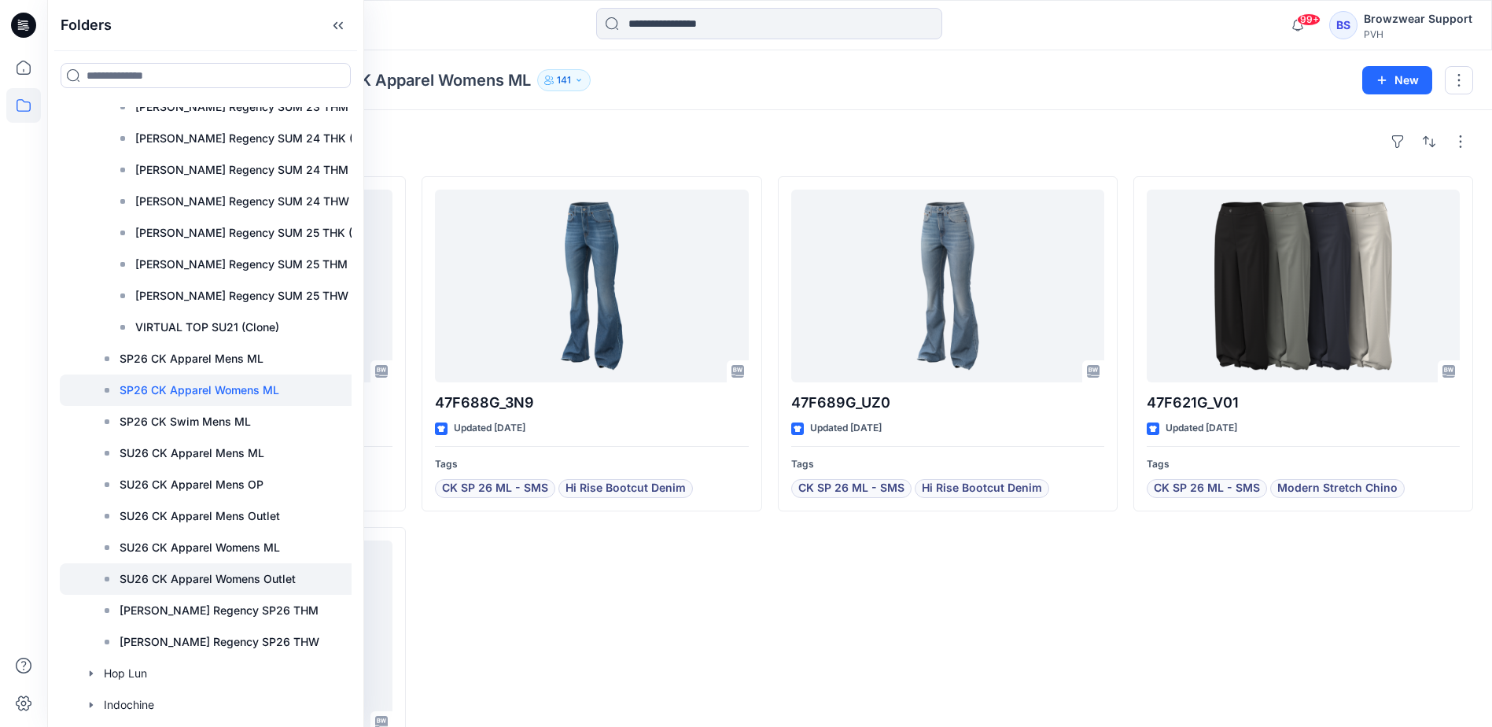
click at [237, 568] on div at bounding box center [242, 578] width 364 height 31
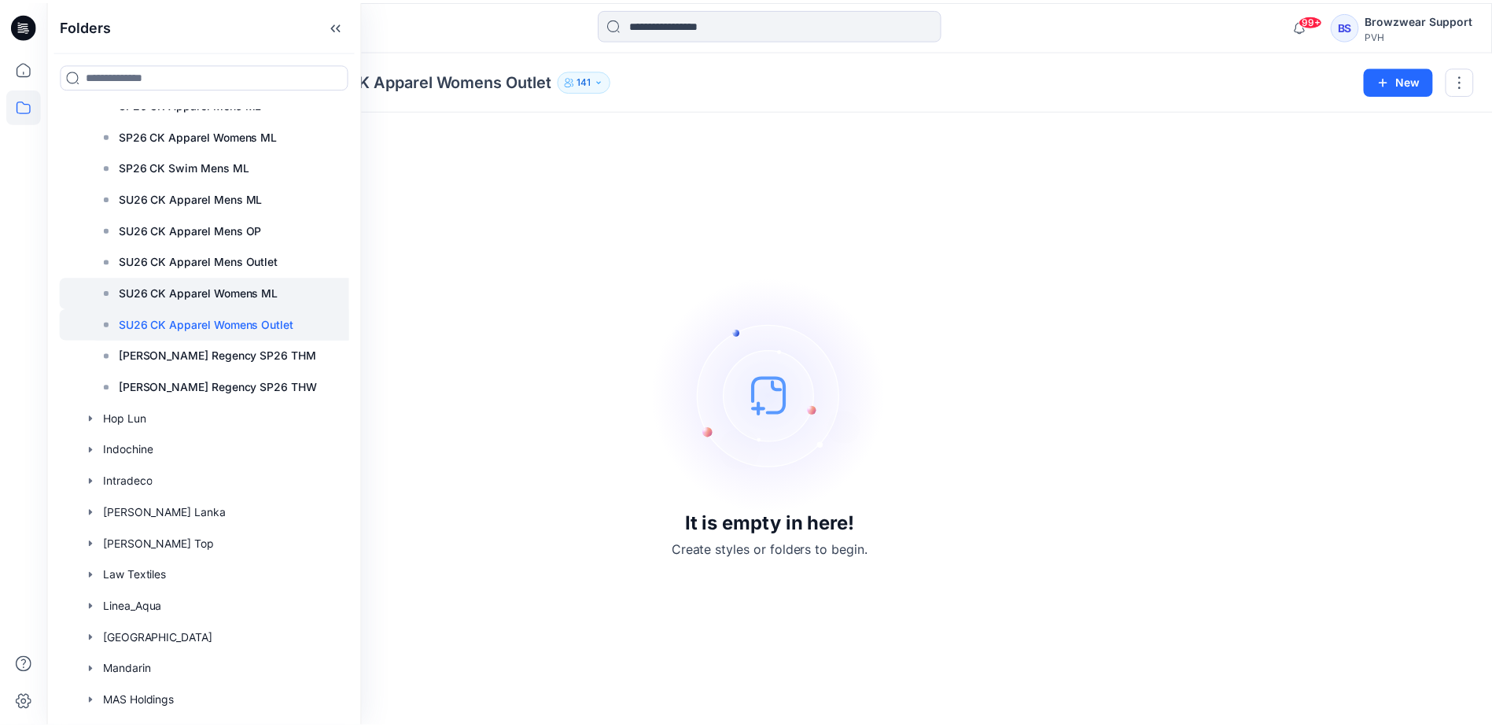
scroll to position [4954, 0]
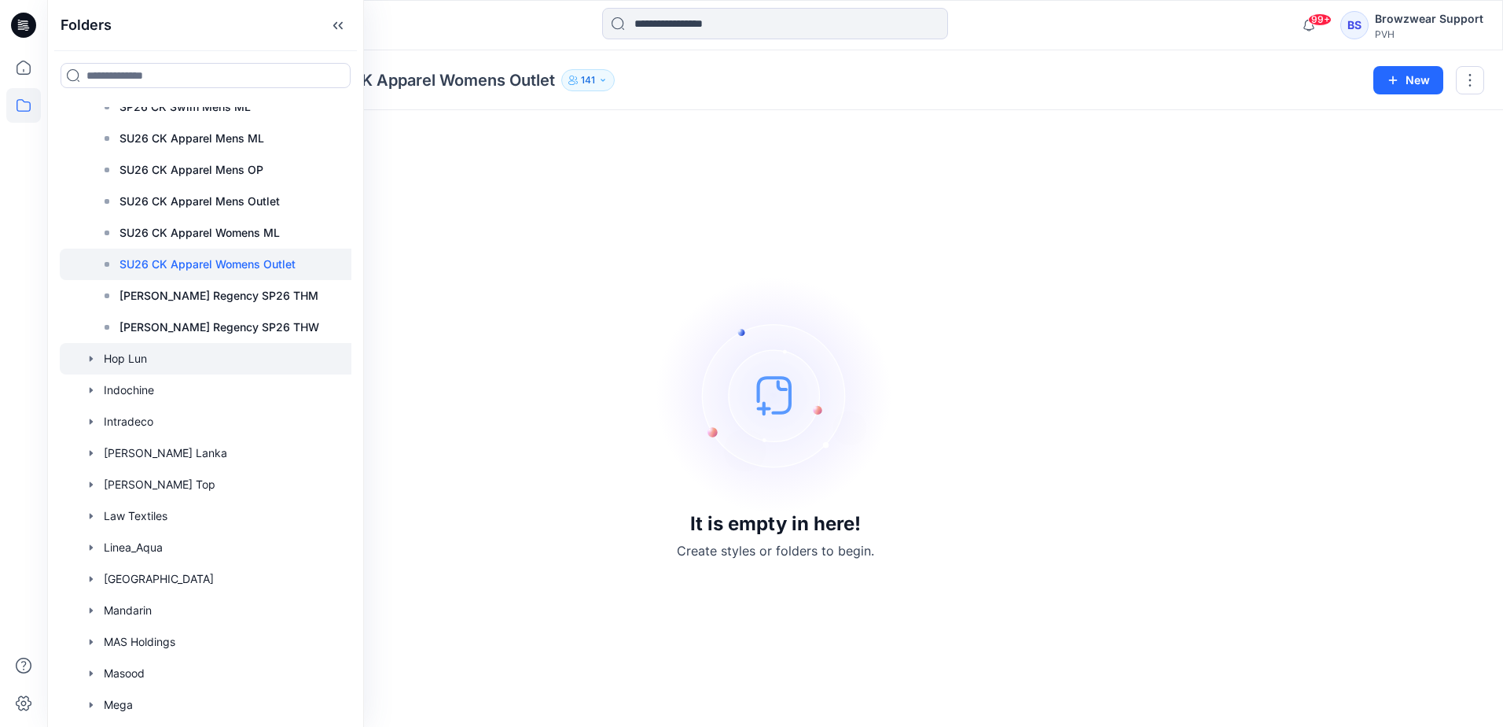
click at [92, 354] on icon "button" at bounding box center [91, 358] width 13 height 13
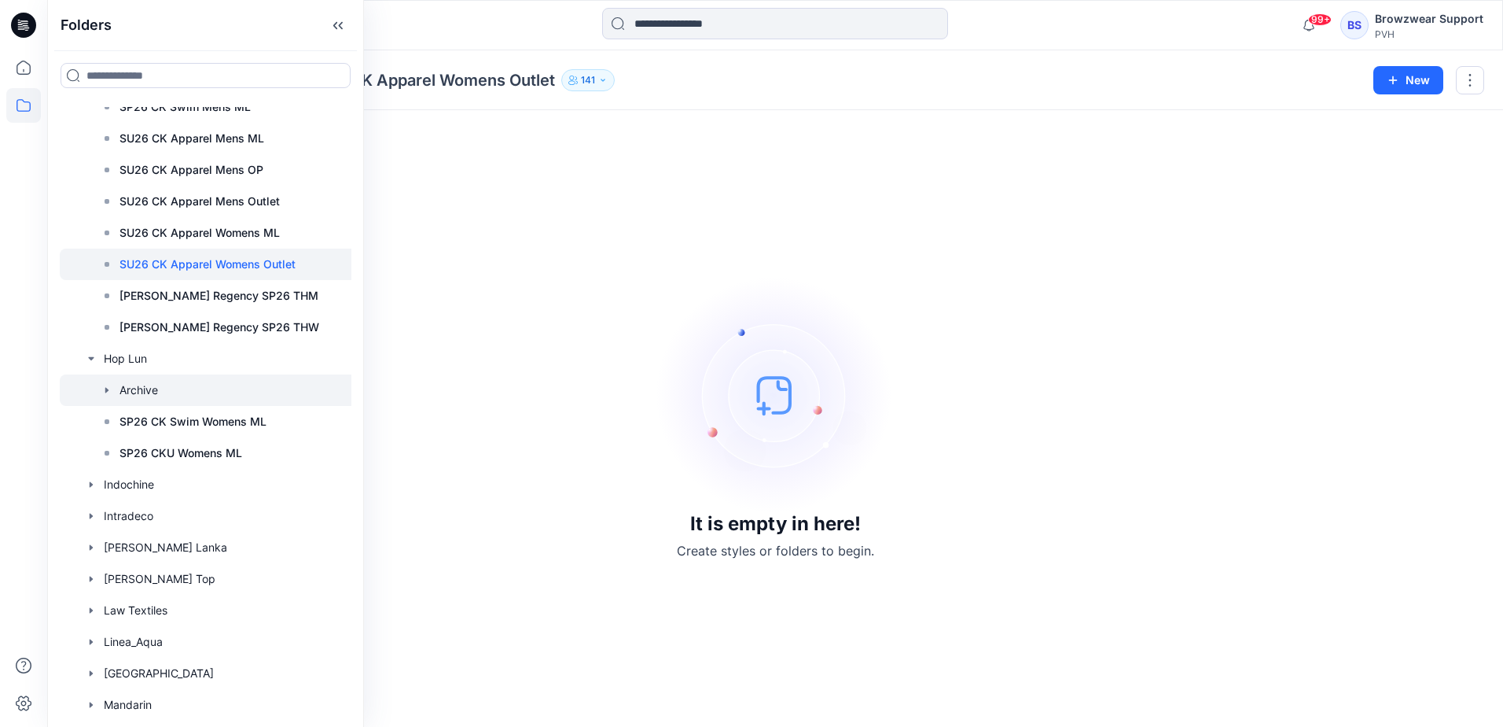
click at [108, 387] on icon "button" at bounding box center [107, 390] width 13 height 13
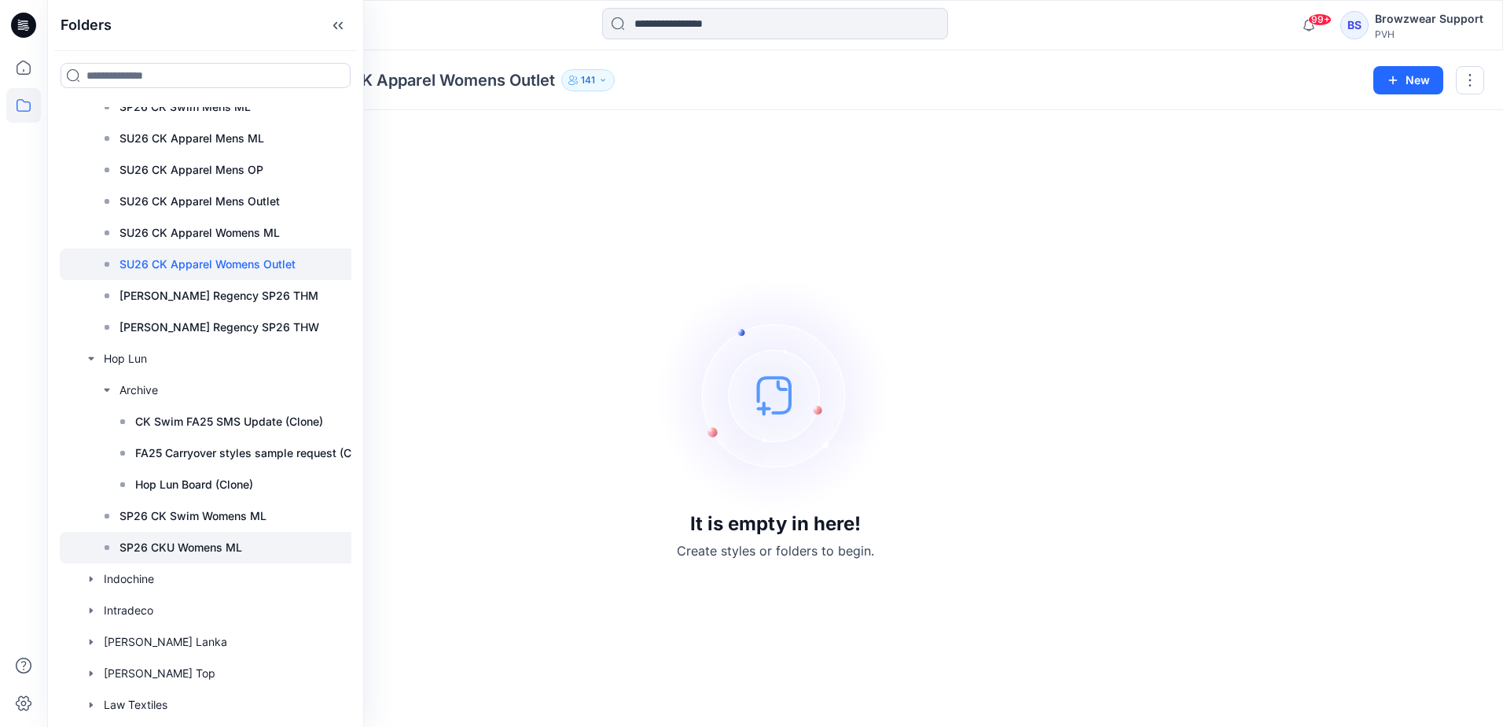
click at [195, 546] on p "SP26 CKU Womens ML" at bounding box center [181, 547] width 123 height 19
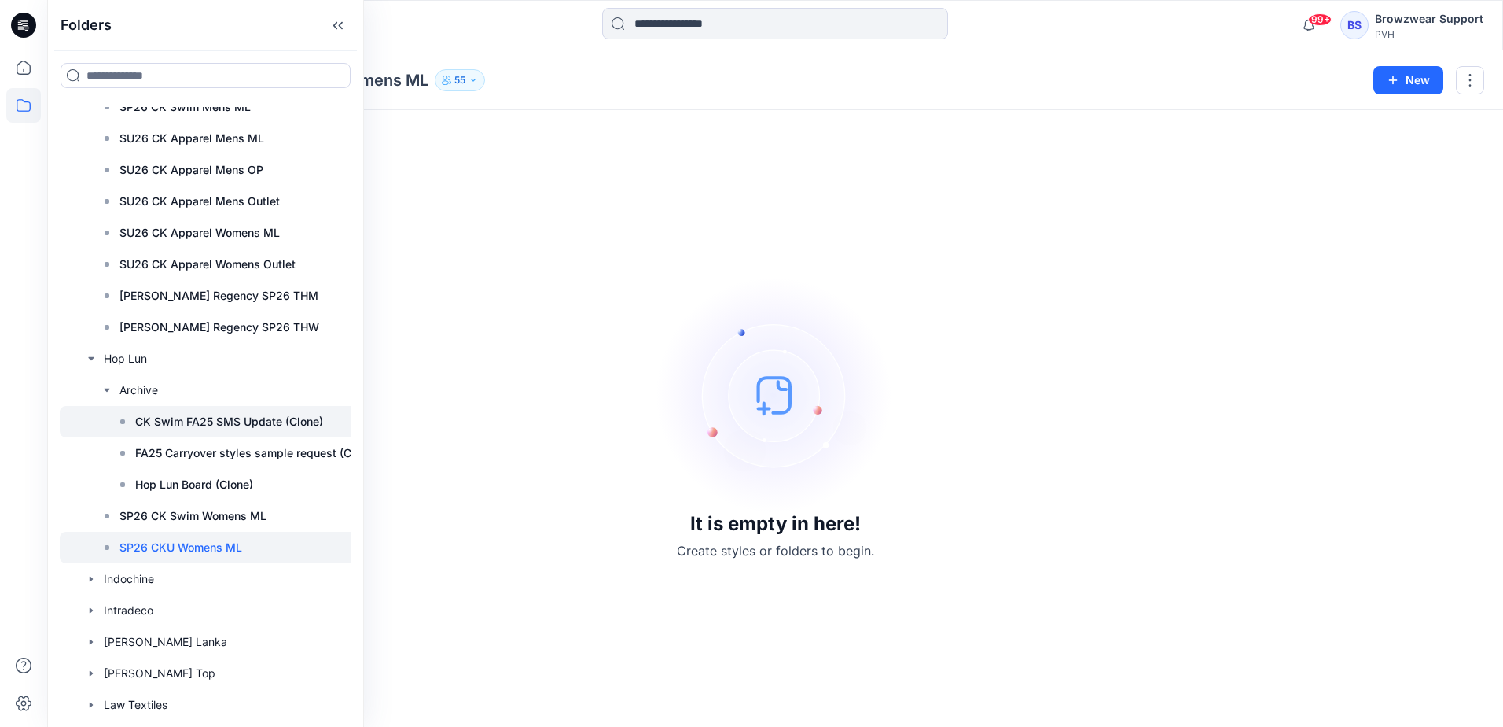
click at [233, 421] on p "CK Swim FA25 SMS Update (Clone)" at bounding box center [229, 421] width 188 height 19
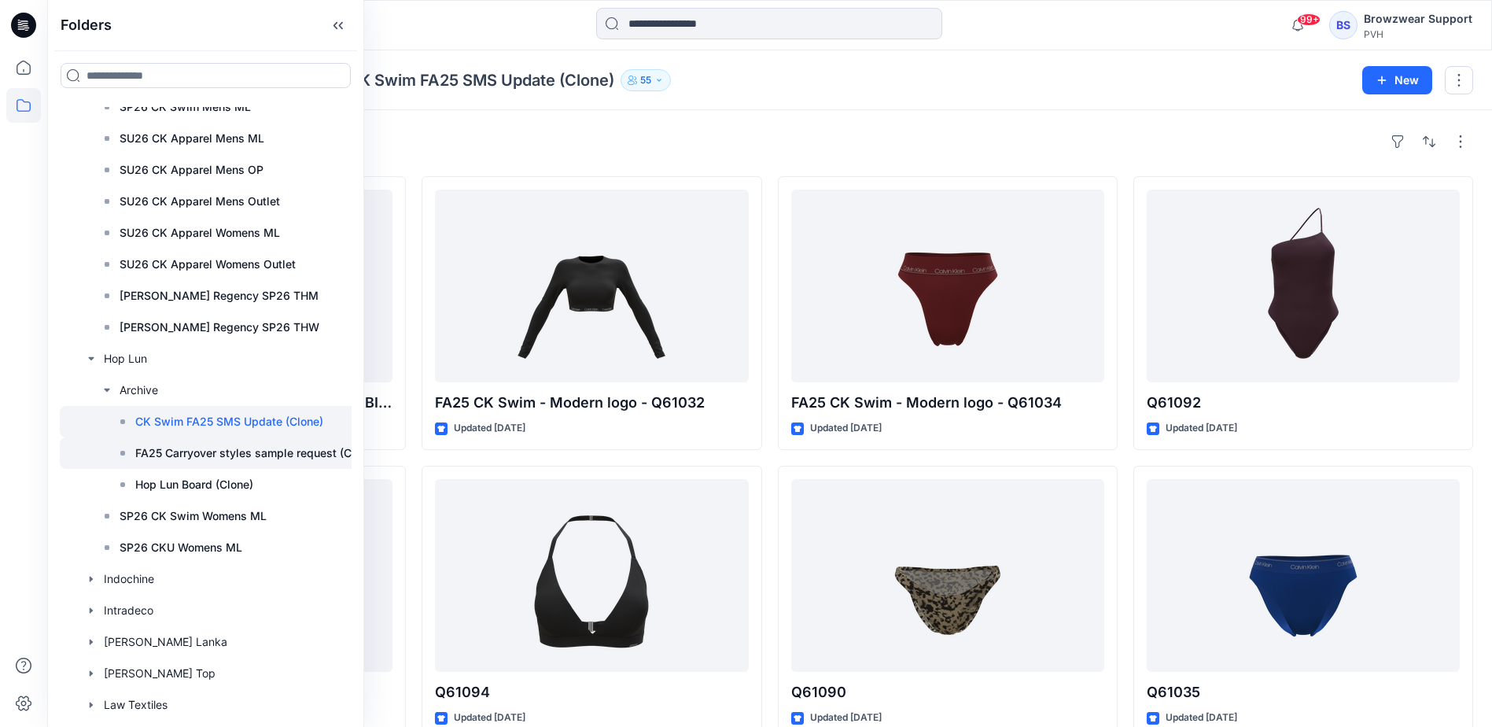
click at [274, 455] on p "FA25 Carryover styles sample request (Clone)" at bounding box center [256, 452] width 242 height 19
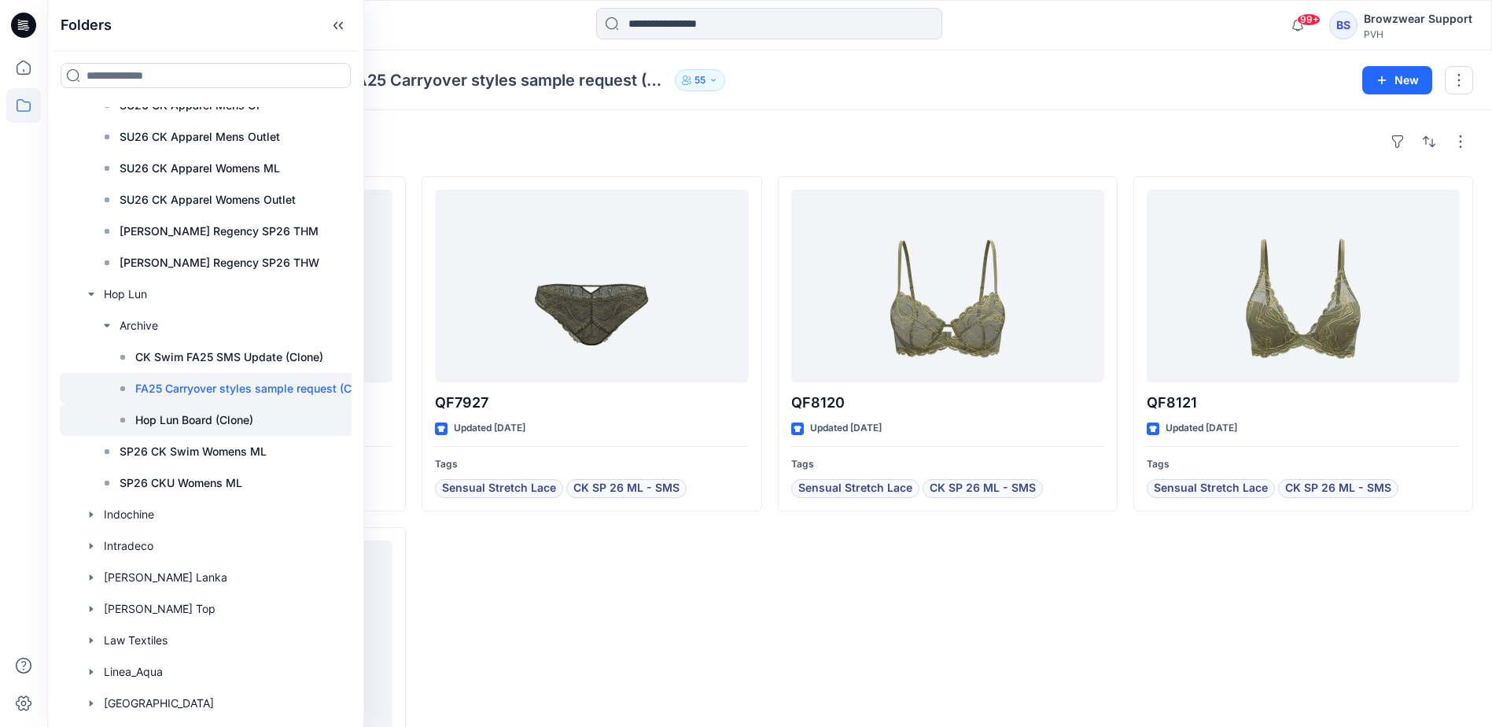
scroll to position [5032, 0]
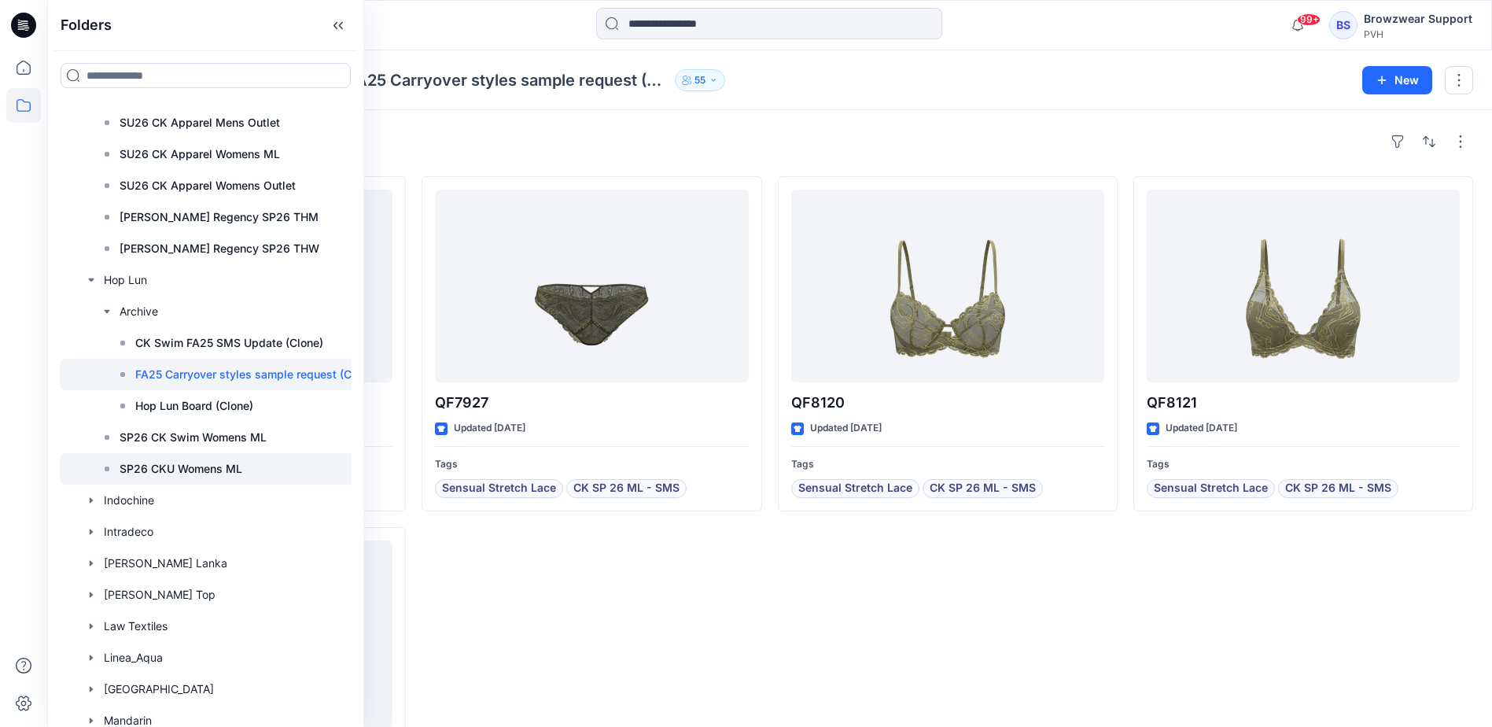
click at [230, 463] on p "SP26 CKU Womens ML" at bounding box center [181, 468] width 123 height 19
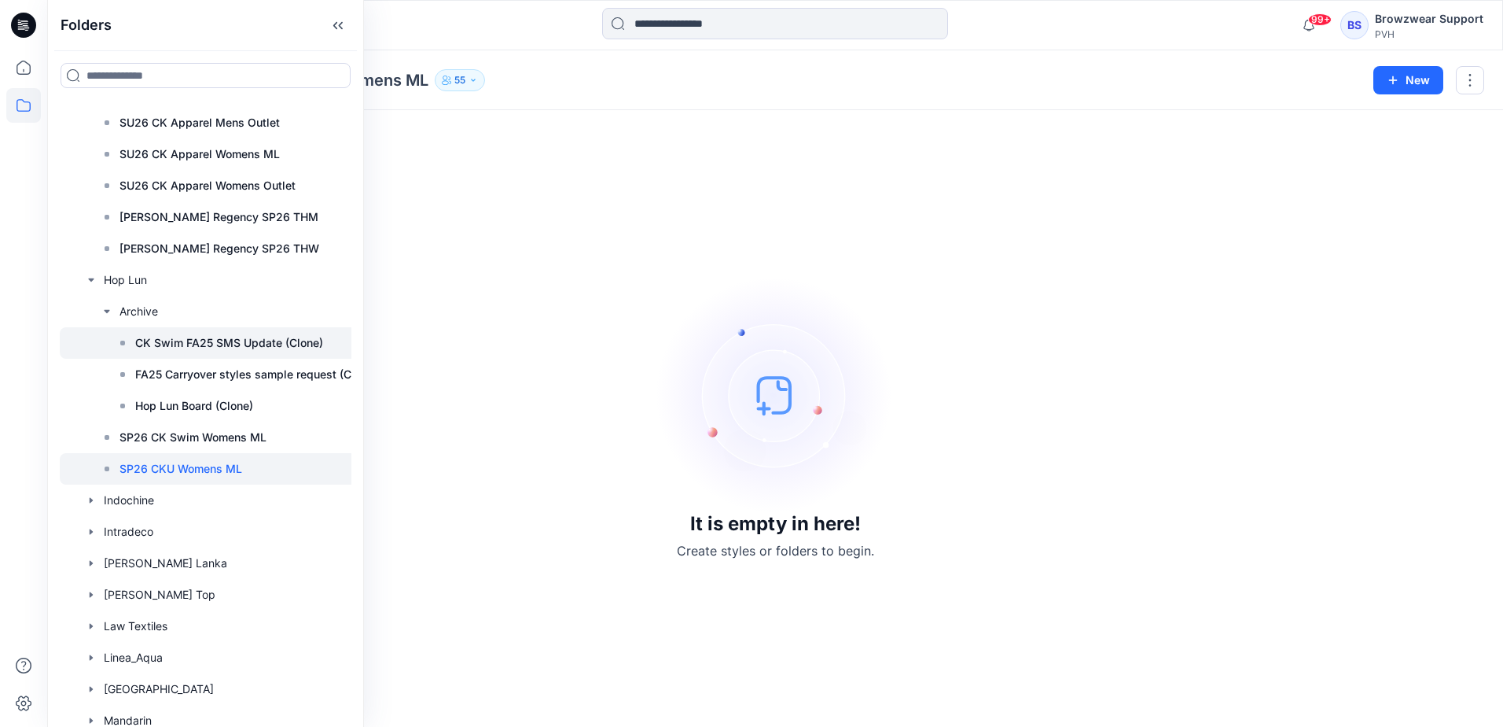
click at [248, 337] on p "CK Swim FA25 SMS Update (Clone)" at bounding box center [229, 342] width 188 height 19
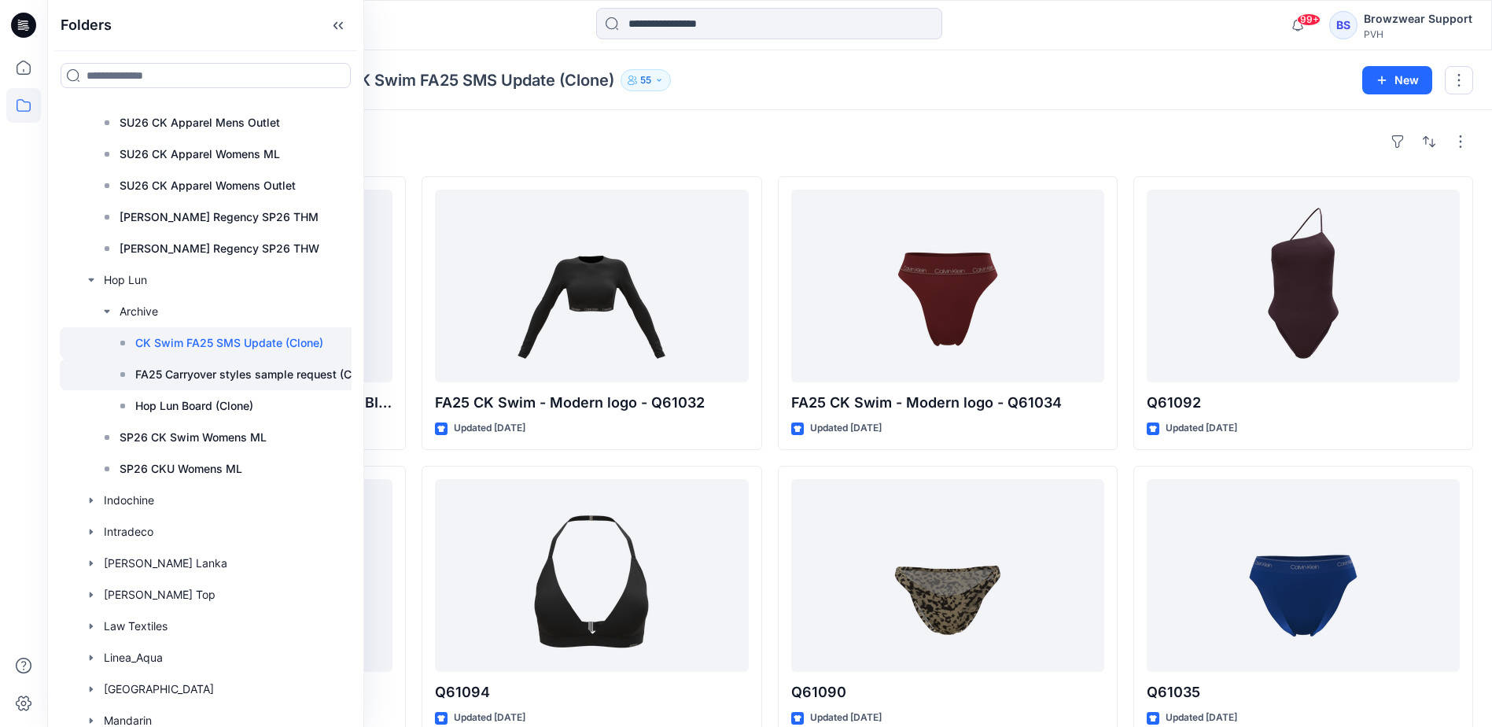
click at [263, 368] on p "FA25 Carryover styles sample request (Clone)" at bounding box center [256, 374] width 242 height 19
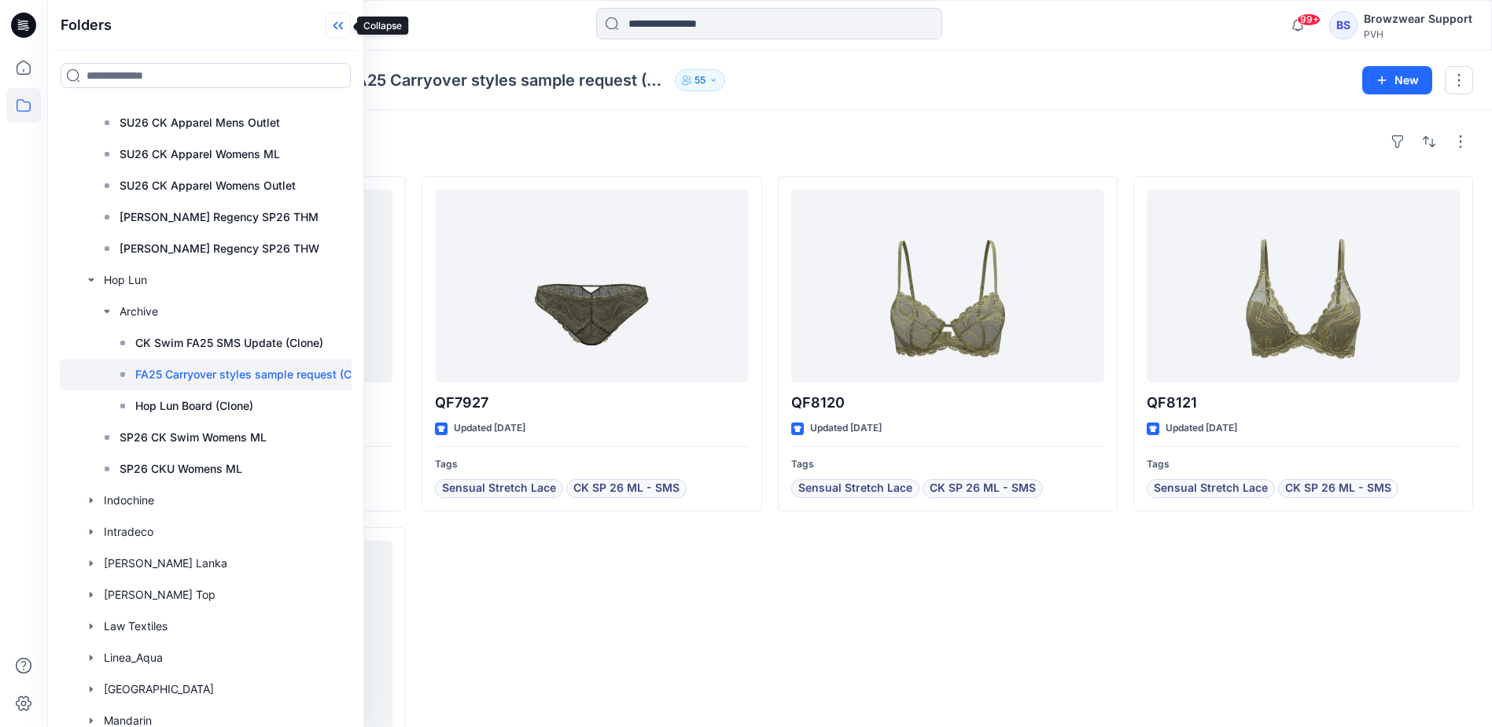
click at [337, 17] on icon at bounding box center [338, 26] width 25 height 26
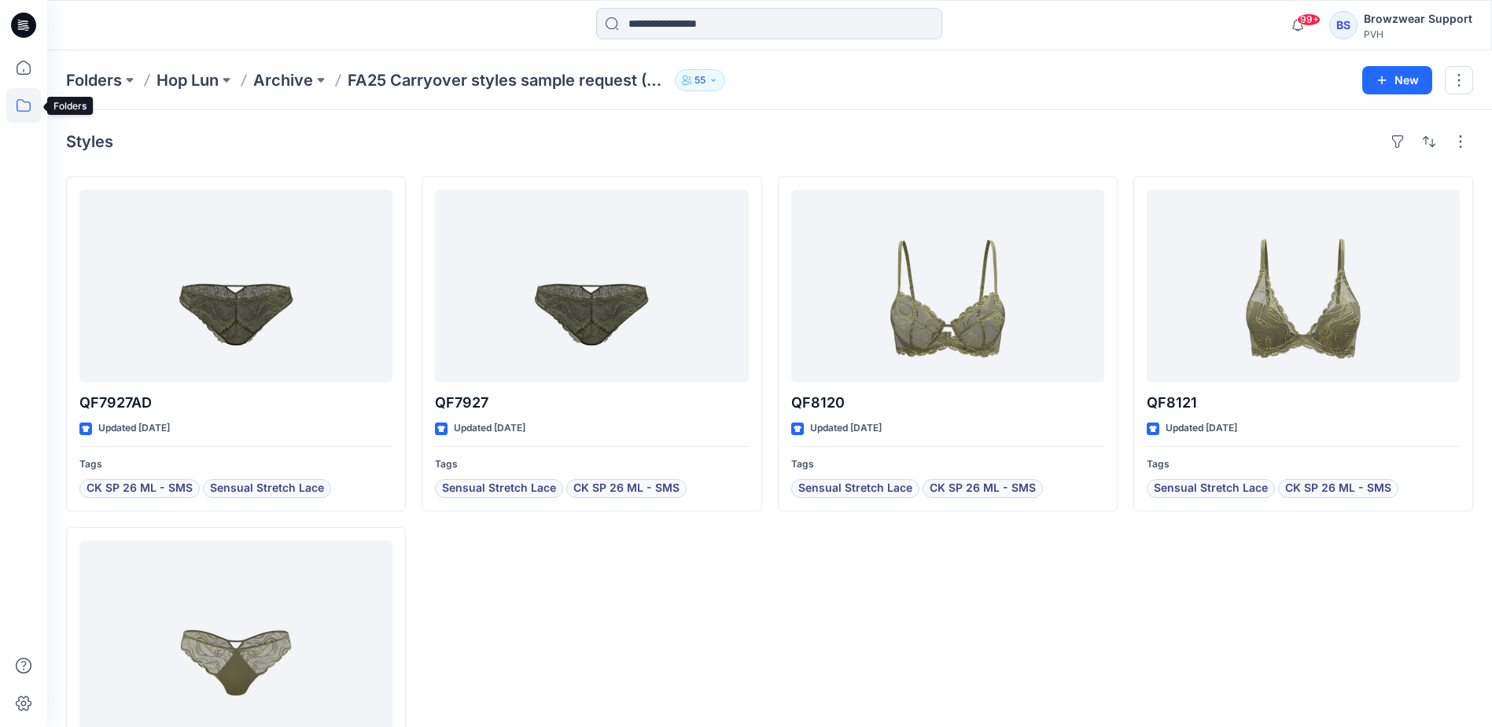
click at [23, 102] on icon at bounding box center [23, 105] width 35 height 35
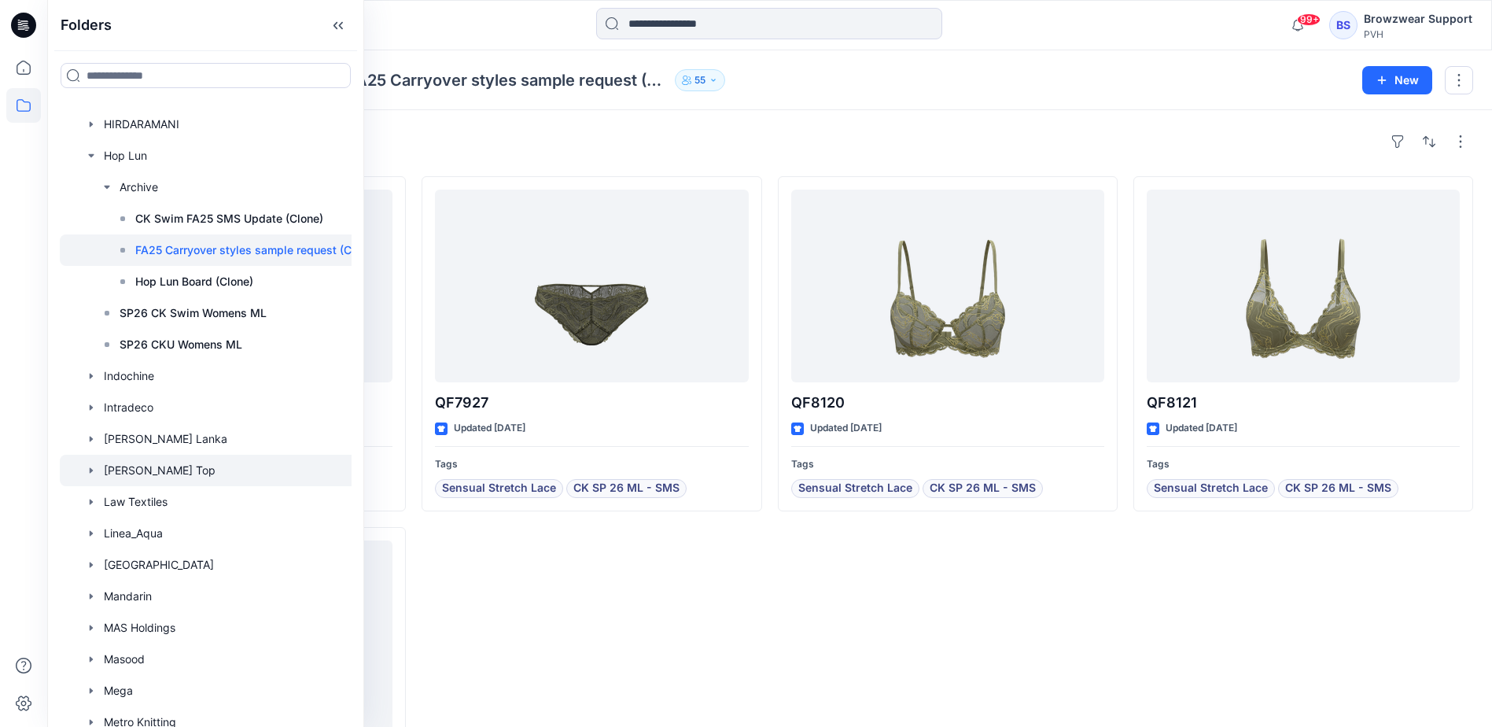
scroll to position [1337, 0]
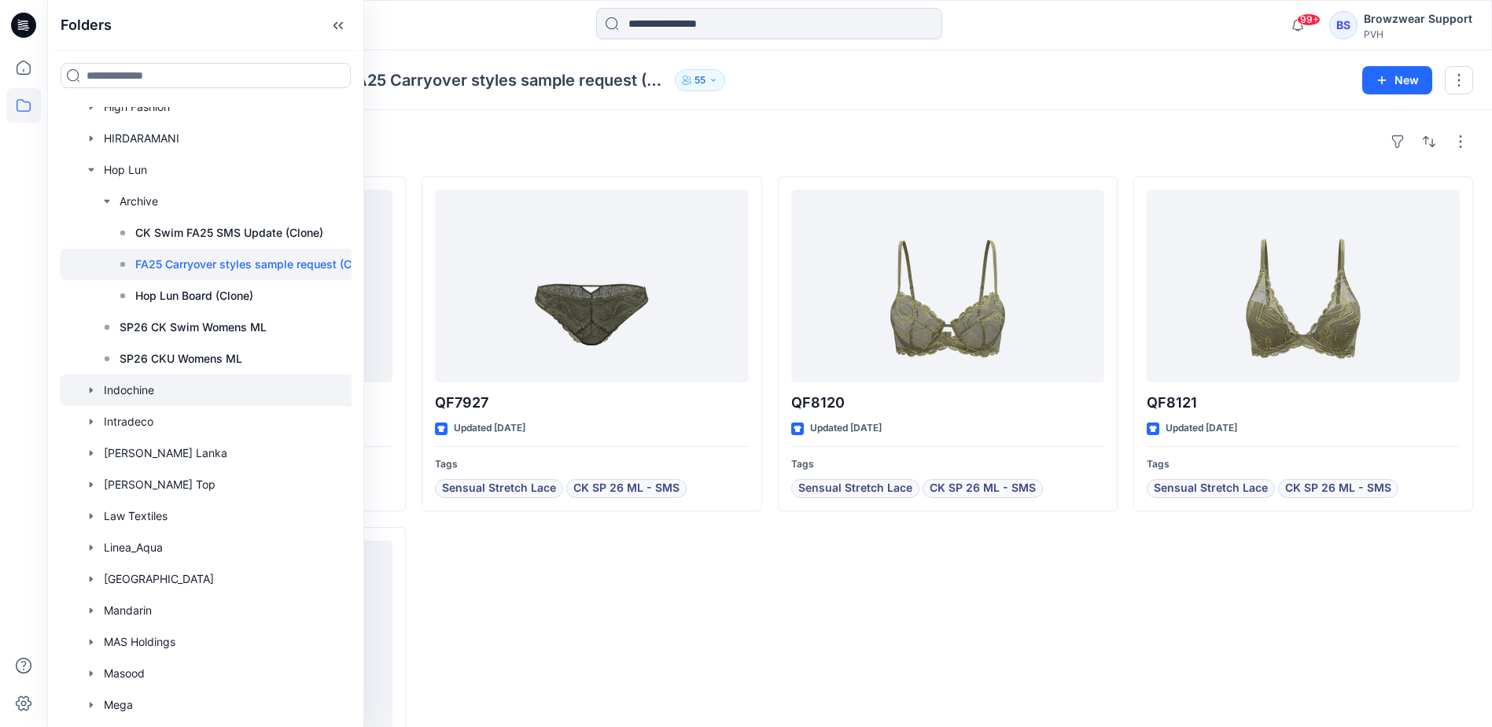
click at [92, 389] on icon "button" at bounding box center [91, 390] width 3 height 6
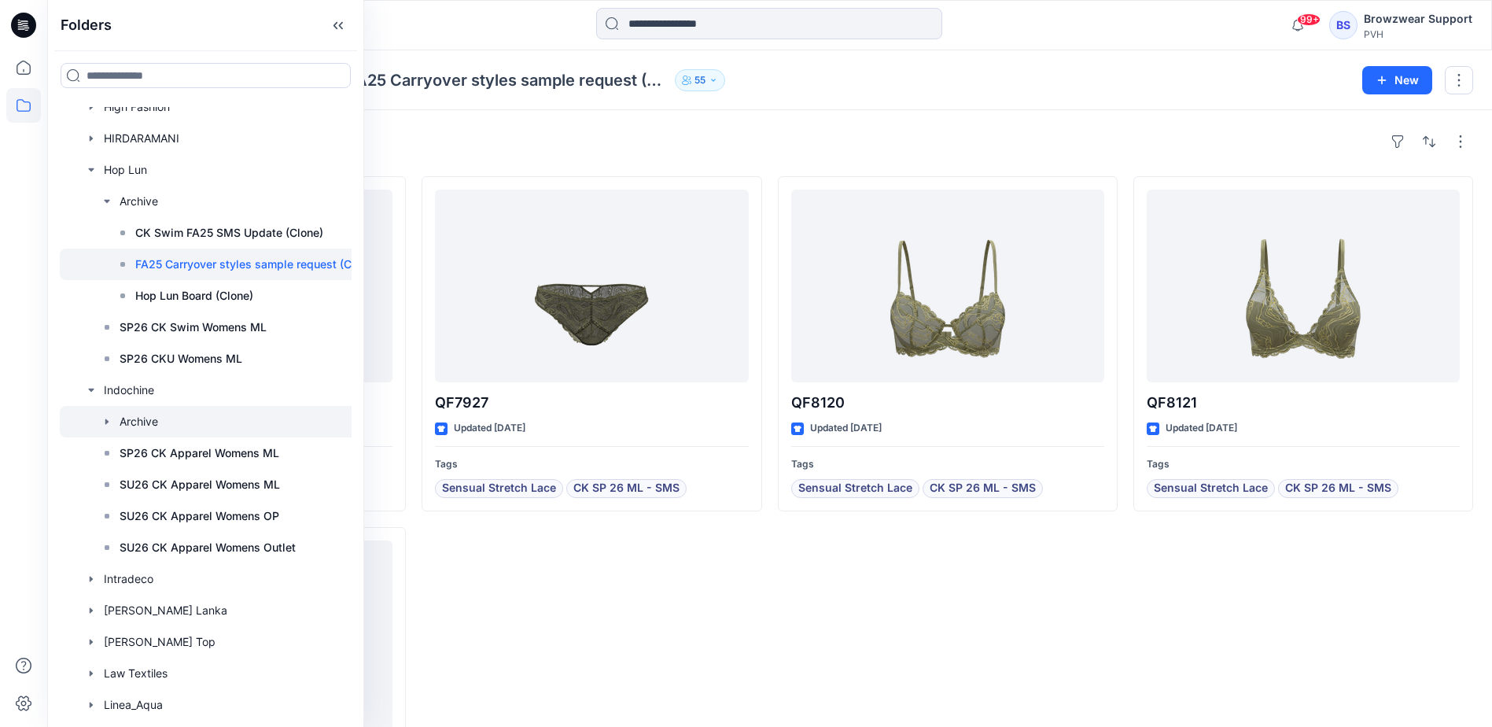
click at [106, 418] on icon "button" at bounding box center [107, 421] width 13 height 13
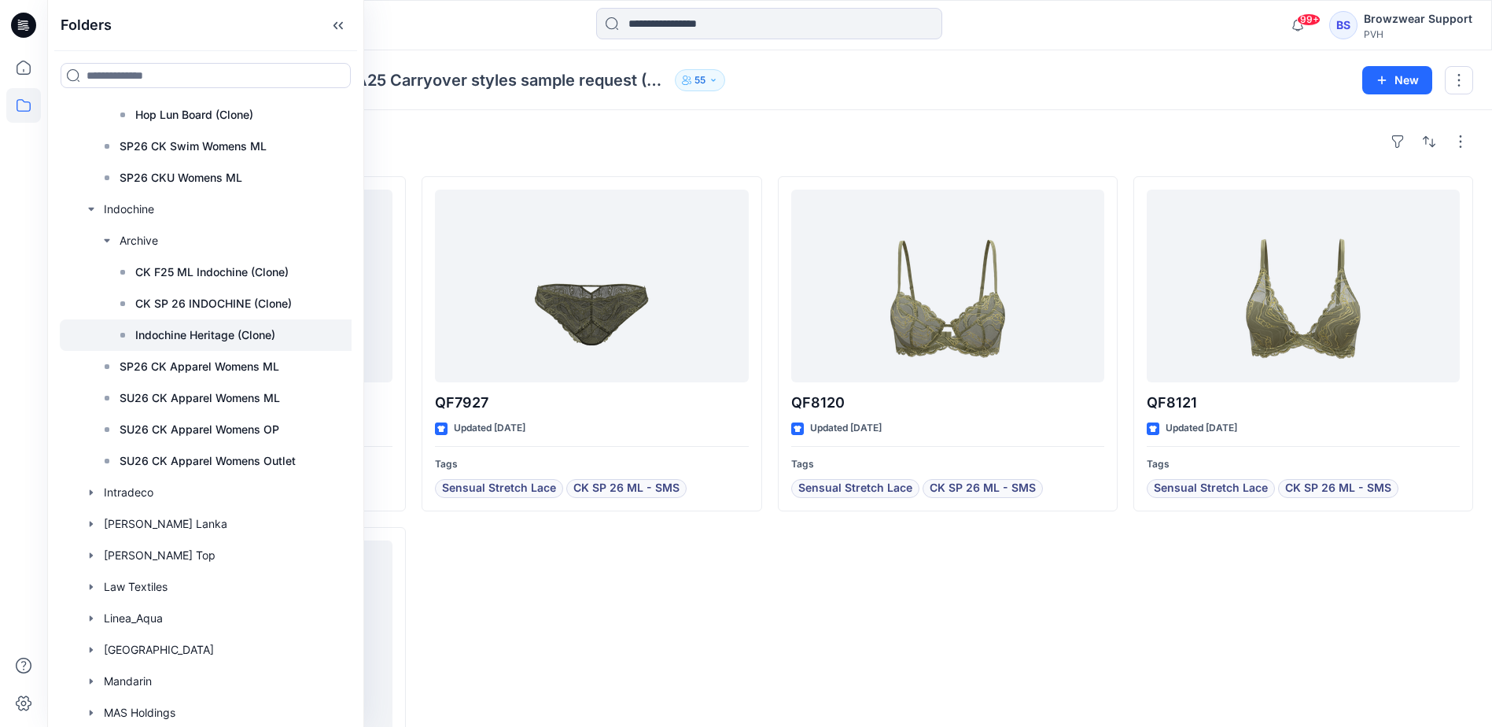
scroll to position [1573, 0]
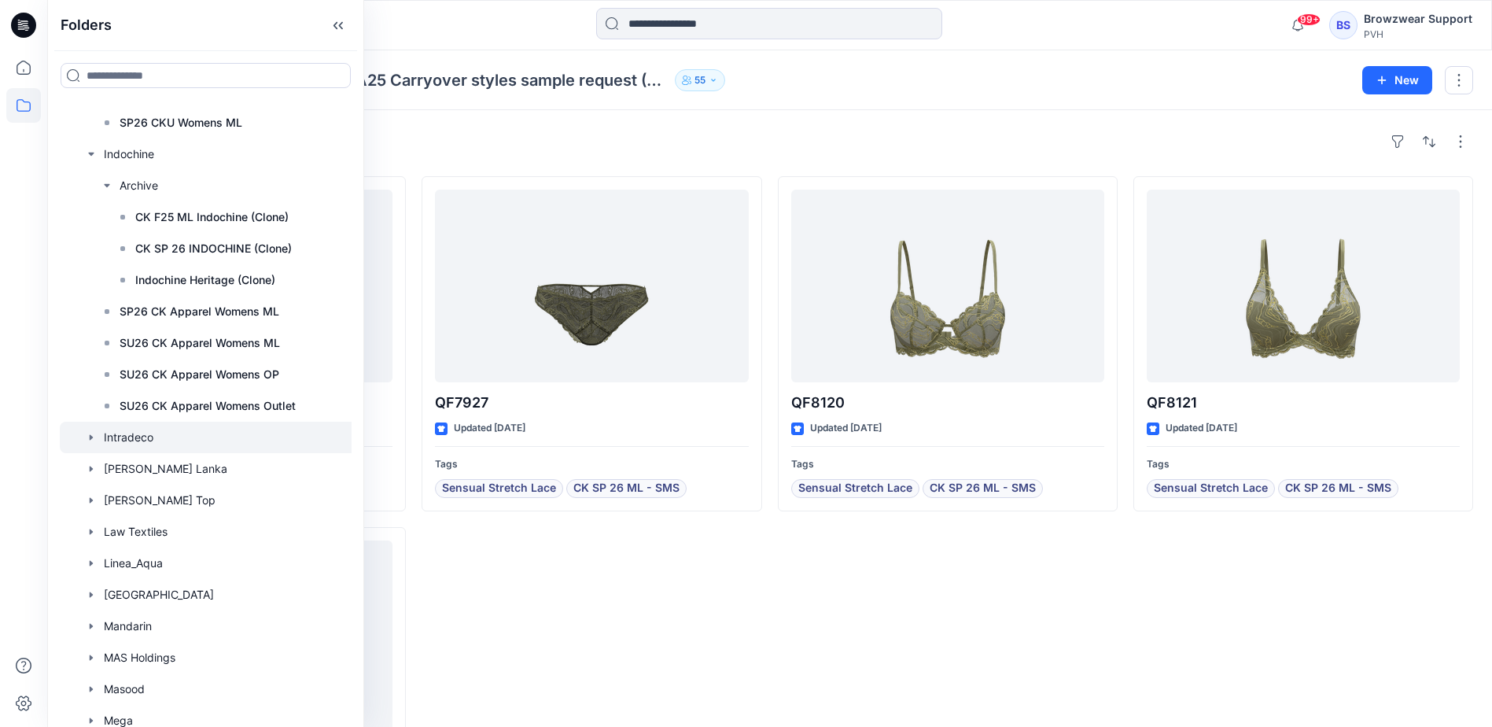
click at [90, 435] on icon "button" at bounding box center [91, 437] width 3 height 6
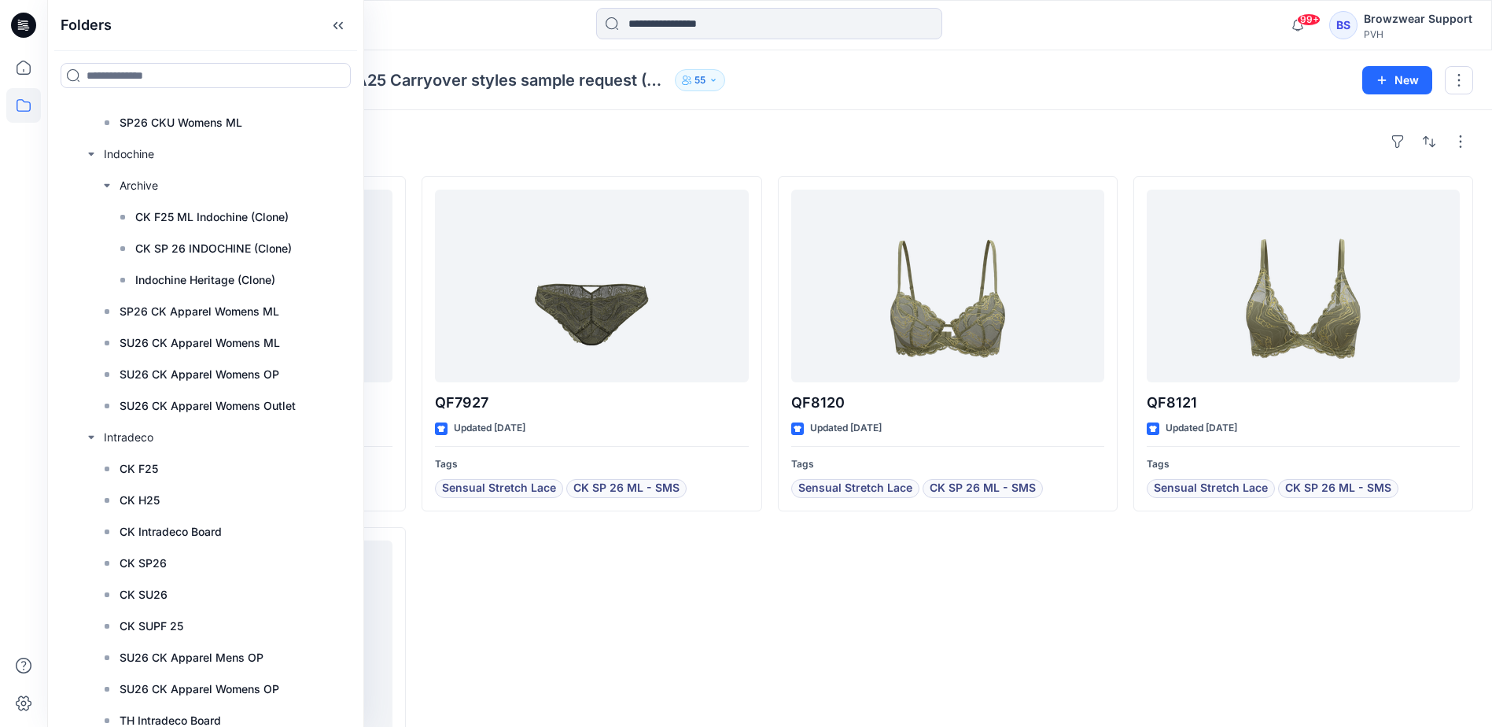
click at [10, 402] on div at bounding box center [23, 388] width 35 height 676
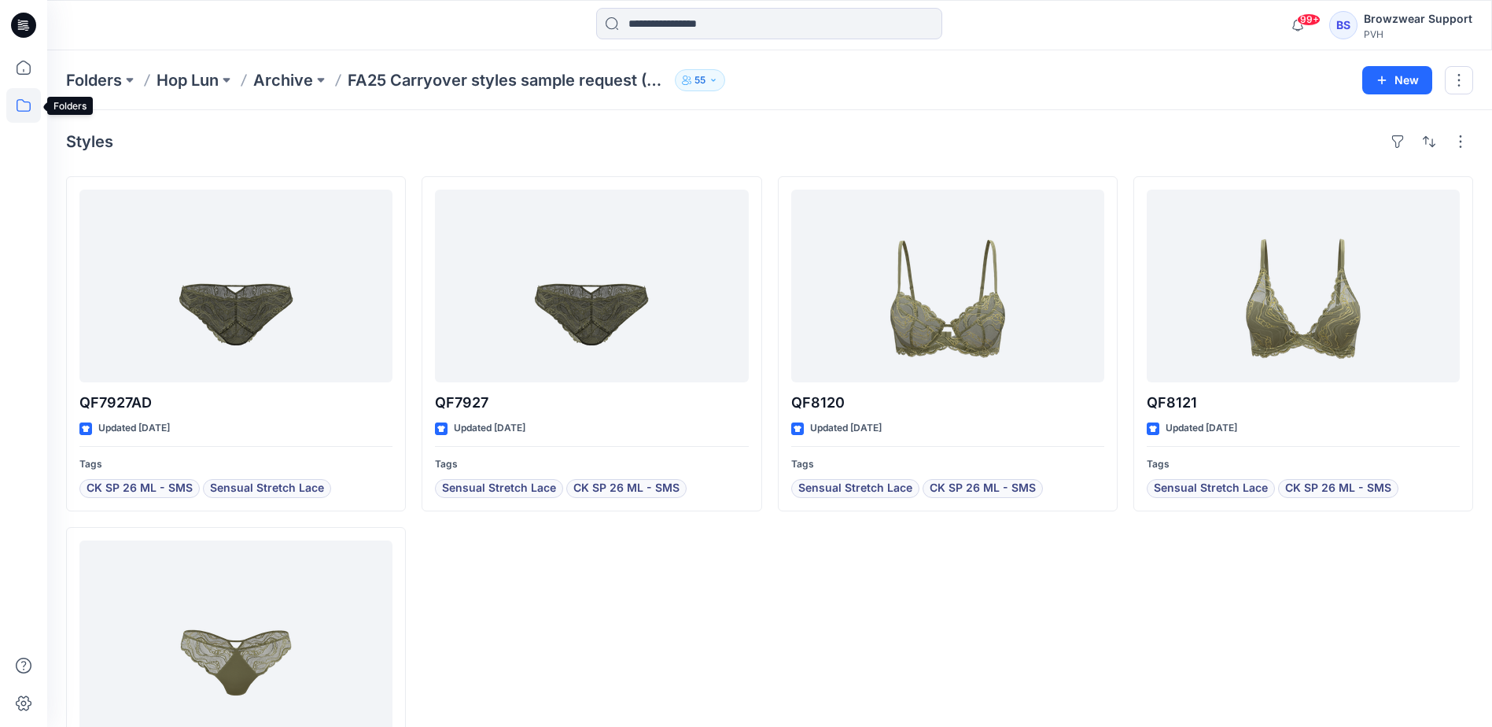
click at [25, 103] on icon at bounding box center [23, 105] width 35 height 35
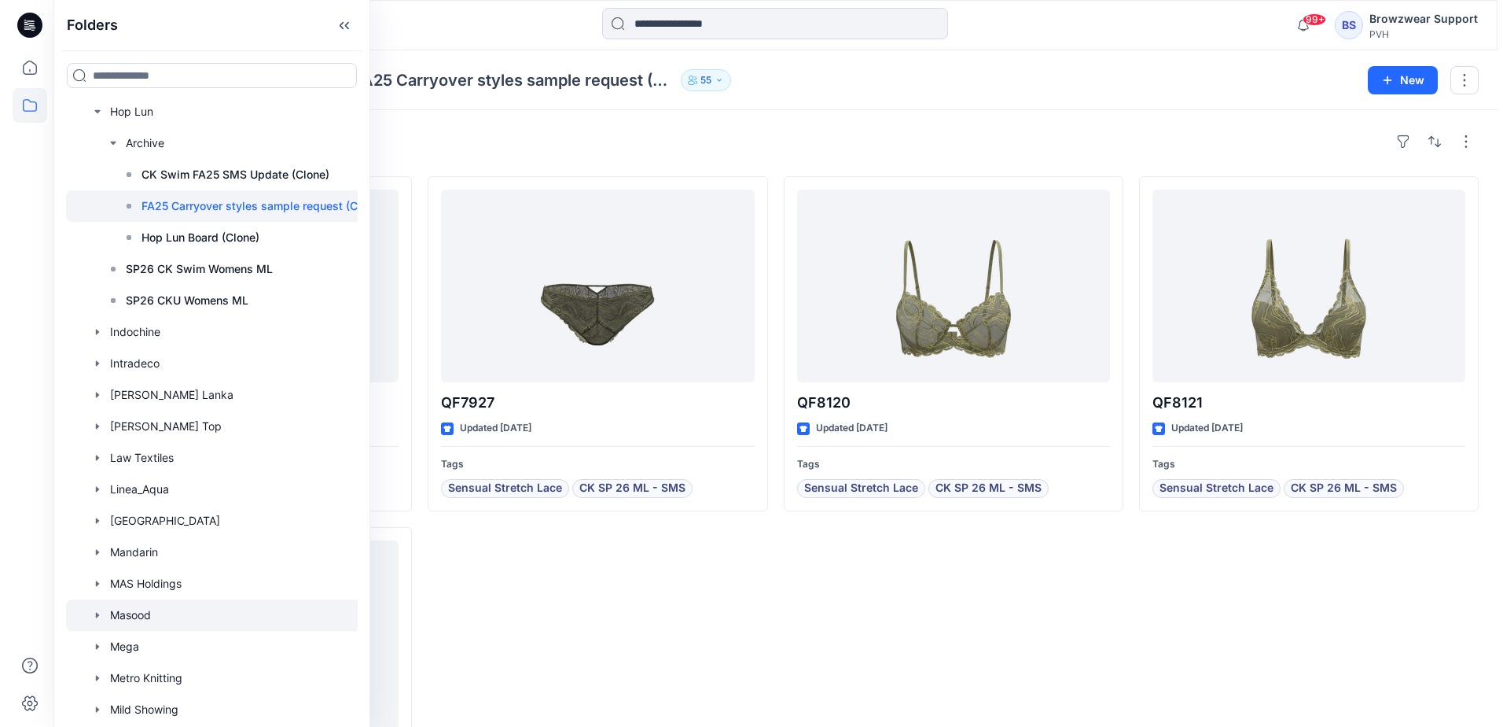
scroll to position [1337, 0]
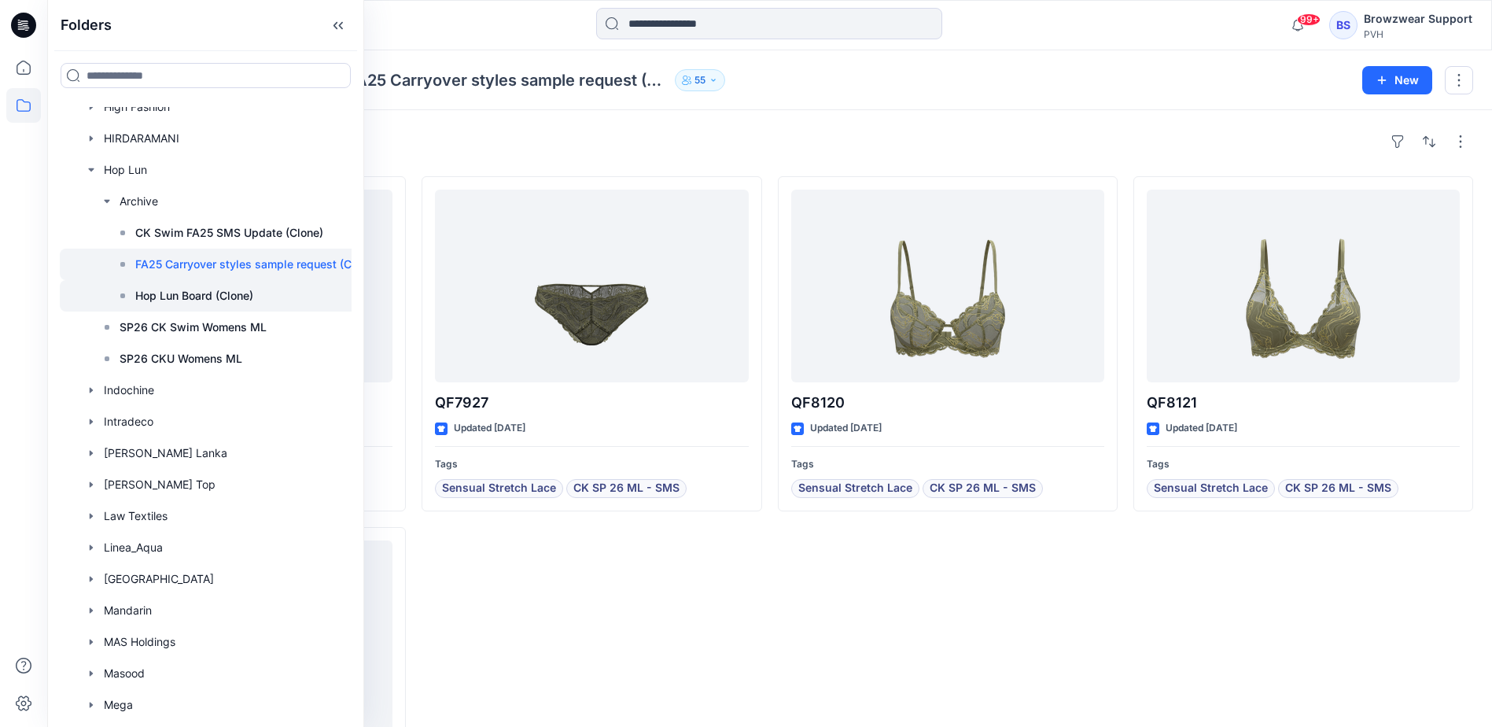
click at [182, 300] on p "Hop Lun Board (Clone)" at bounding box center [194, 295] width 118 height 19
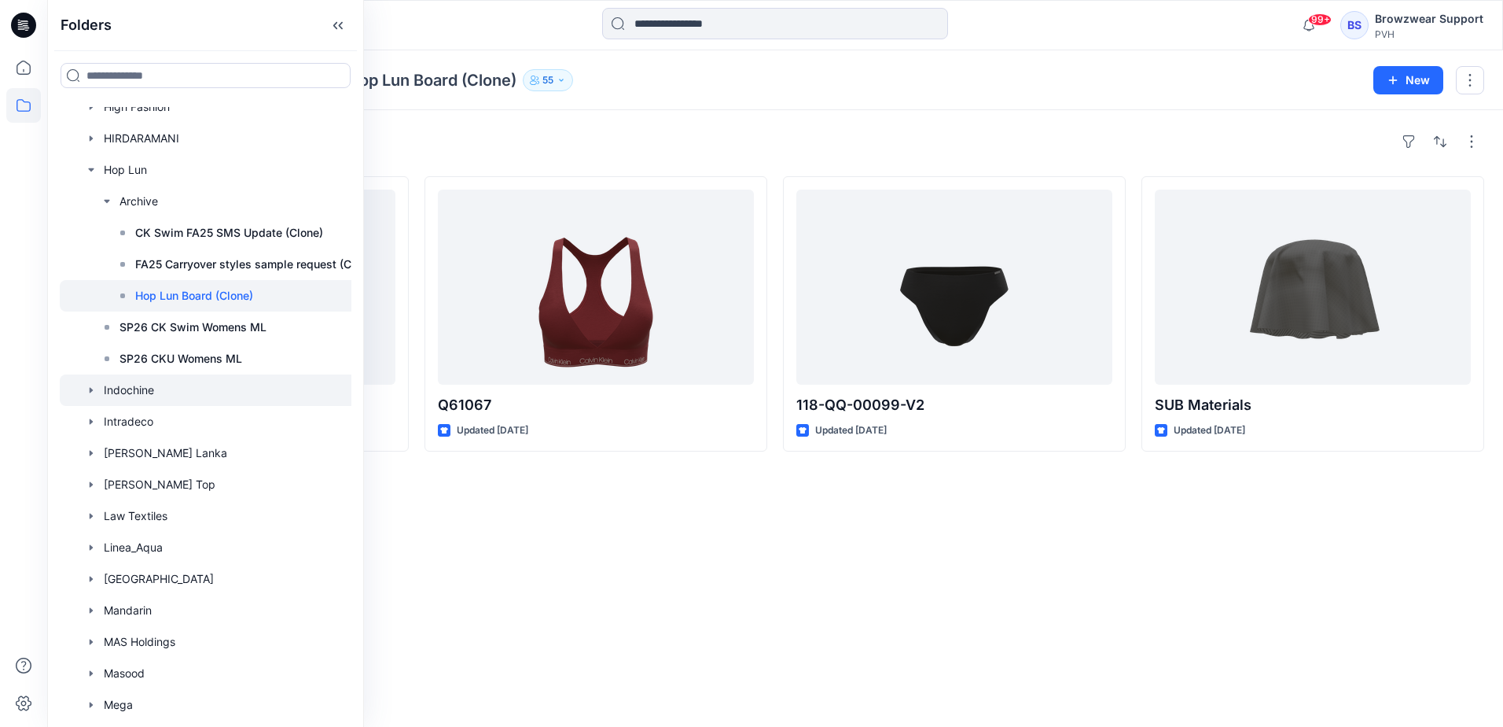
click at [91, 388] on icon "button" at bounding box center [91, 390] width 3 height 6
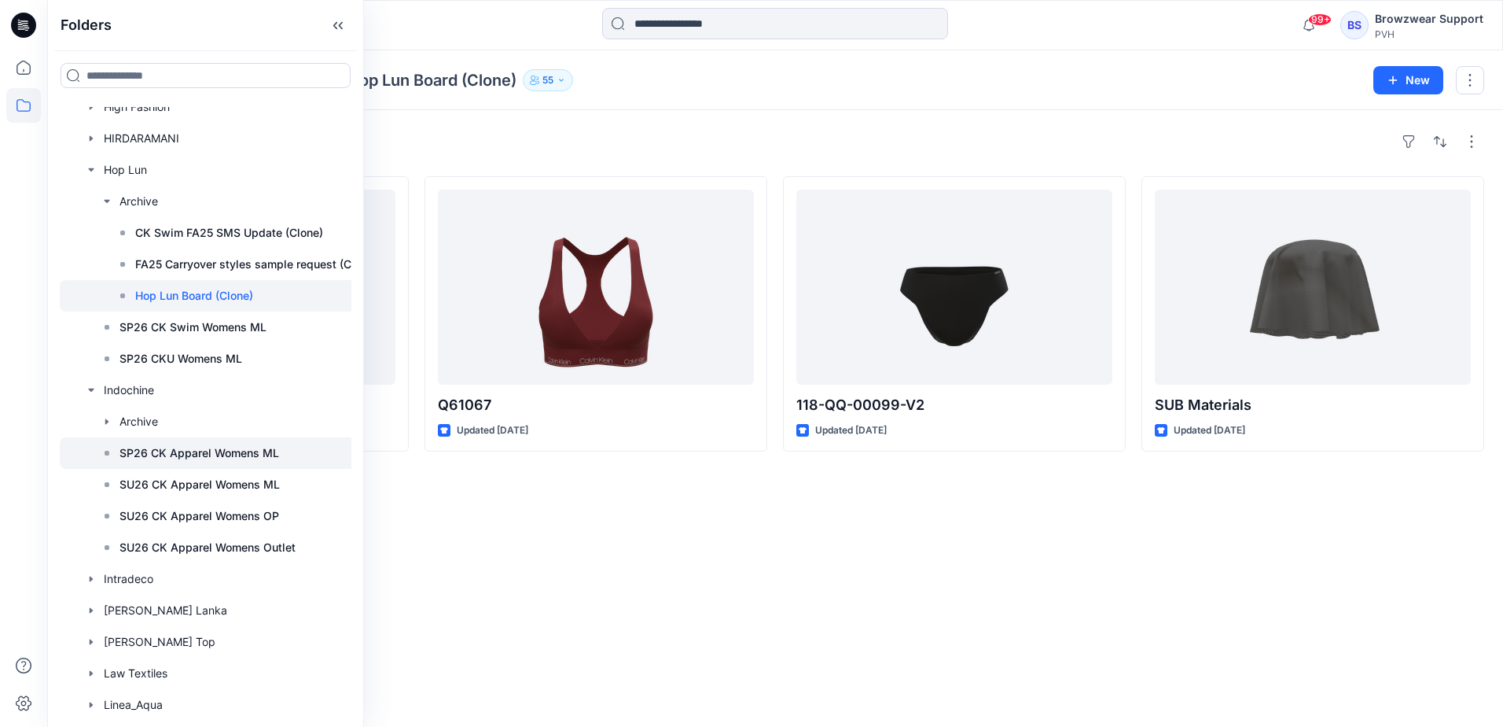
click at [122, 454] on p "SP26 CK Apparel Womens ML" at bounding box center [200, 452] width 160 height 19
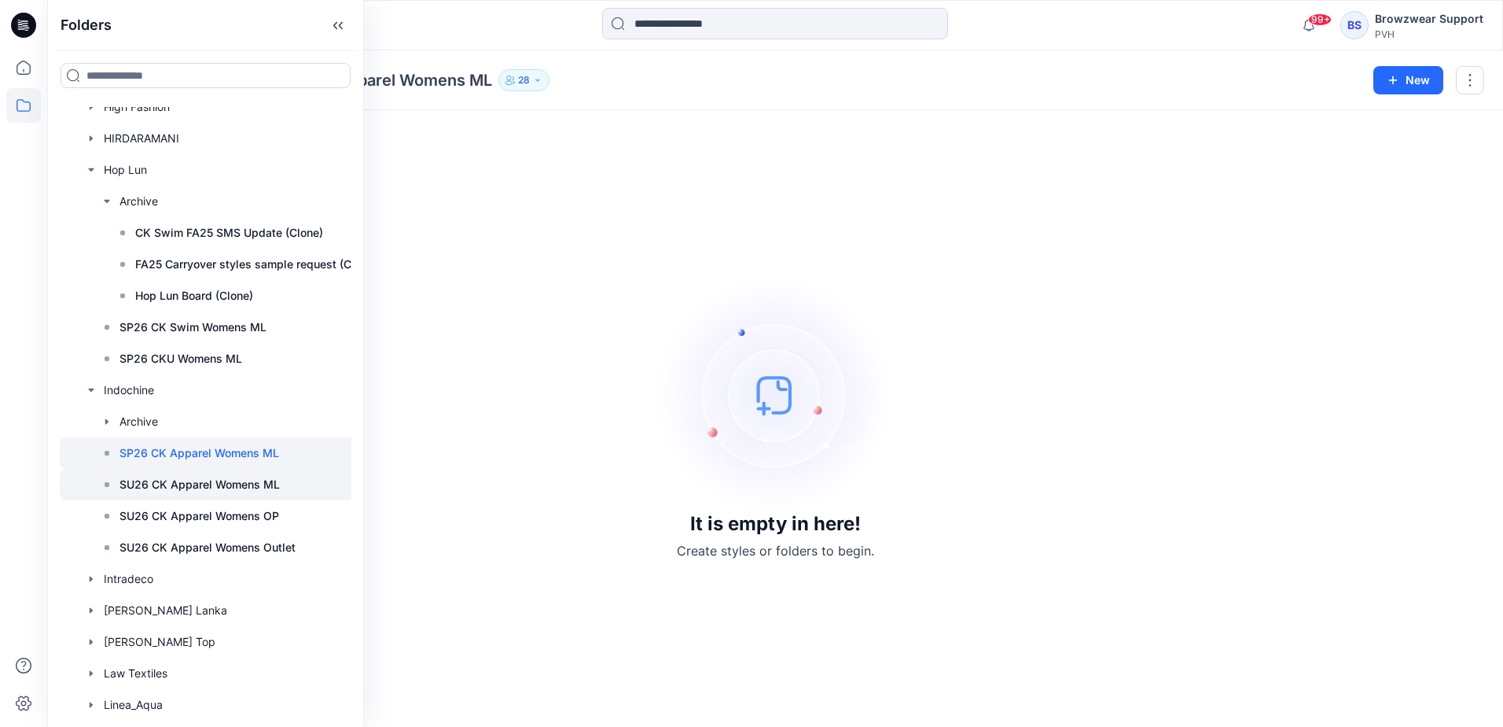
click at [191, 483] on p "SU26 CK Apparel Womens ML" at bounding box center [200, 484] width 160 height 19
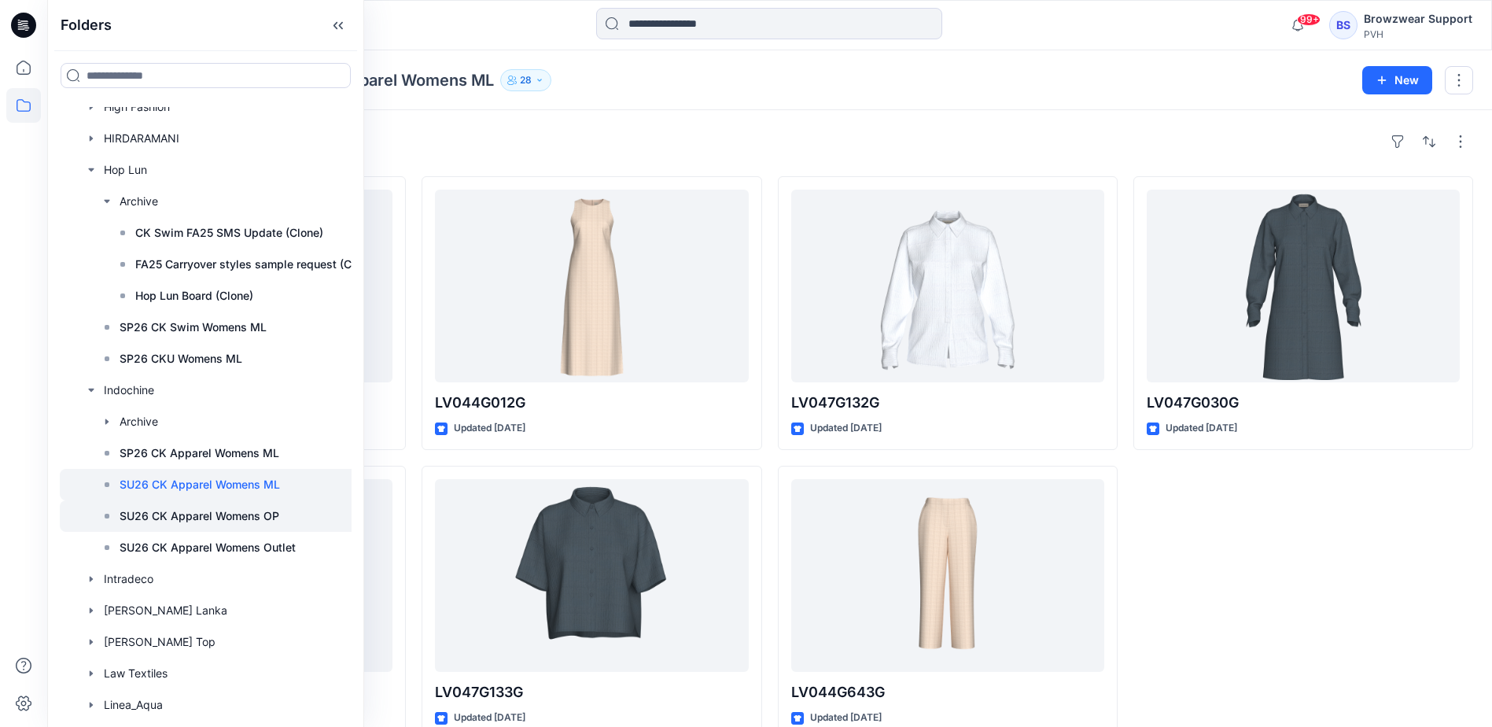
click at [190, 517] on p "SU26 CK Apparel Womens OP" at bounding box center [200, 515] width 160 height 19
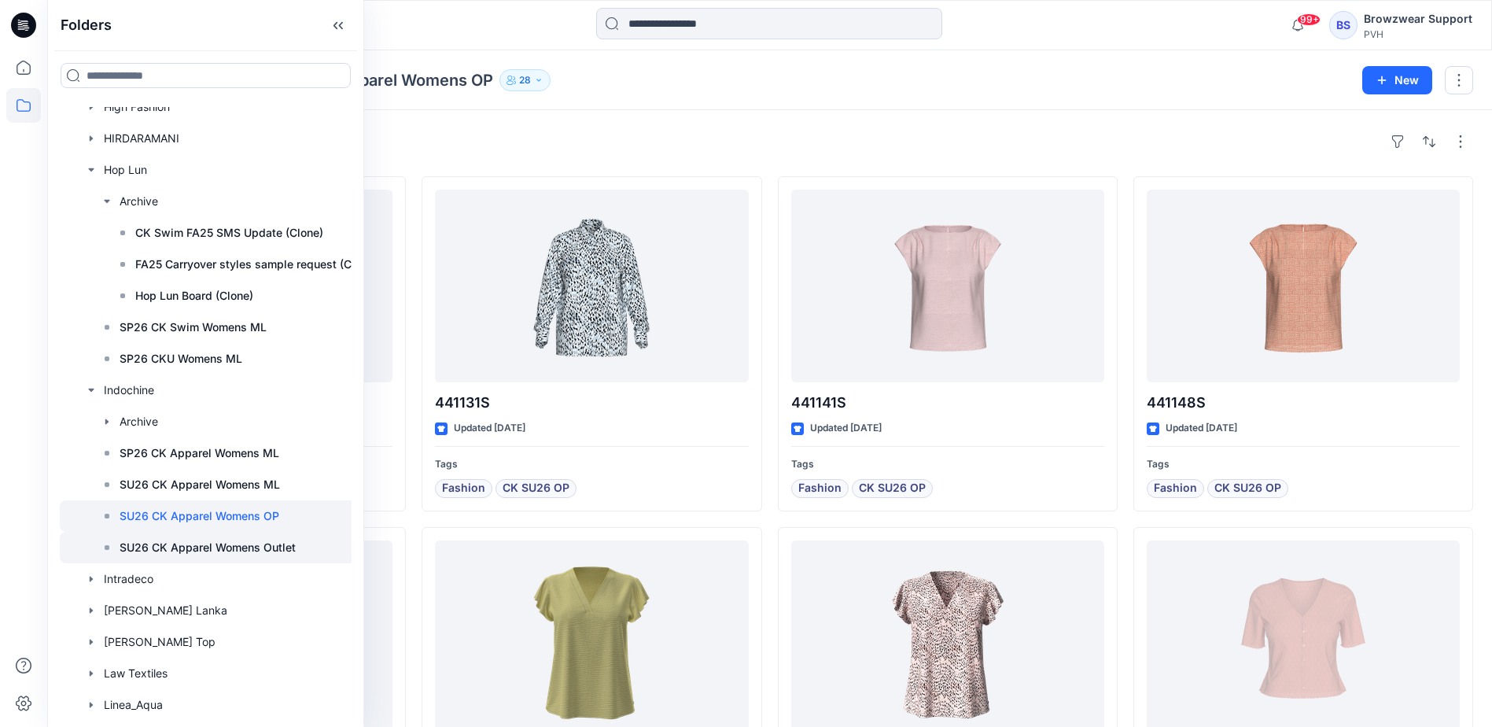
click at [198, 547] on p "SU26 CK Apparel Womens Outlet" at bounding box center [208, 547] width 176 height 19
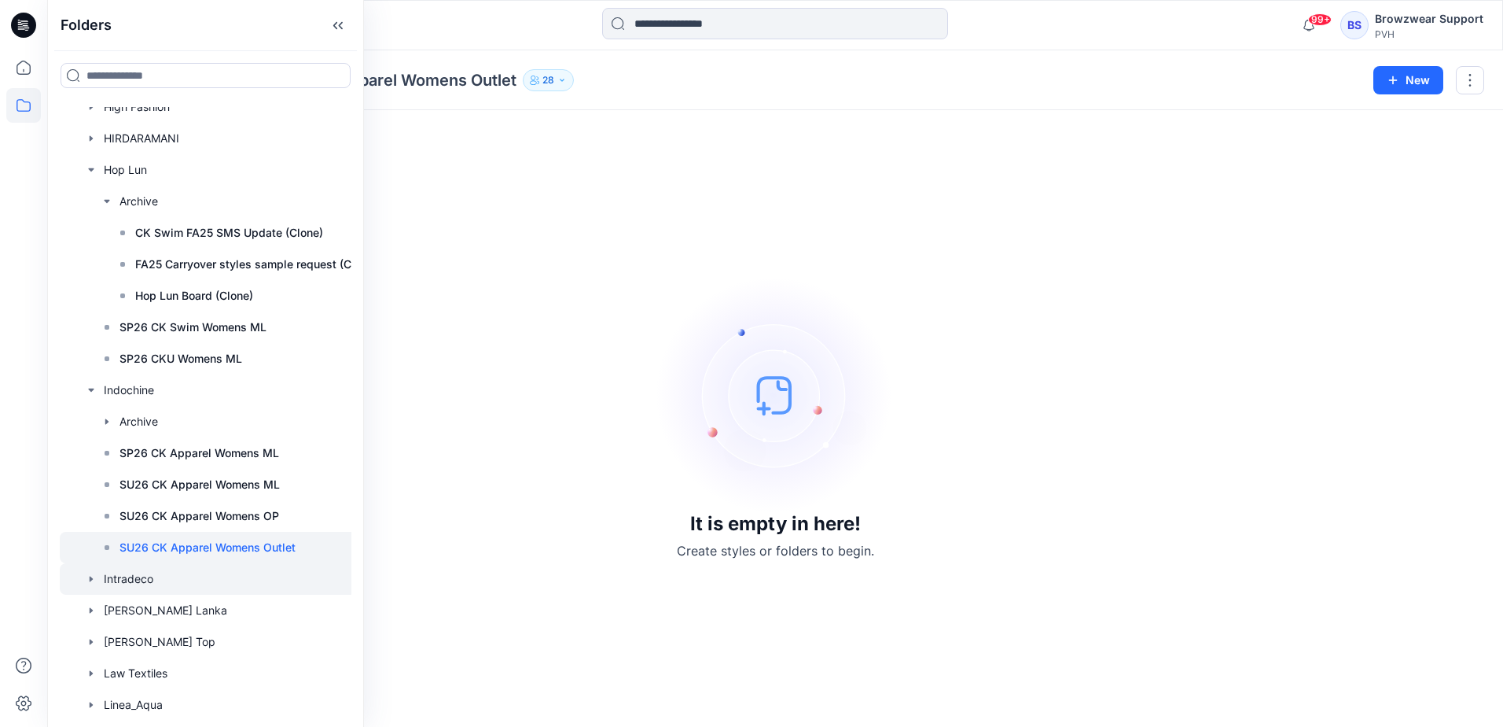
click at [95, 580] on icon "button" at bounding box center [91, 578] width 13 height 13
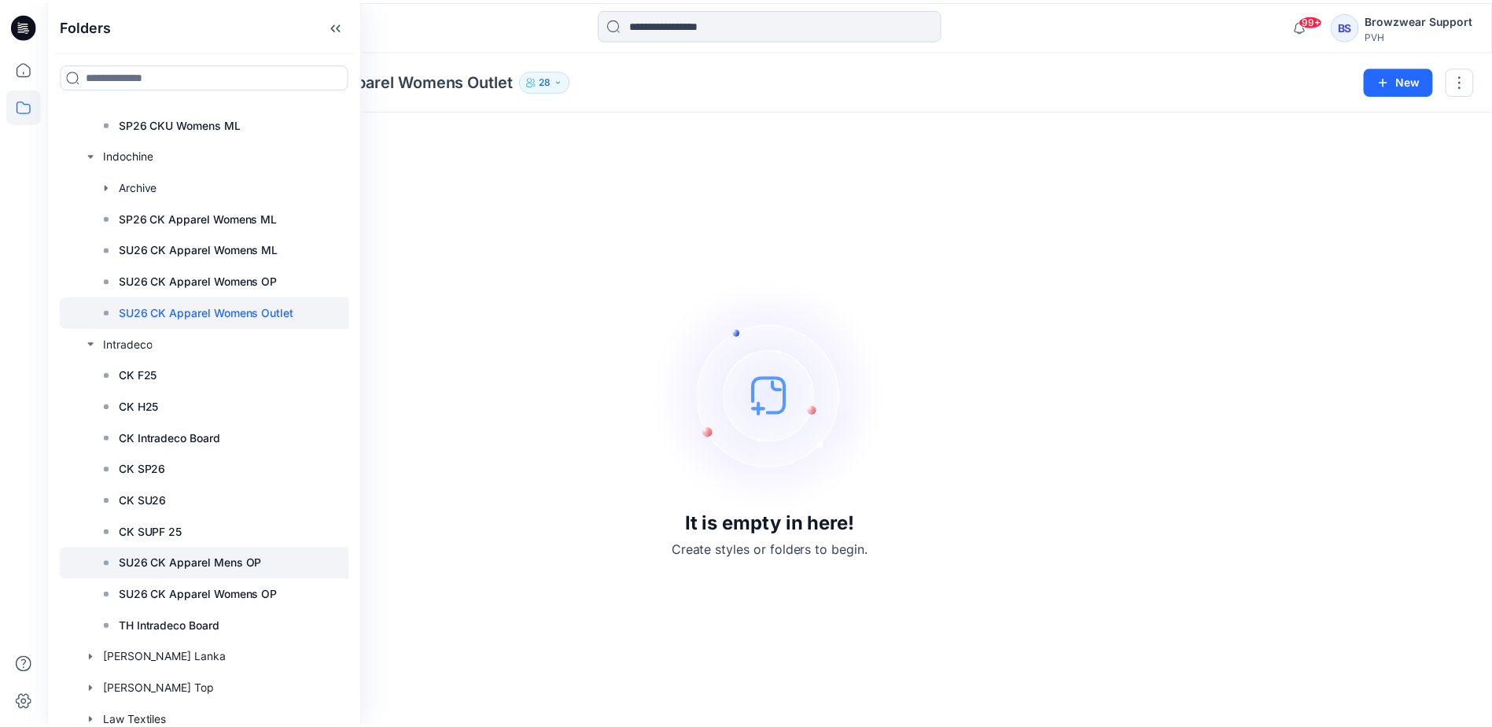
scroll to position [1573, 0]
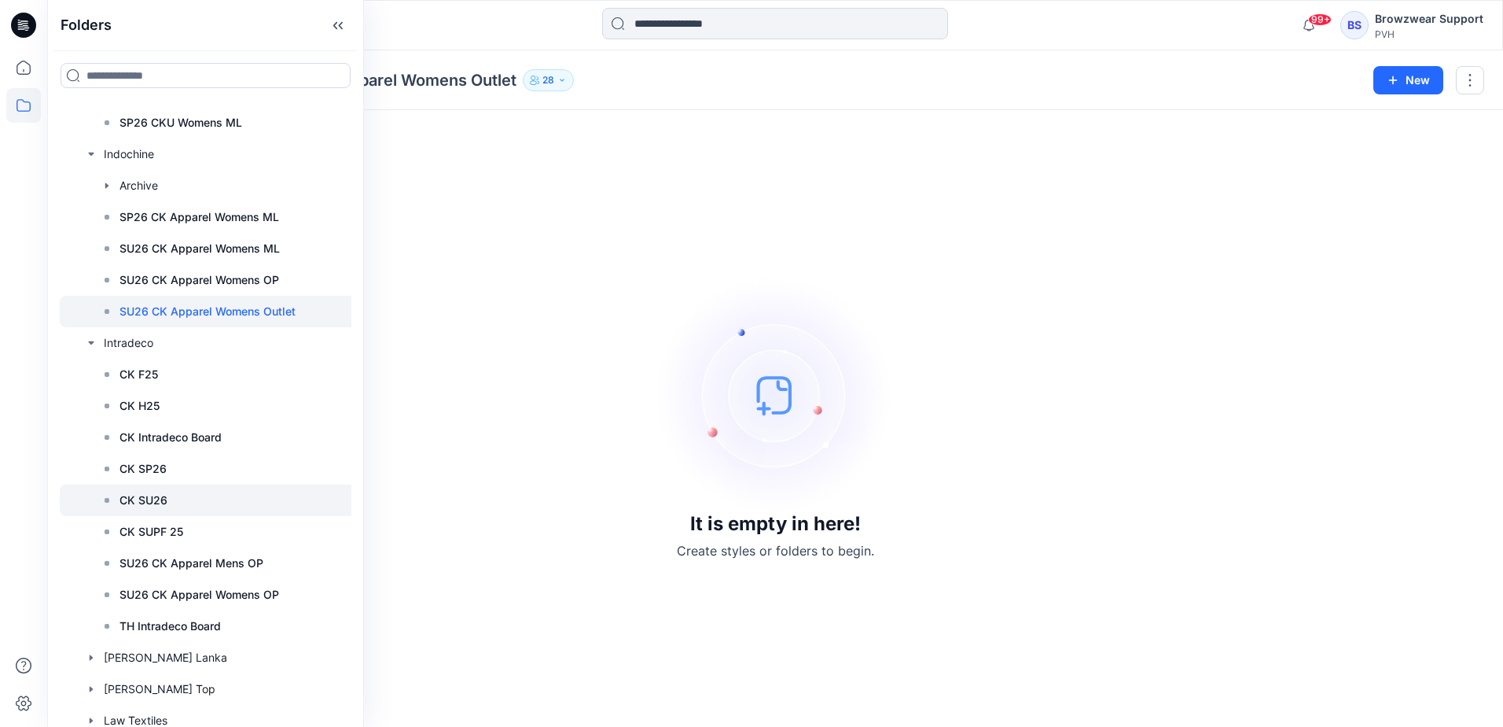
click at [157, 502] on p "CK SU26" at bounding box center [144, 500] width 48 height 19
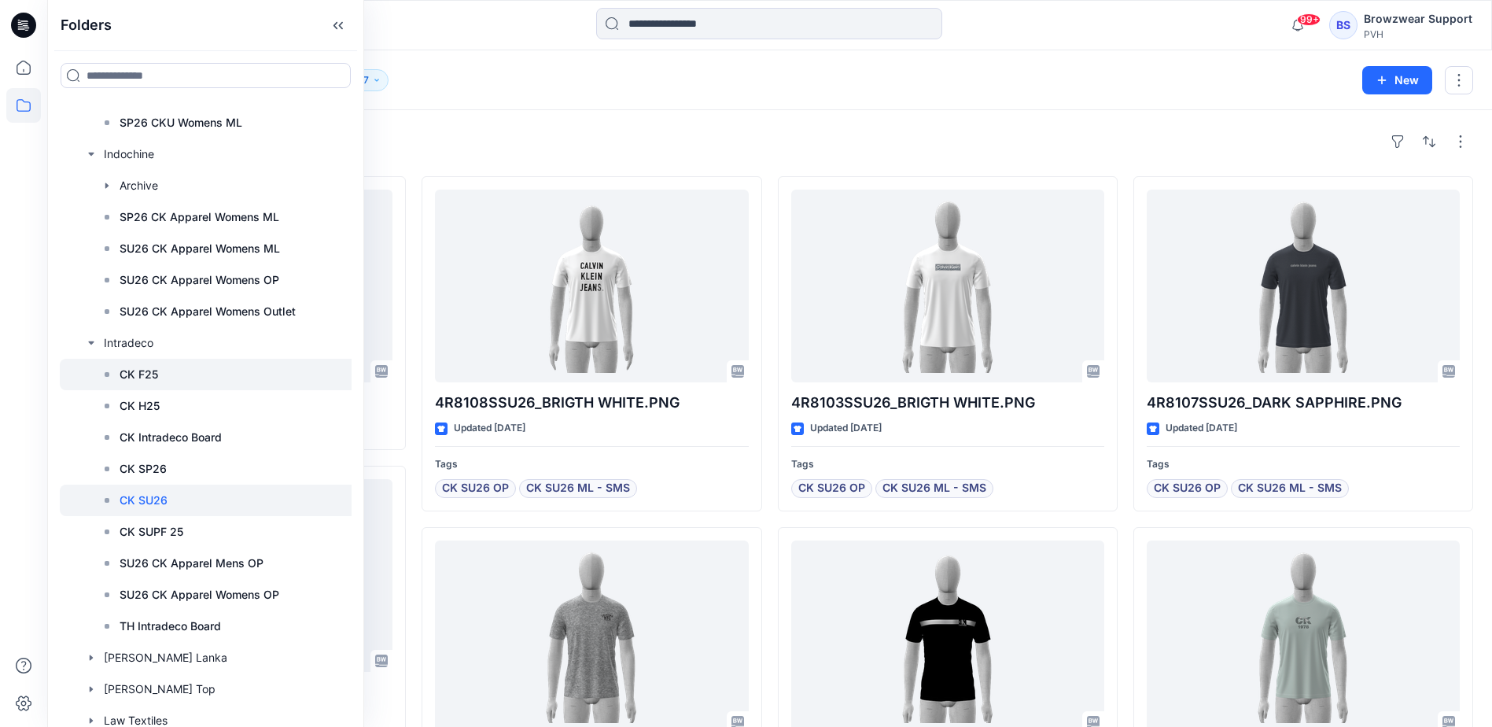
click at [156, 377] on p "CK F25" at bounding box center [139, 374] width 39 height 19
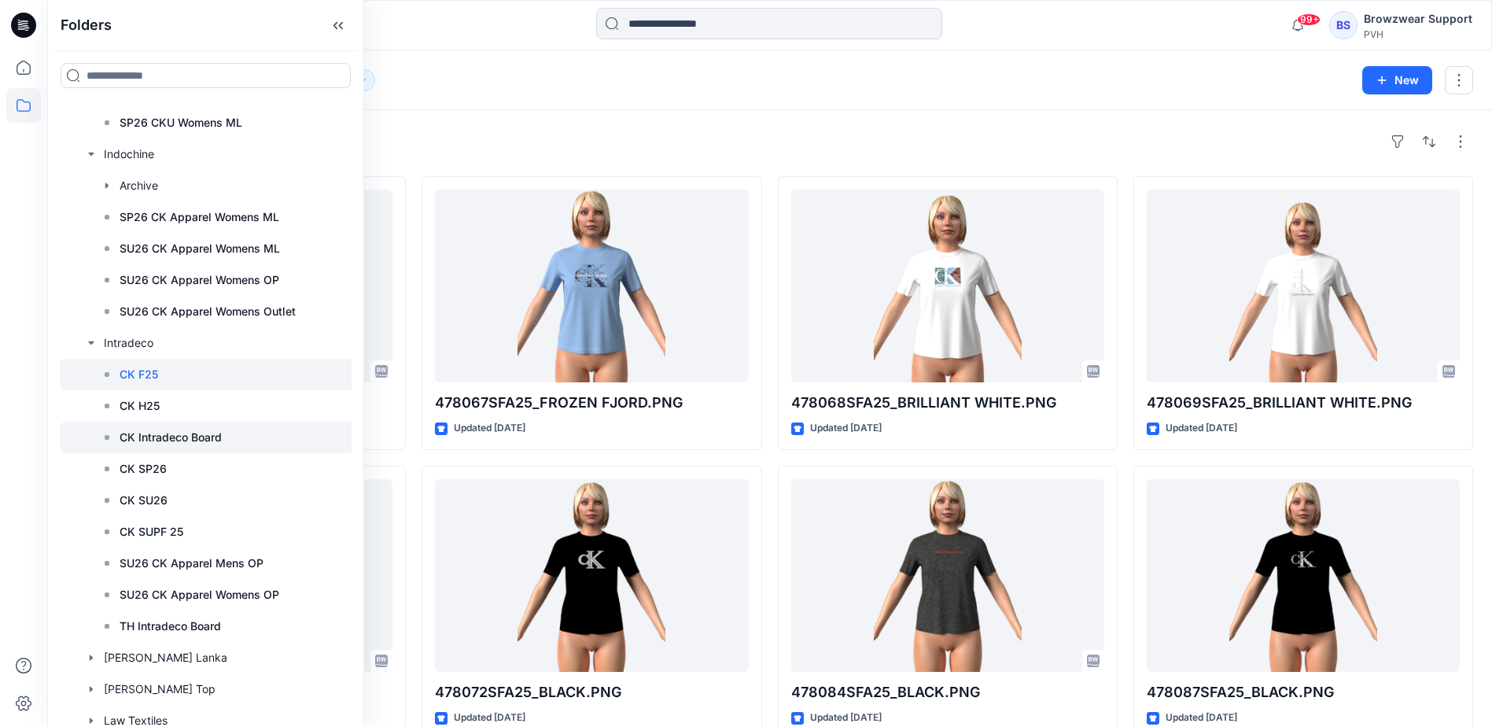
click at [151, 440] on p "CK Intradeco Board" at bounding box center [171, 437] width 102 height 19
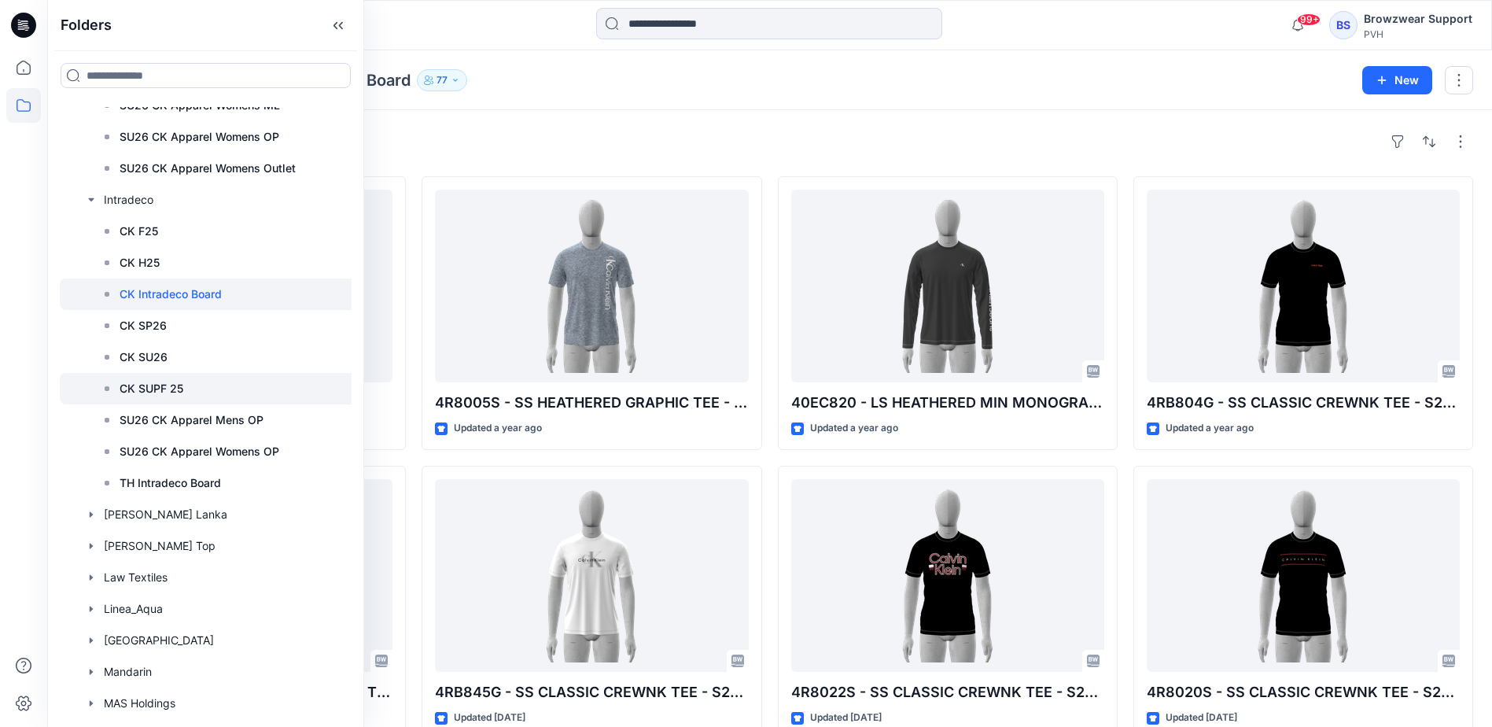
scroll to position [1730, 0]
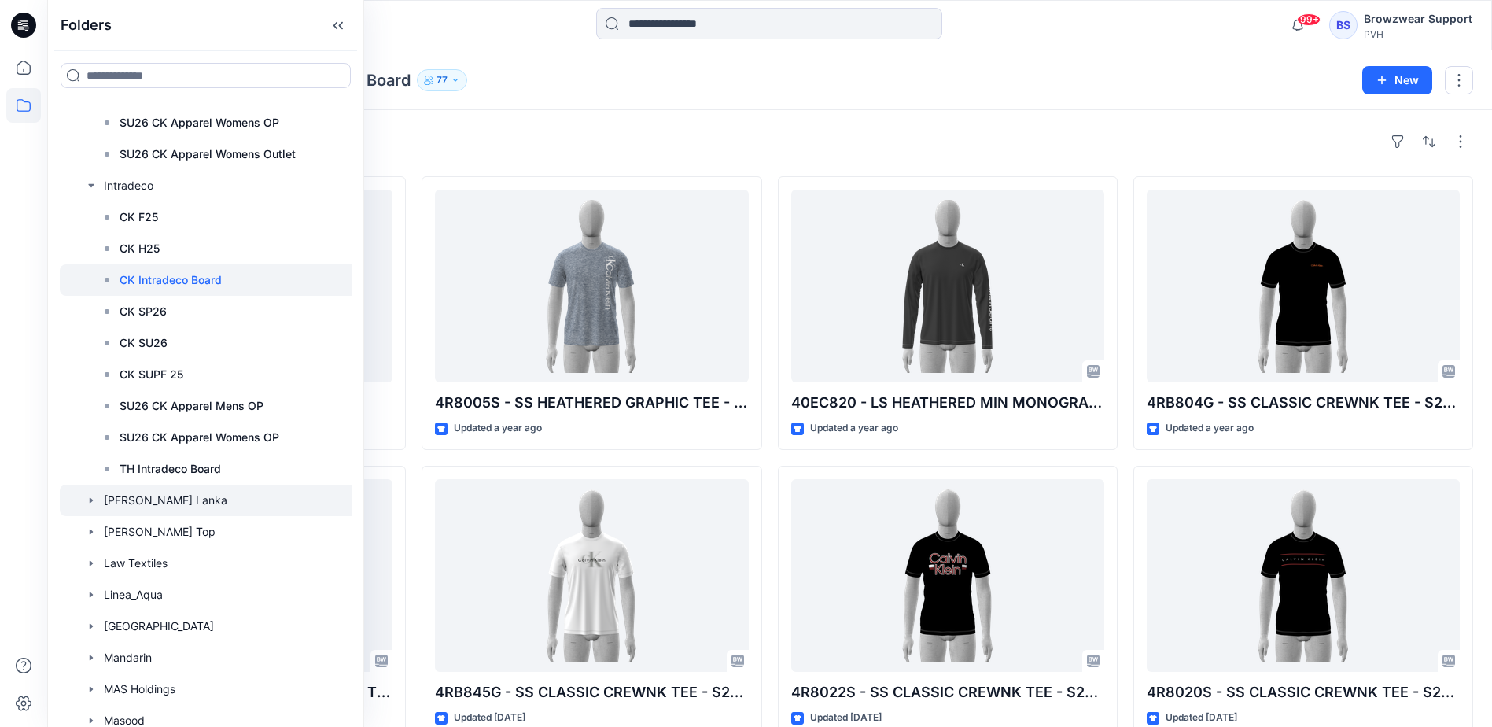
click at [90, 499] on icon "button" at bounding box center [91, 500] width 3 height 6
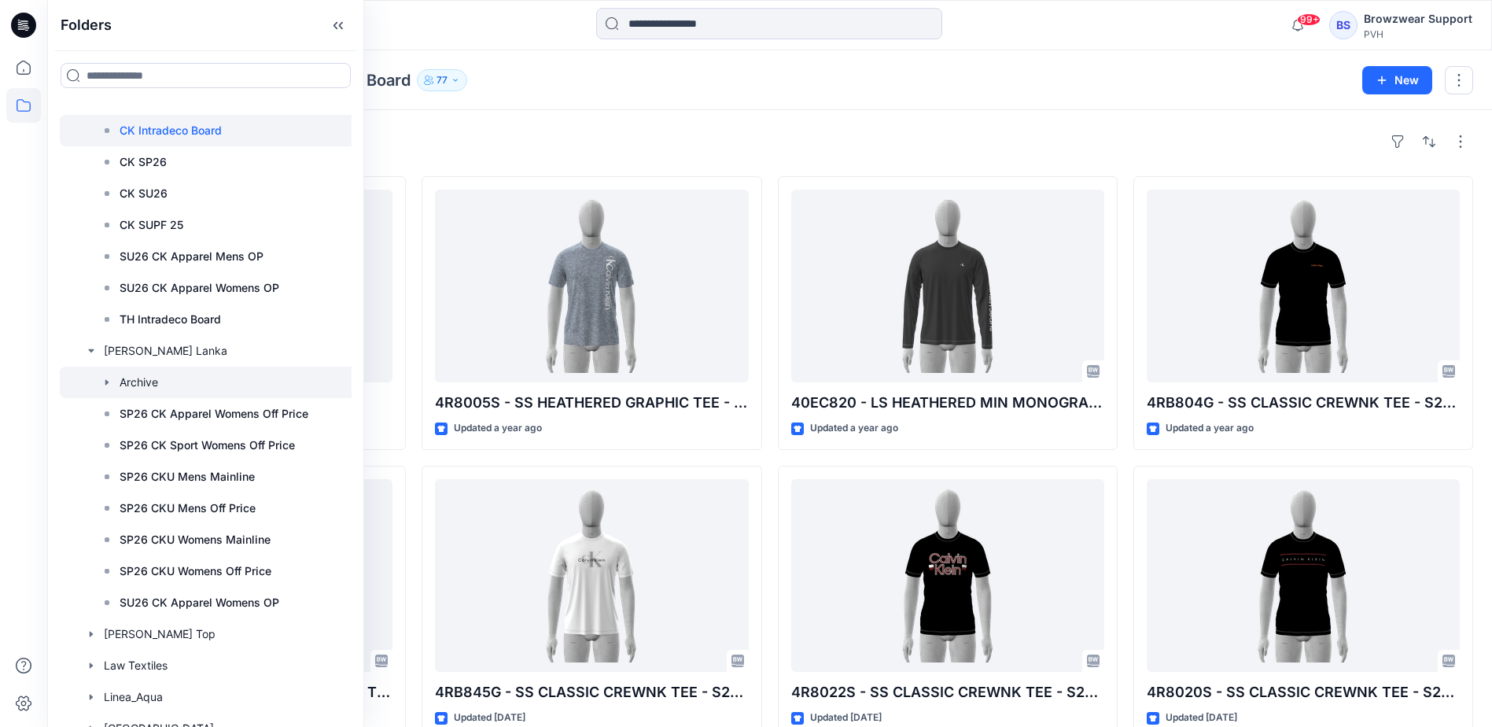
scroll to position [1887, 0]
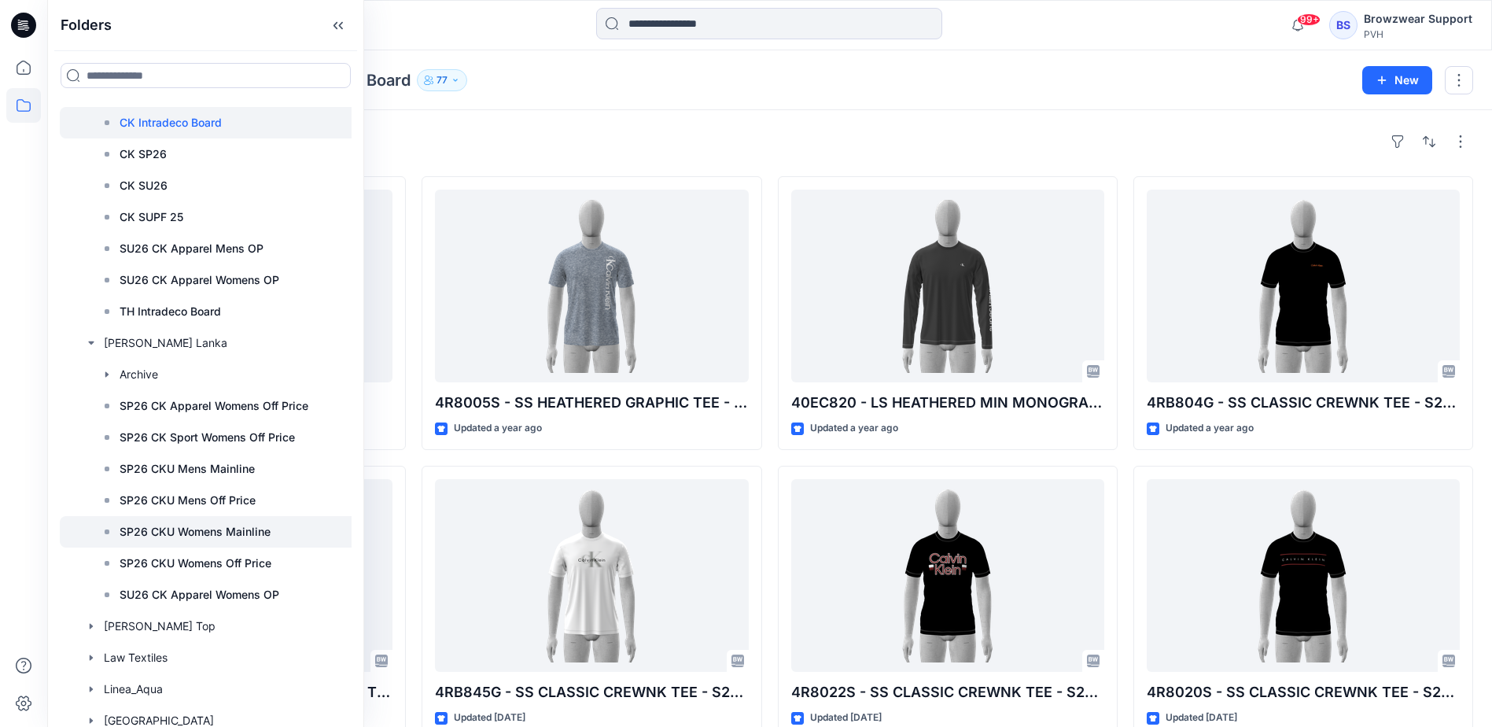
click at [214, 531] on p "SP26 CKU Womens Mainline" at bounding box center [195, 531] width 151 height 19
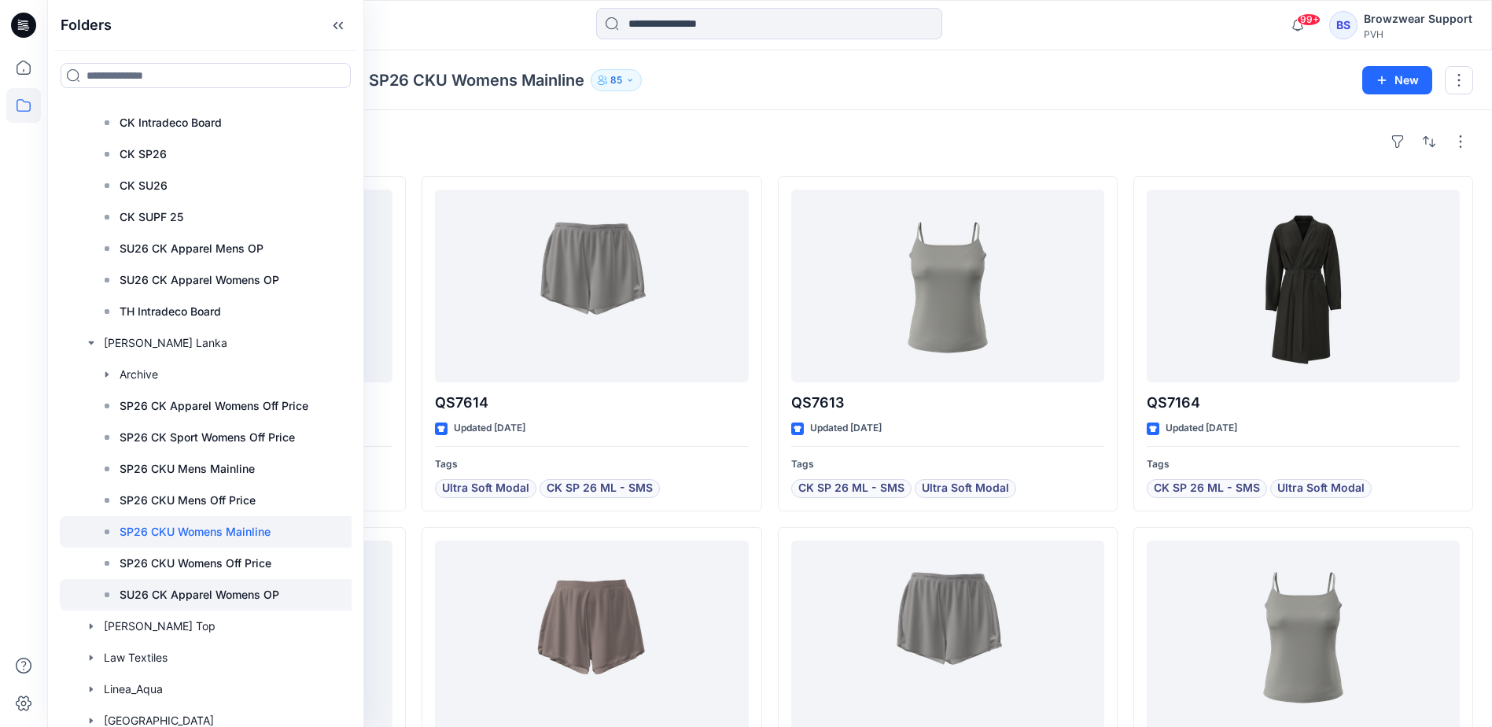
click at [206, 591] on p "SU26 CK Apparel Womens OP" at bounding box center [200, 594] width 160 height 19
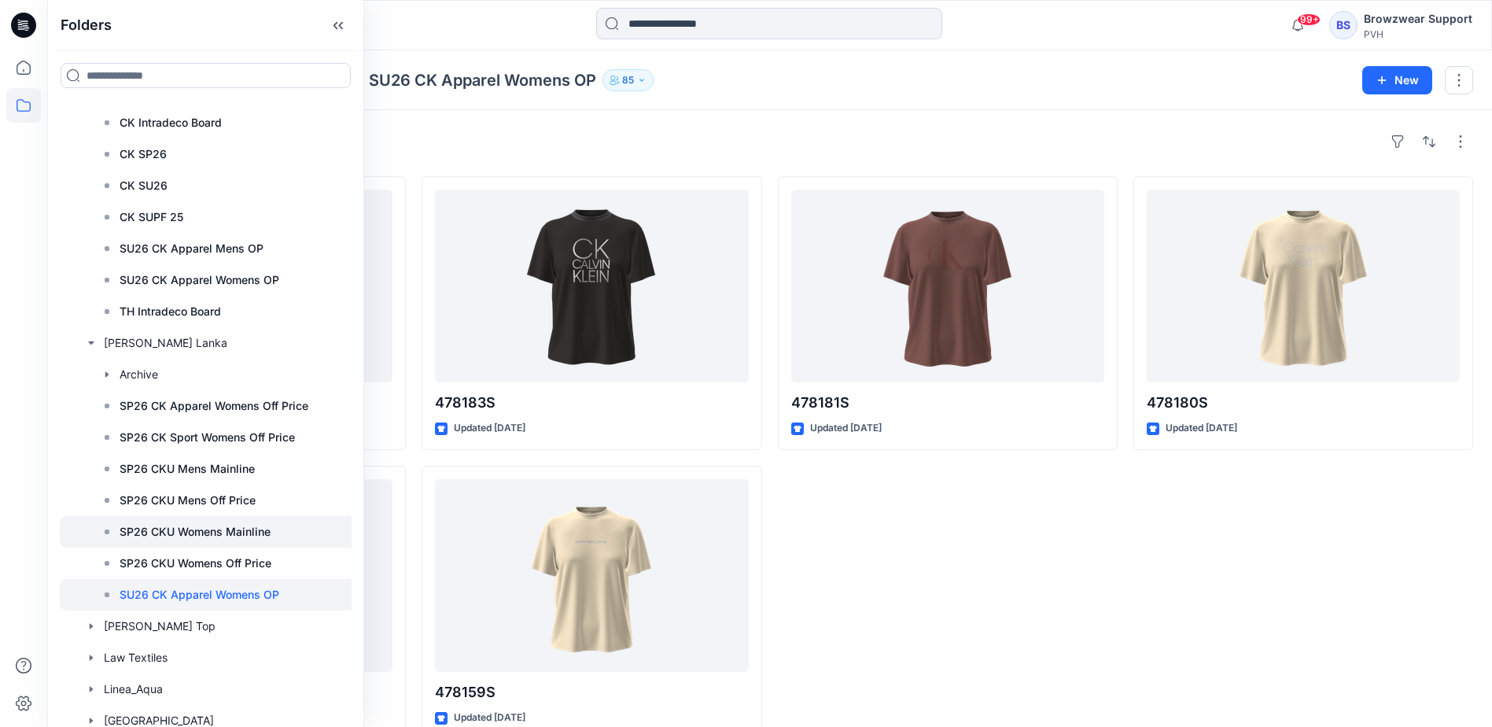
click at [215, 528] on p "SP26 CKU Womens Mainline" at bounding box center [195, 531] width 151 height 19
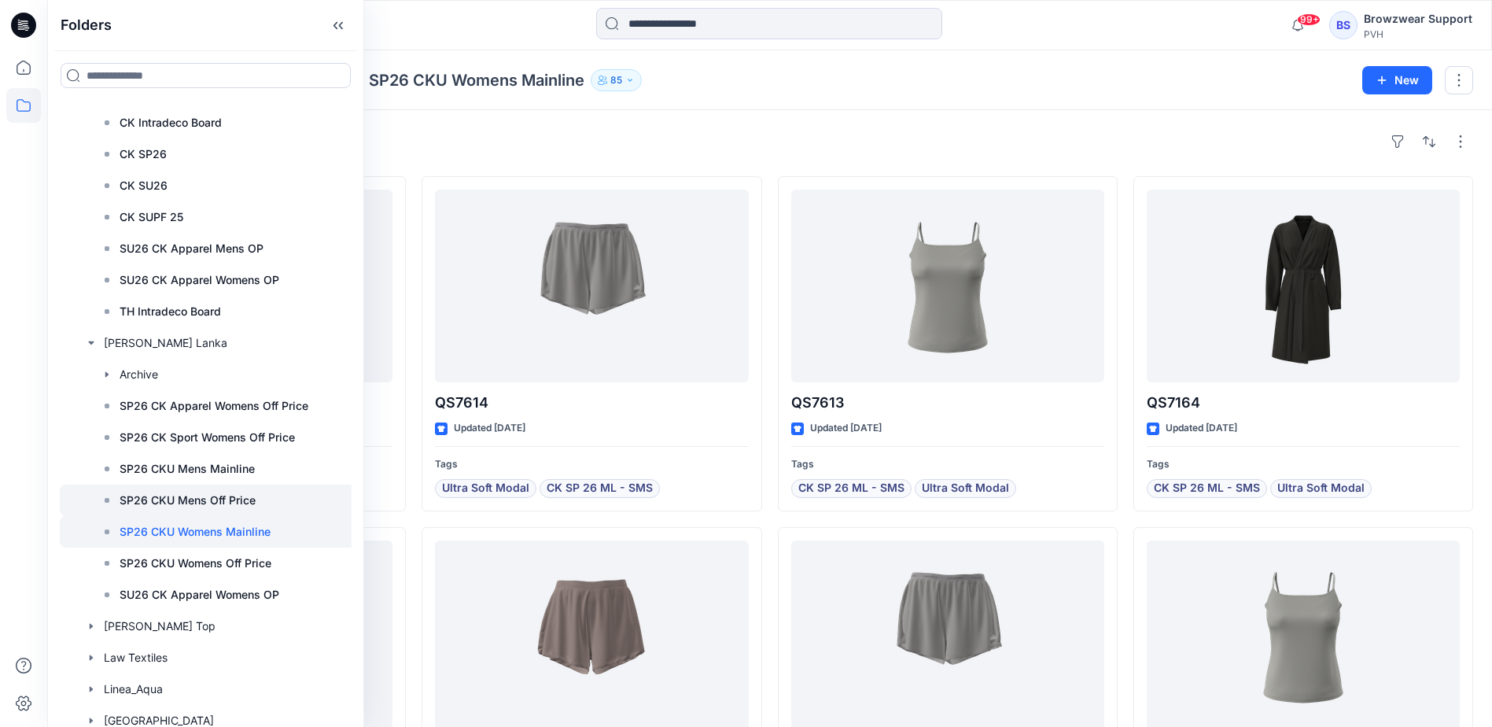
click at [217, 501] on p "SP26 CKU Mens Off Price" at bounding box center [188, 500] width 136 height 19
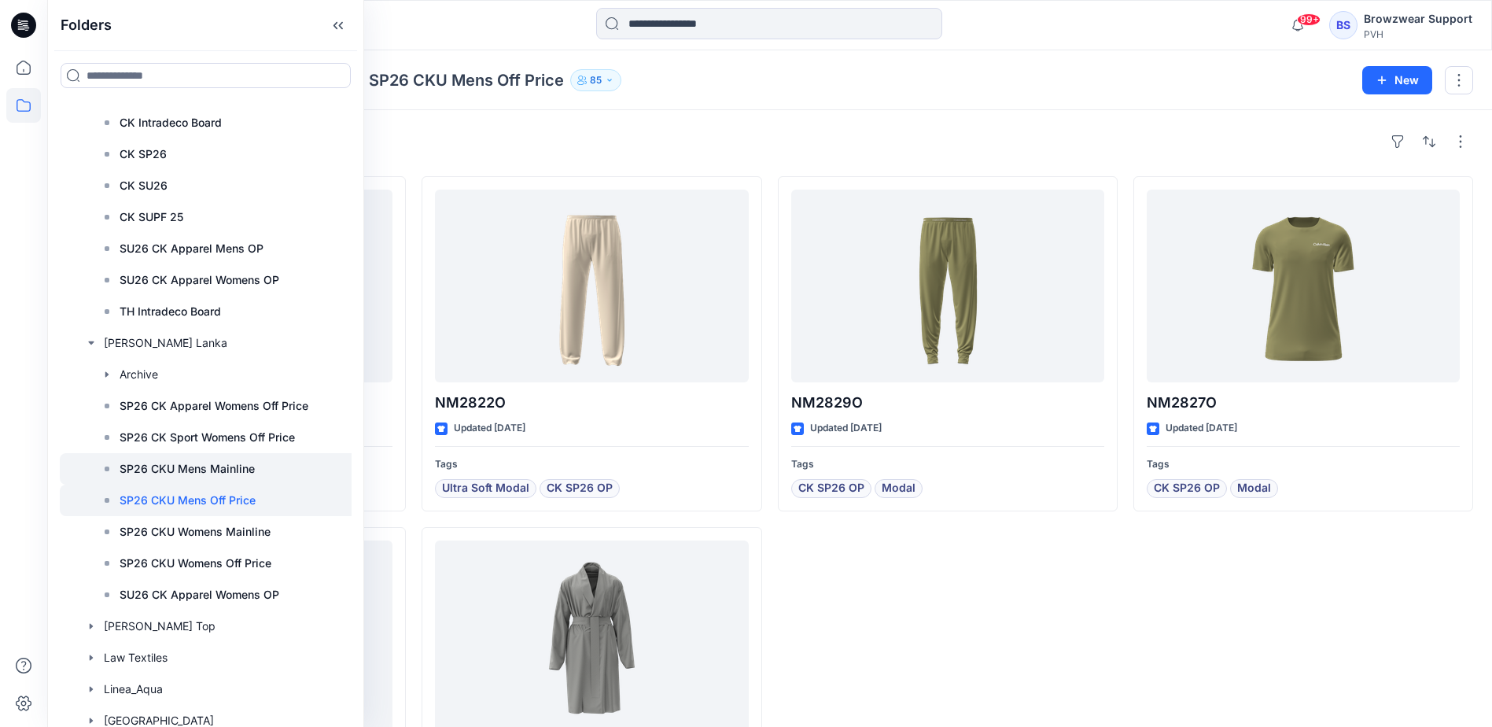
click at [216, 465] on p "SP26 CKU Mens Mainline" at bounding box center [187, 468] width 135 height 19
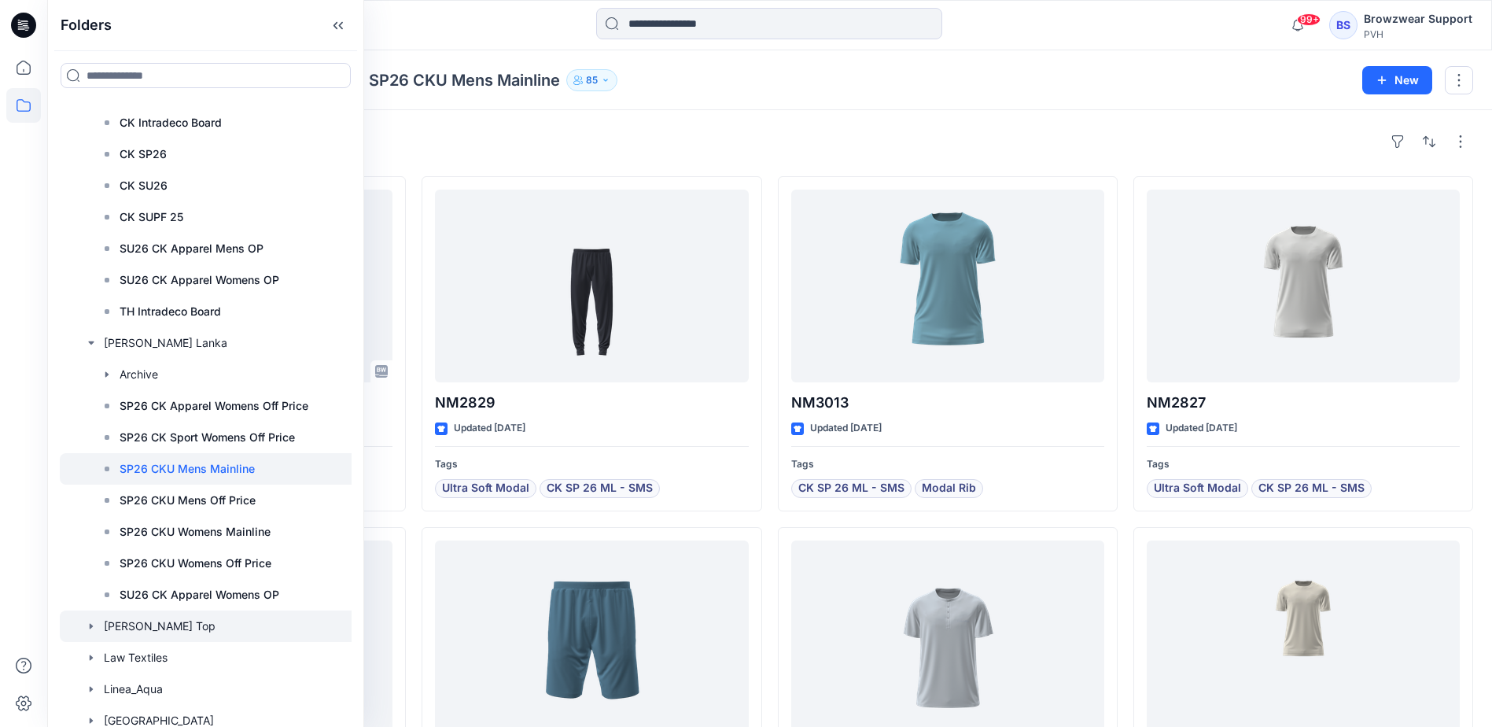
click at [90, 627] on icon "button" at bounding box center [91, 626] width 3 height 6
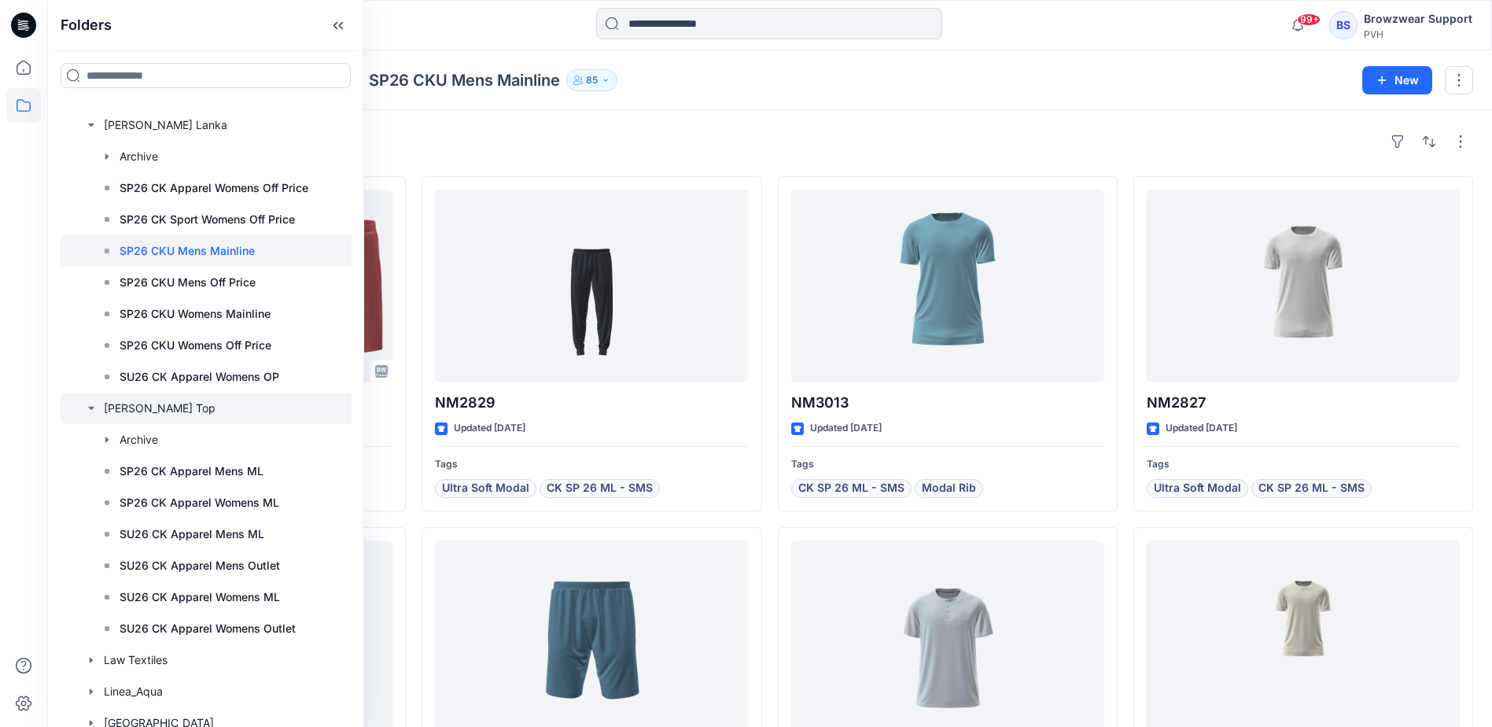
scroll to position [2123, 0]
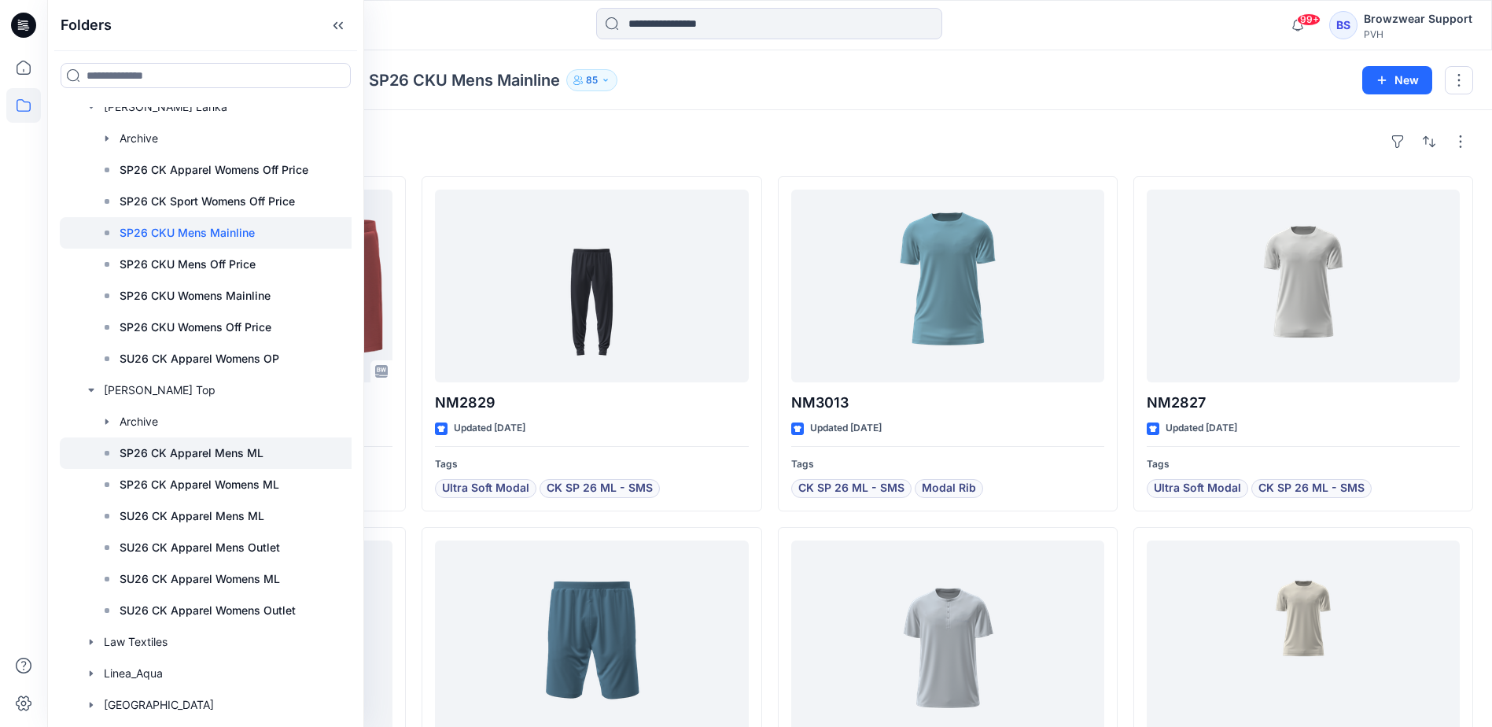
click at [213, 449] on p "SP26 CK Apparel Mens ML" at bounding box center [192, 452] width 144 height 19
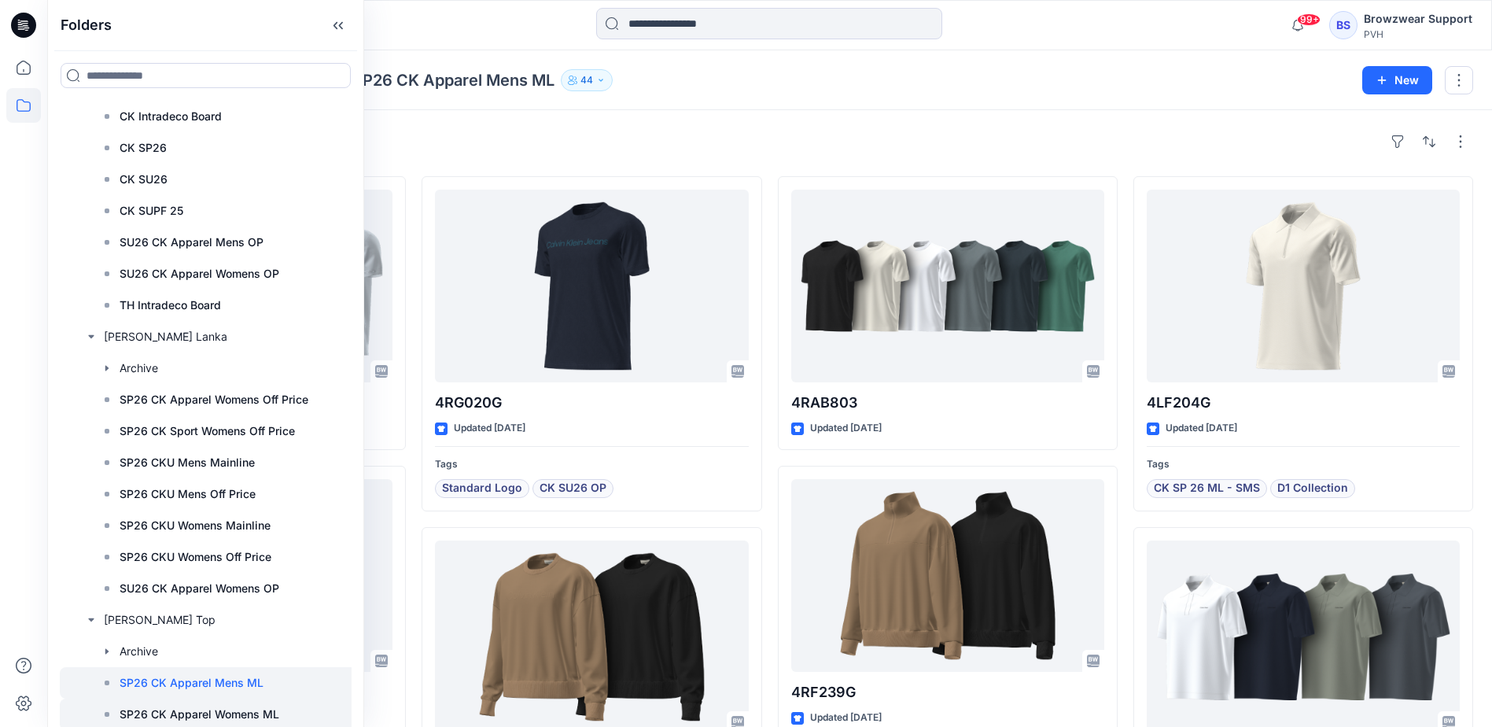
scroll to position [1887, 0]
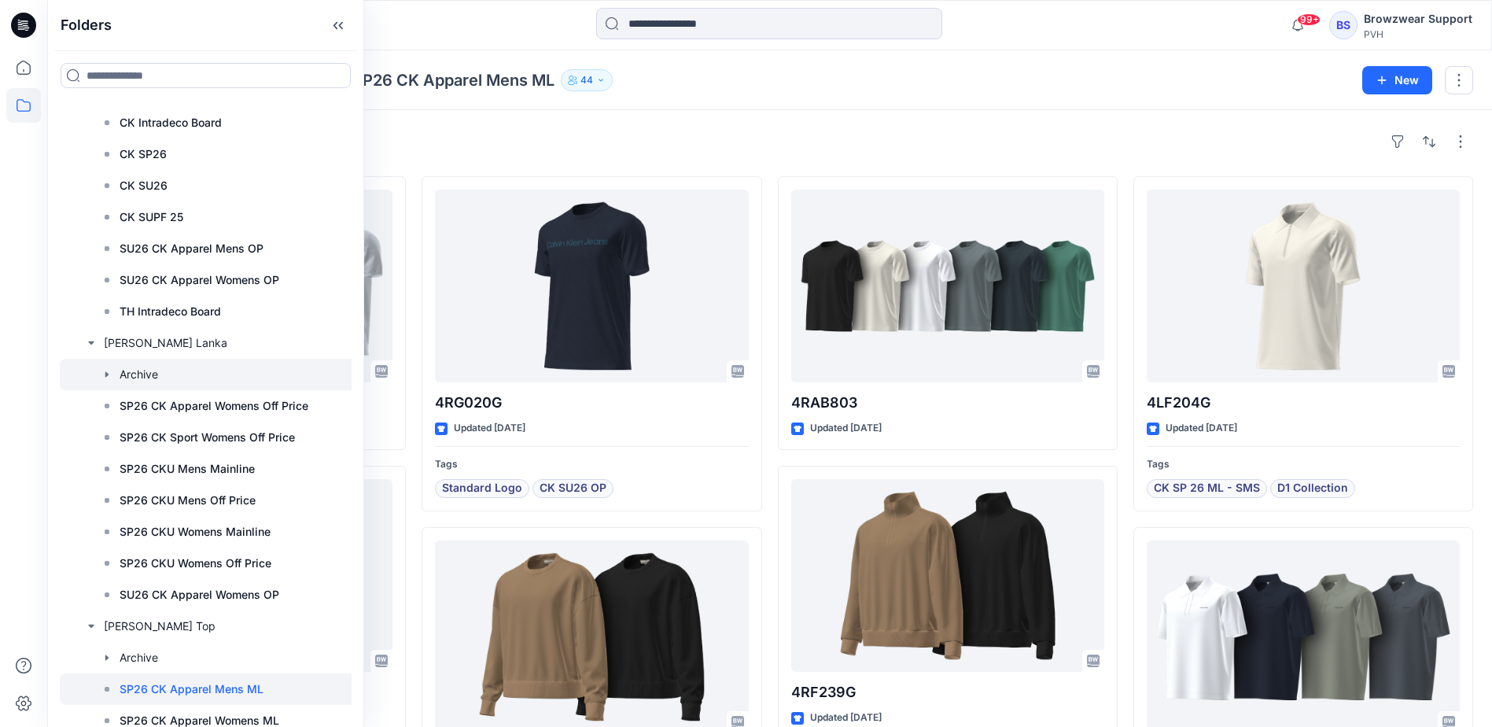
click at [111, 376] on icon "button" at bounding box center [107, 374] width 13 height 13
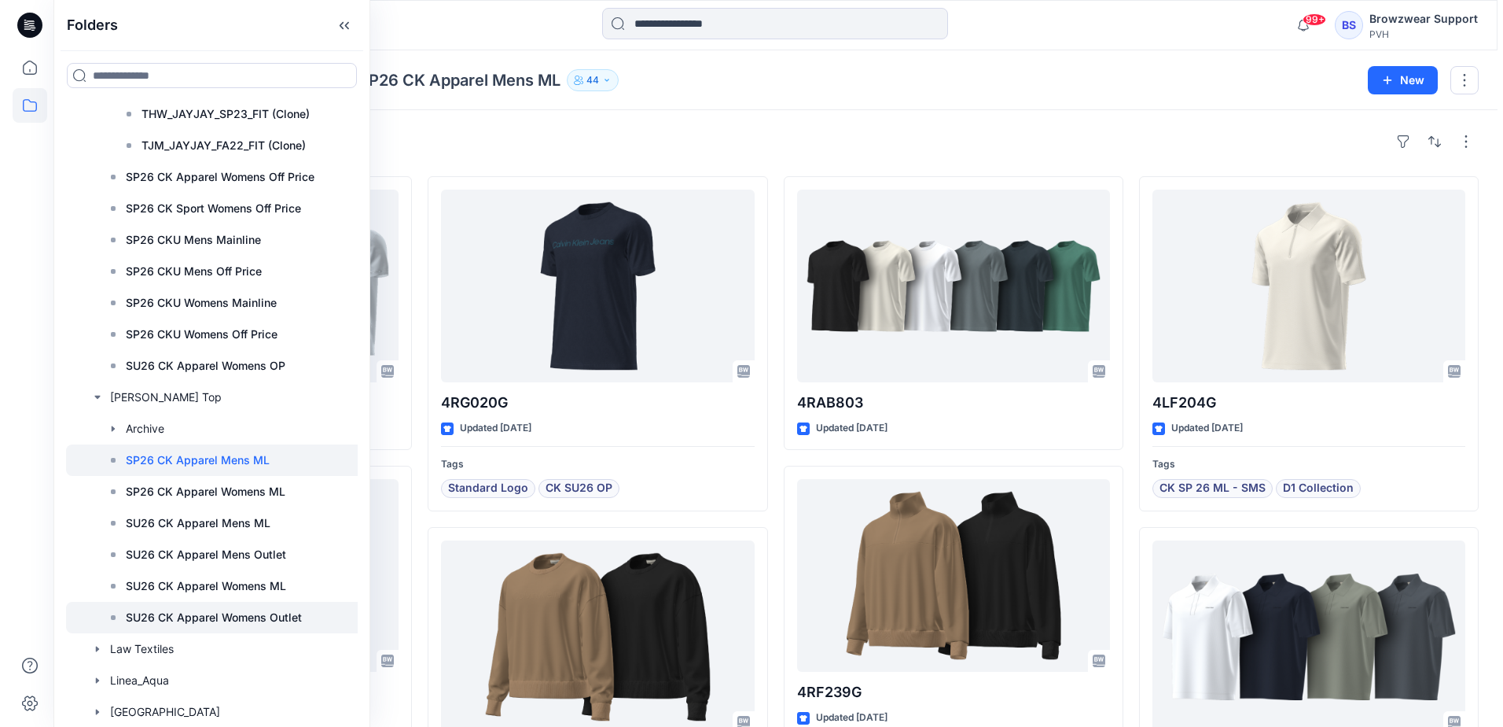
scroll to position [2280, 0]
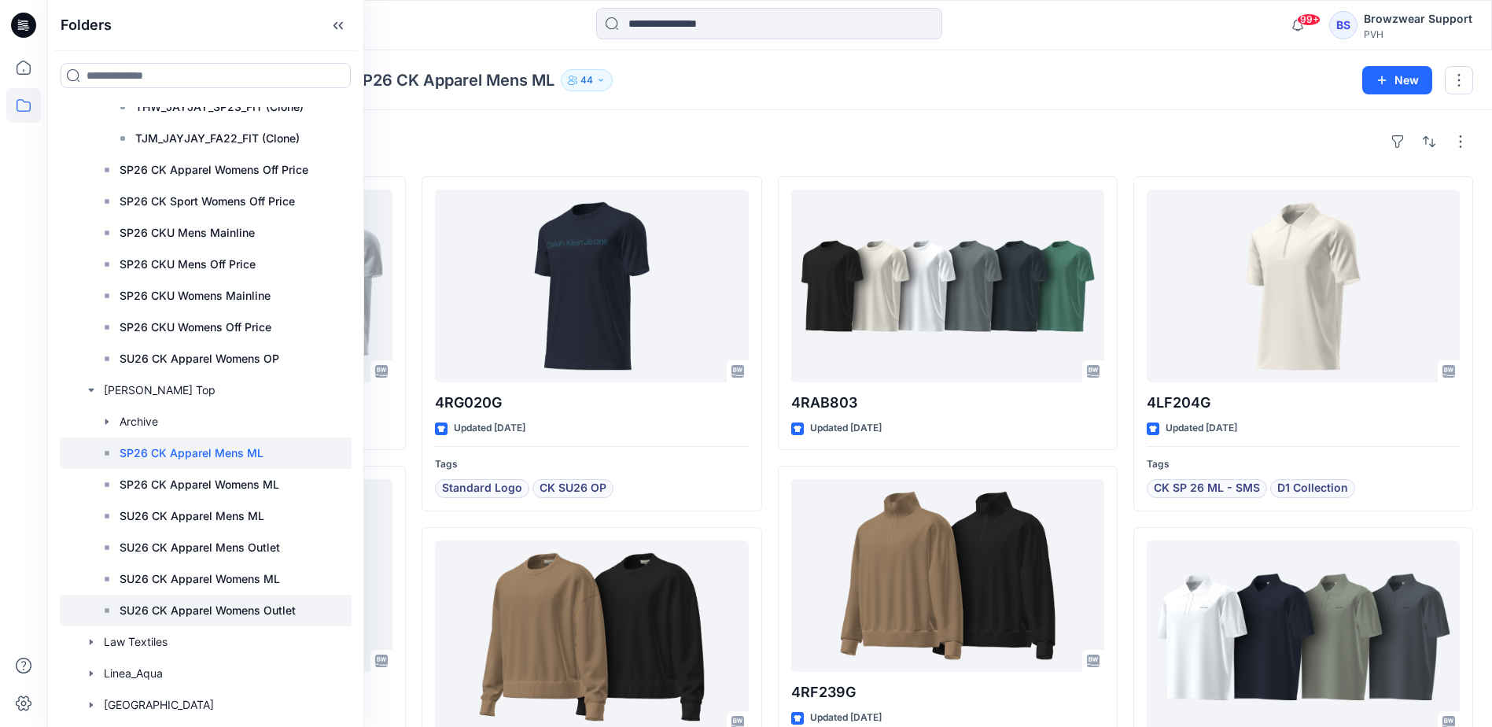
click at [230, 611] on p "SU26 CK Apparel Womens Outlet" at bounding box center [208, 610] width 176 height 19
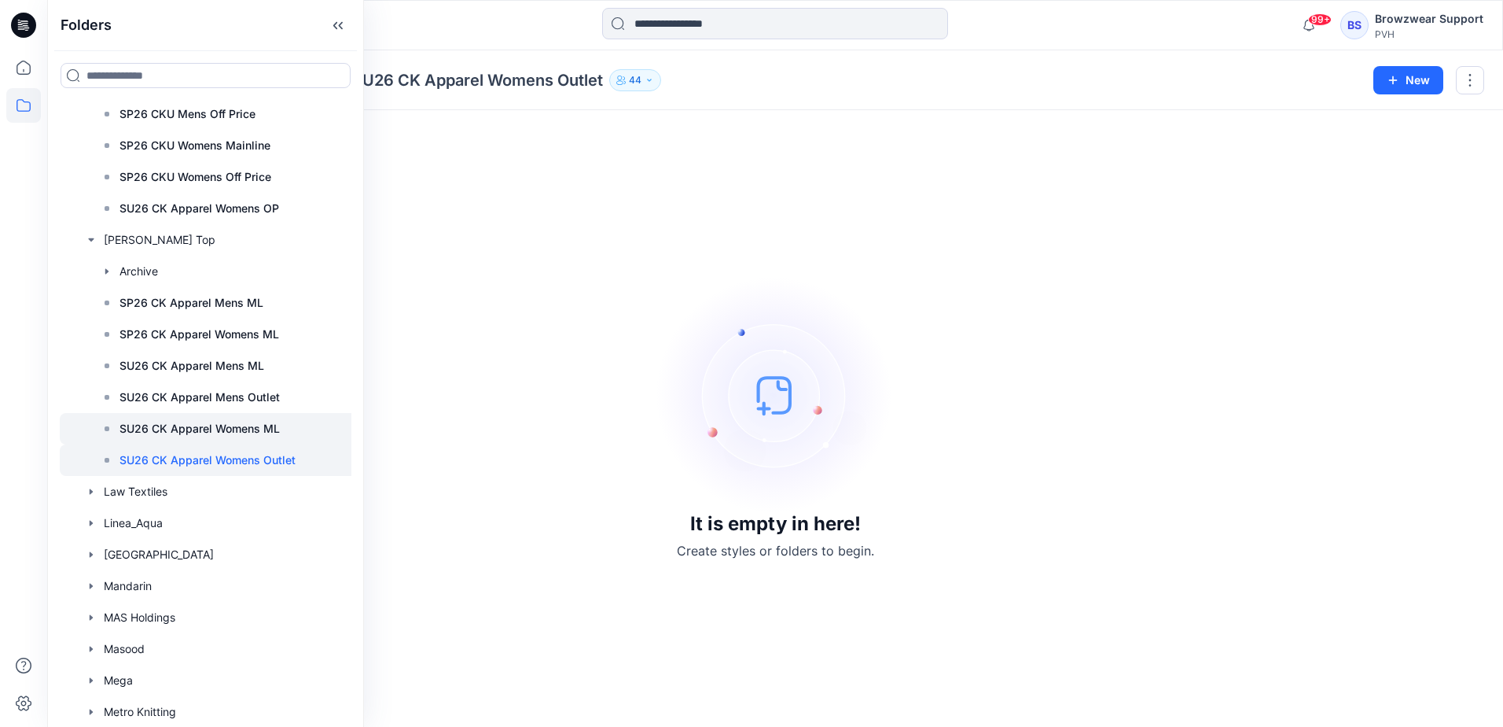
scroll to position [2437, 0]
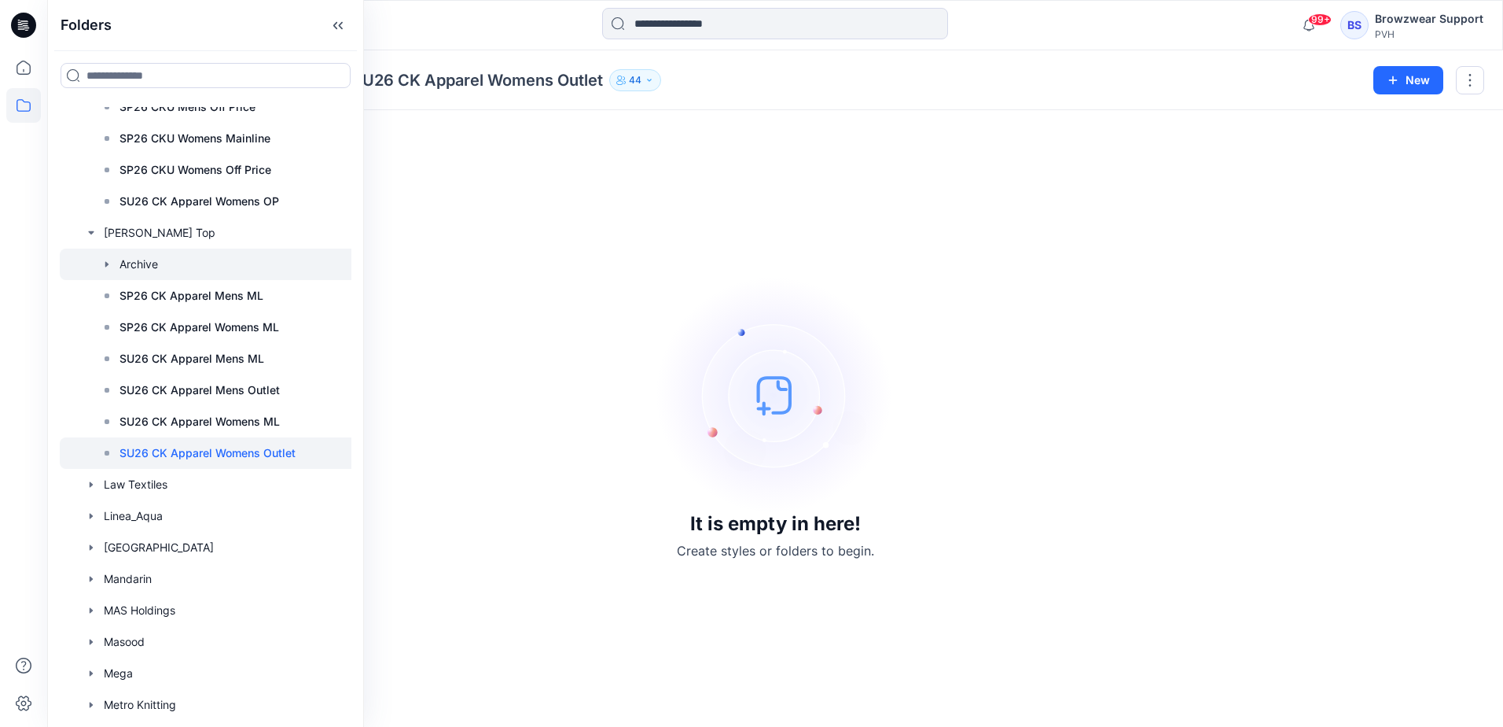
click at [107, 266] on icon "button" at bounding box center [106, 264] width 3 height 6
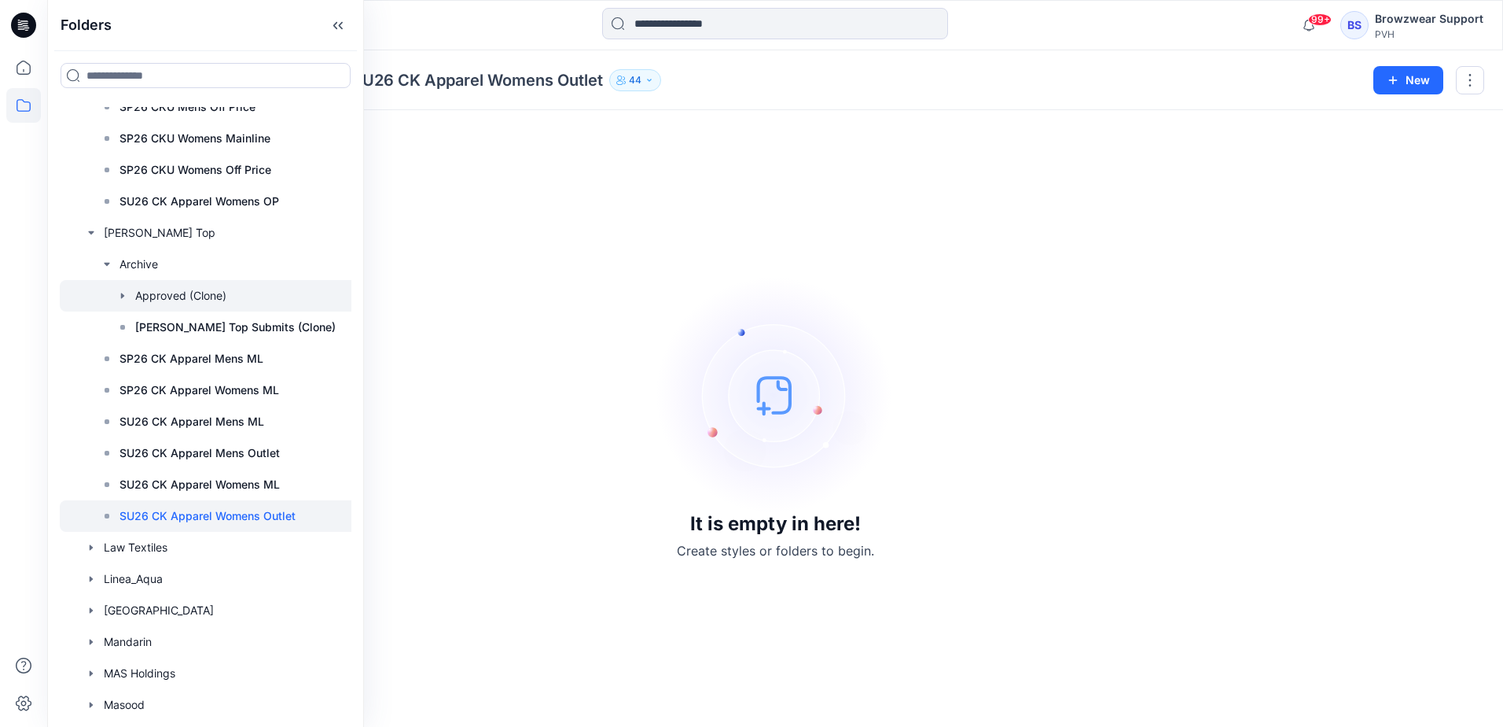
click at [124, 294] on icon "button" at bounding box center [122, 295] width 13 height 13
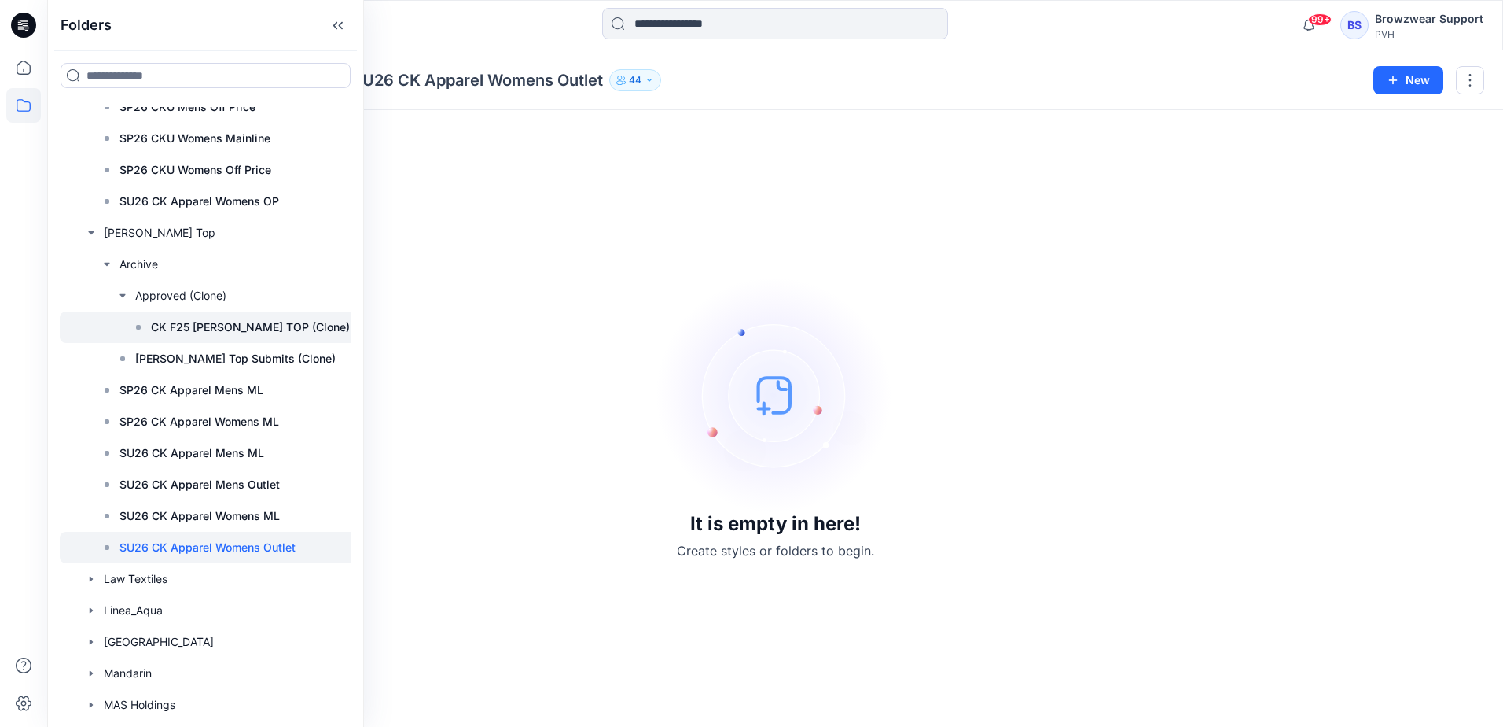
click at [161, 325] on p "CK F25 ML KANE TOP (Clone)" at bounding box center [250, 327] width 199 height 19
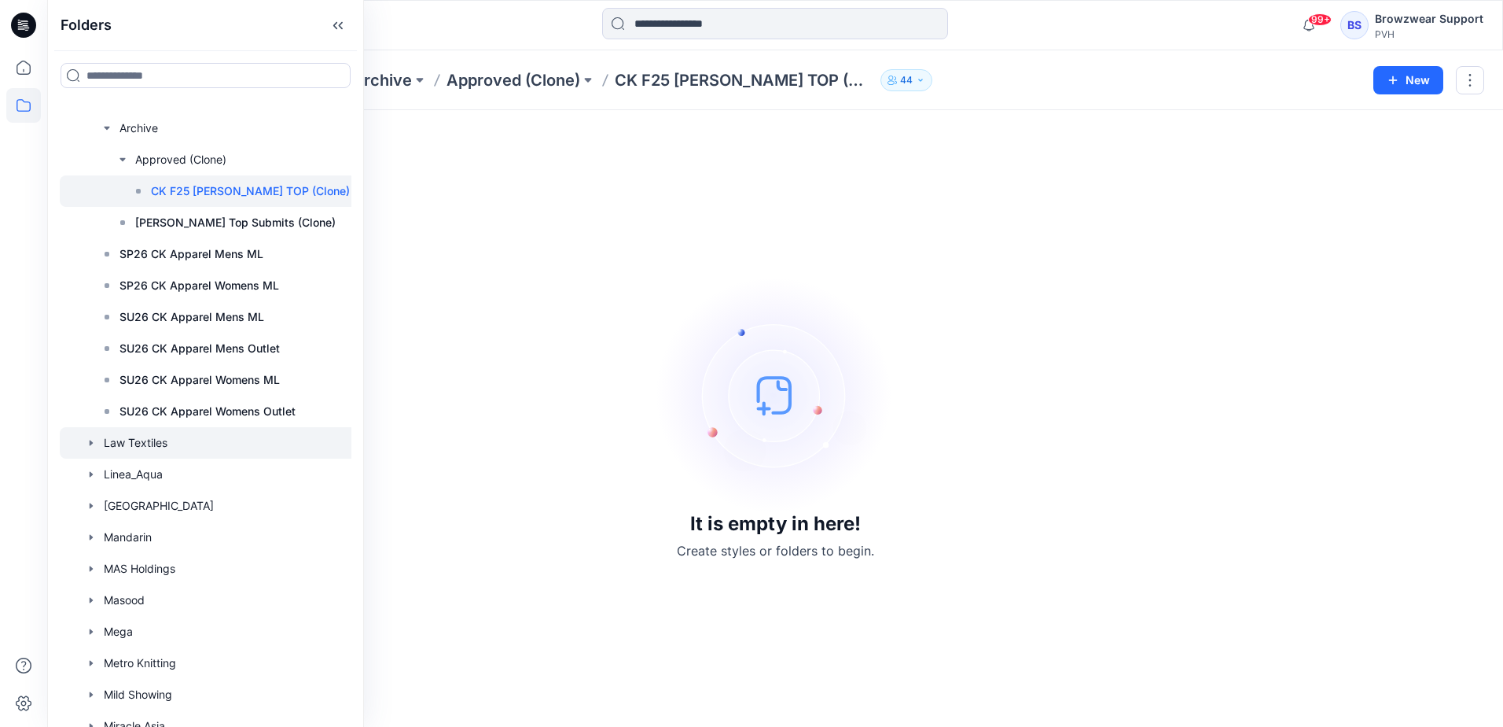
scroll to position [2595, 0]
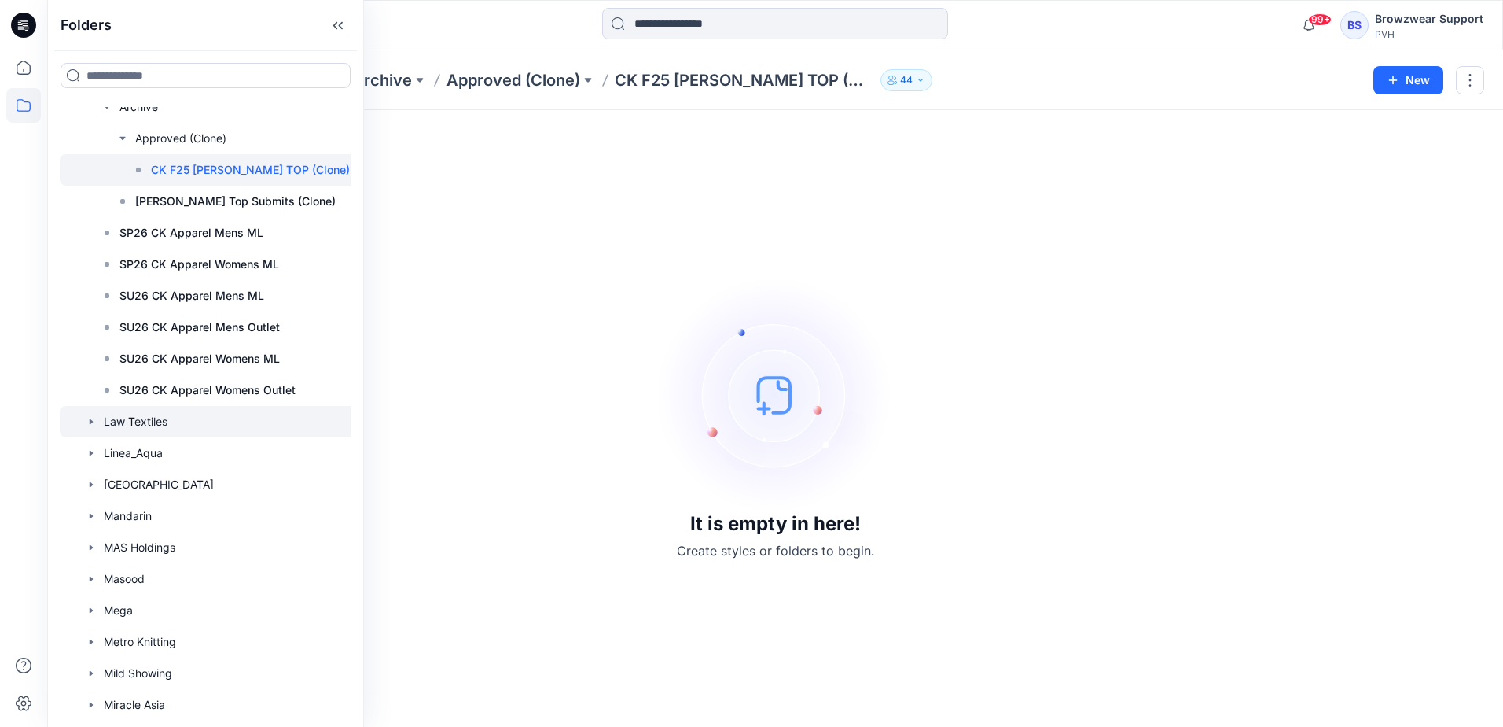
click at [94, 416] on icon "button" at bounding box center [91, 421] width 13 height 13
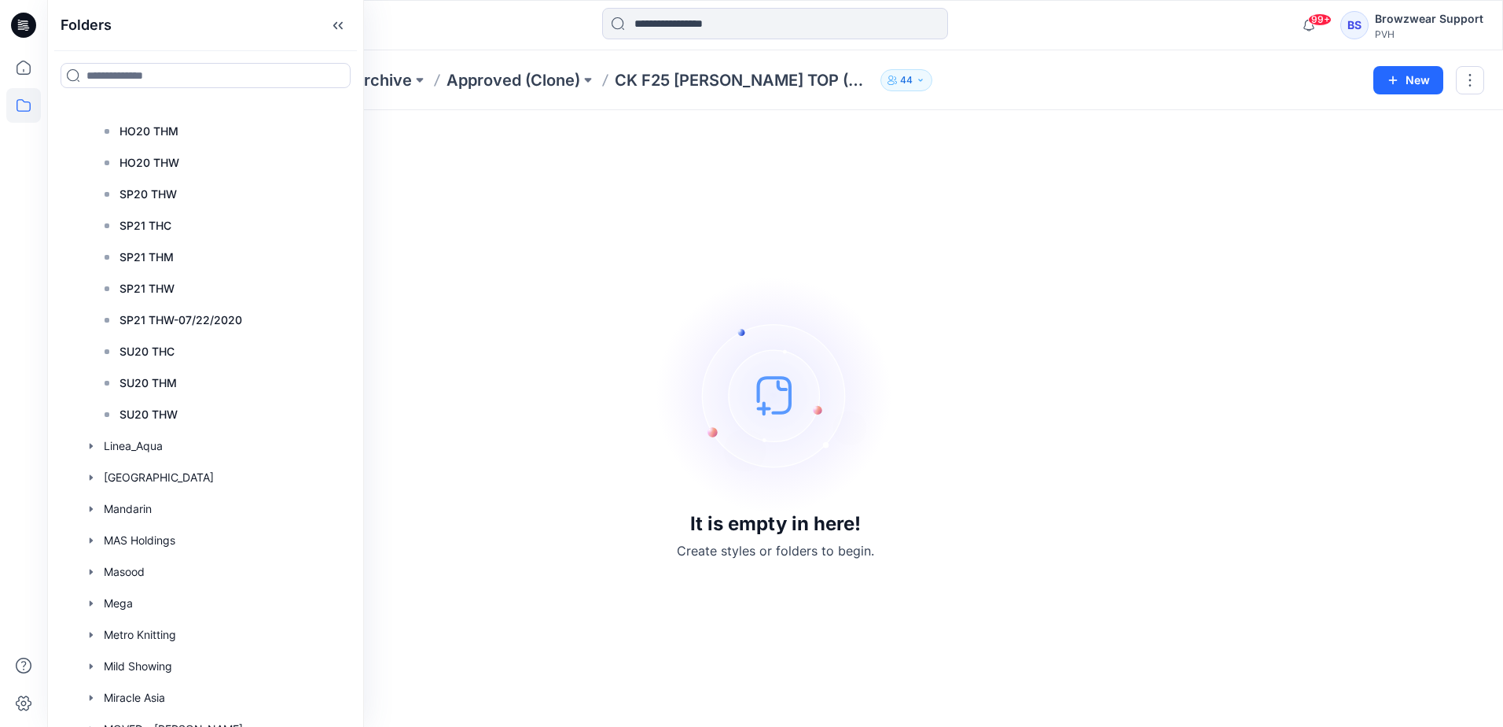
scroll to position [3067, 0]
click at [90, 420] on icon "button" at bounding box center [91, 421] width 3 height 6
click at [109, 454] on icon "button" at bounding box center [107, 453] width 13 height 13
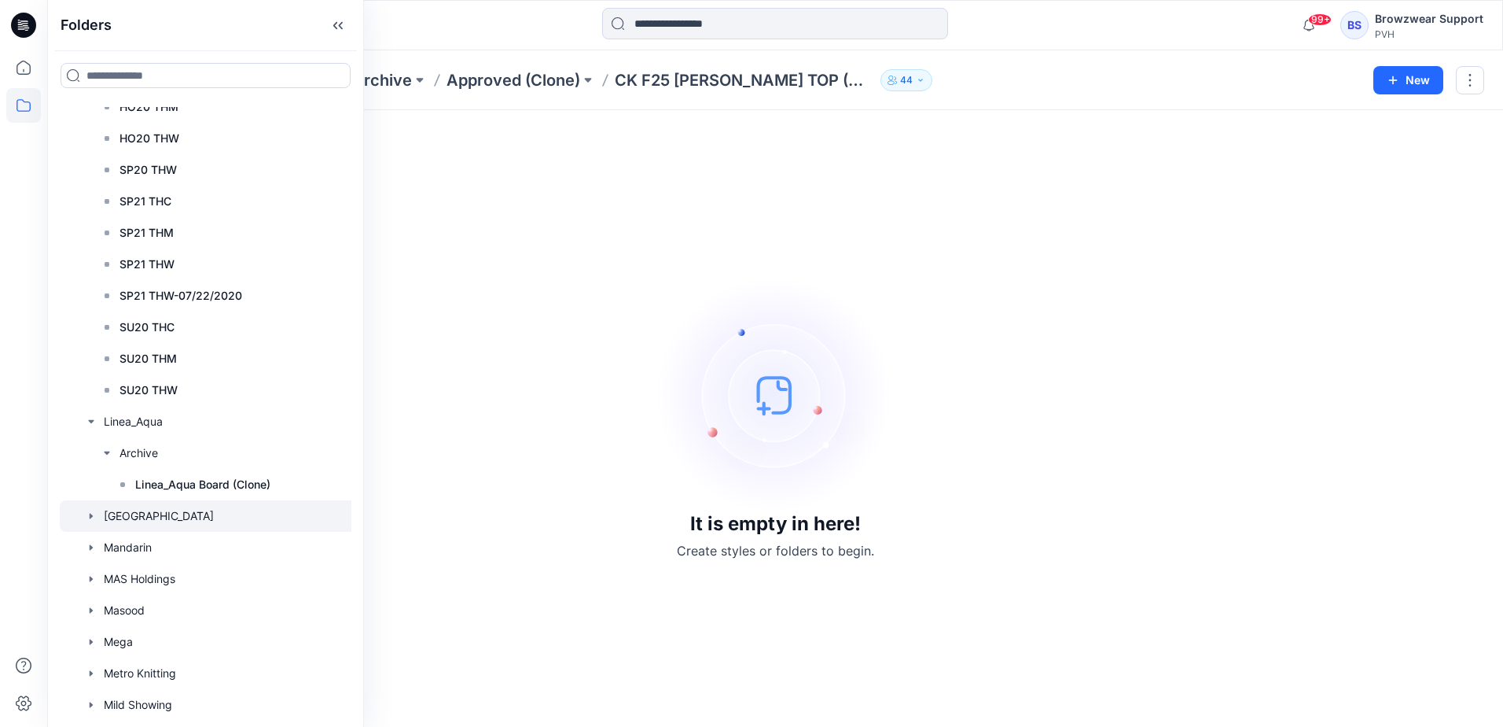
click at [89, 515] on icon "button" at bounding box center [91, 516] width 13 height 13
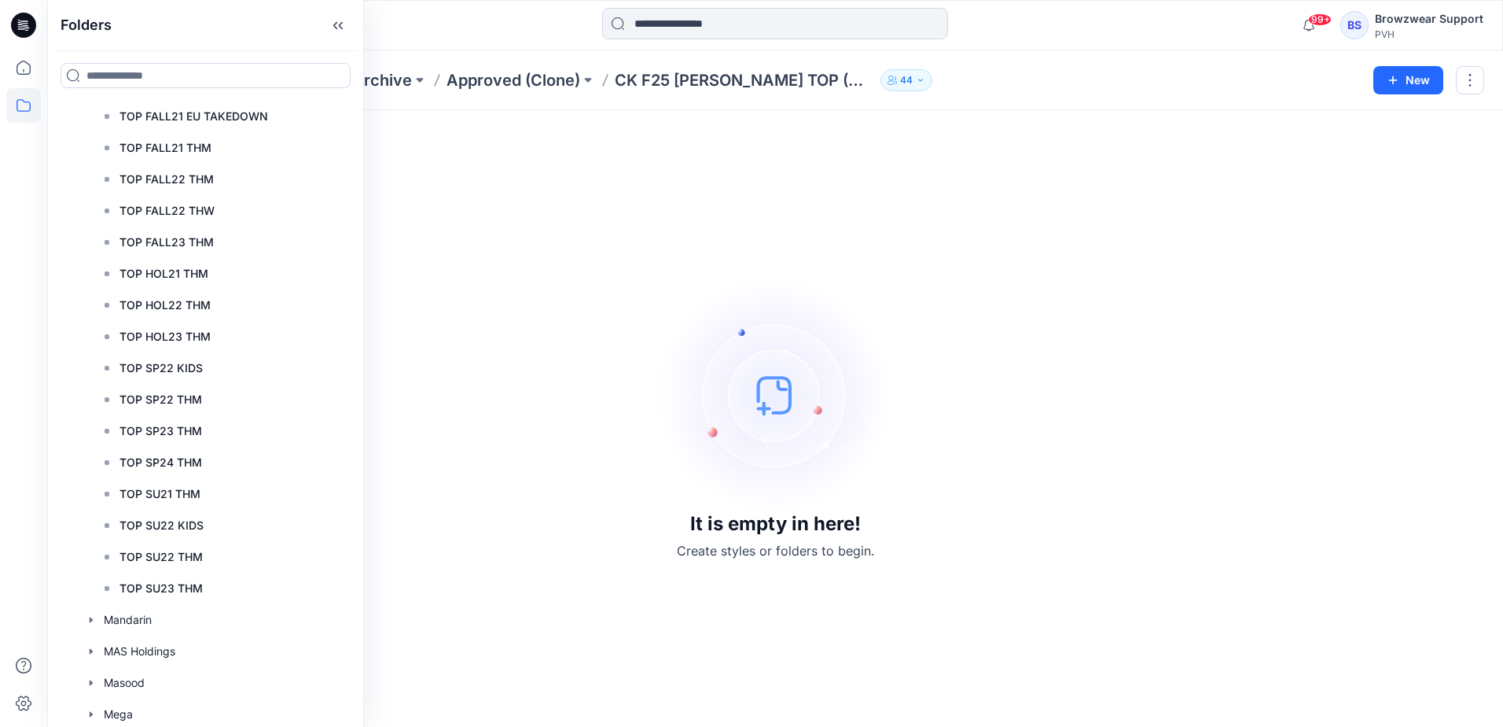
scroll to position [5425, 0]
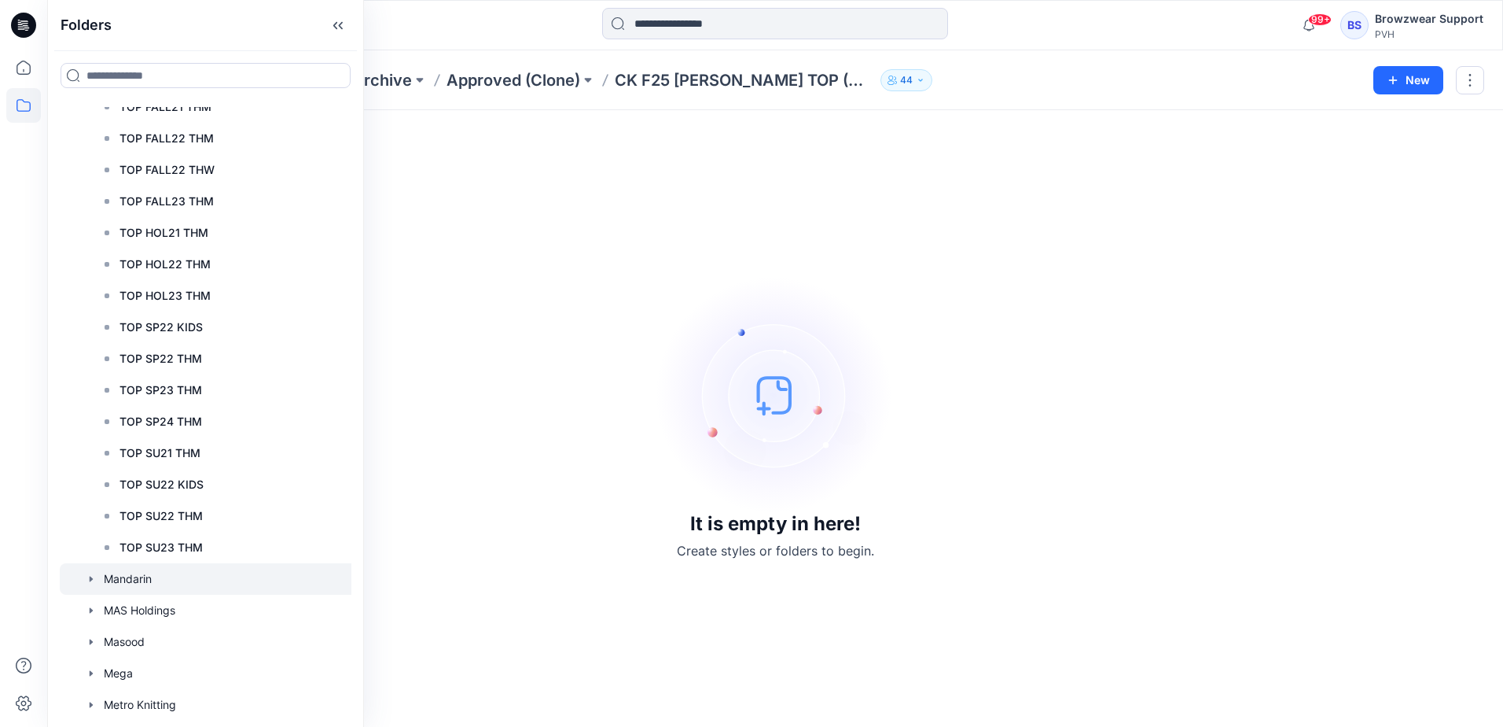
click at [88, 579] on icon "button" at bounding box center [91, 578] width 13 height 13
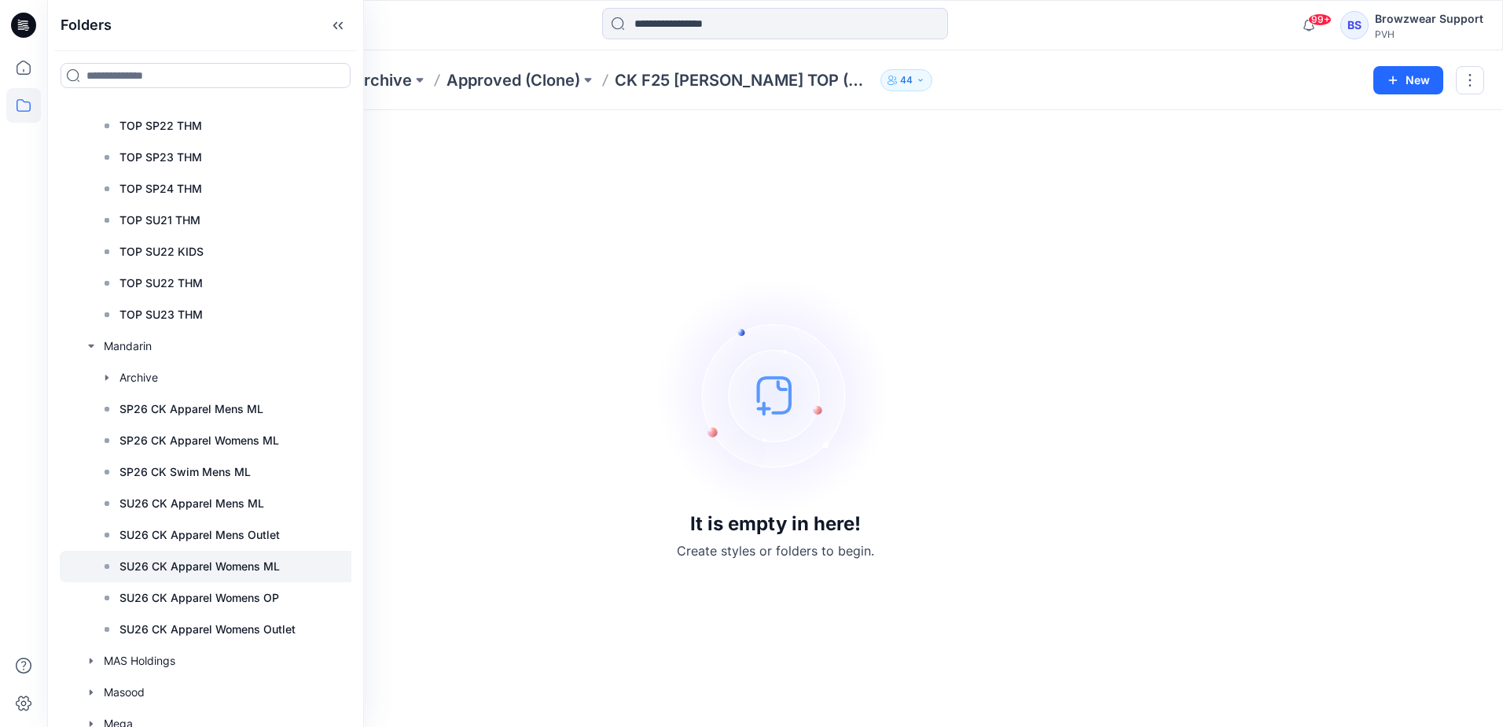
scroll to position [5661, 0]
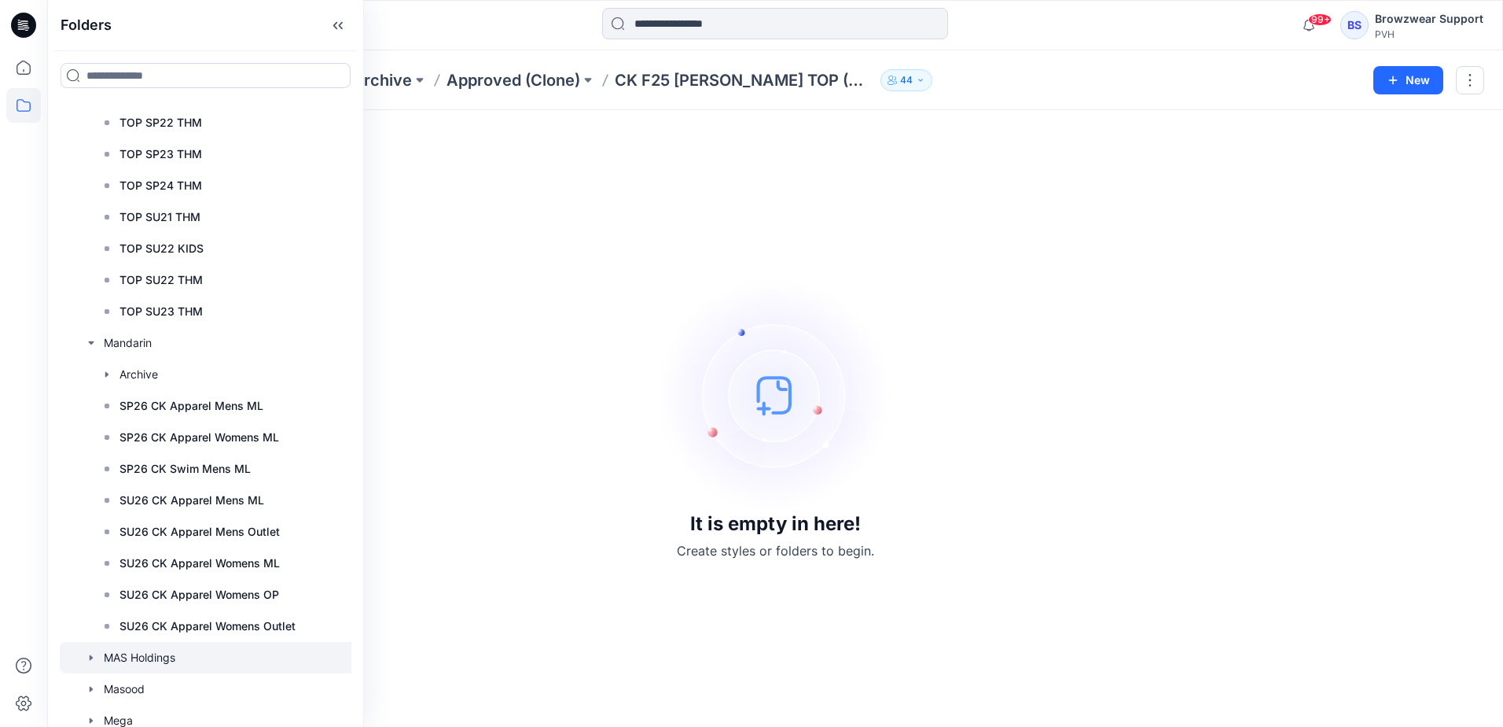
click at [88, 657] on icon "button" at bounding box center [91, 657] width 13 height 13
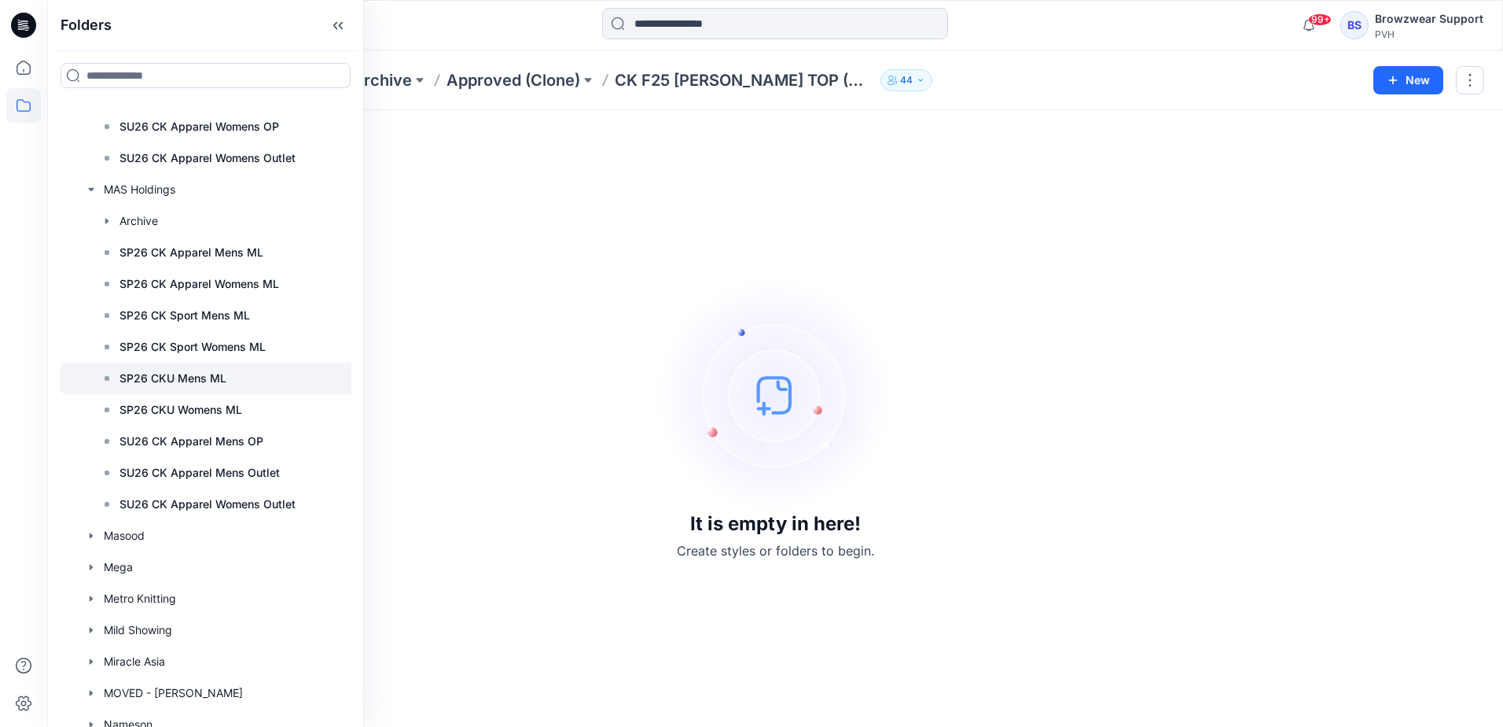
scroll to position [6133, 0]
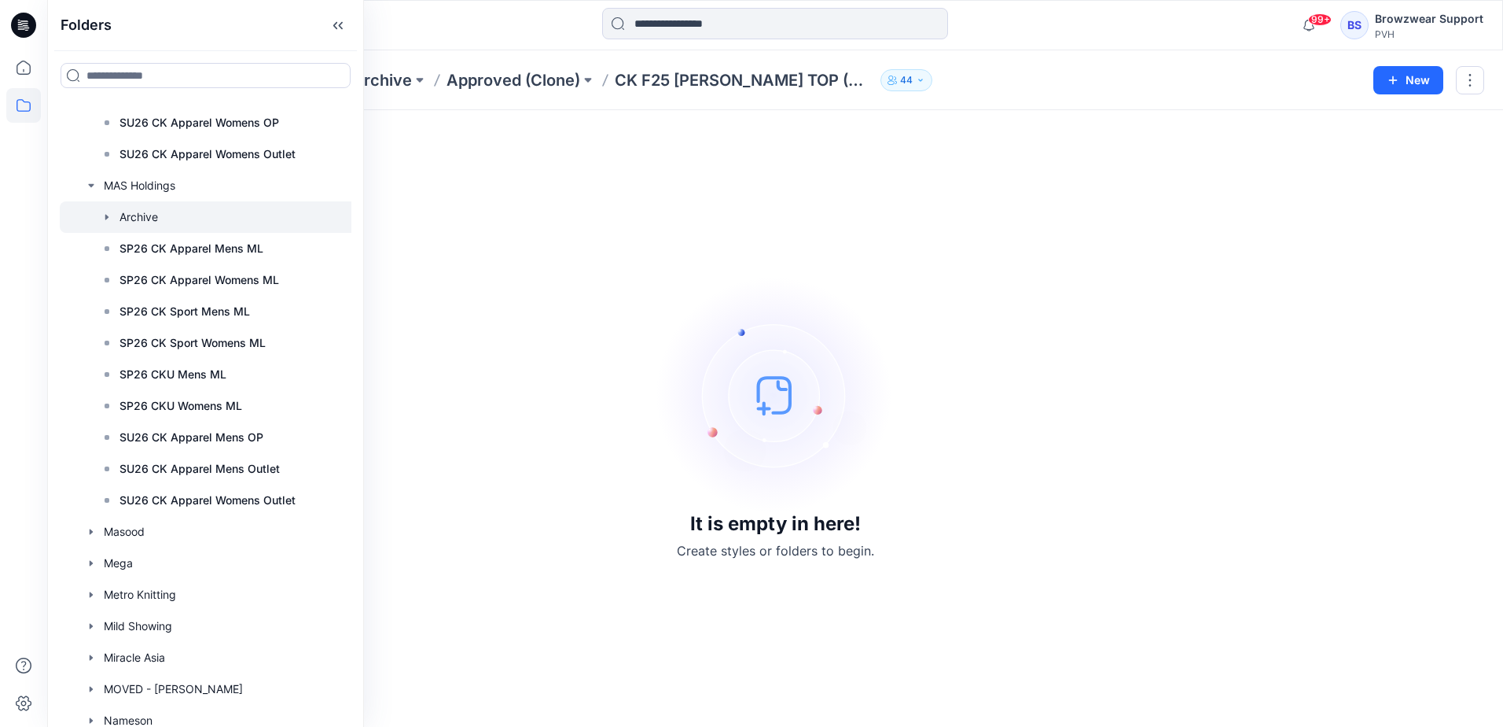
click at [110, 217] on icon "button" at bounding box center [107, 217] width 13 height 13
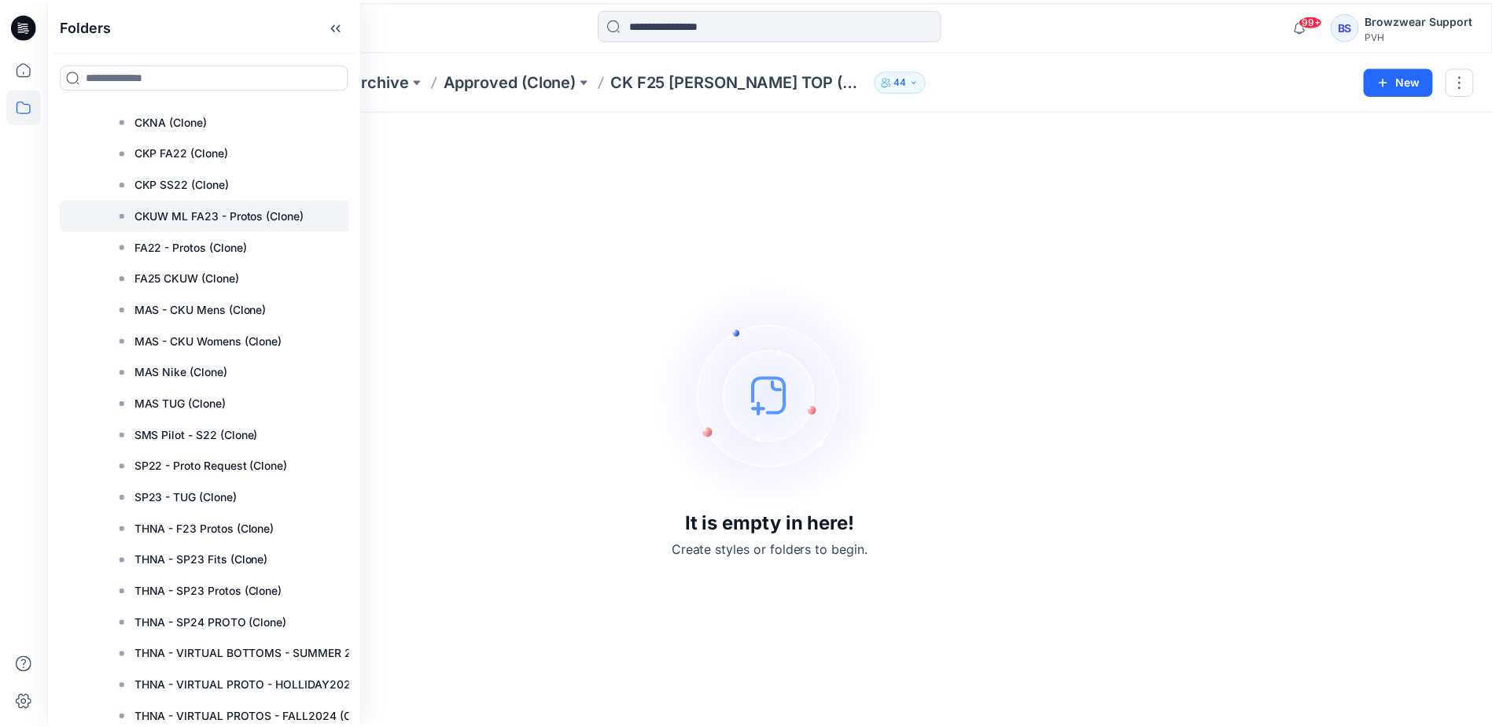
scroll to position [6369, 0]
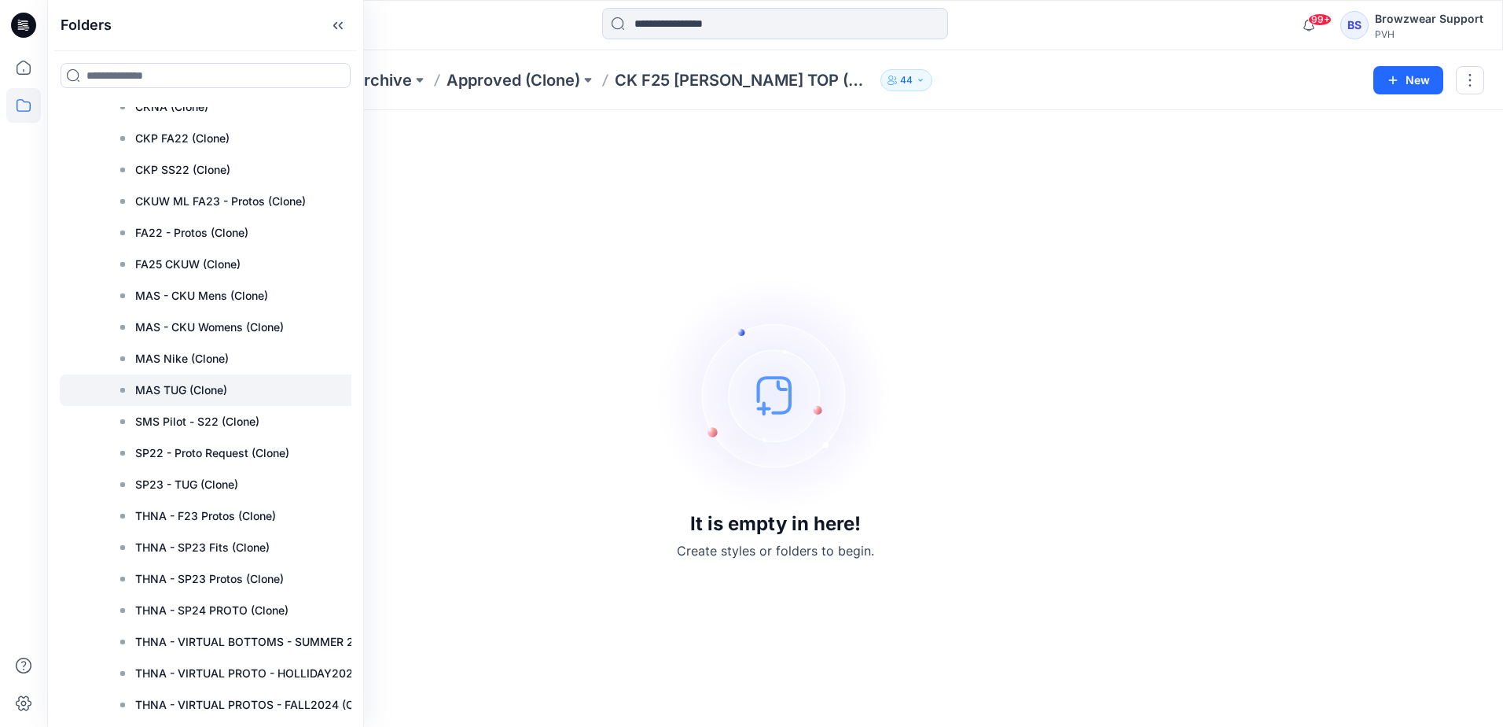
click at [178, 384] on p "MAS TUG (Clone)" at bounding box center [181, 390] width 92 height 19
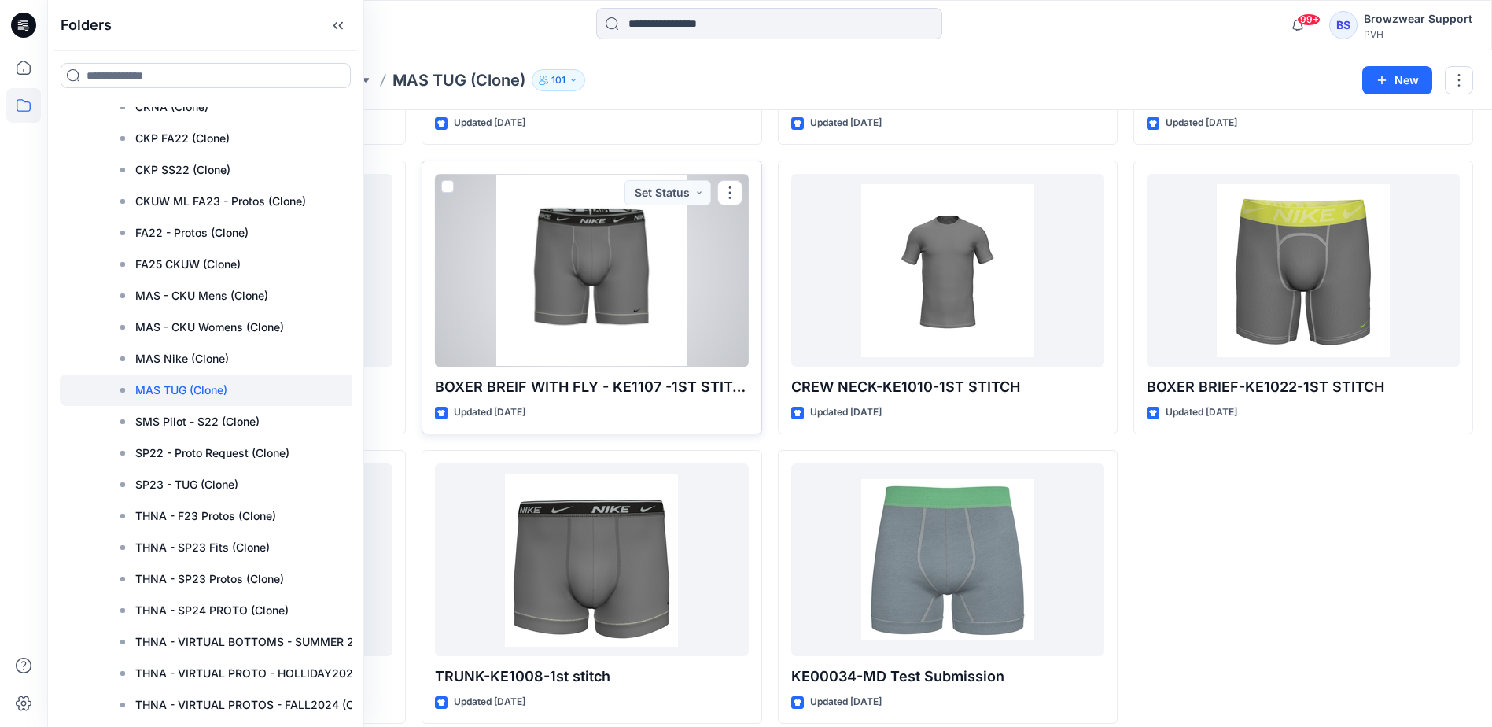
scroll to position [1189, 0]
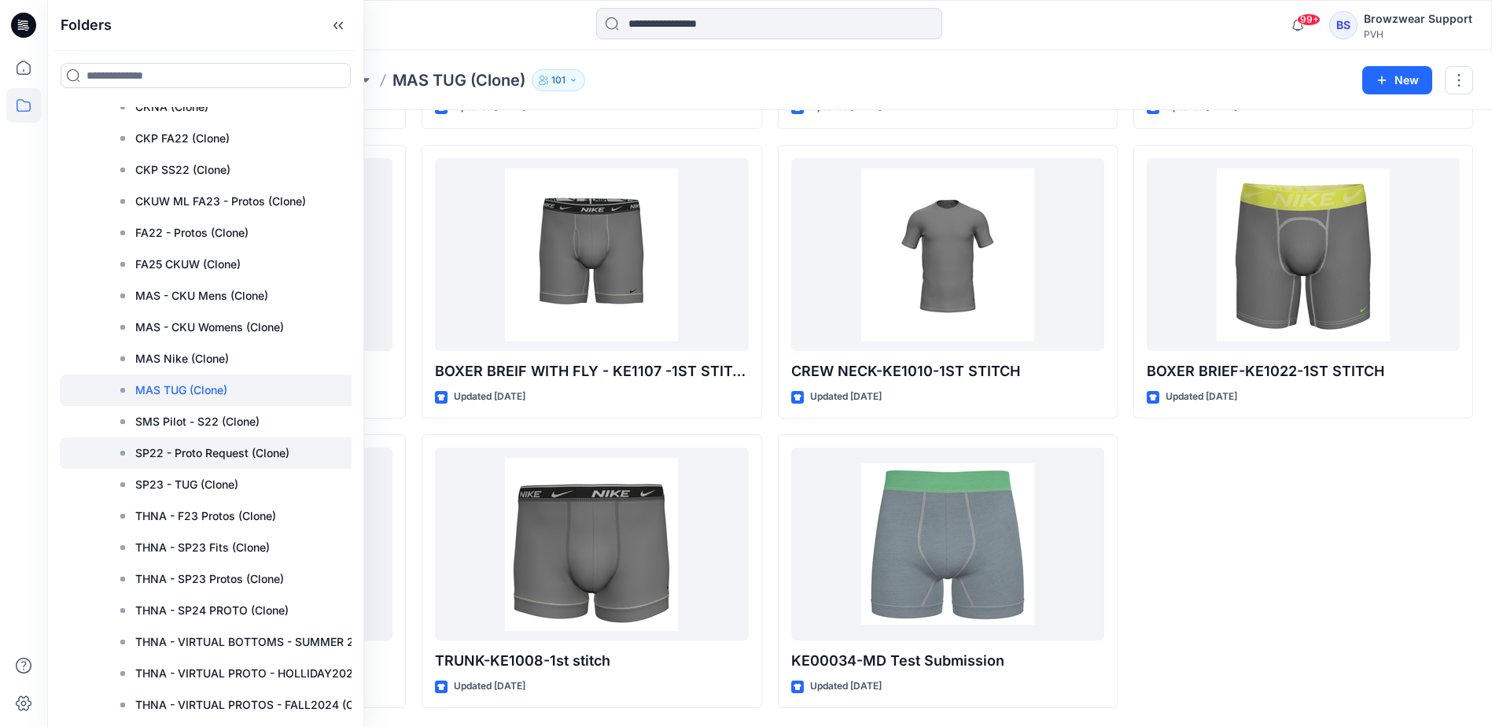
click at [241, 454] on p "SP22 - Proto Request (Clone)" at bounding box center [212, 452] width 154 height 19
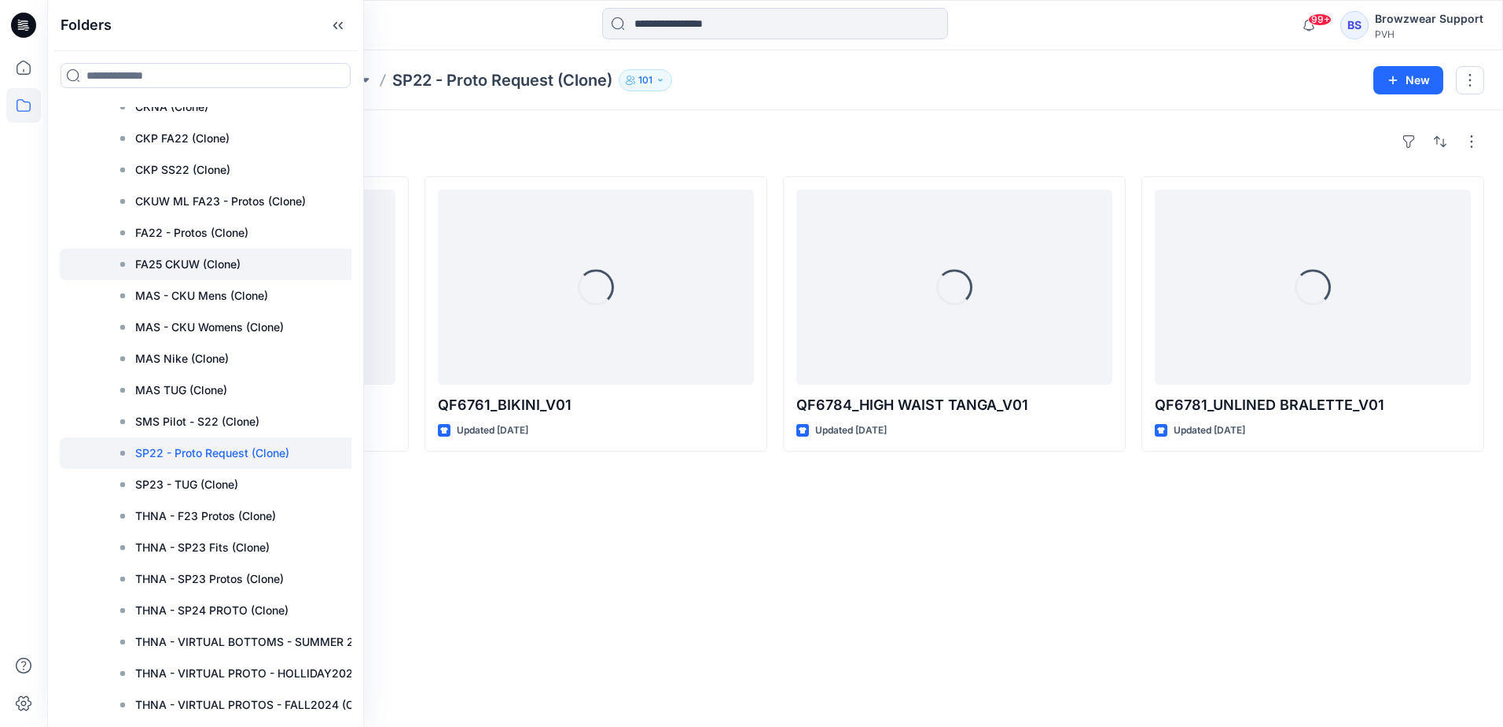
click at [216, 267] on p "FA25 CKUW (Clone)" at bounding box center [187, 264] width 105 height 19
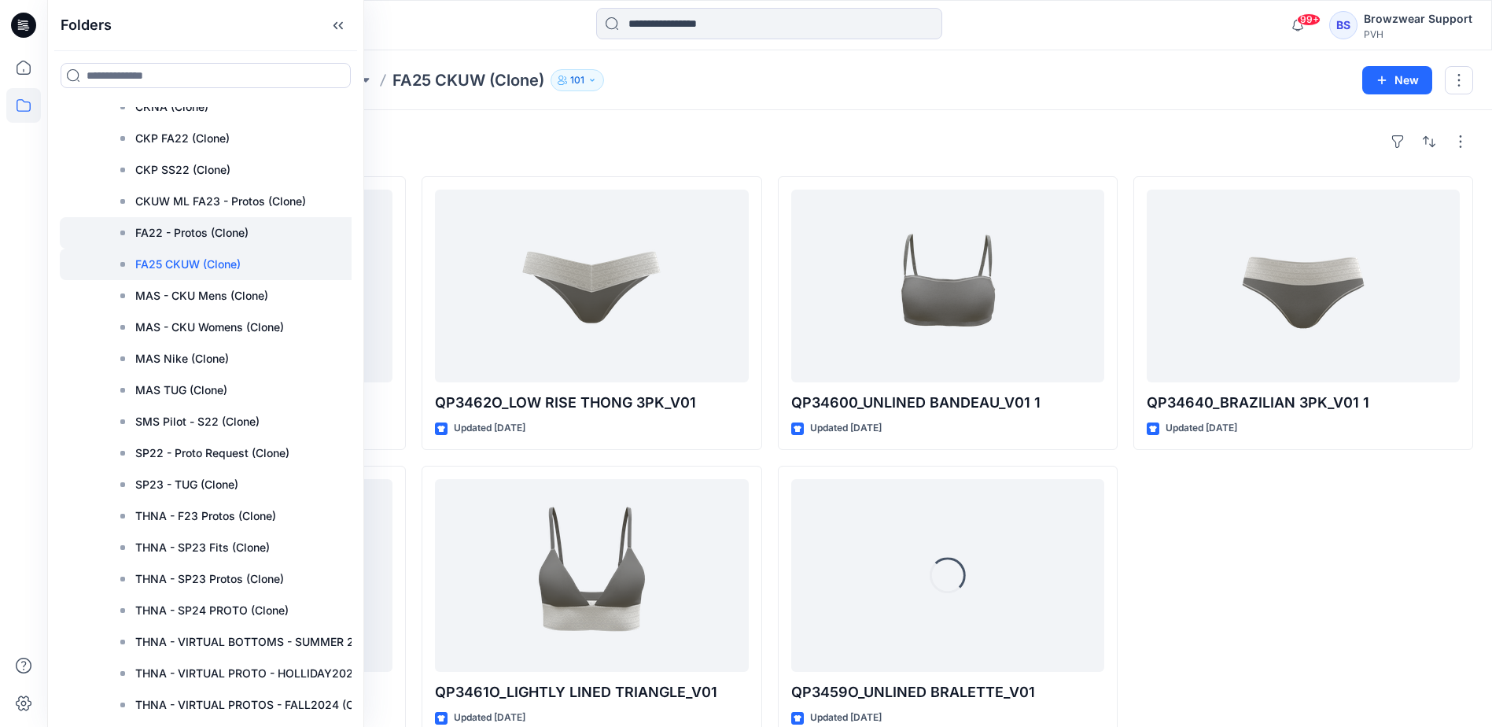
click at [226, 232] on p "FA22 - Protos (Clone)" at bounding box center [191, 232] width 113 height 19
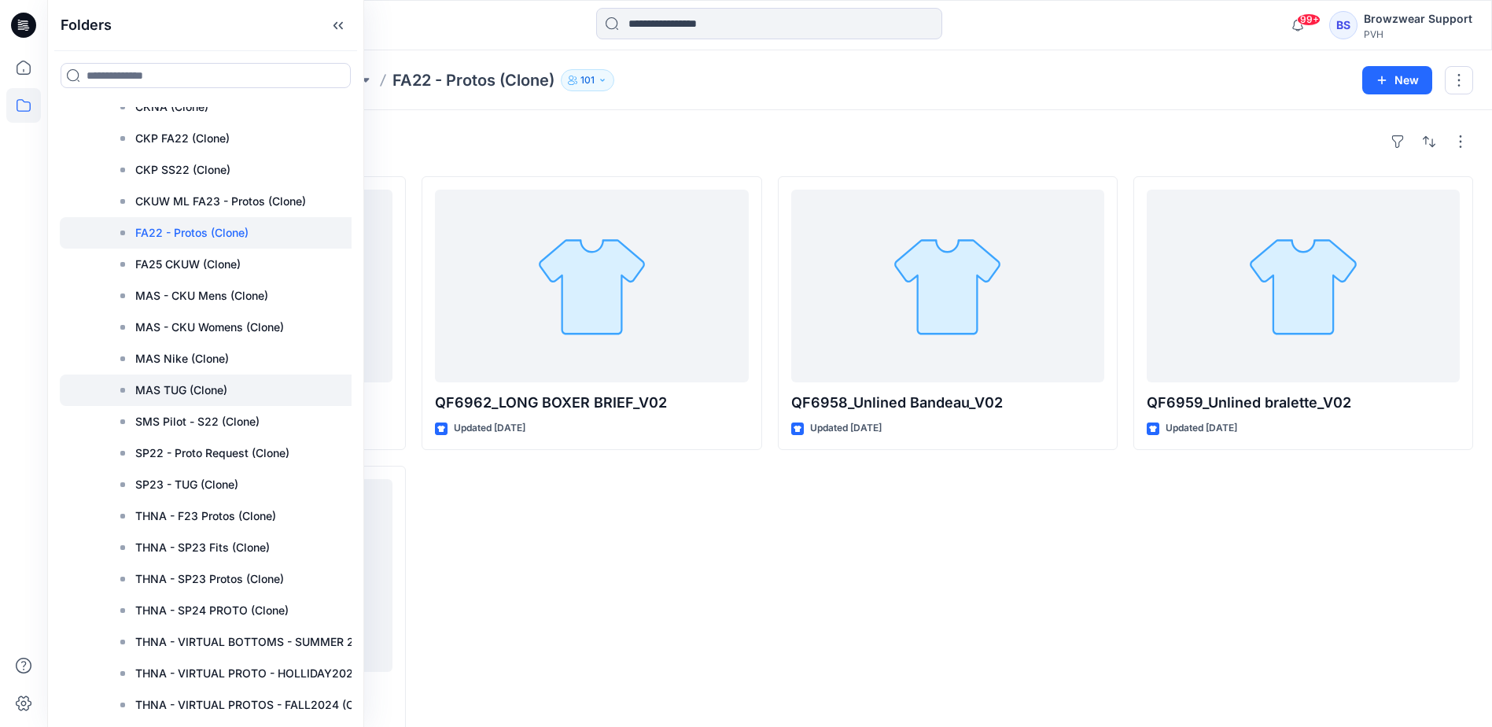
scroll to position [6448, 0]
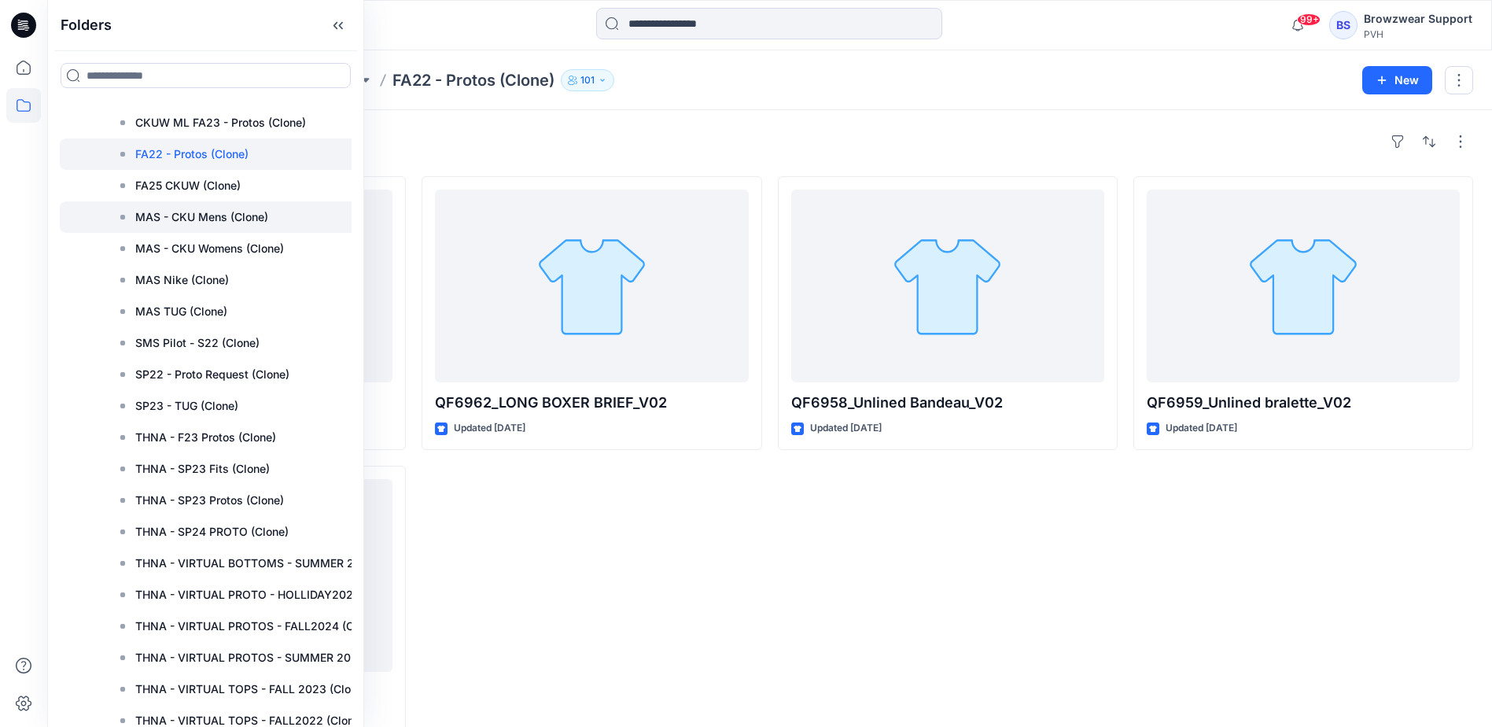
click at [262, 217] on p "MAS - CKU Mens (Clone)" at bounding box center [201, 217] width 133 height 19
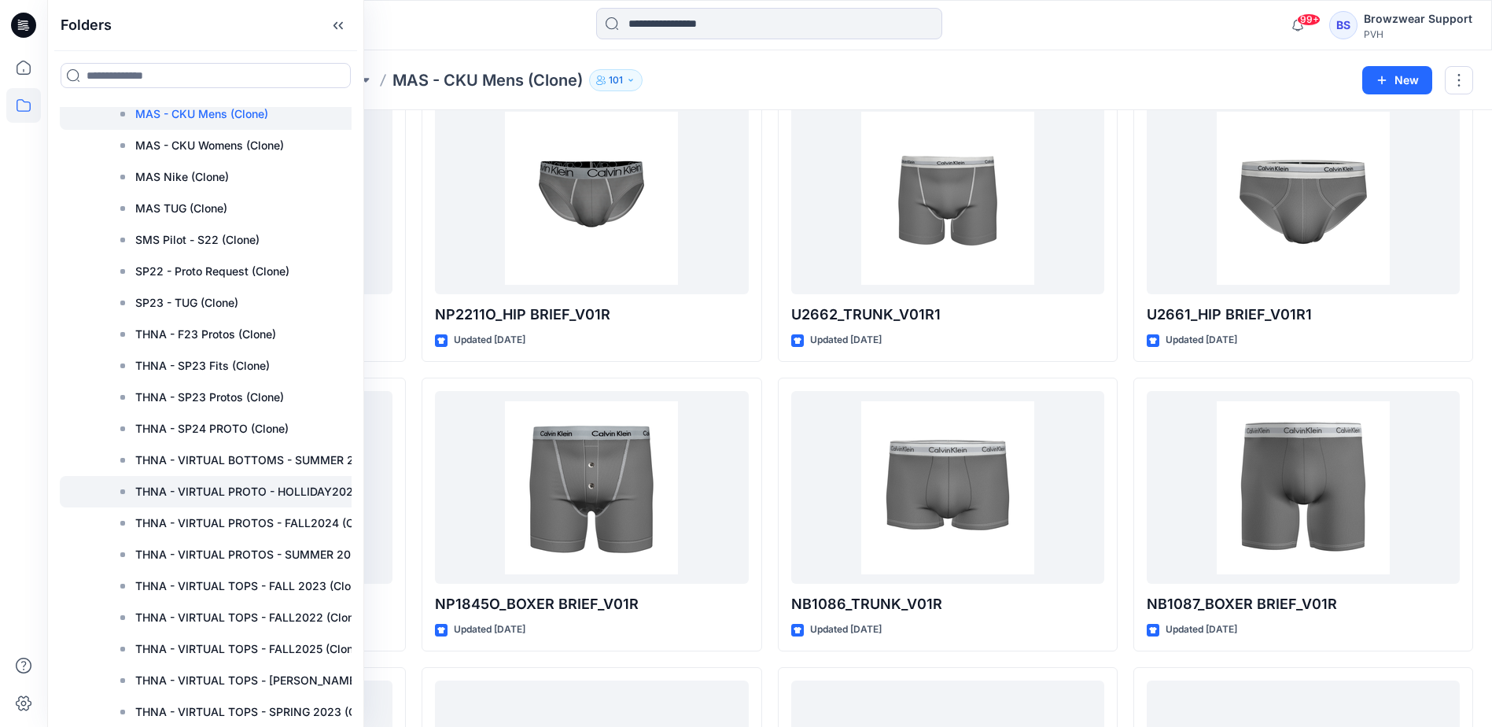
scroll to position [6605, 0]
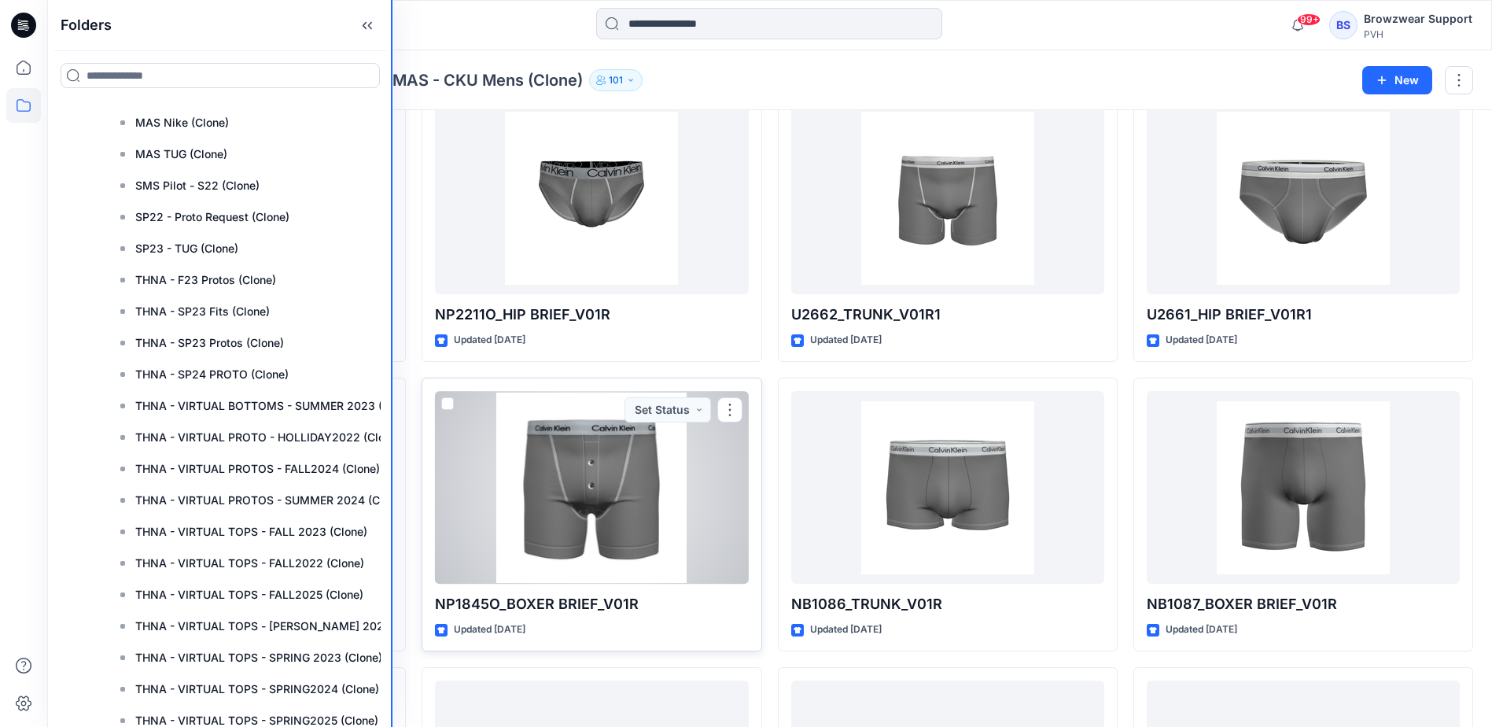
drag, startPoint x: 362, startPoint y: 468, endPoint x: 492, endPoint y: 462, distance: 130.6
click at [492, 462] on div "Folders Folders 3D Design Team ACTOR AKR AmPhil Ananta ANANTA Anowara Beximco B…" at bounding box center [746, 609] width 1492 height 1972
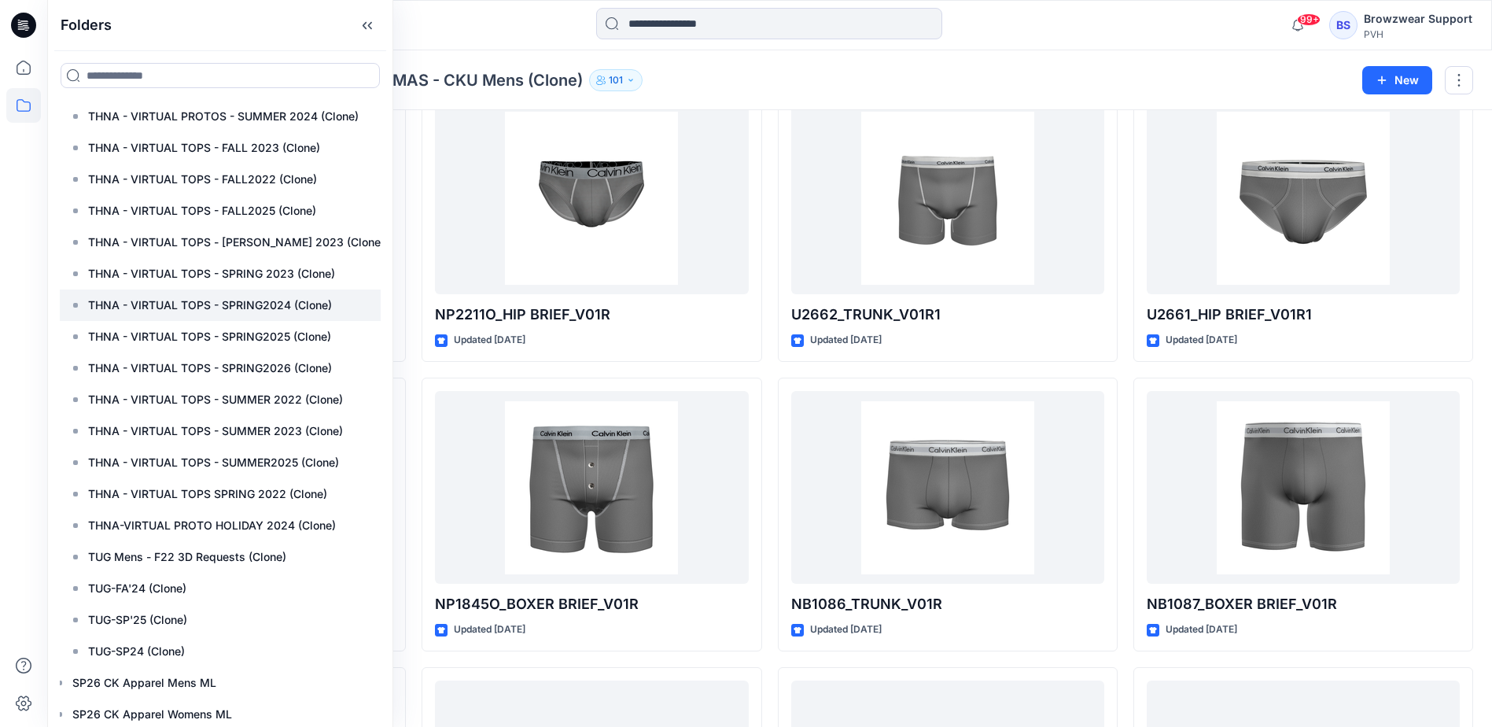
scroll to position [6998, 47]
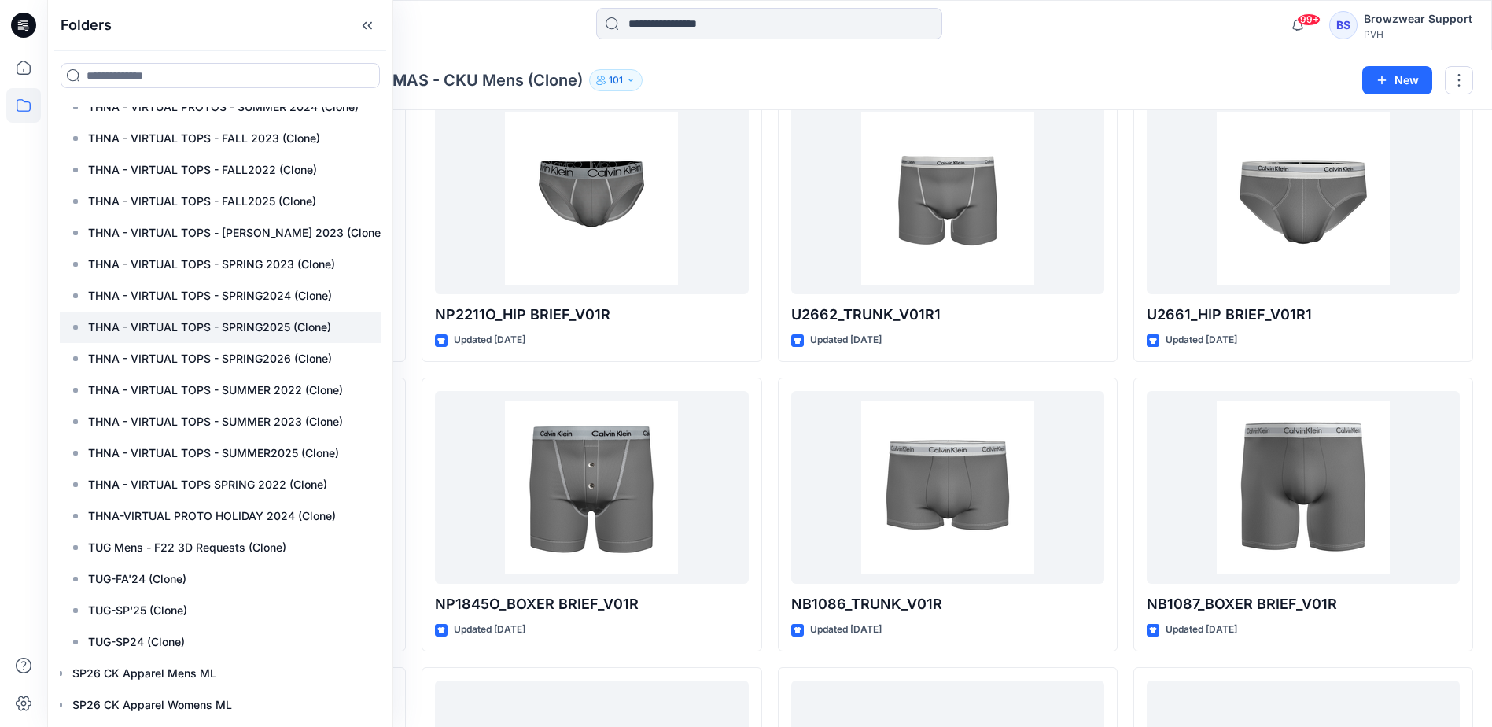
click at [281, 327] on p "THNA - VIRTUAL TOPS - SPRING2025 (Clone)" at bounding box center [209, 327] width 243 height 19
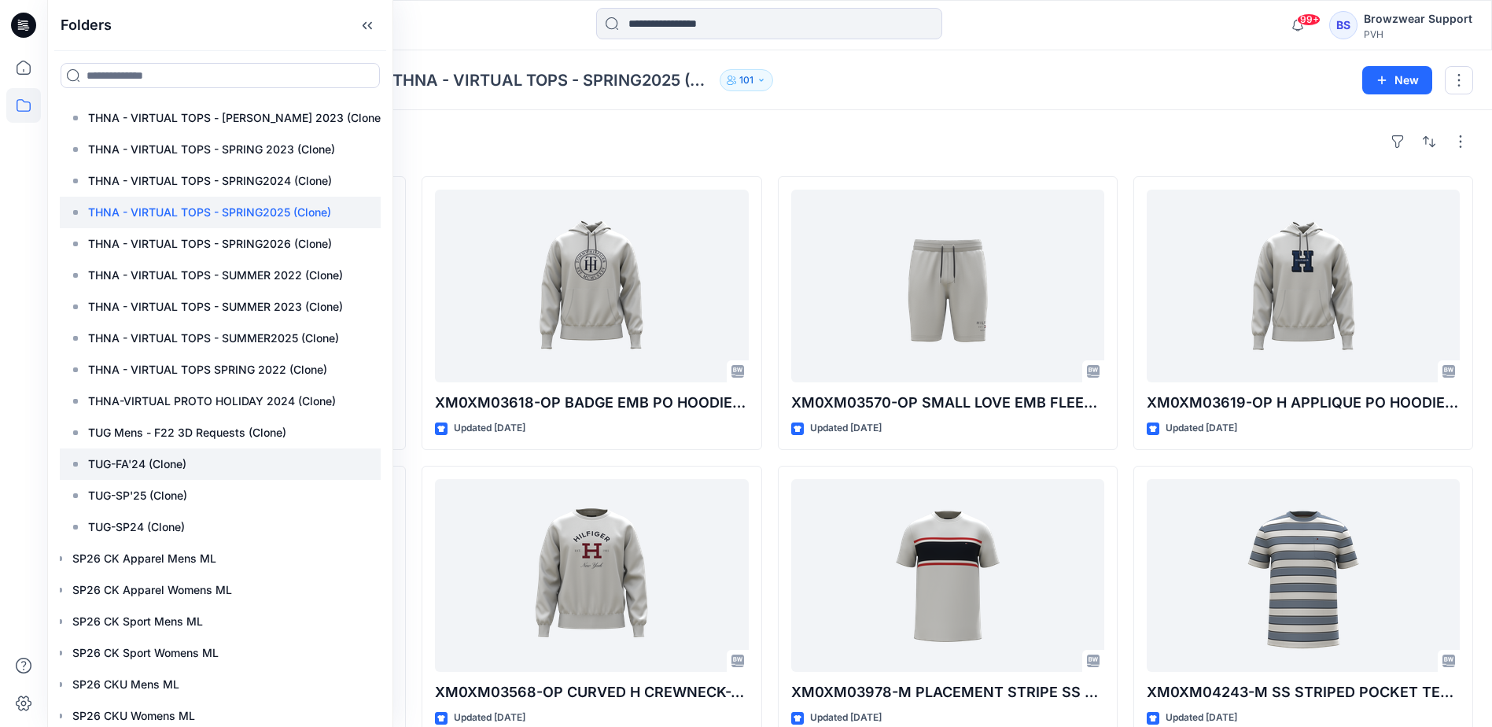
scroll to position [7155, 47]
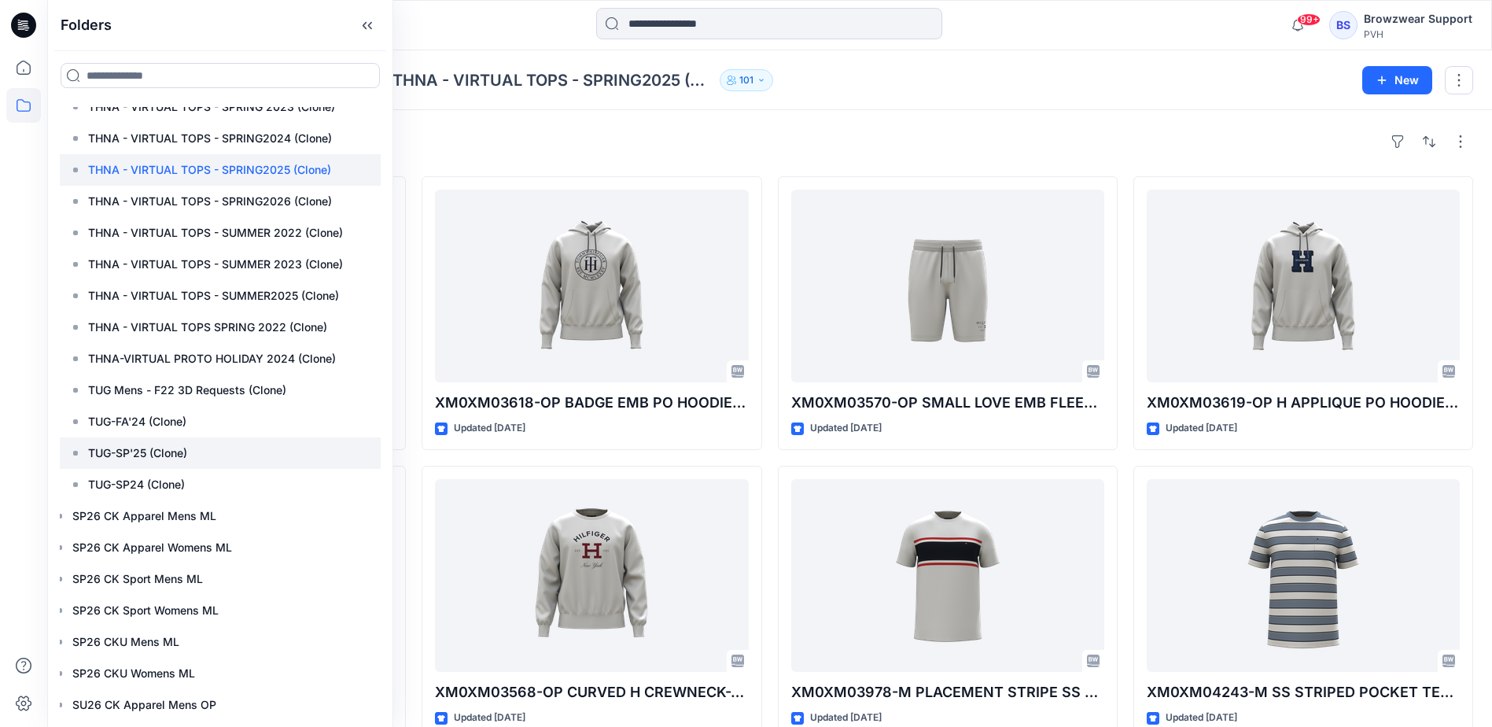
click at [173, 454] on p "TUG-SP'25 (Clone)" at bounding box center [137, 452] width 99 height 19
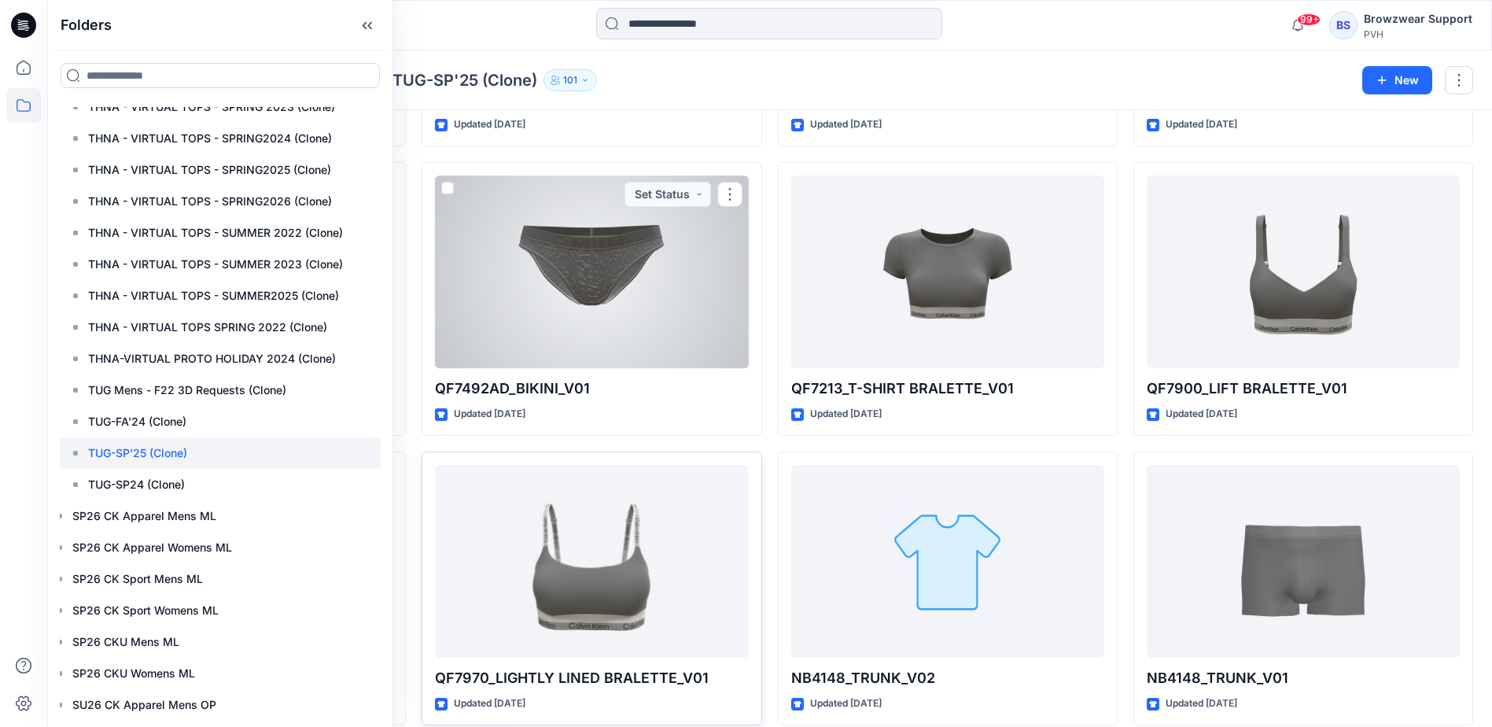
scroll to position [900, 0]
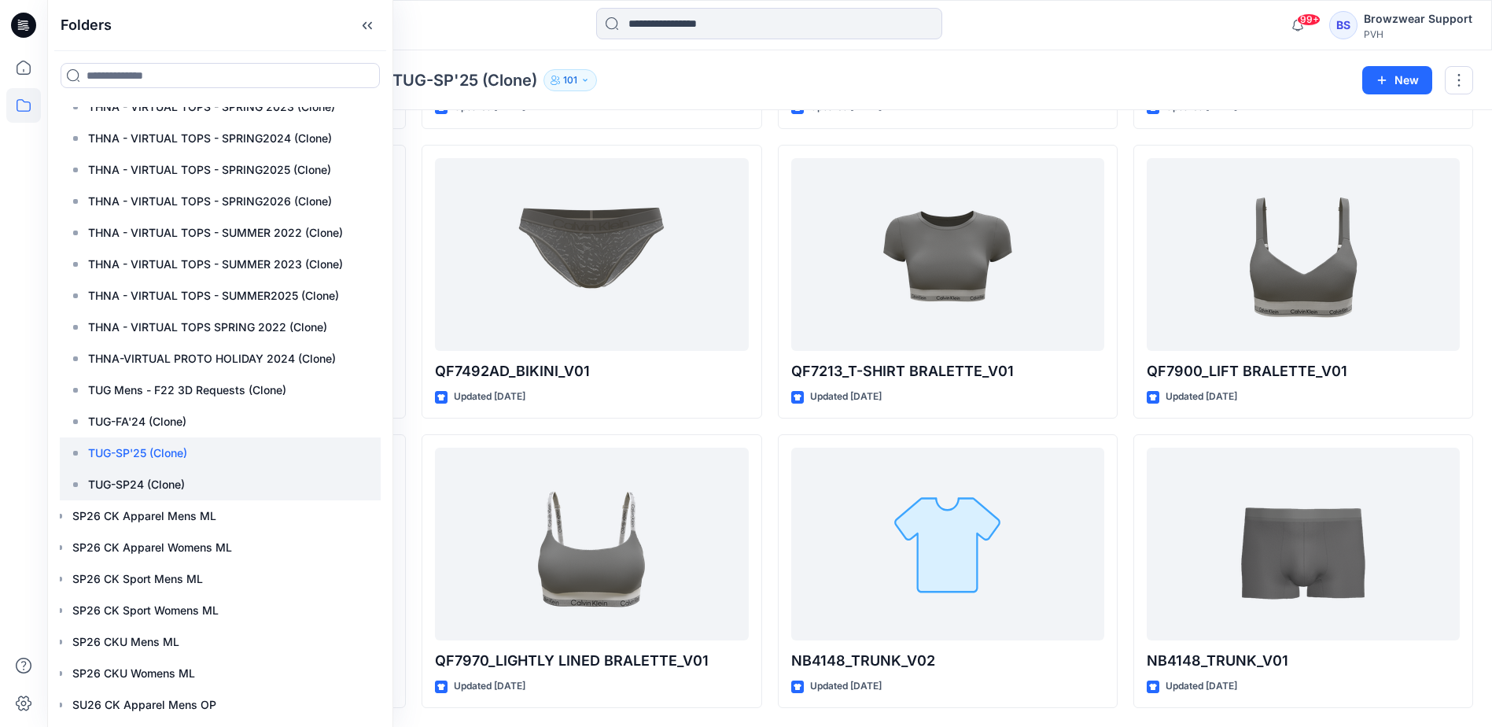
click at [152, 482] on p "TUG-SP24 (Clone)" at bounding box center [136, 484] width 97 height 19
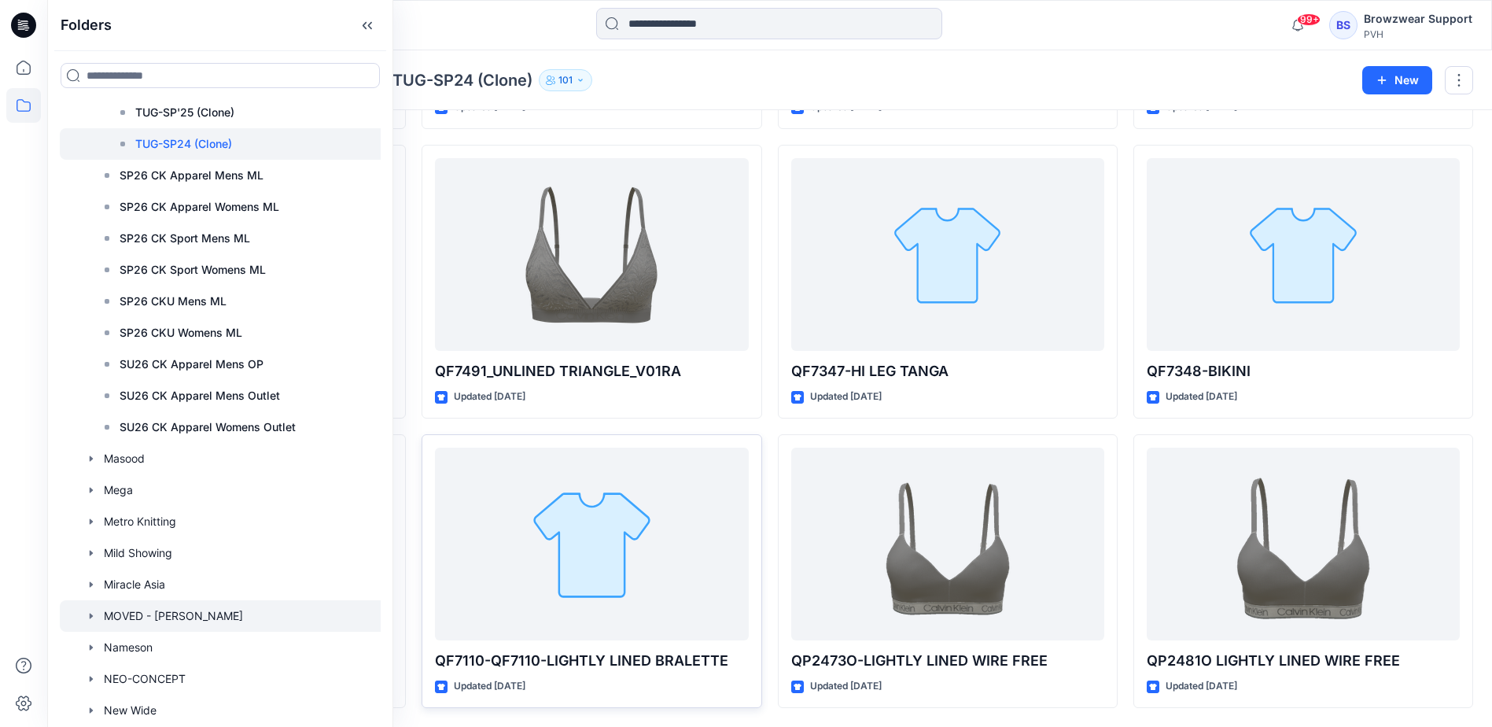
scroll to position [7548, 0]
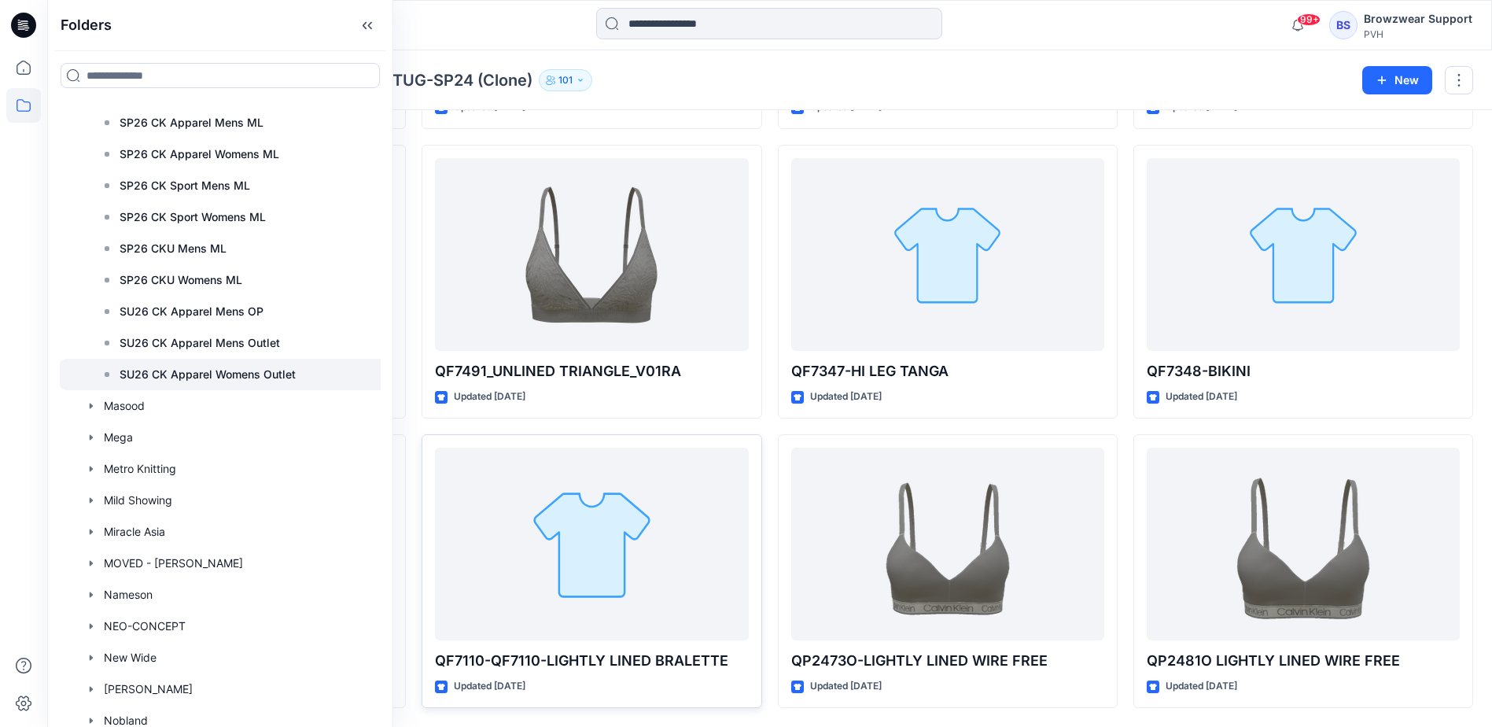
click at [173, 375] on p "SU26 CK Apparel Womens Outlet" at bounding box center [208, 374] width 176 height 19
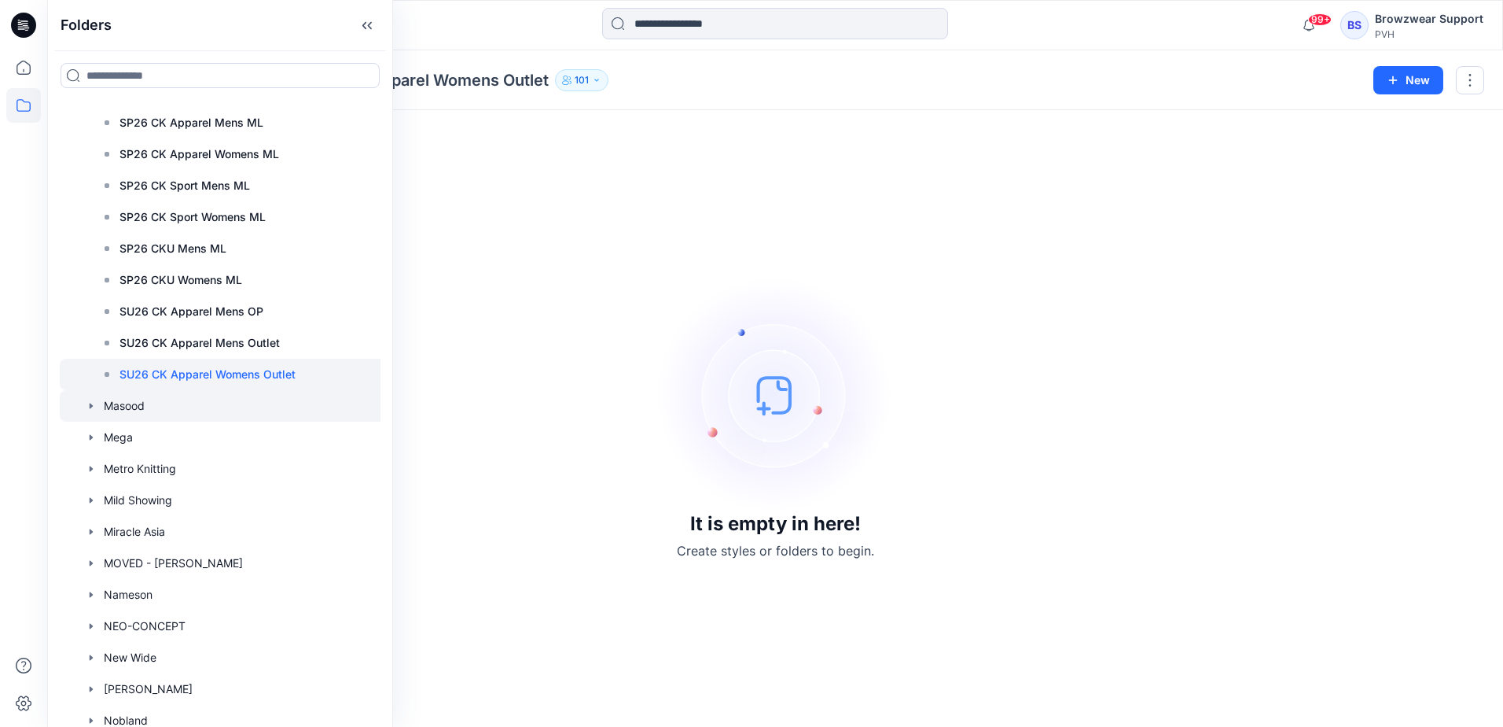
click at [91, 405] on icon "button" at bounding box center [91, 406] width 3 height 6
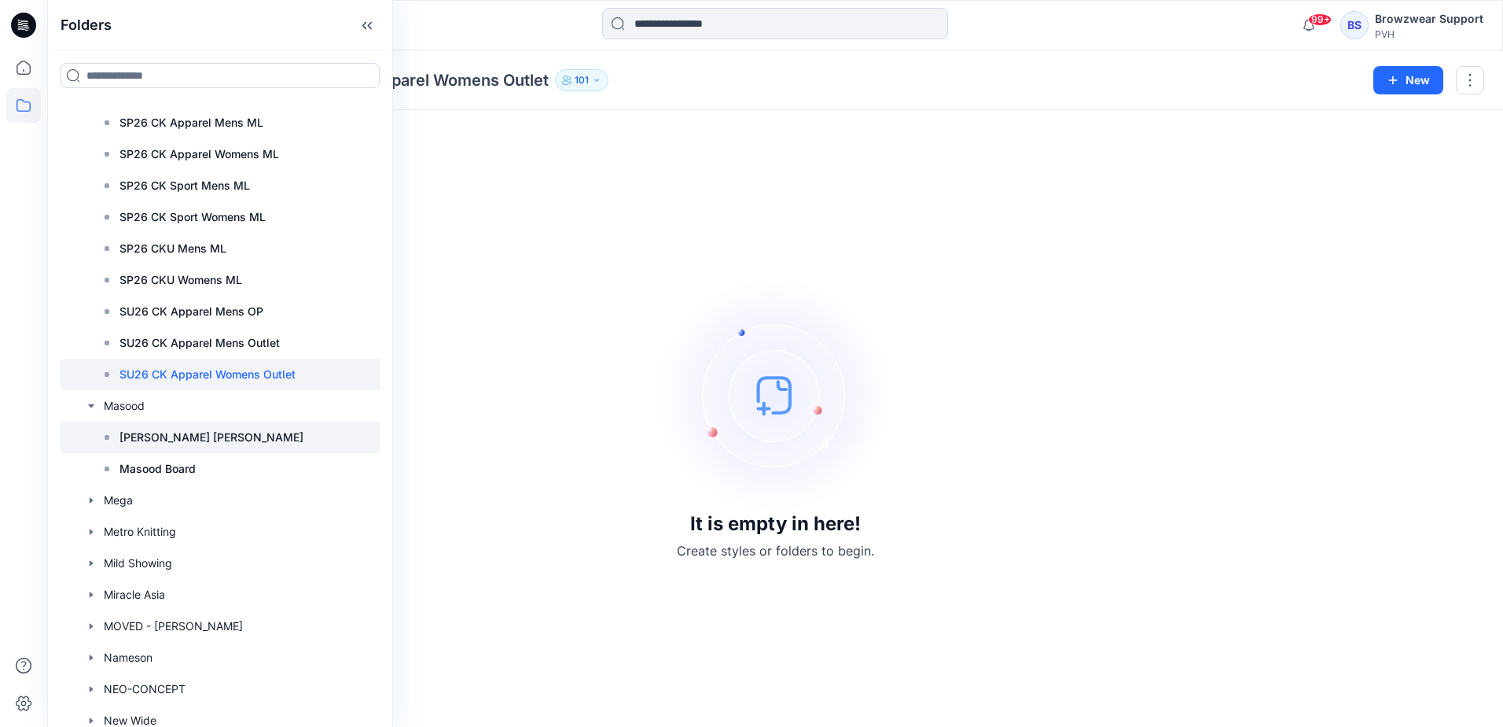
click at [121, 434] on p "Calvin Klein" at bounding box center [212, 437] width 184 height 19
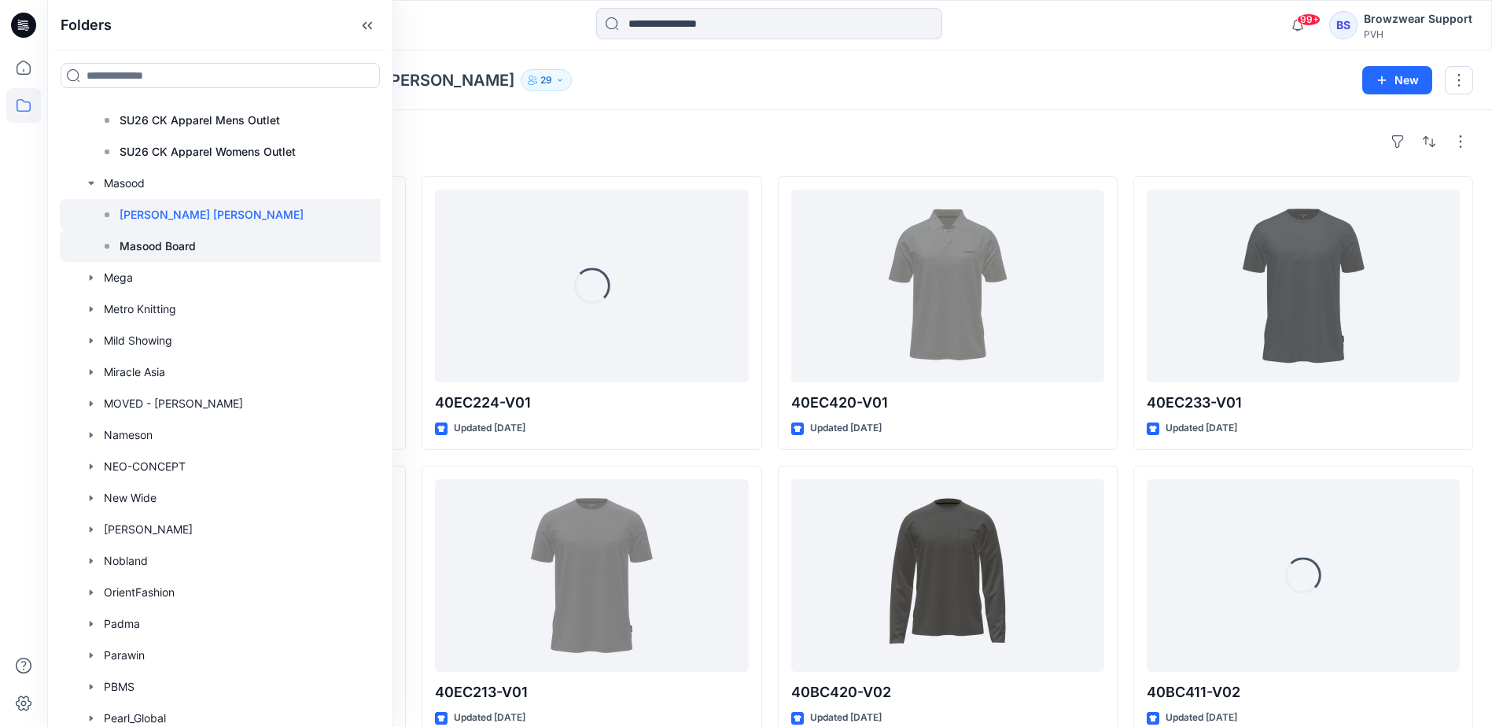
scroll to position [7784, 0]
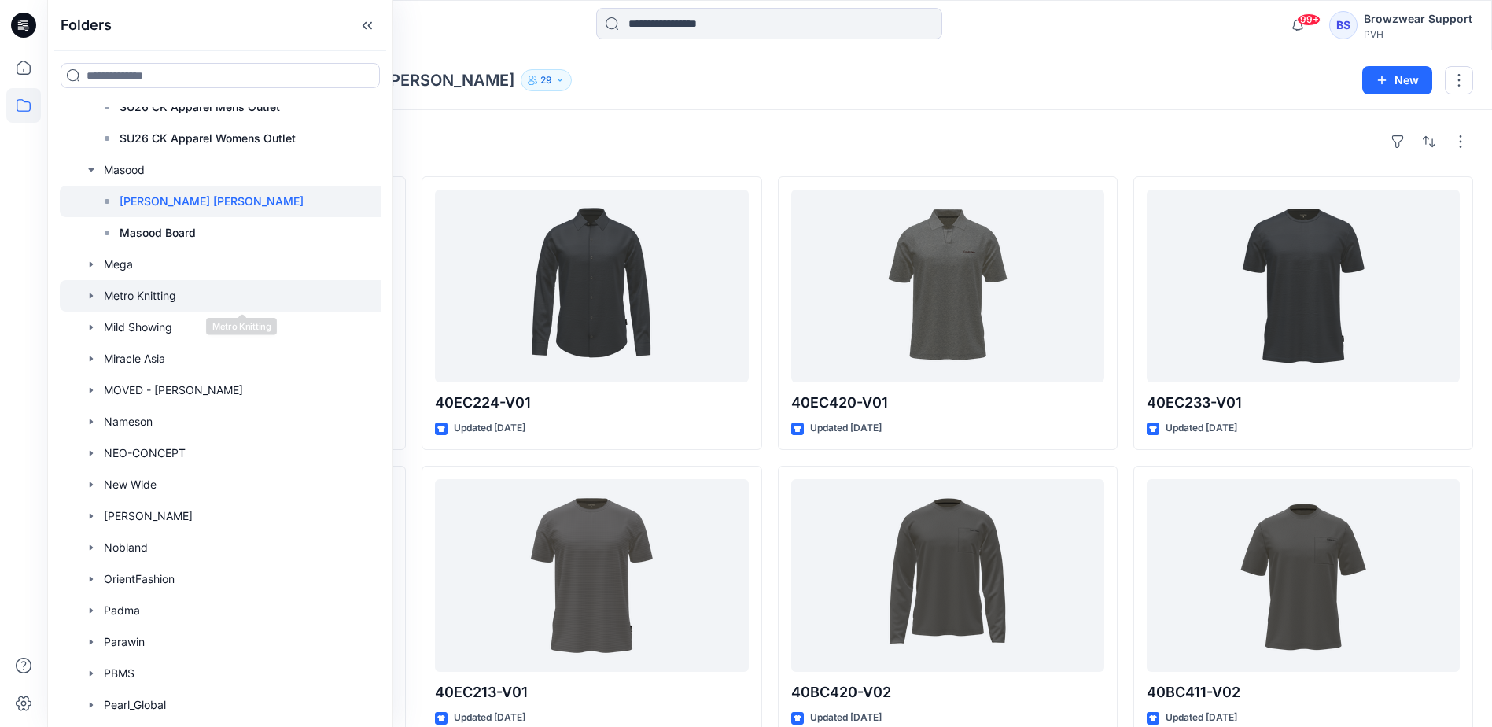
click at [93, 293] on icon "button" at bounding box center [91, 295] width 13 height 13
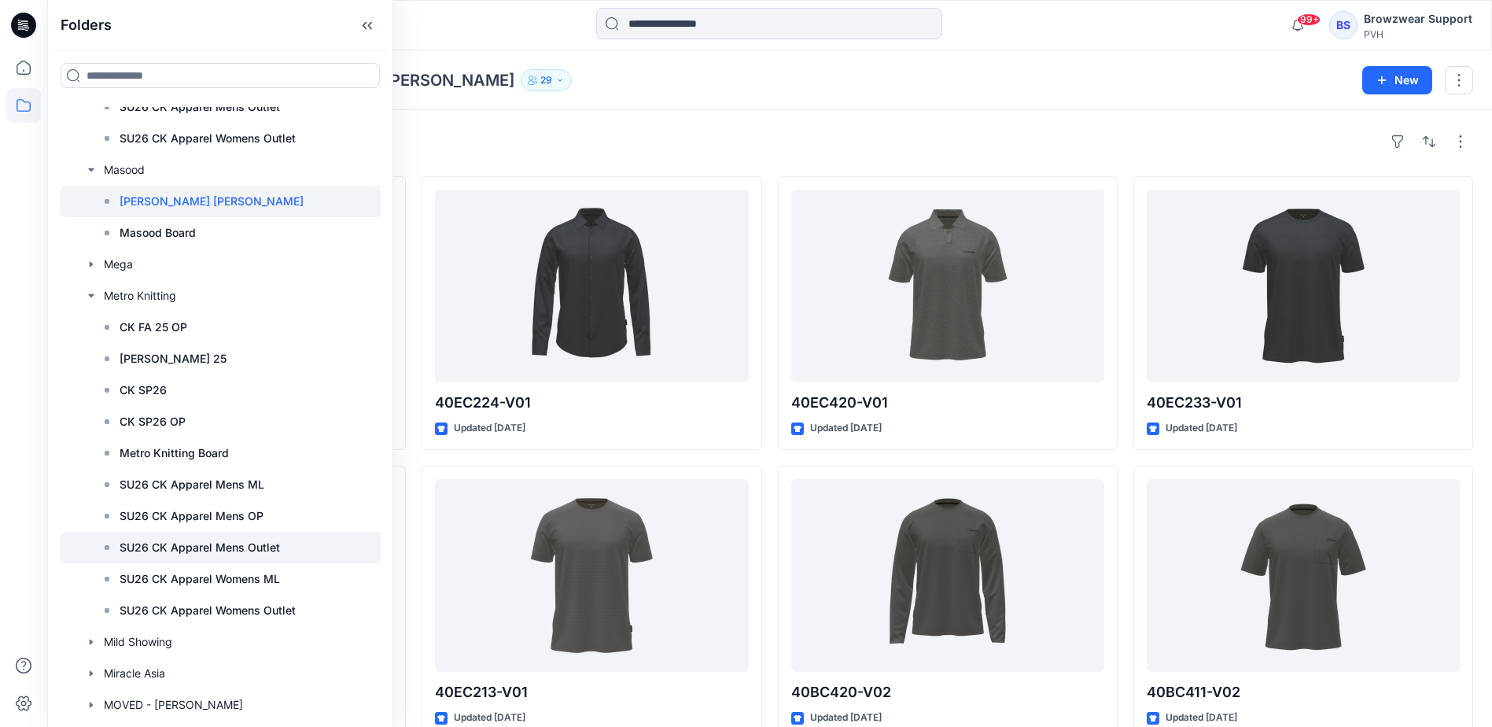
click at [230, 554] on p "SU26 CK Apparel Mens Outlet" at bounding box center [200, 547] width 160 height 19
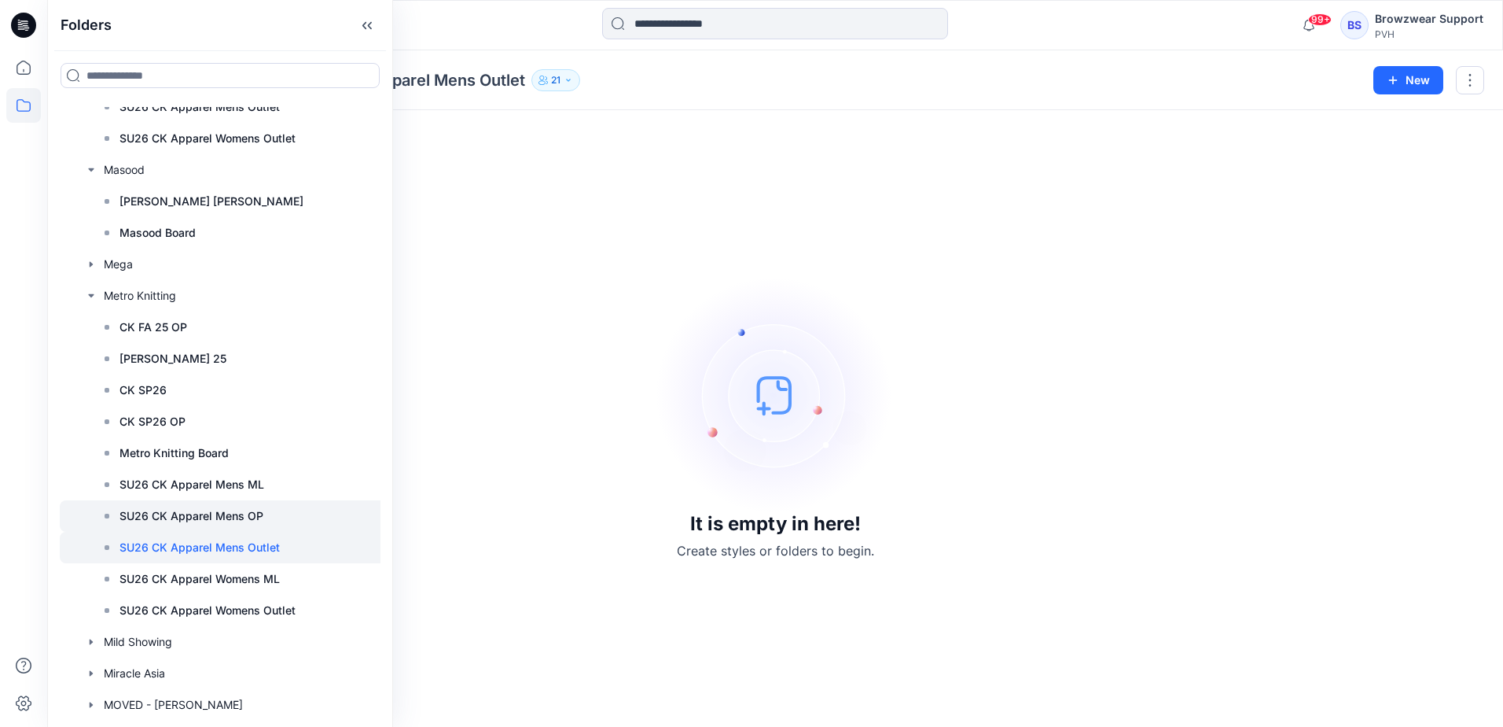
click at [239, 513] on p "SU26 CK Apparel Mens OP" at bounding box center [192, 515] width 144 height 19
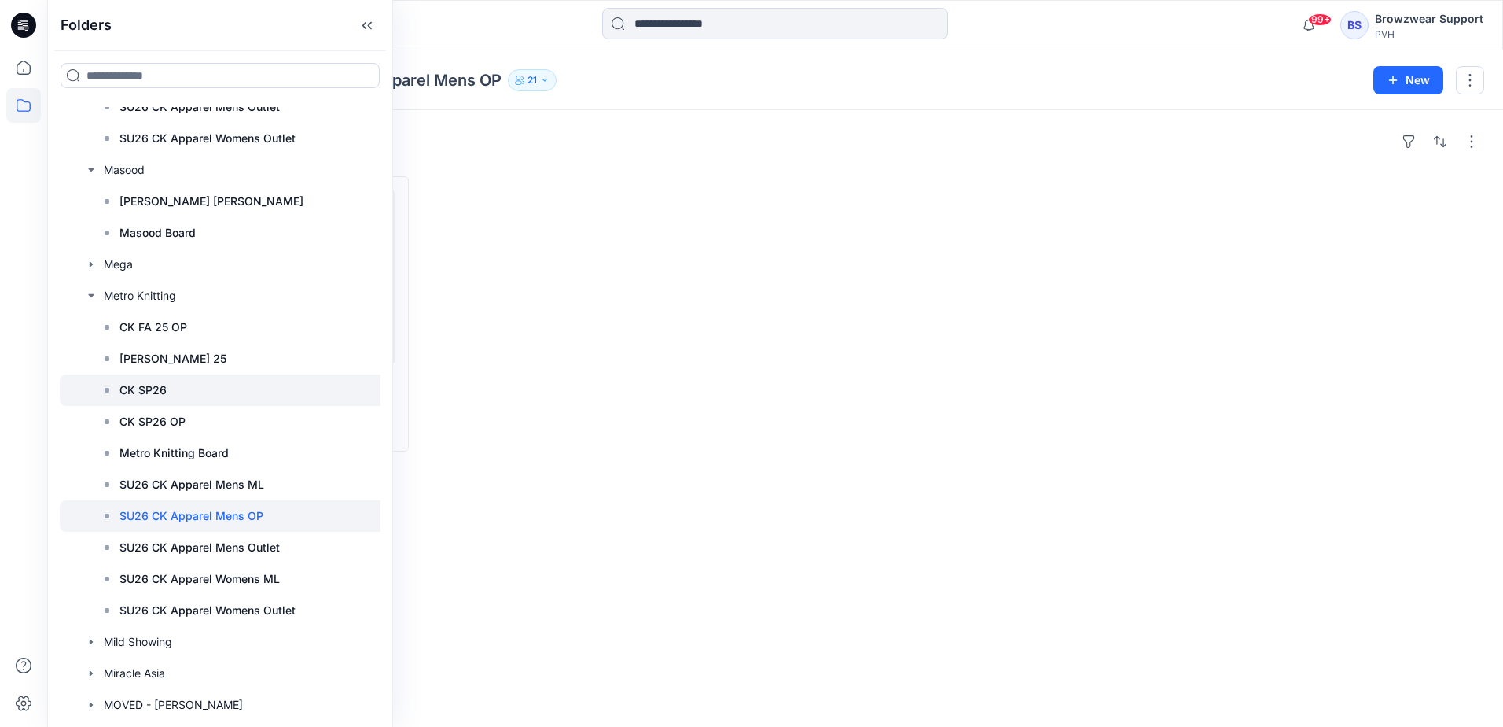
click at [155, 392] on p "CK SP26" at bounding box center [143, 390] width 47 height 19
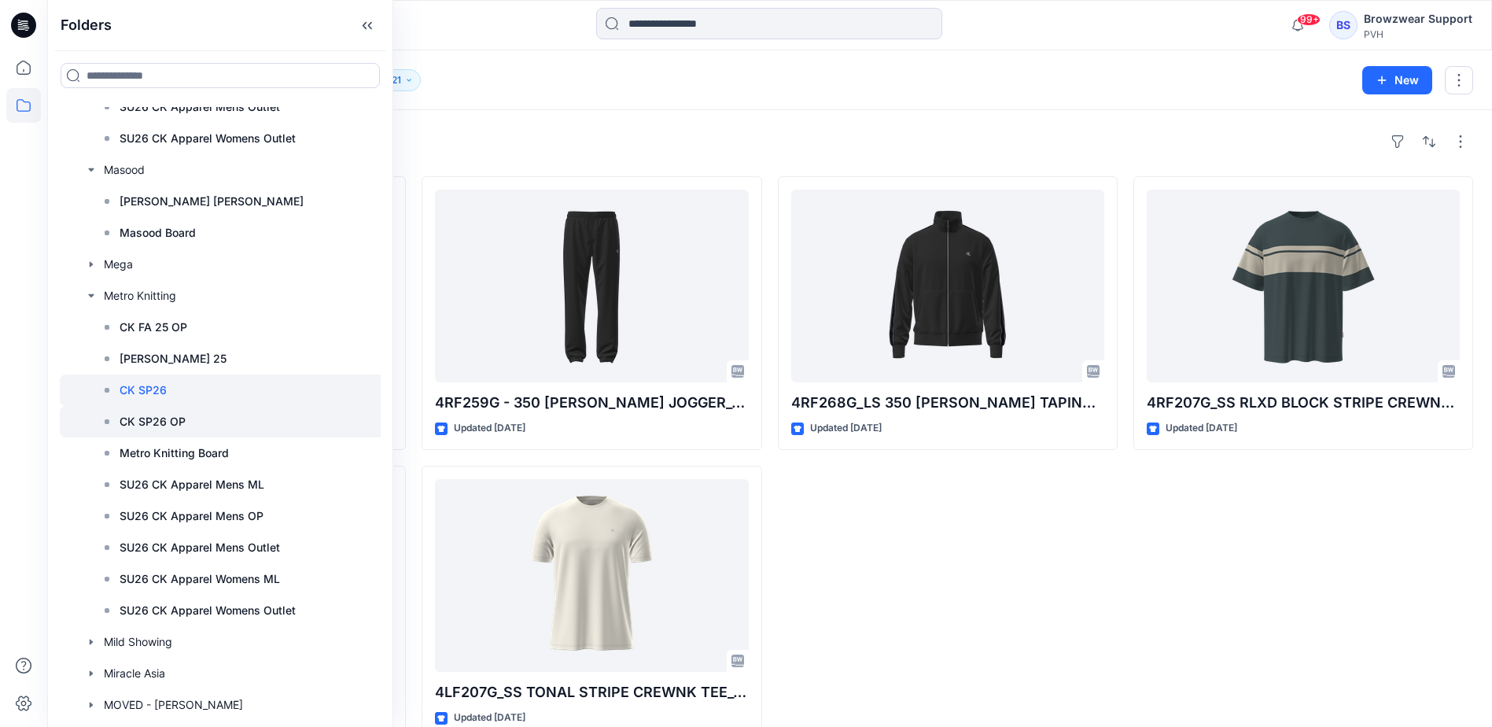
click at [164, 417] on p "CK SP26 OP" at bounding box center [153, 421] width 66 height 19
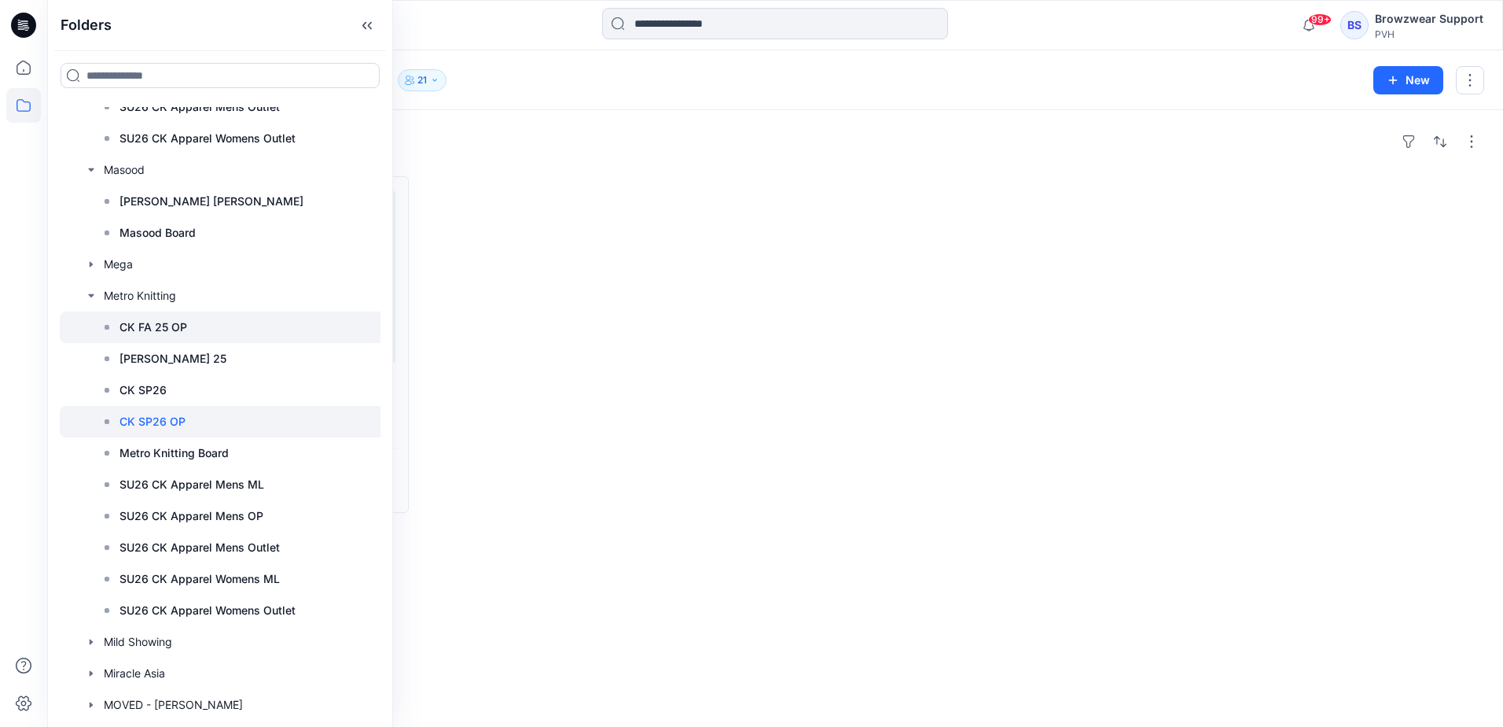
click at [160, 323] on p "CK FA 25 OP" at bounding box center [154, 327] width 68 height 19
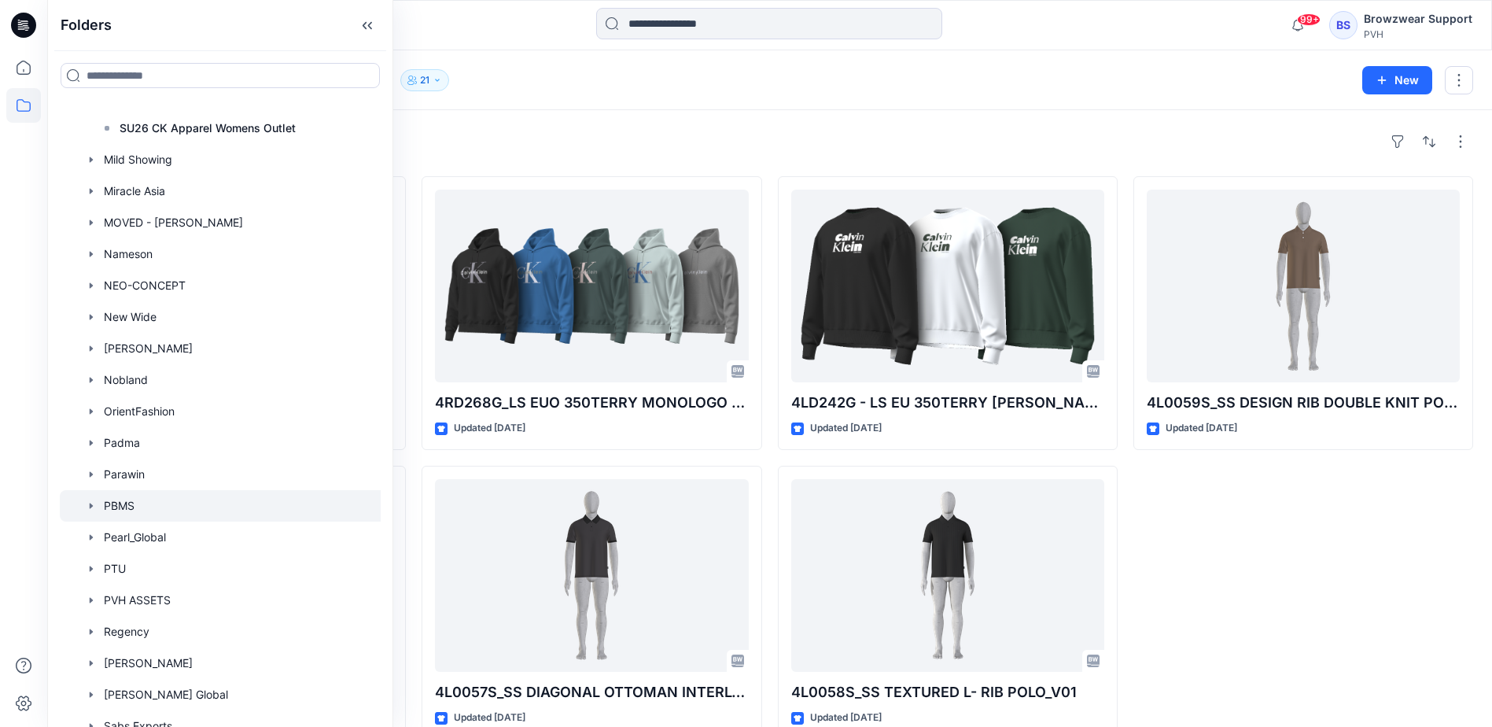
scroll to position [8256, 0]
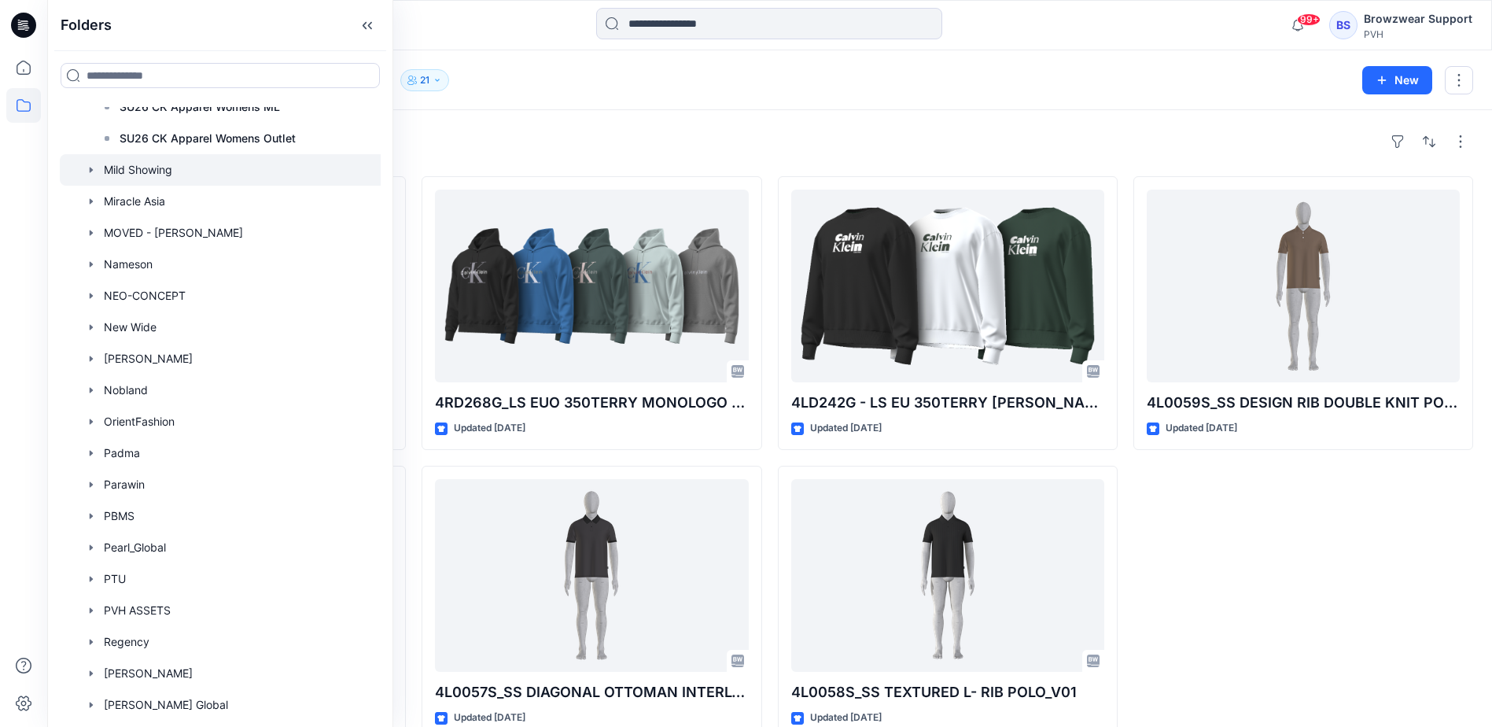
click at [91, 169] on icon "button" at bounding box center [91, 170] width 3 height 6
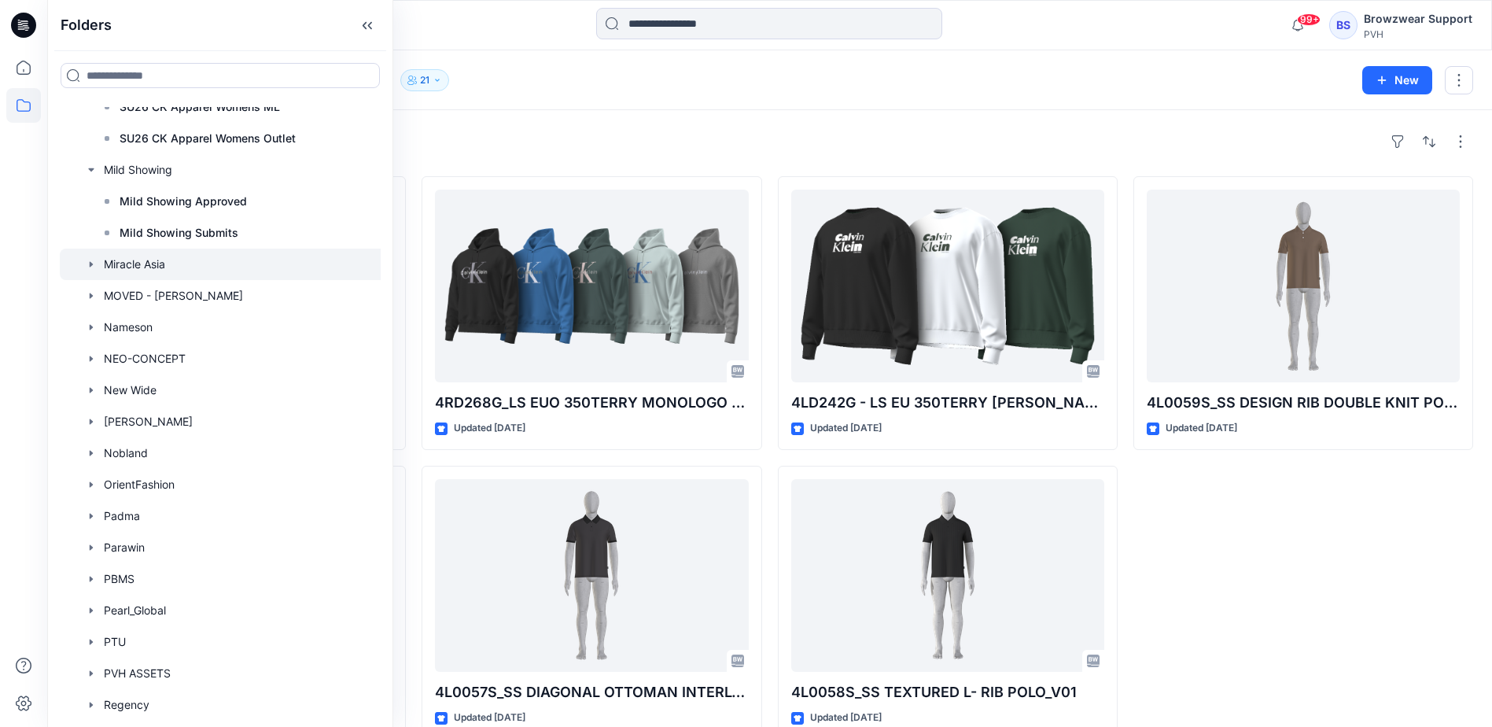
click at [90, 261] on icon "button" at bounding box center [91, 264] width 13 height 13
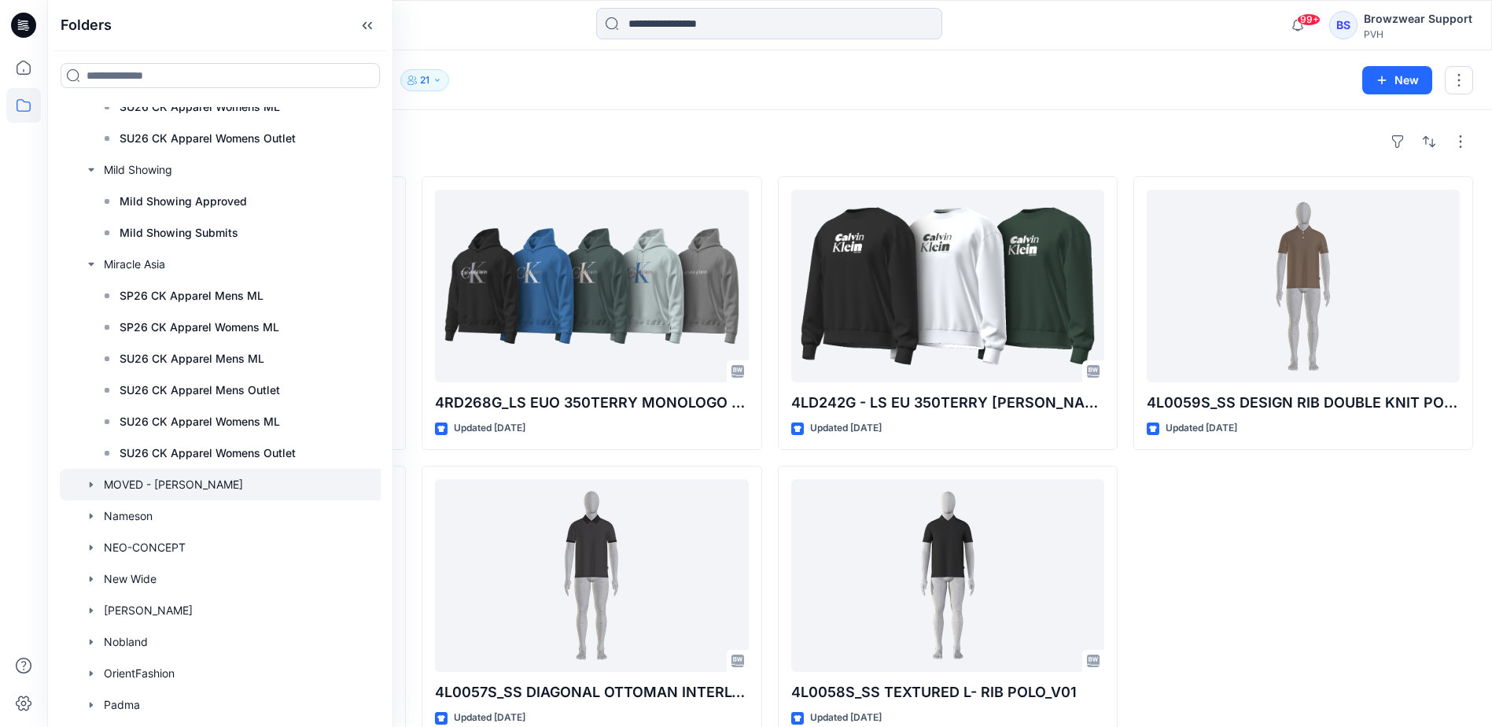
click at [93, 486] on icon "button" at bounding box center [91, 484] width 13 height 13
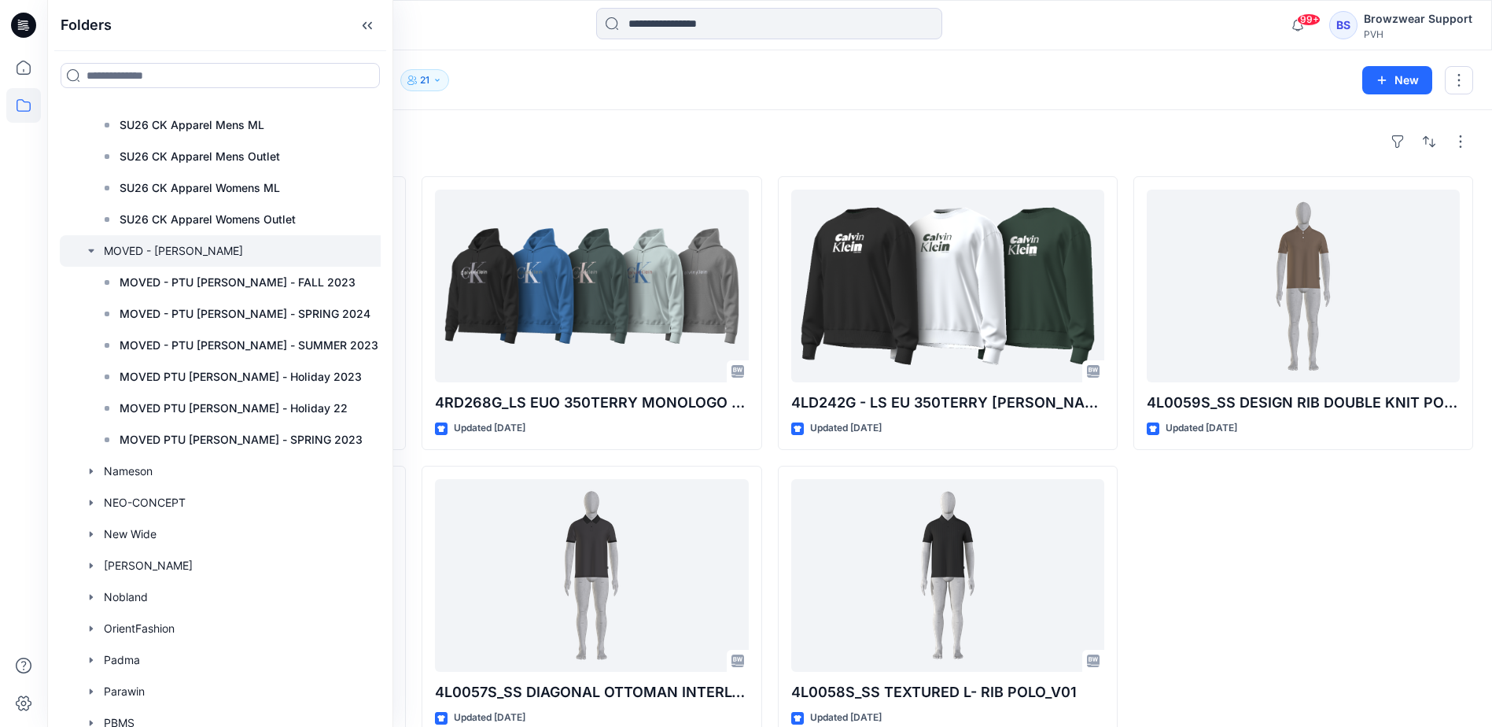
scroll to position [8492, 0]
click at [87, 470] on icon "button" at bounding box center [91, 468] width 13 height 13
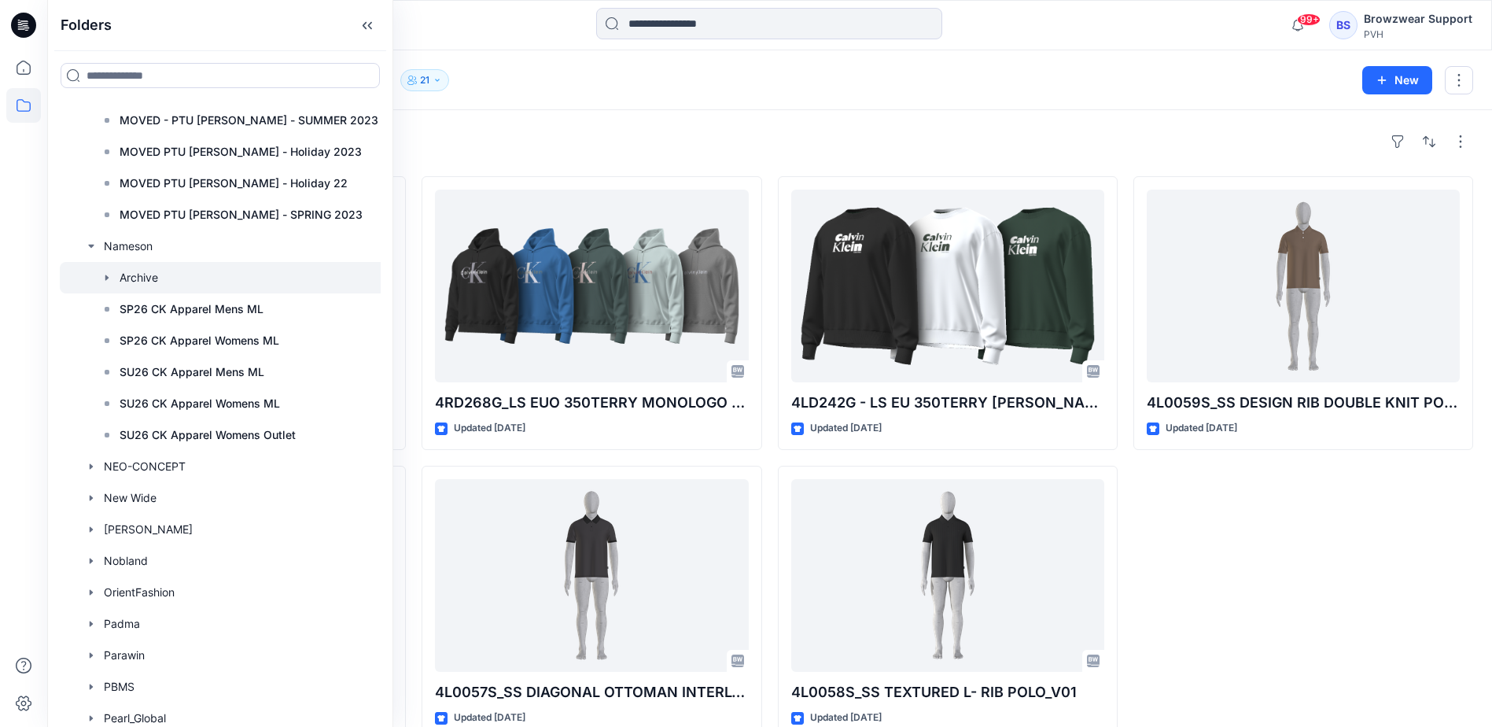
scroll to position [8728, 0]
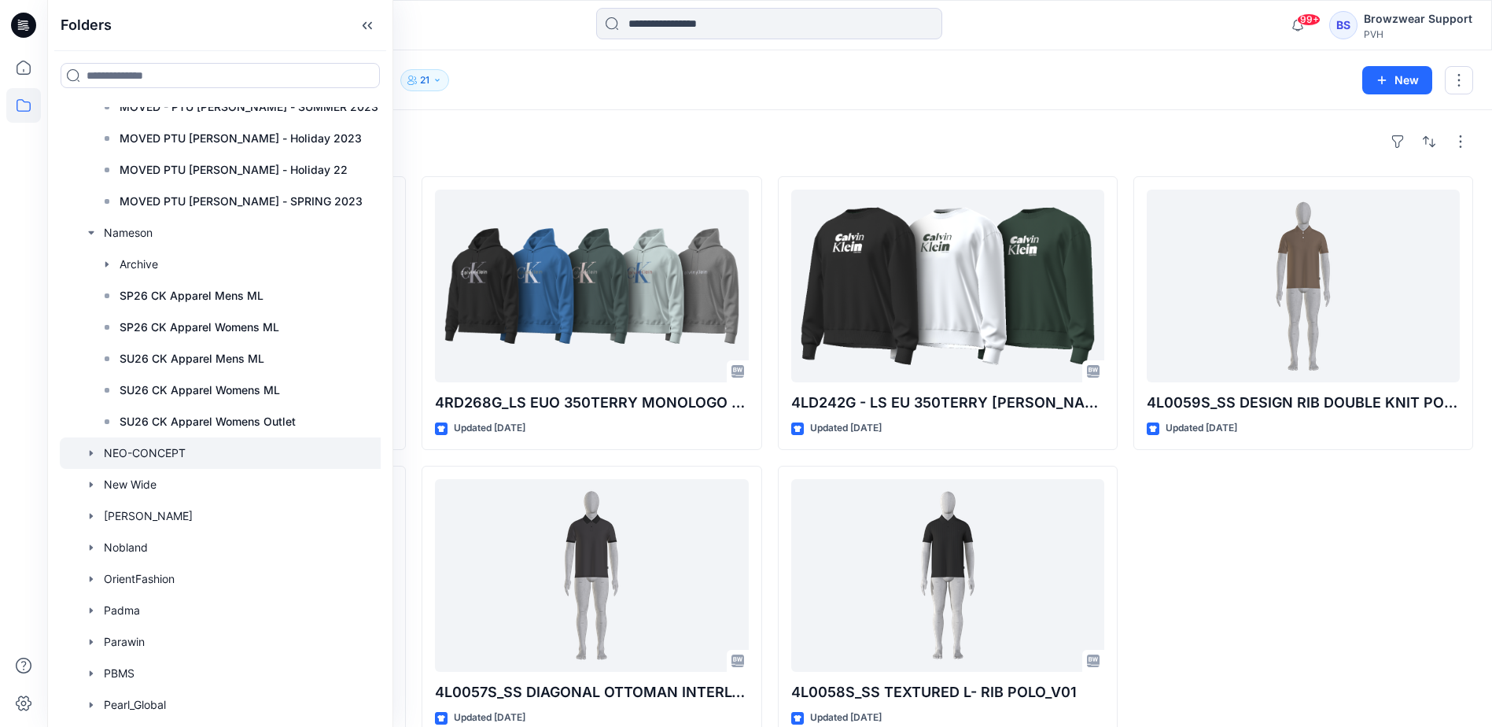
click at [91, 452] on icon "button" at bounding box center [91, 453] width 3 height 6
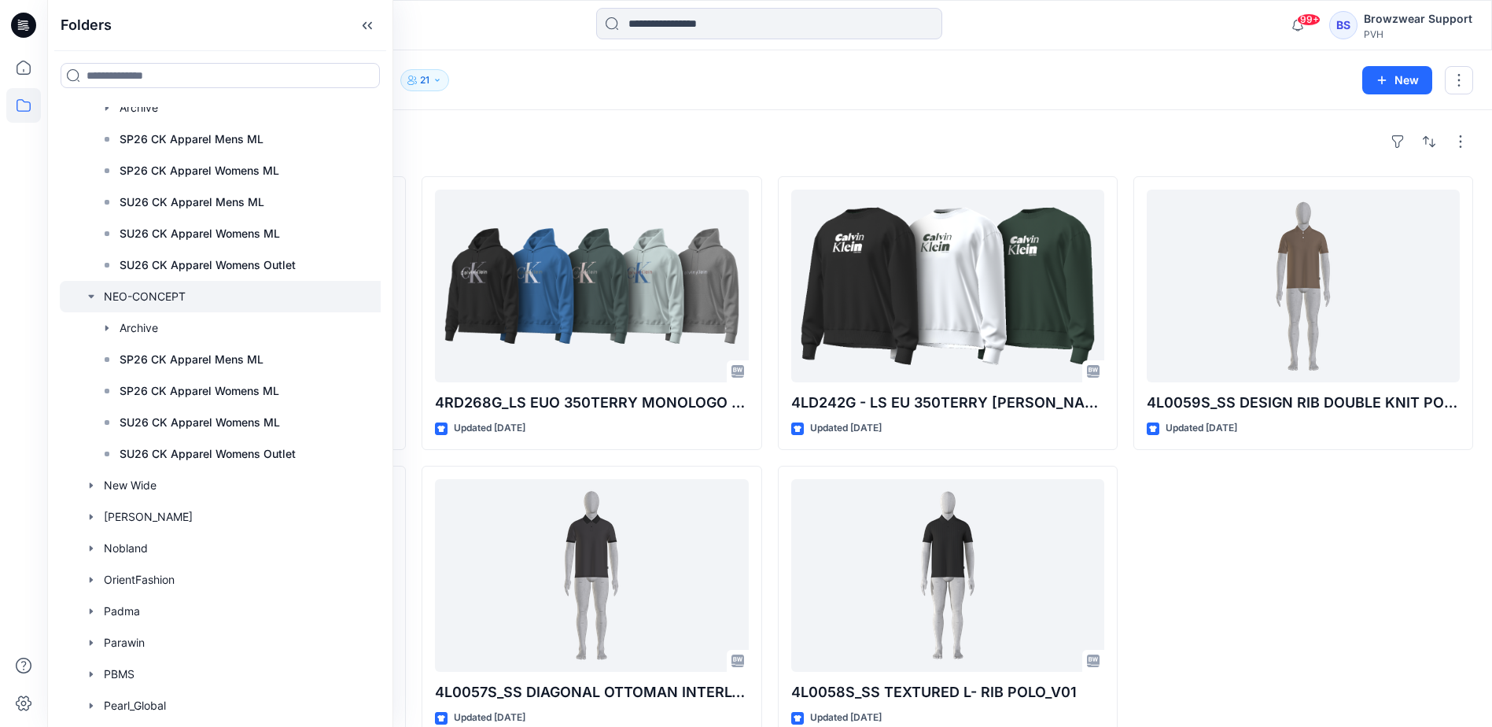
scroll to position [8885, 0]
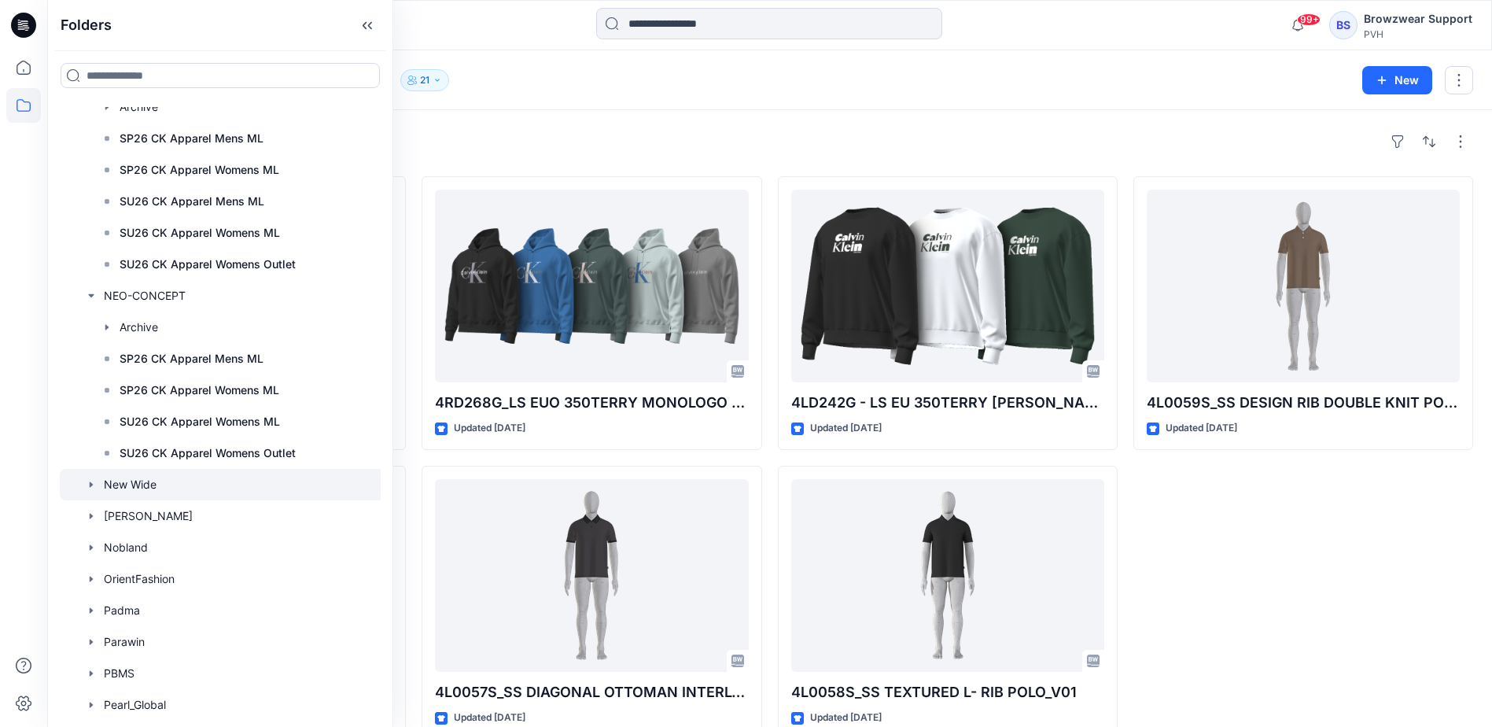
click at [90, 484] on icon "button" at bounding box center [91, 484] width 3 height 6
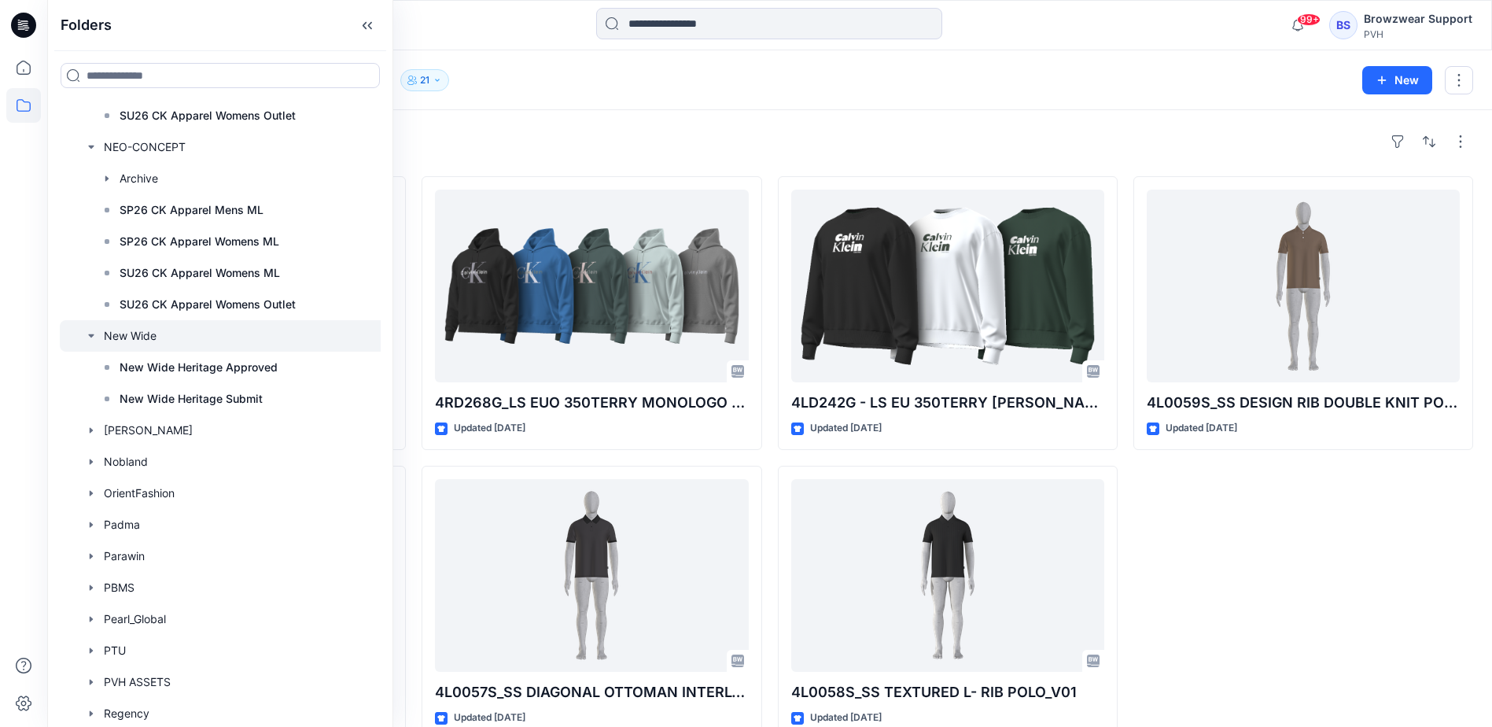
scroll to position [9042, 0]
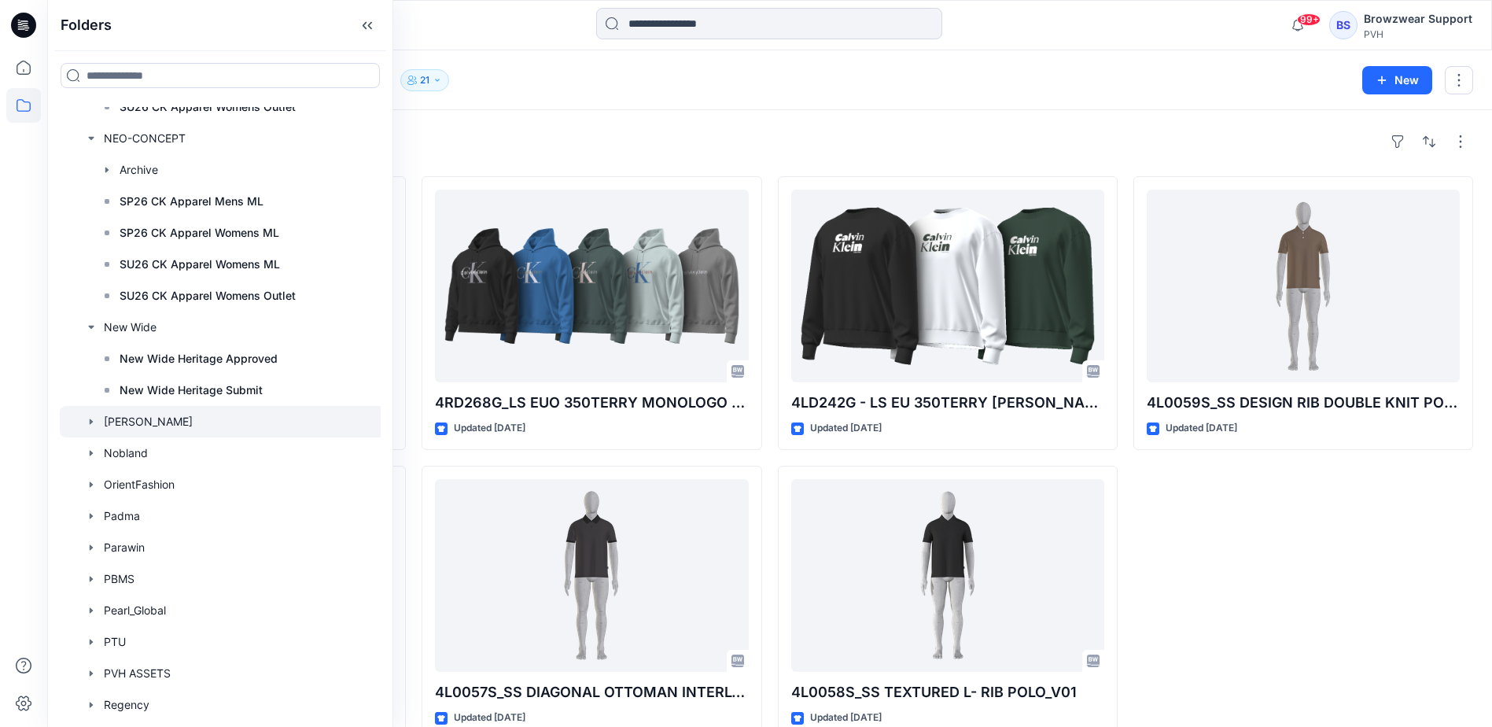
click at [87, 421] on icon "button" at bounding box center [91, 421] width 13 height 13
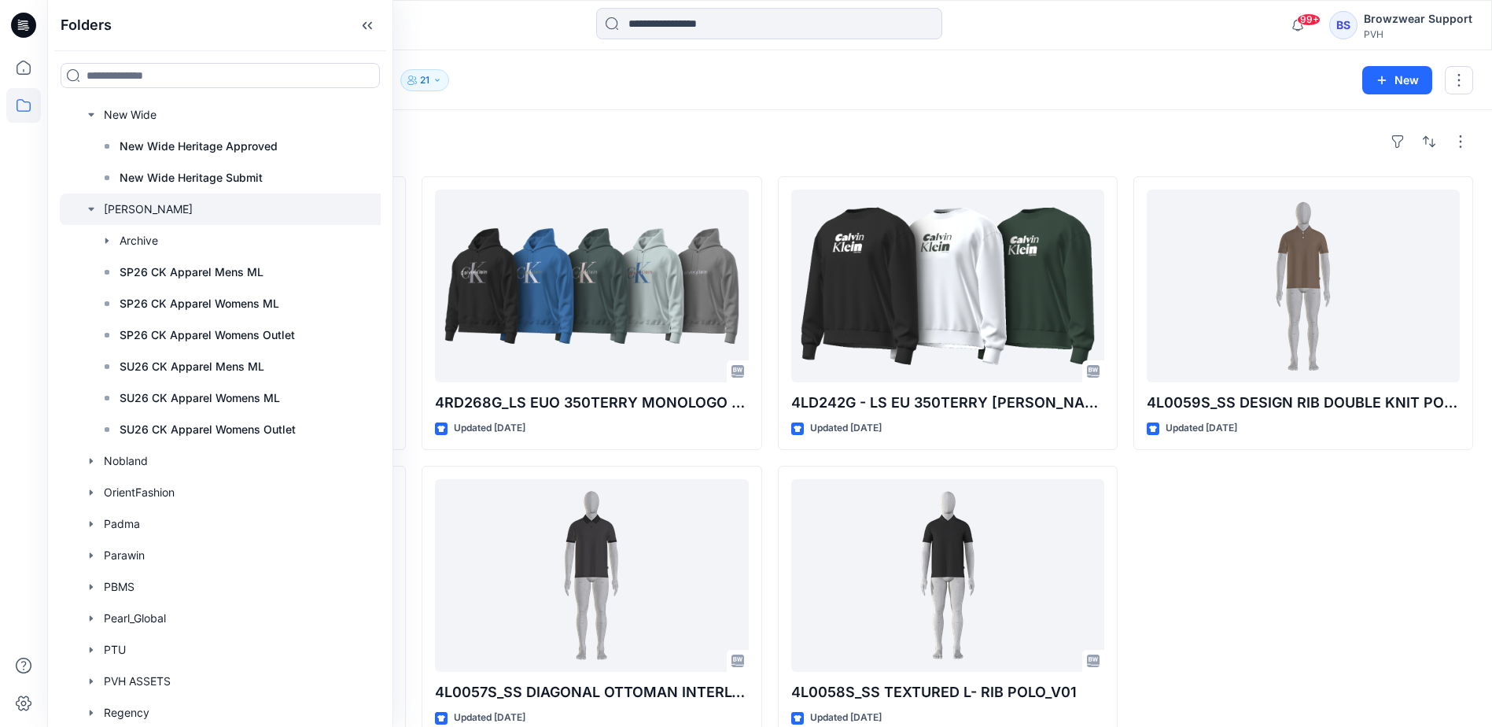
scroll to position [9278, 0]
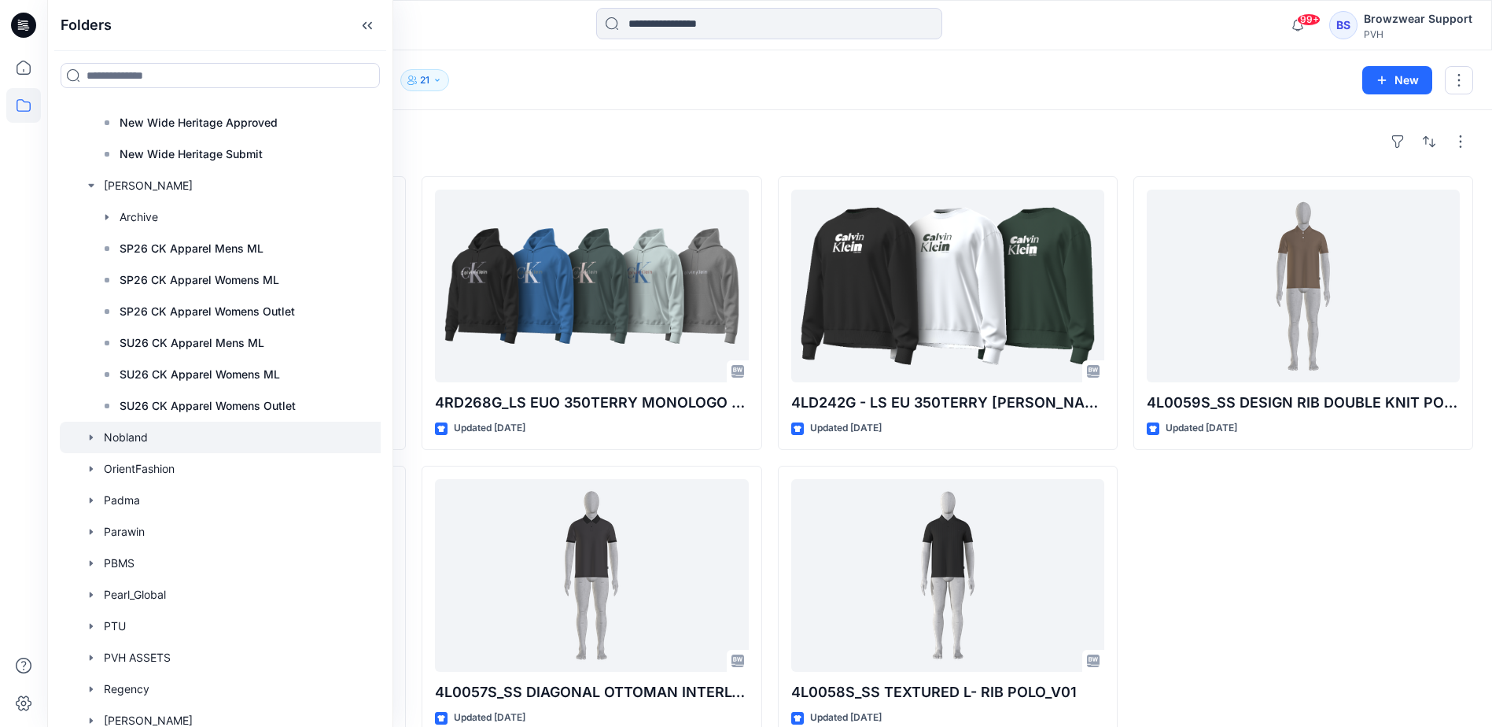
click at [91, 434] on icon "button" at bounding box center [91, 437] width 13 height 13
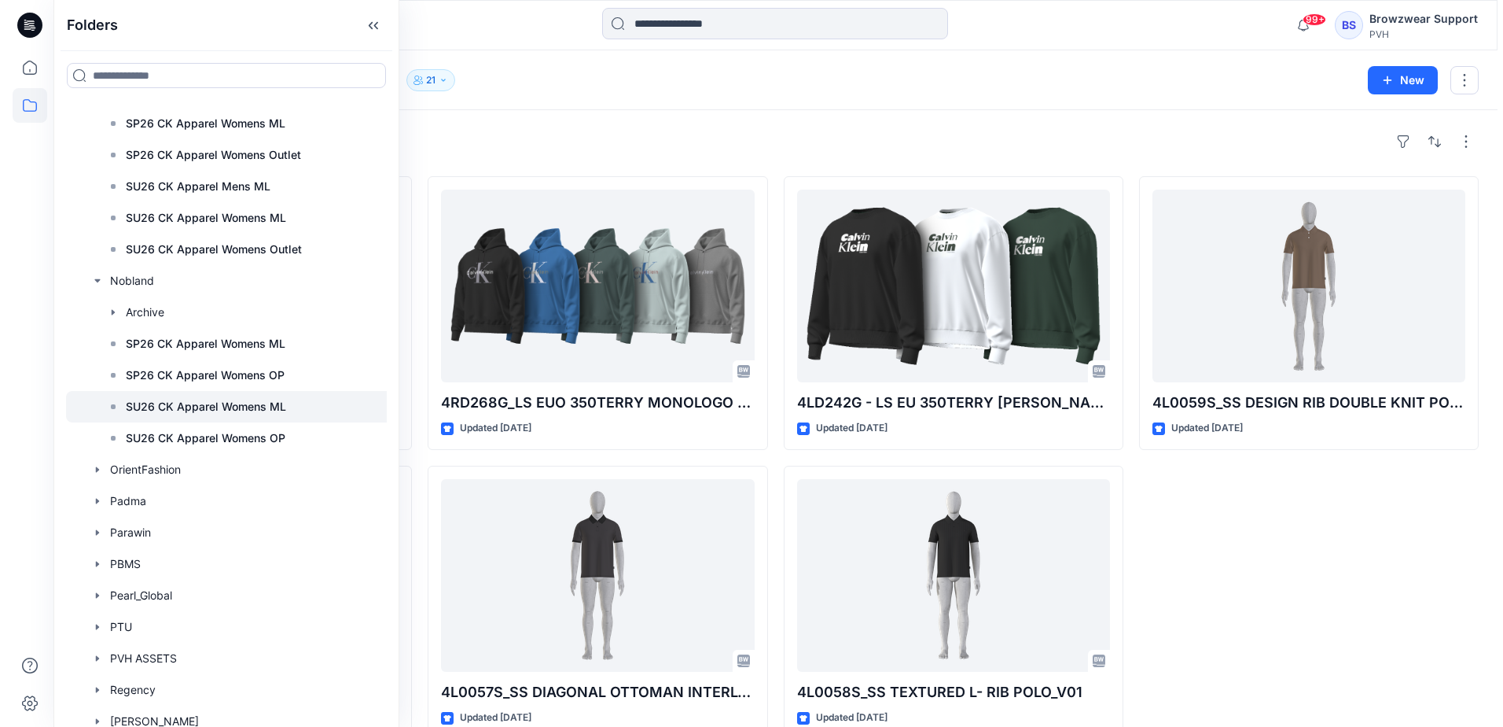
scroll to position [9435, 0]
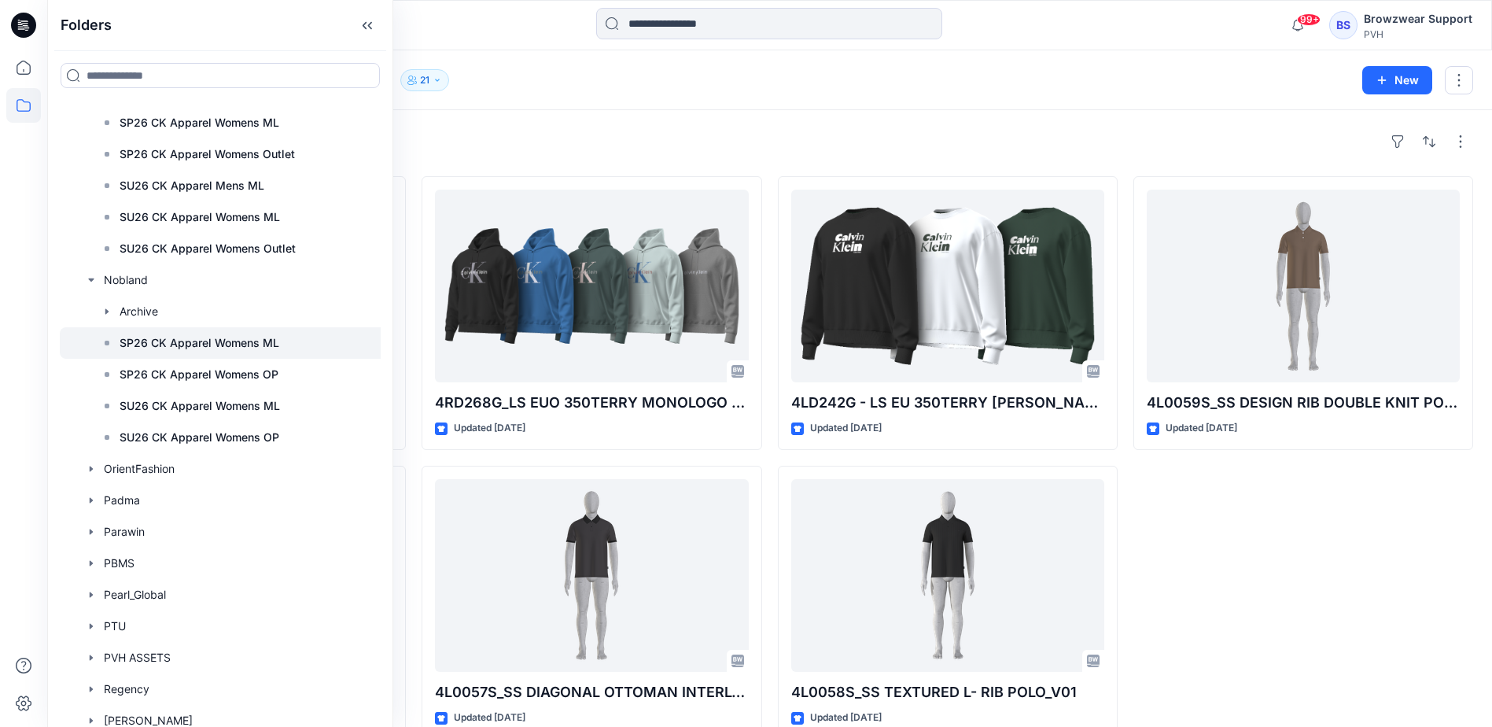
click at [170, 341] on p "SP26 CK Apparel Womens ML" at bounding box center [200, 342] width 160 height 19
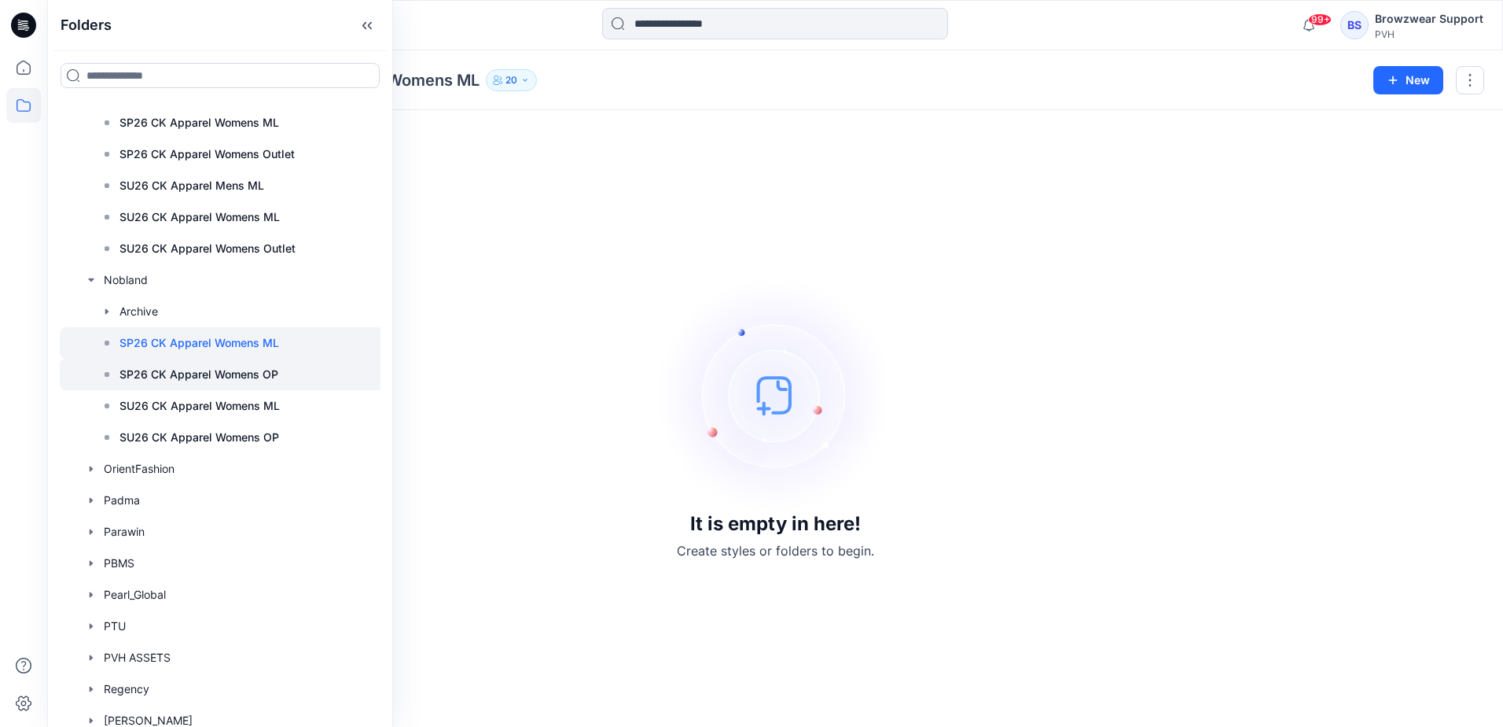
click at [205, 377] on p "SP26 CK Apparel Womens OP" at bounding box center [199, 374] width 159 height 19
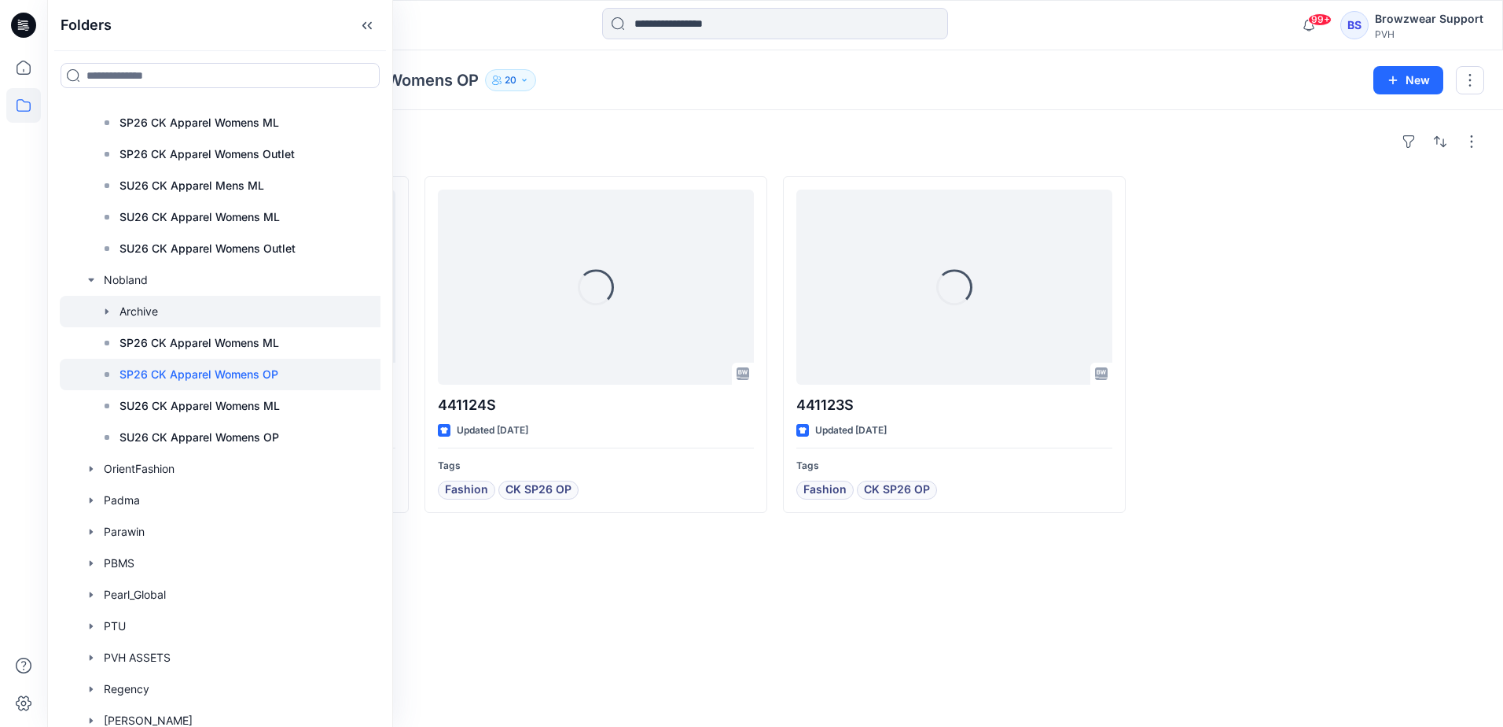
click at [105, 310] on icon "button" at bounding box center [106, 311] width 3 height 6
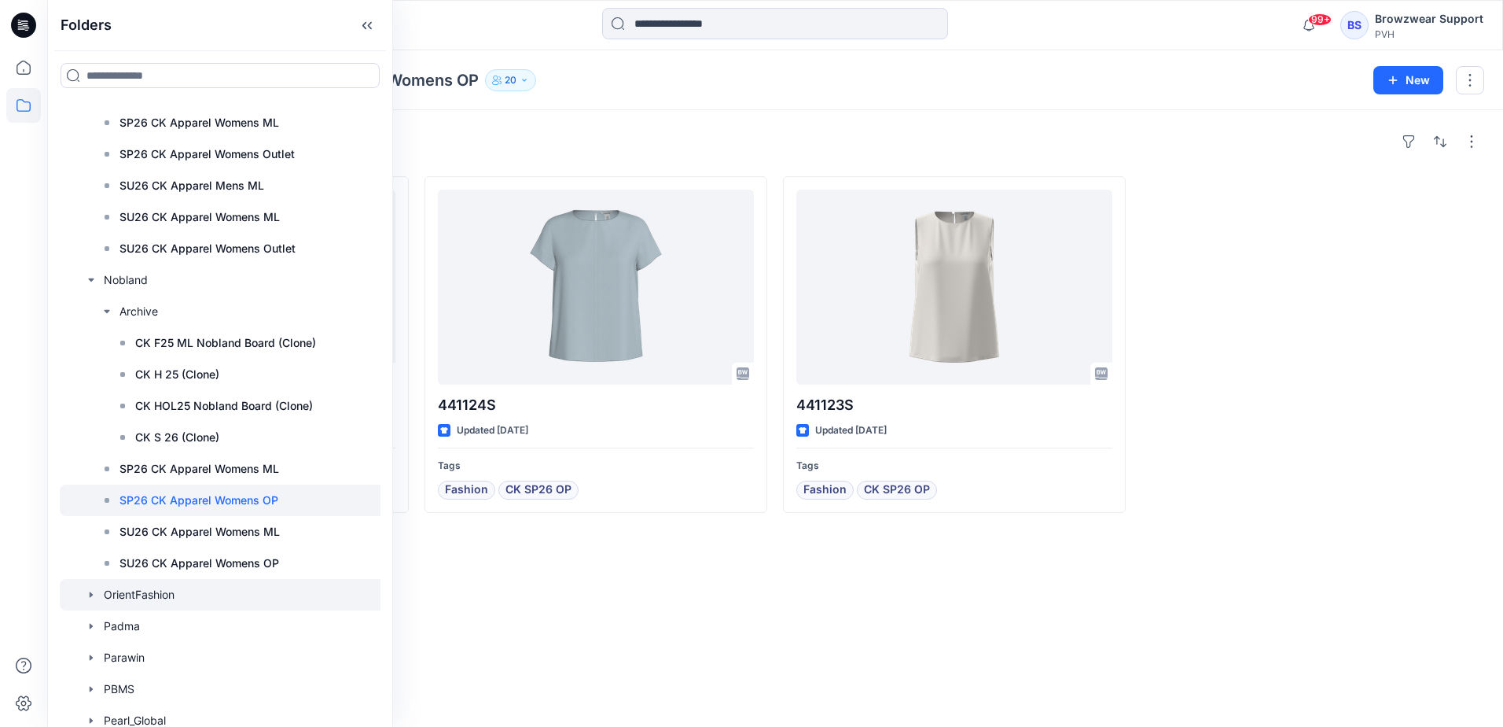
click at [94, 593] on icon "button" at bounding box center [91, 594] width 13 height 13
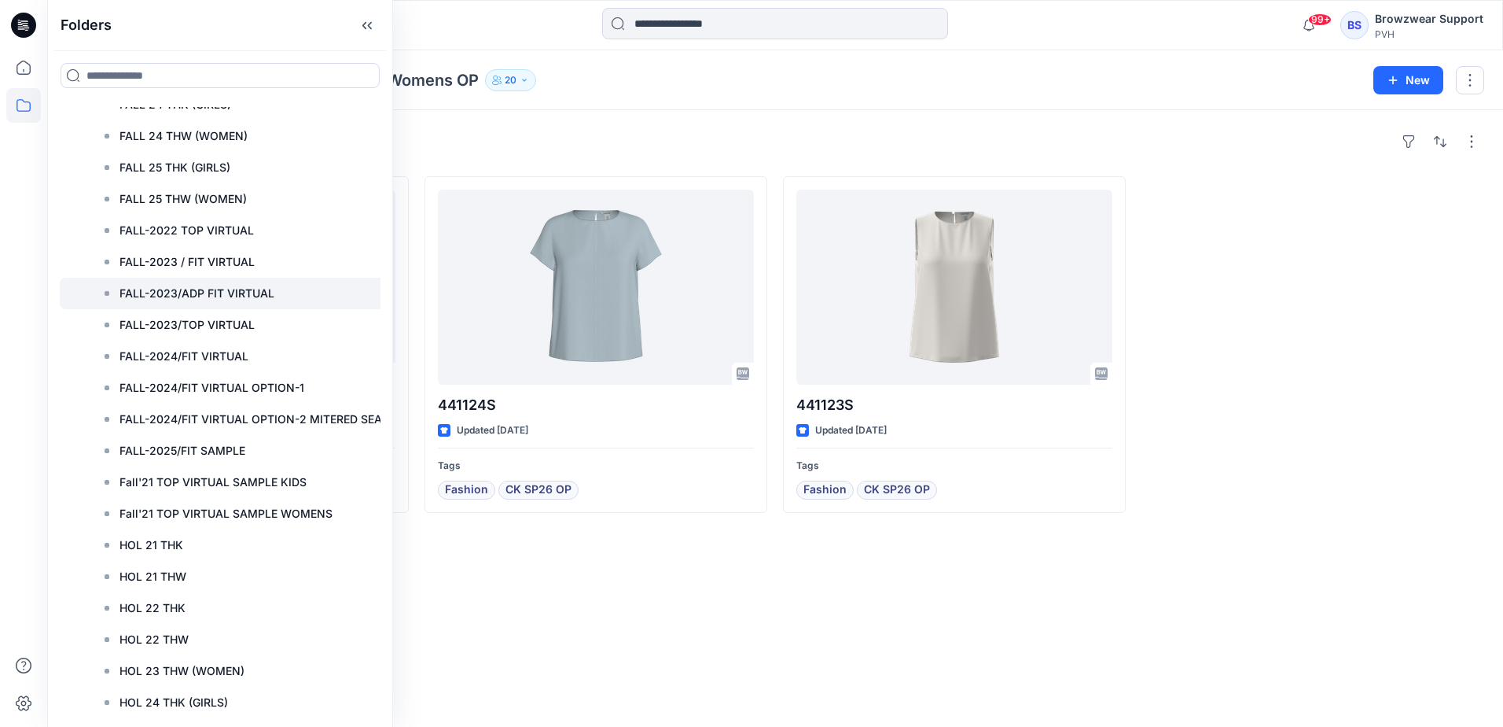
scroll to position [10143, 0]
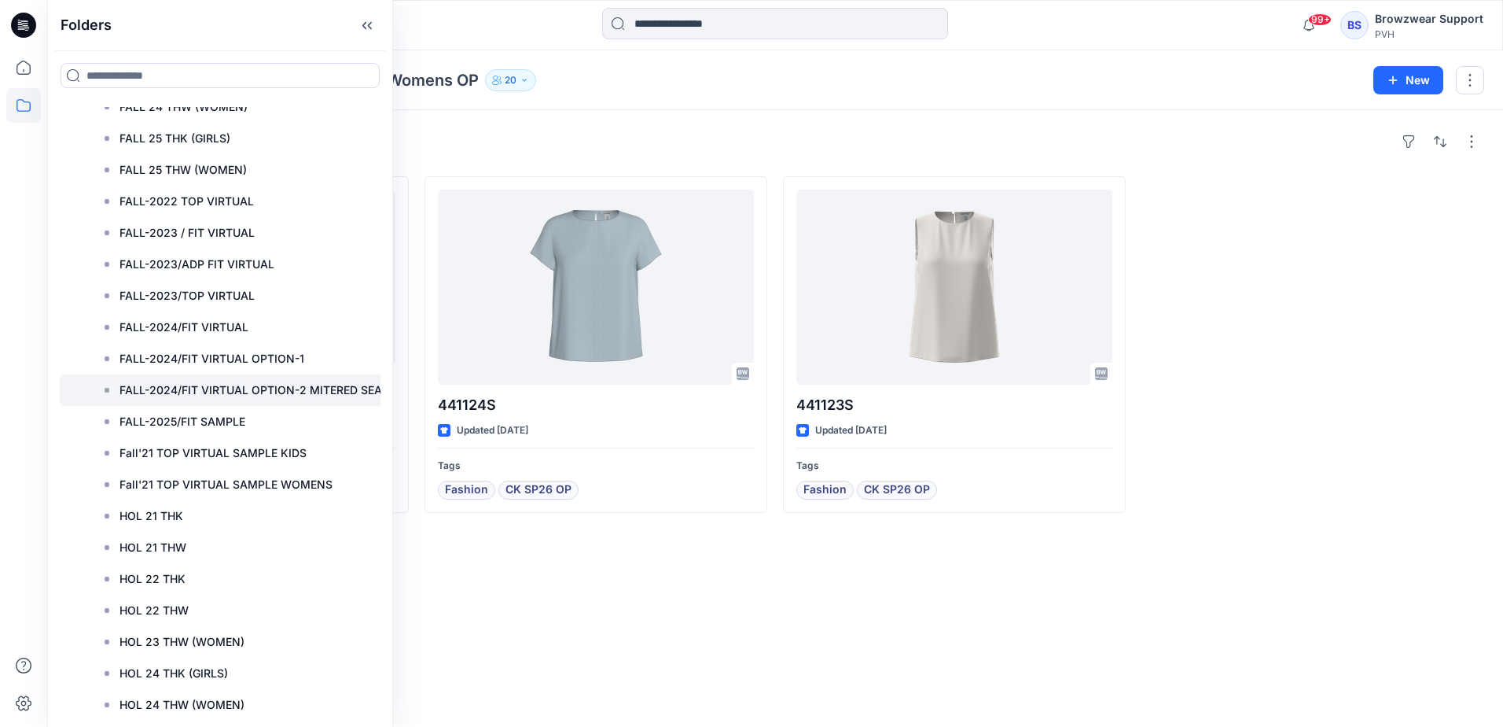
click at [198, 390] on p "FALL-2024/FIT VIRTUAL OPTION-2 MITERED SEAM" at bounding box center [256, 390] width 273 height 19
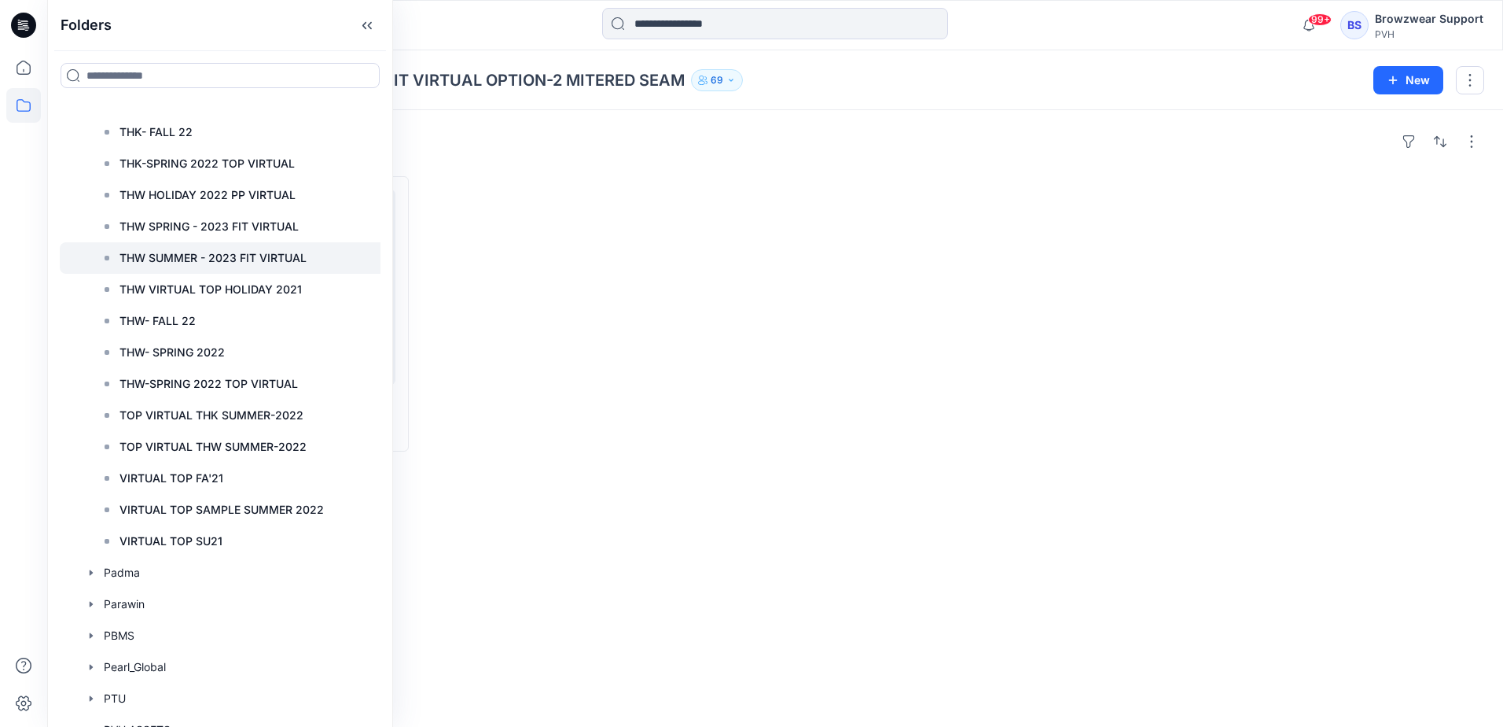
scroll to position [12187, 0]
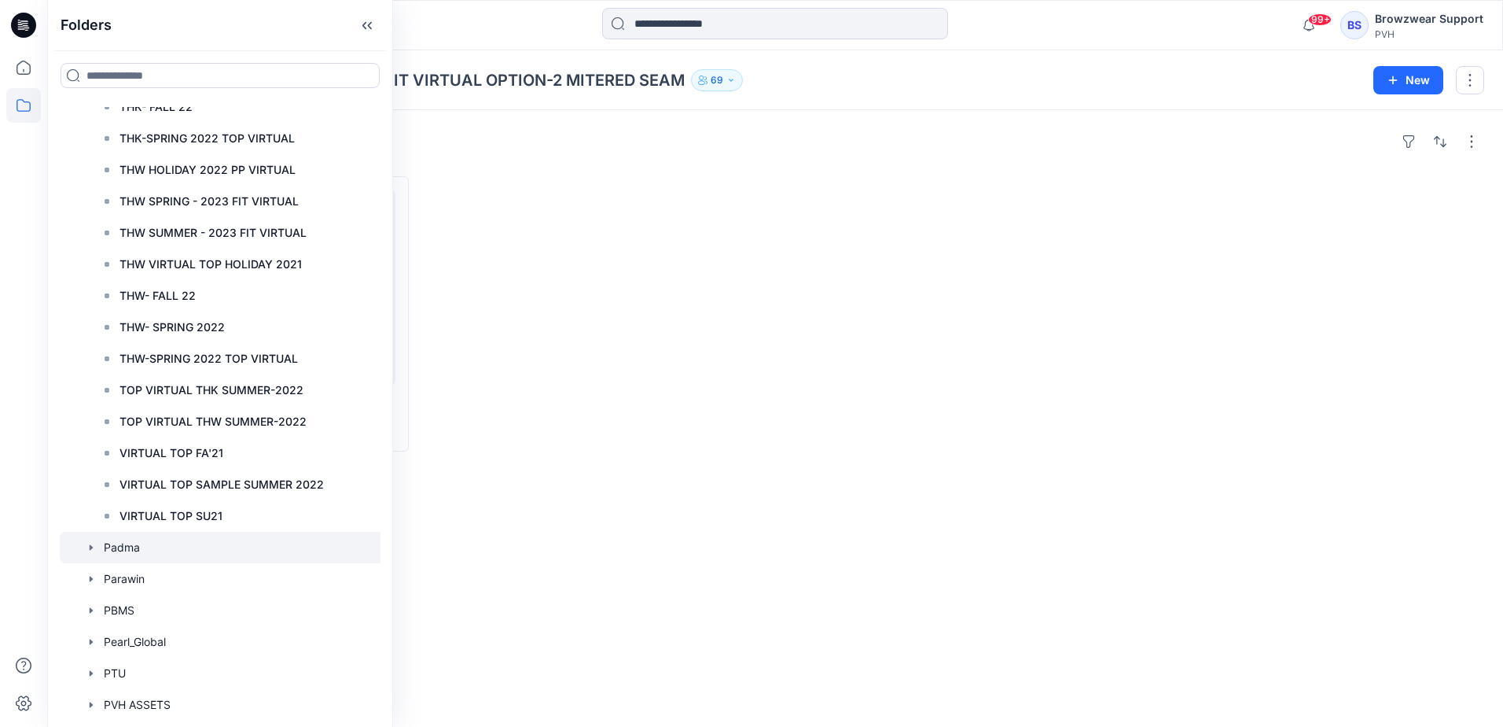
click at [90, 547] on icon "button" at bounding box center [91, 547] width 3 height 6
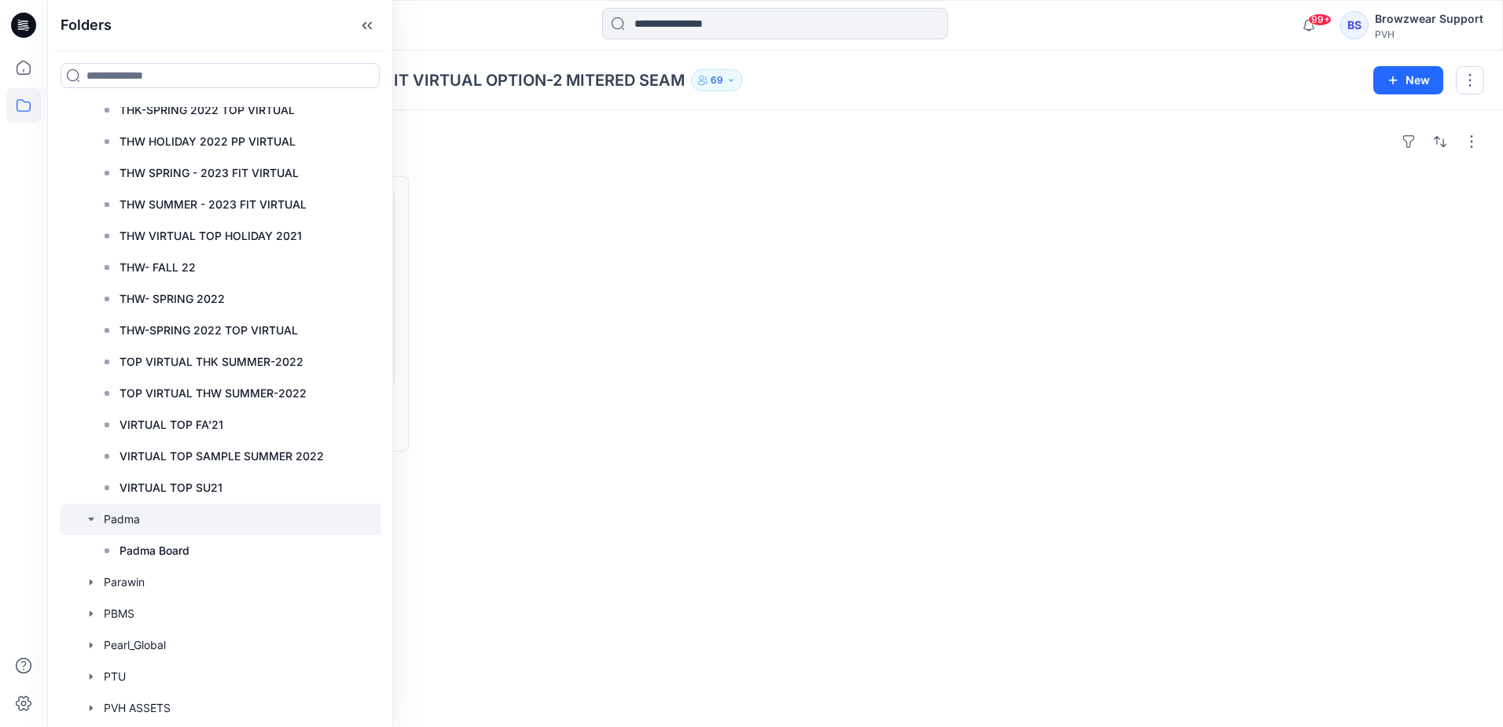
scroll to position [12423, 0]
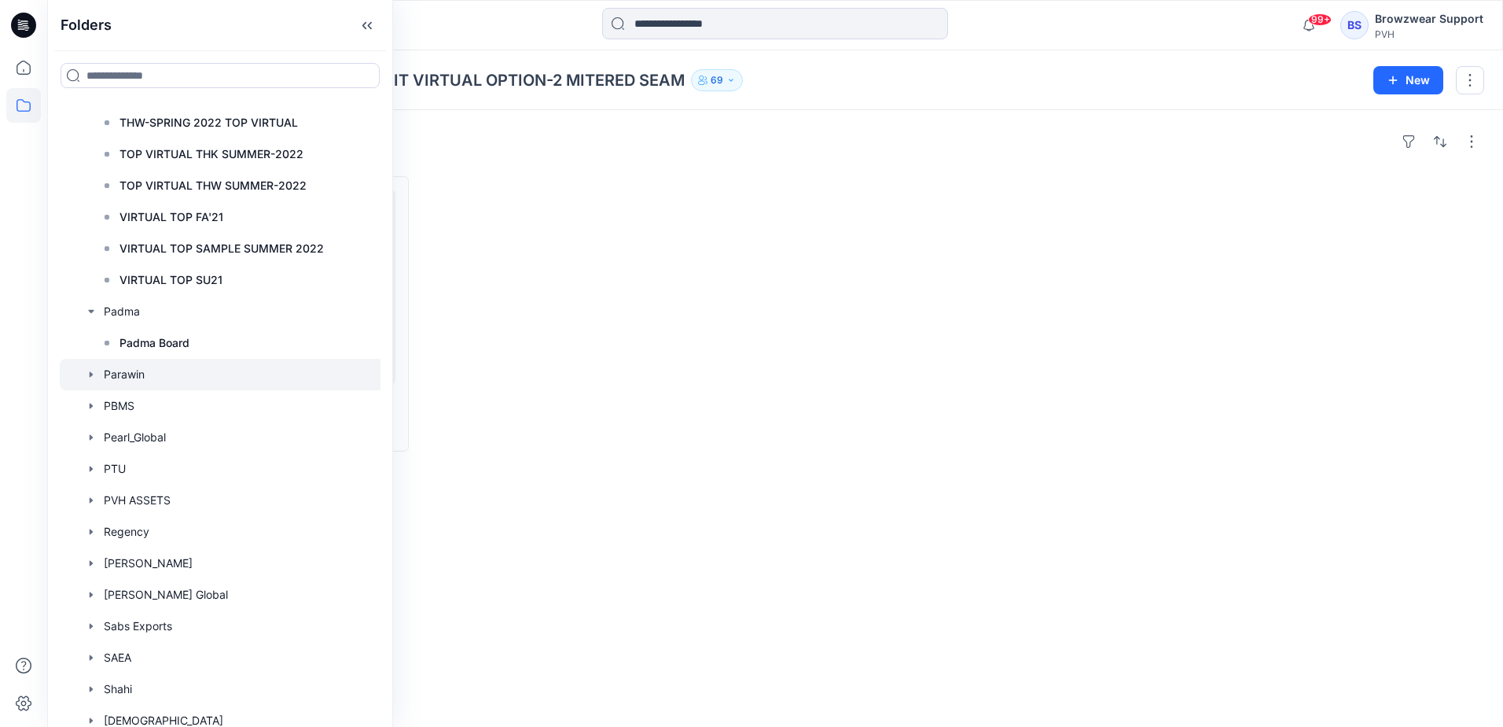
click at [89, 376] on icon "button" at bounding box center [91, 374] width 13 height 13
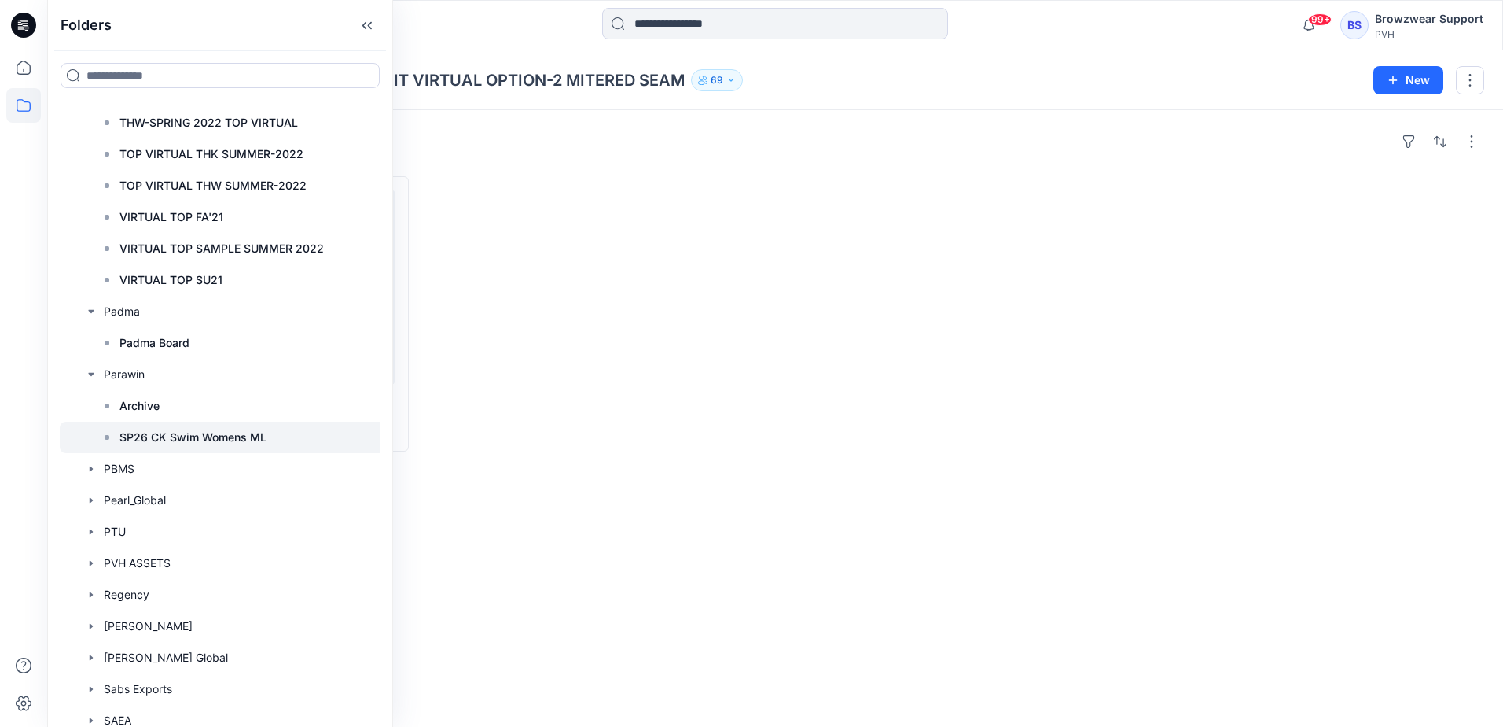
click at [127, 436] on p "SP26 CK Swim Womens ML" at bounding box center [193, 437] width 147 height 19
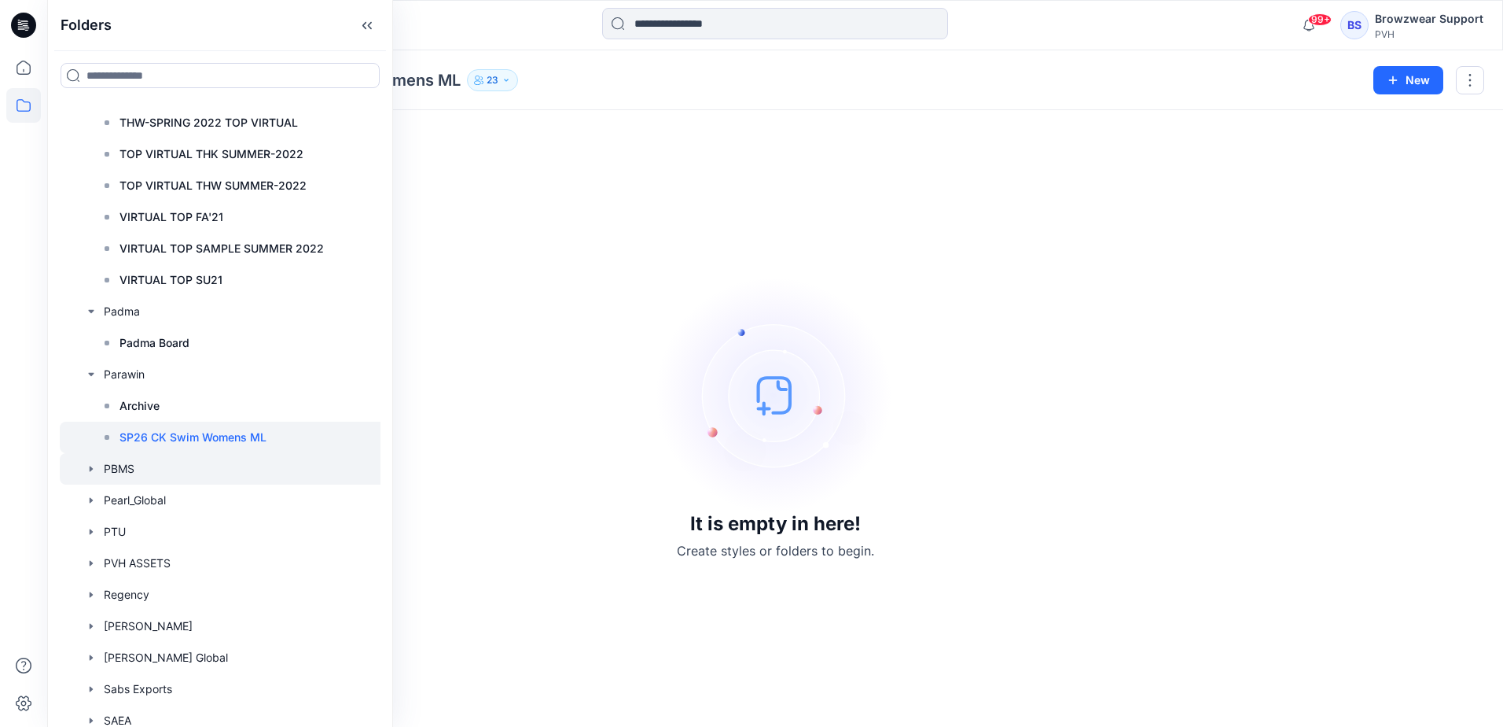
click at [95, 466] on icon "button" at bounding box center [91, 468] width 13 height 13
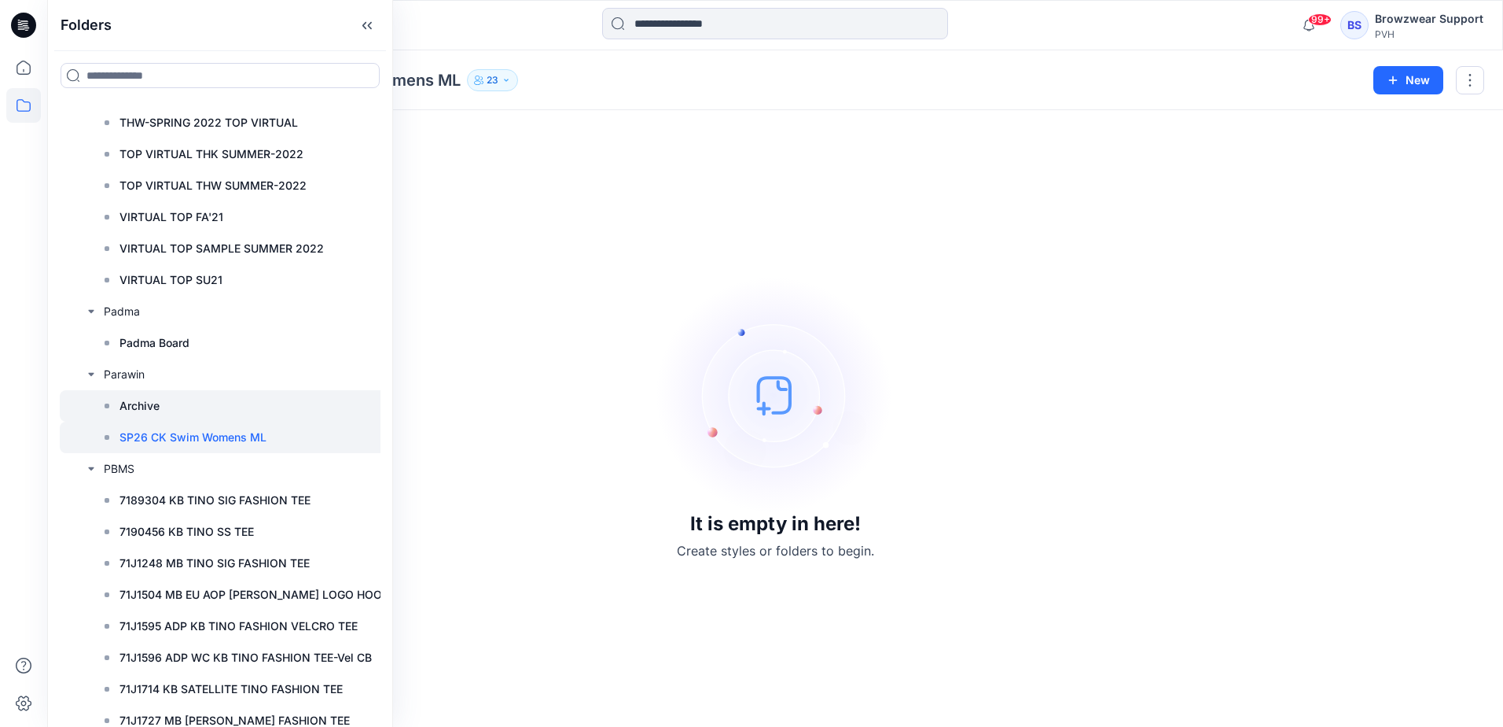
click at [110, 404] on icon at bounding box center [107, 405] width 13 height 13
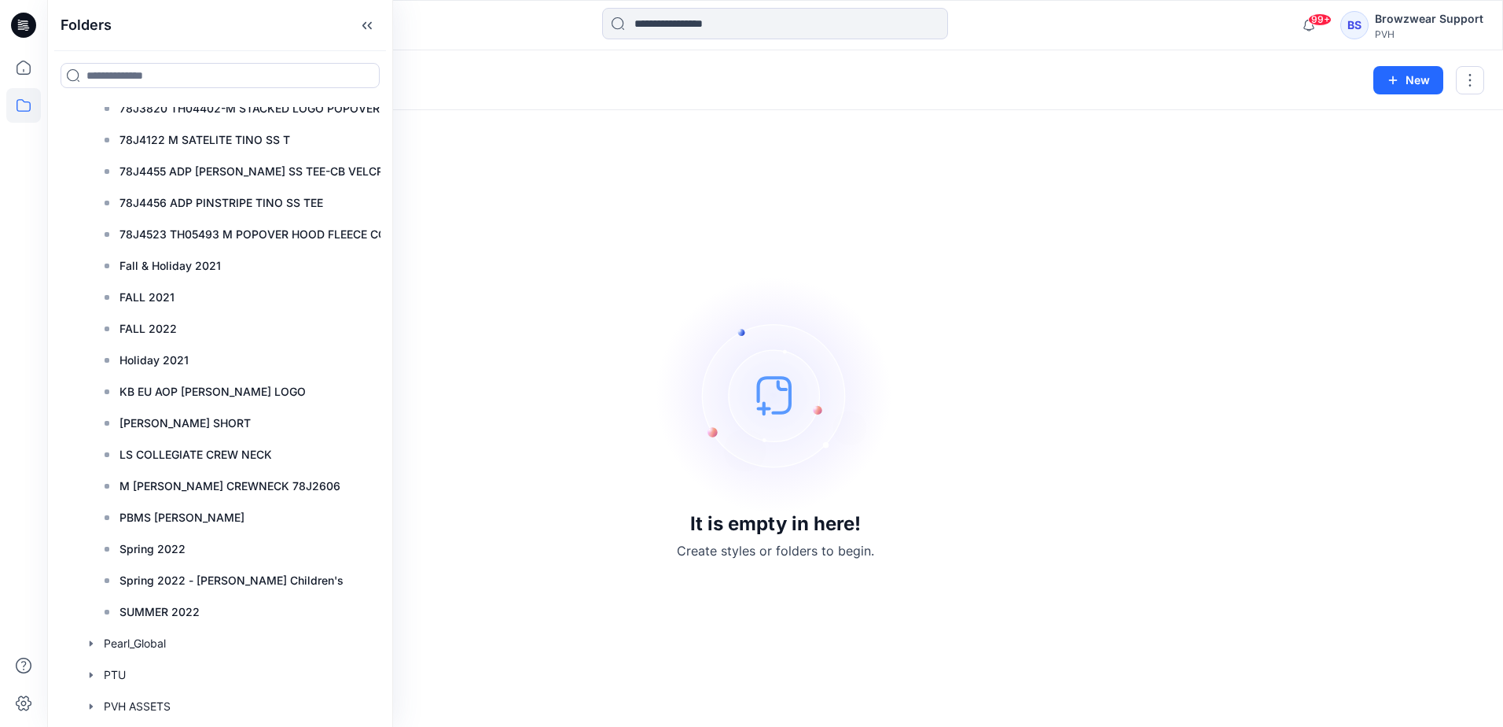
scroll to position [13603, 0]
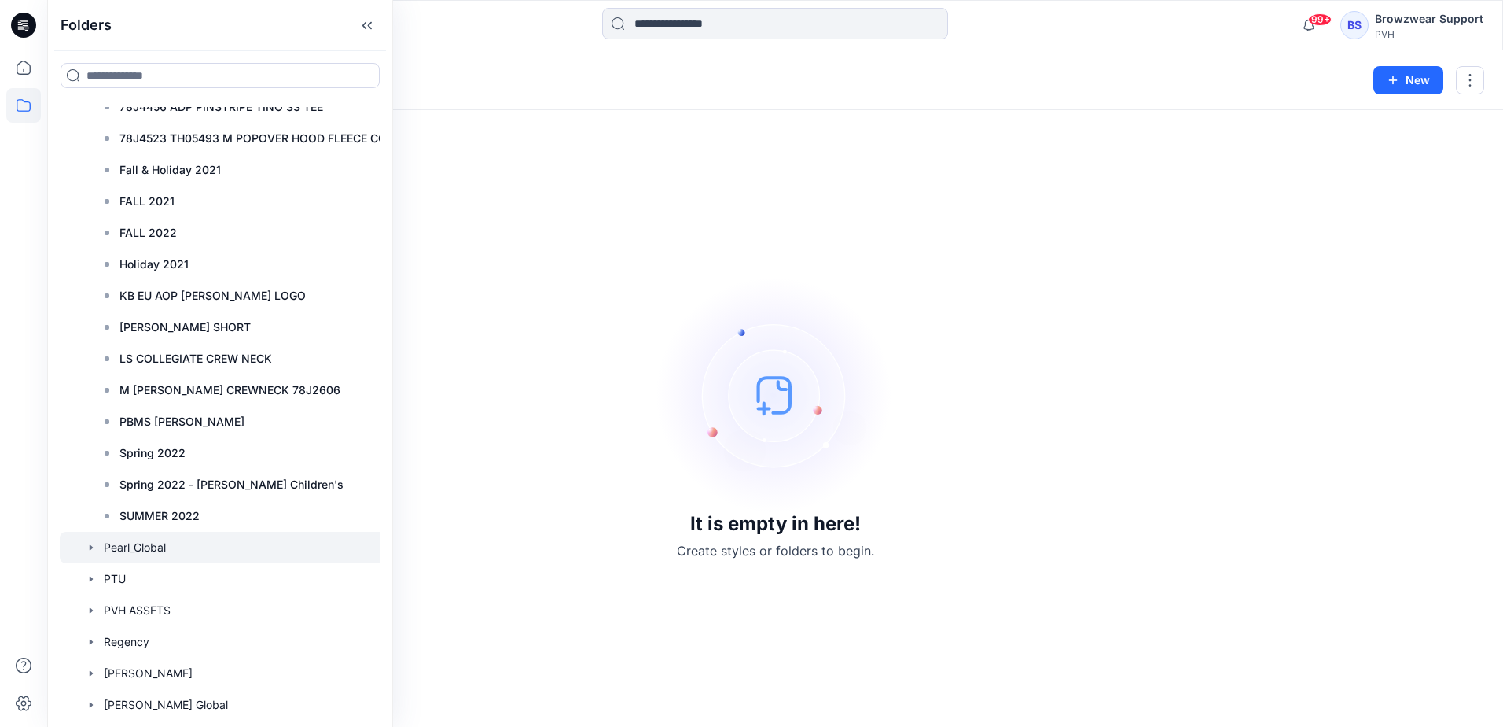
click at [87, 546] on icon "button" at bounding box center [91, 547] width 13 height 13
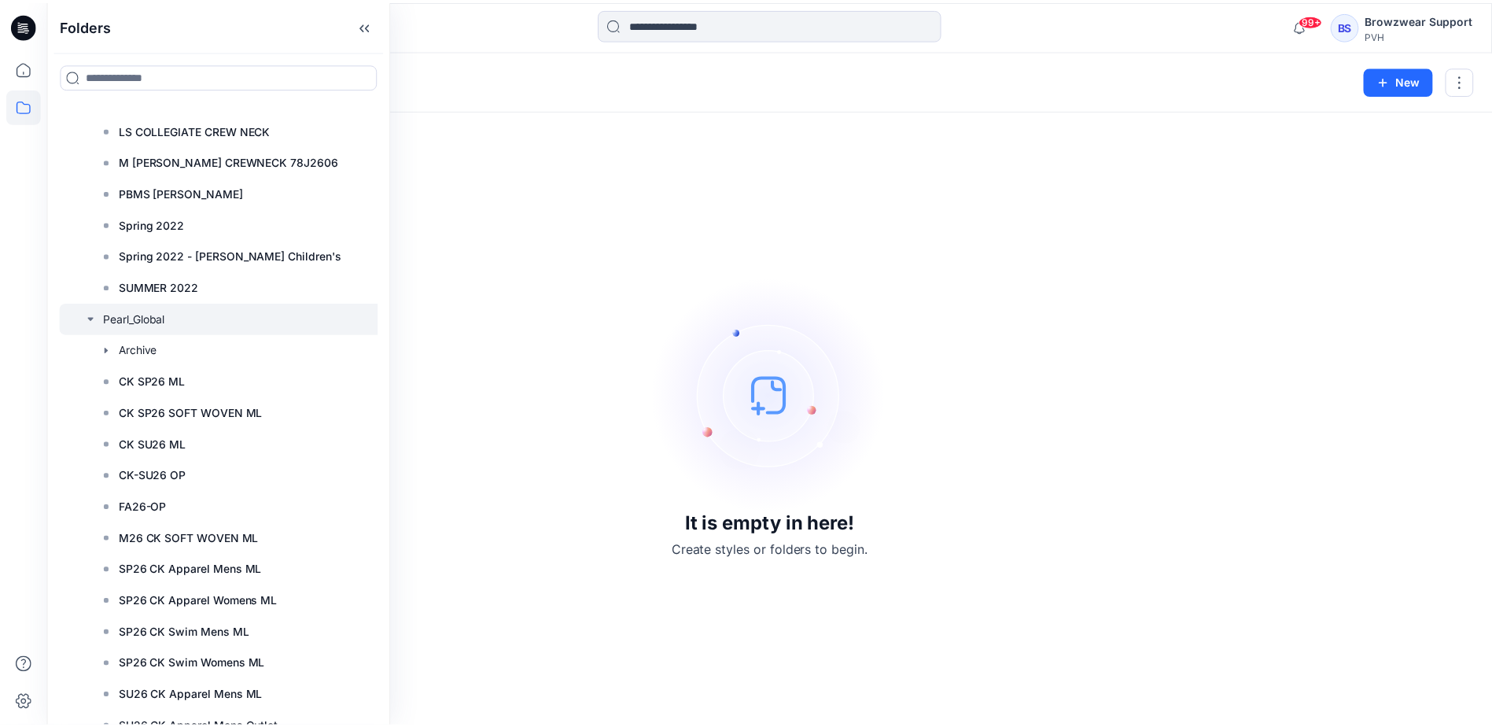
scroll to position [13839, 0]
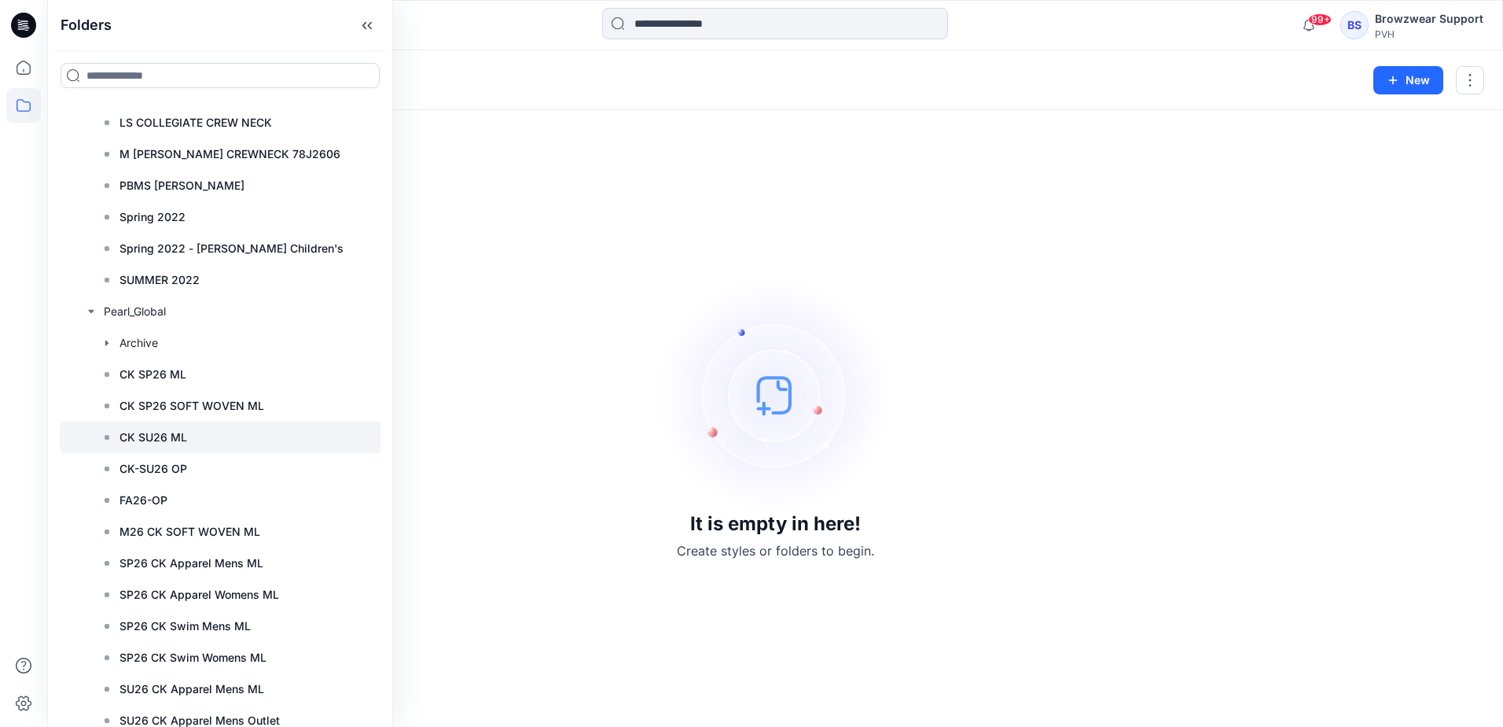
click at [173, 440] on p "CK SU26 ML" at bounding box center [154, 437] width 68 height 19
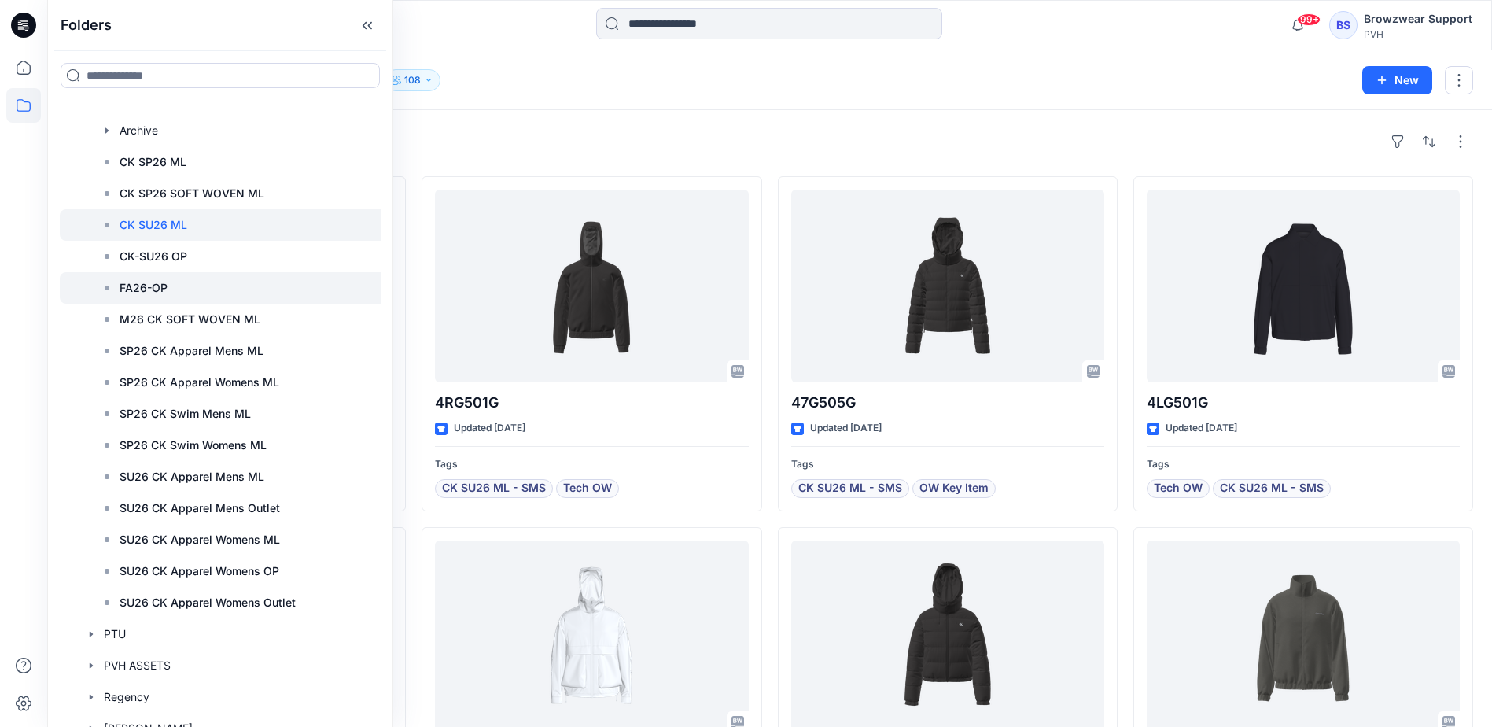
scroll to position [14075, 0]
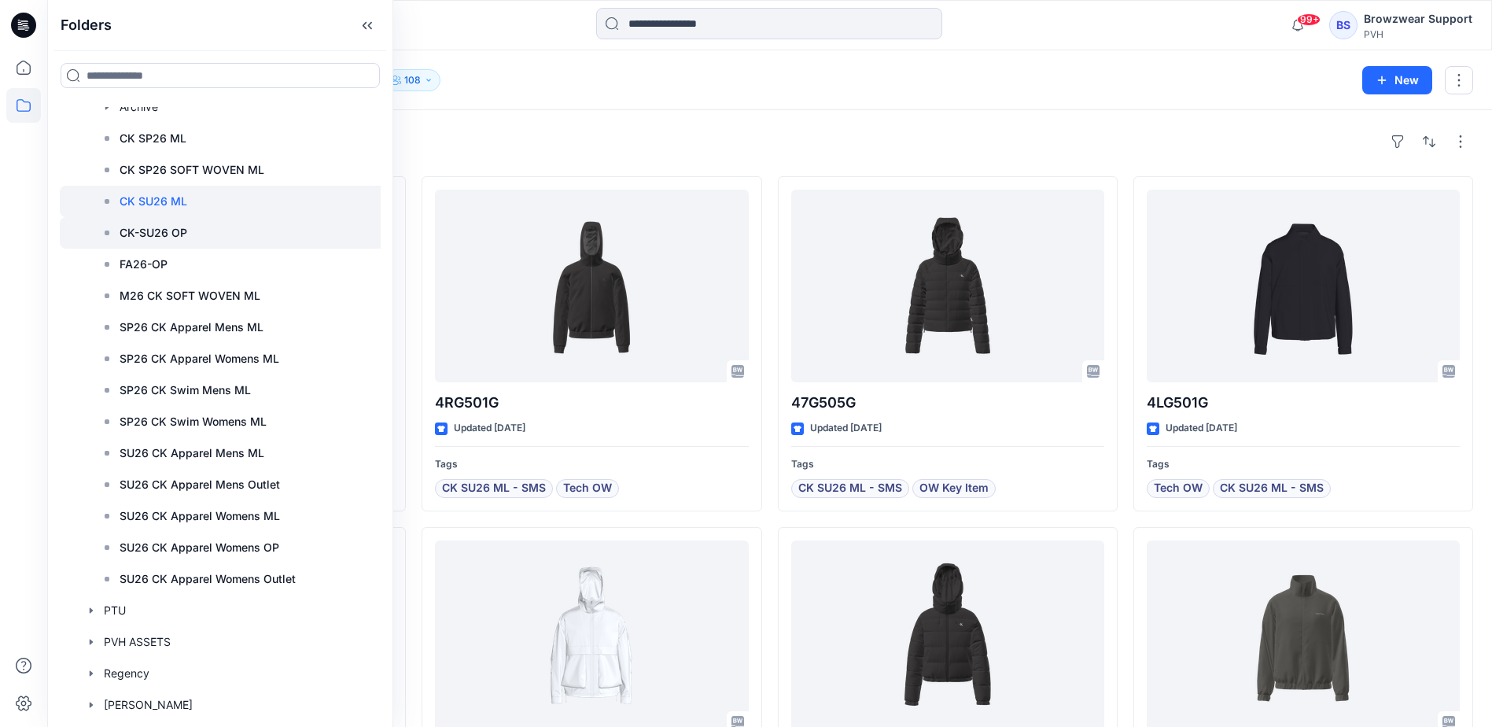
click at [125, 235] on p "CK-SU26 OP" at bounding box center [154, 232] width 68 height 19
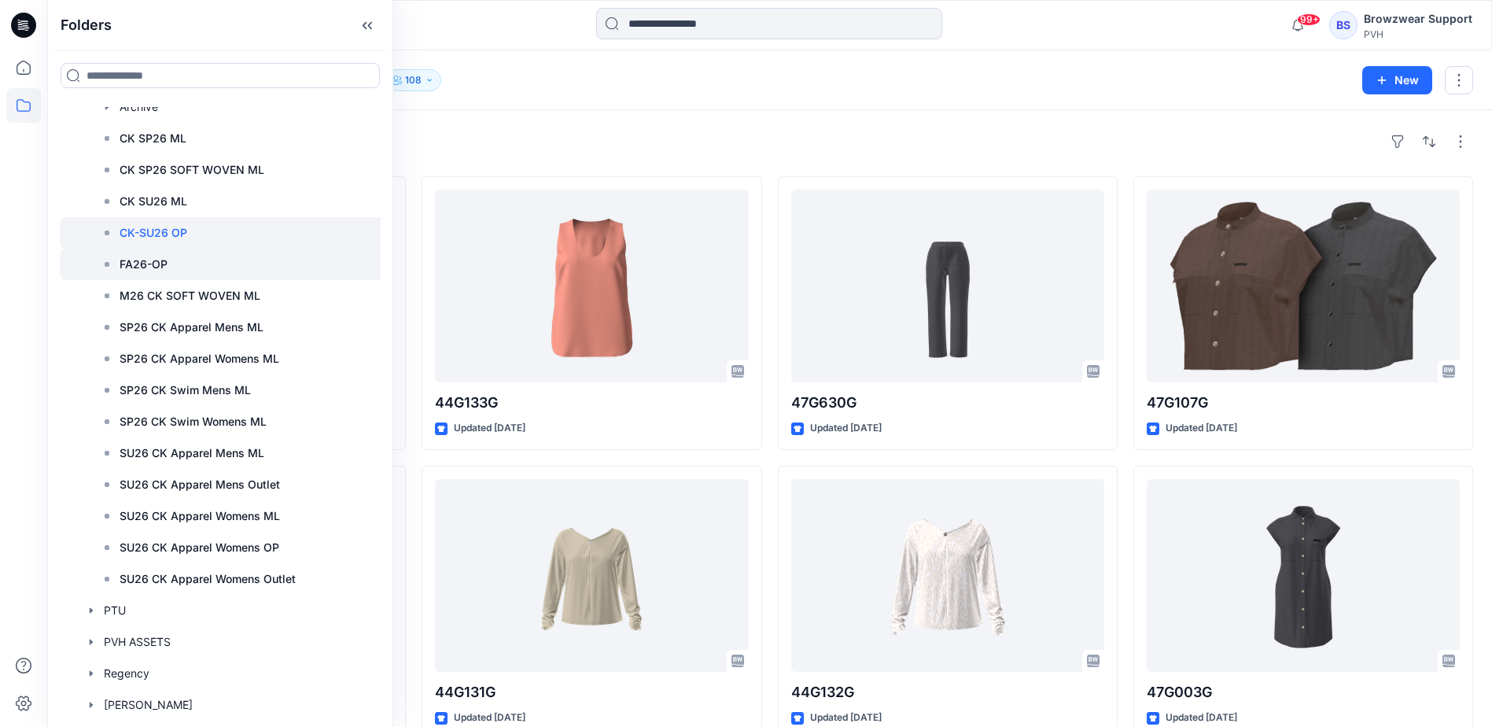
click at [147, 263] on p "FA26-OP" at bounding box center [144, 264] width 48 height 19
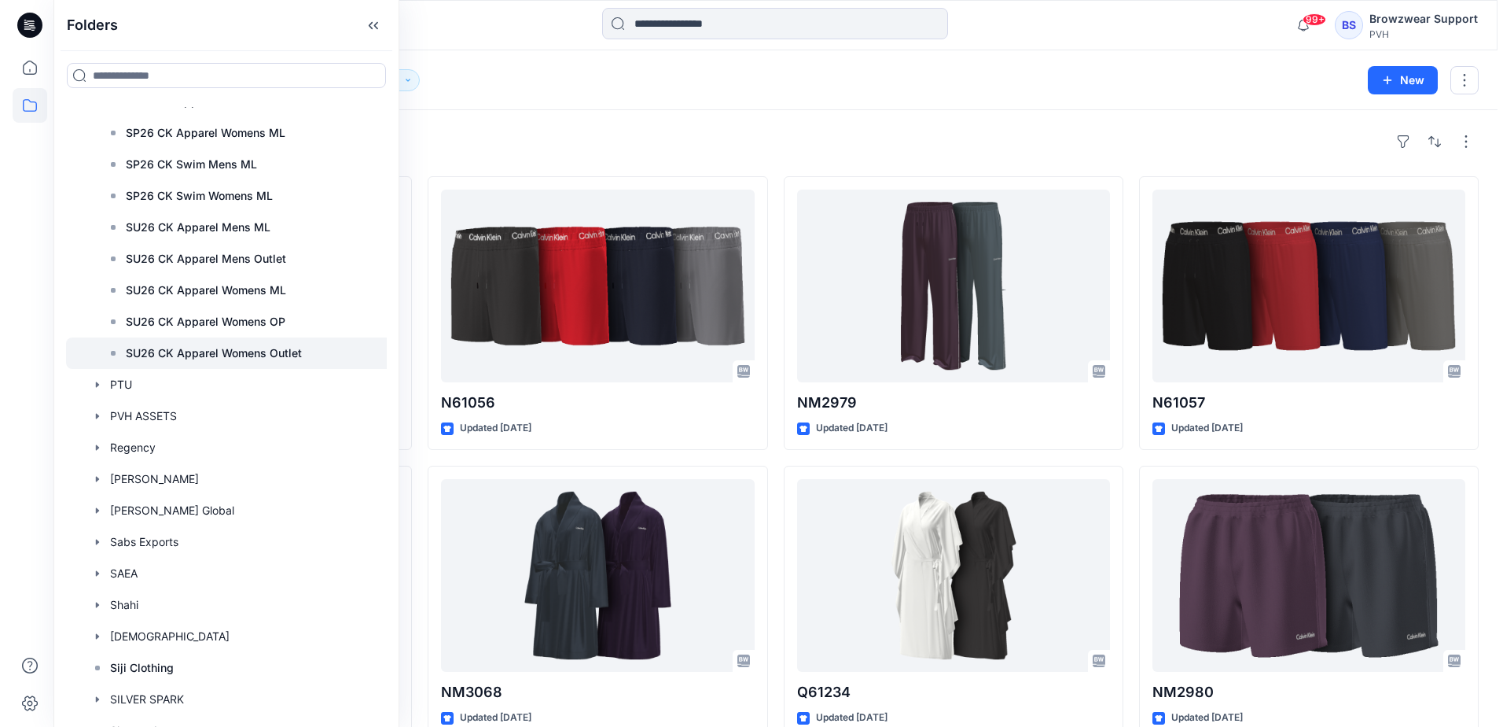
scroll to position [14310, 0]
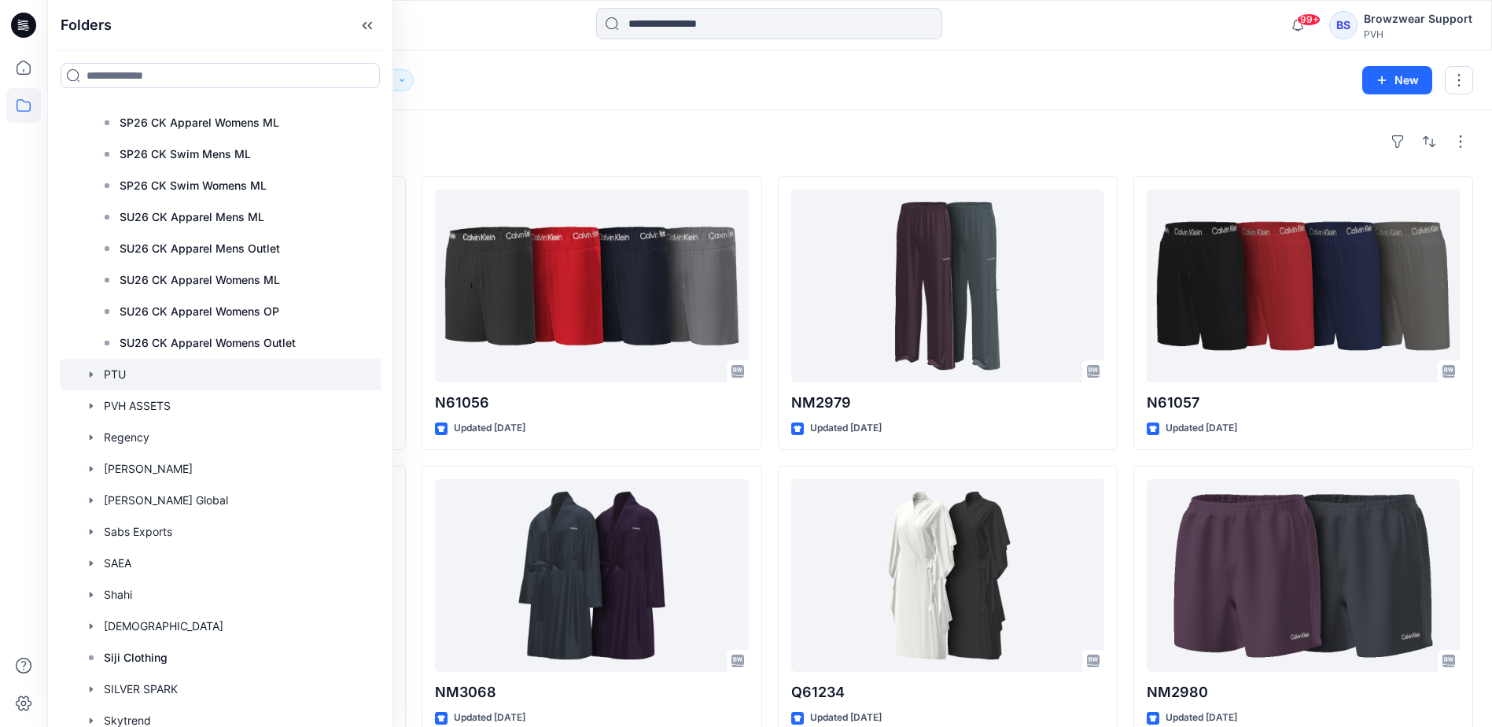
click at [92, 372] on icon "button" at bounding box center [91, 374] width 13 height 13
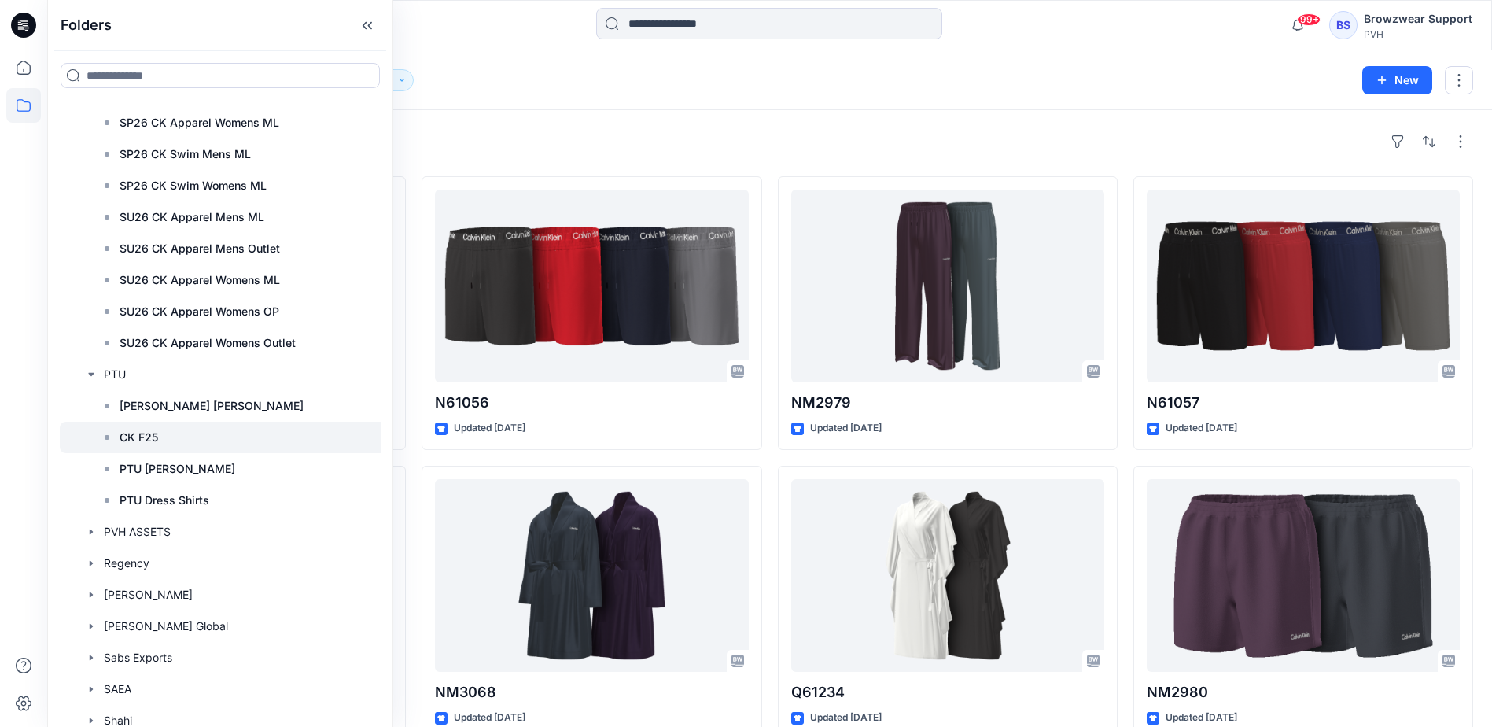
click at [147, 436] on p "CK F25" at bounding box center [139, 437] width 39 height 19
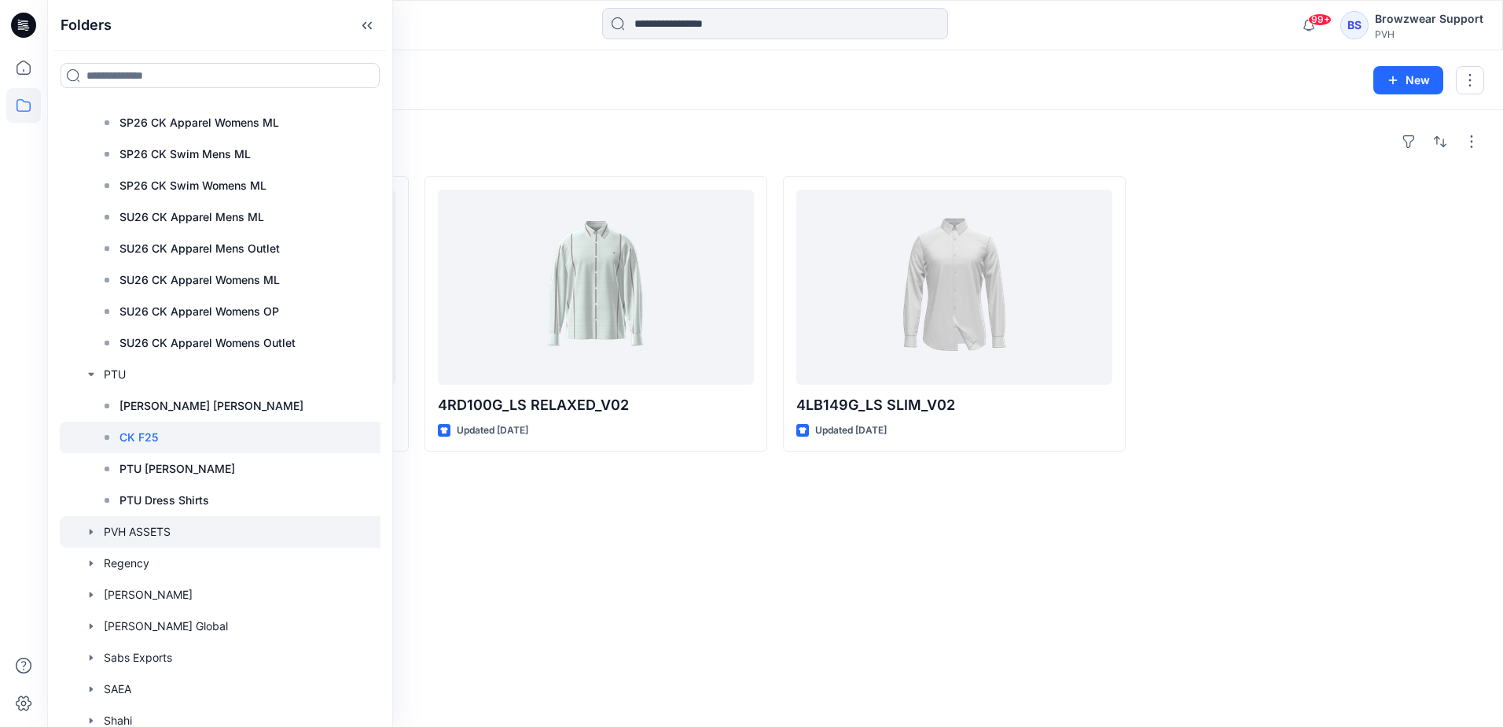
click at [88, 530] on icon "button" at bounding box center [91, 531] width 13 height 13
click at [107, 561] on icon "button" at bounding box center [106, 563] width 3 height 6
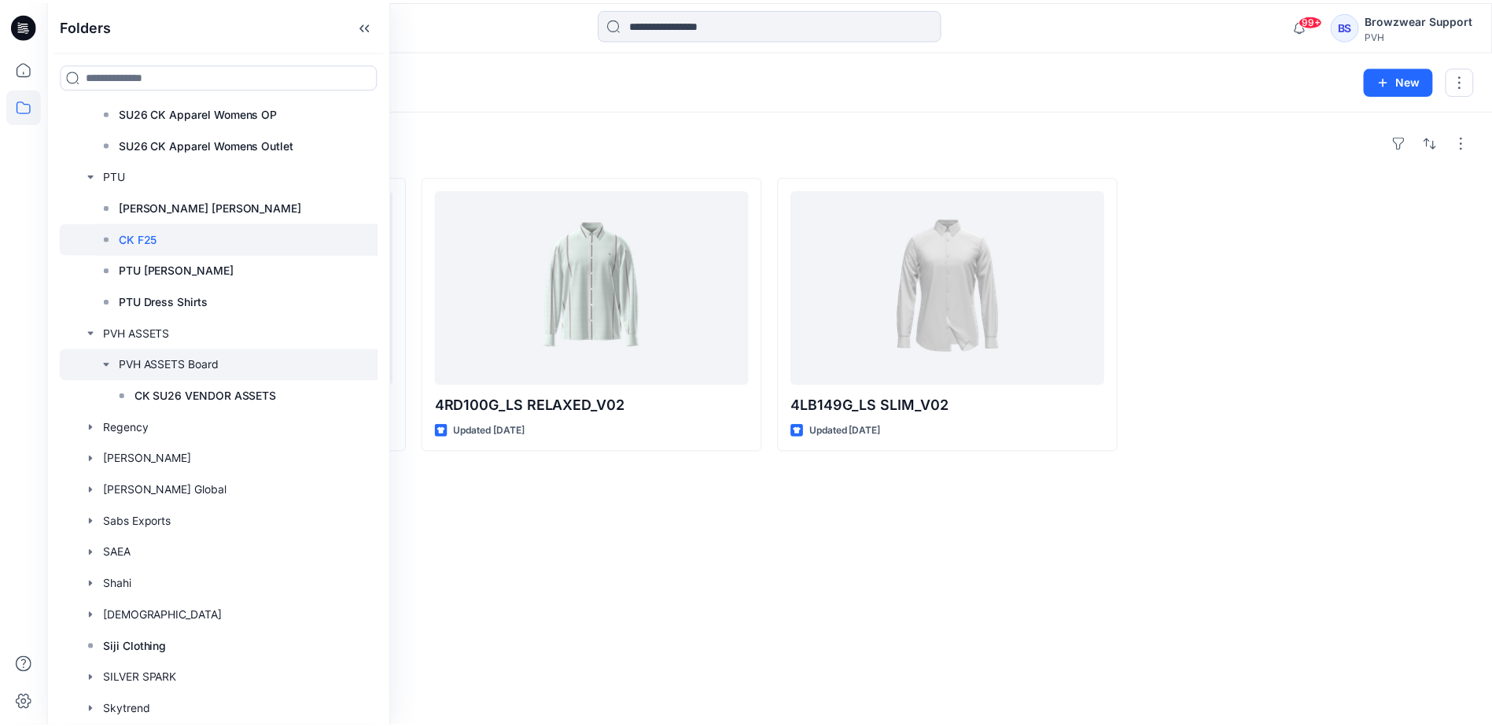
scroll to position [14546, 0]
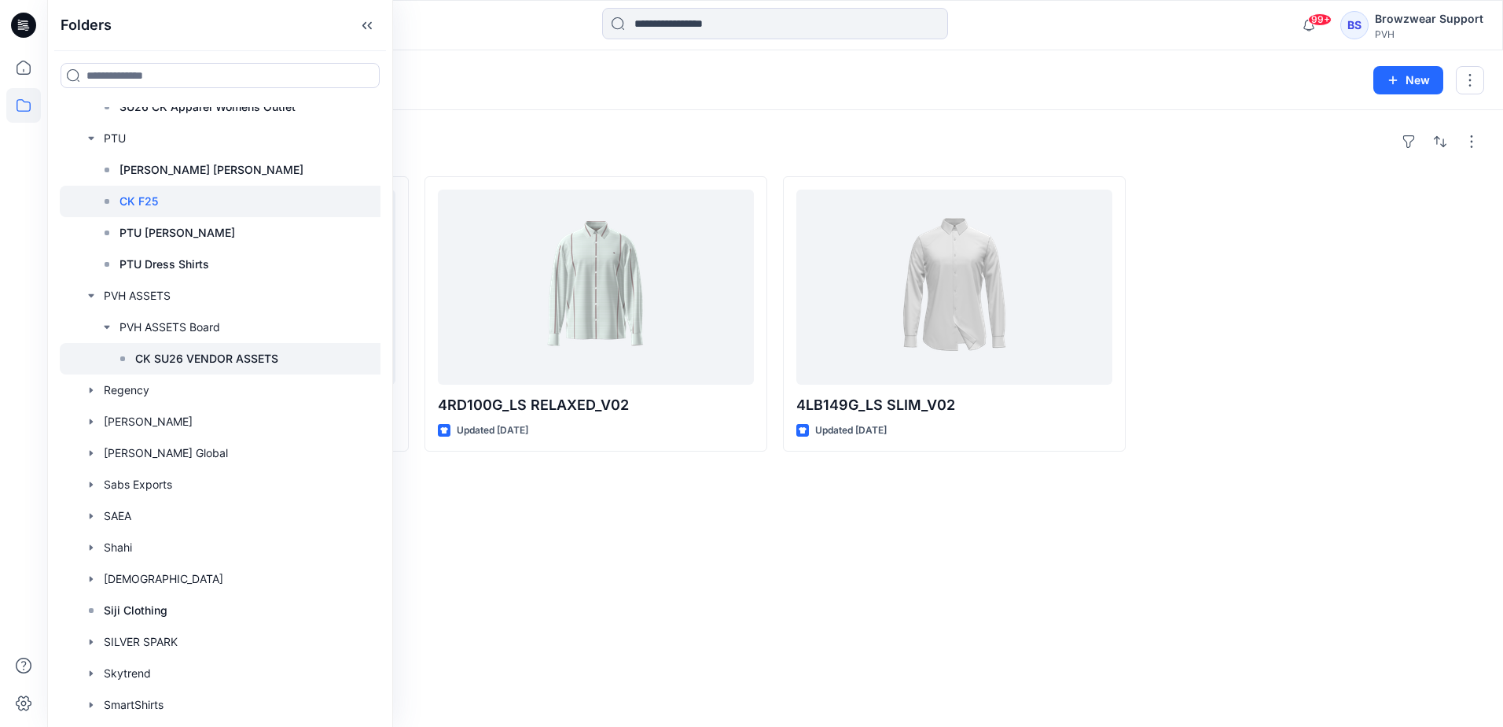
click at [138, 356] on p "CK SU26 VENDOR ASSETS" at bounding box center [206, 358] width 143 height 19
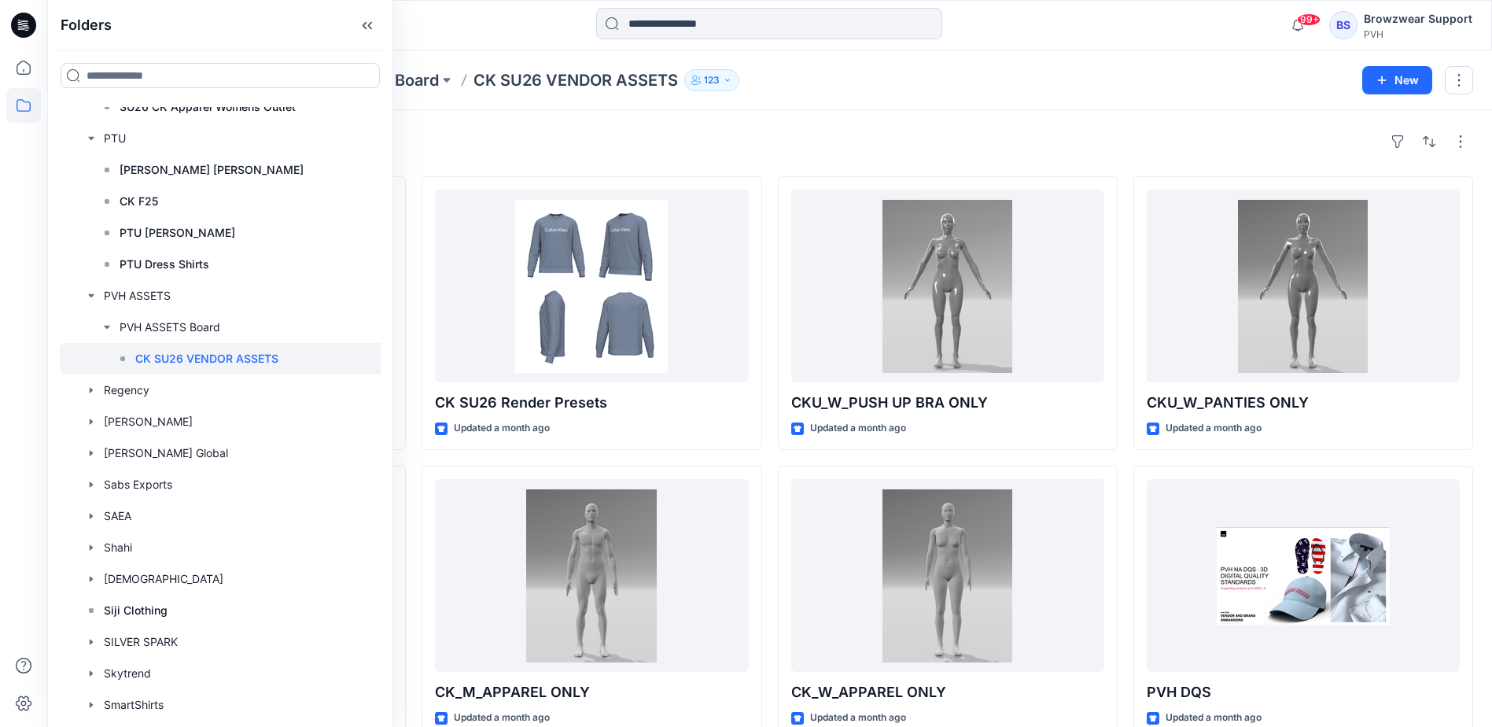
click at [792, 128] on div "Styles CK 3D TRIM Updated 7 days ago CKU_M_UNDERWEAR BOTTOM ONLY Updated a mont…" at bounding box center [769, 578] width 1444 height 937
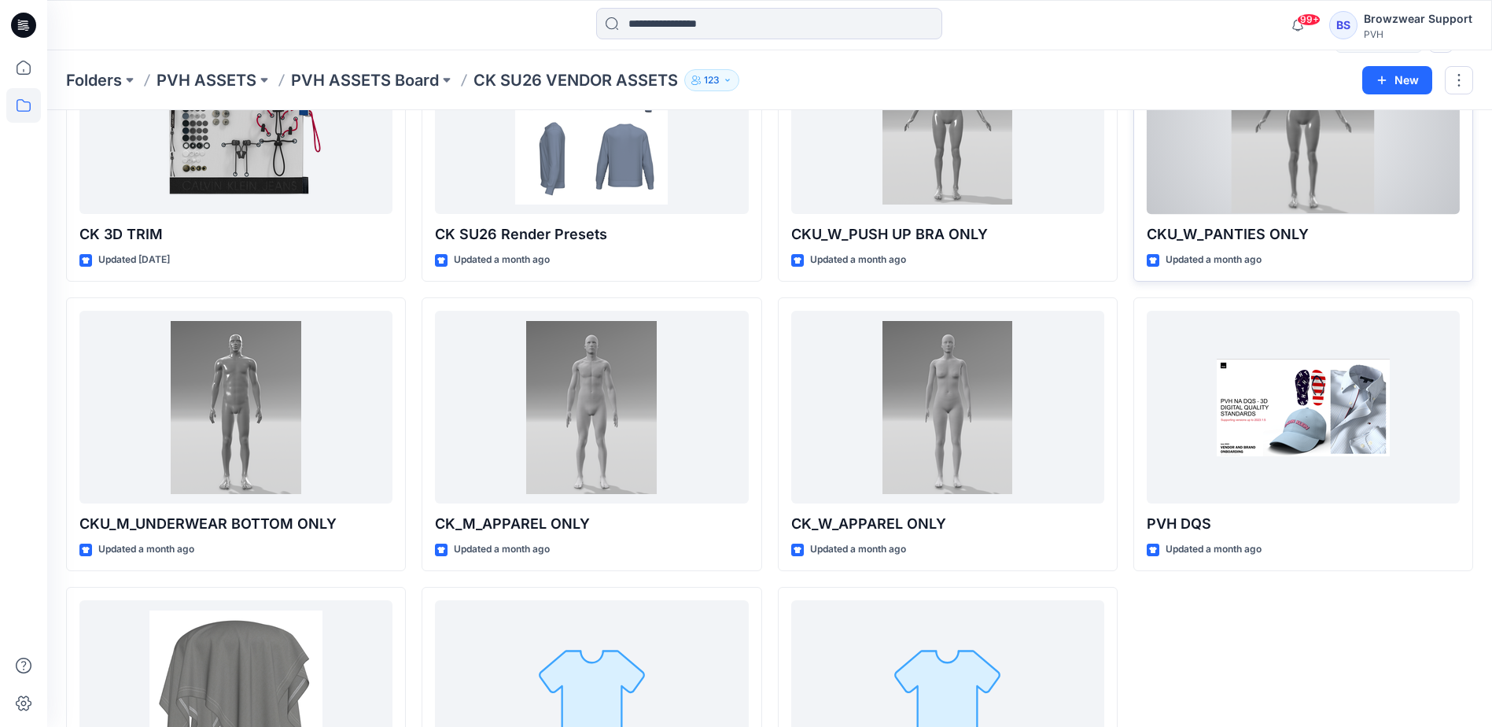
scroll to position [236, 0]
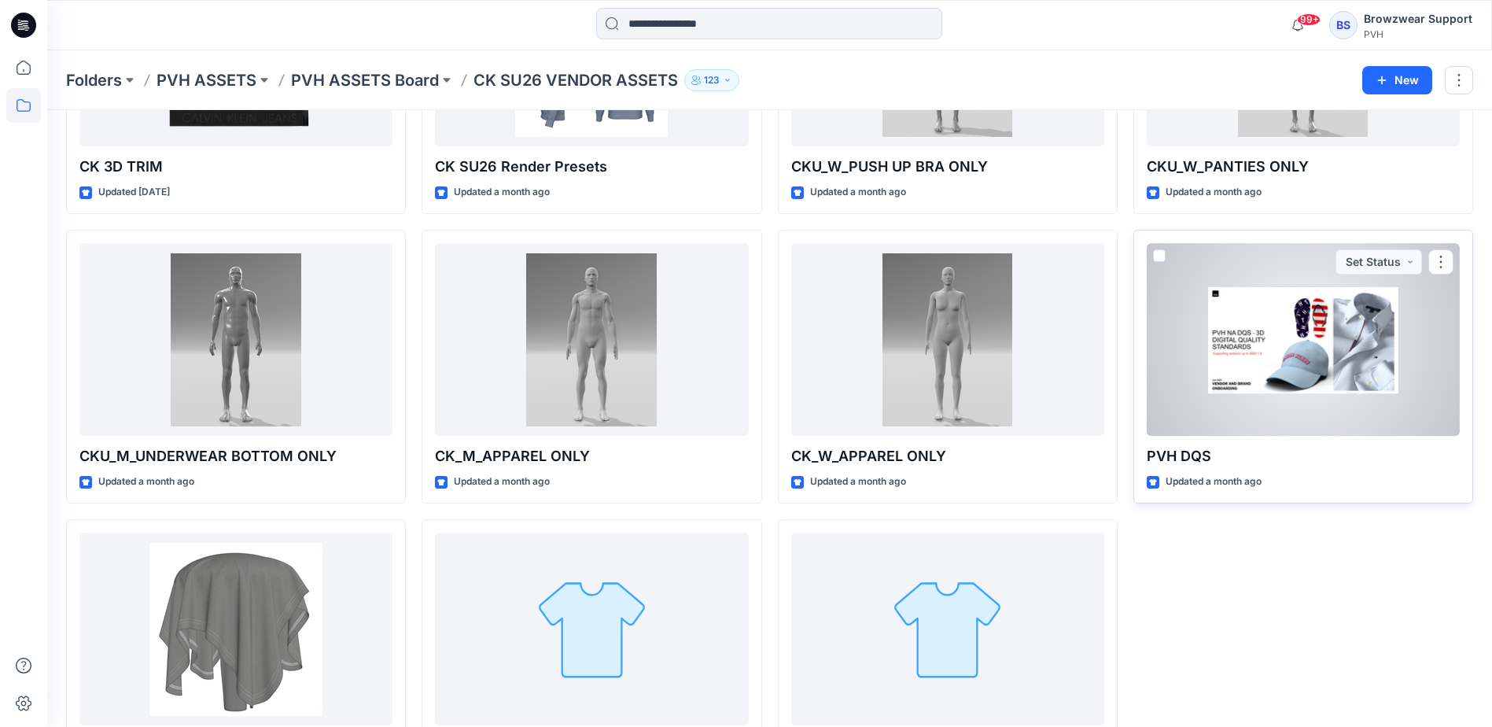
click at [1311, 396] on div at bounding box center [1302, 339] width 313 height 193
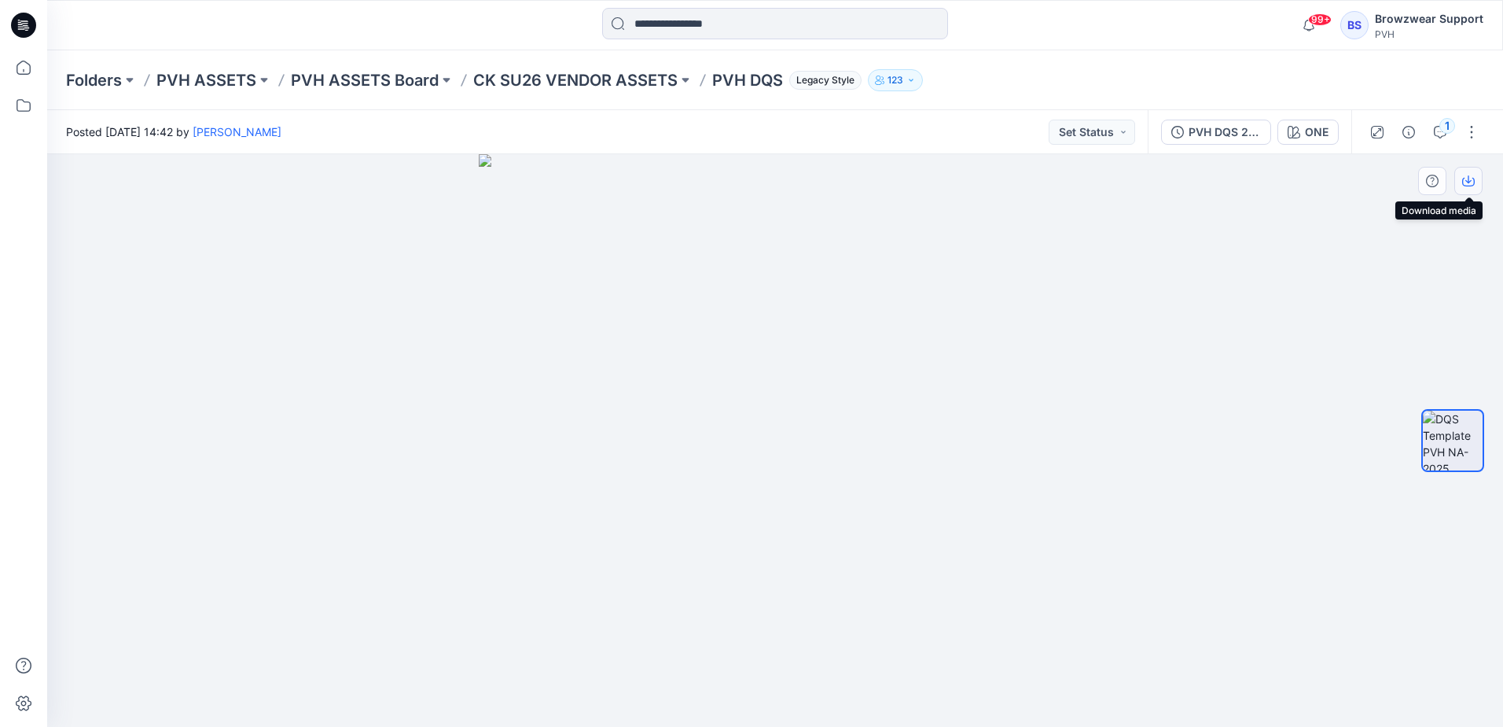
click at [1461, 184] on button "button" at bounding box center [1469, 181] width 28 height 28
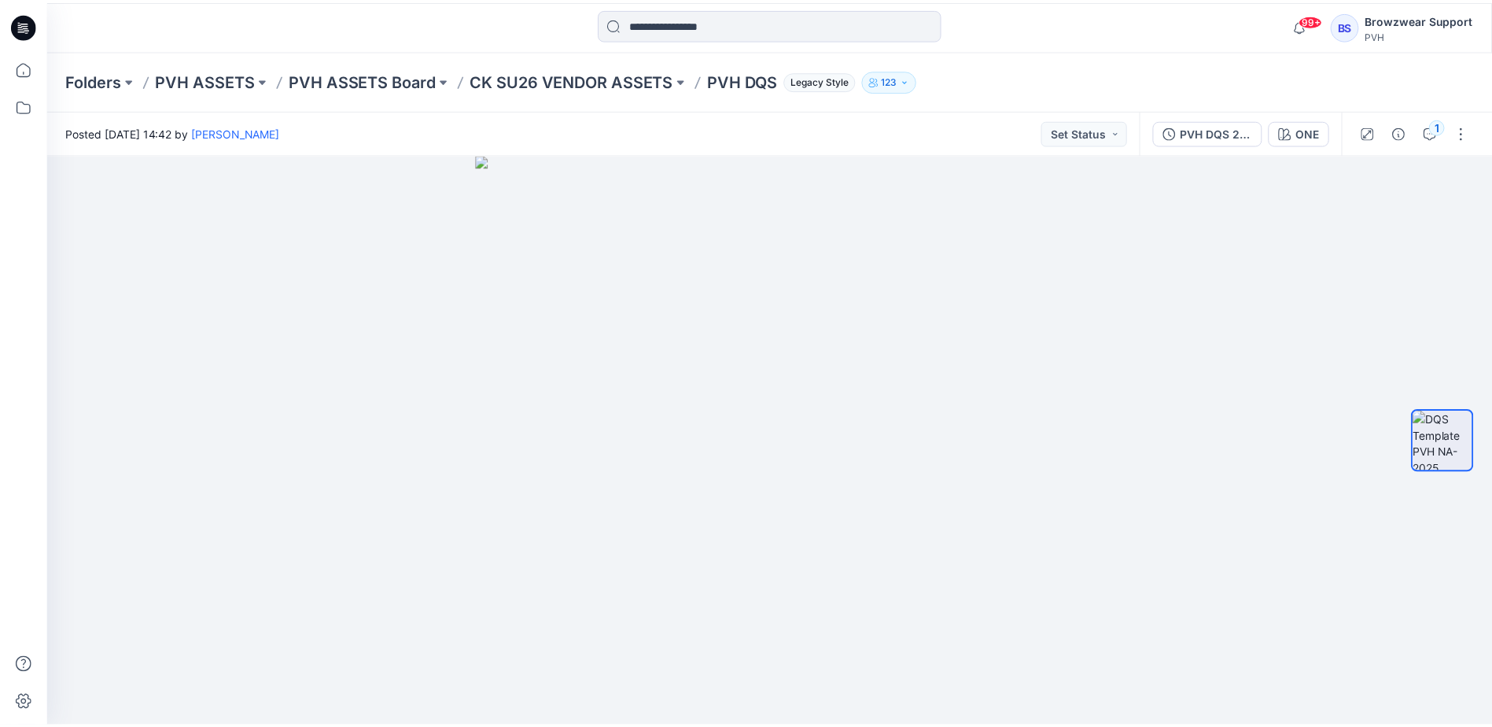
scroll to position [236, 0]
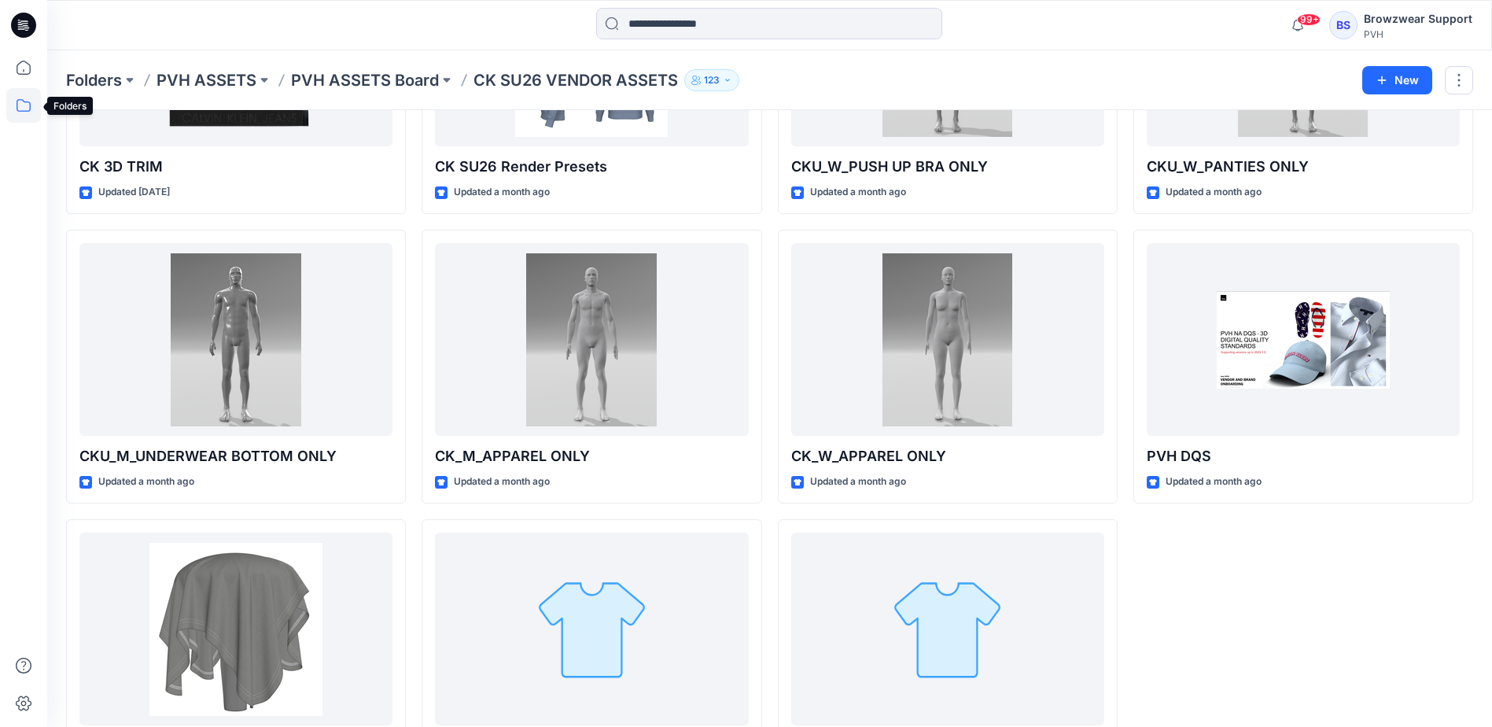
click at [16, 105] on icon at bounding box center [23, 105] width 35 height 35
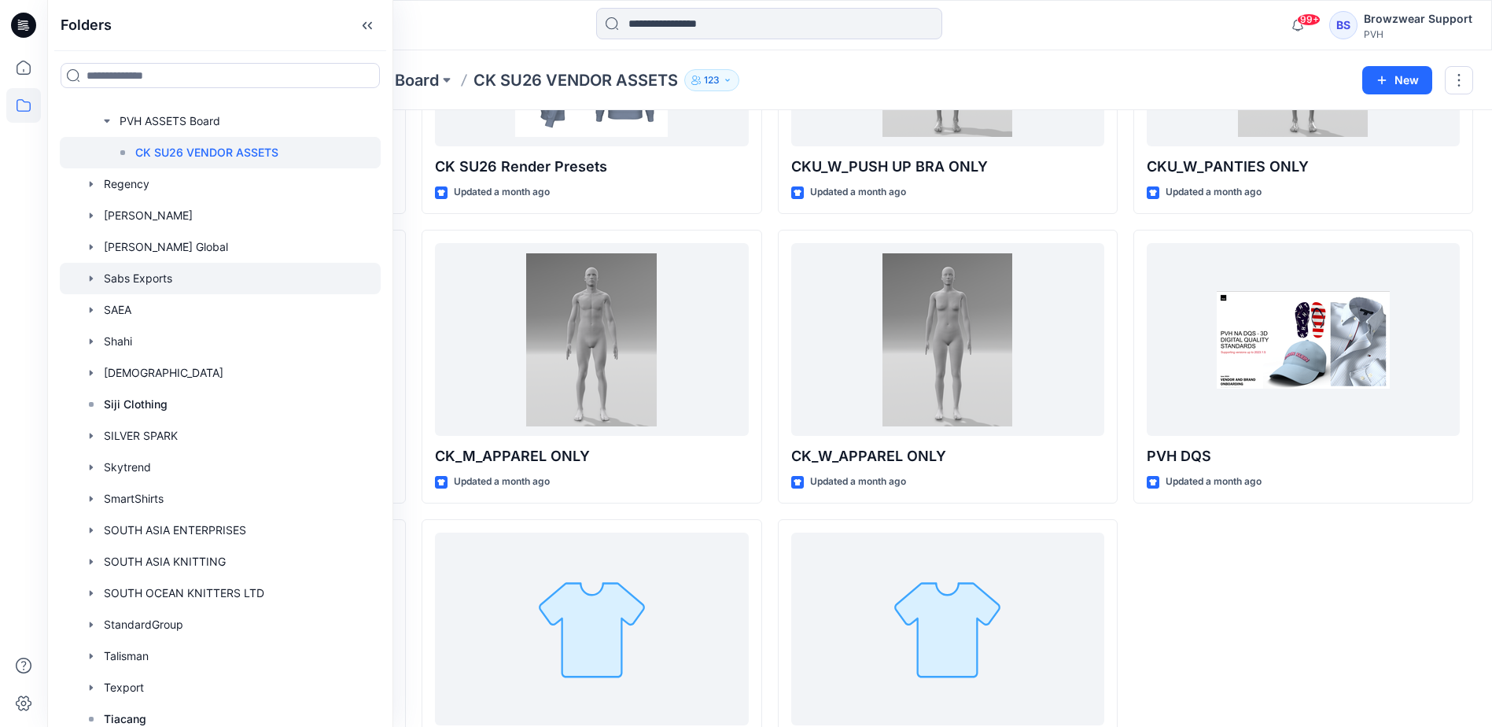
scroll to position [2202, 0]
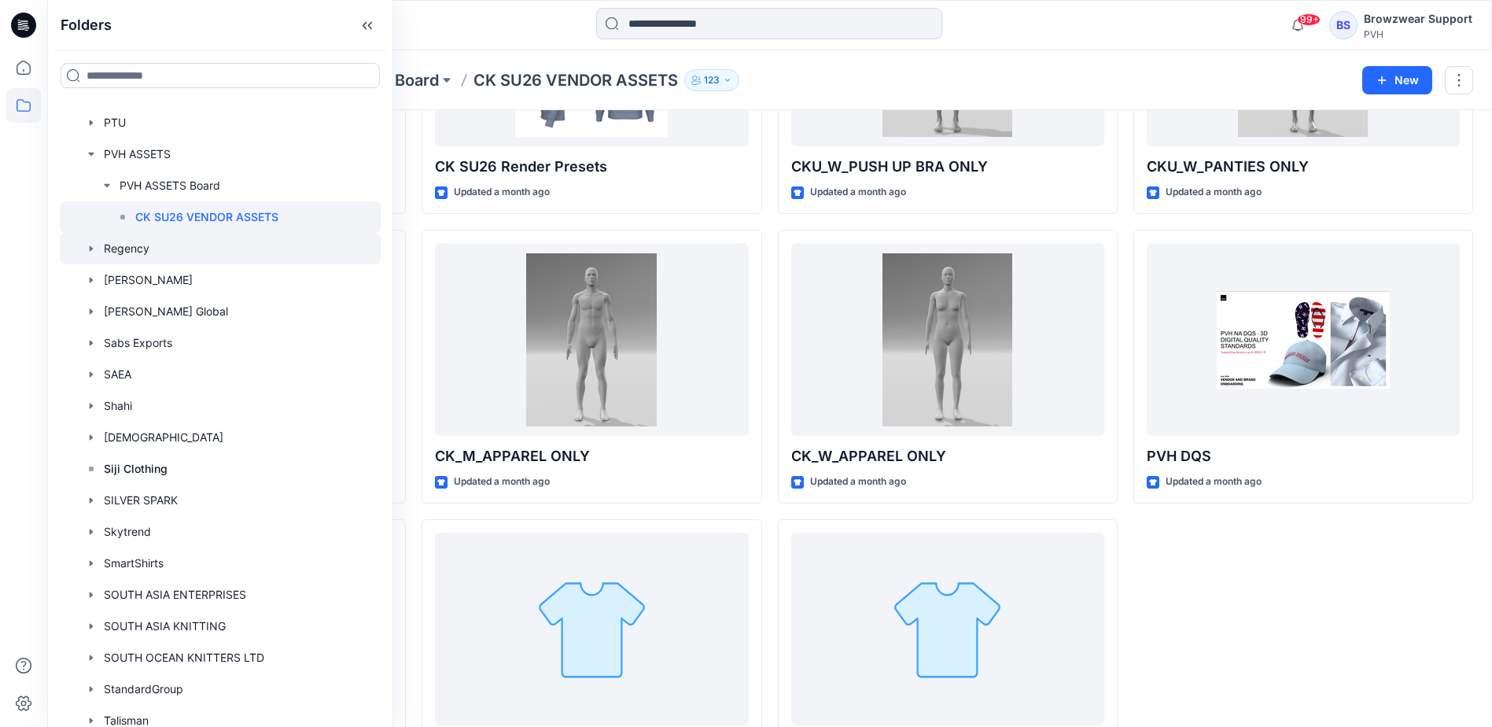
click at [91, 244] on icon "button" at bounding box center [91, 248] width 13 height 13
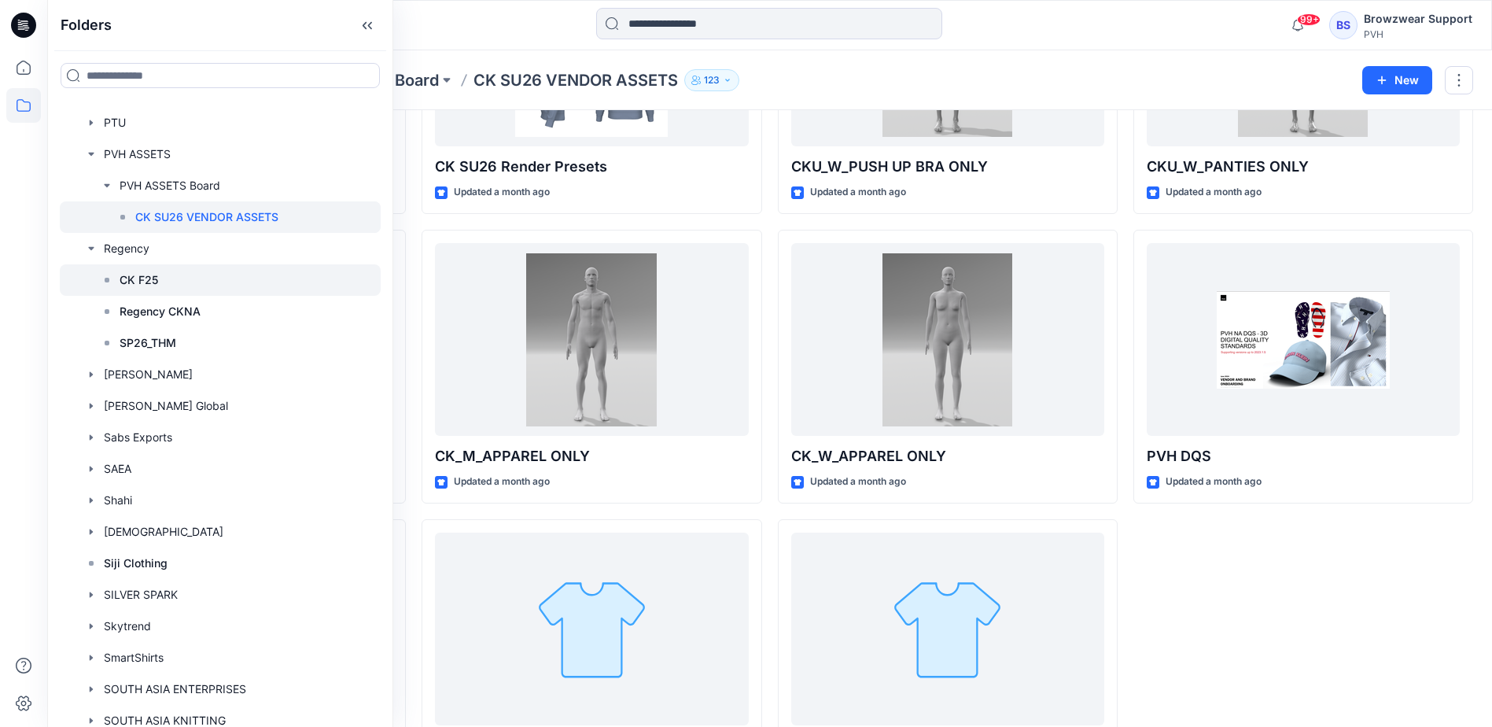
click at [134, 277] on p "CK F25" at bounding box center [139, 279] width 39 height 19
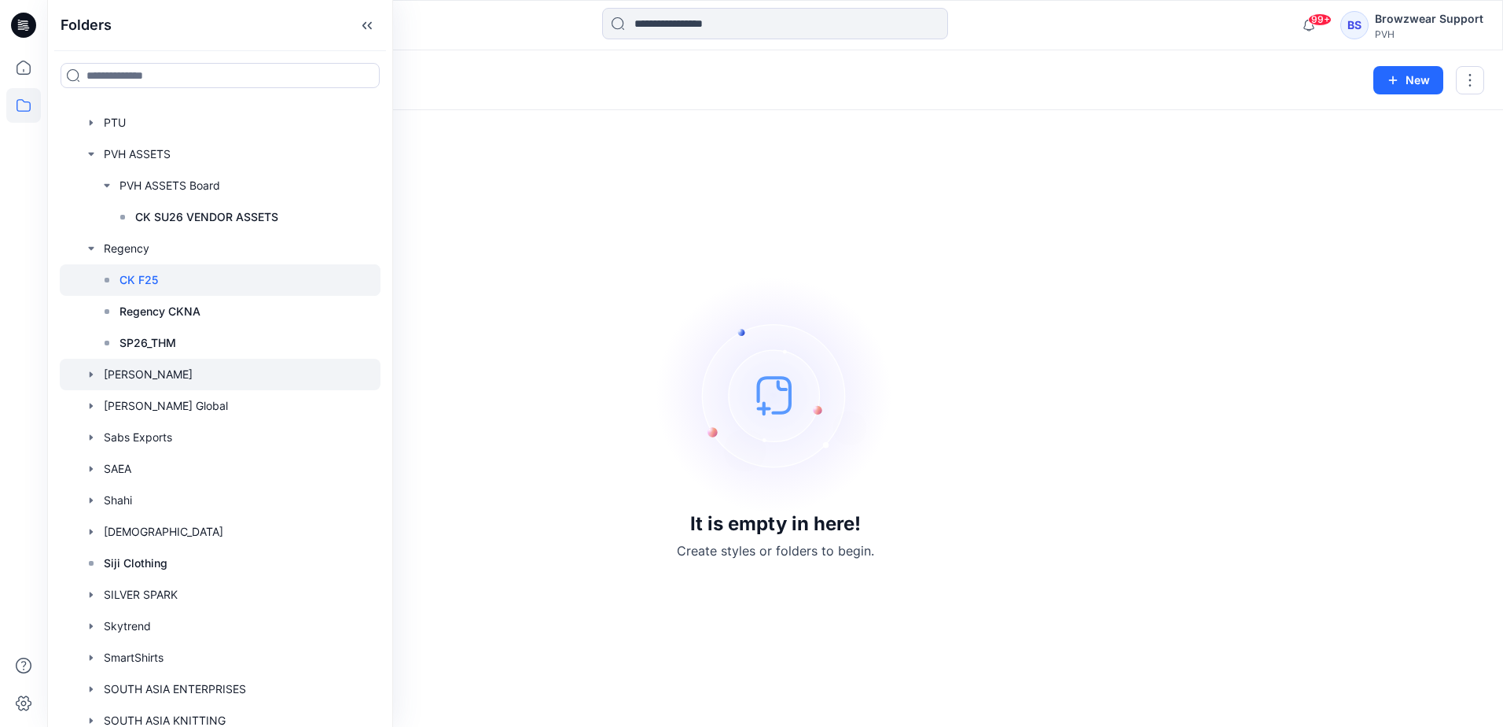
click at [92, 373] on icon "button" at bounding box center [91, 374] width 3 height 6
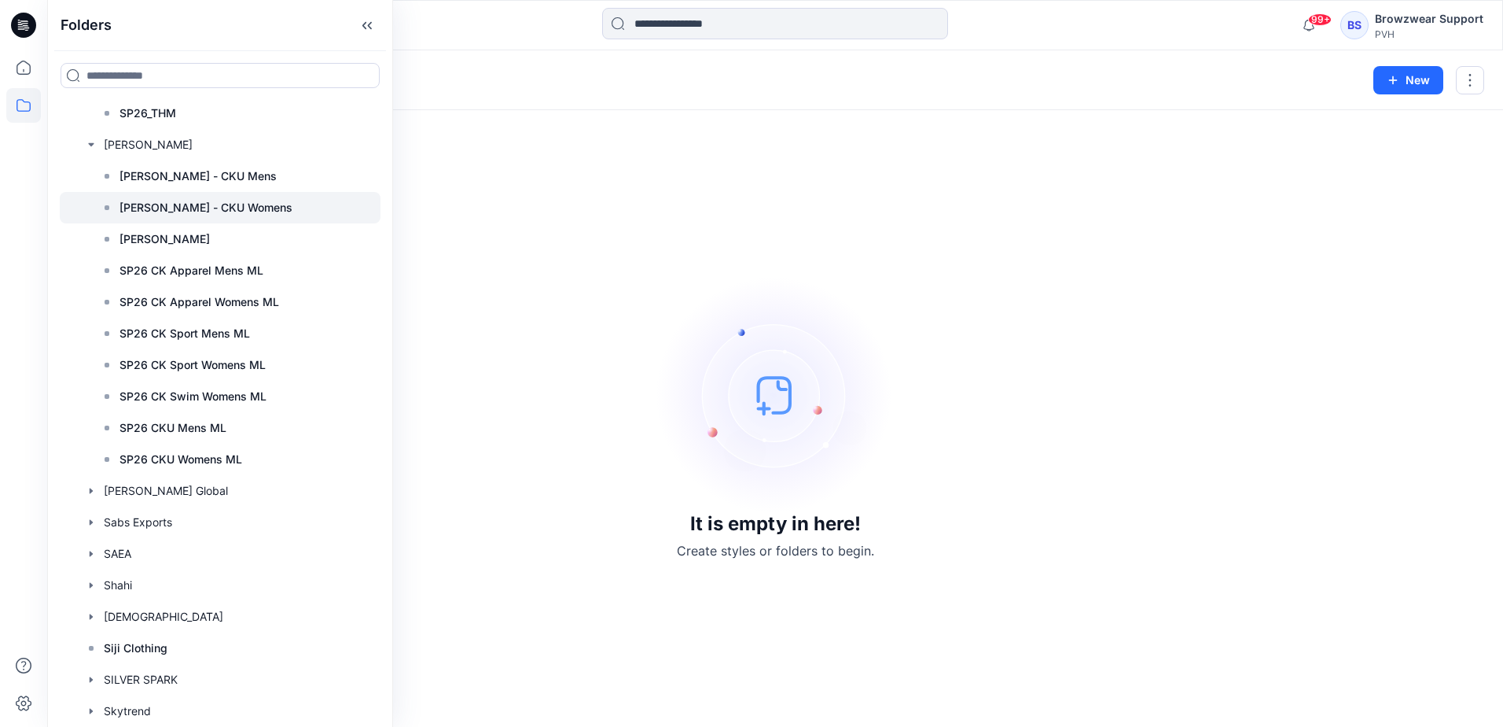
scroll to position [2437, 0]
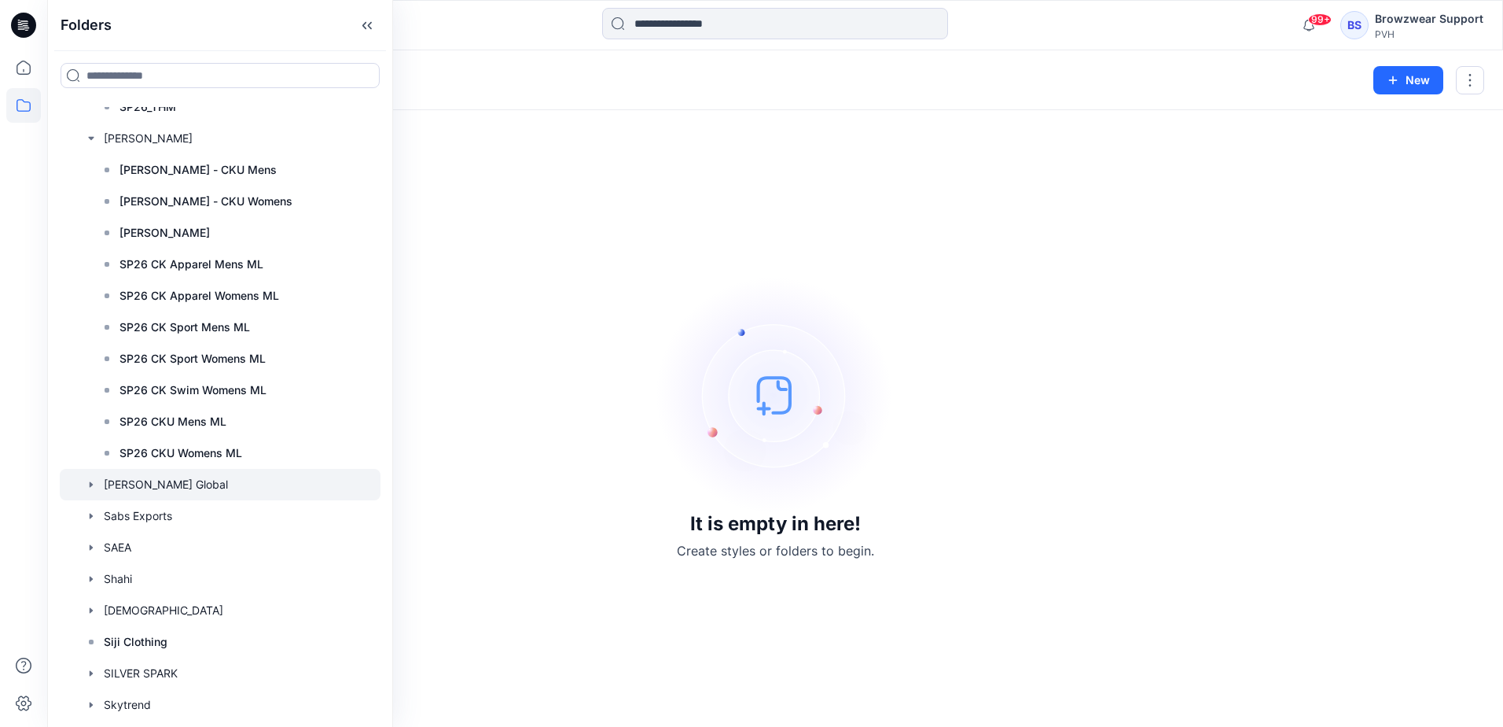
click at [89, 480] on icon "button" at bounding box center [91, 484] width 13 height 13
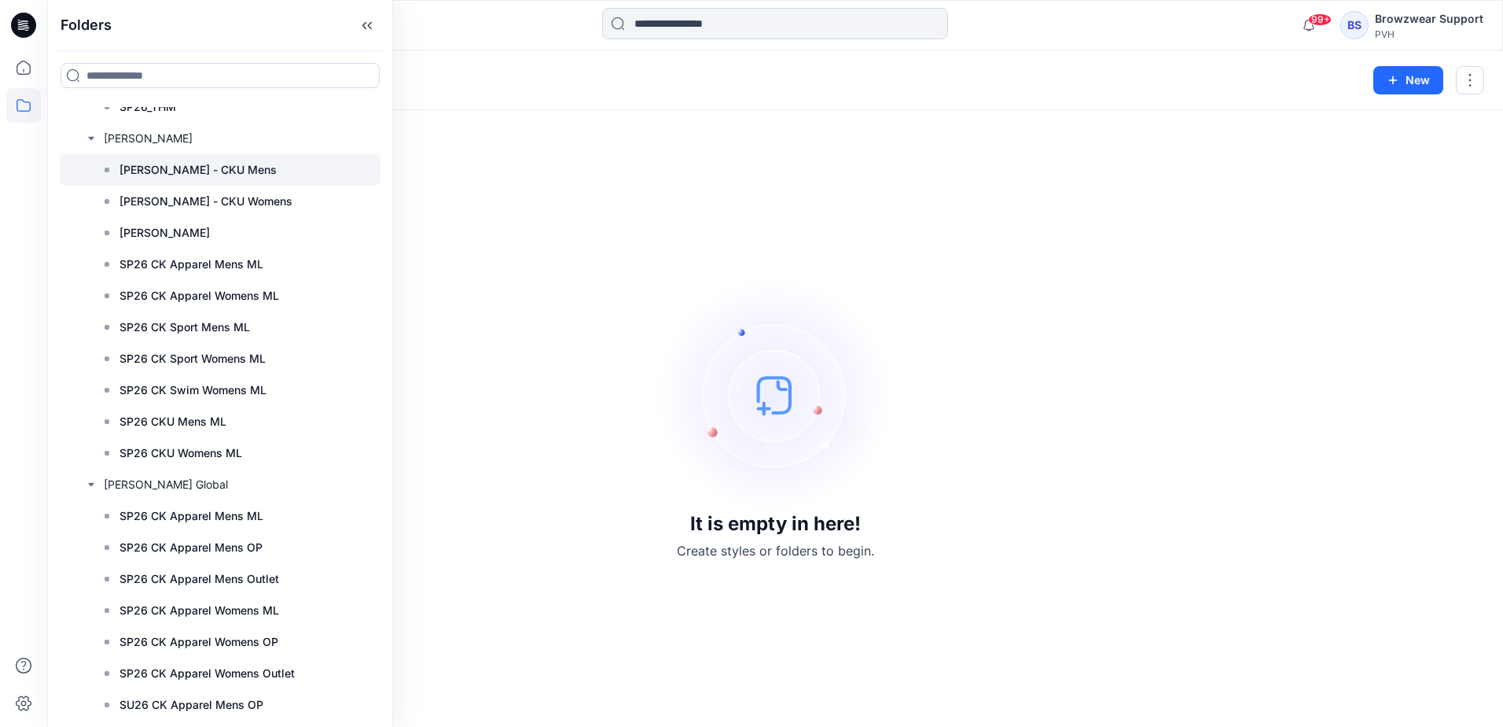
click at [204, 168] on p "Regina - CKU Mens" at bounding box center [198, 169] width 157 height 19
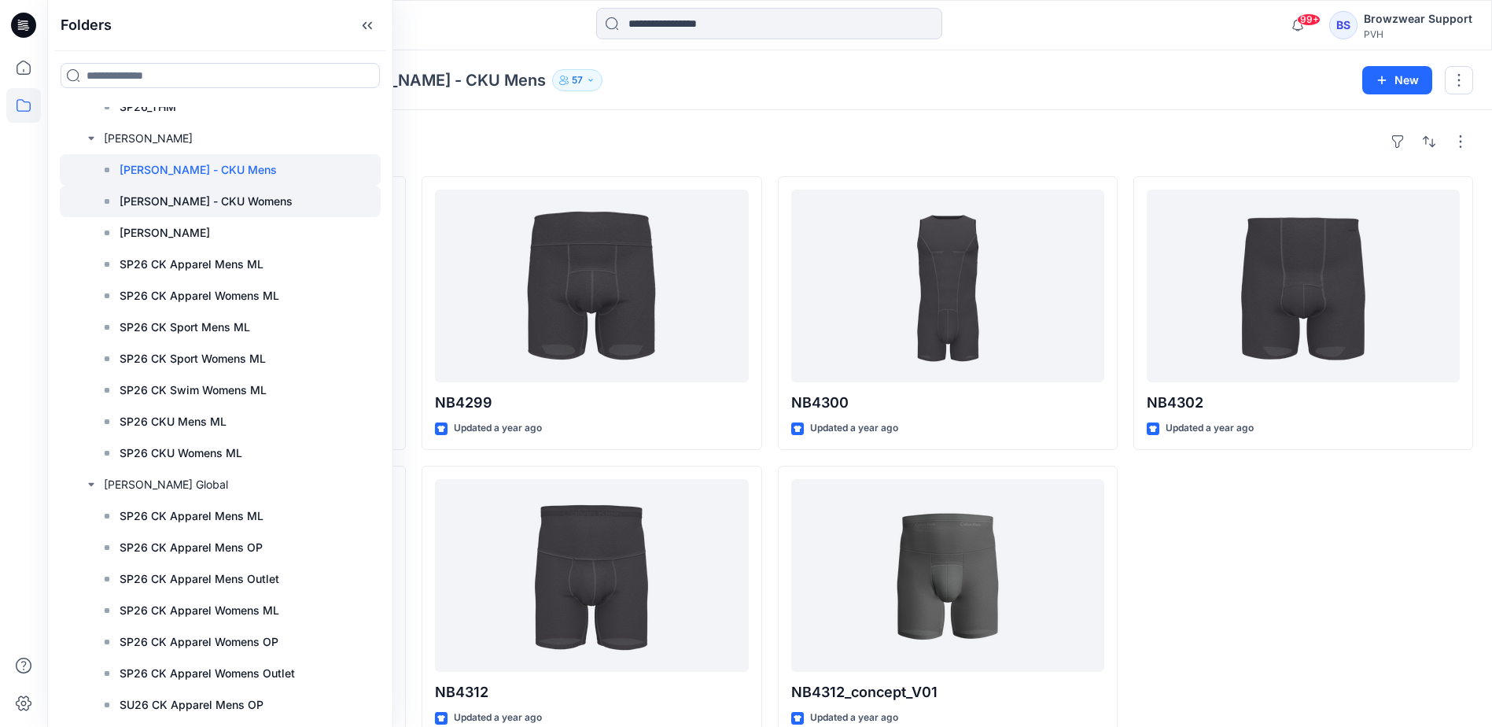
click at [205, 192] on p "Regina - CKU Womens" at bounding box center [206, 201] width 173 height 19
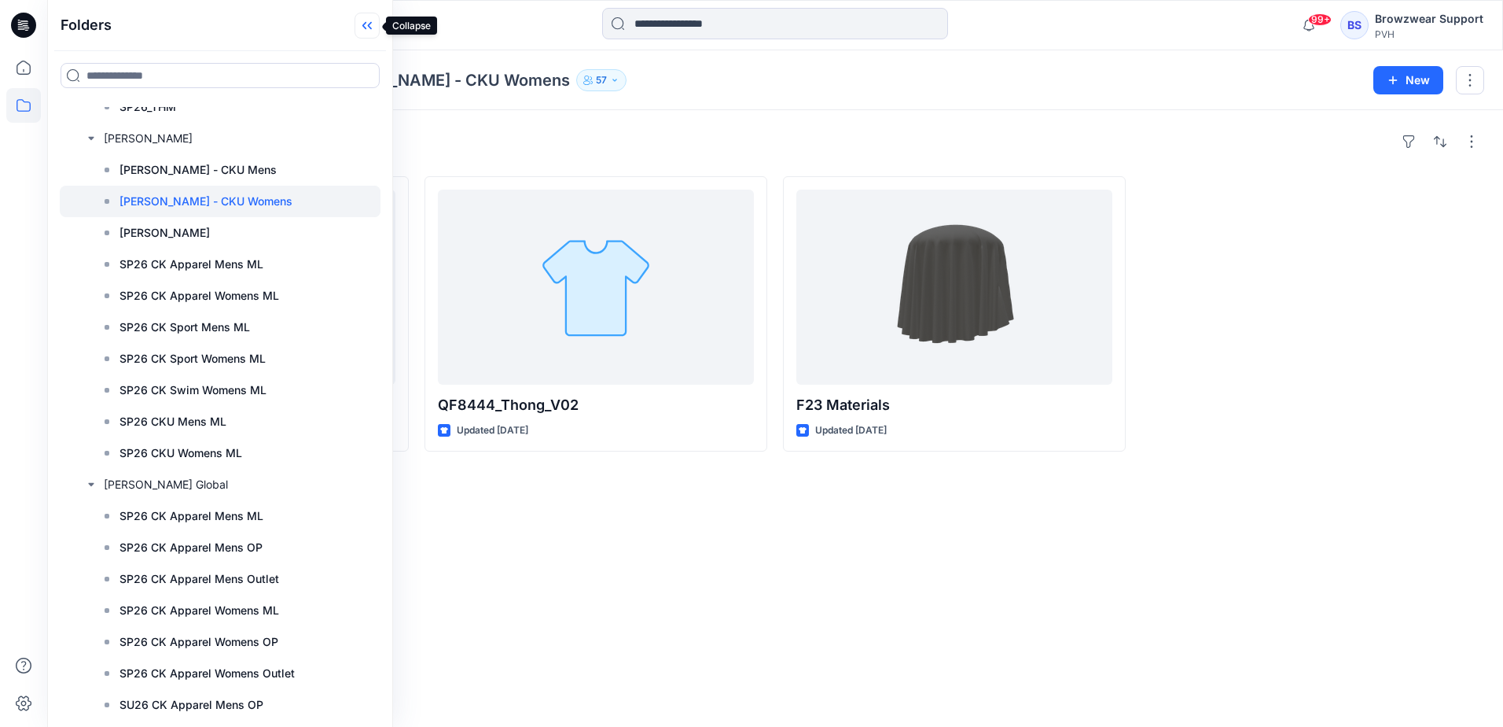
click at [367, 24] on icon at bounding box center [367, 26] width 25 height 26
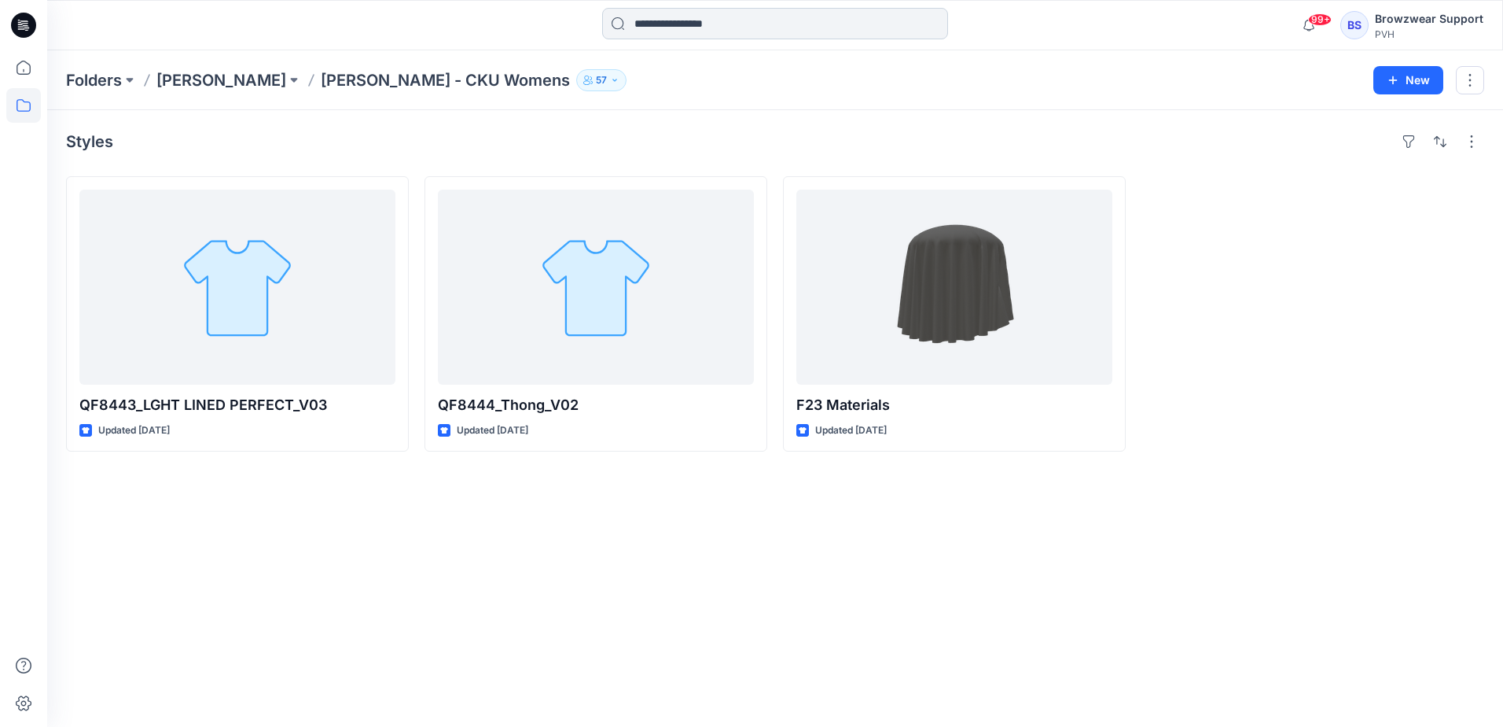
click at [657, 25] on input at bounding box center [775, 23] width 346 height 31
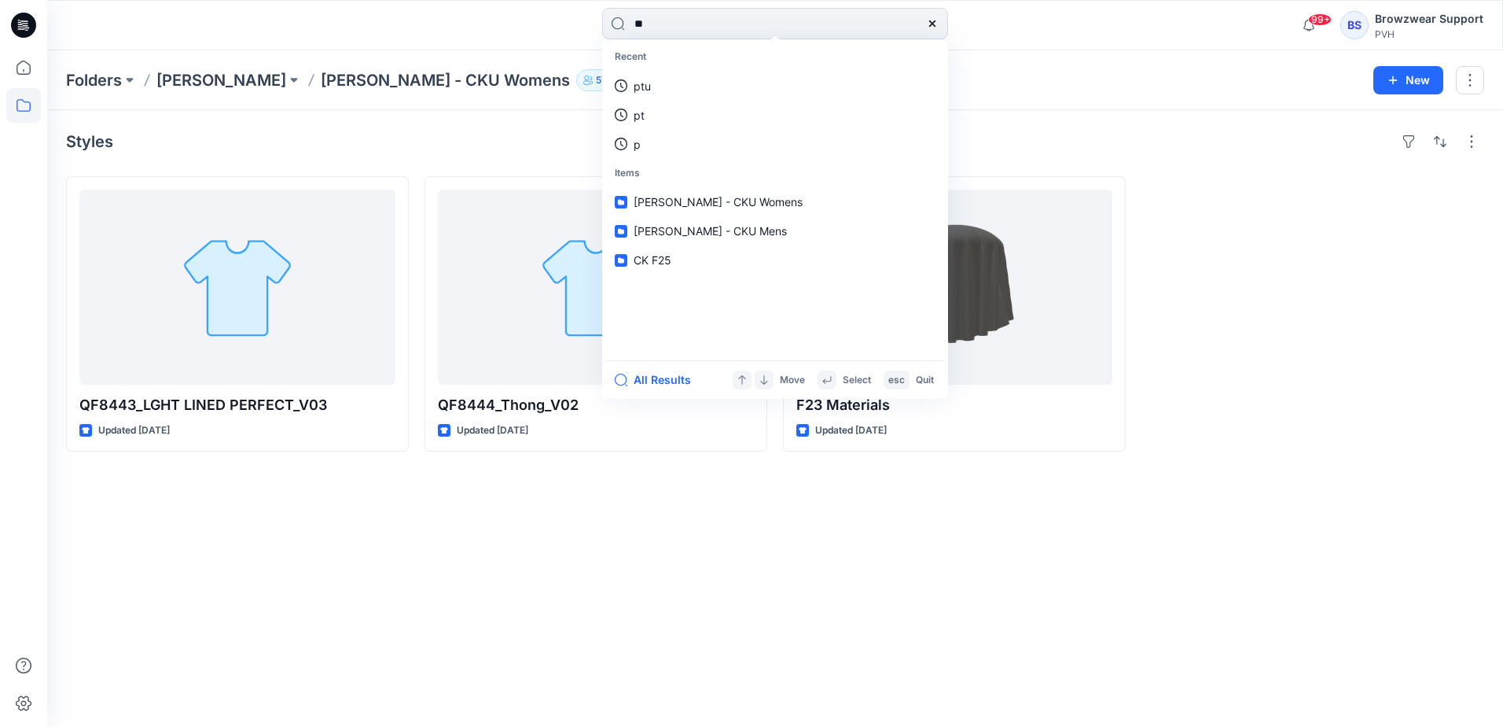
type input "***"
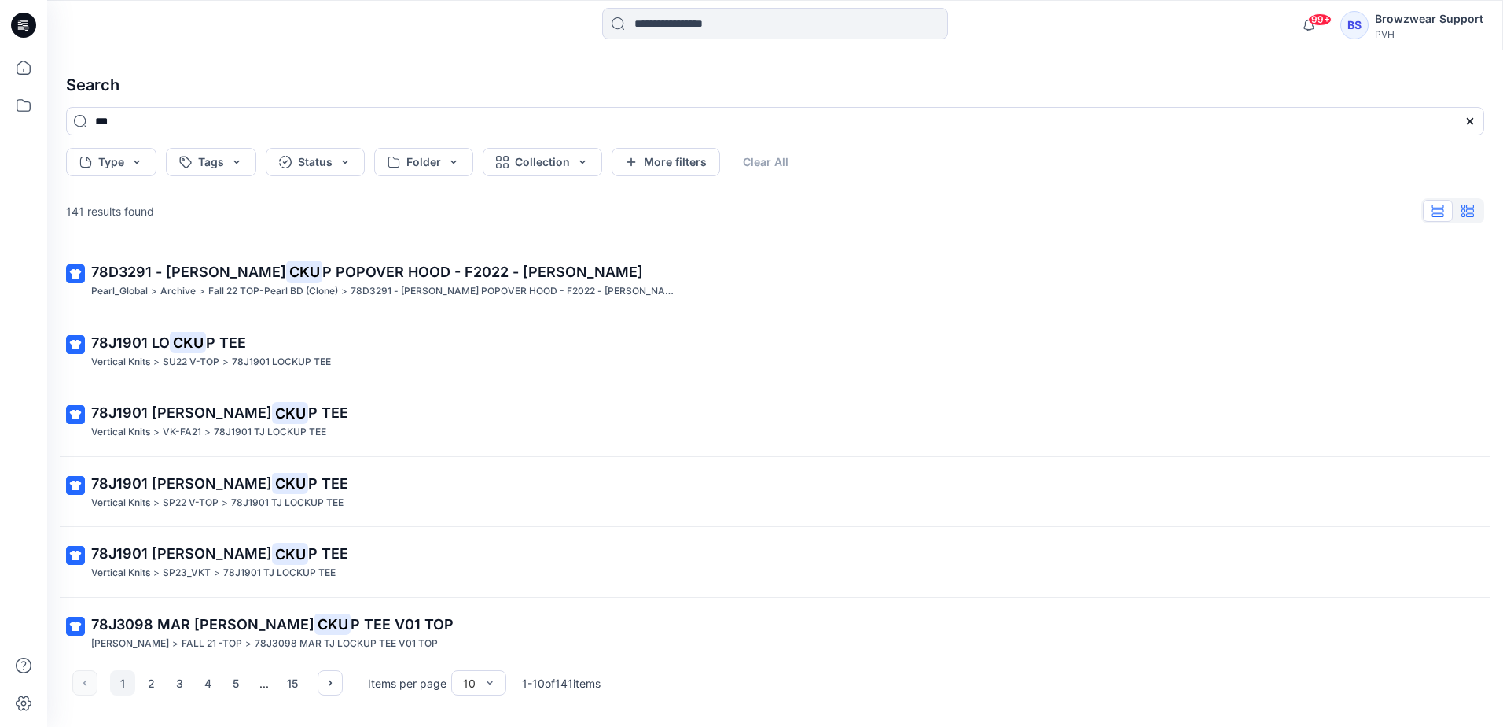
click at [1465, 209] on icon "button" at bounding box center [1468, 210] width 13 height 13
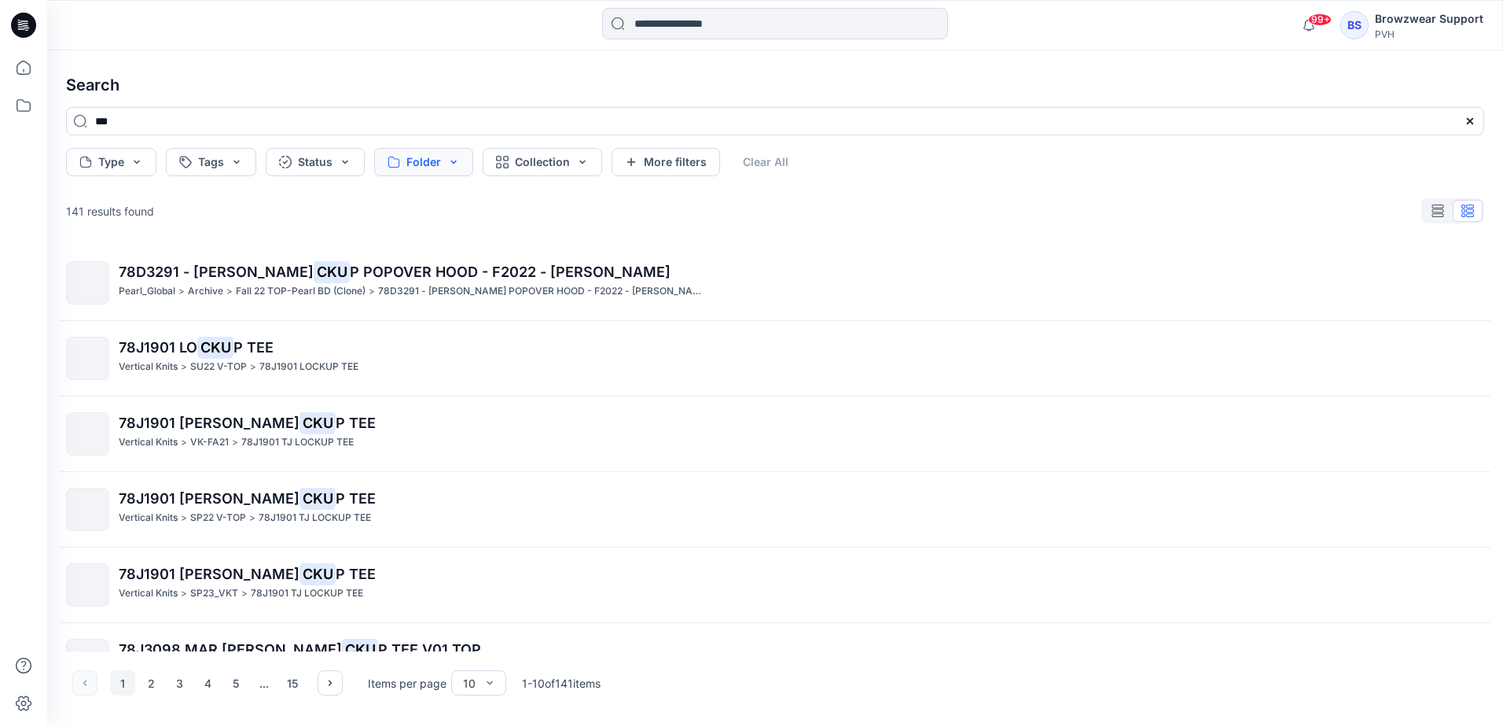
click at [456, 160] on button "Folder" at bounding box center [423, 162] width 99 height 28
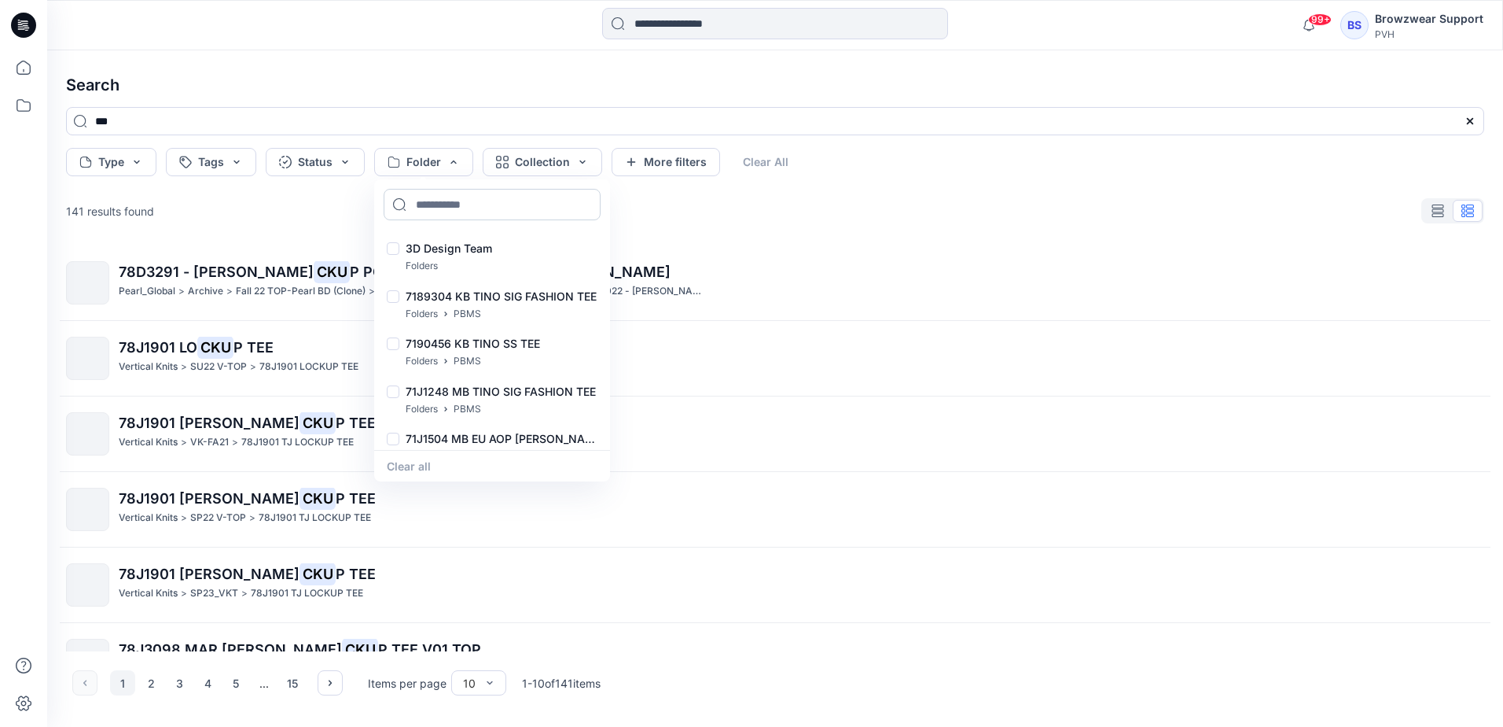
click at [446, 204] on input at bounding box center [492, 204] width 217 height 31
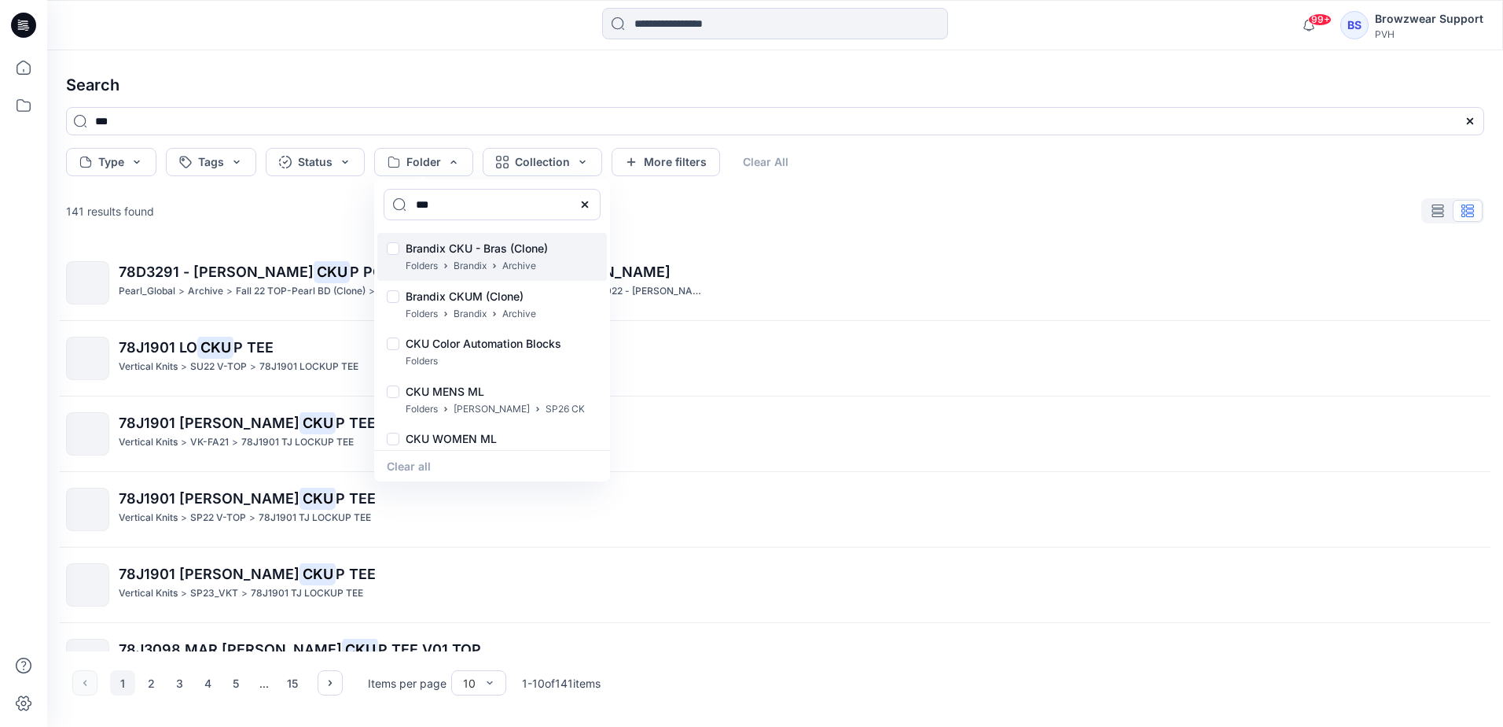
type input "***"
click at [391, 245] on div at bounding box center [393, 250] width 13 height 17
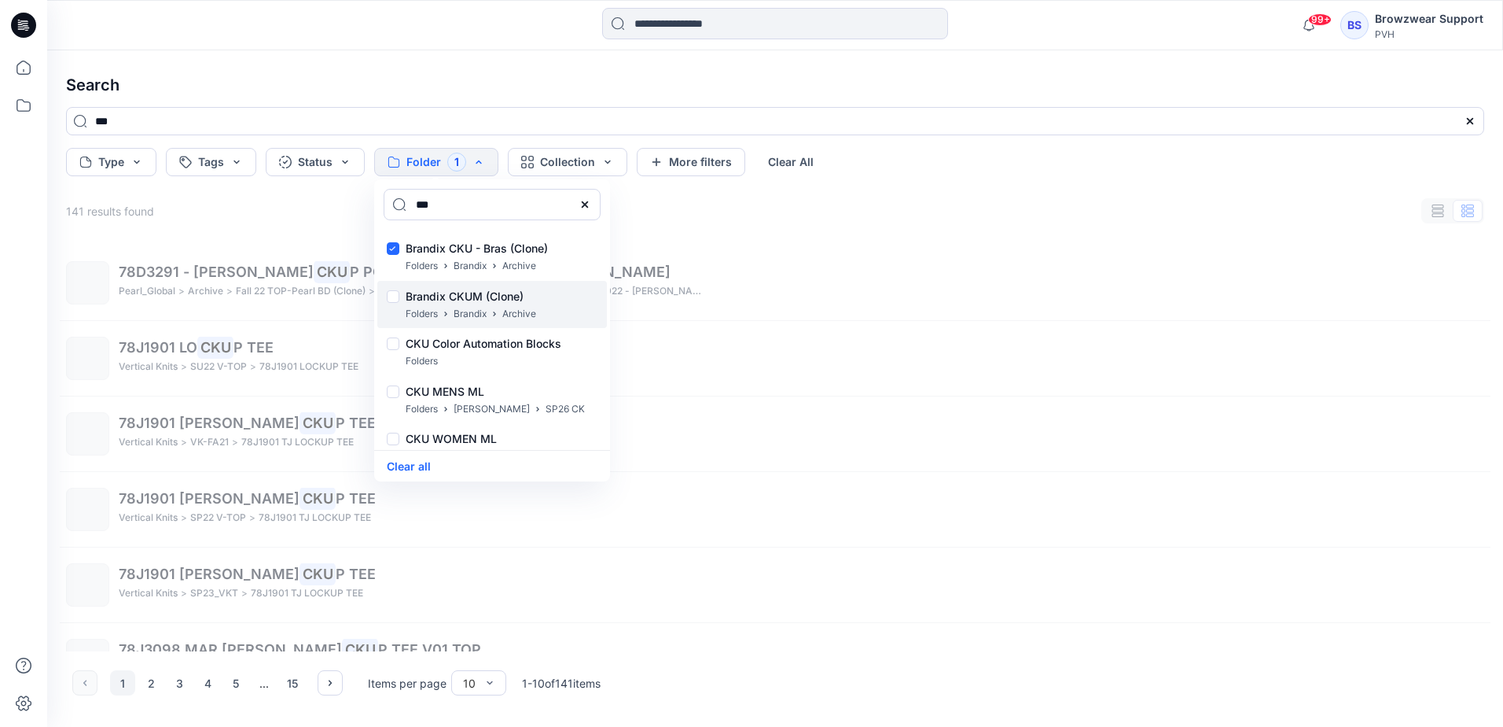
click at [393, 296] on div at bounding box center [393, 298] width 13 height 17
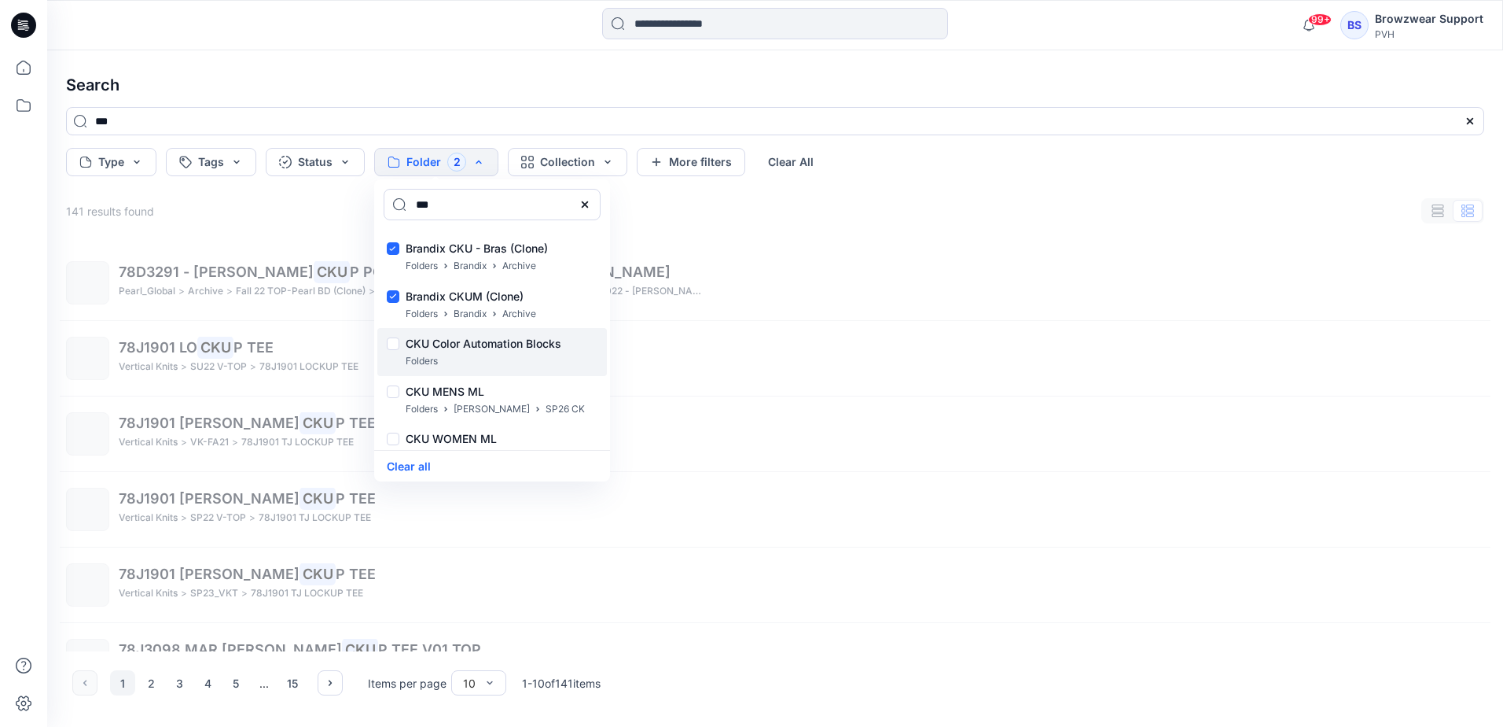
click at [394, 338] on div at bounding box center [393, 345] width 13 height 17
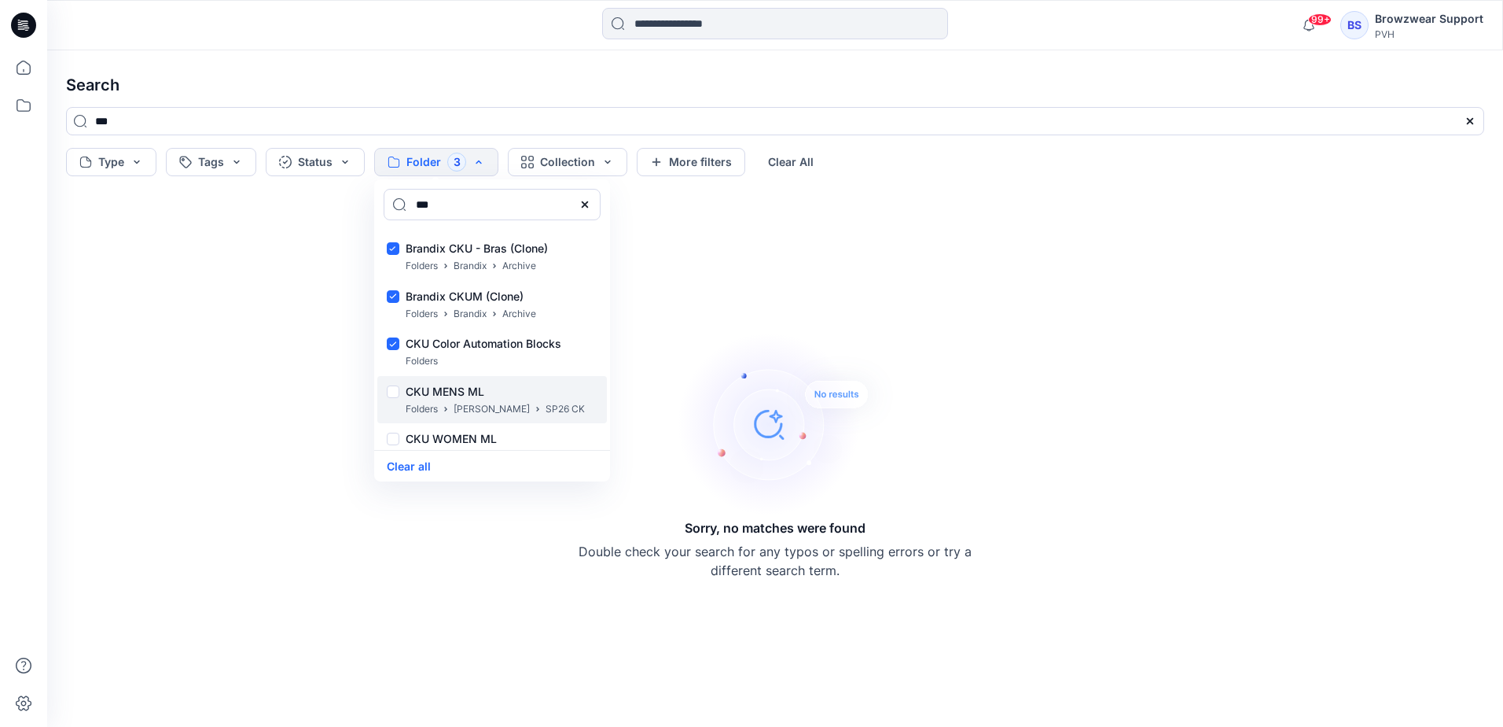
click at [391, 392] on div at bounding box center [393, 393] width 13 height 17
click at [390, 436] on div at bounding box center [393, 440] width 13 height 17
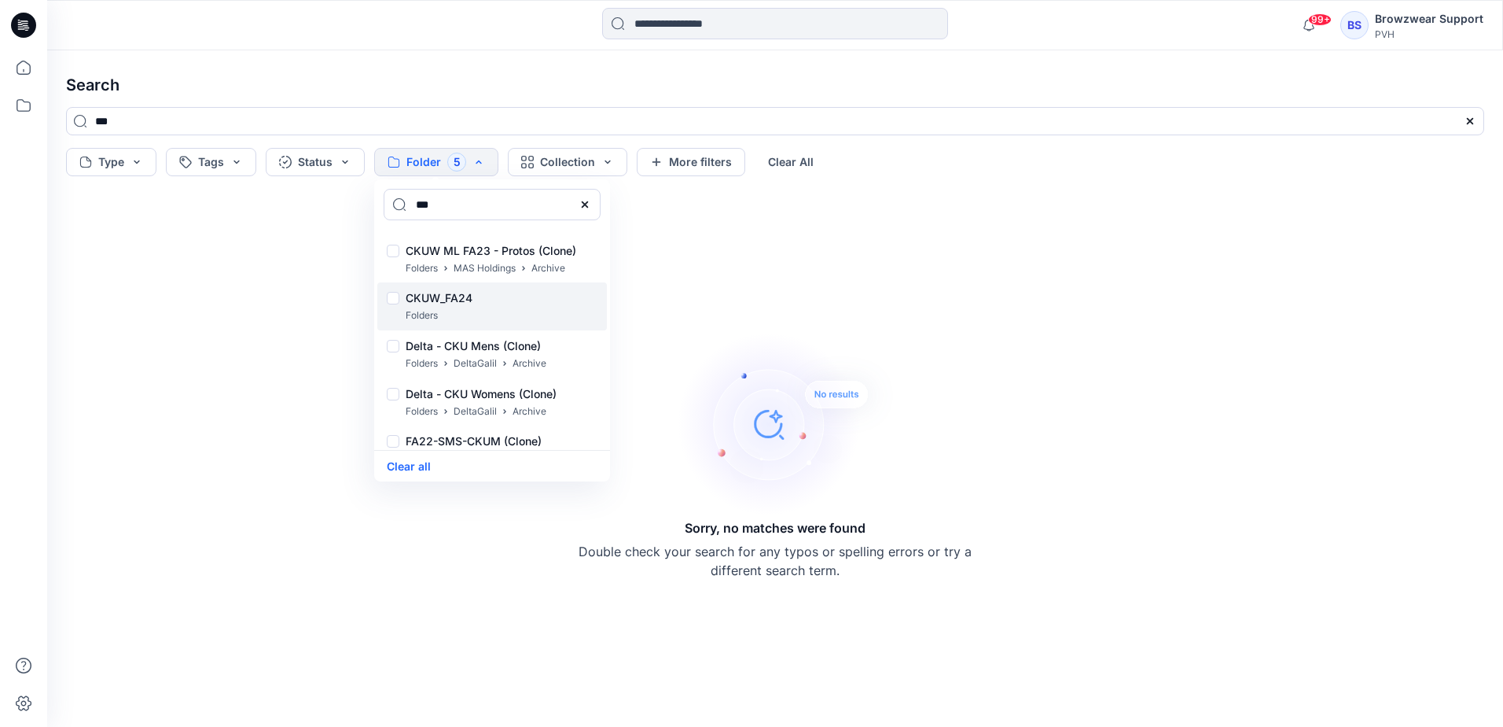
scroll to position [157, 0]
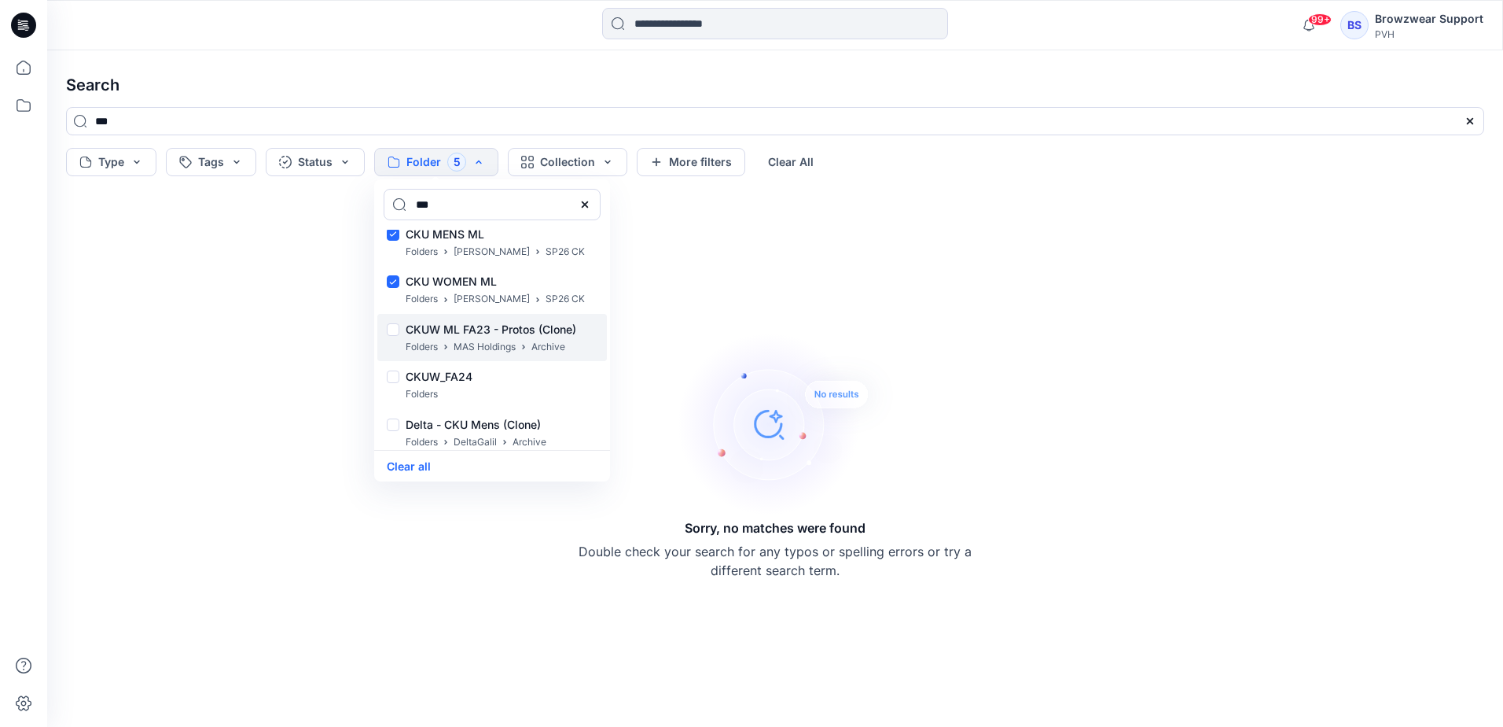
click at [394, 329] on div at bounding box center [393, 331] width 13 height 17
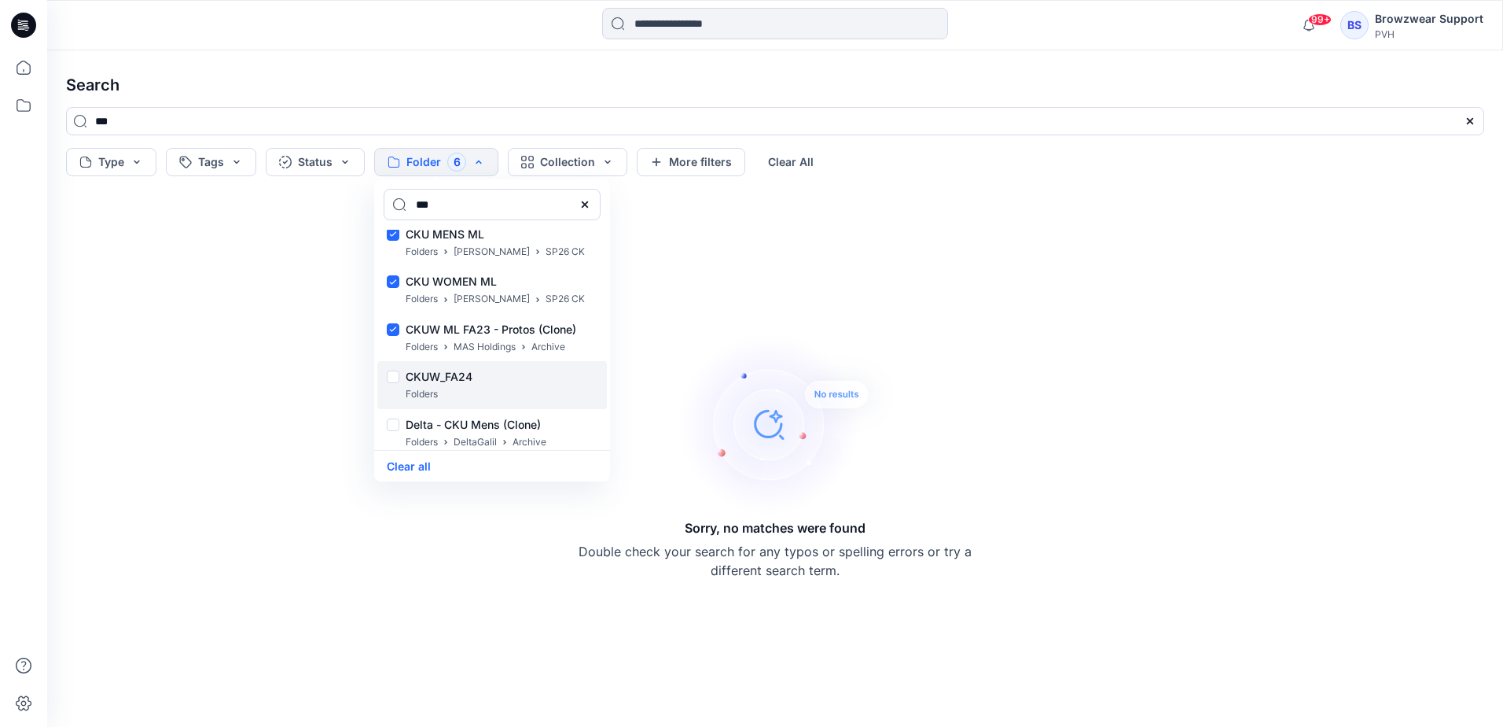
click at [393, 377] on div at bounding box center [393, 378] width 13 height 17
click at [394, 424] on div at bounding box center [393, 426] width 13 height 17
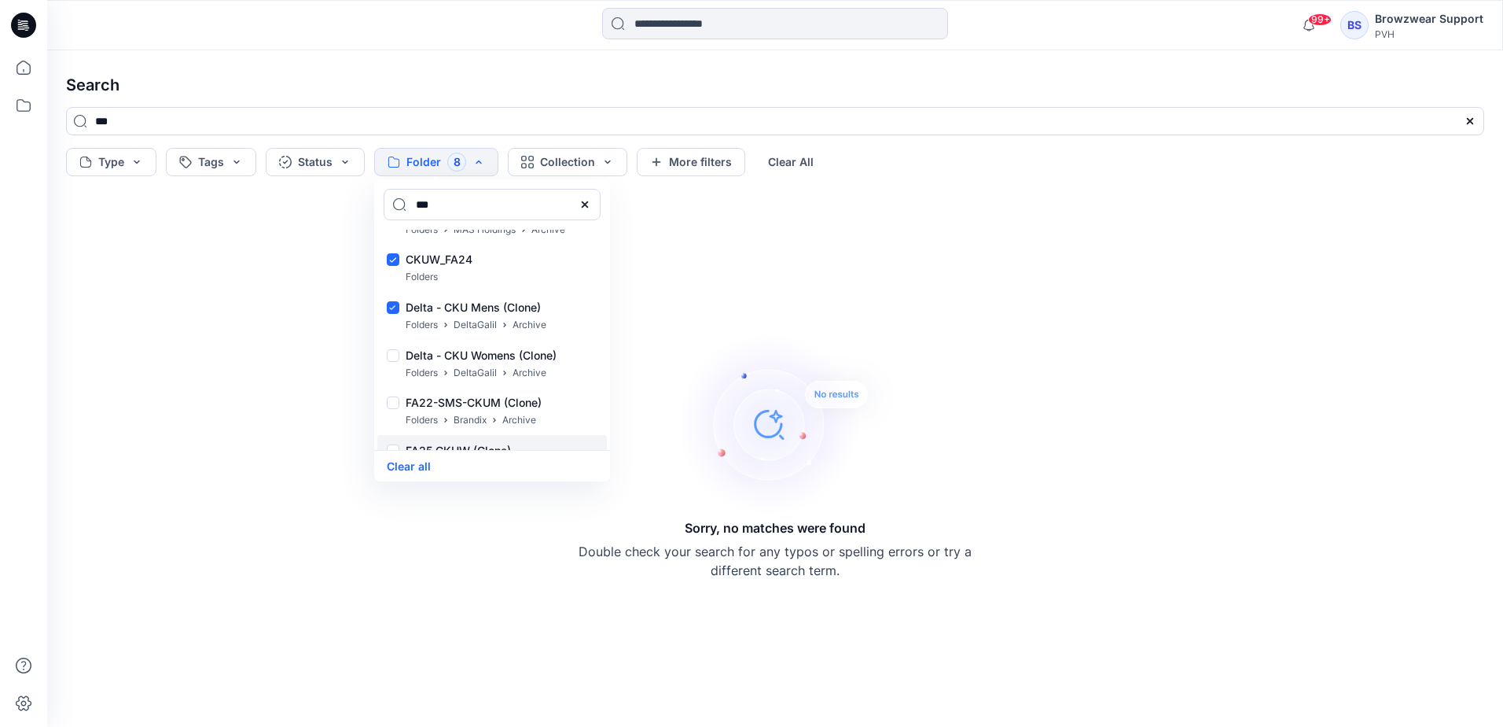
scroll to position [315, 0]
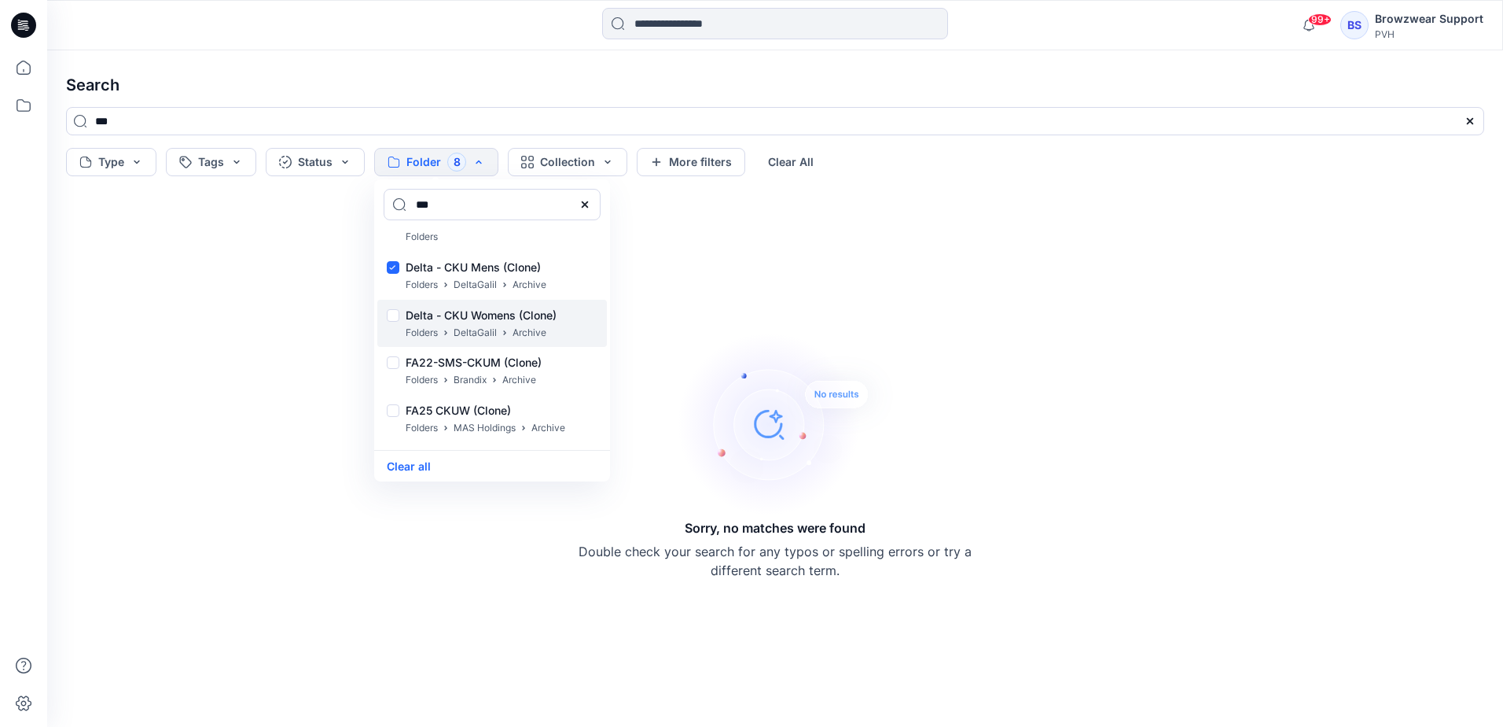
click at [392, 314] on div at bounding box center [393, 317] width 13 height 17
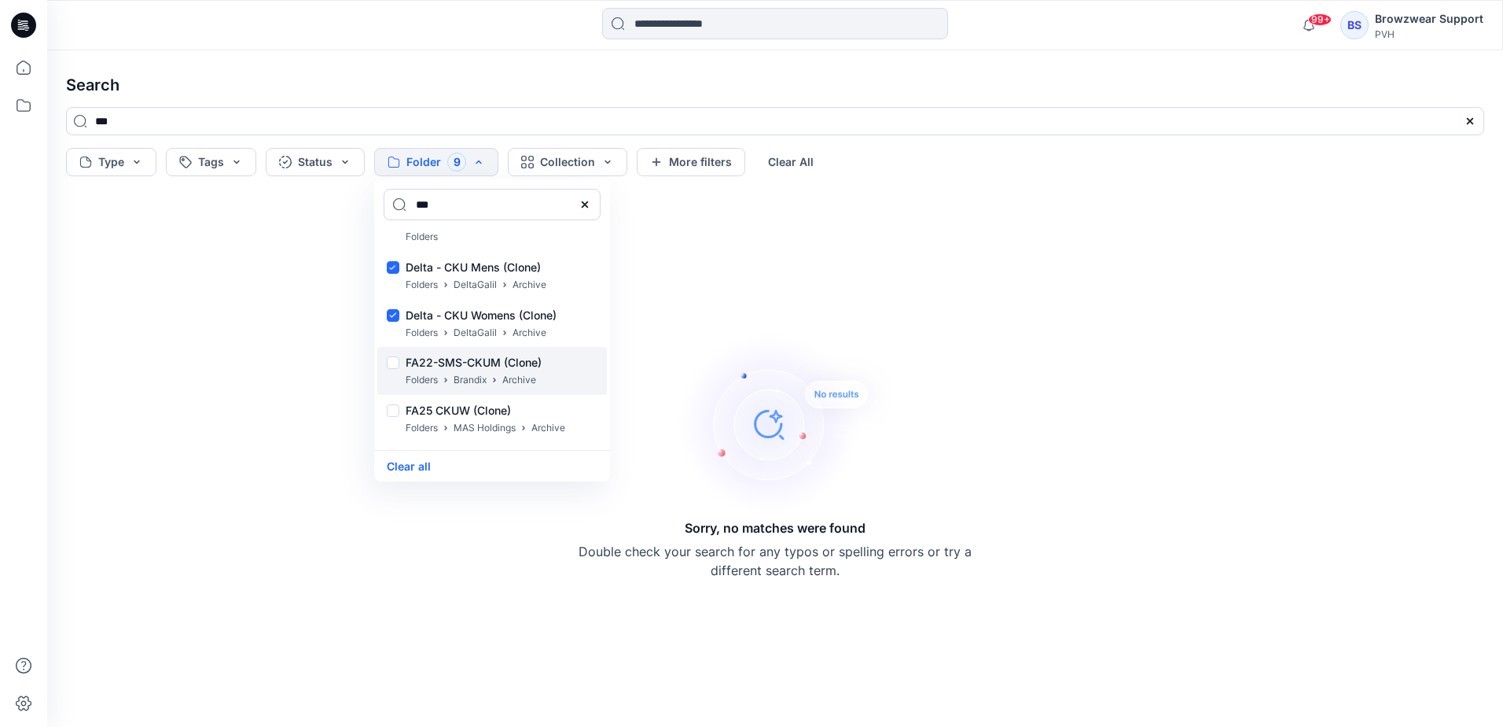
click at [395, 362] on div at bounding box center [393, 364] width 13 height 17
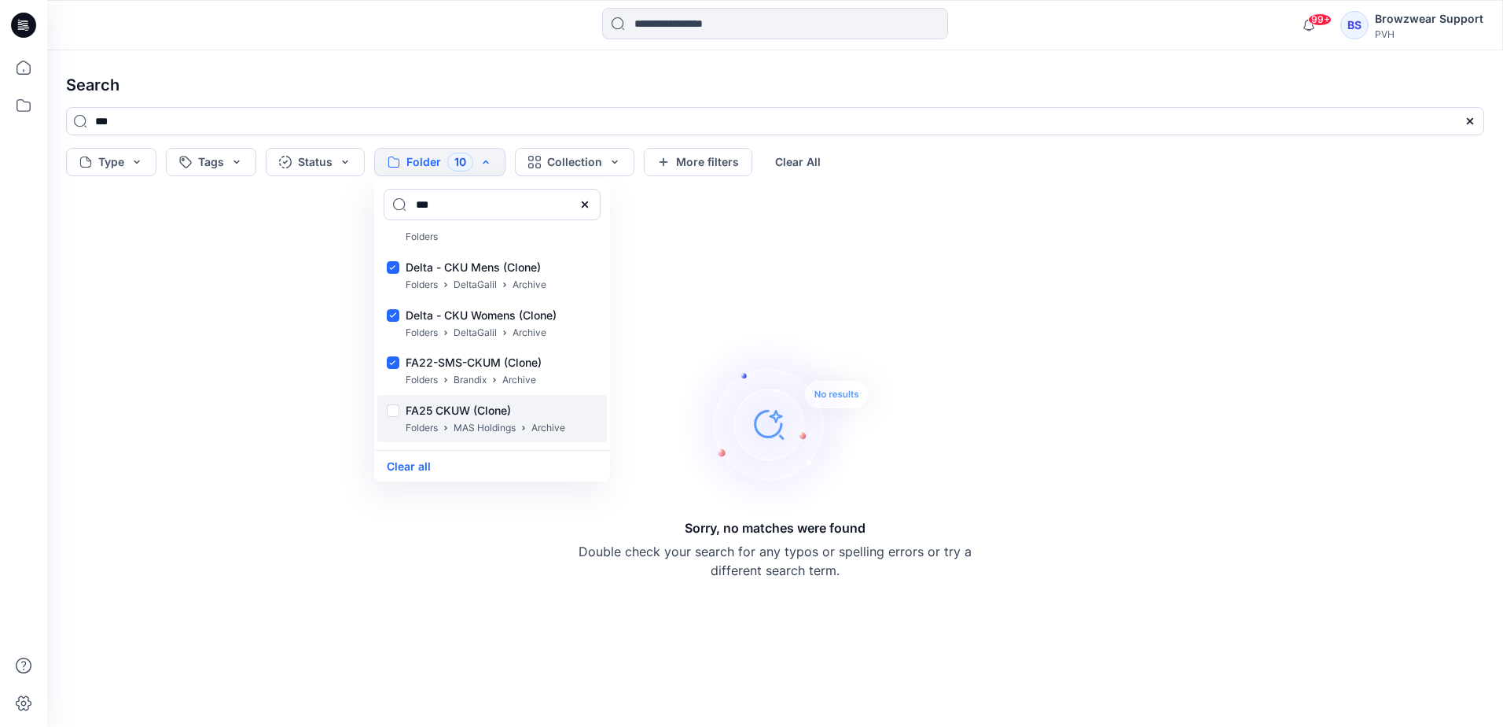
click at [396, 410] on div at bounding box center [393, 412] width 13 height 17
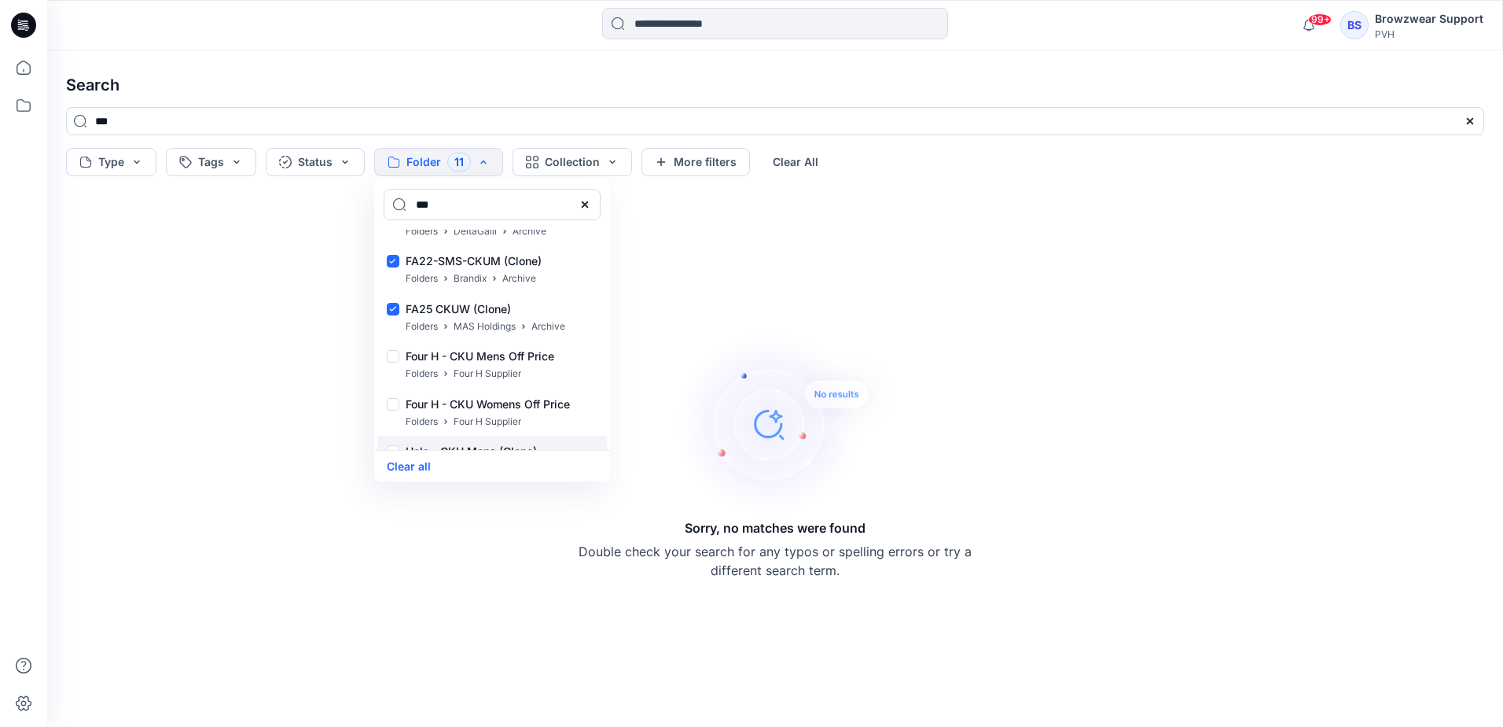
scroll to position [472, 0]
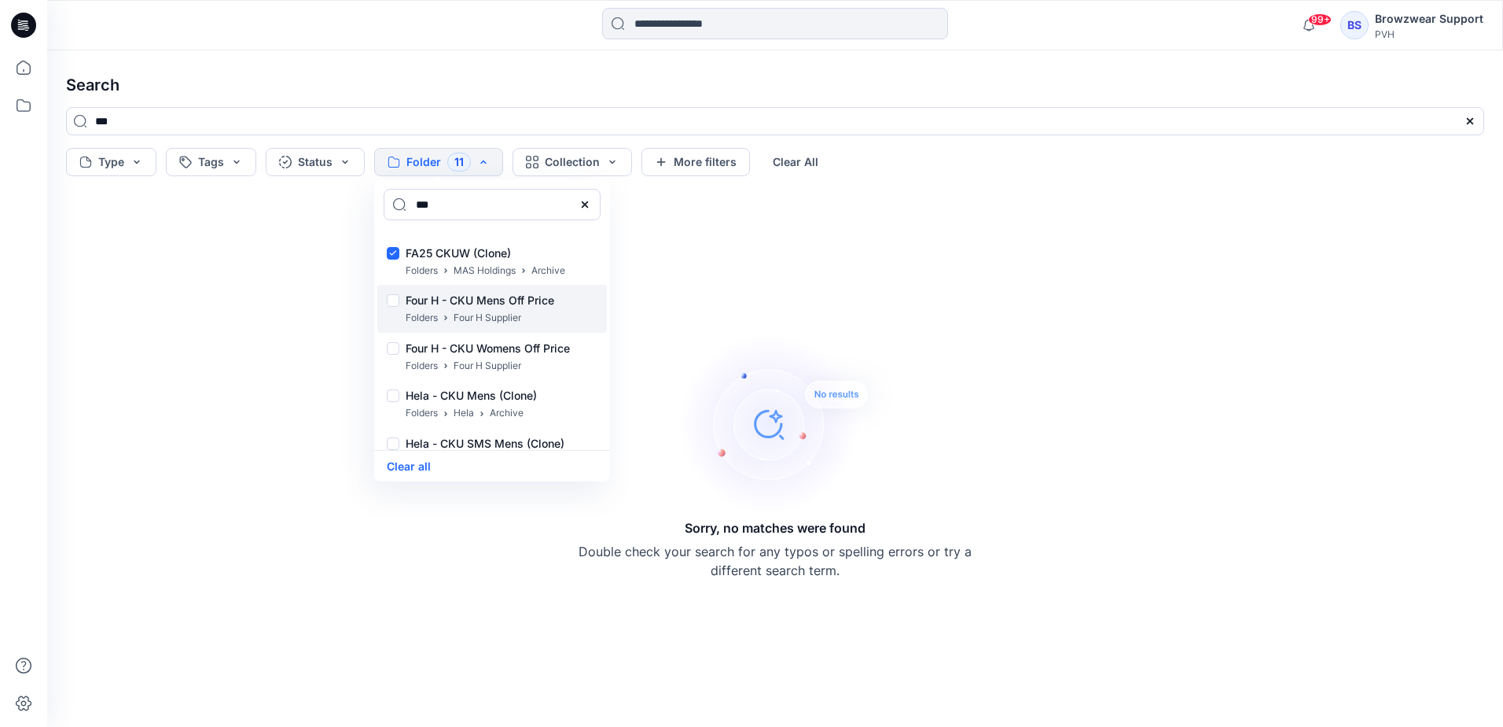
click at [394, 302] on div at bounding box center [393, 302] width 13 height 17
click at [396, 440] on div at bounding box center [393, 445] width 13 height 17
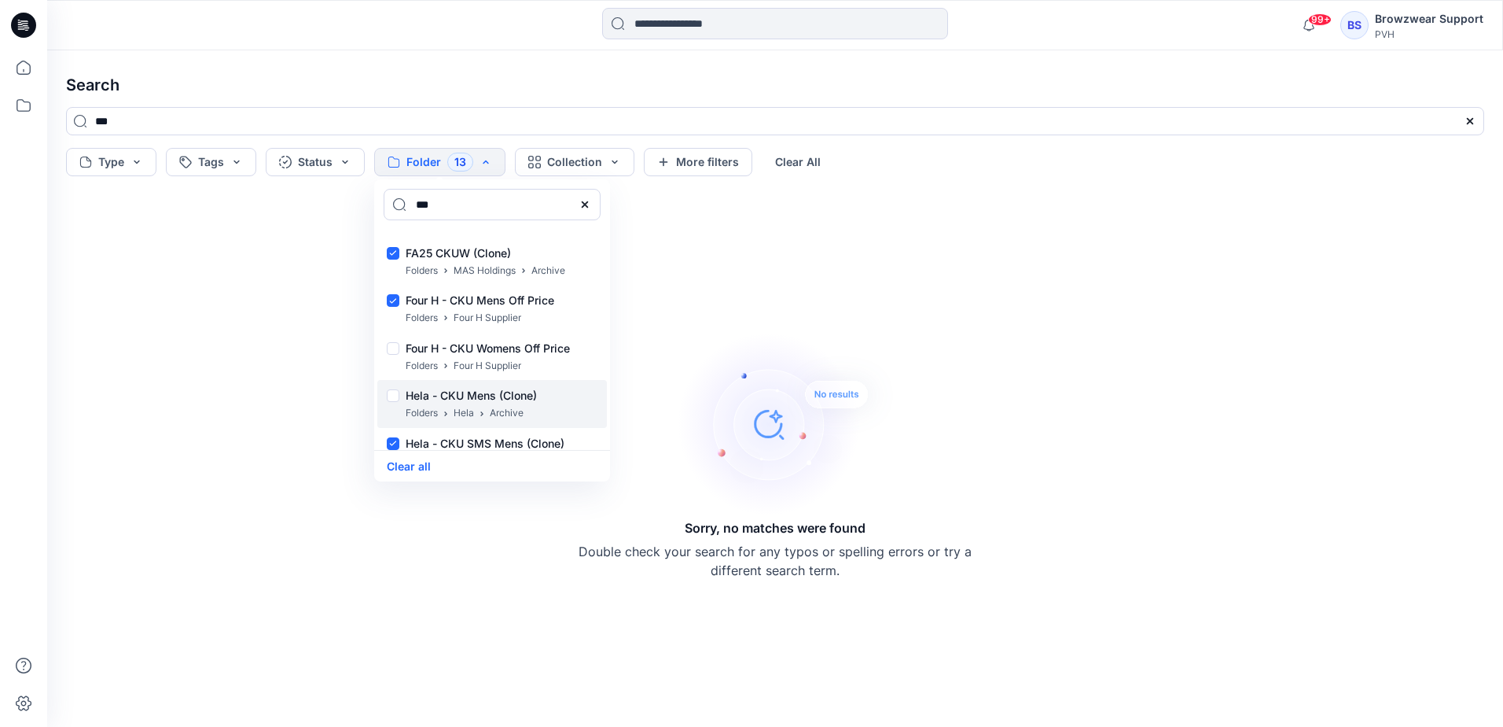
click at [392, 396] on div at bounding box center [393, 397] width 13 height 17
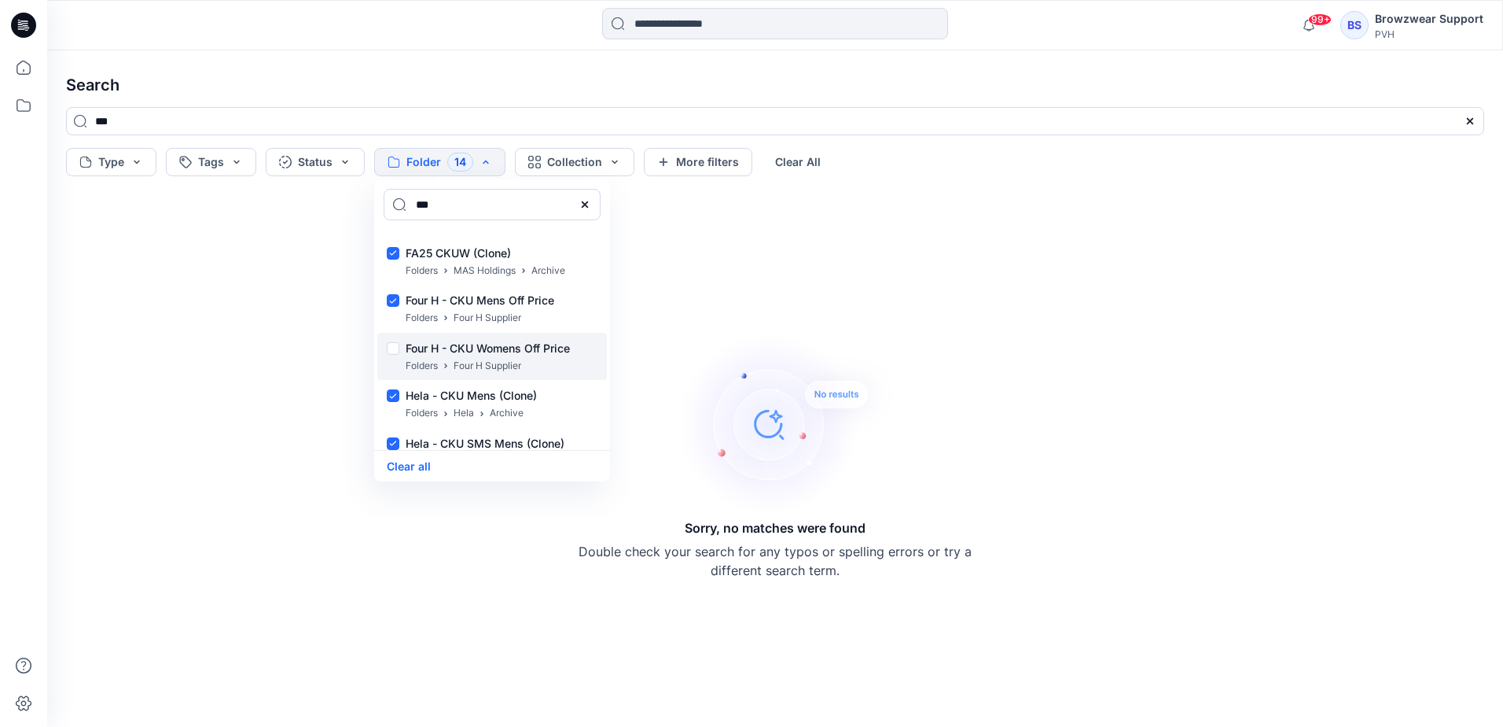
click at [393, 349] on div at bounding box center [393, 350] width 13 height 17
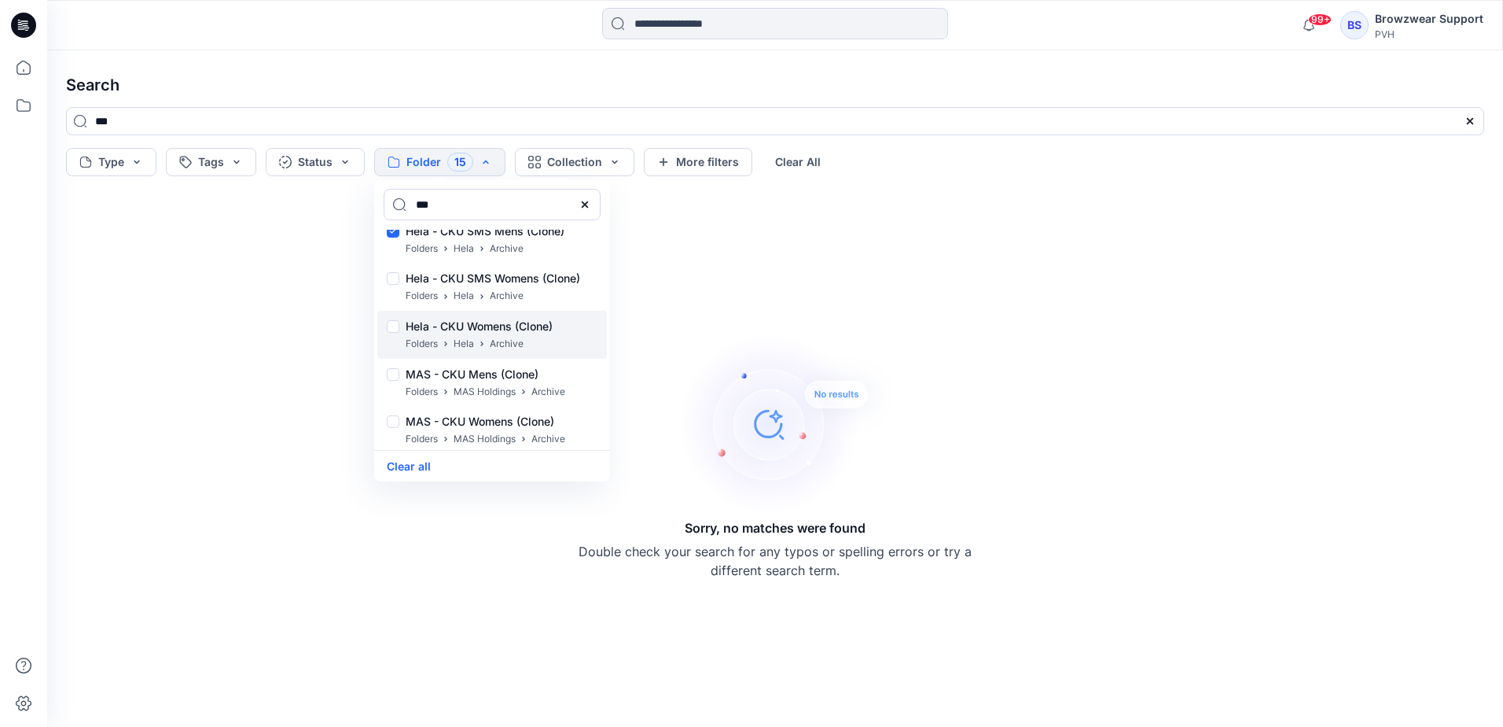
scroll to position [629, 0]
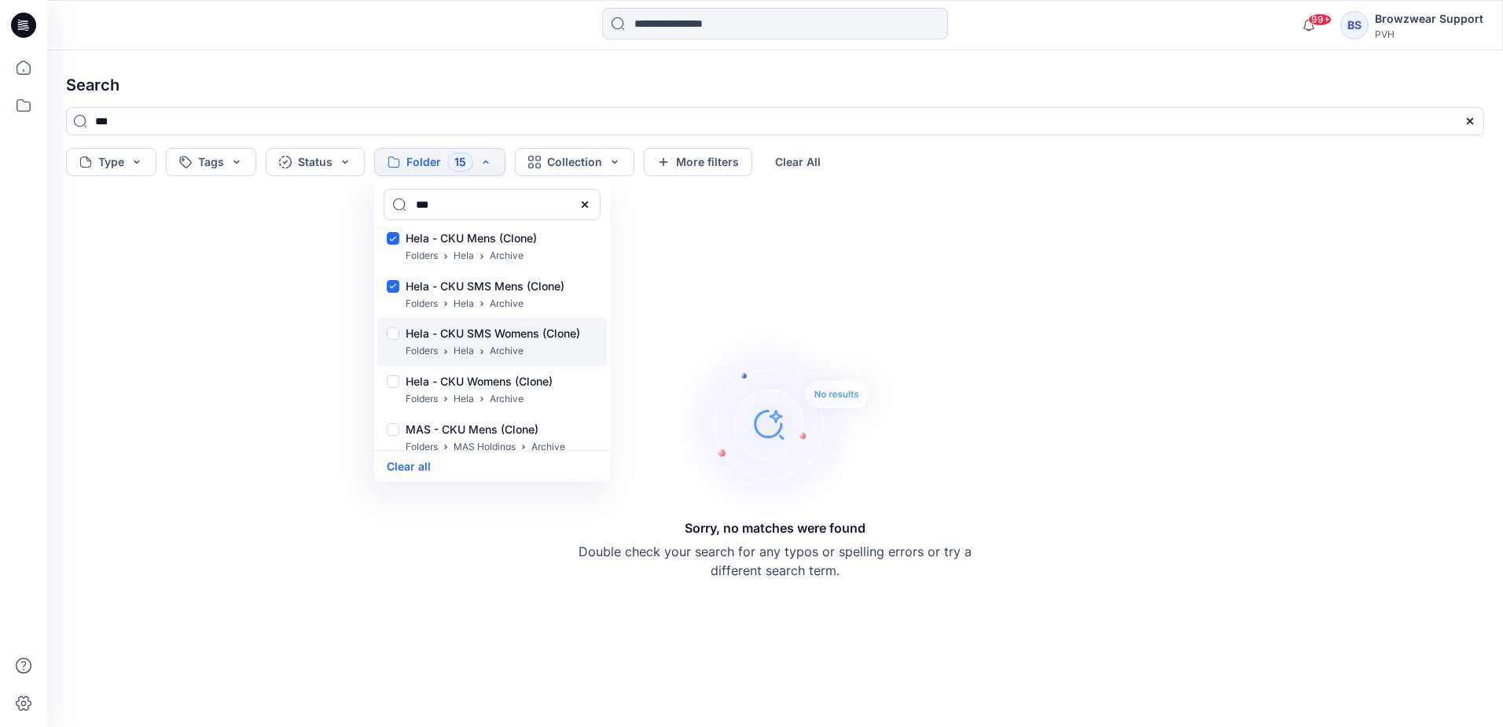
click at [392, 333] on div at bounding box center [393, 335] width 13 height 17
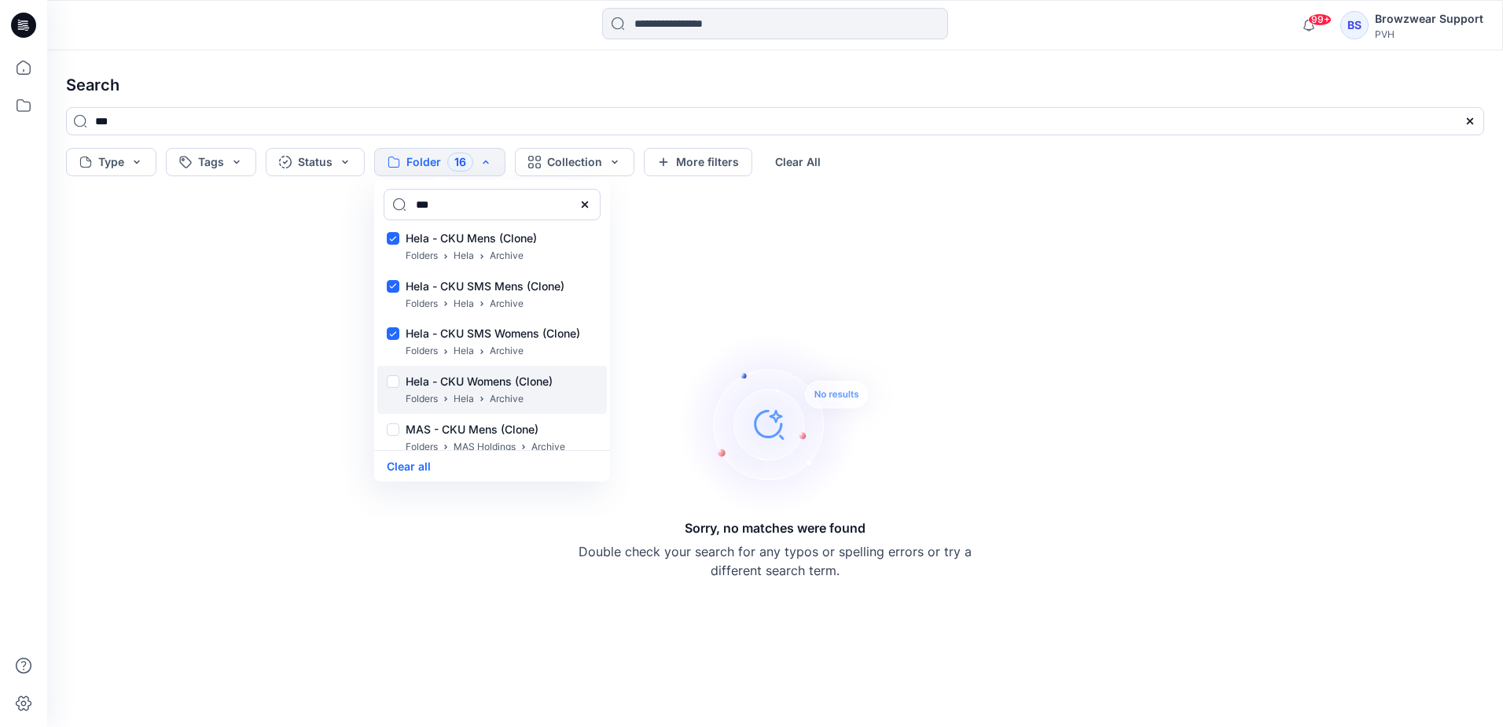
click at [395, 378] on div at bounding box center [393, 383] width 13 height 17
click at [398, 423] on div at bounding box center [393, 431] width 13 height 17
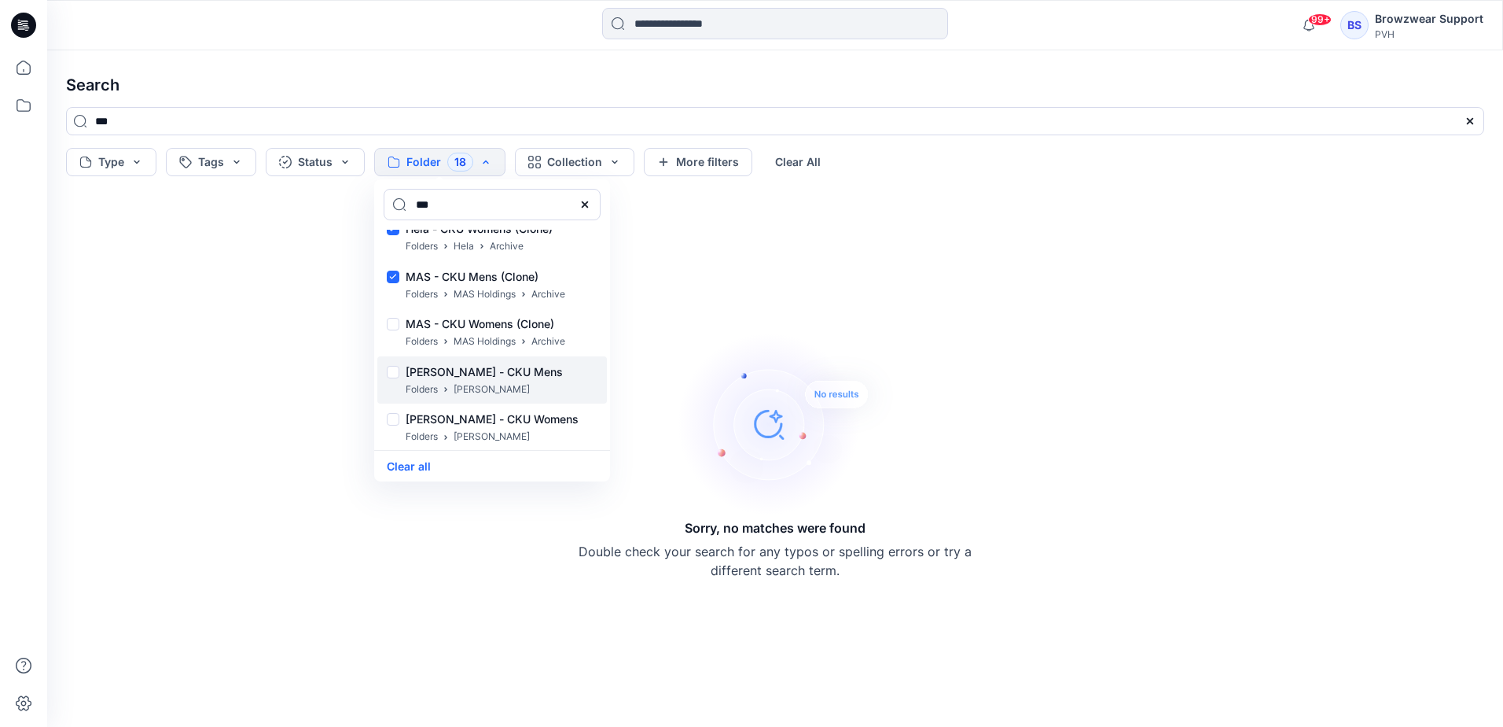
scroll to position [786, 0]
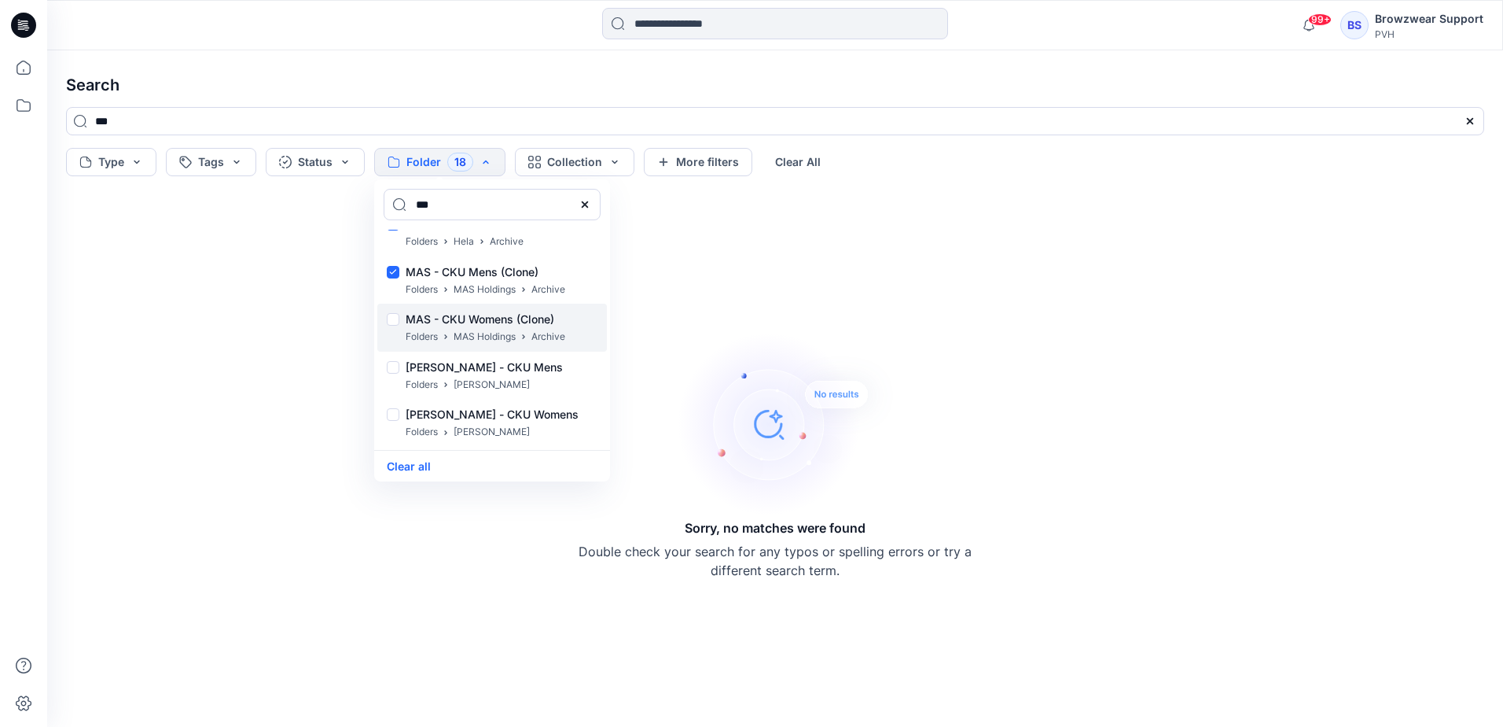
click at [392, 318] on div at bounding box center [393, 321] width 13 height 17
click at [390, 366] on div at bounding box center [393, 369] width 13 height 17
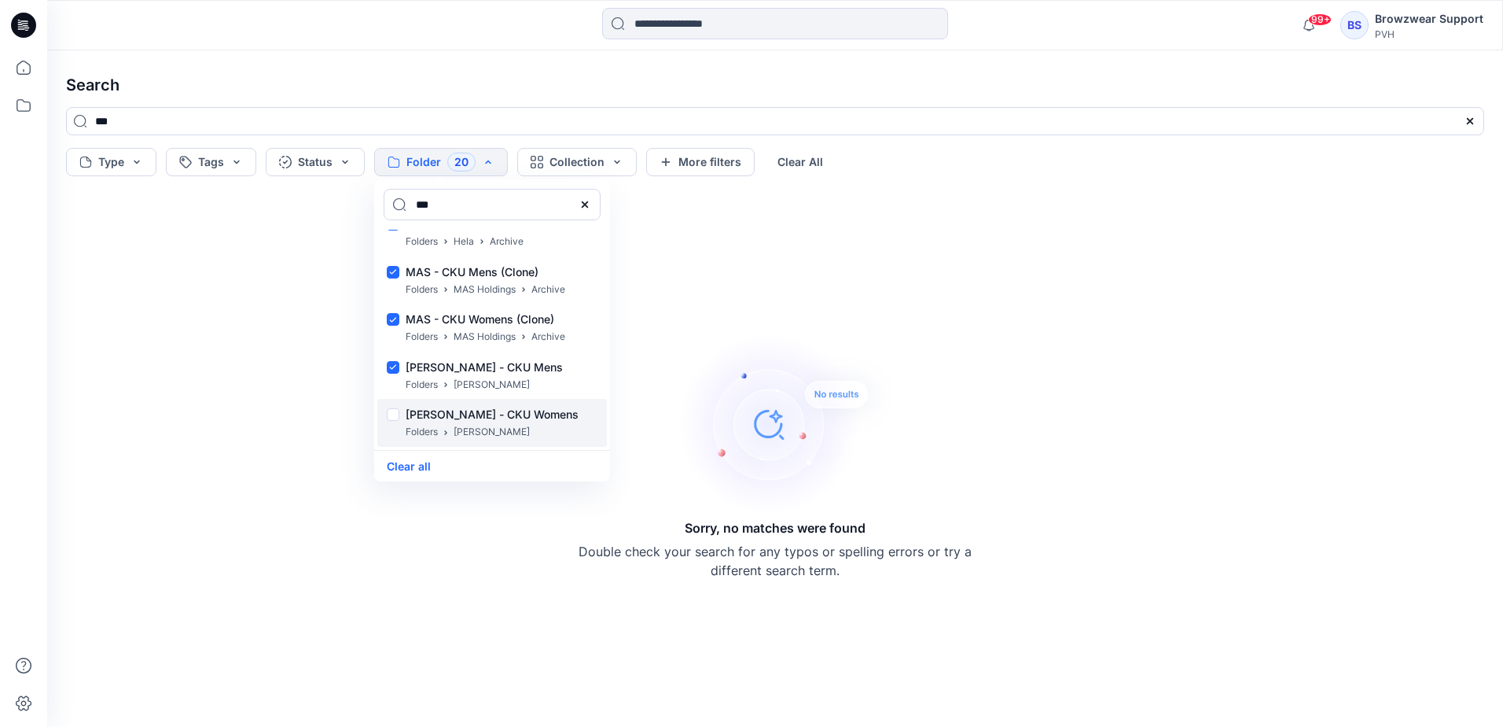
click at [395, 410] on div at bounding box center [393, 416] width 13 height 17
drag, startPoint x: 161, startPoint y: 120, endPoint x: 46, endPoint y: 118, distance: 115.6
click at [46, 118] on div "99+ Notifications Metro Knitting shared LV047G253G in SU26 CK Apparel Womens ML…" at bounding box center [751, 363] width 1503 height 727
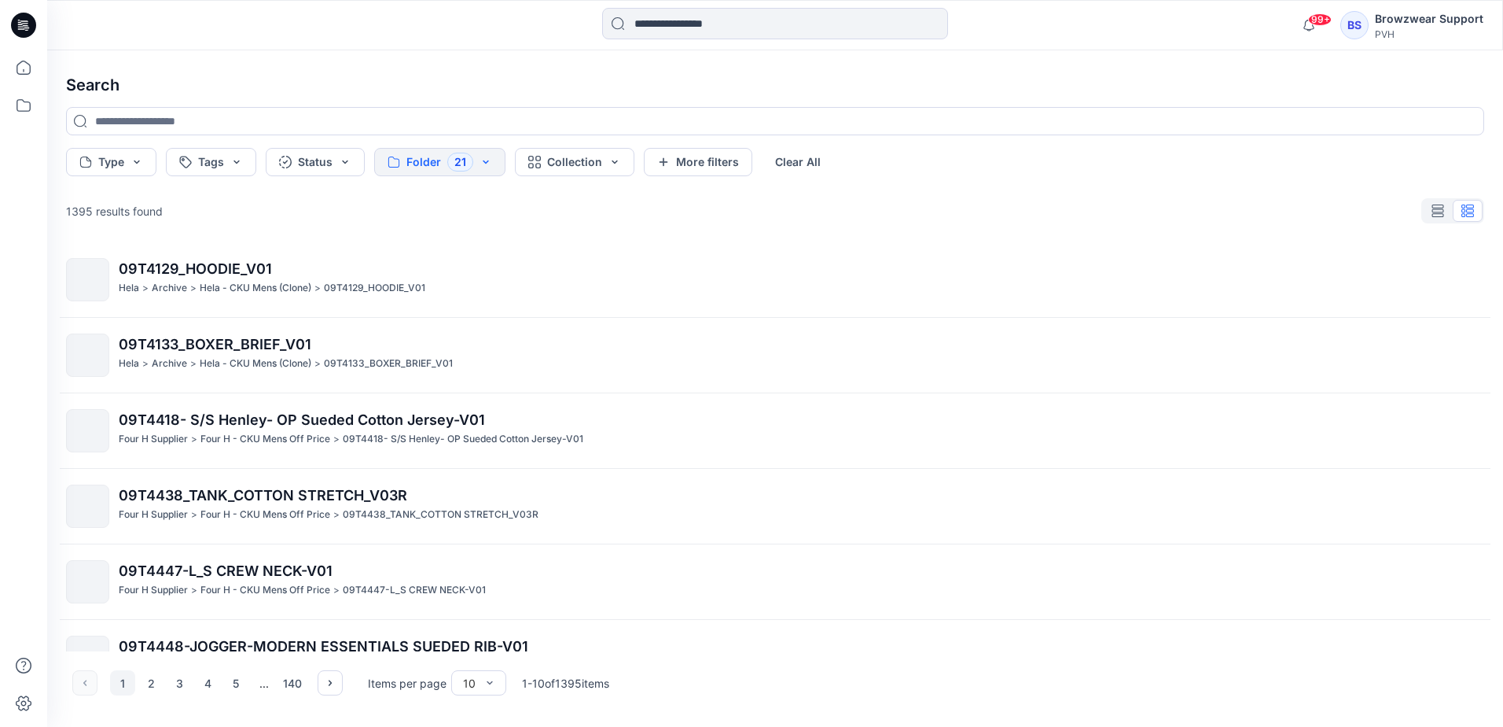
scroll to position [0, 0]
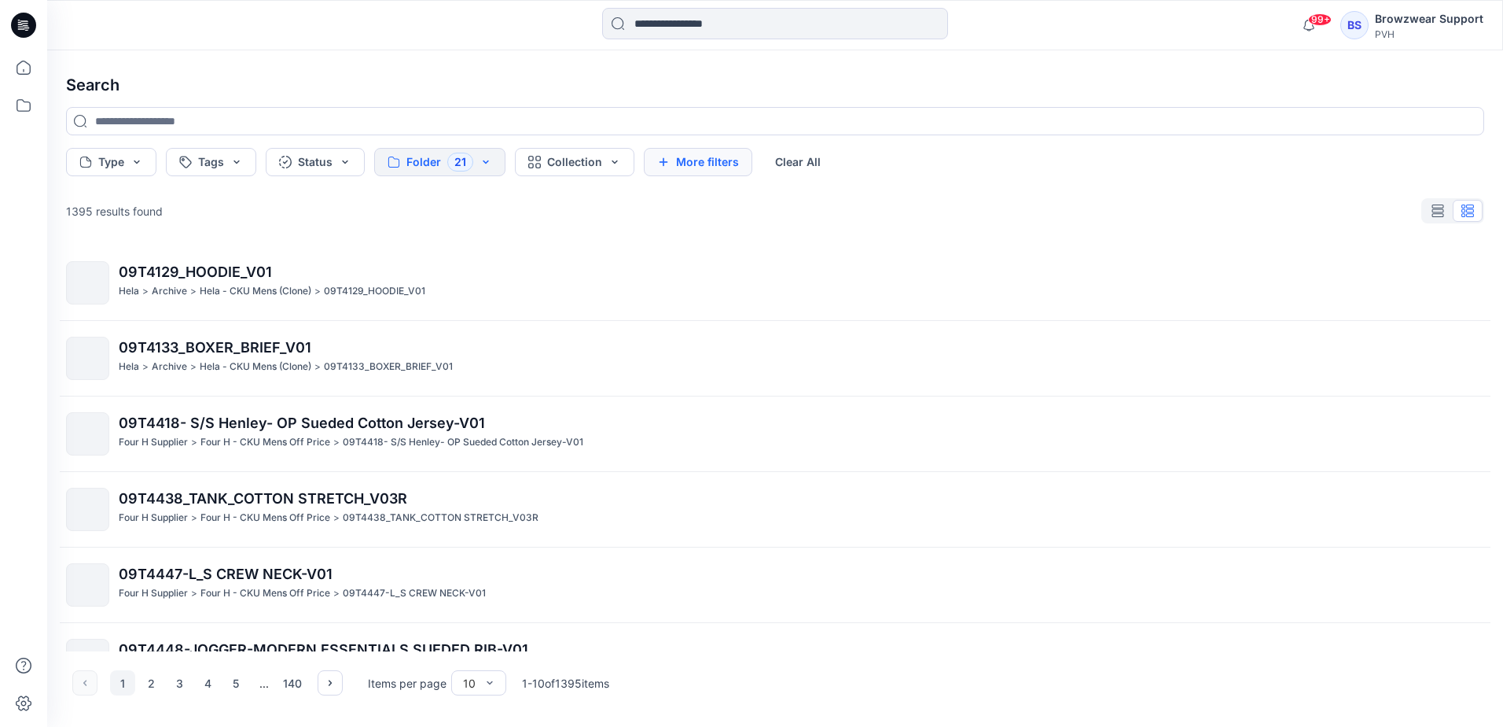
click at [678, 167] on button "More filters" at bounding box center [698, 162] width 109 height 28
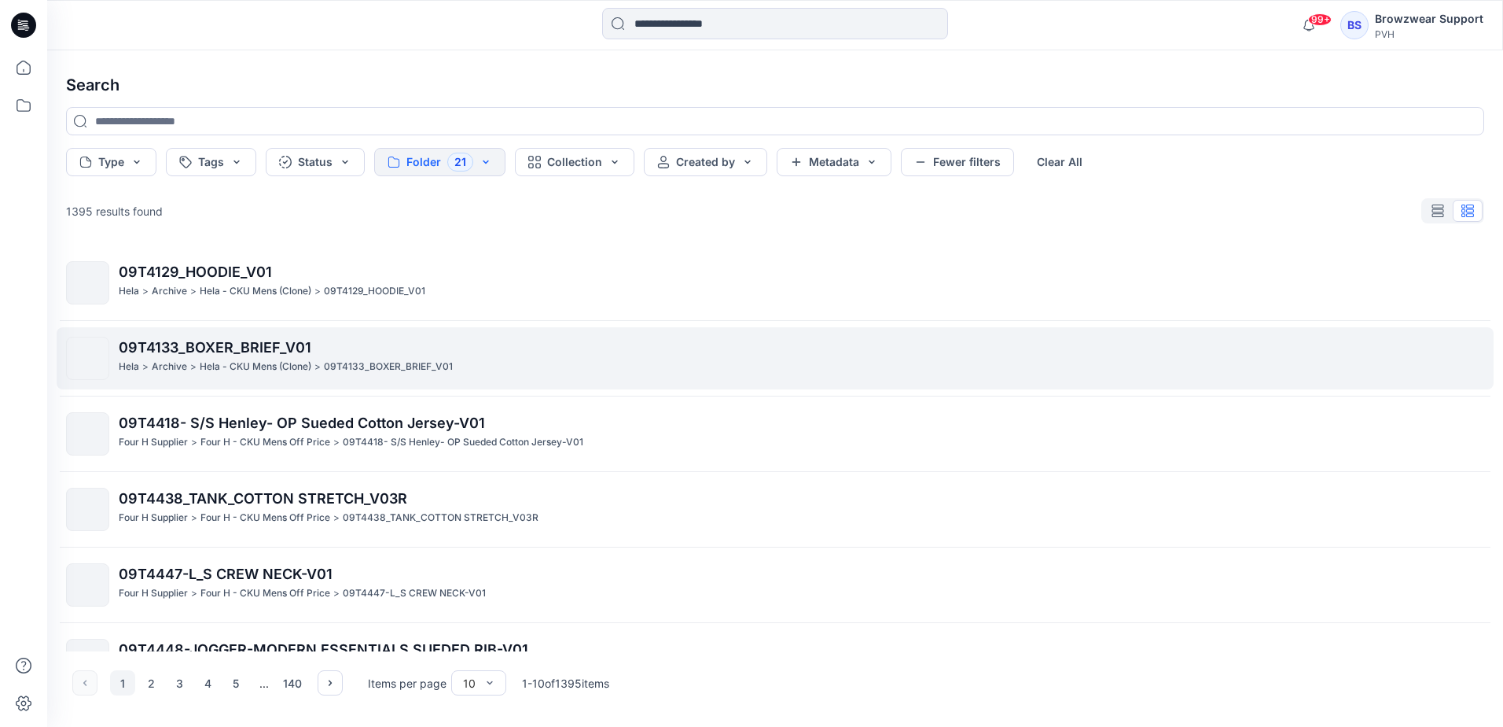
click at [254, 350] on span "09T4133_BOXER_BRIEF_V01" at bounding box center [215, 347] width 193 height 17
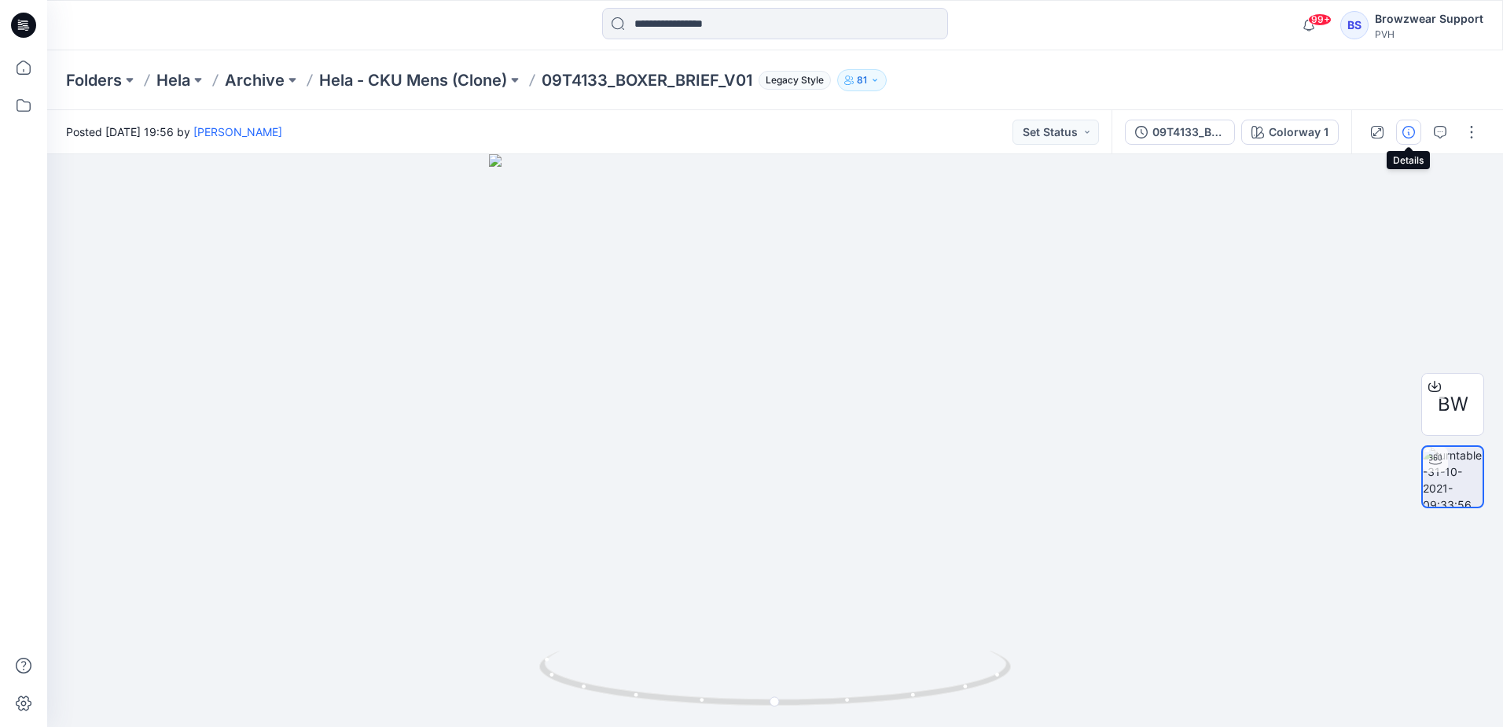
click at [1410, 133] on icon "button" at bounding box center [1409, 132] width 13 height 13
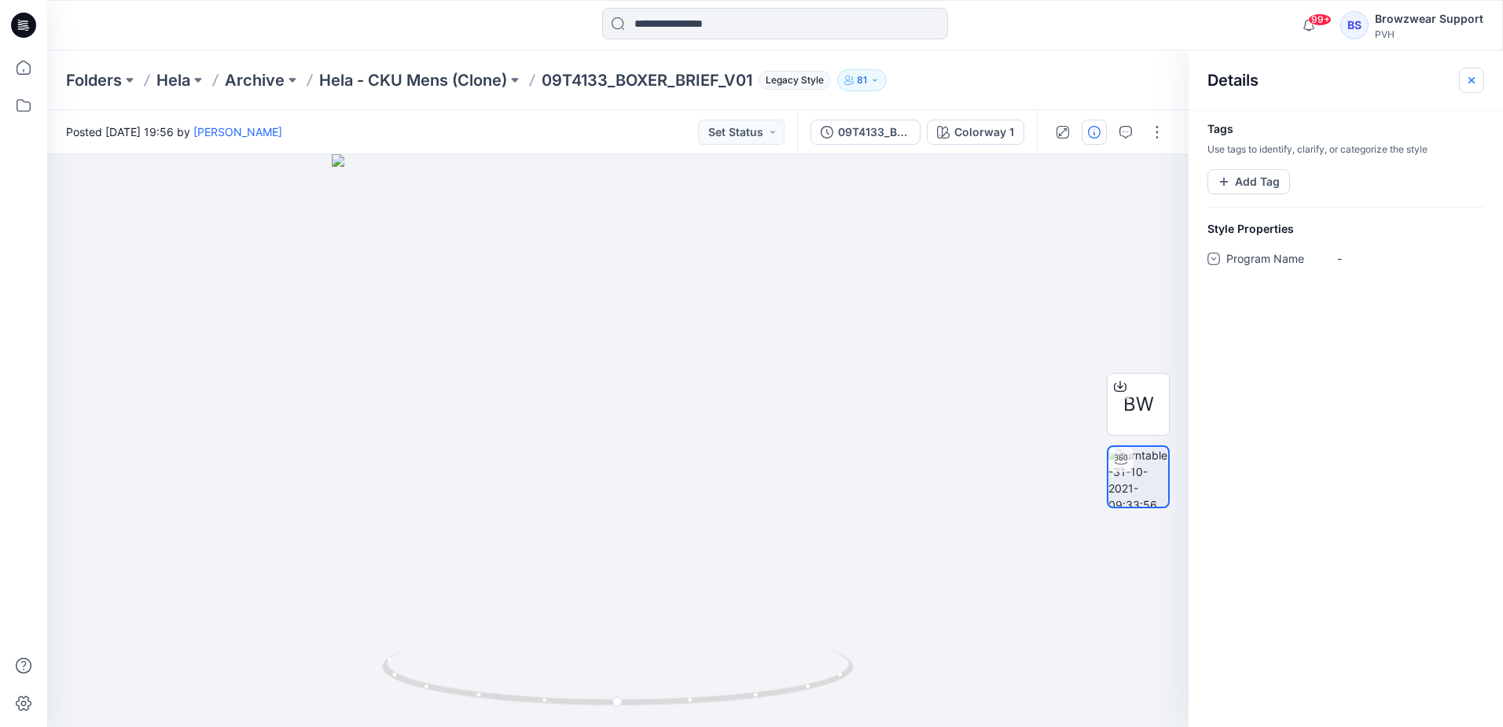
click at [1479, 79] on button "button" at bounding box center [1471, 80] width 25 height 25
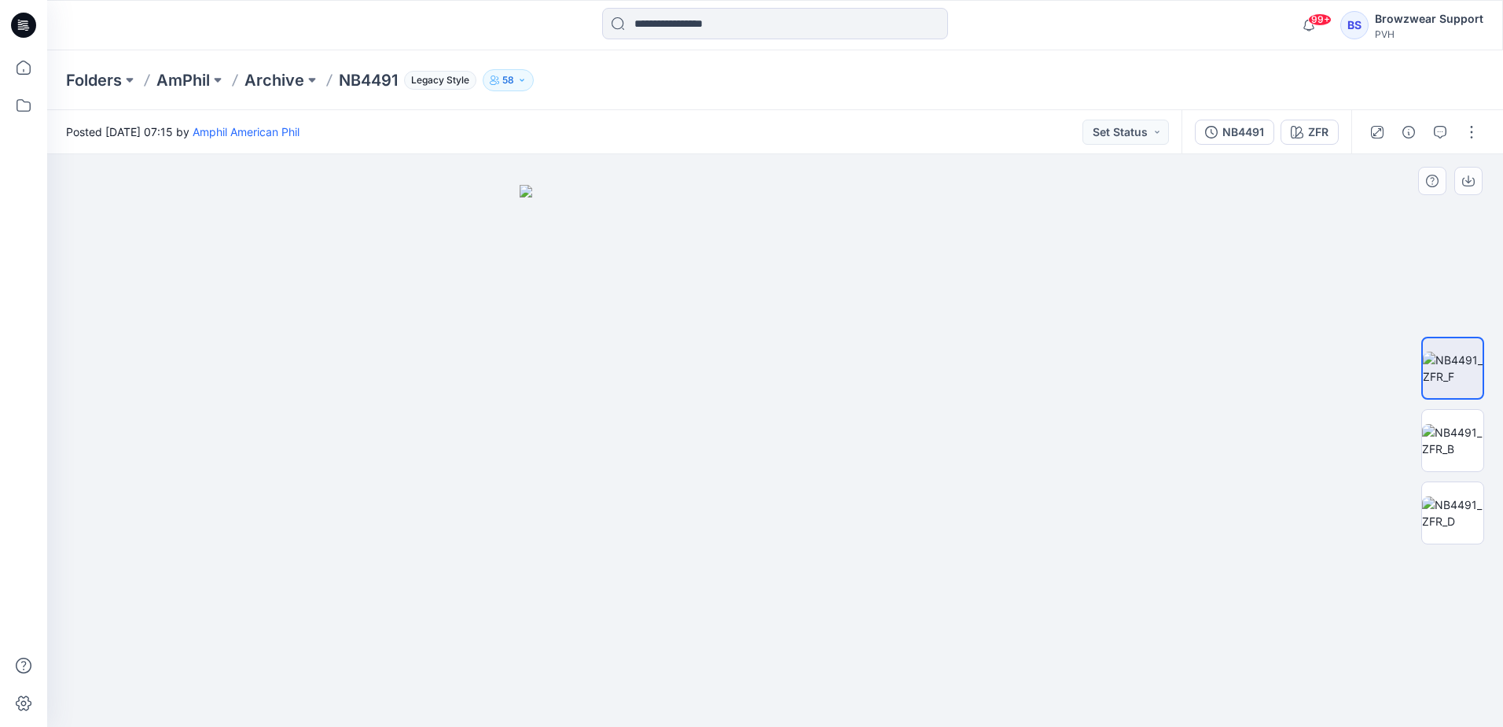
drag, startPoint x: 894, startPoint y: 434, endPoint x: 755, endPoint y: 434, distance: 139.2
click at [755, 434] on img at bounding box center [775, 456] width 511 height 542
click at [1452, 432] on img at bounding box center [1452, 440] width 61 height 33
click at [1459, 499] on img at bounding box center [1452, 512] width 61 height 33
click at [1439, 360] on img at bounding box center [1452, 367] width 61 height 33
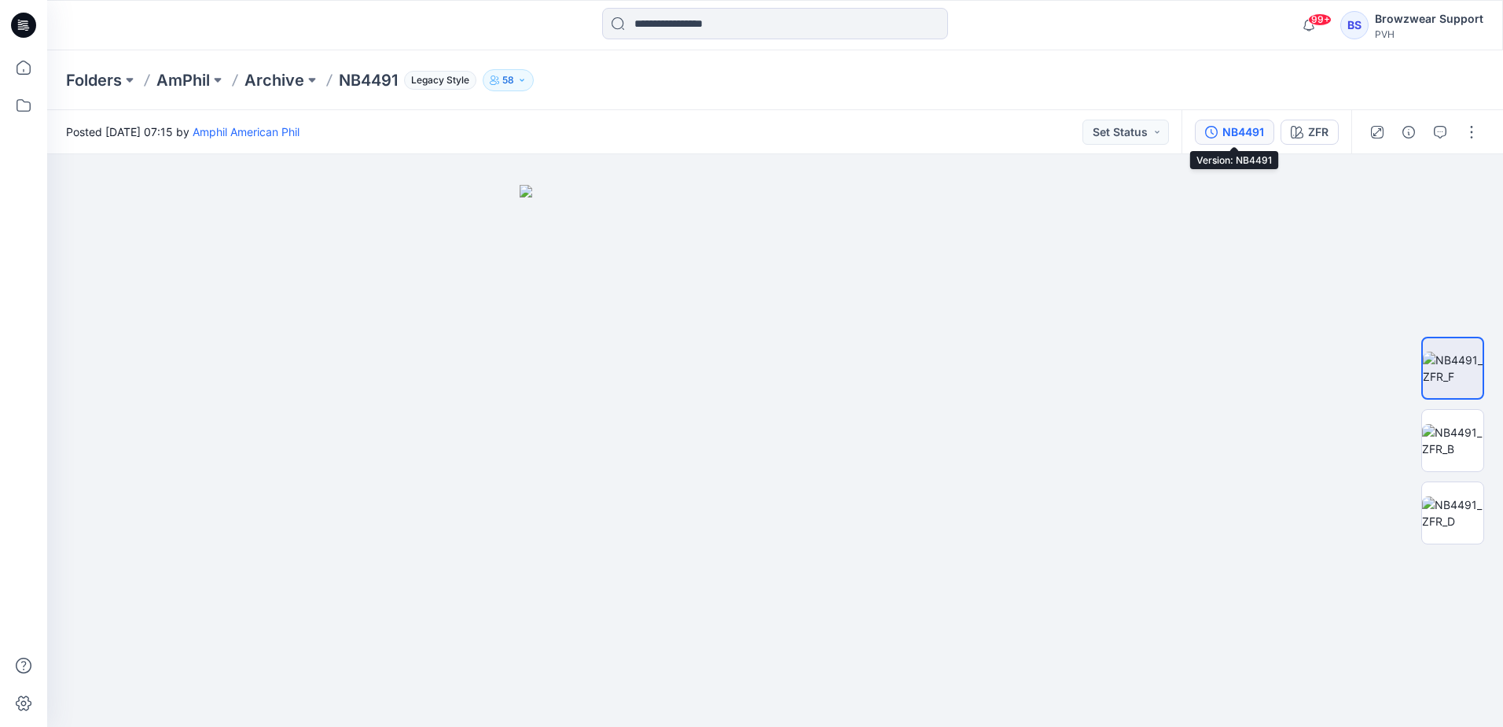
click at [1245, 127] on div "NB4491" at bounding box center [1244, 131] width 42 height 17
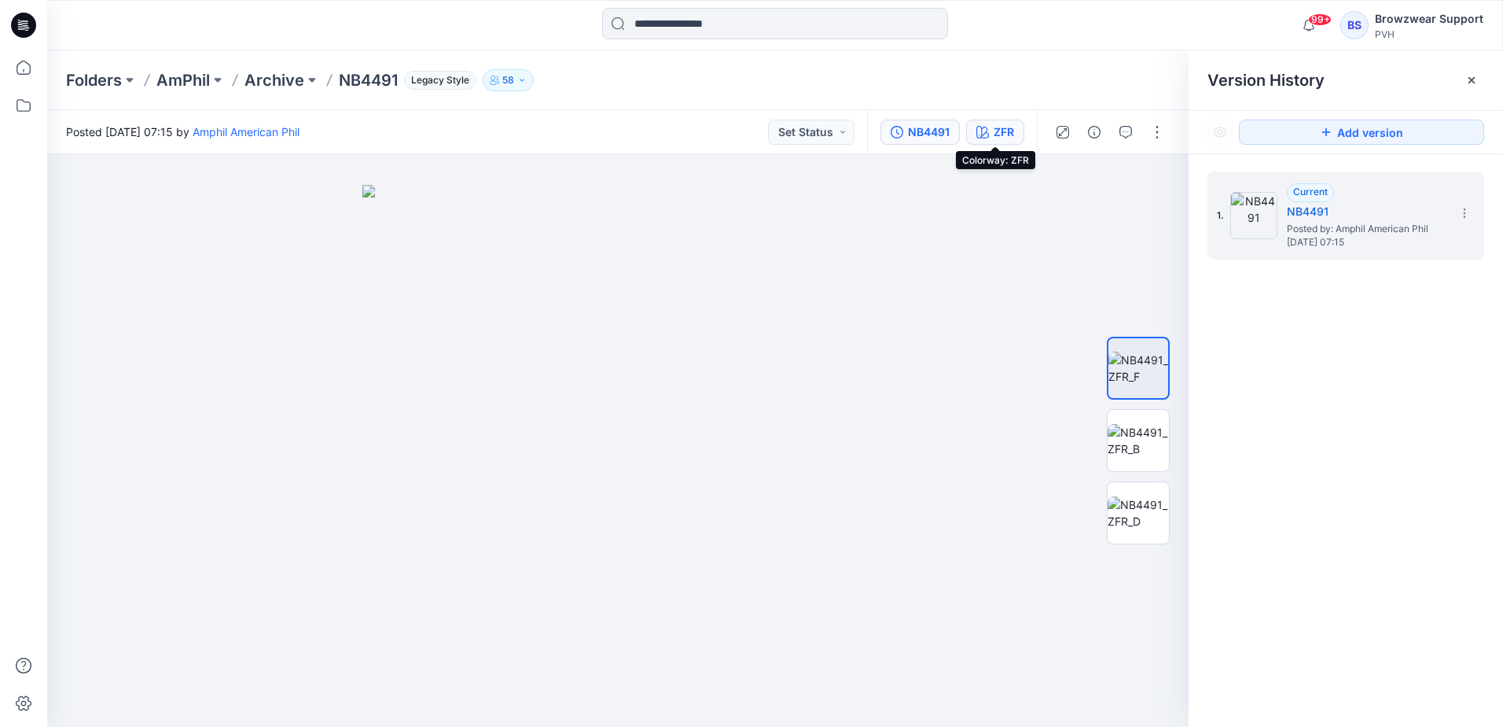
click at [1013, 126] on div "ZFR" at bounding box center [1004, 131] width 20 height 17
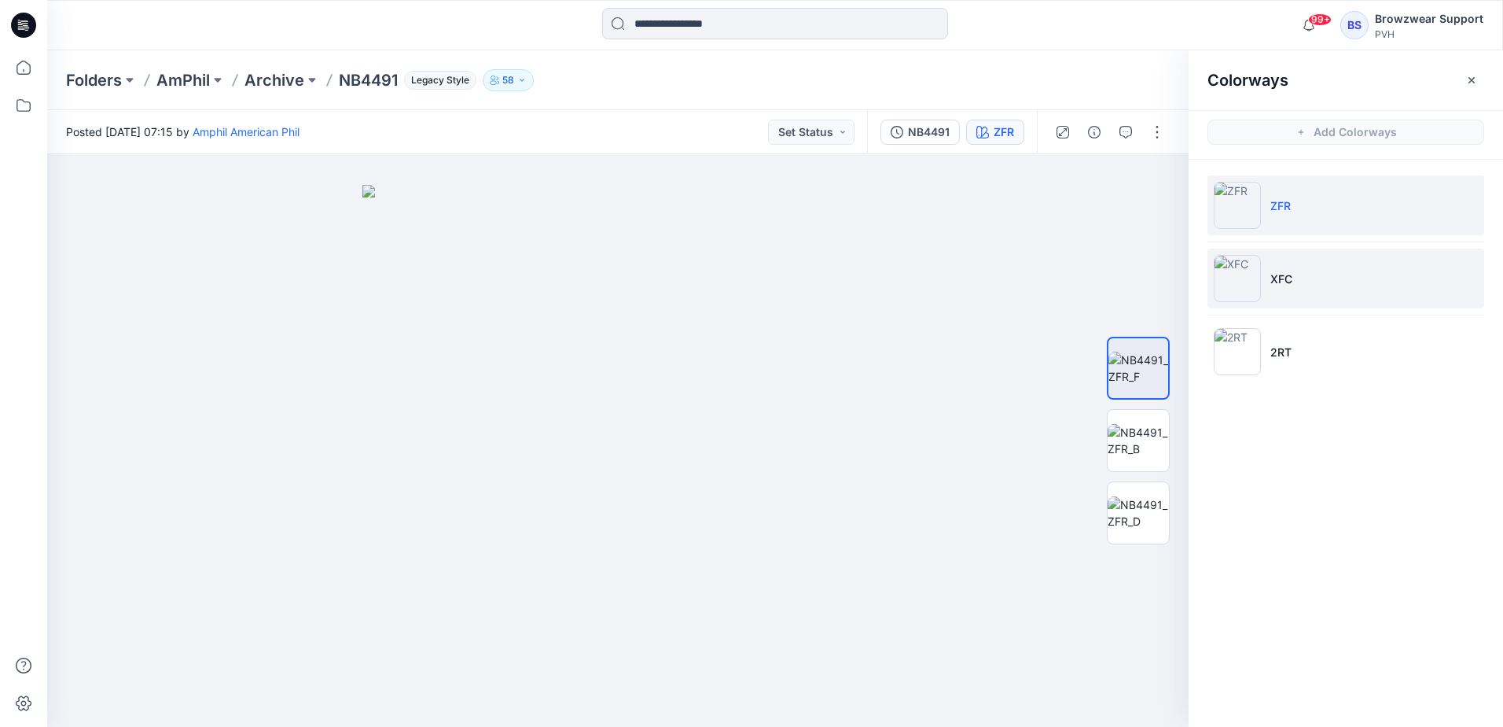
click at [1350, 274] on li "XFC" at bounding box center [1346, 278] width 277 height 60
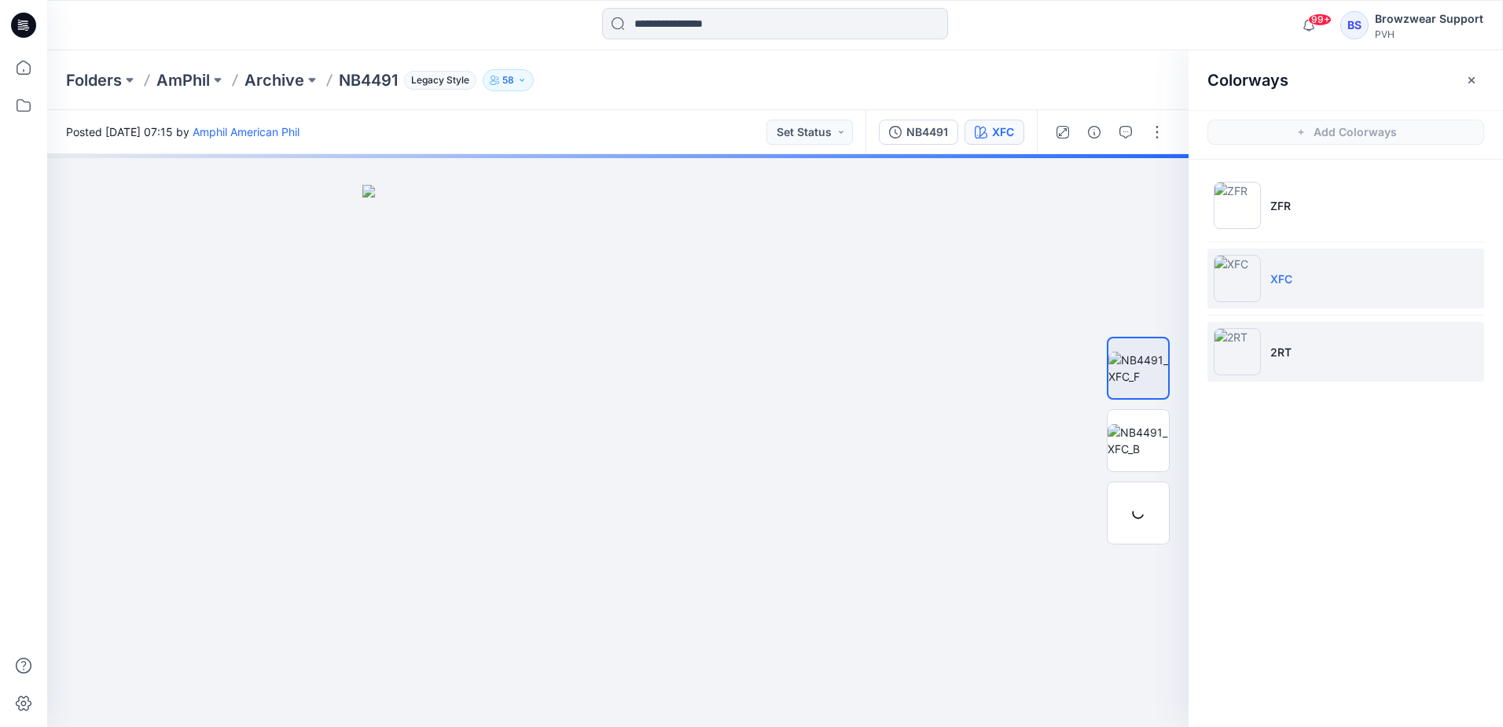
click at [1331, 357] on li "2RT" at bounding box center [1346, 352] width 277 height 60
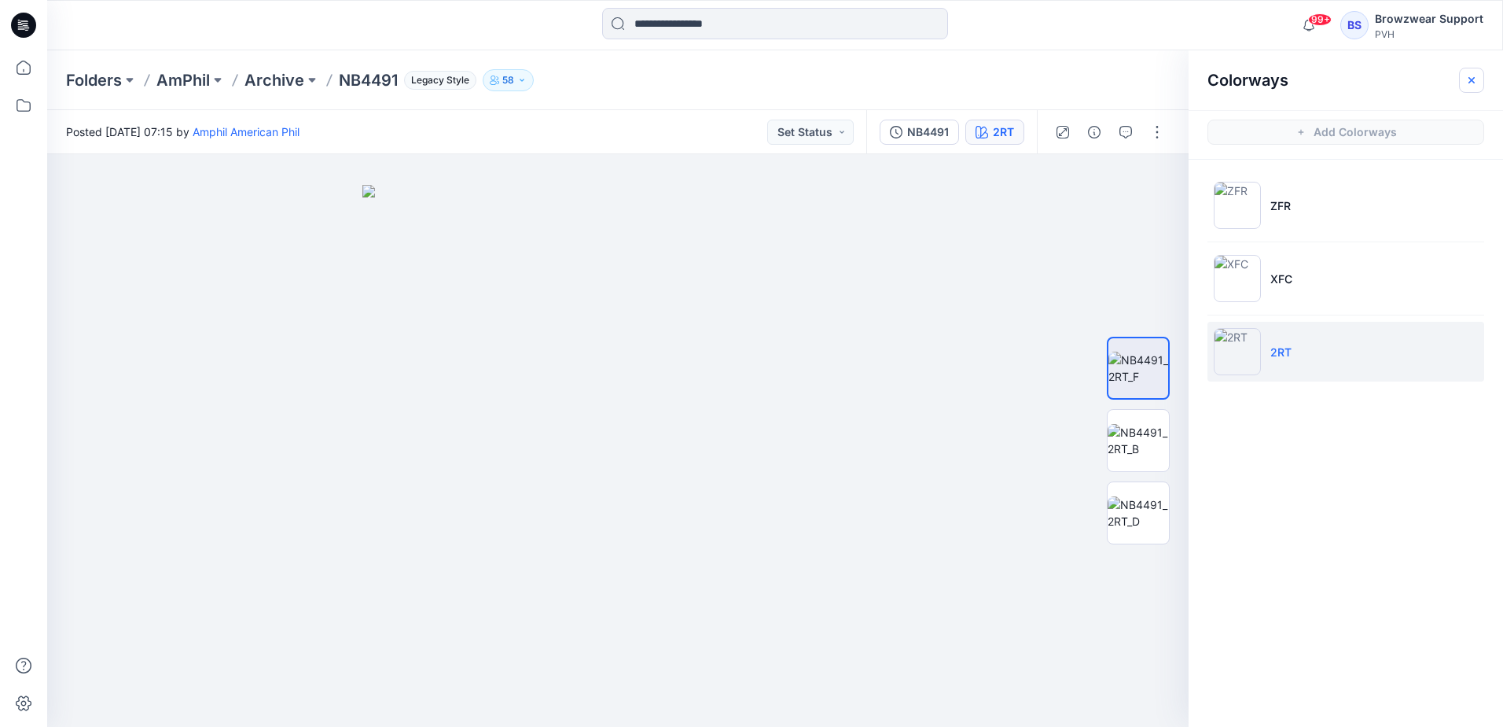
click at [1474, 79] on icon "button" at bounding box center [1472, 80] width 13 height 13
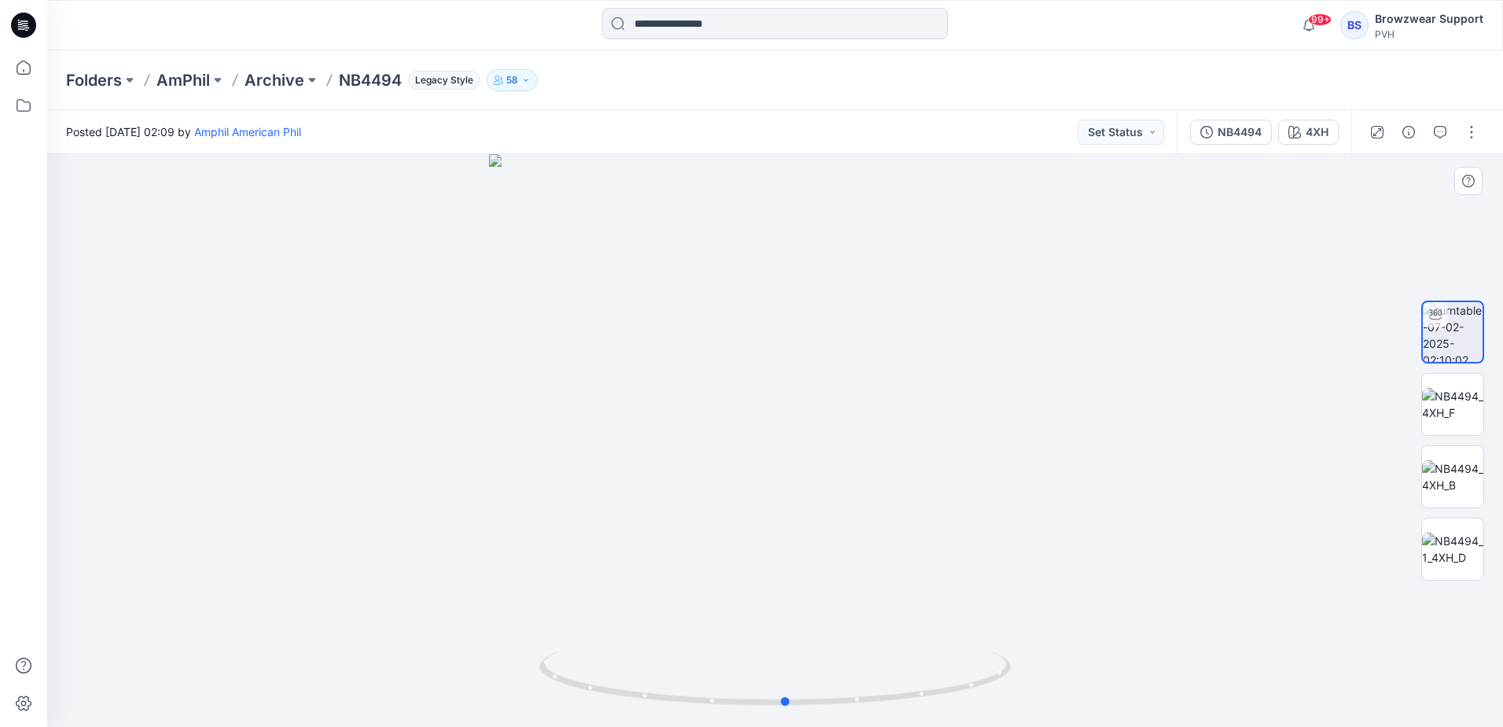
drag, startPoint x: 867, startPoint y: 445, endPoint x: 880, endPoint y: 450, distance: 13.4
click at [880, 450] on div at bounding box center [775, 440] width 1456 height 572
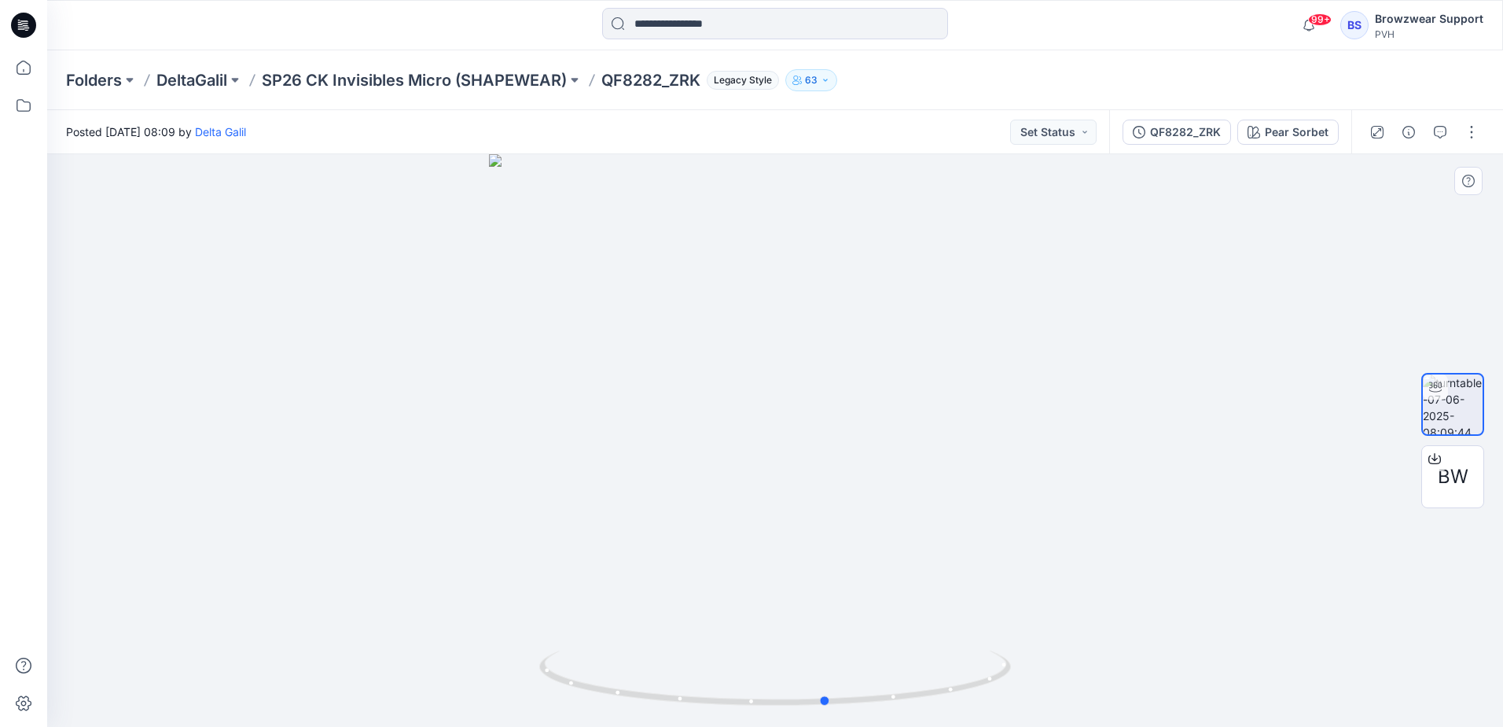
drag, startPoint x: 930, startPoint y: 451, endPoint x: 510, endPoint y: 454, distance: 419.9
click at [510, 454] on div at bounding box center [775, 440] width 1456 height 572
drag, startPoint x: 959, startPoint y: 381, endPoint x: 510, endPoint y: 358, distance: 449.6
click at [510, 358] on div at bounding box center [775, 440] width 1456 height 572
drag, startPoint x: 896, startPoint y: 410, endPoint x: 450, endPoint y: 405, distance: 446.6
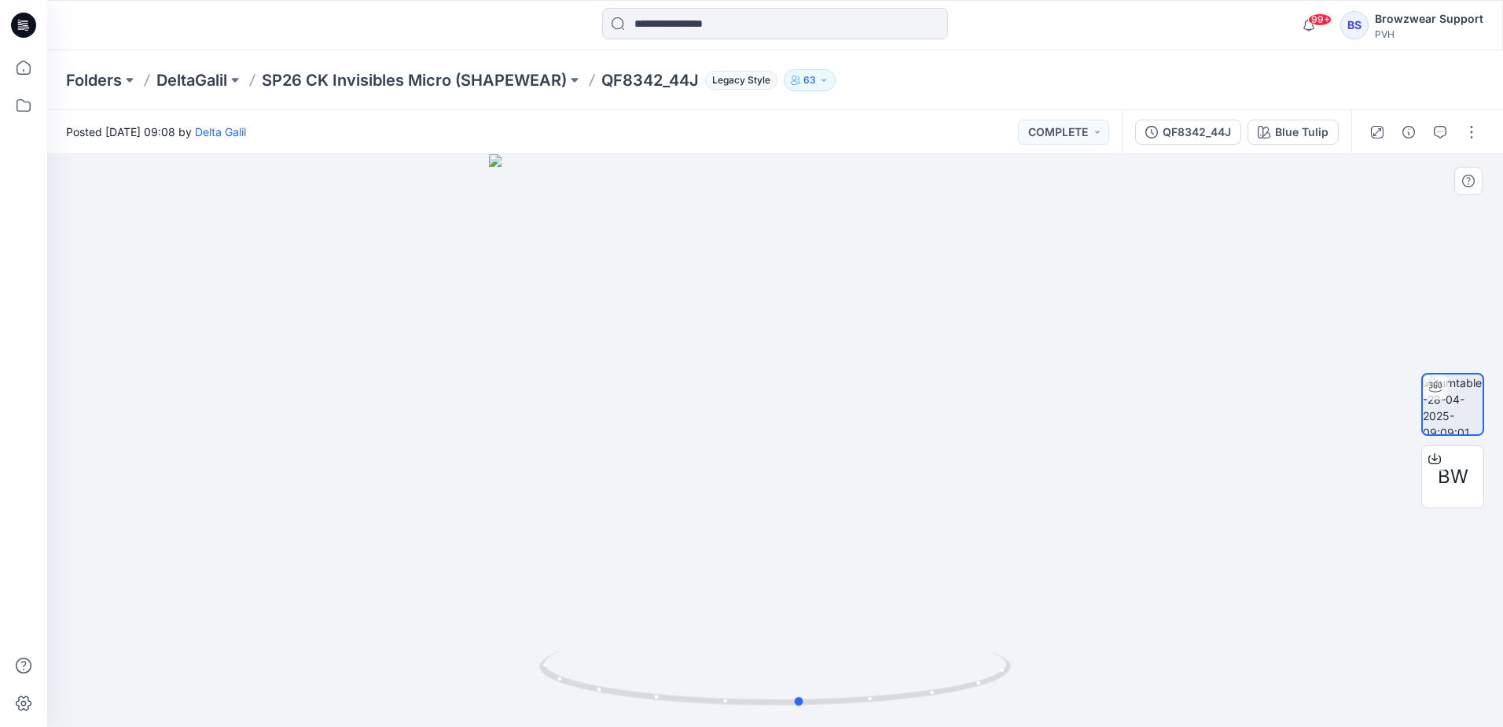
click at [450, 405] on div at bounding box center [775, 440] width 1456 height 572
click at [1039, 51] on div "Folders DeltaGalil SP26 CK Invisibles Micro (SHAPEWEAR) QF8342_44J Legacy Style…" at bounding box center [775, 80] width 1456 height 60
drag, startPoint x: 908, startPoint y: 478, endPoint x: 447, endPoint y: 476, distance: 461.6
click at [447, 476] on div at bounding box center [775, 440] width 1456 height 572
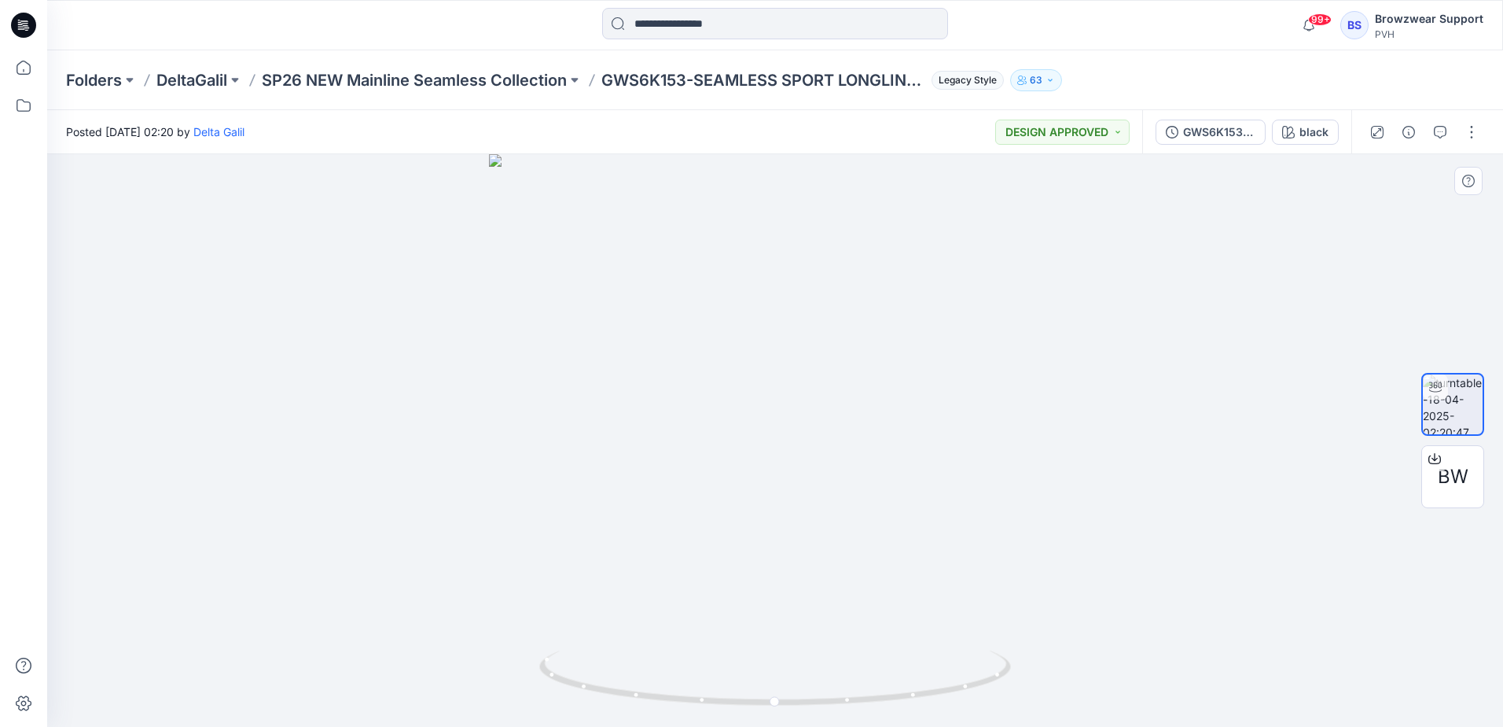
click at [782, 506] on div at bounding box center [775, 440] width 1456 height 572
click at [1473, 50] on div "Folders DeltaGalil SP26 NEW Mainline Seamless Collection GWS6K153-SEAMLESS SPOR…" at bounding box center [775, 80] width 1456 height 60
